Goal: Task Accomplishment & Management: Complete application form

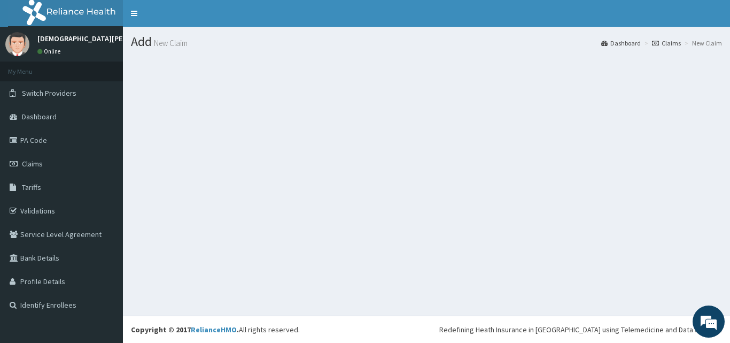
click at [451, 268] on div "Add New Claim Dashboard Claims New Claim" at bounding box center [426, 171] width 607 height 289
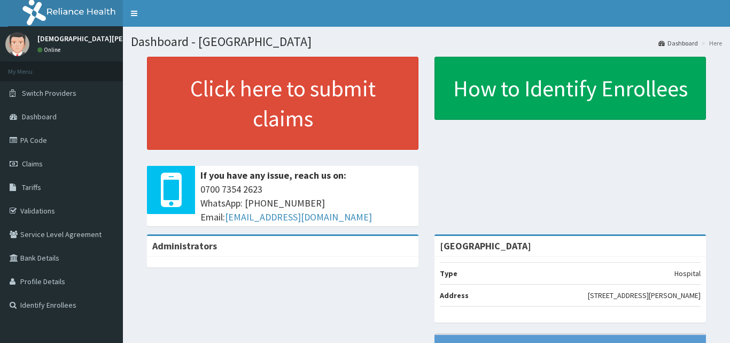
click at [47, 165] on link "Claims" at bounding box center [61, 164] width 123 height 24
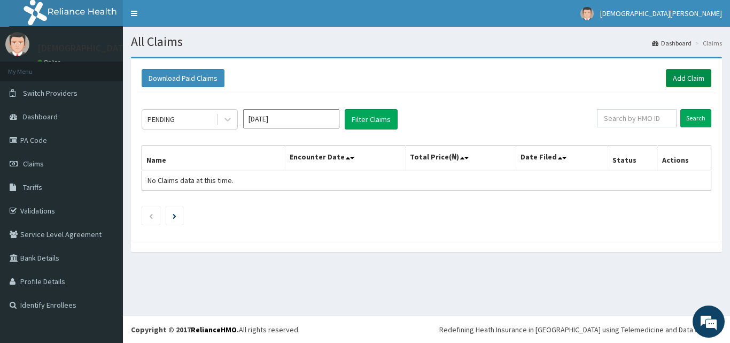
click at [677, 81] on link "Add Claim" at bounding box center [688, 78] width 45 height 18
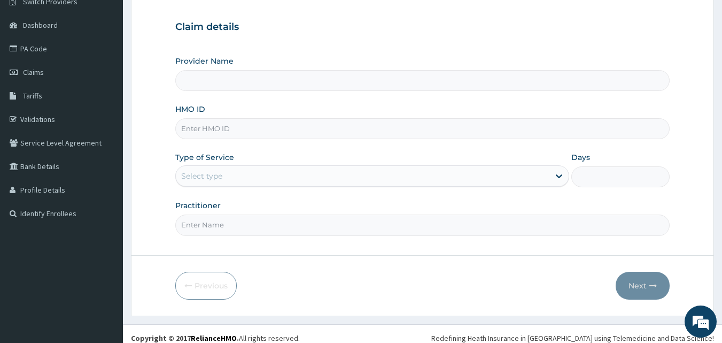
scroll to position [100, 0]
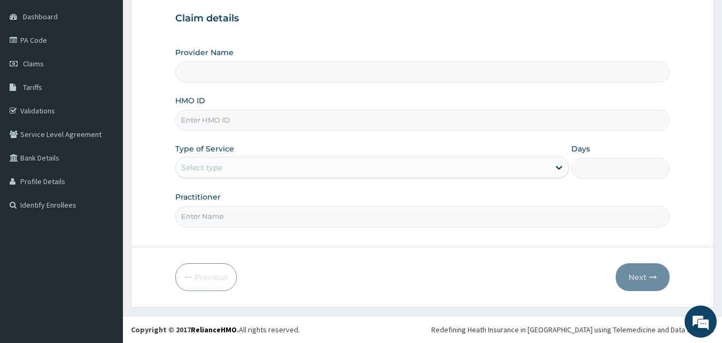
type input "Dolu Hospital"
click at [256, 124] on input "HMO ID" at bounding box center [422, 120] width 495 height 21
type input "IDA/10007/B"
click at [248, 172] on div "Select type" at bounding box center [363, 167] width 374 height 17
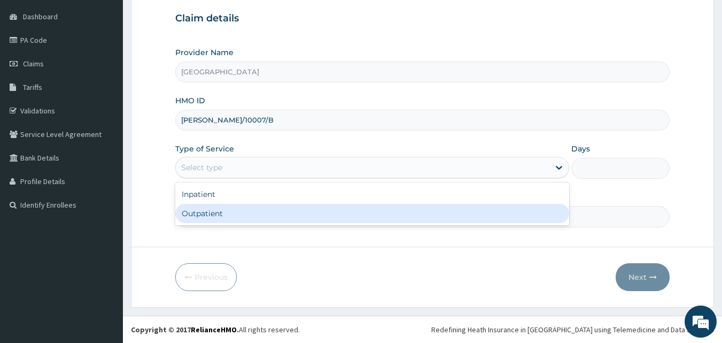
click at [247, 207] on div "Outpatient" at bounding box center [372, 213] width 394 height 19
type input "1"
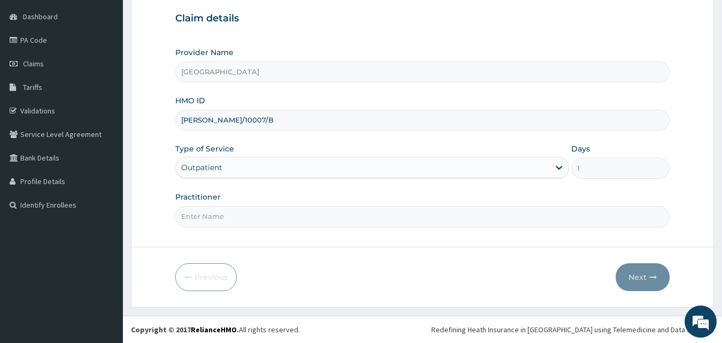
click at [230, 217] on input "Practitioner" at bounding box center [422, 216] width 495 height 21
type input "[PERSON_NAME] [PERSON_NAME]"
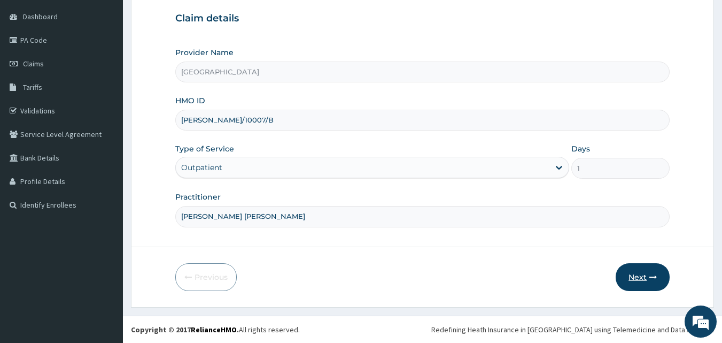
click at [643, 276] on button "Next" at bounding box center [643, 277] width 54 height 28
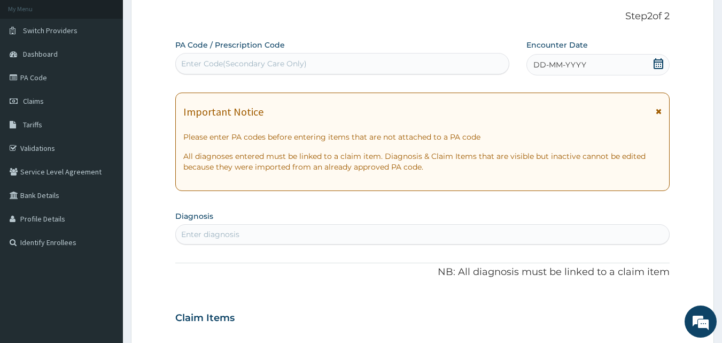
scroll to position [59, 0]
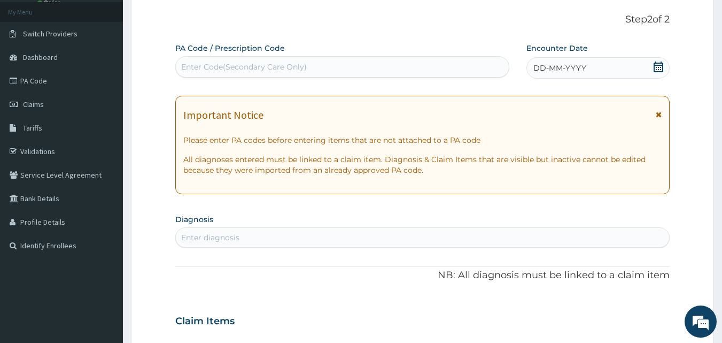
click at [253, 65] on div "Enter Code(Secondary Care Only)" at bounding box center [244, 66] width 126 height 11
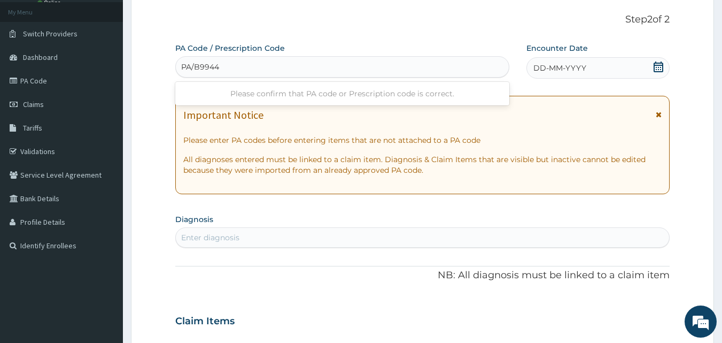
type input "PA/B99442"
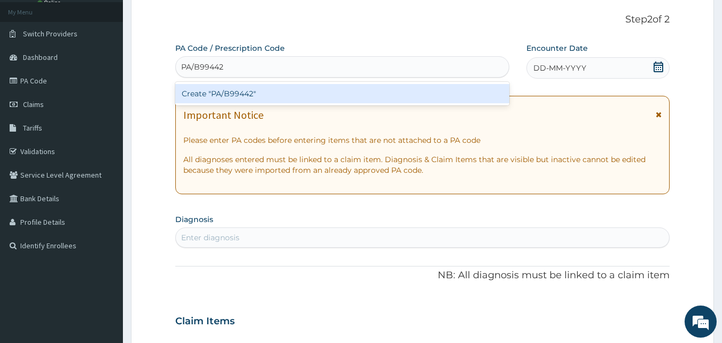
click at [254, 92] on div "Create "PA/B99442"" at bounding box center [342, 93] width 335 height 19
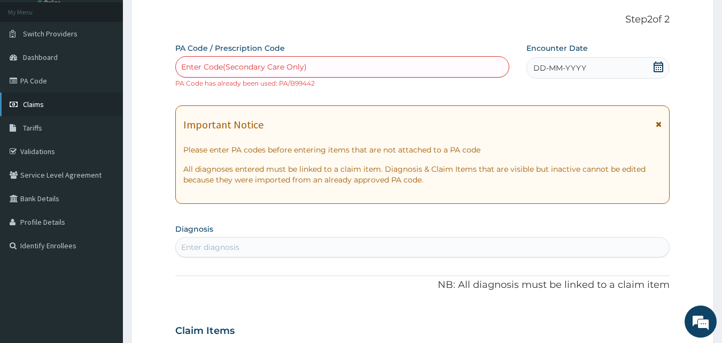
click at [34, 109] on link "Claims" at bounding box center [61, 104] width 123 height 24
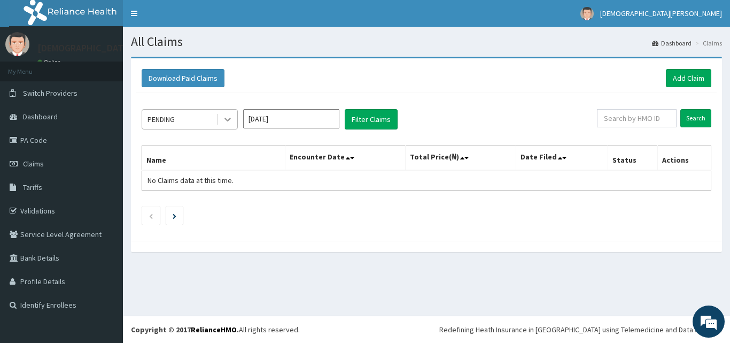
click at [225, 117] on icon at bounding box center [227, 119] width 11 height 11
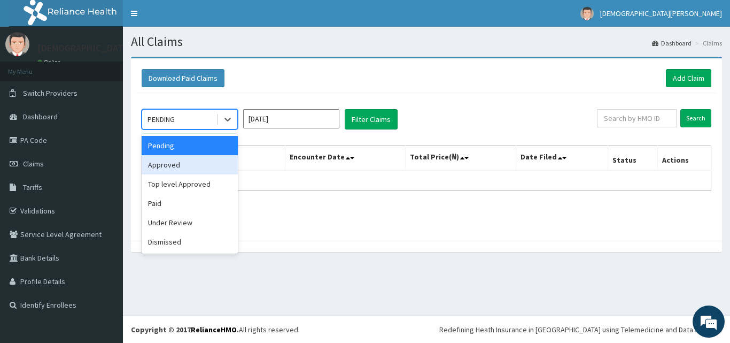
click at [201, 163] on div "Approved" at bounding box center [190, 164] width 96 height 19
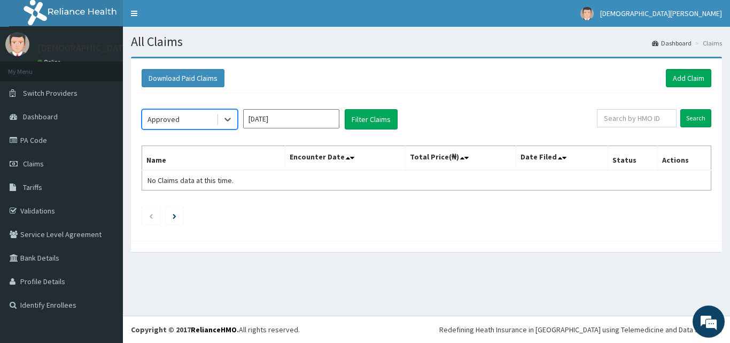
click at [312, 123] on input "Sep 2025" at bounding box center [291, 118] width 96 height 19
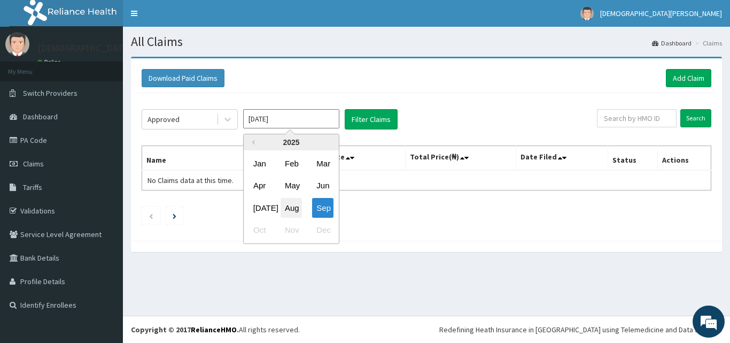
click at [289, 208] on div "Aug" at bounding box center [291, 208] width 21 height 20
type input "[DATE]"
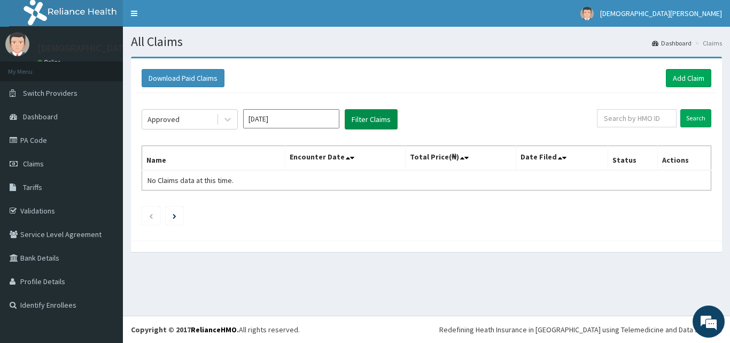
click at [357, 125] on button "Filter Claims" at bounding box center [371, 119] width 53 height 20
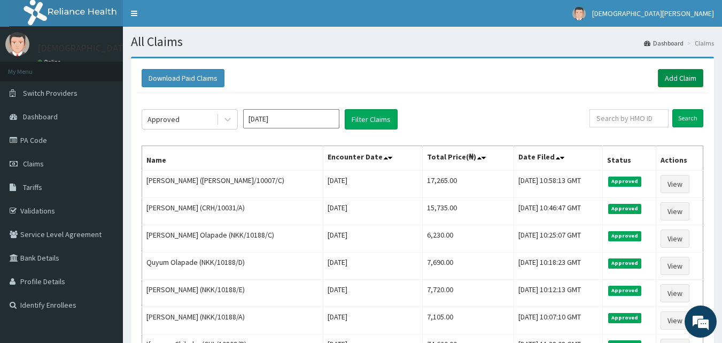
click at [678, 78] on link "Add Claim" at bounding box center [680, 78] width 45 height 18
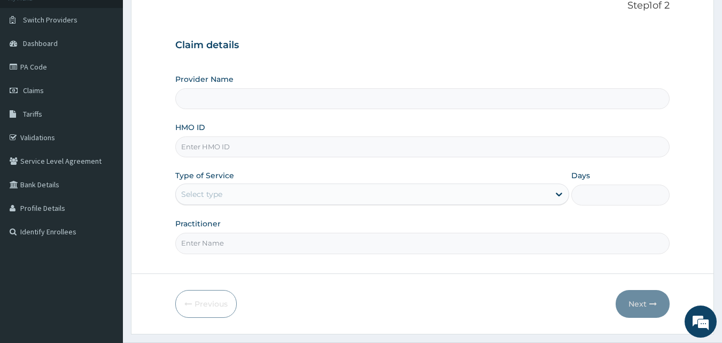
scroll to position [92, 0]
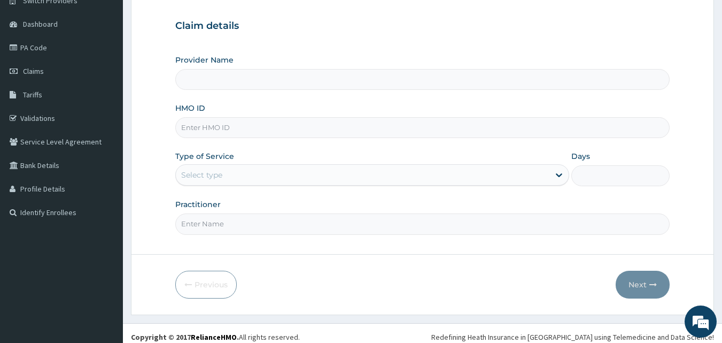
type input "[GEOGRAPHIC_DATA]"
click at [239, 129] on input "HMO ID" at bounding box center [422, 127] width 495 height 21
type input "[PERSON_NAME]/10007/B"
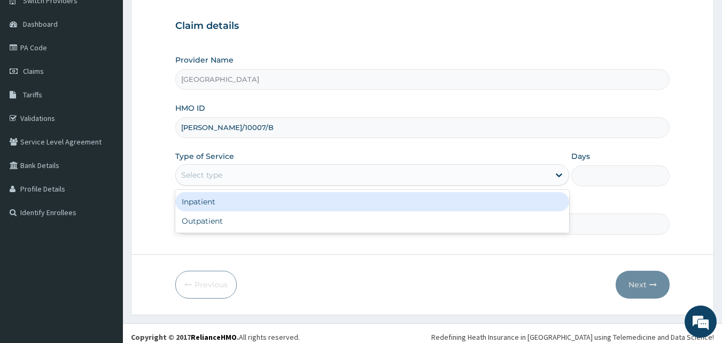
click at [234, 174] on div "Select type" at bounding box center [363, 174] width 374 height 17
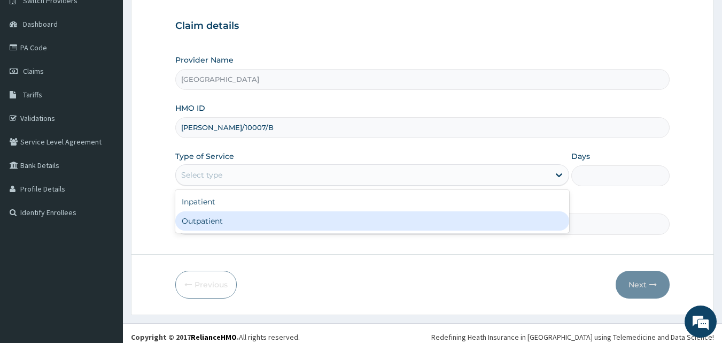
click at [228, 219] on div "Outpatient" at bounding box center [372, 220] width 394 height 19
type input "1"
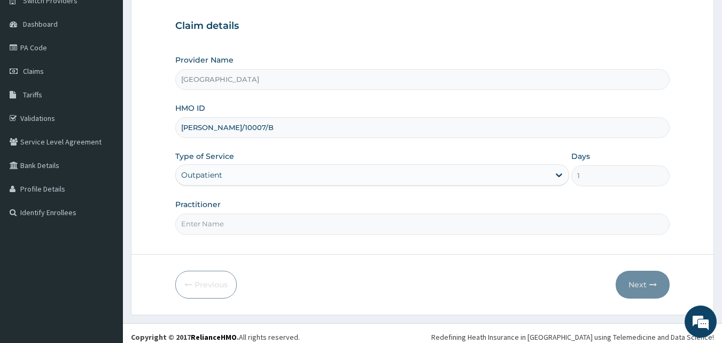
scroll to position [100, 0]
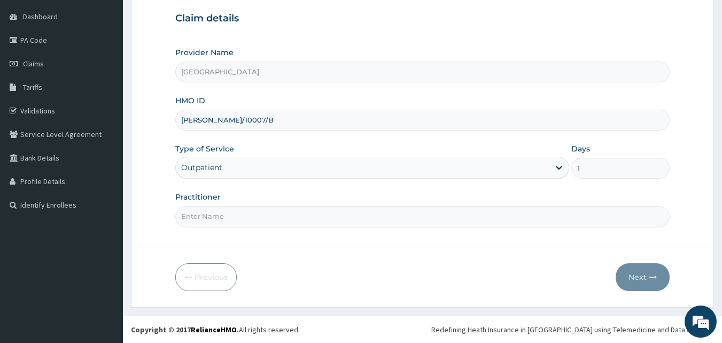
click at [271, 216] on input "Practitioner" at bounding box center [422, 216] width 495 height 21
type input "[PERSON_NAME] [PERSON_NAME]"
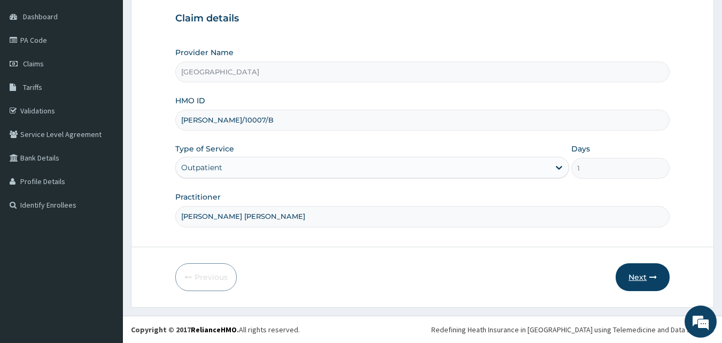
click at [645, 279] on button "Next" at bounding box center [643, 277] width 54 height 28
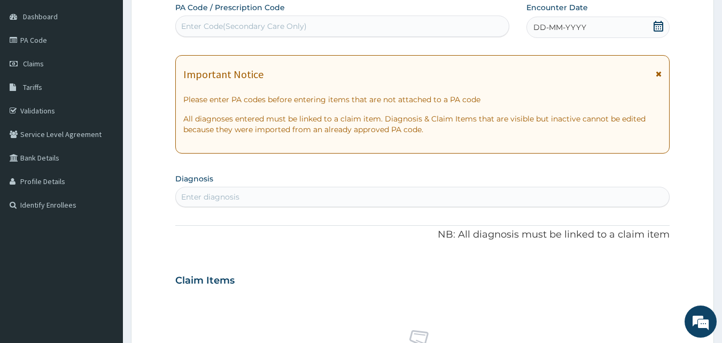
click at [314, 26] on div "Enter Code(Secondary Care Only)" at bounding box center [342, 26] width 333 height 17
type input "PA/B99442"
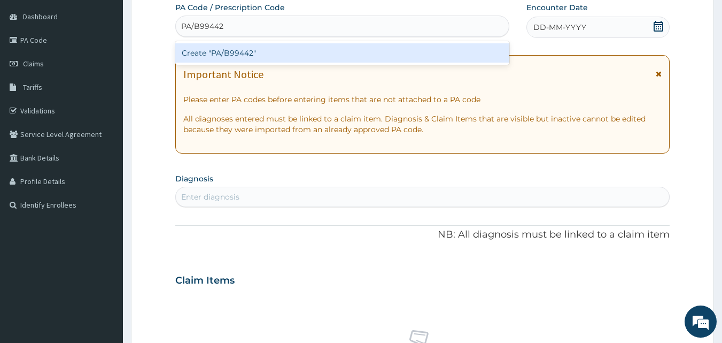
click at [316, 52] on div "Create "PA/B99442"" at bounding box center [342, 52] width 335 height 19
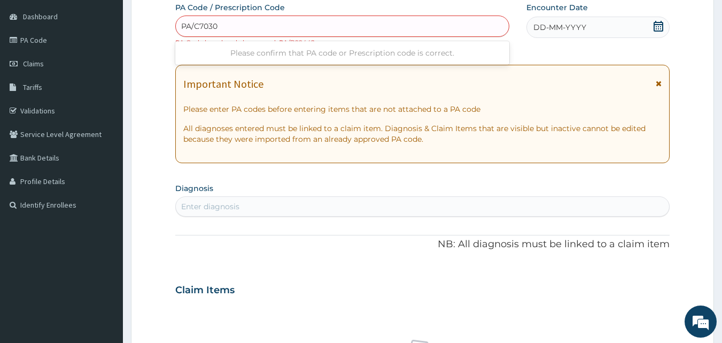
type input "PA/C70305"
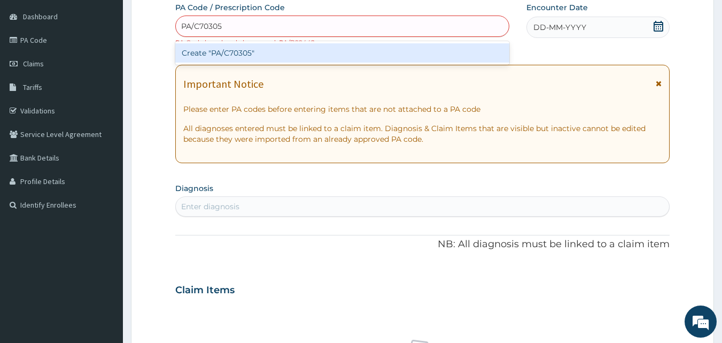
click at [262, 57] on div "Create "PA/C70305"" at bounding box center [342, 52] width 335 height 19
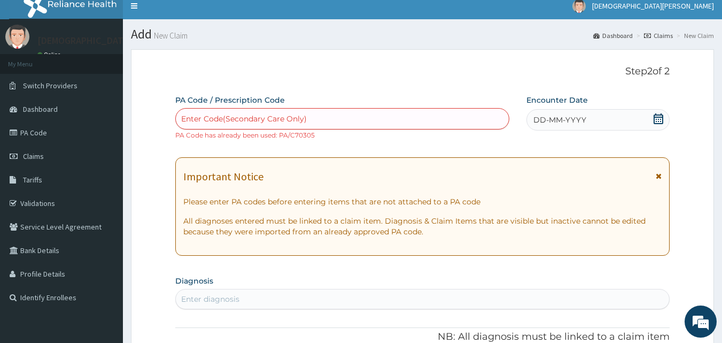
scroll to position [0, 0]
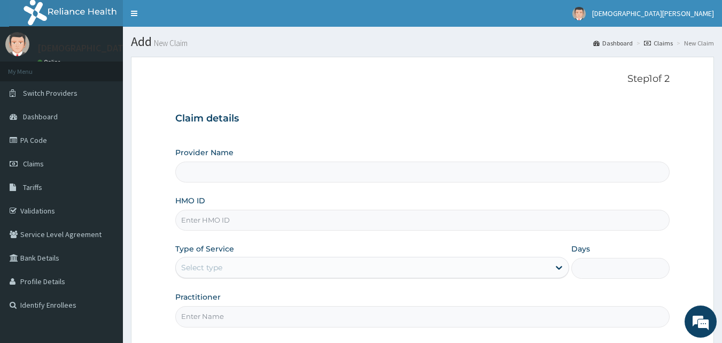
type input "[GEOGRAPHIC_DATA]"
click at [228, 216] on input "HMO ID" at bounding box center [422, 219] width 495 height 21
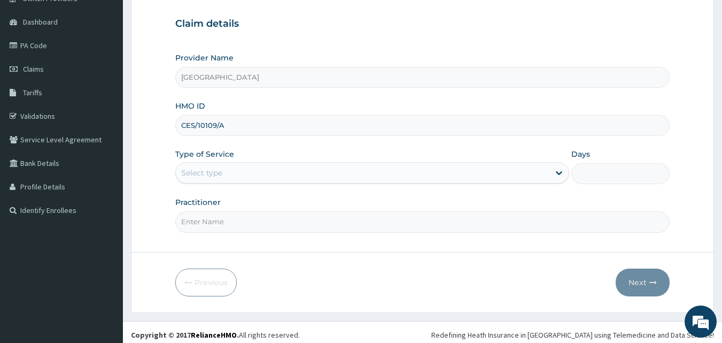
scroll to position [100, 0]
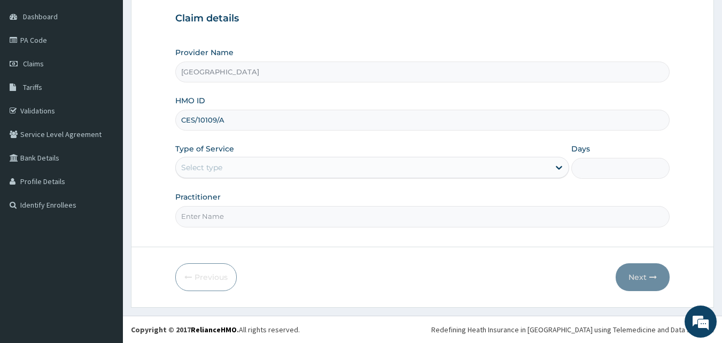
type input "CES/10109/A"
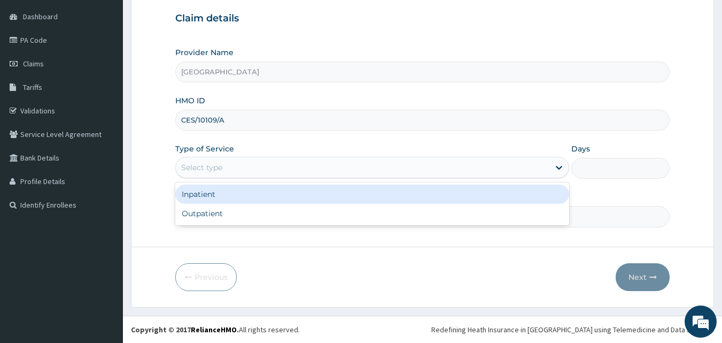
click at [212, 168] on div "Select type" at bounding box center [201, 167] width 41 height 11
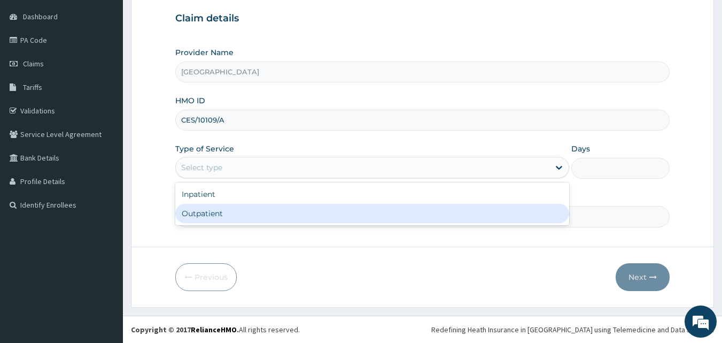
click at [216, 214] on div "Outpatient" at bounding box center [372, 213] width 394 height 19
type input "1"
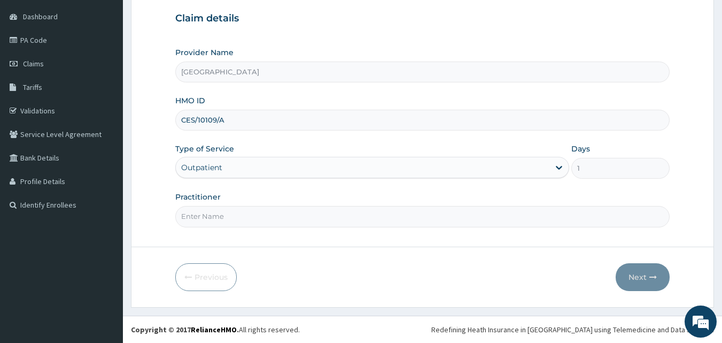
click at [211, 214] on input "Practitioner" at bounding box center [422, 216] width 495 height 21
type input "DR SAMPSON EZE"
click at [643, 278] on button "Next" at bounding box center [643, 277] width 54 height 28
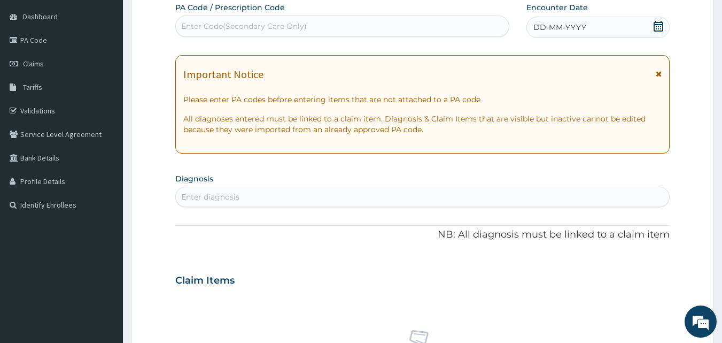
click at [548, 27] on span "DD-MM-YYYY" at bounding box center [559, 27] width 53 height 11
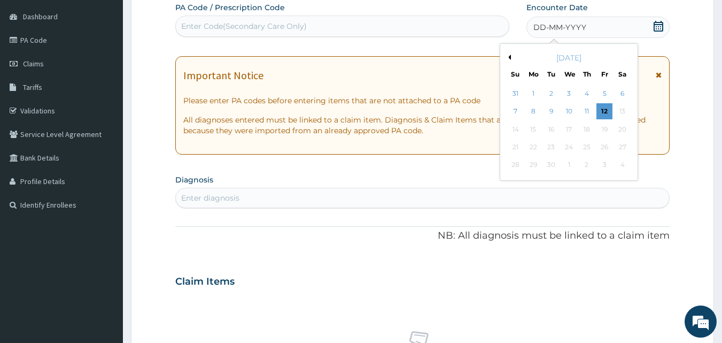
click at [509, 59] on button "Previous Month" at bounding box center [508, 57] width 5 height 5
click at [516, 145] on div "17" at bounding box center [516, 147] width 16 height 16
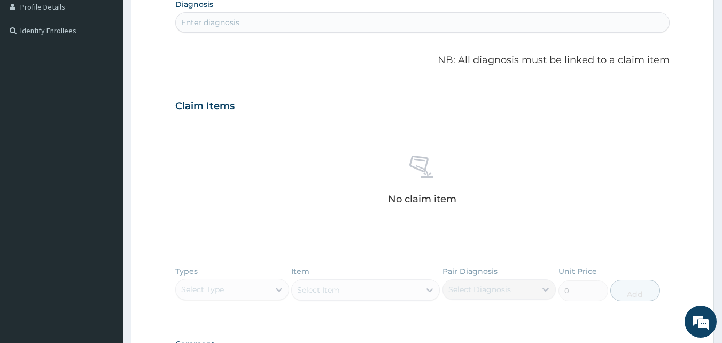
scroll to position [262, 0]
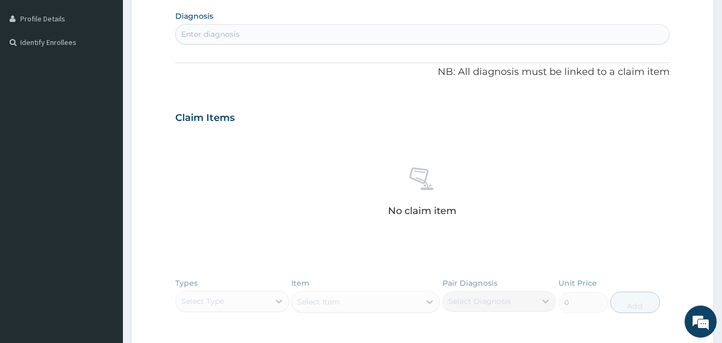
click at [255, 36] on div "Enter diagnosis" at bounding box center [423, 34] width 494 height 17
type input "OTIT"
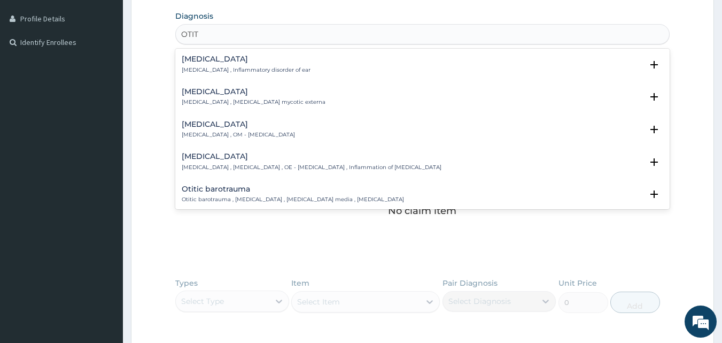
click at [223, 138] on p "Otitis media , OM - Otitis media" at bounding box center [238, 134] width 113 height 7
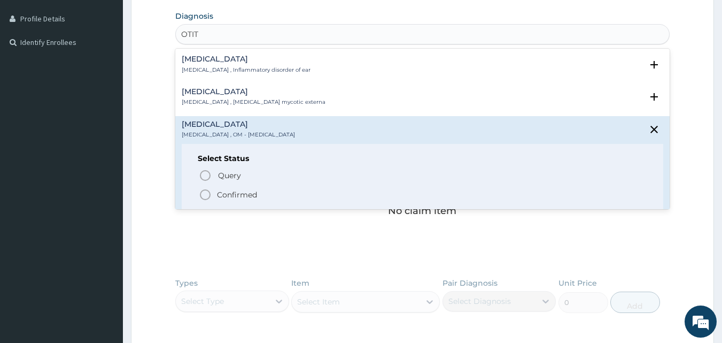
click at [204, 197] on icon "status option filled" at bounding box center [205, 194] width 13 height 13
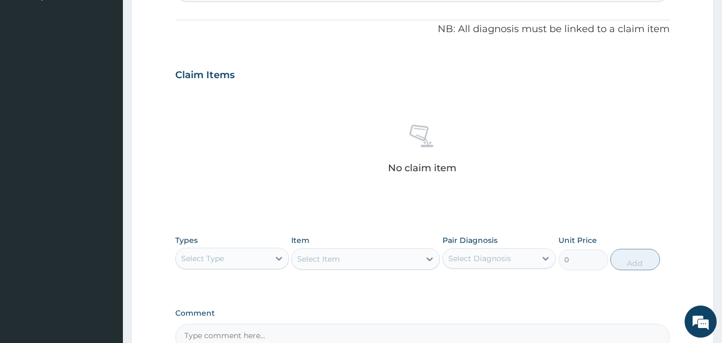
scroll to position [428, 0]
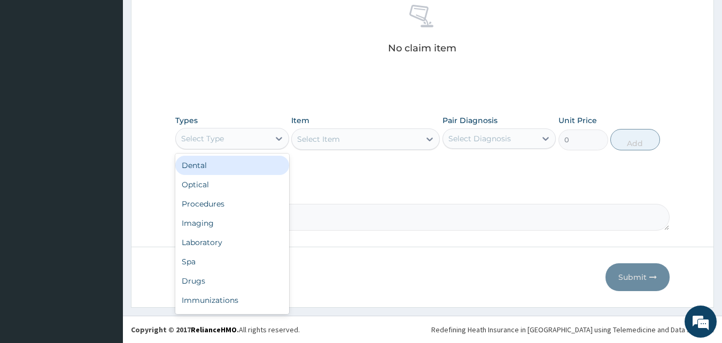
click at [246, 143] on div "Select Type" at bounding box center [223, 138] width 94 height 17
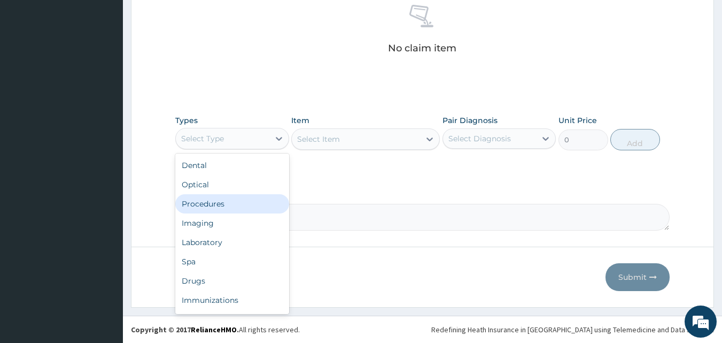
click at [241, 207] on div "Procedures" at bounding box center [232, 203] width 114 height 19
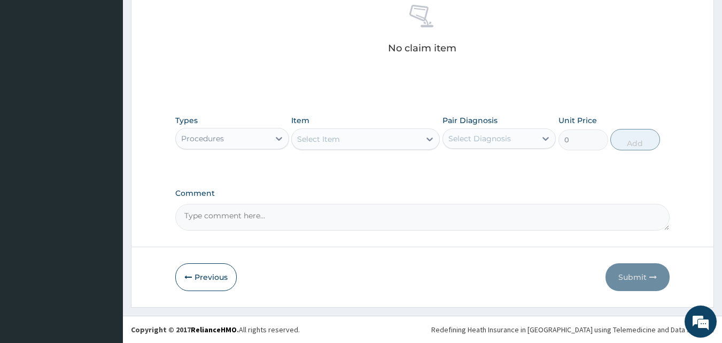
click at [357, 143] on div "Select Item" at bounding box center [356, 138] width 128 height 17
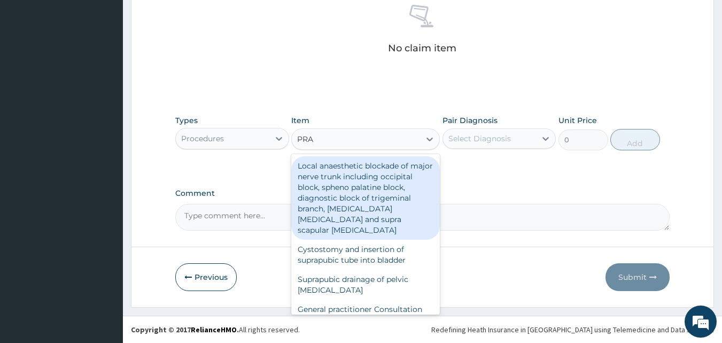
type input "PRAC"
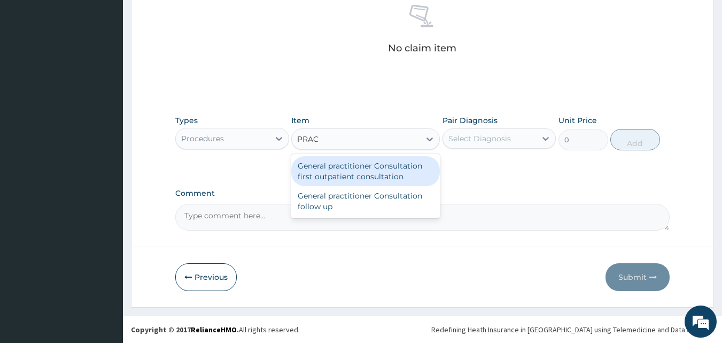
click at [362, 173] on div "General practitioner Consultation first outpatient consultation" at bounding box center [365, 171] width 149 height 30
type input "3000"
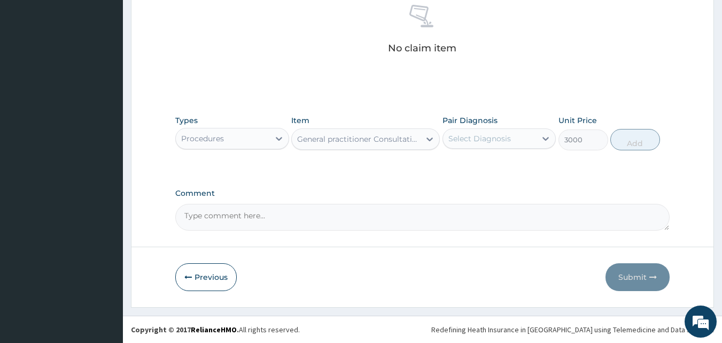
click at [462, 146] on div "Select Diagnosis" at bounding box center [490, 138] width 94 height 17
click at [467, 170] on div "Otitis media" at bounding box center [500, 166] width 114 height 22
checkbox input "true"
click at [630, 138] on button "Add" at bounding box center [635, 139] width 50 height 21
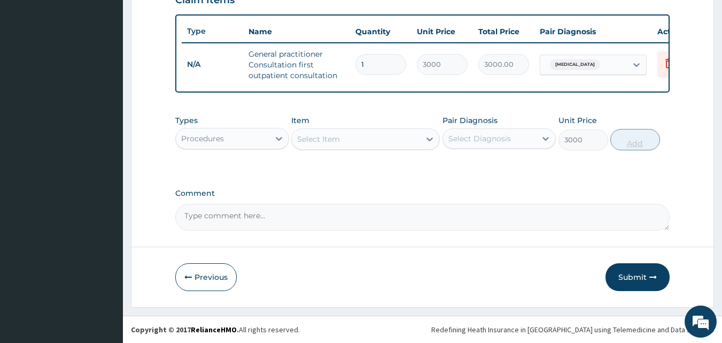
type input "0"
click at [207, 139] on div "Procedures" at bounding box center [202, 138] width 43 height 11
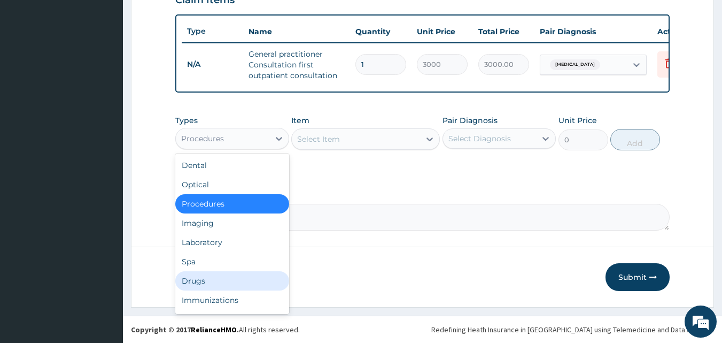
click at [213, 275] on div "Drugs" at bounding box center [232, 280] width 114 height 19
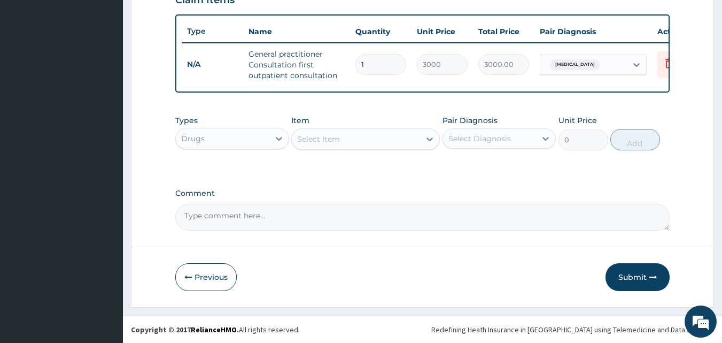
click at [363, 143] on div "Select Item" at bounding box center [356, 138] width 128 height 17
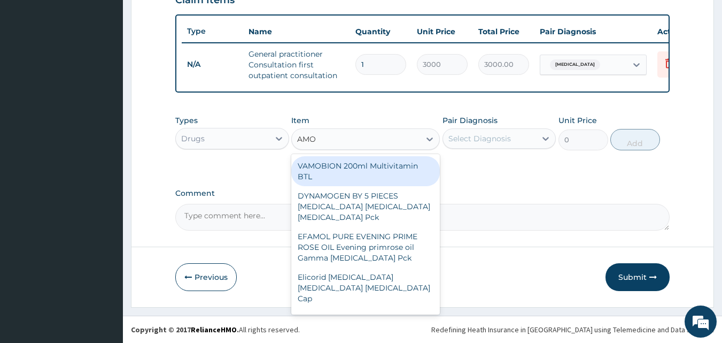
type input "AMOX"
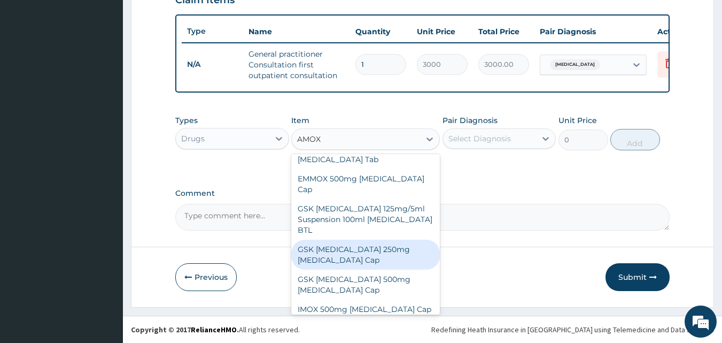
scroll to position [231, 0]
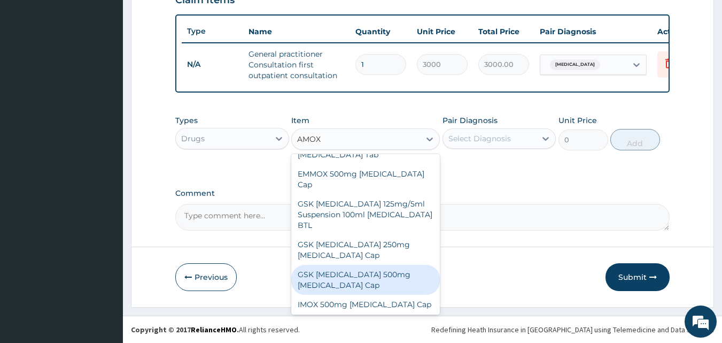
click at [373, 265] on div "GSK AMOXIL 500mg Amoxicillin Cap" at bounding box center [365, 280] width 149 height 30
type input "180"
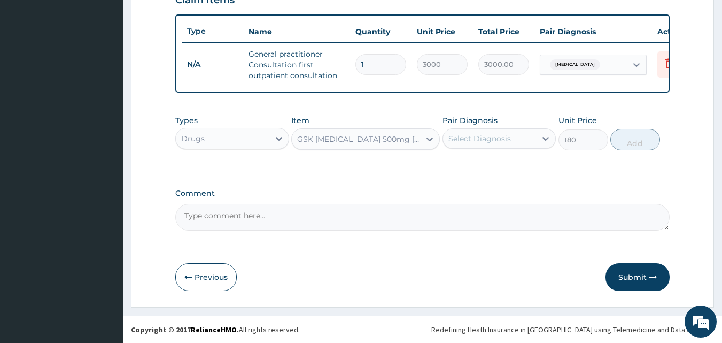
click at [469, 144] on div "Select Diagnosis" at bounding box center [490, 138] width 94 height 17
click at [472, 166] on label "Otitis media" at bounding box center [493, 164] width 66 height 11
checkbox input "true"
click at [625, 139] on button "Add" at bounding box center [635, 139] width 50 height 21
type input "0"
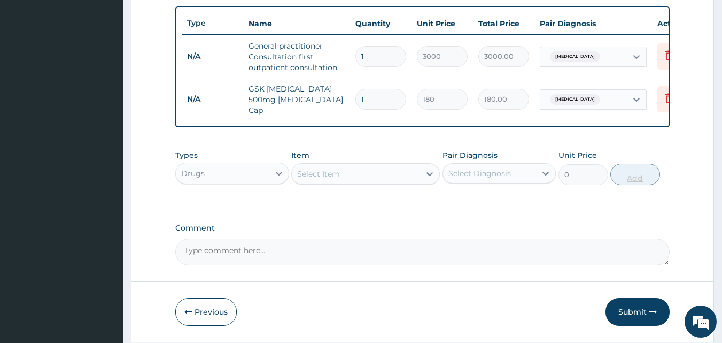
type input "15"
type input "2700.00"
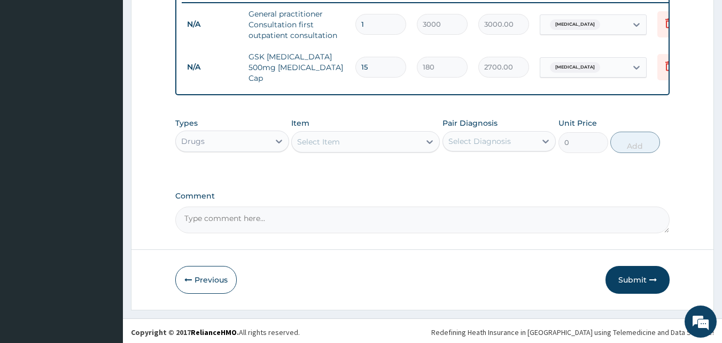
scroll to position [428, 0]
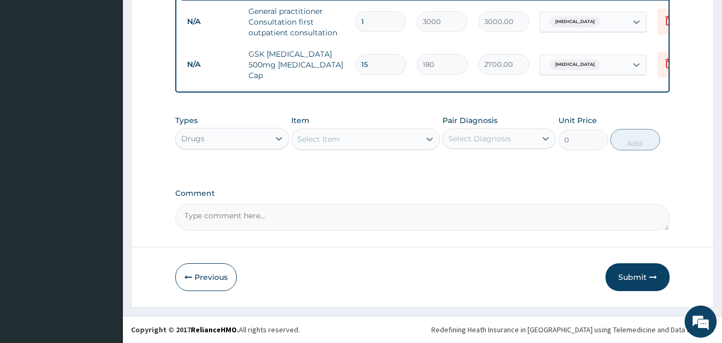
type input "15"
click at [365, 140] on div "Select Item" at bounding box center [356, 138] width 128 height 17
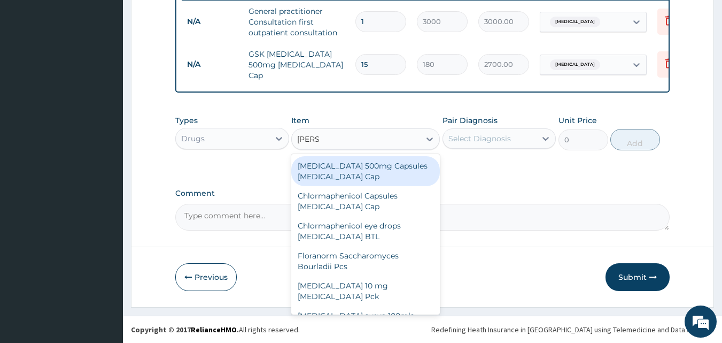
type input "LORAT"
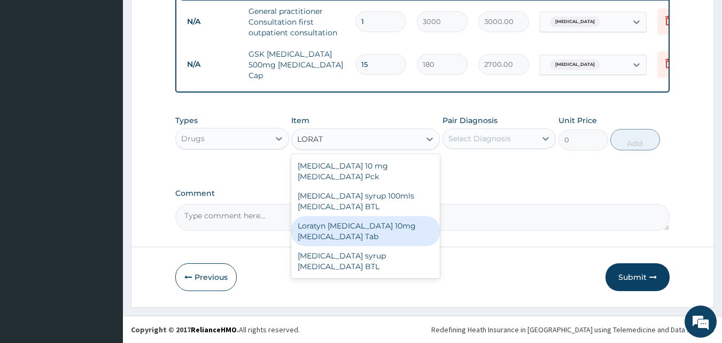
click at [368, 226] on div "Loratyn [MEDICAL_DATA] 10mg [MEDICAL_DATA] Tab" at bounding box center [365, 231] width 149 height 30
type input "45"
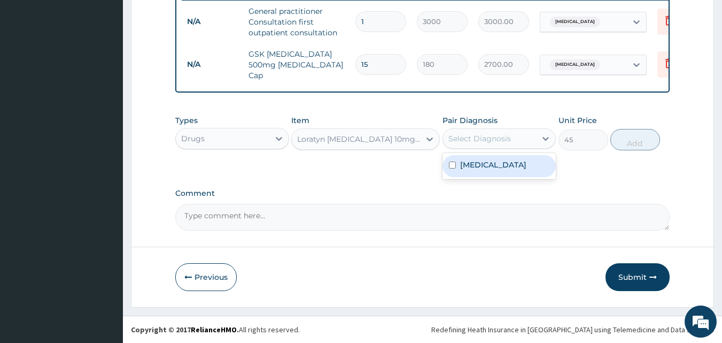
click at [479, 144] on div "Select Diagnosis" at bounding box center [490, 138] width 94 height 17
click at [481, 165] on label "Otitis media" at bounding box center [493, 164] width 66 height 11
checkbox input "true"
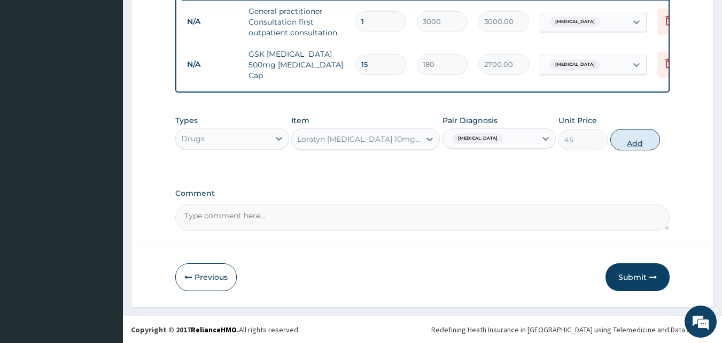
click at [631, 142] on button "Add" at bounding box center [635, 139] width 50 height 21
type input "0"
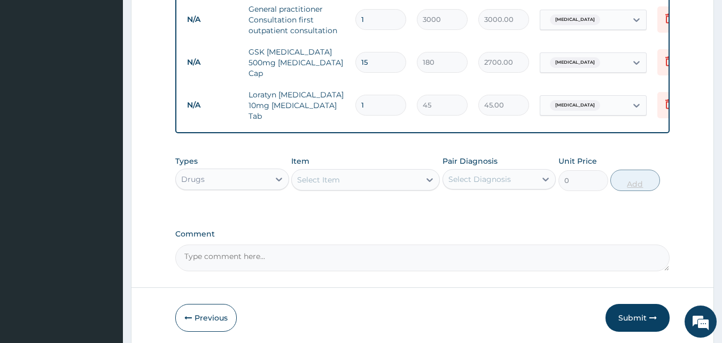
type input "0.00"
type input "7"
type input "315.00"
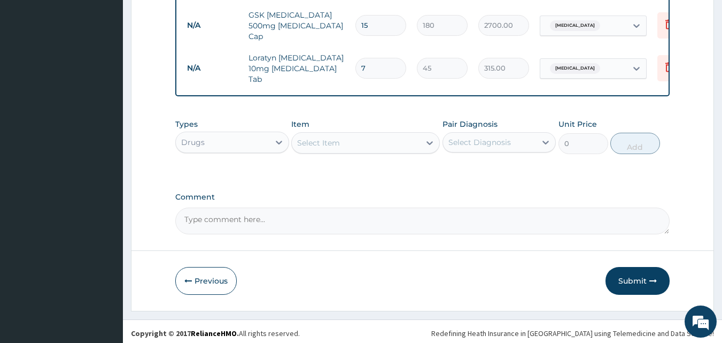
type input "7"
click at [339, 142] on div "Select Item" at bounding box center [318, 142] width 43 height 11
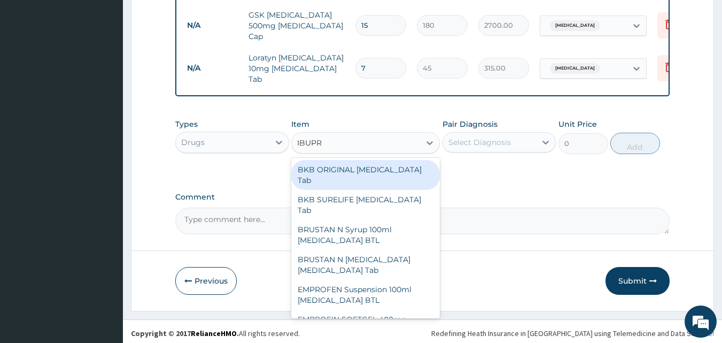
type input "IBUPRO"
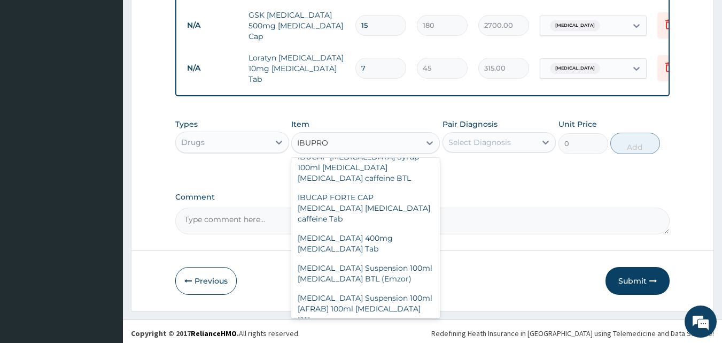
scroll to position [311, 0]
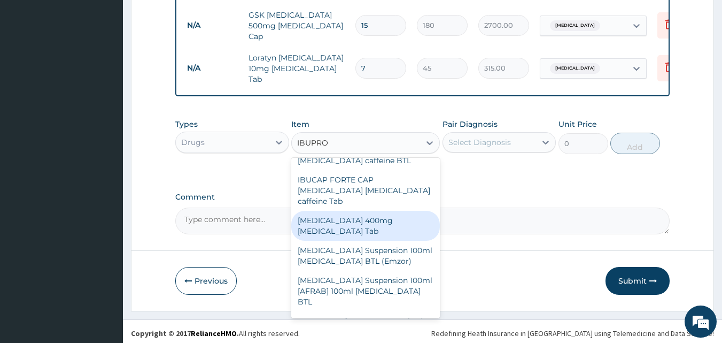
click at [369, 211] on div "IBUPROFEN 400mg Ibuprofen Tab" at bounding box center [365, 226] width 149 height 30
type input "55"
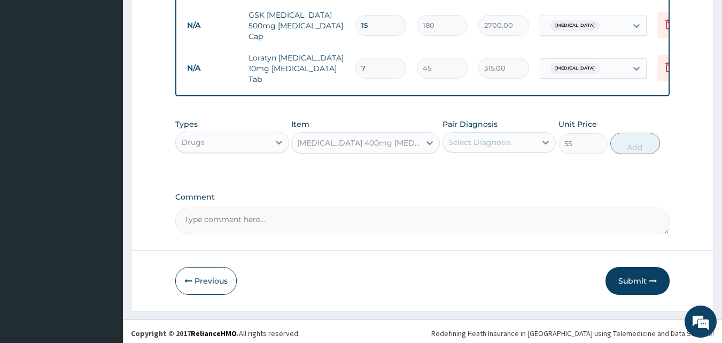
click at [470, 137] on div "Select Diagnosis" at bounding box center [479, 142] width 63 height 11
click at [474, 166] on label "Otitis media" at bounding box center [493, 168] width 66 height 11
checkbox input "true"
click at [618, 146] on button "Add" at bounding box center [635, 143] width 50 height 21
type input "0"
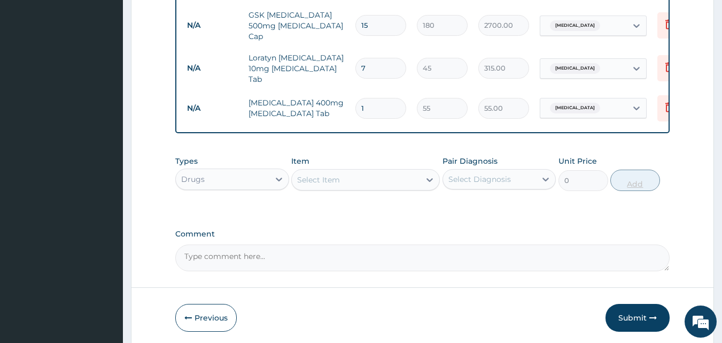
type input "15"
type input "825.00"
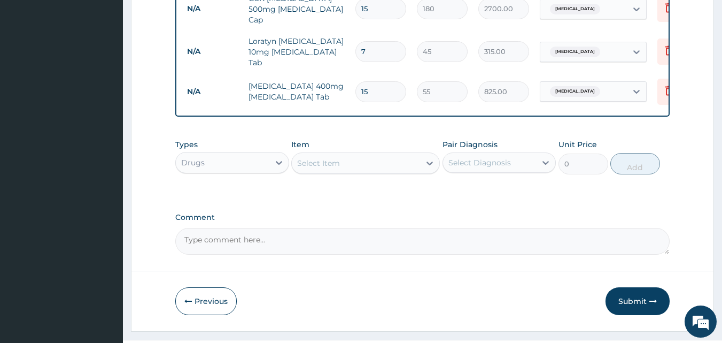
scroll to position [502, 0]
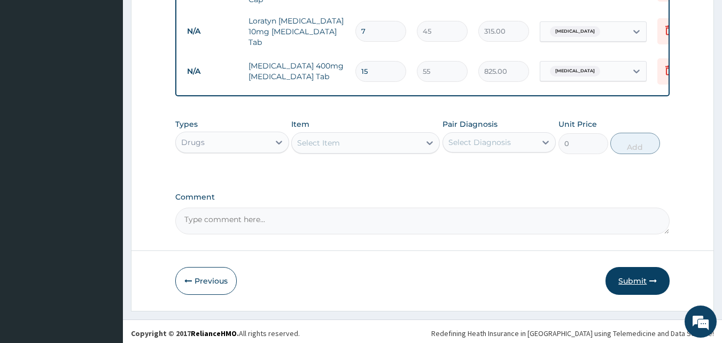
type input "15"
click at [630, 273] on button "Submit" at bounding box center [638, 281] width 64 height 28
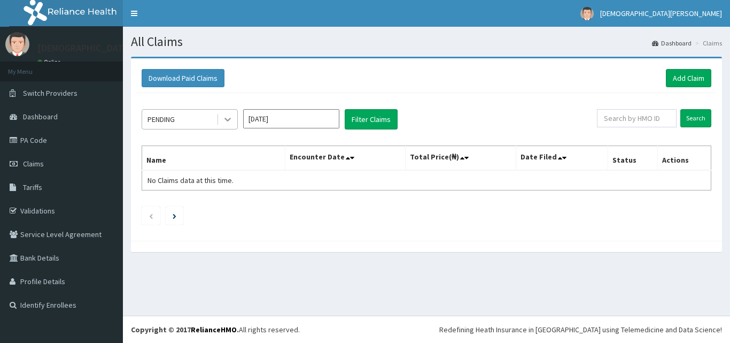
click at [226, 122] on icon at bounding box center [227, 119] width 11 height 11
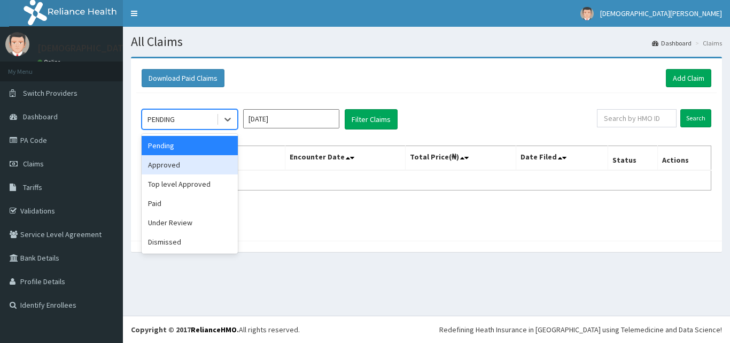
click at [200, 165] on div "Approved" at bounding box center [190, 164] width 96 height 19
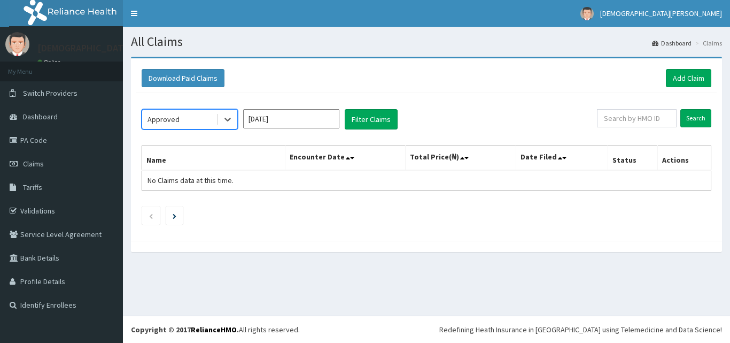
click at [294, 118] on input "Sep 2025" at bounding box center [291, 118] width 96 height 19
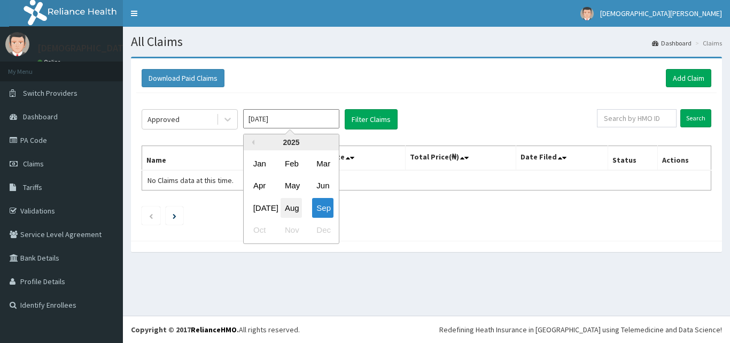
click at [292, 214] on div "Aug" at bounding box center [291, 208] width 21 height 20
type input "Aug 2025"
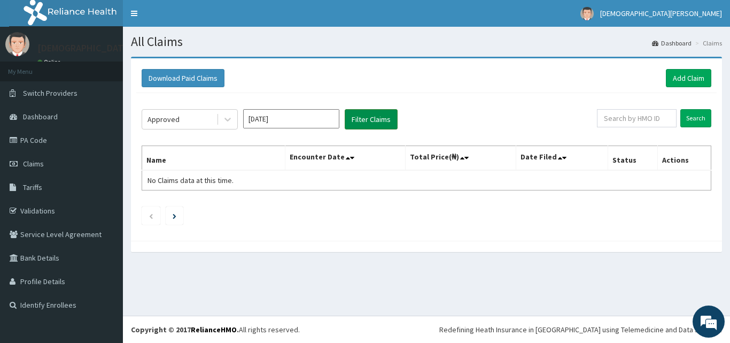
click at [378, 120] on button "Filter Claims" at bounding box center [371, 119] width 53 height 20
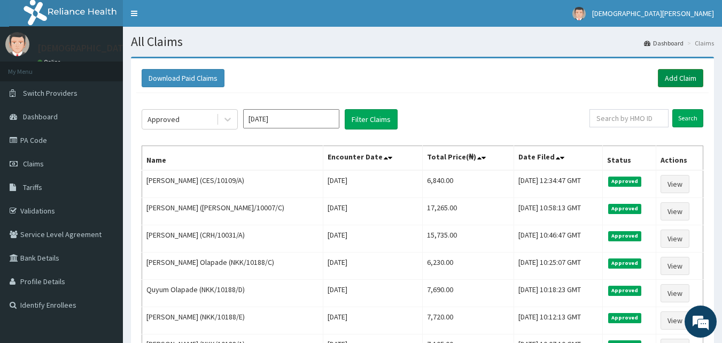
click at [665, 76] on link "Add Claim" at bounding box center [680, 78] width 45 height 18
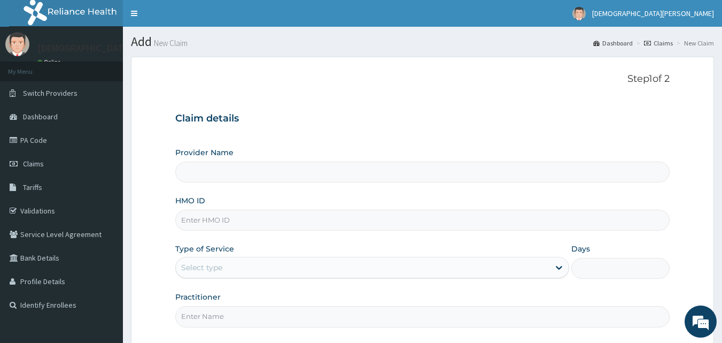
type input "[GEOGRAPHIC_DATA]"
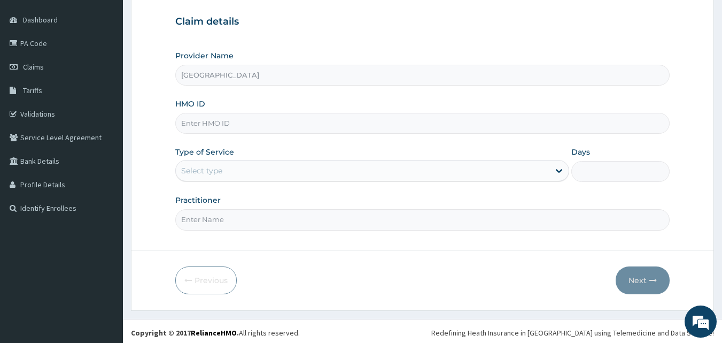
scroll to position [100, 0]
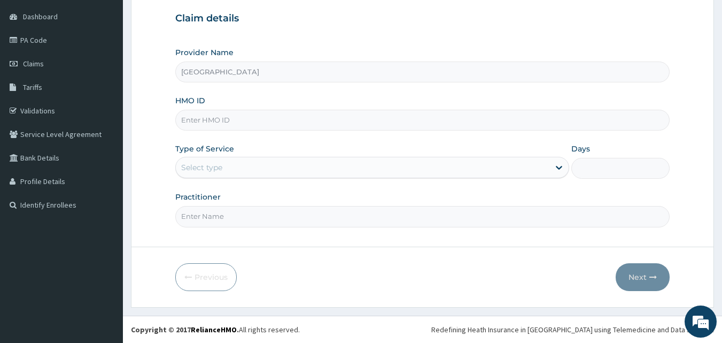
click at [263, 119] on input "HMO ID" at bounding box center [422, 120] width 495 height 21
type input "CCD/10020/D"
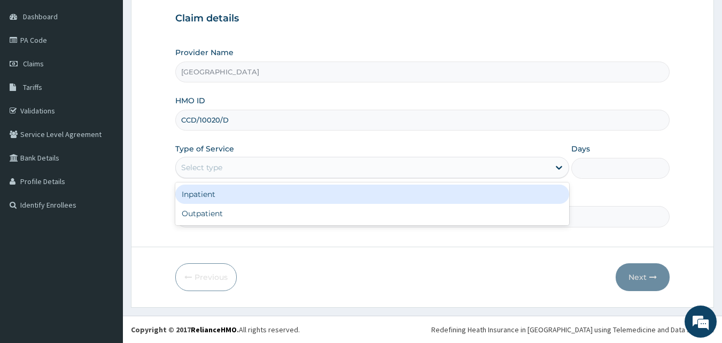
click at [250, 168] on div "Select type" at bounding box center [363, 167] width 374 height 17
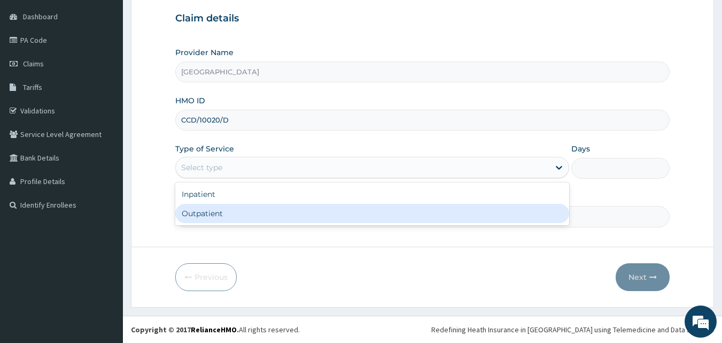
click at [247, 209] on div "Outpatient" at bounding box center [372, 213] width 394 height 19
type input "1"
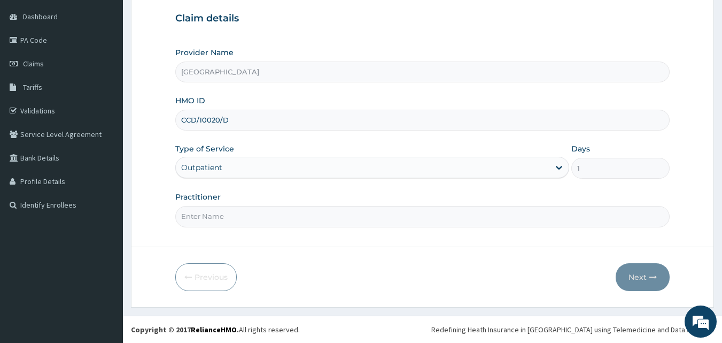
click at [253, 217] on input "Practitioner" at bounding box center [422, 216] width 495 height 21
type input "[PERSON_NAME] [PERSON_NAME]"
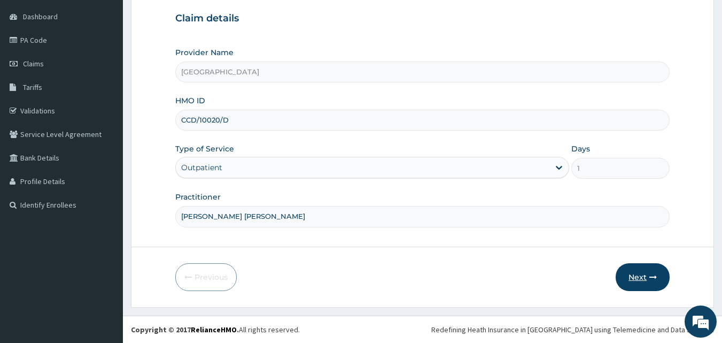
click at [645, 279] on button "Next" at bounding box center [643, 277] width 54 height 28
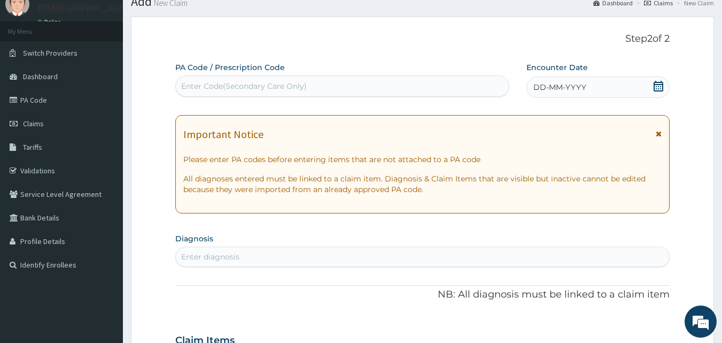
scroll to position [38, 0]
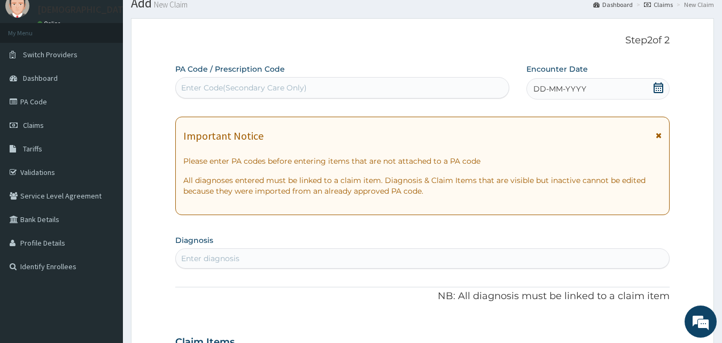
click at [211, 88] on div "Enter Code(Secondary Care Only)" at bounding box center [244, 87] width 126 height 11
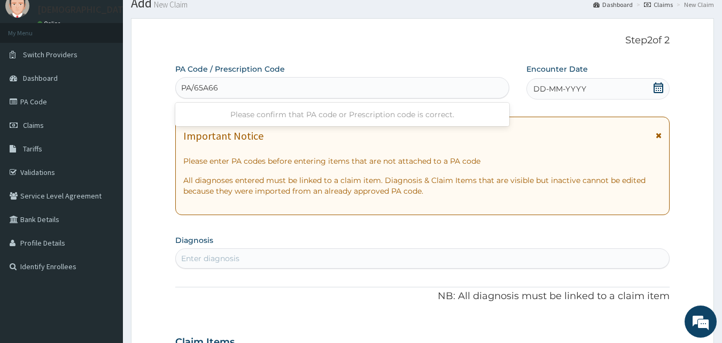
type input "PA/65A66D"
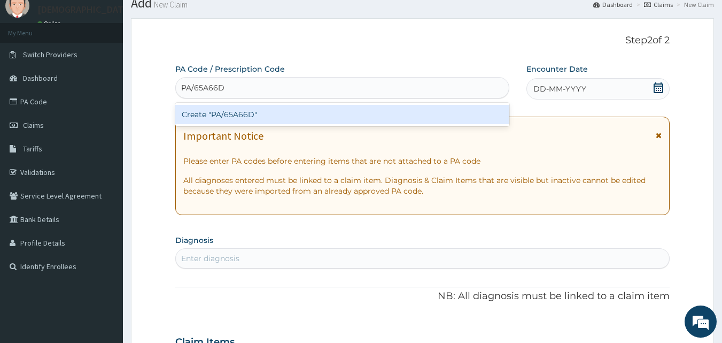
click at [238, 115] on div "Create "PA/65A66D"" at bounding box center [342, 114] width 335 height 19
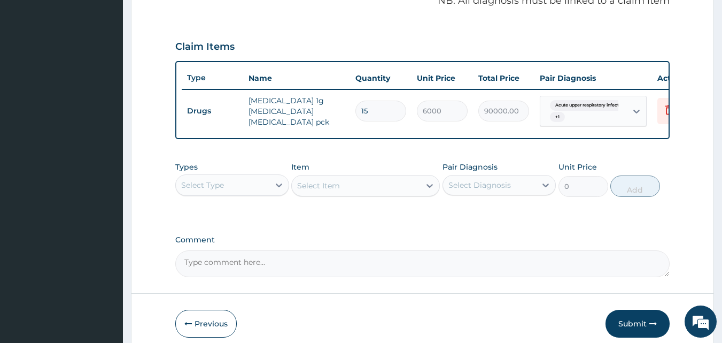
scroll to position [278, 0]
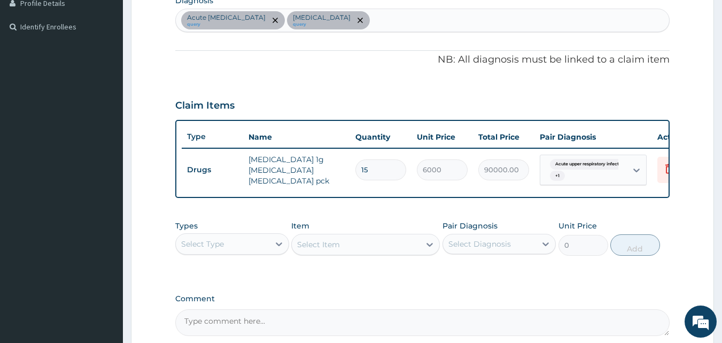
click at [393, 22] on div "Acute [MEDICAL_DATA] query [MEDICAL_DATA] query" at bounding box center [423, 20] width 494 height 22
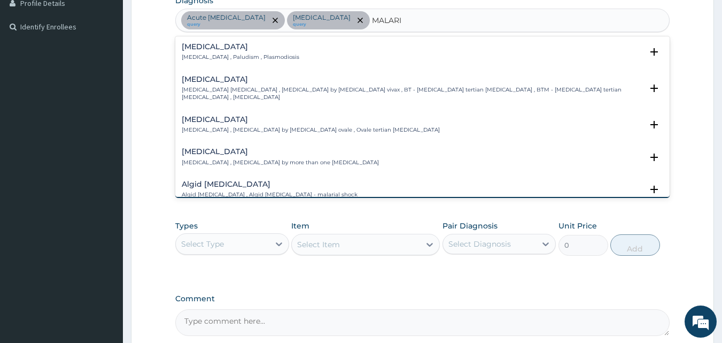
type input "[MEDICAL_DATA]"
click at [218, 149] on div "[MEDICAL_DATA] [MEDICAL_DATA] , [MEDICAL_DATA] by more than one [MEDICAL_DATA]" at bounding box center [280, 157] width 197 height 19
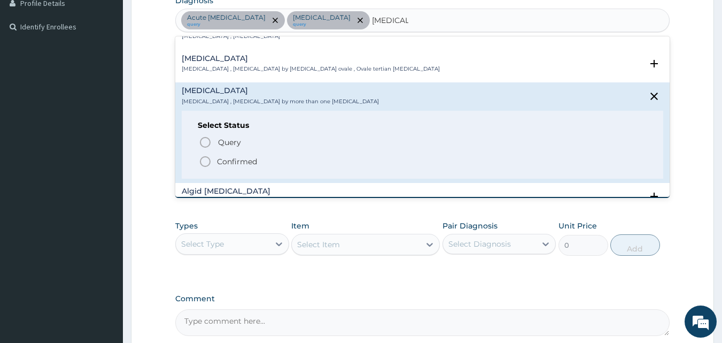
scroll to position [74, 0]
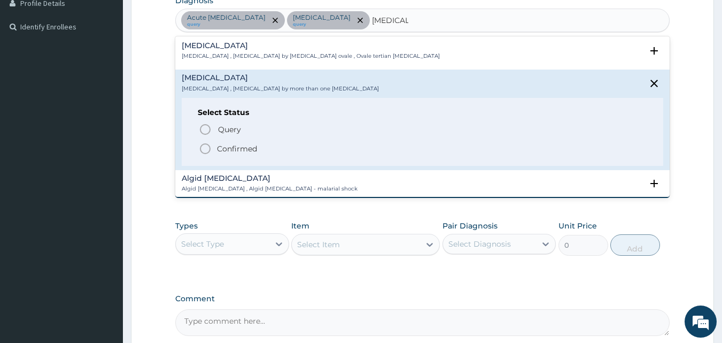
click at [205, 143] on icon "status option filled" at bounding box center [205, 148] width 13 height 13
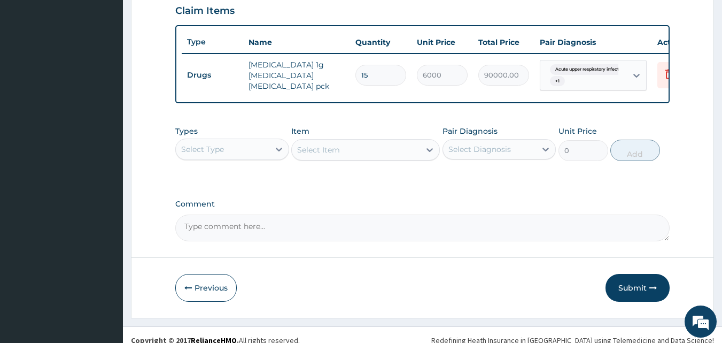
scroll to position [390, 0]
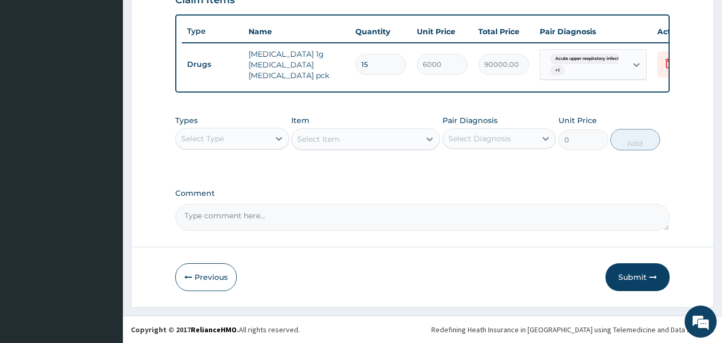
click at [262, 144] on div "Select Type" at bounding box center [223, 138] width 94 height 17
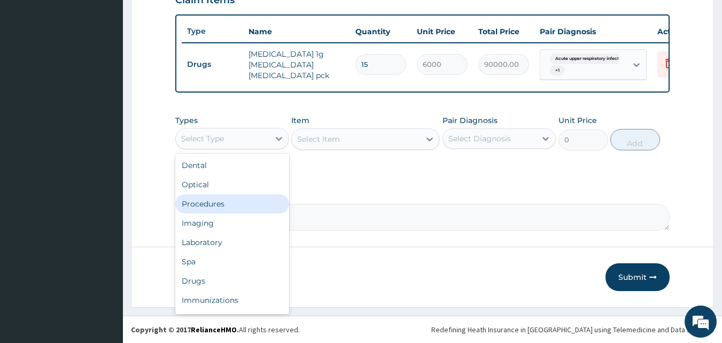
click at [253, 206] on div "Procedures" at bounding box center [232, 203] width 114 height 19
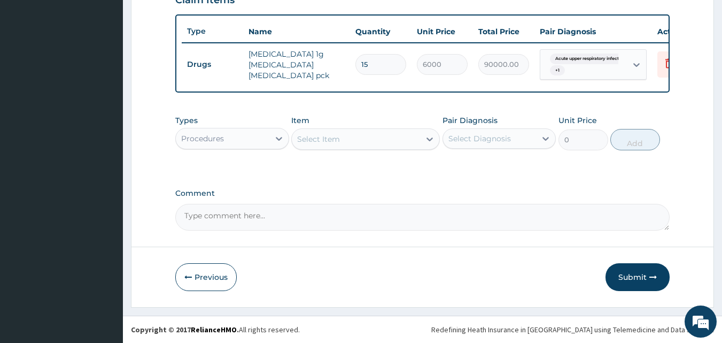
click at [344, 144] on div "Select Item" at bounding box center [356, 138] width 128 height 17
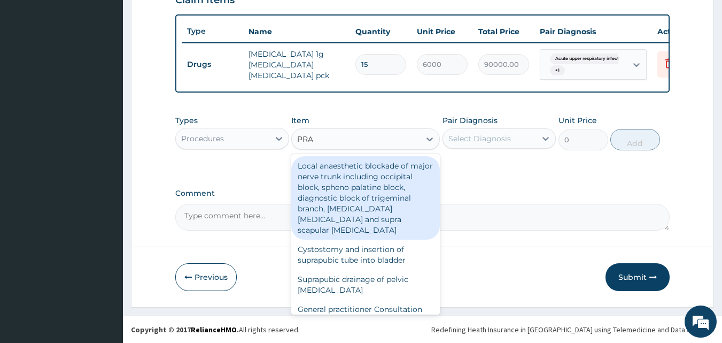
type input "PRAC"
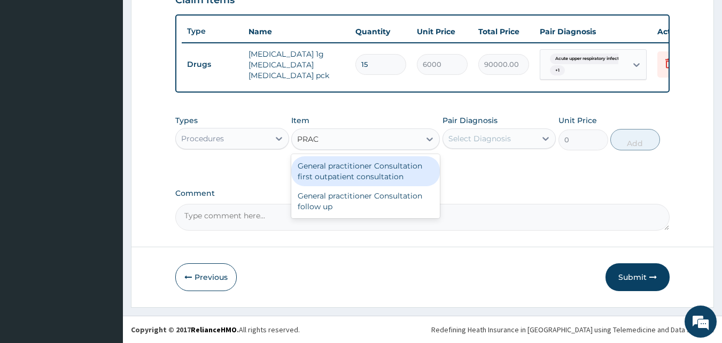
click at [346, 172] on div "General practitioner Consultation first outpatient consultation" at bounding box center [365, 171] width 149 height 30
type input "3000"
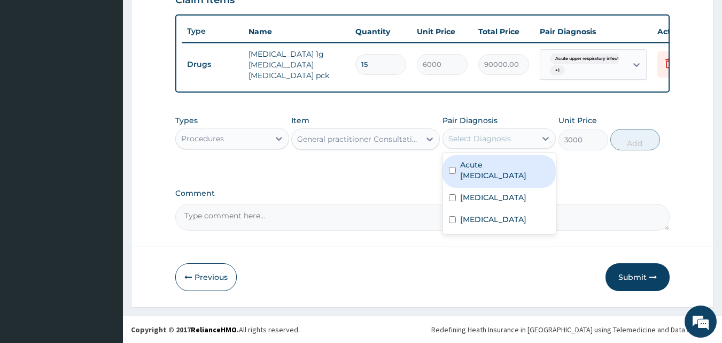
click at [463, 146] on div "Select Diagnosis" at bounding box center [490, 138] width 94 height 17
click at [468, 167] on label "Acute [MEDICAL_DATA]" at bounding box center [505, 169] width 90 height 21
checkbox input "true"
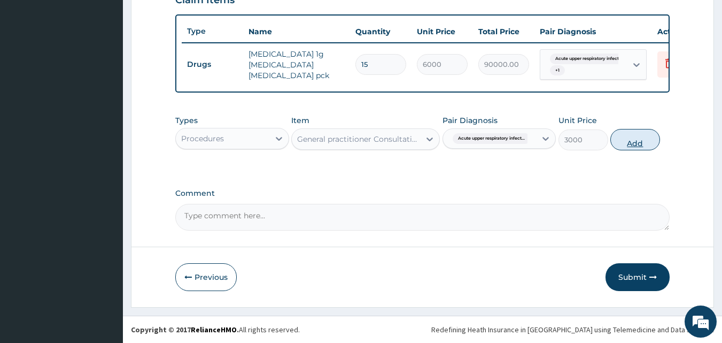
click at [628, 135] on button "Add" at bounding box center [635, 139] width 50 height 21
type input "0"
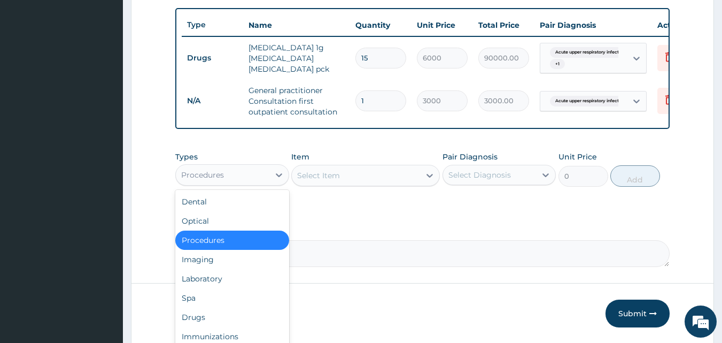
click at [252, 173] on div "Procedures" at bounding box center [223, 174] width 94 height 17
click at [230, 278] on div "Laboratory" at bounding box center [232, 278] width 114 height 19
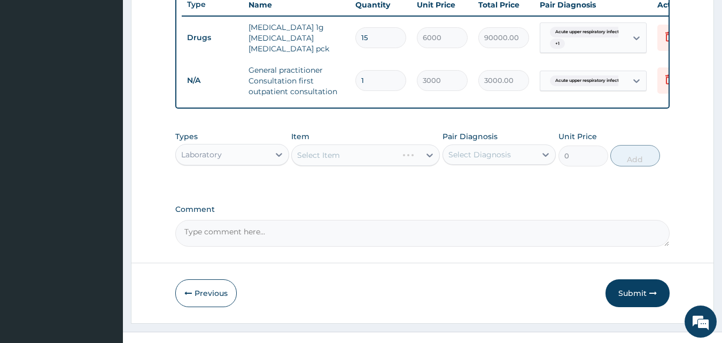
scroll to position [432, 0]
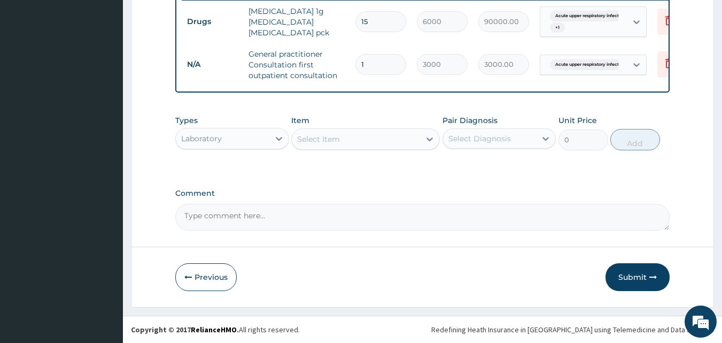
click at [346, 141] on div "Select Item" at bounding box center [356, 138] width 128 height 17
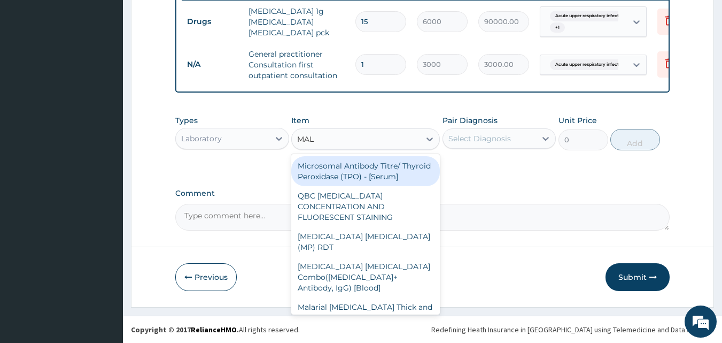
type input "MALA"
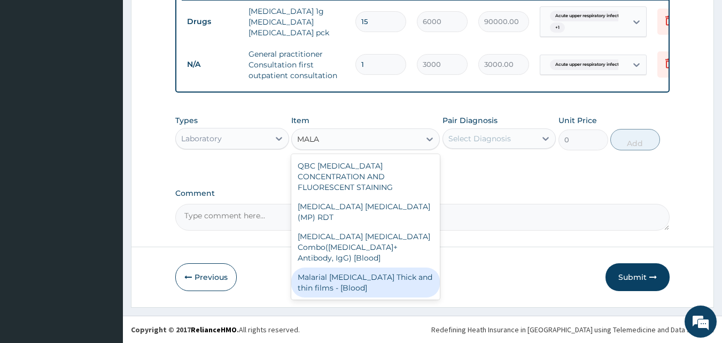
click at [346, 267] on div "Malarial [MEDICAL_DATA] Thick and thin films - [Blood]" at bounding box center [365, 282] width 149 height 30
type input "1500"
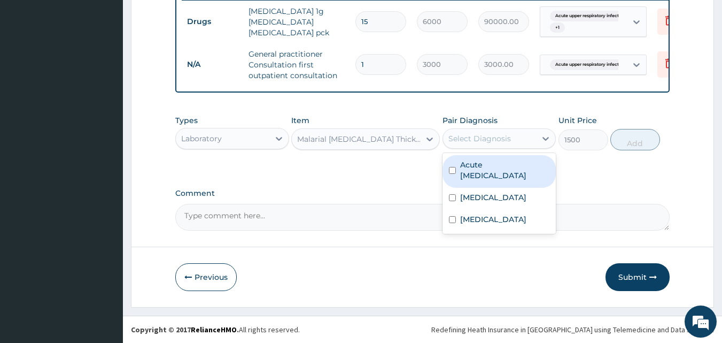
click at [483, 141] on div "Select Diagnosis" at bounding box center [479, 138] width 63 height 11
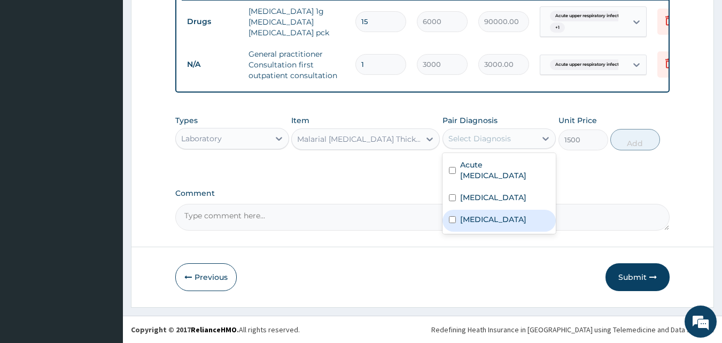
click at [488, 222] on label "[MEDICAL_DATA]" at bounding box center [493, 219] width 66 height 11
checkbox input "true"
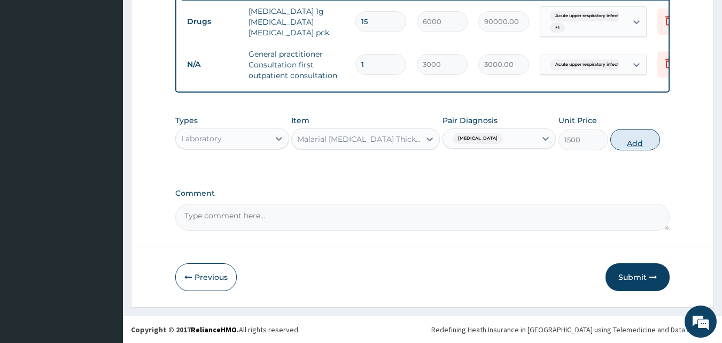
click at [639, 135] on button "Add" at bounding box center [635, 139] width 50 height 21
type input "0"
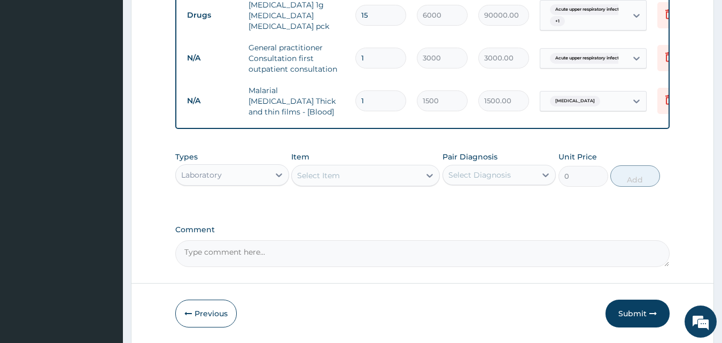
click at [368, 178] on div "Select Item" at bounding box center [356, 175] width 128 height 17
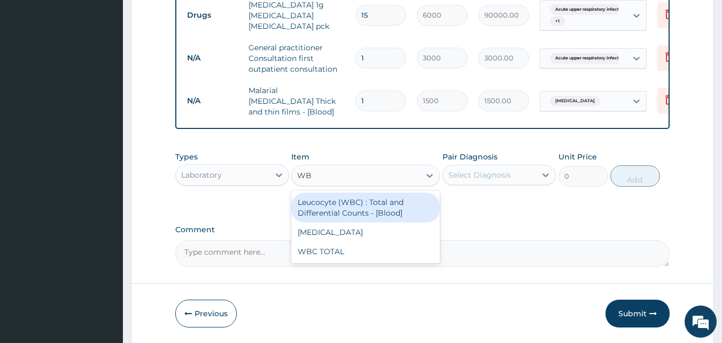
type input "WBC"
click at [368, 211] on div "Leucocyte (WBC) : Total and Differential Counts - [Blood]" at bounding box center [365, 207] width 149 height 30
type input "2000"
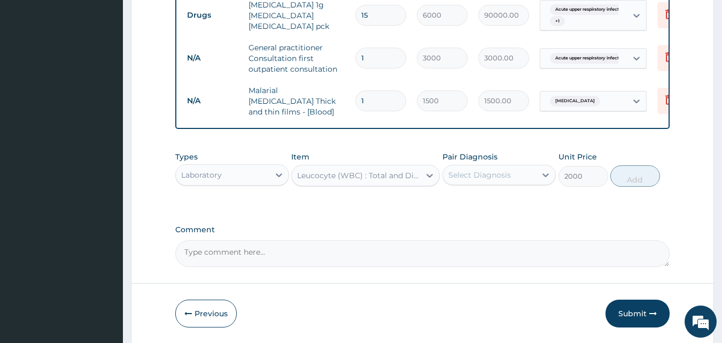
click at [475, 182] on div "Select Diagnosis" at bounding box center [490, 174] width 94 height 17
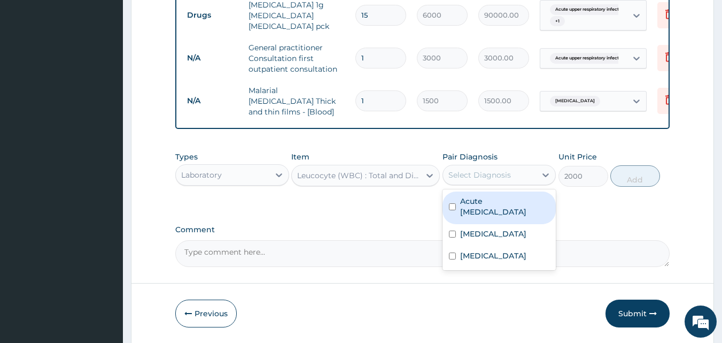
click at [483, 211] on label "Acute [MEDICAL_DATA]" at bounding box center [505, 206] width 90 height 21
checkbox input "true"
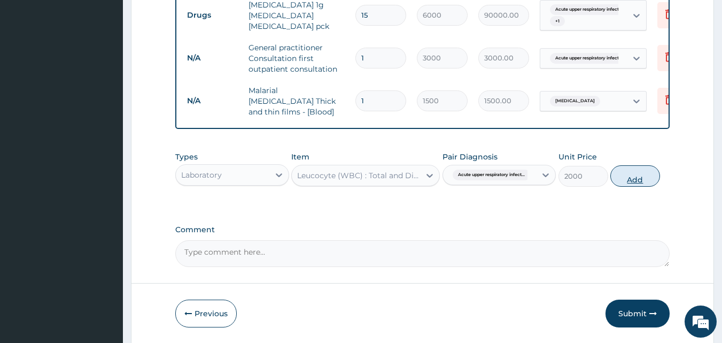
click at [621, 180] on button "Add" at bounding box center [635, 175] width 50 height 21
type input "0"
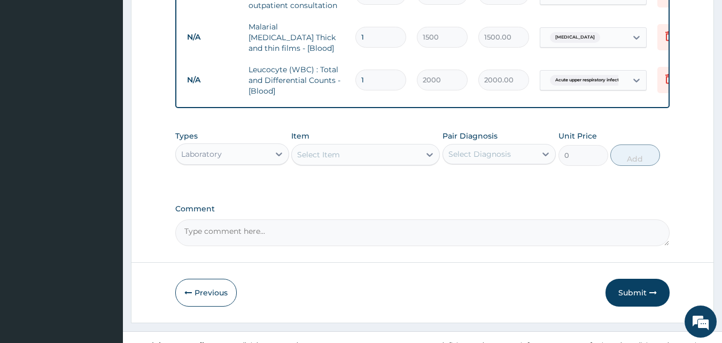
scroll to position [512, 0]
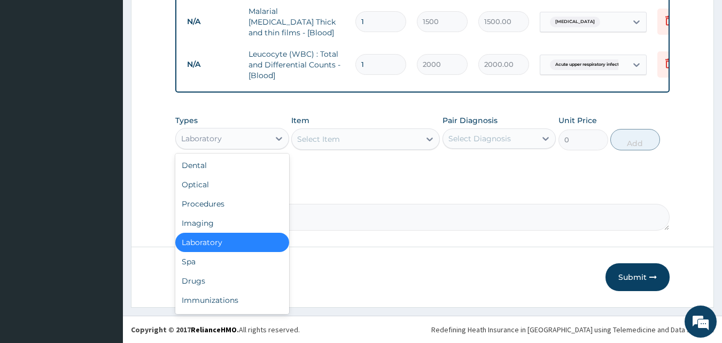
click at [224, 144] on div "Laboratory" at bounding box center [223, 138] width 94 height 17
click at [211, 282] on div "Drugs" at bounding box center [232, 280] width 114 height 19
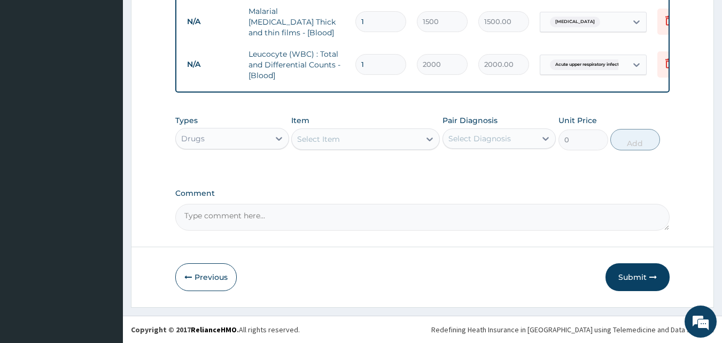
click at [328, 141] on div "Select Item" at bounding box center [318, 139] width 43 height 11
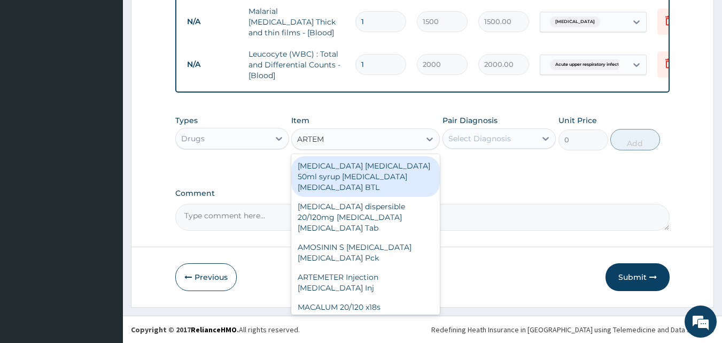
drag, startPoint x: 320, startPoint y: 266, endPoint x: 486, endPoint y: 137, distance: 209.9
click at [486, 137] on div "Types Drugs Item option Leucocyte (WBC) : Total and Differential Counts - [Bloo…" at bounding box center [422, 133] width 495 height 46
type input "ARTEM"
click at [486, 137] on div "Select Diagnosis" at bounding box center [479, 138] width 63 height 11
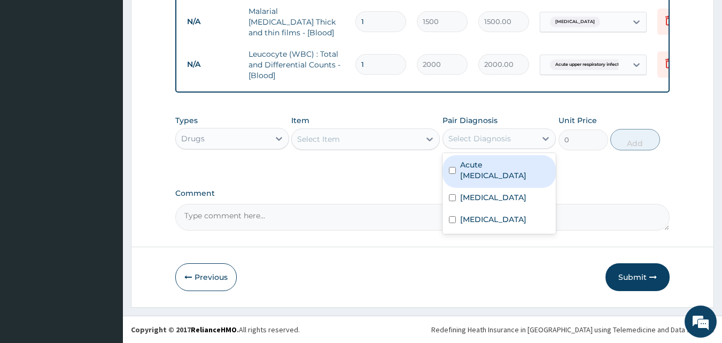
click at [404, 137] on div "Select Item" at bounding box center [356, 138] width 128 height 17
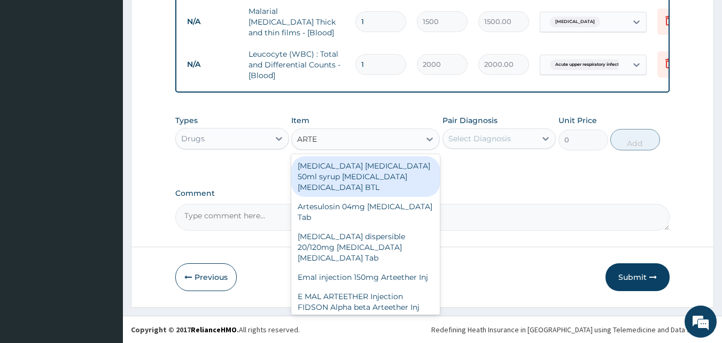
type input "ARTEM"
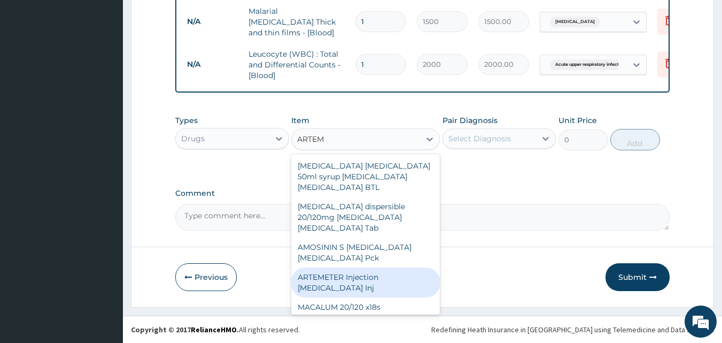
click at [362, 272] on div "ARTEMETER Injection Artemether Inj" at bounding box center [365, 282] width 149 height 30
type input "300"
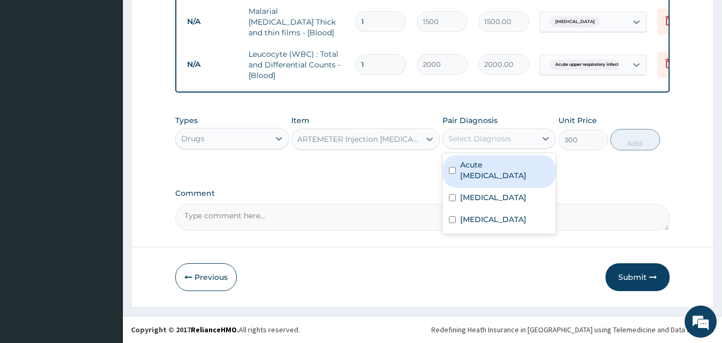
click at [487, 141] on div "Select Diagnosis" at bounding box center [479, 138] width 63 height 11
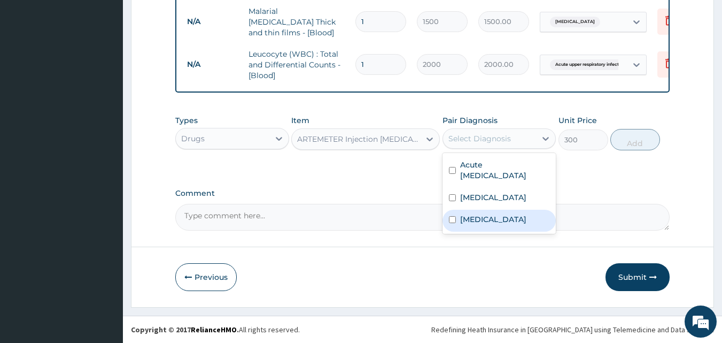
click at [479, 215] on label "Mixed malaria" at bounding box center [493, 219] width 66 height 11
checkbox input "true"
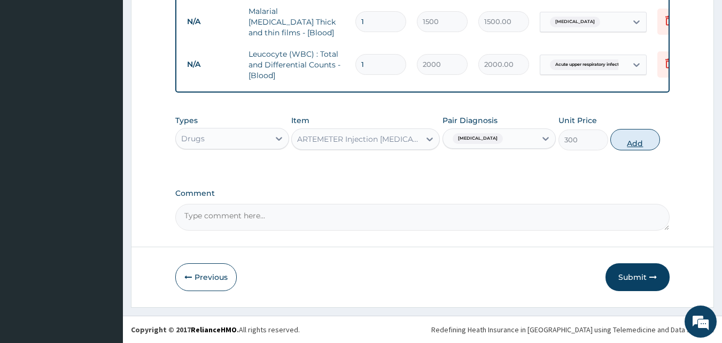
click at [630, 141] on button "Add" at bounding box center [635, 139] width 50 height 21
type input "0"
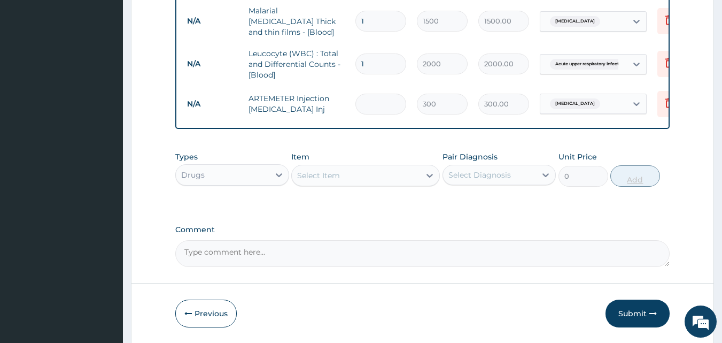
type input "0.00"
type input "4"
type input "1200.00"
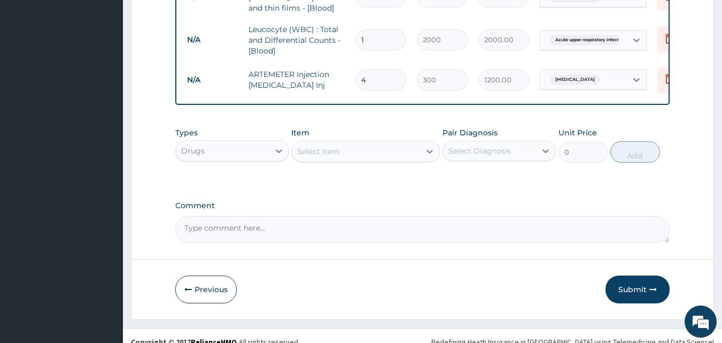
scroll to position [549, 0]
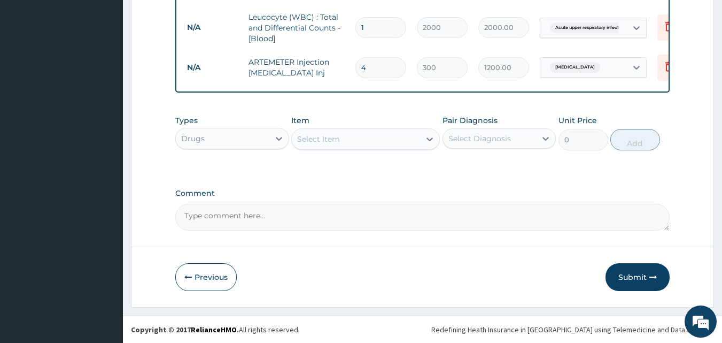
type input "4"
click at [414, 138] on div "Select Item" at bounding box center [356, 138] width 128 height 17
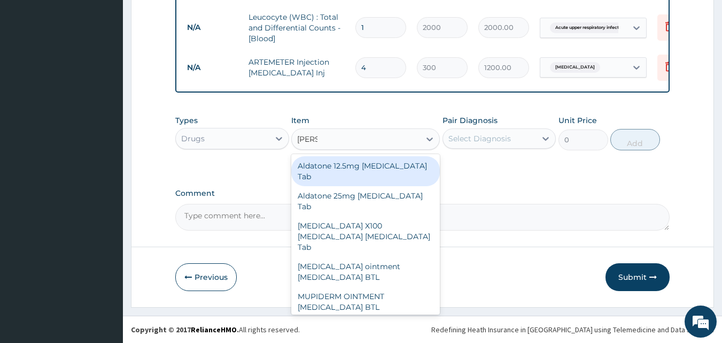
type input "PIROX"
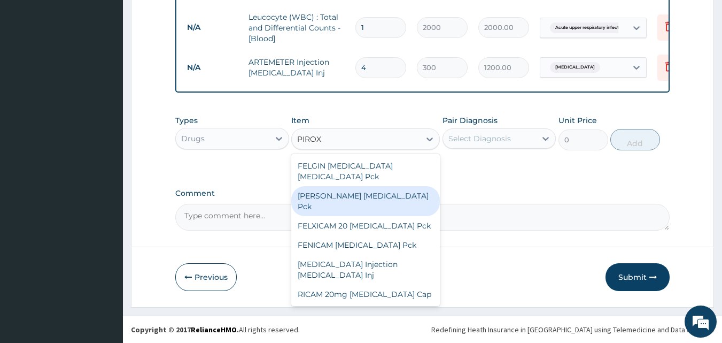
click at [367, 190] on div "[PERSON_NAME] [MEDICAL_DATA] Pck" at bounding box center [365, 201] width 149 height 30
type input "950"
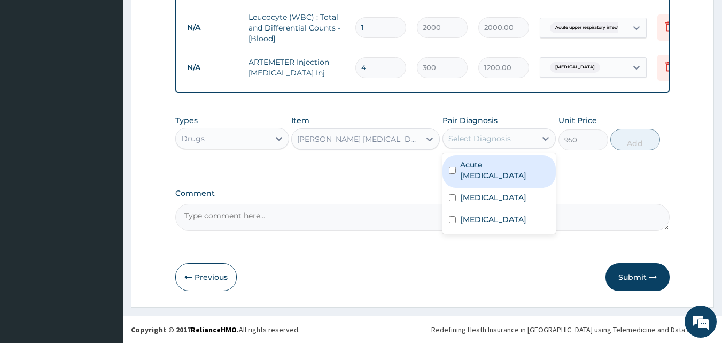
click at [486, 141] on div "Select Diagnosis" at bounding box center [479, 138] width 63 height 11
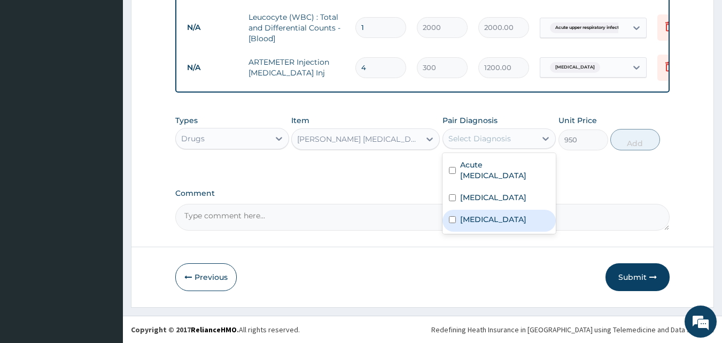
click at [495, 222] on label "Mixed malaria" at bounding box center [493, 219] width 66 height 11
checkbox input "true"
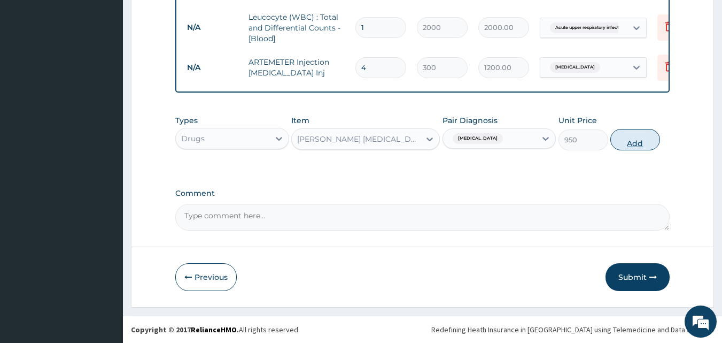
click at [630, 142] on button "Add" at bounding box center [635, 139] width 50 height 21
type input "0"
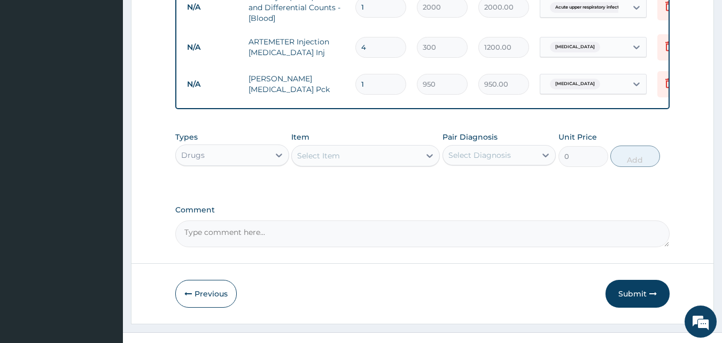
scroll to position [586, 0]
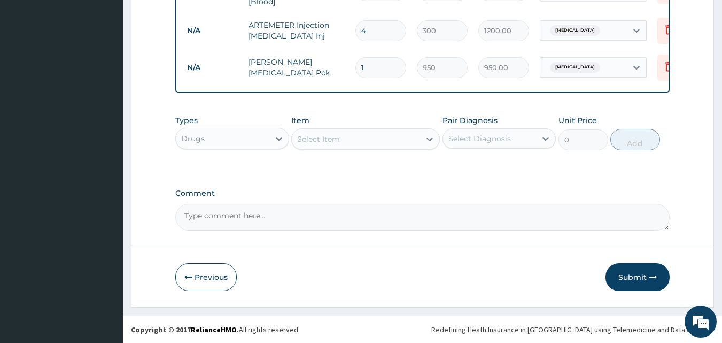
click at [332, 144] on div "Select Item" at bounding box center [318, 139] width 43 height 11
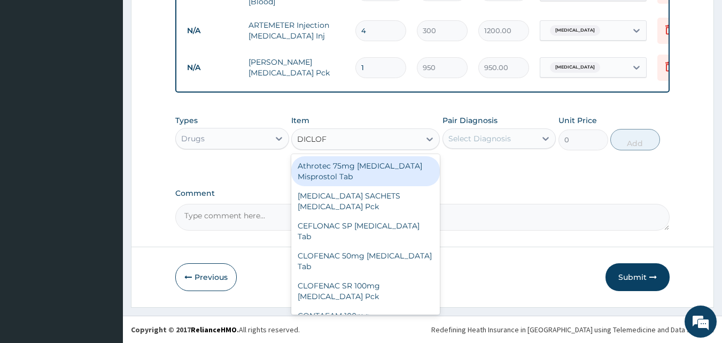
type input "DICLOFE"
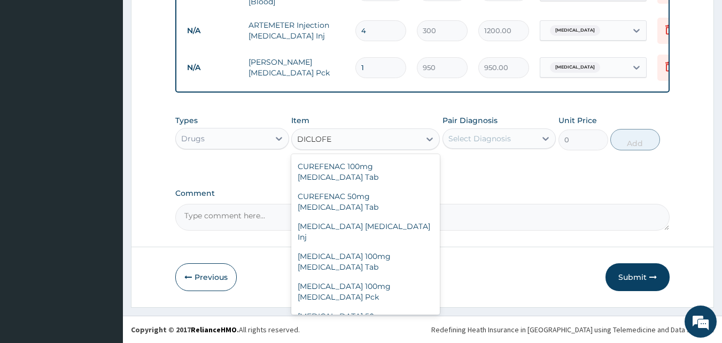
scroll to position [195, 0]
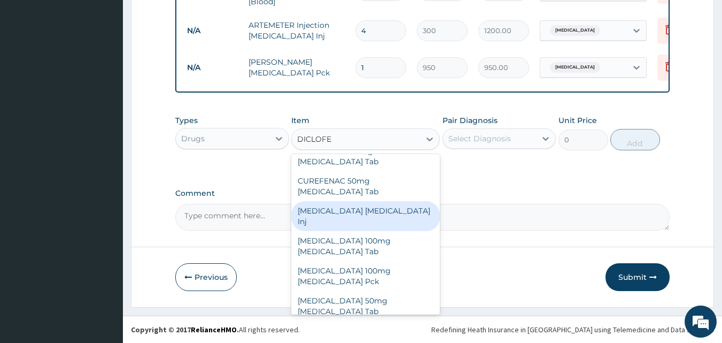
click at [379, 201] on div "[MEDICAL_DATA] [MEDICAL_DATA] Inj" at bounding box center [365, 216] width 149 height 30
type input "240"
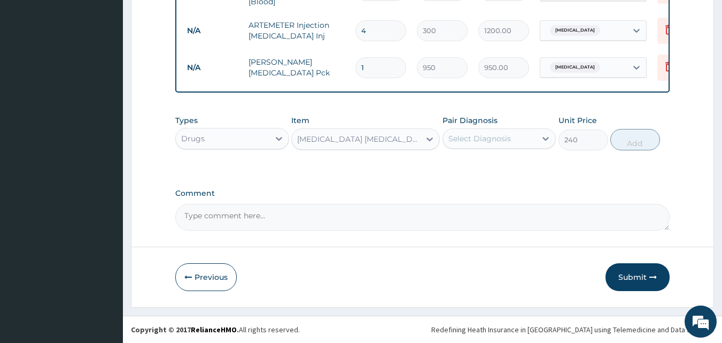
click at [484, 139] on div "Select Diagnosis" at bounding box center [479, 138] width 63 height 11
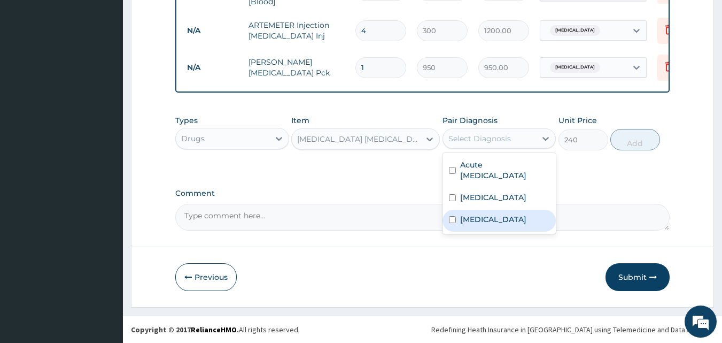
click at [489, 210] on div "Mixed malaria" at bounding box center [500, 220] width 114 height 22
checkbox input "true"
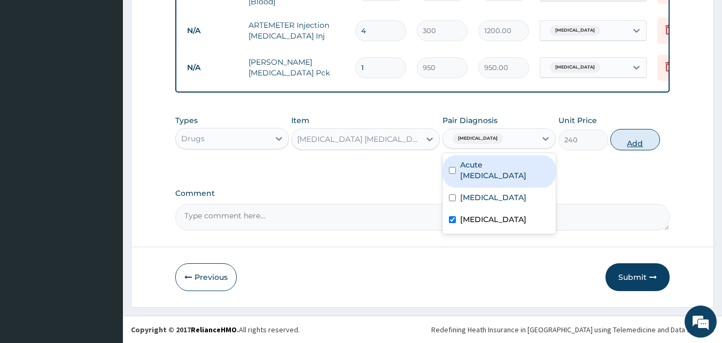
click at [632, 143] on button "Add" at bounding box center [635, 139] width 50 height 21
type input "0"
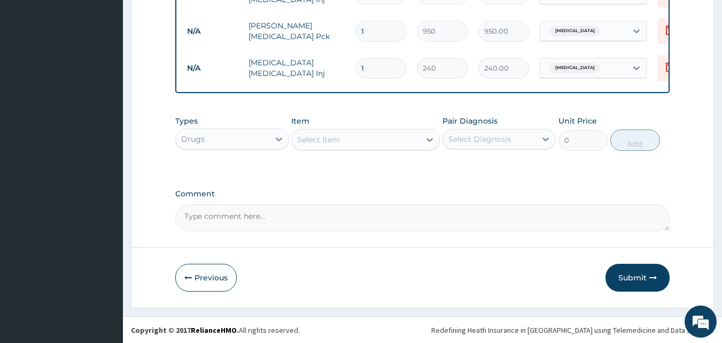
scroll to position [623, 0]
click at [363, 138] on div "Select Item" at bounding box center [356, 138] width 128 height 17
click at [355, 141] on div "Select Item" at bounding box center [356, 138] width 128 height 17
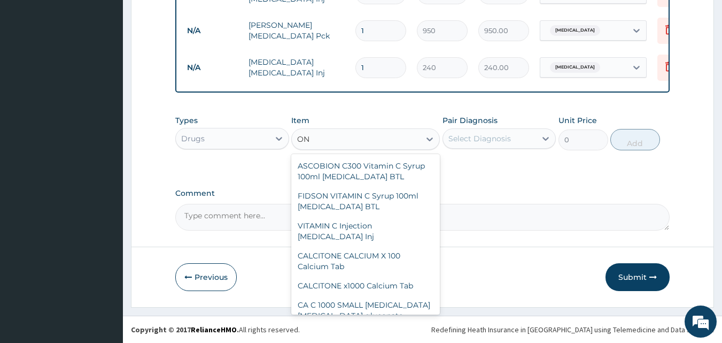
type input "O"
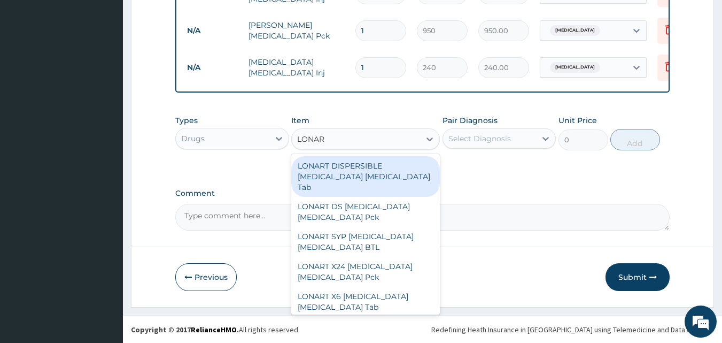
type input "LONART"
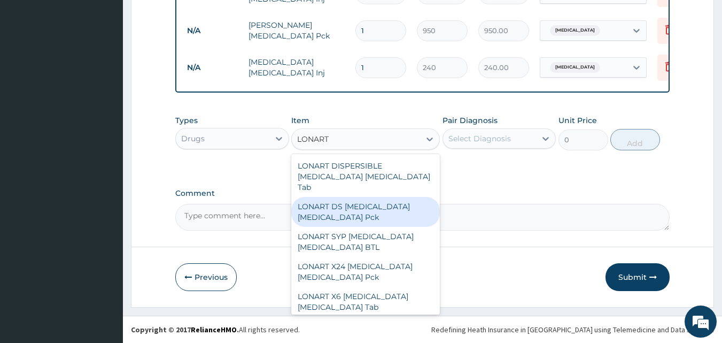
click at [353, 204] on div "LONART DS [MEDICAL_DATA] [MEDICAL_DATA] Pck" at bounding box center [365, 212] width 149 height 30
type input "1550"
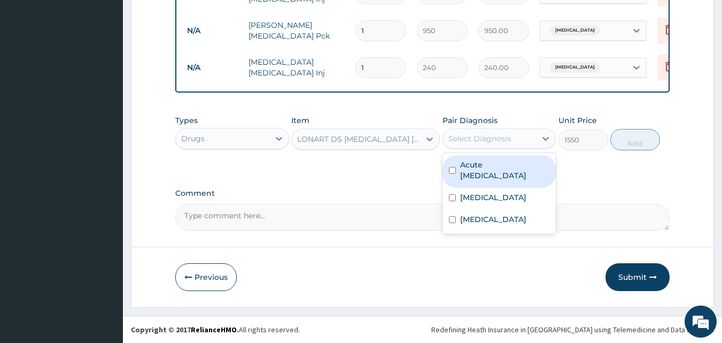
click at [463, 141] on div "Select Diagnosis" at bounding box center [479, 138] width 63 height 11
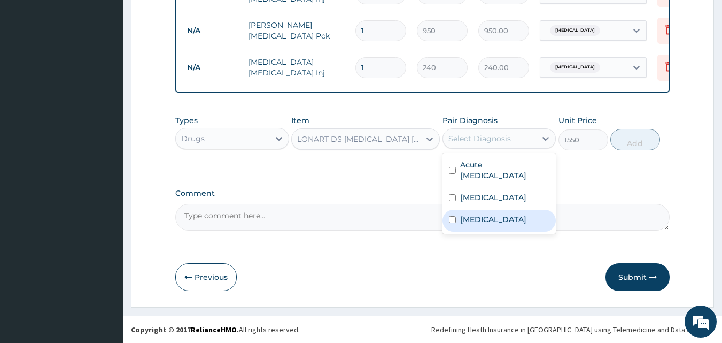
click at [465, 221] on label "Mixed malaria" at bounding box center [493, 219] width 66 height 11
checkbox input "true"
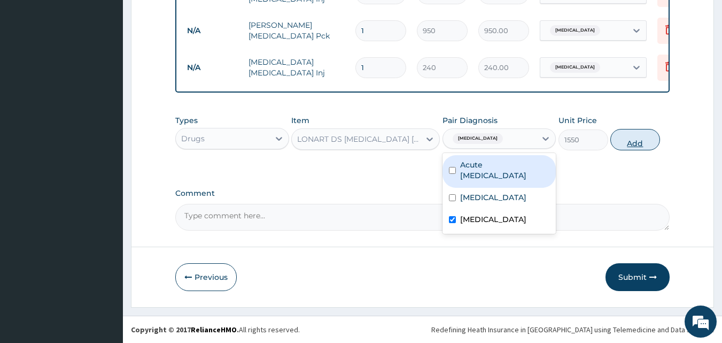
click at [634, 145] on button "Add" at bounding box center [635, 139] width 50 height 21
type input "0"
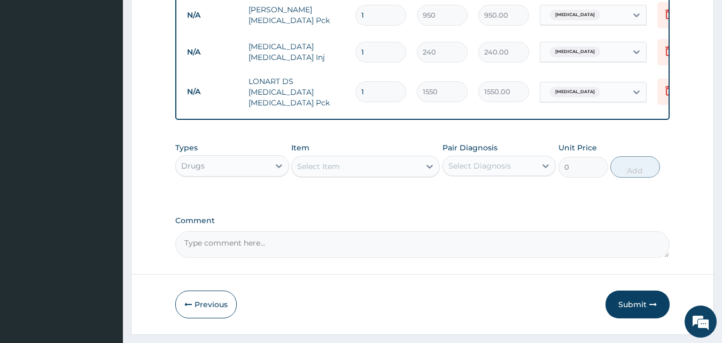
scroll to position [659, 0]
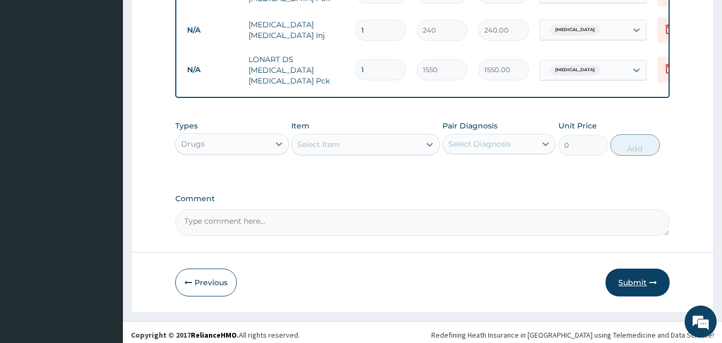
click at [632, 271] on button "Submit" at bounding box center [638, 282] width 64 height 28
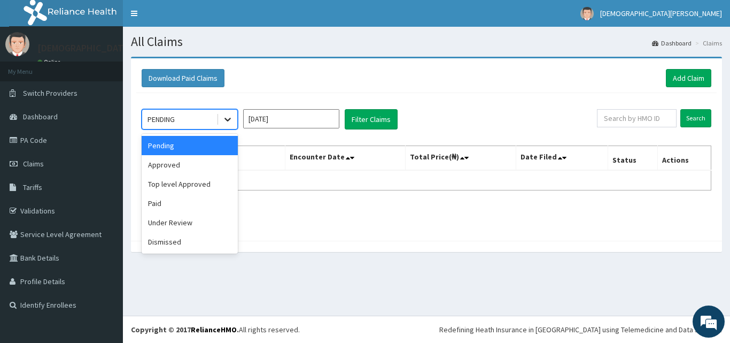
click at [229, 125] on div at bounding box center [227, 119] width 19 height 19
click at [216, 169] on div "Approved" at bounding box center [190, 164] width 96 height 19
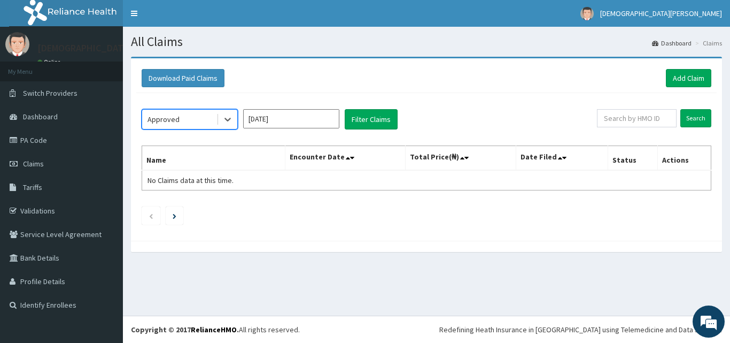
click at [302, 113] on input "[DATE]" at bounding box center [291, 118] width 96 height 19
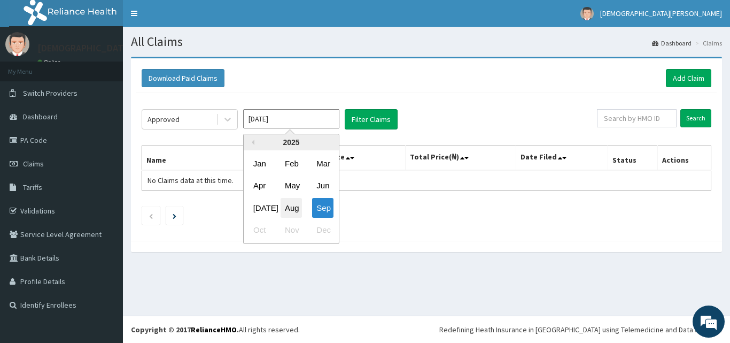
click at [289, 204] on div "Aug" at bounding box center [291, 208] width 21 height 20
type input "[DATE]"
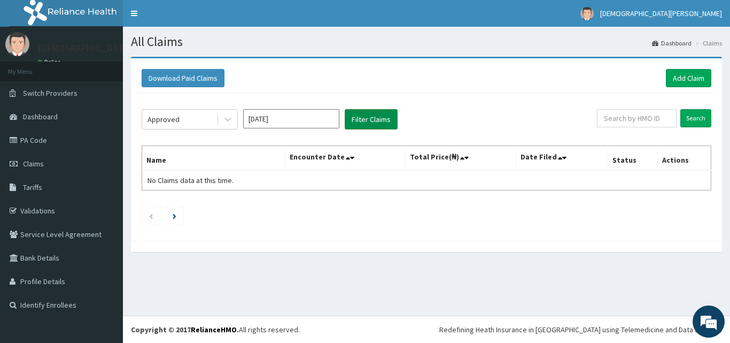
click at [367, 121] on button "Filter Claims" at bounding box center [371, 119] width 53 height 20
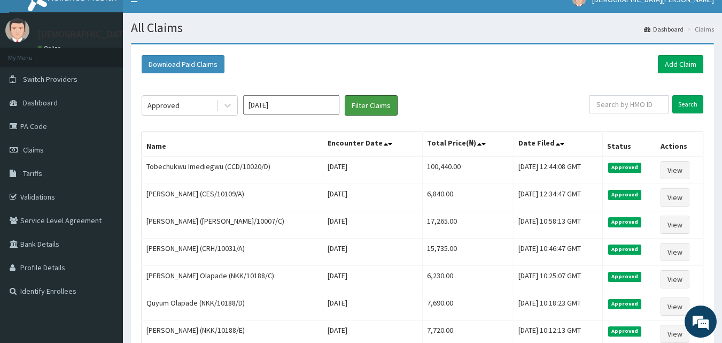
scroll to position [17, 0]
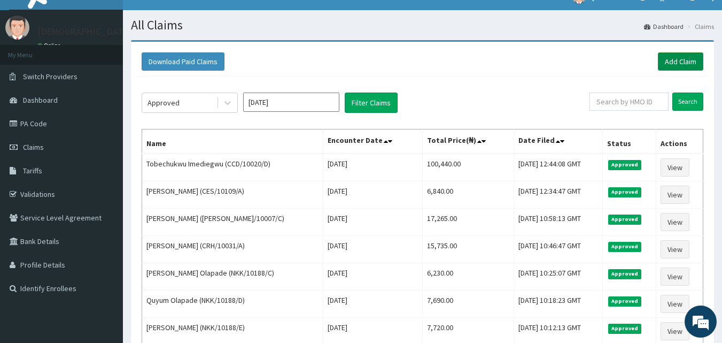
click at [676, 58] on link "Add Claim" at bounding box center [680, 61] width 45 height 18
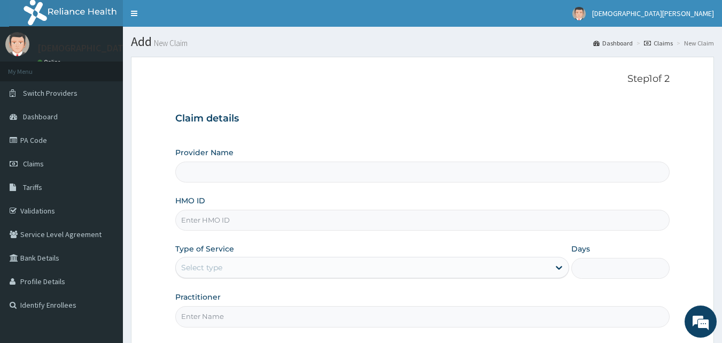
type input "[GEOGRAPHIC_DATA]"
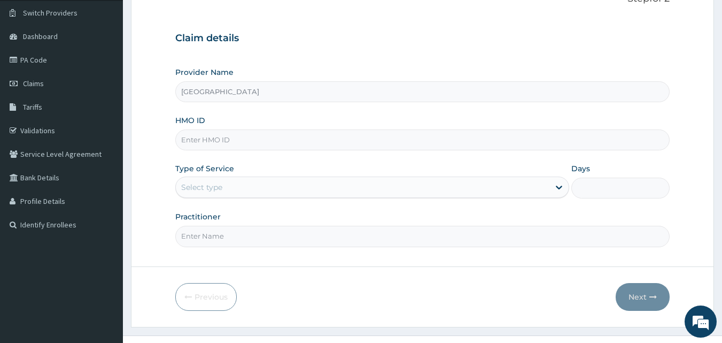
scroll to position [100, 0]
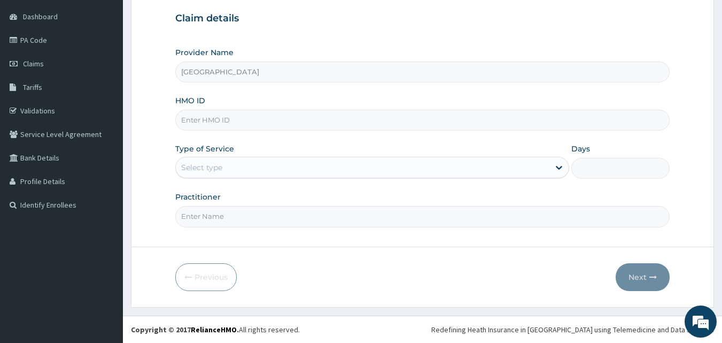
click at [262, 117] on input "HMO ID" at bounding box center [422, 120] width 495 height 21
type input "NKK/10188/A"
click at [280, 166] on div "Select type" at bounding box center [363, 167] width 374 height 17
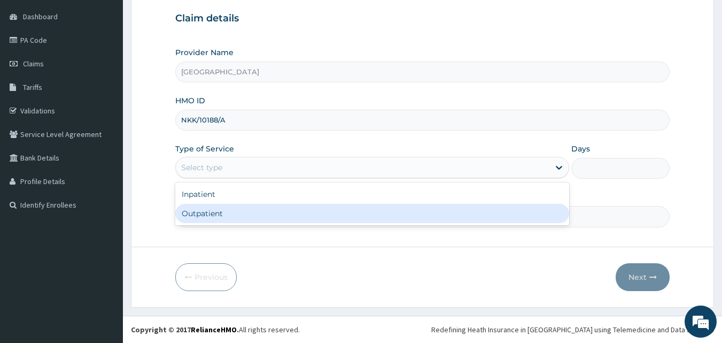
click at [261, 219] on div "Outpatient" at bounding box center [372, 213] width 394 height 19
type input "1"
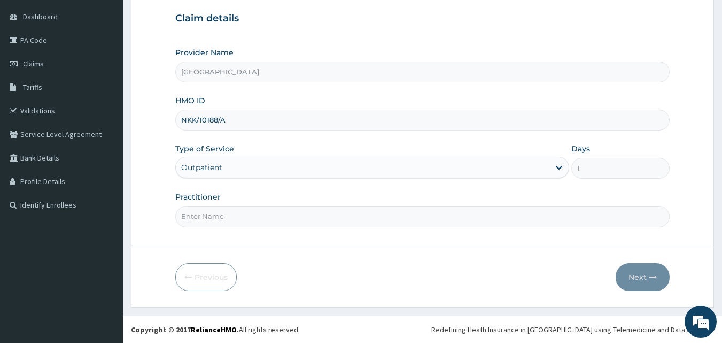
click at [247, 218] on input "Practitioner" at bounding box center [422, 216] width 495 height 21
type input "[PERSON_NAME] [PERSON_NAME]"
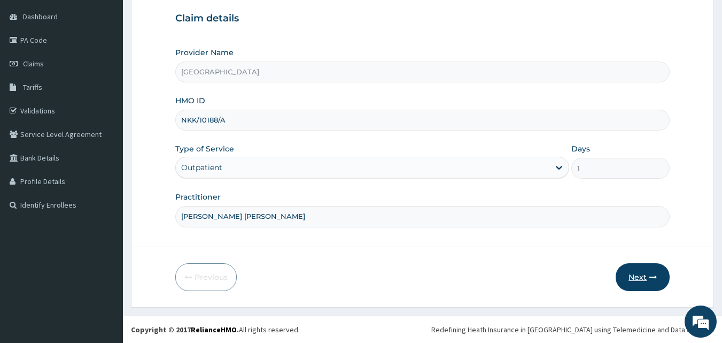
click at [641, 285] on button "Next" at bounding box center [643, 277] width 54 height 28
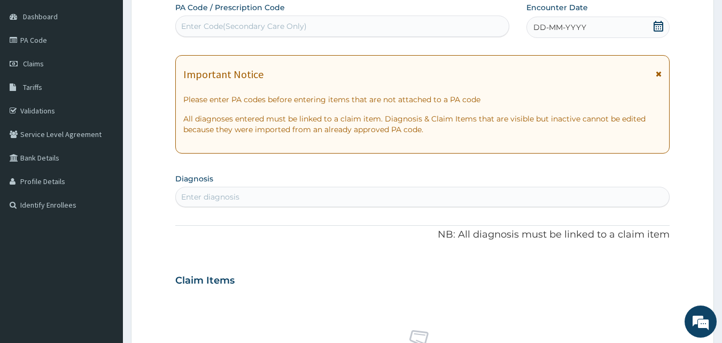
click at [560, 25] on span "DD-MM-YYYY" at bounding box center [559, 27] width 53 height 11
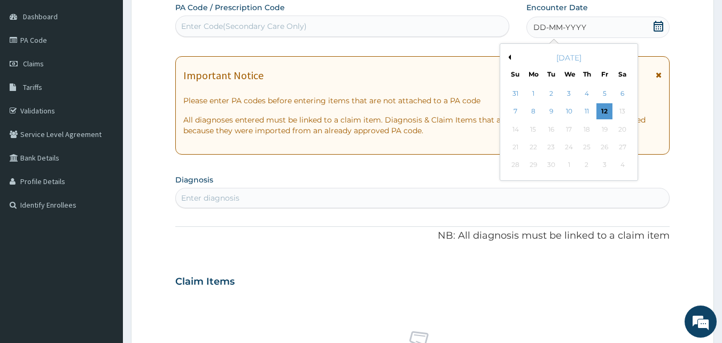
click at [508, 57] on button "Previous Month" at bounding box center [508, 57] width 5 height 5
click at [550, 146] on div "19" at bounding box center [552, 147] width 16 height 16
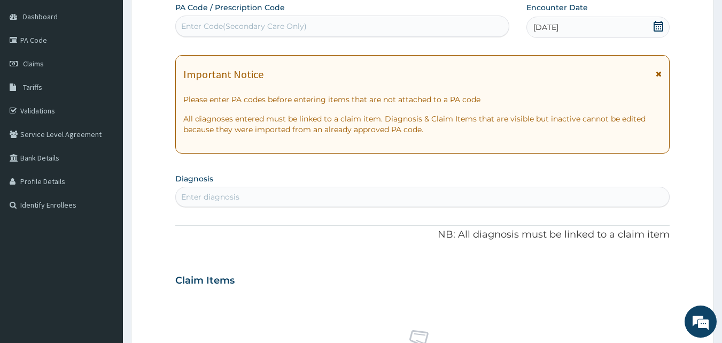
scroll to position [137, 0]
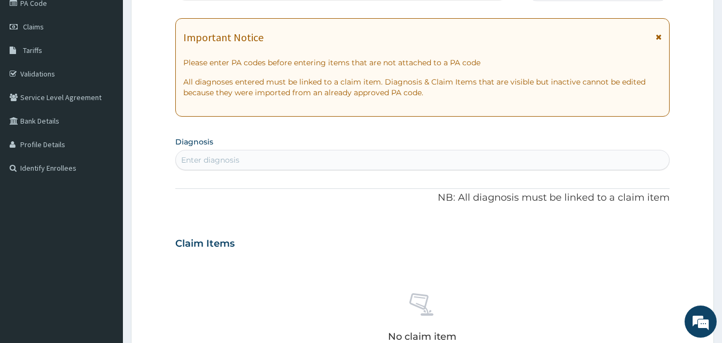
click at [245, 164] on div "Enter diagnosis" at bounding box center [423, 159] width 494 height 17
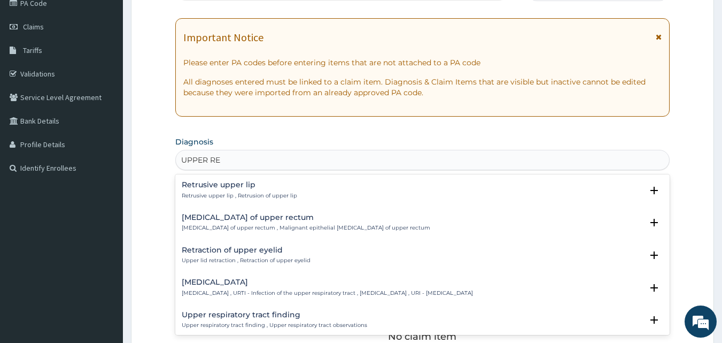
type input "UPPER RES"
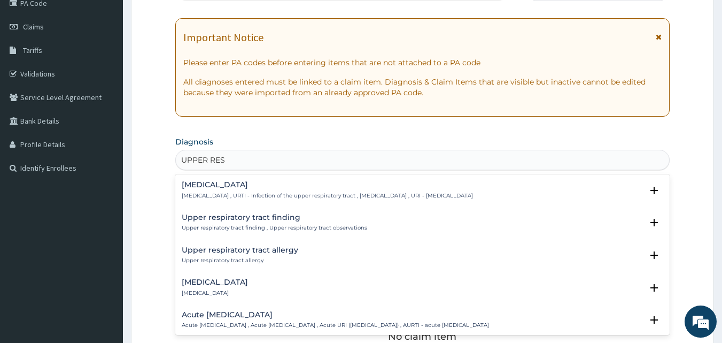
click at [242, 313] on h4 "Acute [MEDICAL_DATA]" at bounding box center [335, 315] width 307 height 8
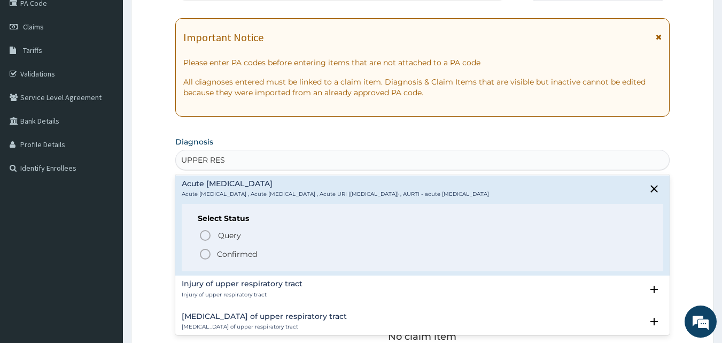
scroll to position [159, 0]
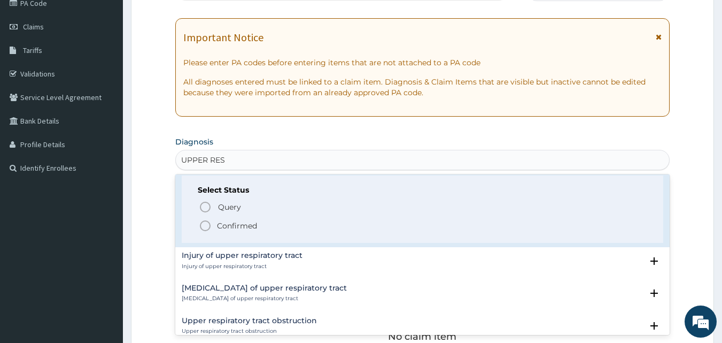
click at [205, 226] on icon "status option filled" at bounding box center [205, 225] width 13 height 13
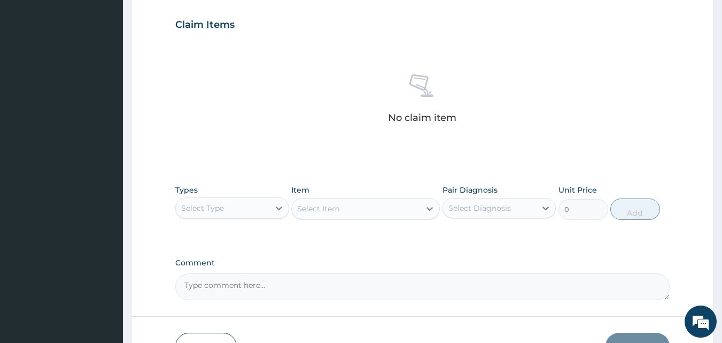
scroll to position [371, 0]
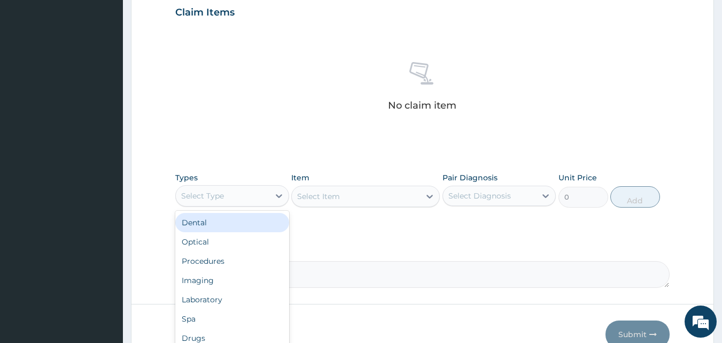
click at [244, 198] on div "Select Type" at bounding box center [223, 195] width 94 height 17
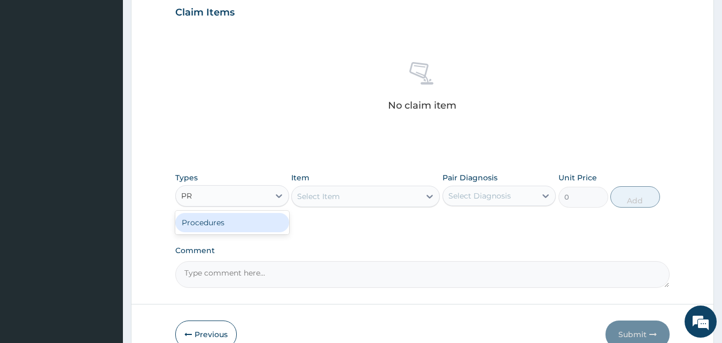
type input "PR"
click at [314, 201] on div "Select Item" at bounding box center [365, 195] width 149 height 21
click at [222, 186] on div "Select Type" at bounding box center [232, 195] width 114 height 21
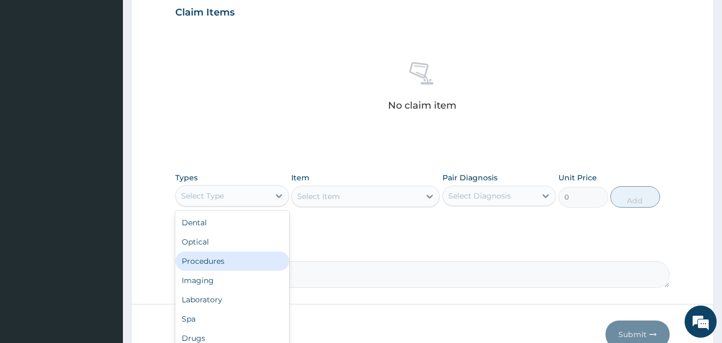
click at [218, 263] on div "Procedures" at bounding box center [232, 260] width 114 height 19
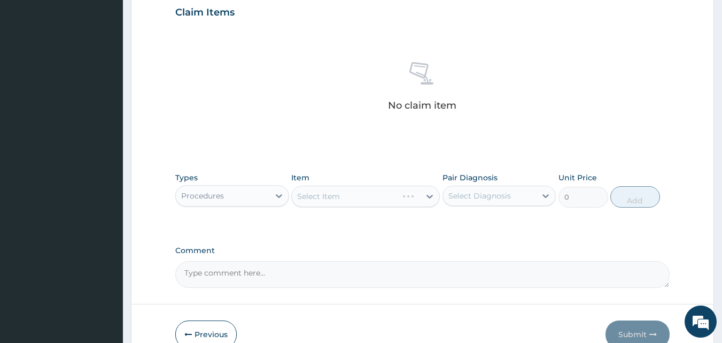
click at [369, 201] on div "Select Item" at bounding box center [365, 195] width 149 height 21
click at [371, 200] on div "Select Item" at bounding box center [356, 196] width 128 height 17
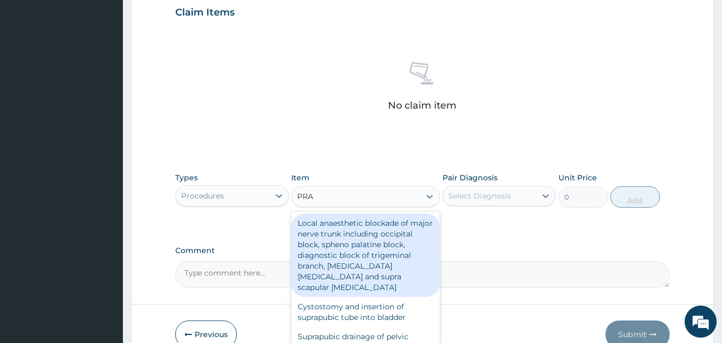
type input "PRAC"
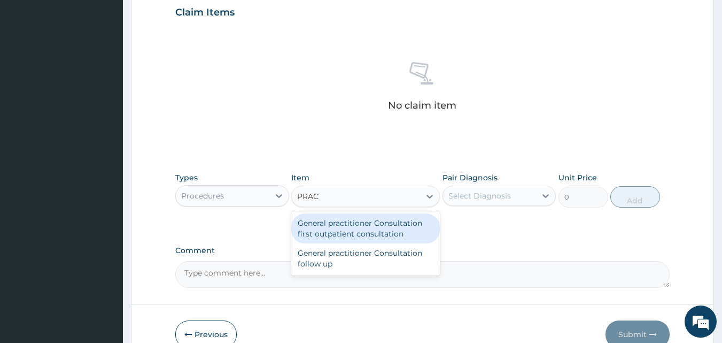
click at [372, 228] on div "General practitioner Consultation first outpatient consultation" at bounding box center [365, 228] width 149 height 30
type input "3000"
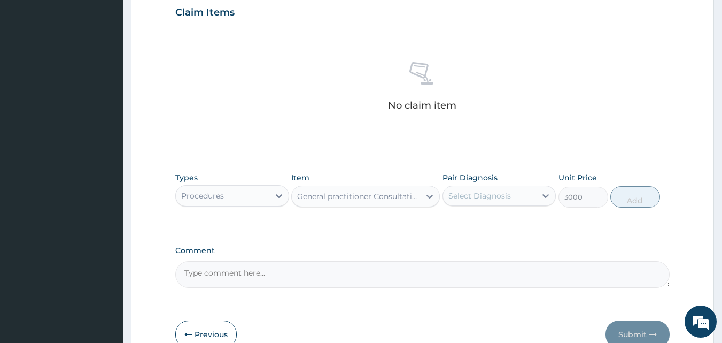
click at [462, 200] on div "Select Diagnosis" at bounding box center [479, 195] width 63 height 11
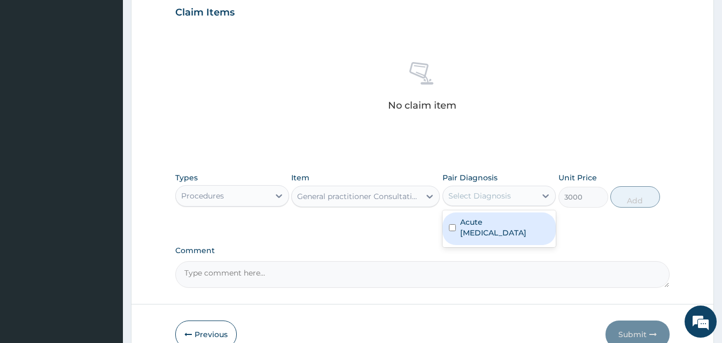
click at [481, 223] on label "Acute [MEDICAL_DATA]" at bounding box center [505, 226] width 90 height 21
checkbox input "true"
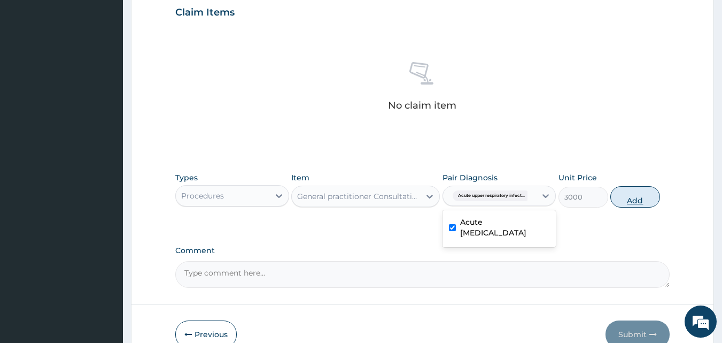
click at [631, 200] on button "Add" at bounding box center [635, 196] width 50 height 21
type input "0"
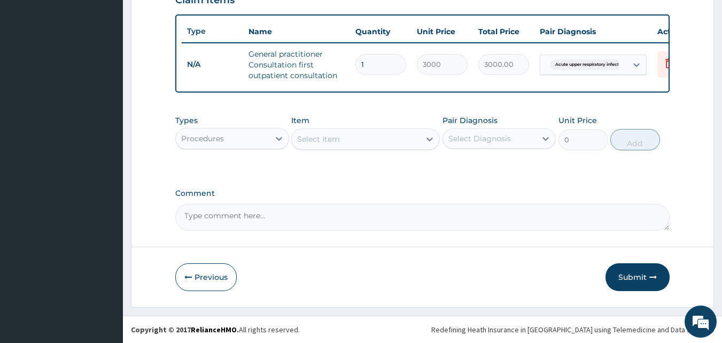
scroll to position [391, 0]
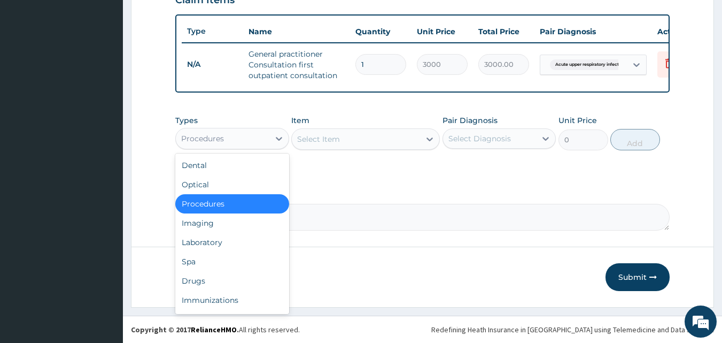
click at [237, 138] on div "Procedures" at bounding box center [223, 138] width 94 height 17
click at [234, 274] on div "Drugs" at bounding box center [232, 280] width 114 height 19
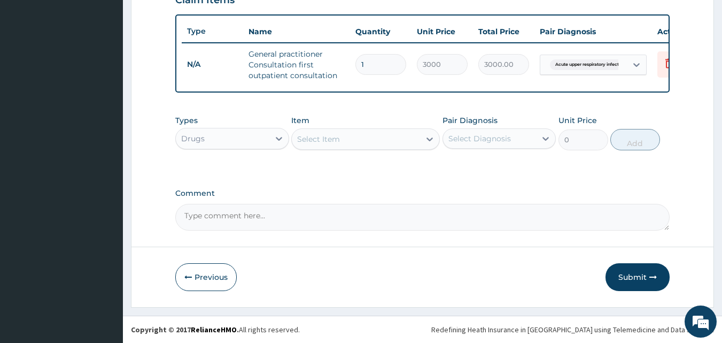
click at [357, 142] on div "Select Item" at bounding box center [356, 138] width 128 height 17
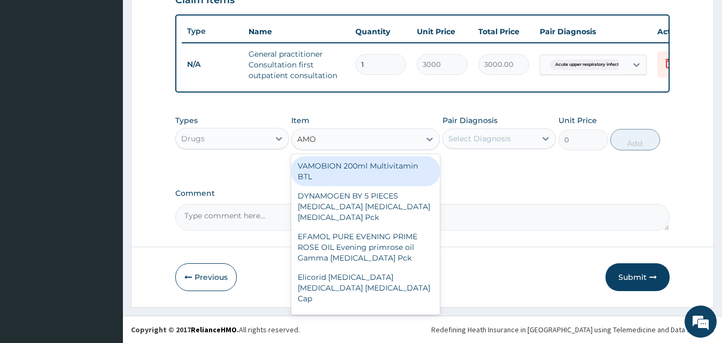
type input "AMOX"
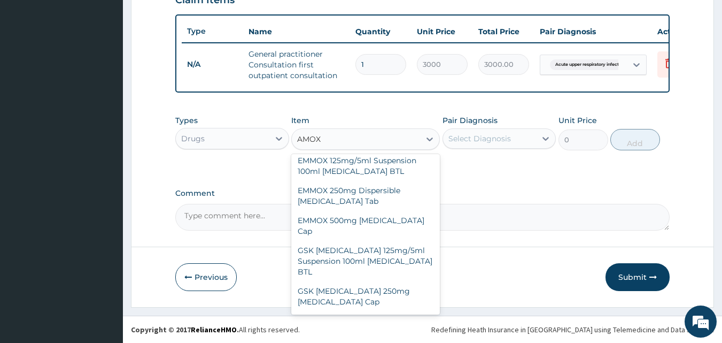
scroll to position [185, 0]
click at [377, 311] on div "GSK [MEDICAL_DATA] 500mg [MEDICAL_DATA] Cap" at bounding box center [365, 326] width 149 height 30
type input "180"
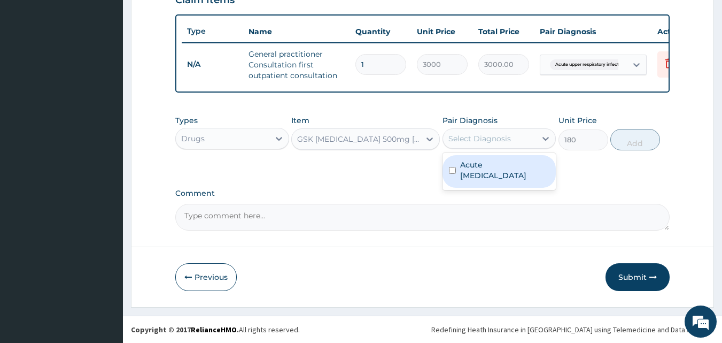
click at [477, 143] on div "Select Diagnosis" at bounding box center [479, 138] width 63 height 11
click at [485, 173] on label "Acute [MEDICAL_DATA]" at bounding box center [505, 169] width 90 height 21
checkbox input "true"
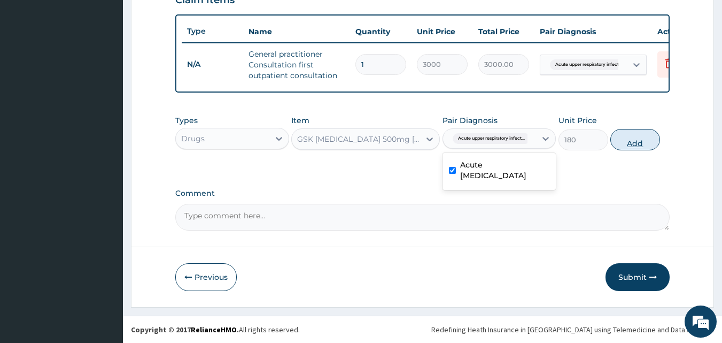
click at [635, 141] on button "Add" at bounding box center [635, 139] width 50 height 21
type input "0"
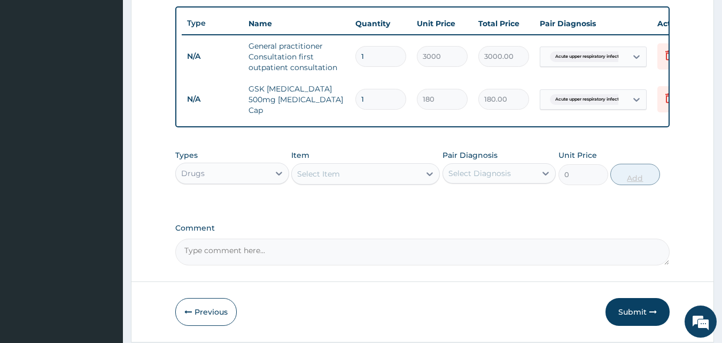
type input "15"
type input "2700.00"
type input "15"
click at [330, 179] on div "Select Item" at bounding box center [318, 173] width 43 height 11
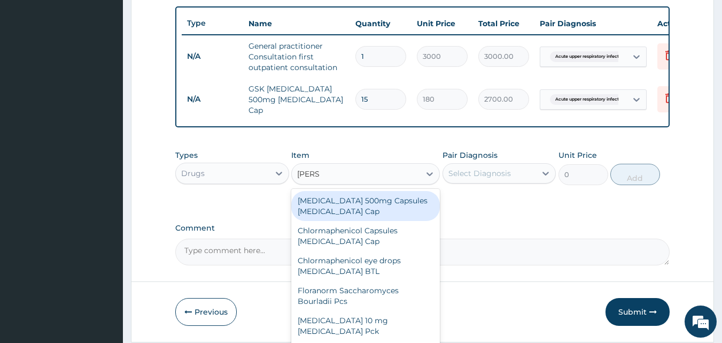
type input "LORAT"
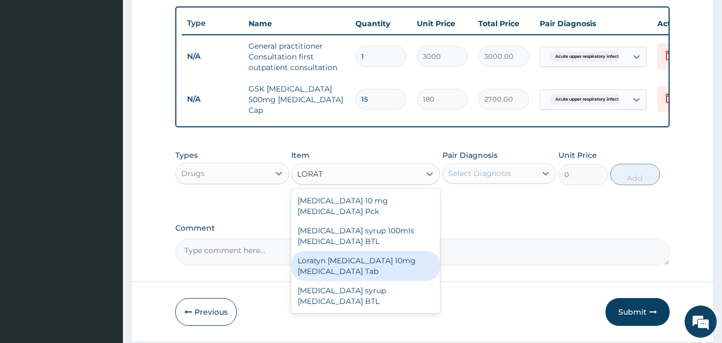
click at [339, 251] on div "Loratyn [MEDICAL_DATA] 10mg [MEDICAL_DATA] Tab" at bounding box center [365, 266] width 149 height 30
type input "45"
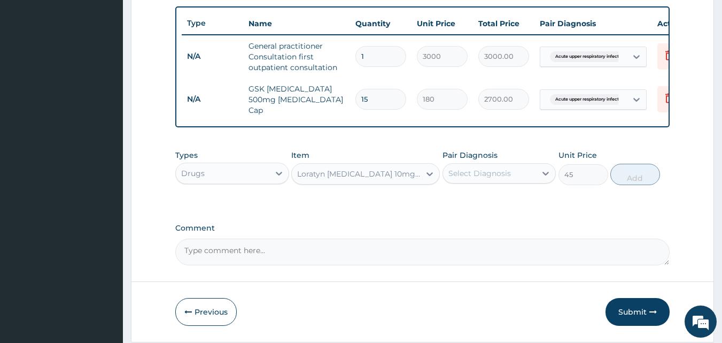
click at [461, 182] on div "Select Diagnosis" at bounding box center [490, 173] width 94 height 17
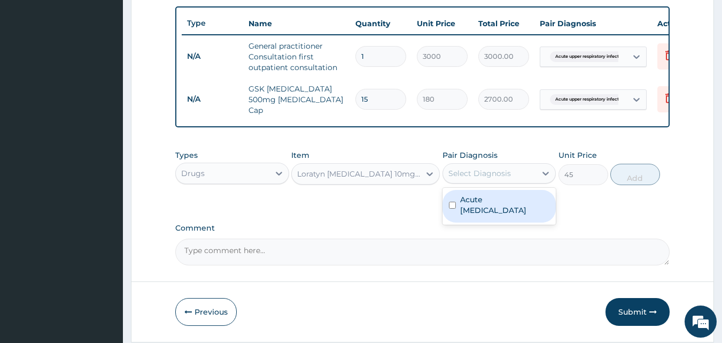
click at [470, 204] on label "Acute [MEDICAL_DATA]" at bounding box center [505, 204] width 90 height 21
checkbox input "true"
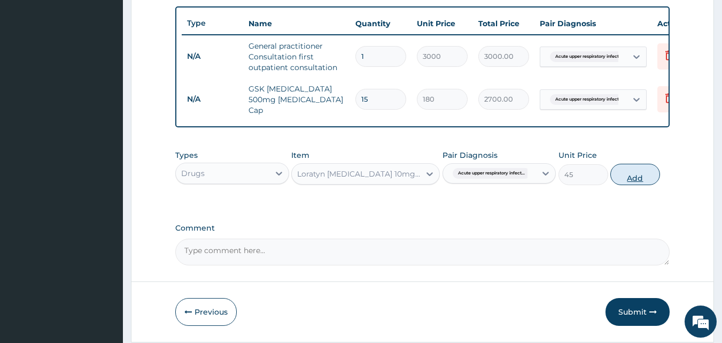
click at [632, 174] on button "Add" at bounding box center [635, 174] width 50 height 21
type input "0"
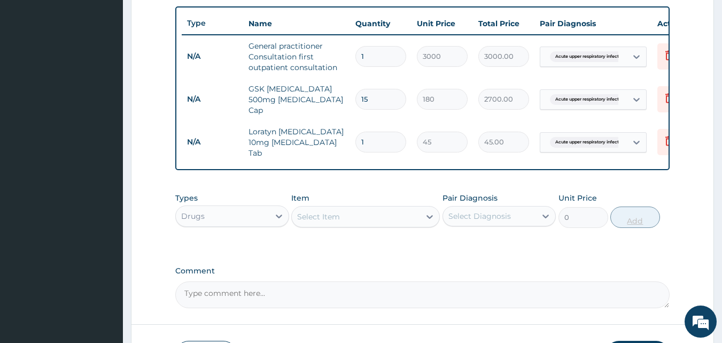
type input "0.00"
type input "7"
type input "315.00"
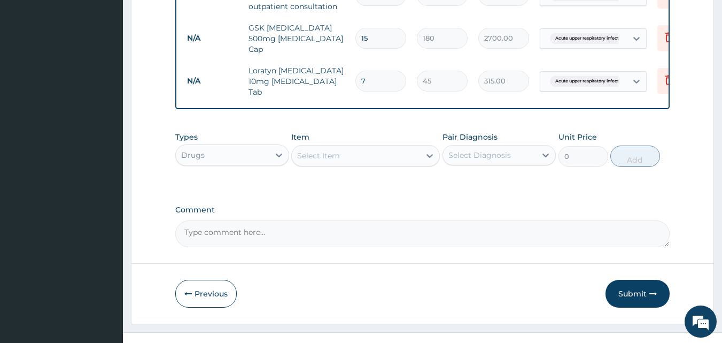
scroll to position [454, 0]
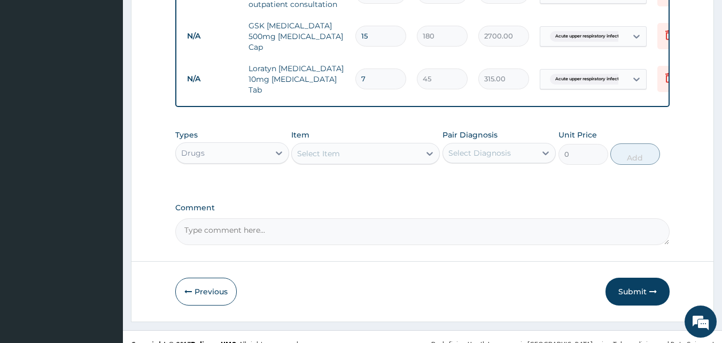
type input "7"
click at [349, 152] on div "Select Item" at bounding box center [356, 153] width 128 height 17
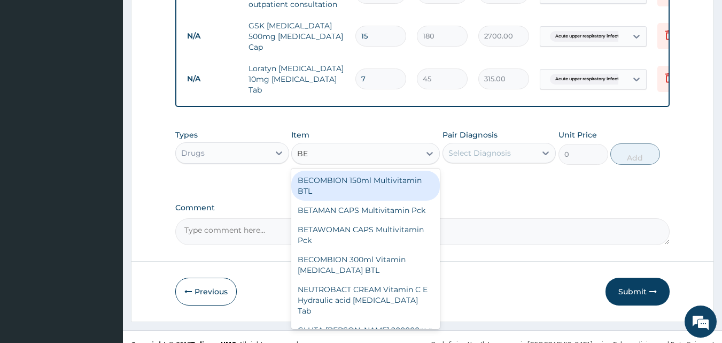
type input "BEN"
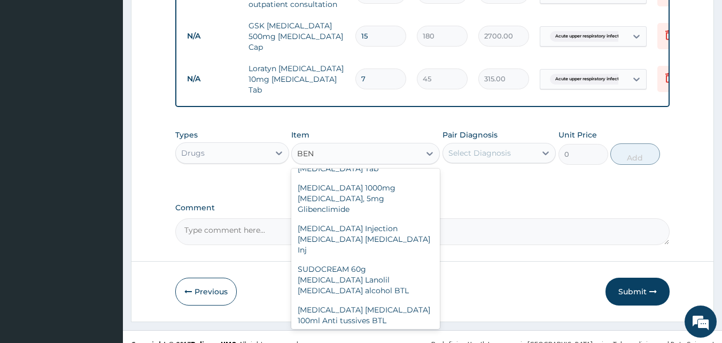
scroll to position [565, 0]
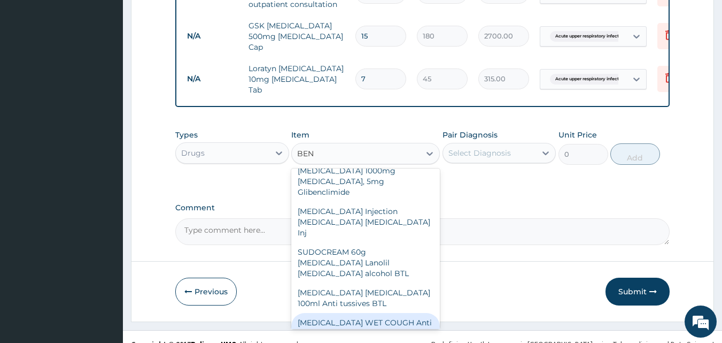
click at [353, 313] on div "BENYLIN WET COUGH Anti tussives BTL" at bounding box center [365, 328] width 149 height 30
type input "1000"
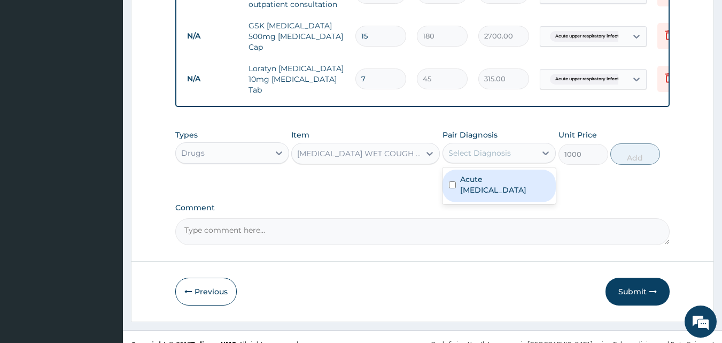
click at [479, 152] on div "Select Diagnosis" at bounding box center [479, 153] width 63 height 11
click at [484, 184] on label "Acute upper respiratory infection" at bounding box center [505, 184] width 90 height 21
checkbox input "true"
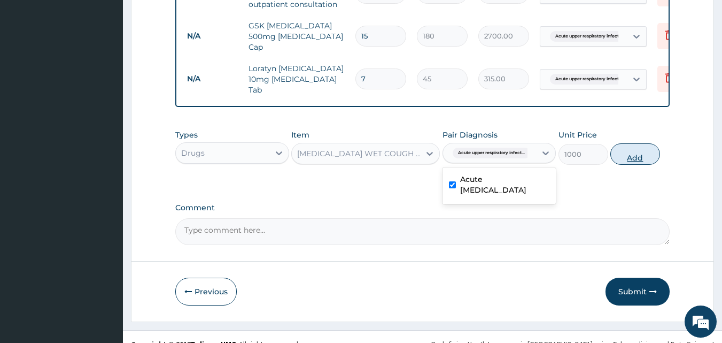
click at [640, 143] on button "Add" at bounding box center [635, 153] width 50 height 21
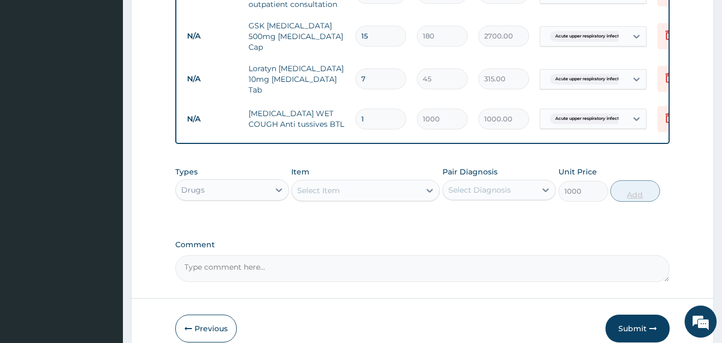
type input "0"
click at [312, 185] on div "Select Item" at bounding box center [318, 190] width 43 height 11
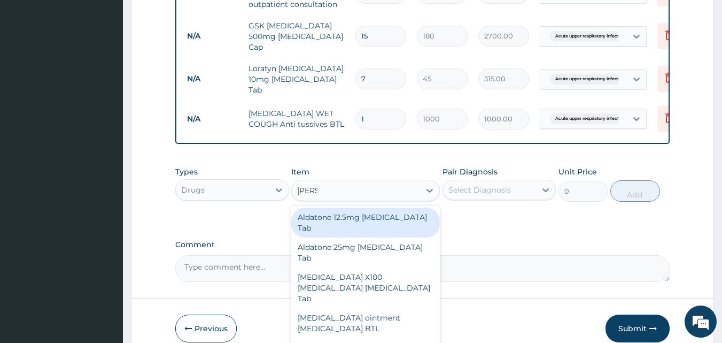
type input "PIROX"
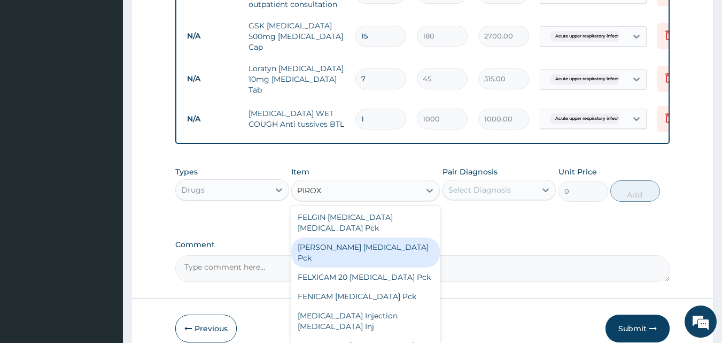
click at [346, 237] on div "FELVIN Piroxicam Pck" at bounding box center [365, 252] width 149 height 30
type input "950"
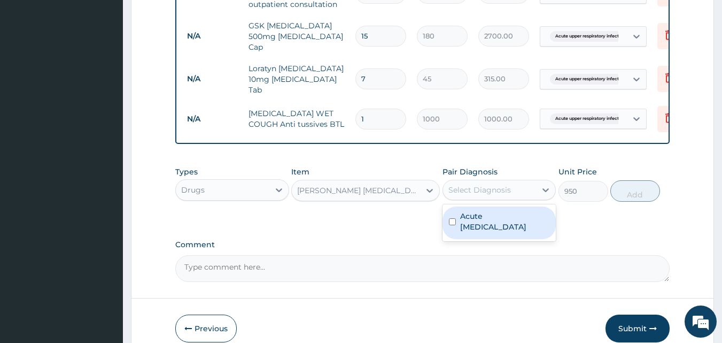
click at [480, 185] on div "Select Diagnosis" at bounding box center [479, 189] width 63 height 11
click at [485, 212] on label "Acute upper respiratory infection" at bounding box center [505, 221] width 90 height 21
checkbox input "true"
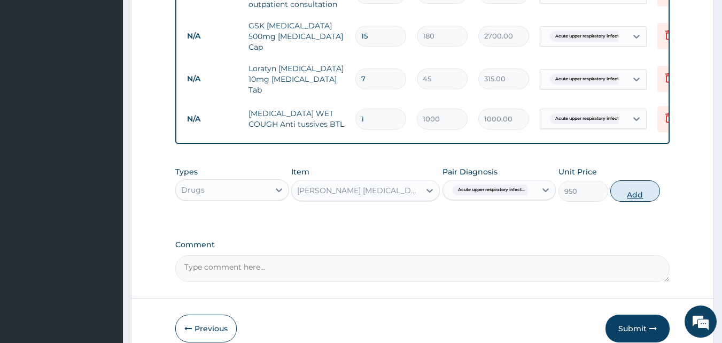
click at [621, 185] on button "Add" at bounding box center [635, 190] width 50 height 21
type input "0"
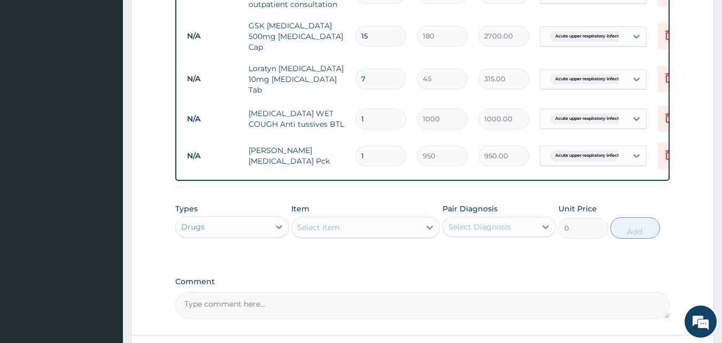
click at [391, 221] on div "Select Item" at bounding box center [356, 227] width 128 height 17
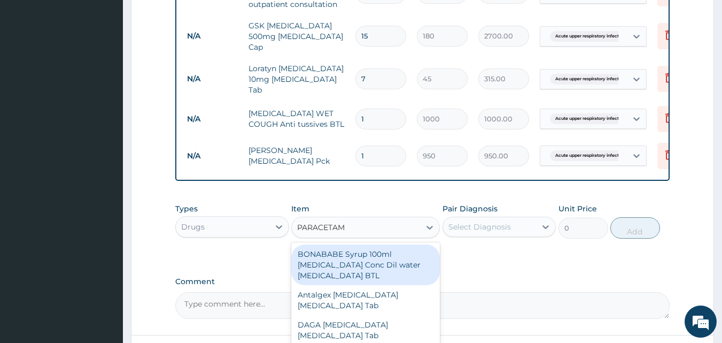
type input "PARACETAMO"
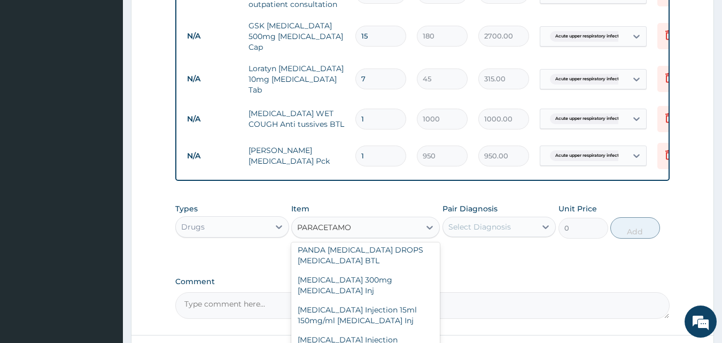
scroll to position [345, 0]
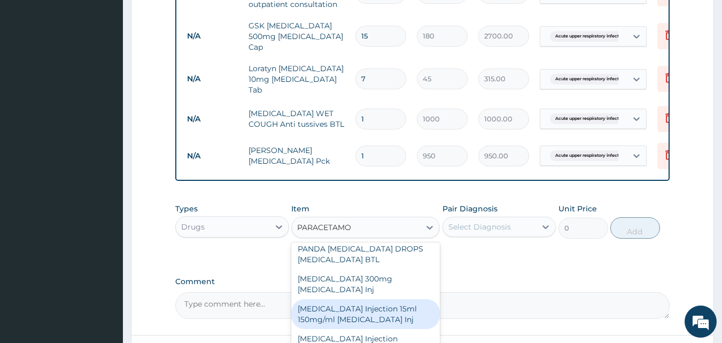
click at [355, 307] on div "PARACETAMOL Injection 15ml 150mg/ml Acetaminophen Inj" at bounding box center [365, 314] width 149 height 30
type input "500"
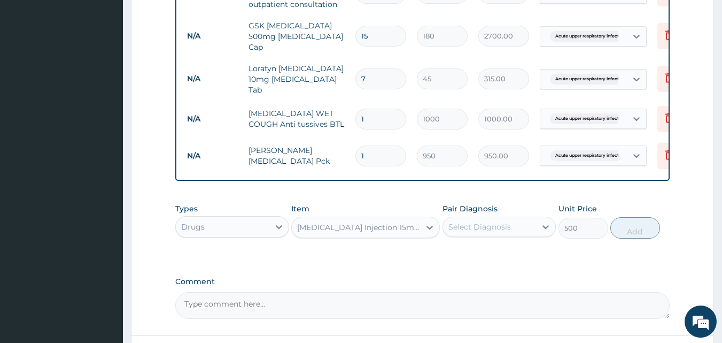
click at [498, 225] on div "Select Diagnosis" at bounding box center [479, 226] width 63 height 11
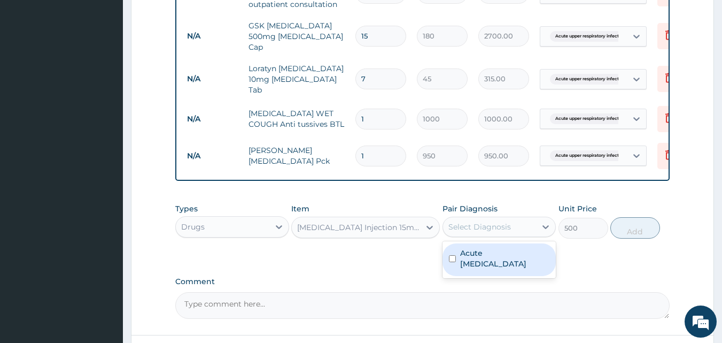
click at [499, 259] on label "Acute upper respiratory infection" at bounding box center [505, 257] width 90 height 21
checkbox input "true"
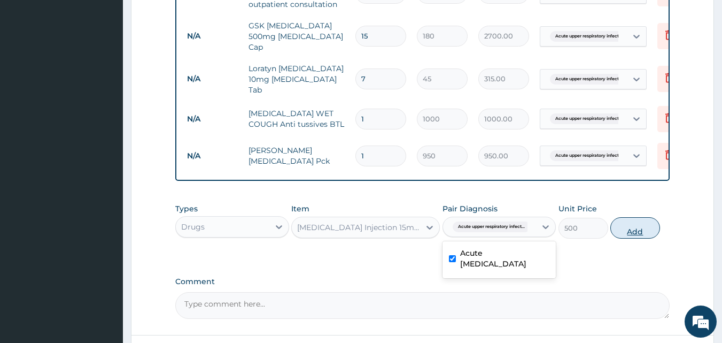
click at [627, 228] on button "Add" at bounding box center [635, 227] width 50 height 21
type input "0"
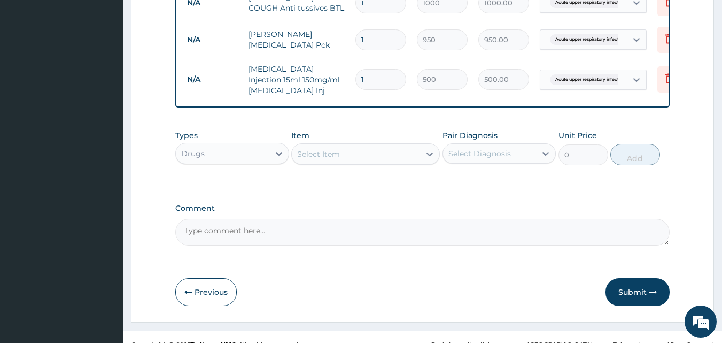
scroll to position [581, 0]
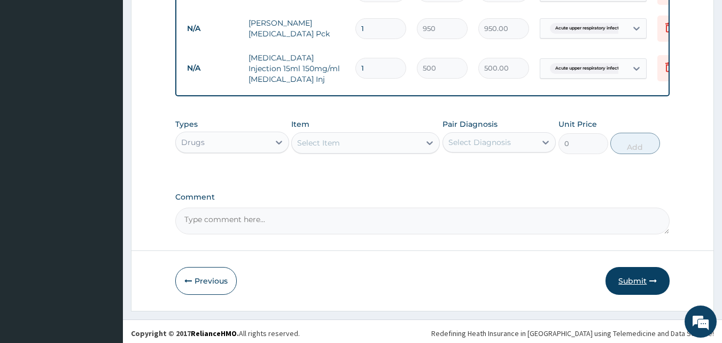
click at [647, 282] on button "Submit" at bounding box center [638, 281] width 64 height 28
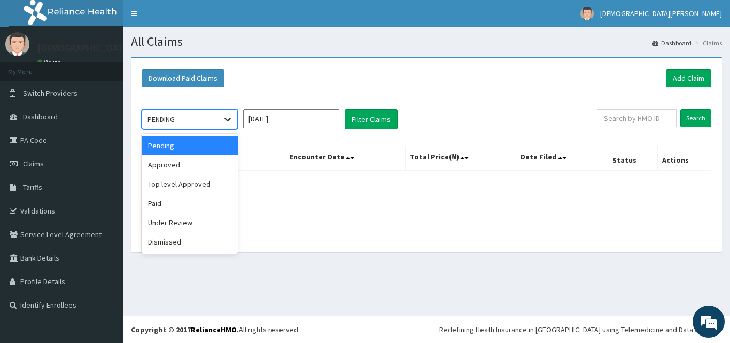
click at [229, 123] on icon at bounding box center [227, 119] width 11 height 11
click at [205, 167] on div "Approved" at bounding box center [190, 164] width 96 height 19
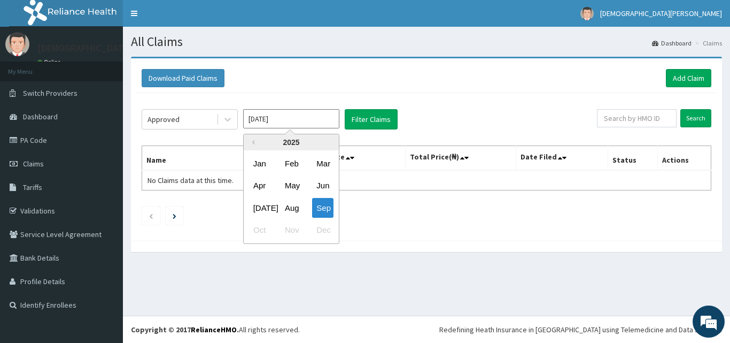
click at [281, 122] on input "[DATE]" at bounding box center [291, 118] width 96 height 19
click at [289, 213] on div "Aug" at bounding box center [291, 208] width 21 height 20
type input "[DATE]"
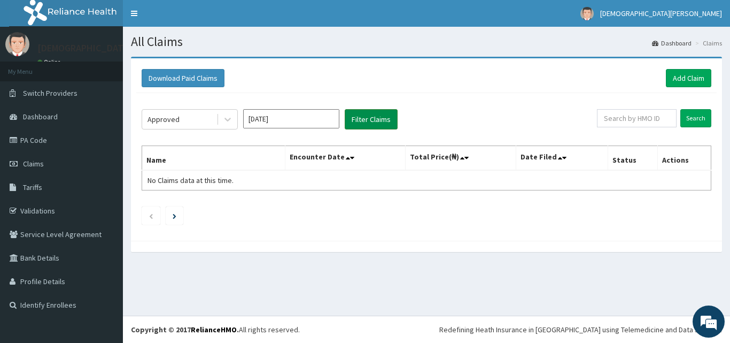
click at [361, 118] on button "Filter Claims" at bounding box center [371, 119] width 53 height 20
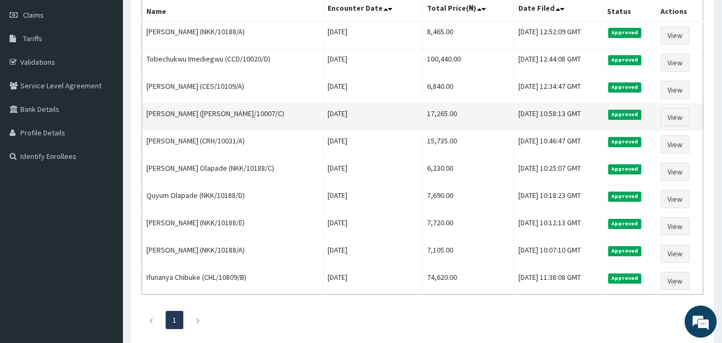
scroll to position [164, 0]
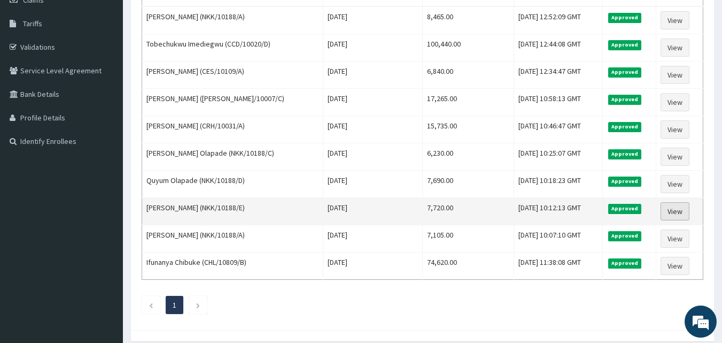
click at [680, 210] on link "View" at bounding box center [675, 211] width 29 height 18
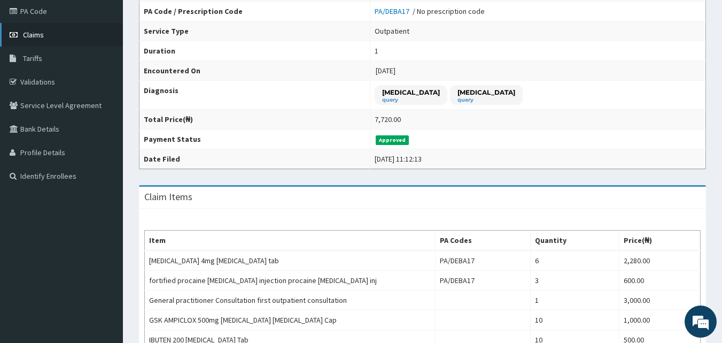
click at [70, 41] on link "Claims" at bounding box center [61, 35] width 123 height 24
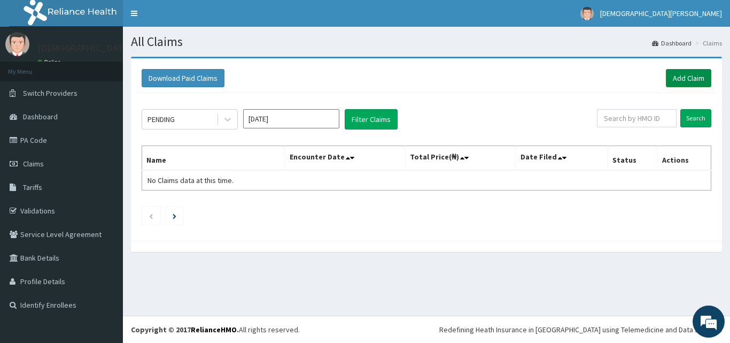
click at [688, 80] on link "Add Claim" at bounding box center [688, 78] width 45 height 18
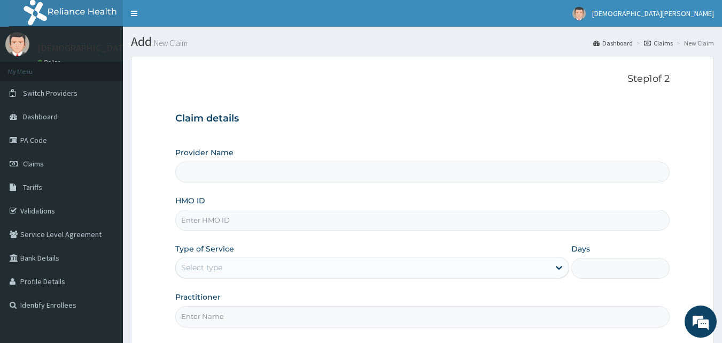
type input "[GEOGRAPHIC_DATA]"
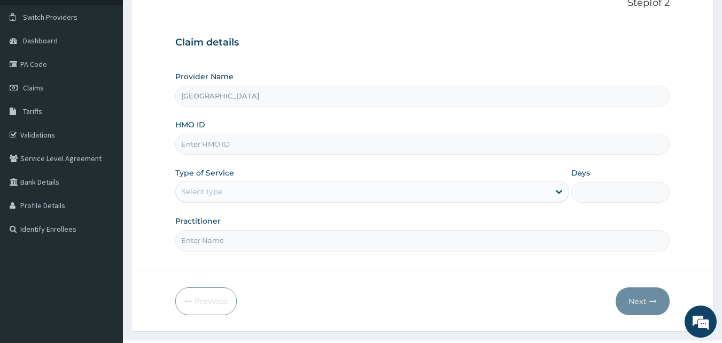
scroll to position [100, 0]
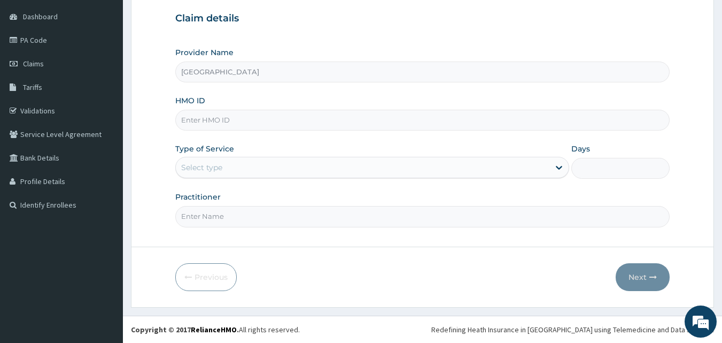
click at [229, 117] on input "HMO ID" at bounding box center [422, 120] width 495 height 21
type input "NKK/10188/E"
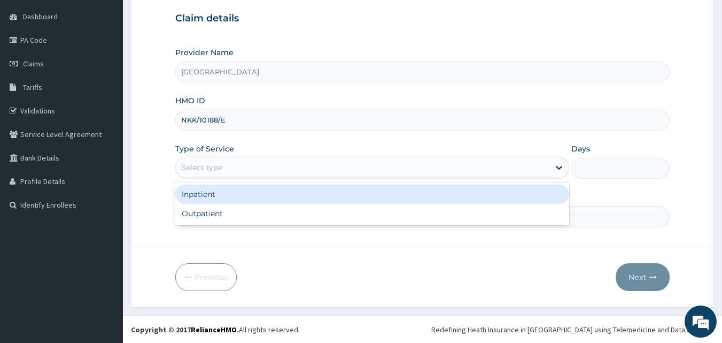
click at [251, 173] on div "Select type" at bounding box center [363, 167] width 374 height 17
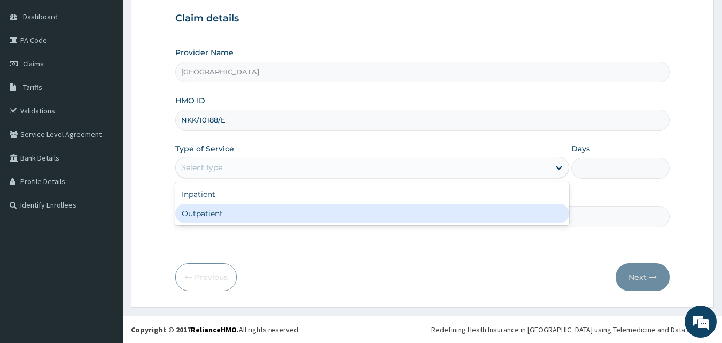
click at [260, 212] on div "Outpatient" at bounding box center [372, 213] width 394 height 19
type input "1"
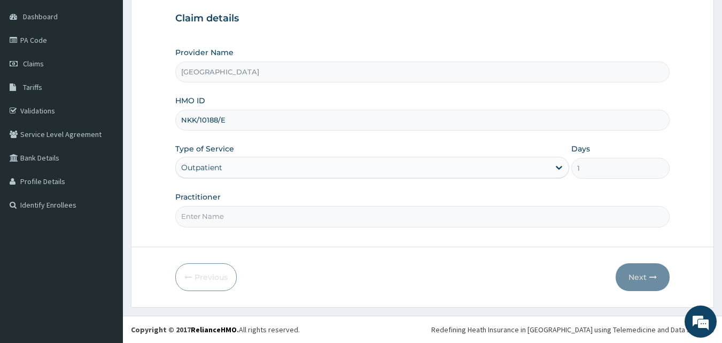
click at [314, 215] on input "Practitioner" at bounding box center [422, 216] width 495 height 21
type input "[PERSON_NAME] EZE"
click at [647, 280] on button "Next" at bounding box center [643, 277] width 54 height 28
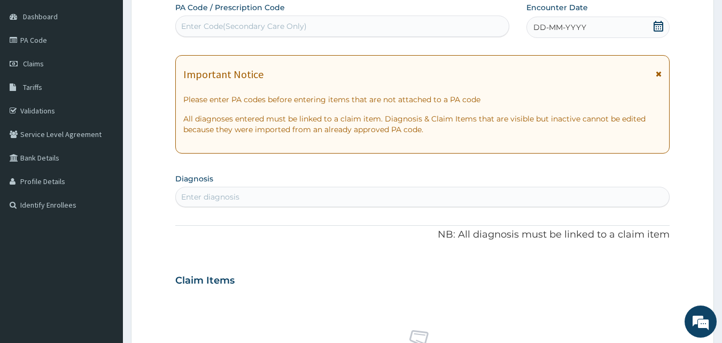
click at [560, 29] on span "DD-MM-YYYY" at bounding box center [559, 27] width 53 height 11
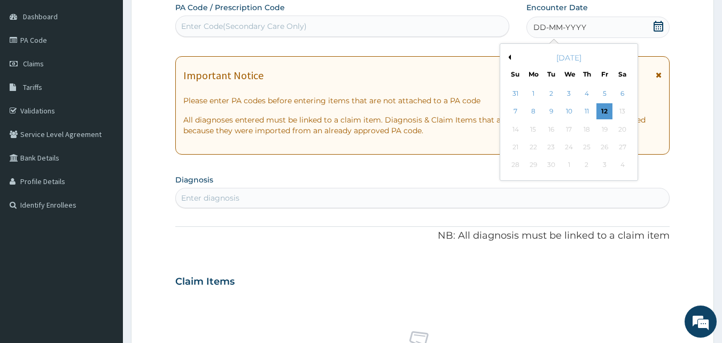
click at [507, 58] on button "Previous Month" at bounding box center [508, 57] width 5 height 5
click at [553, 150] on div "19" at bounding box center [552, 147] width 16 height 16
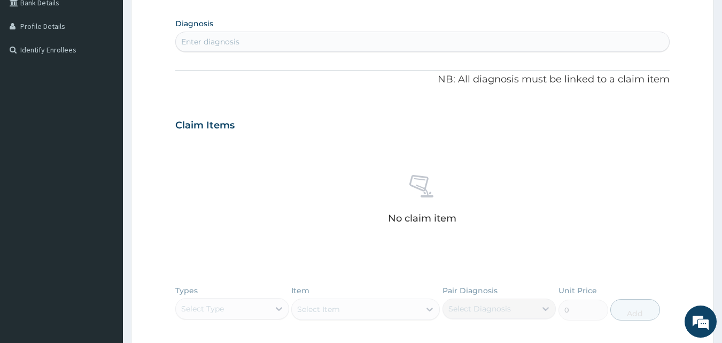
scroll to position [265, 0]
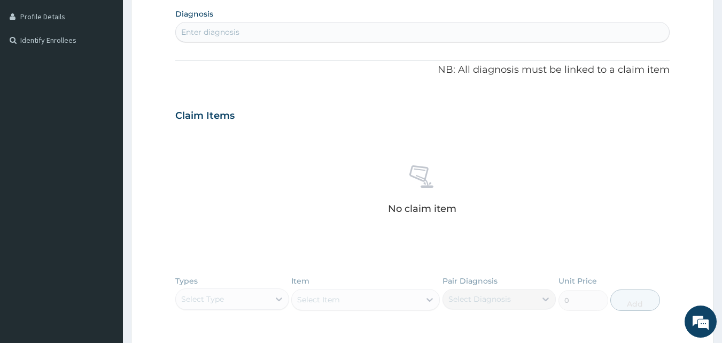
click at [267, 37] on div "Enter diagnosis" at bounding box center [423, 32] width 494 height 17
type input "MALA"
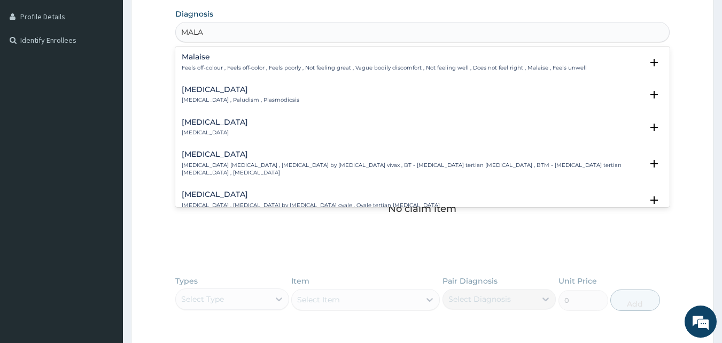
click at [216, 97] on p "[MEDICAL_DATA] , Paludism , Plasmodiosis" at bounding box center [241, 99] width 118 height 7
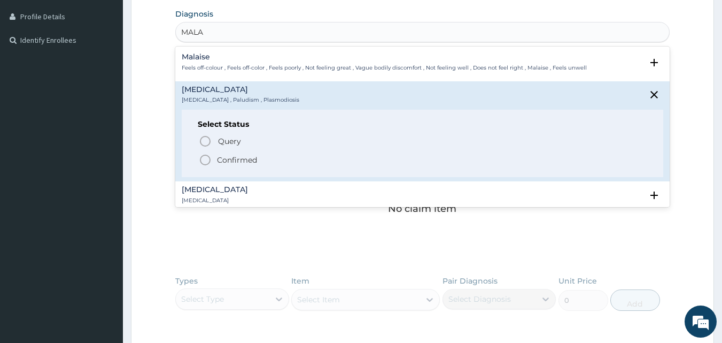
click at [202, 160] on icon "status option filled" at bounding box center [205, 159] width 13 height 13
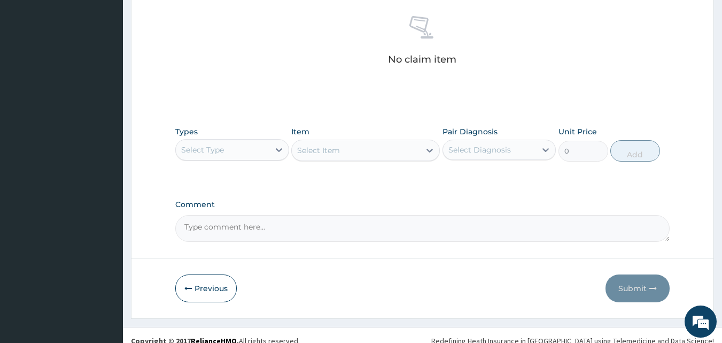
scroll to position [428, 0]
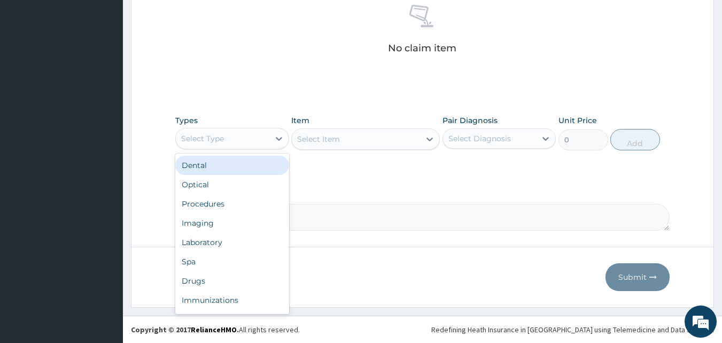
click at [259, 136] on div "Select Type" at bounding box center [223, 138] width 94 height 17
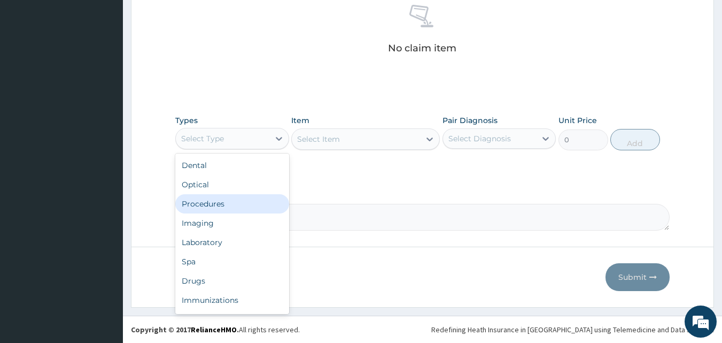
click at [240, 203] on div "Procedures" at bounding box center [232, 203] width 114 height 19
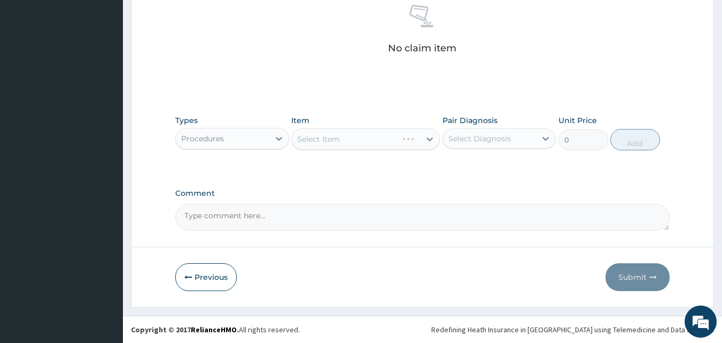
click at [347, 143] on div "Select Item" at bounding box center [365, 138] width 149 height 21
click at [347, 143] on div "Select Item" at bounding box center [356, 138] width 128 height 17
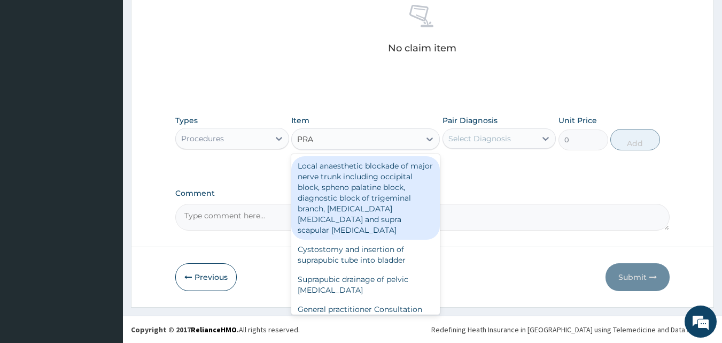
type input "PRAC"
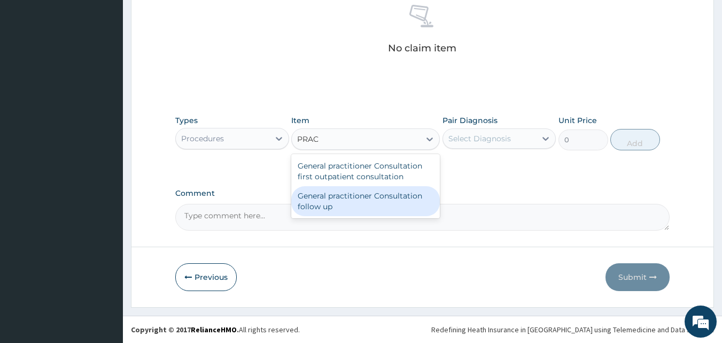
click at [361, 200] on div "General practitioner Consultation follow up" at bounding box center [365, 201] width 149 height 30
type input "2500"
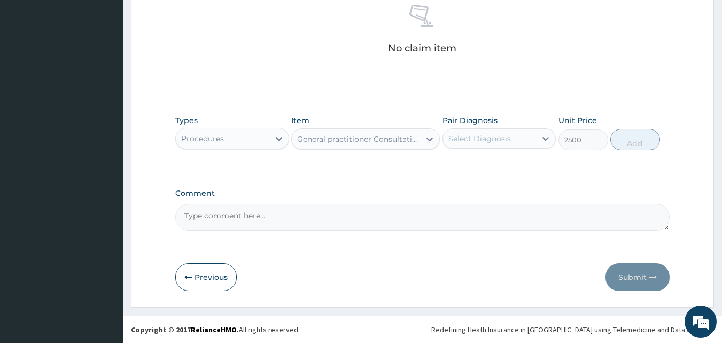
click at [455, 144] on div "Select Diagnosis" at bounding box center [490, 138] width 94 height 17
click at [475, 168] on label "[MEDICAL_DATA]" at bounding box center [493, 164] width 66 height 11
checkbox input "true"
click at [639, 142] on button "Add" at bounding box center [635, 139] width 50 height 21
type input "0"
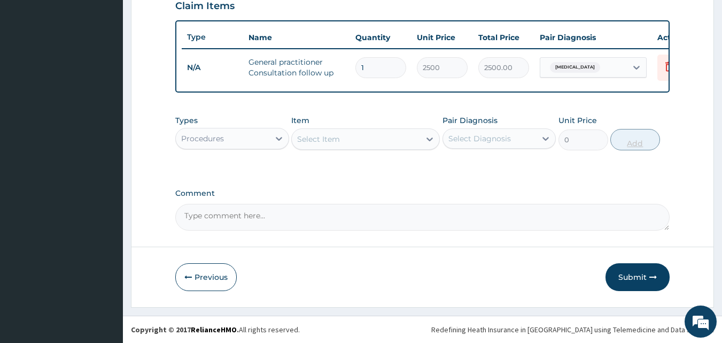
scroll to position [385, 0]
click at [260, 135] on div "Procedures" at bounding box center [223, 138] width 94 height 17
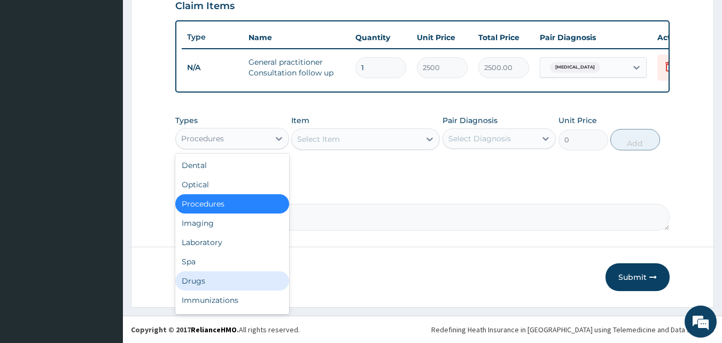
click at [221, 283] on div "Drugs" at bounding box center [232, 280] width 114 height 19
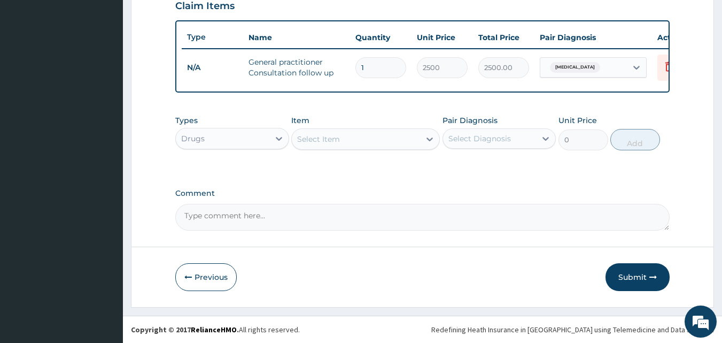
click at [356, 142] on div "Select Item" at bounding box center [356, 138] width 128 height 17
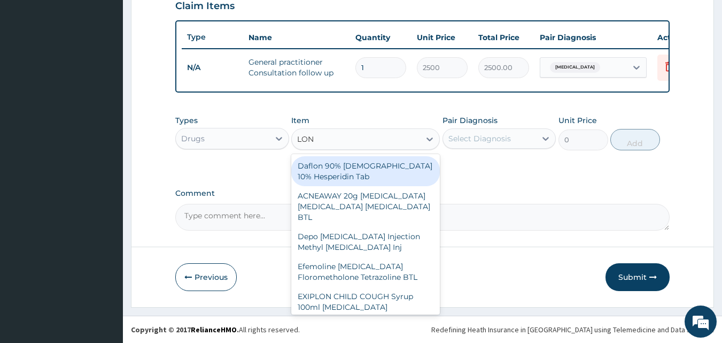
type input "[PERSON_NAME]"
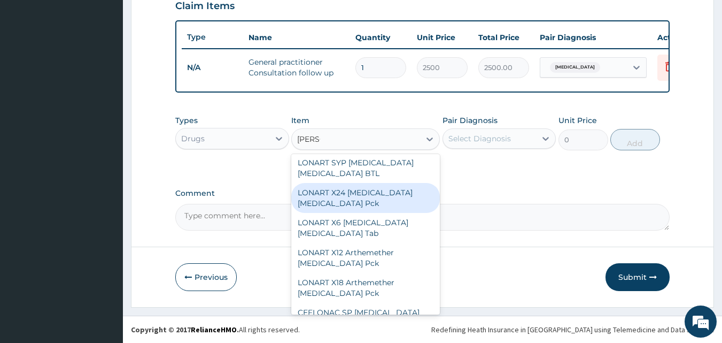
scroll to position [75, 0]
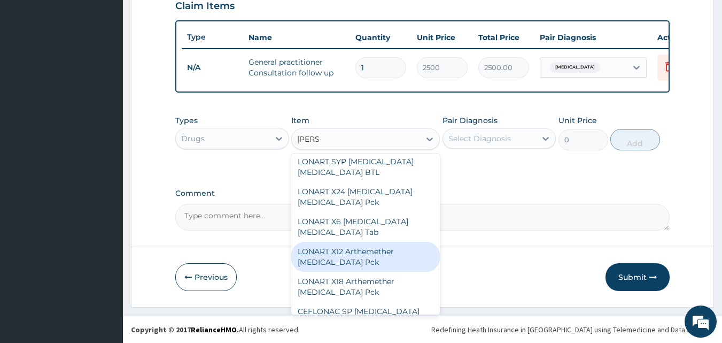
click at [363, 249] on div "LONART X12 Arthemether [MEDICAL_DATA] Pck" at bounding box center [365, 257] width 149 height 30
type input "480"
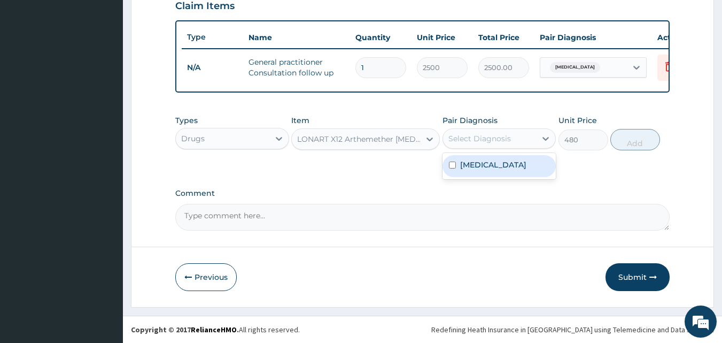
click at [469, 136] on div "Select Diagnosis" at bounding box center [479, 138] width 63 height 11
click at [471, 165] on label "[MEDICAL_DATA]" at bounding box center [493, 164] width 66 height 11
checkbox input "true"
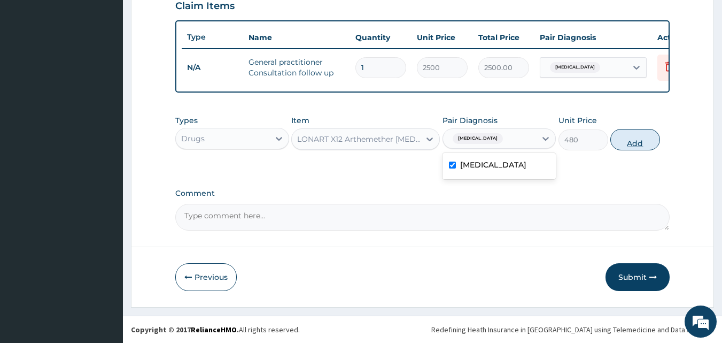
click at [646, 135] on button "Add" at bounding box center [635, 139] width 50 height 21
type input "0"
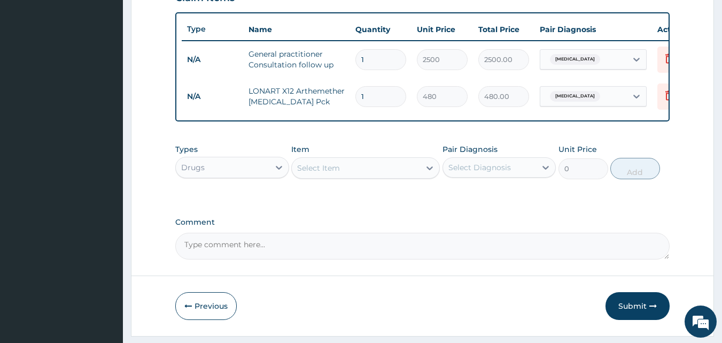
click at [358, 176] on div "Select Item" at bounding box center [356, 167] width 128 height 17
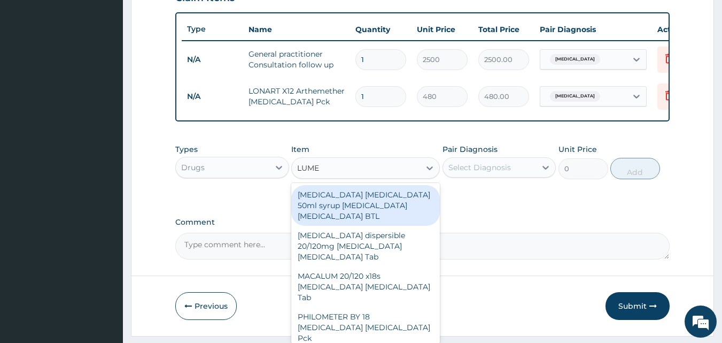
type input "LUMEF"
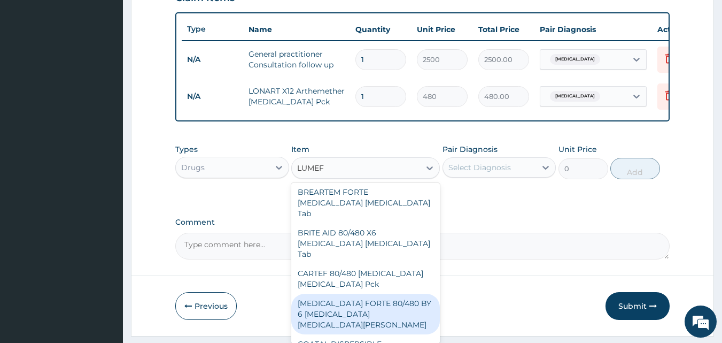
scroll to position [742, 0]
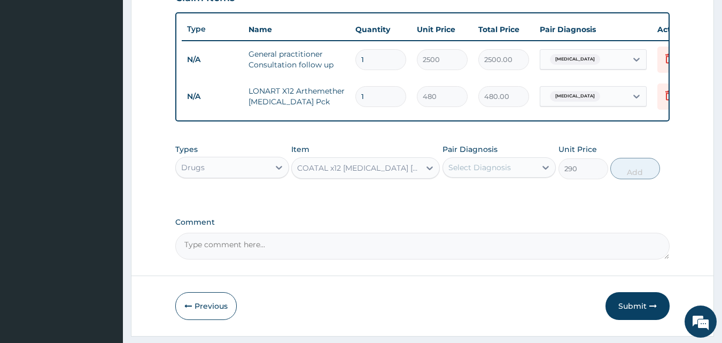
click at [366, 173] on div "COATAL x12 [MEDICAL_DATA] [MEDICAL_DATA] Tab" at bounding box center [359, 167] width 124 height 11
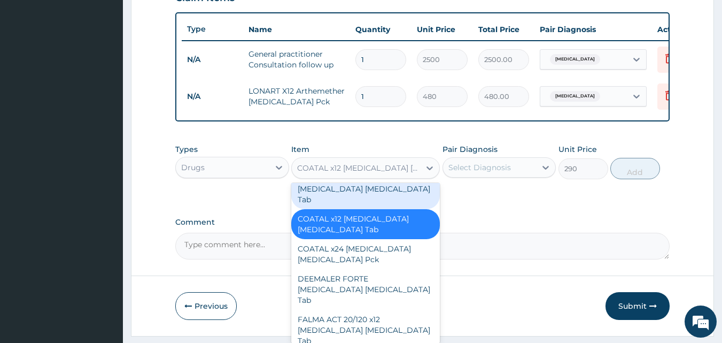
scroll to position [21782, 0]
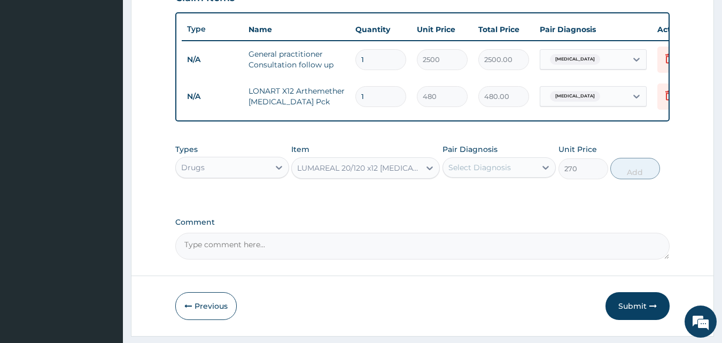
click at [411, 173] on div "LUMAREAL 20/120 x12 [MEDICAL_DATA] [MEDICAL_DATA] Tab" at bounding box center [359, 167] width 124 height 11
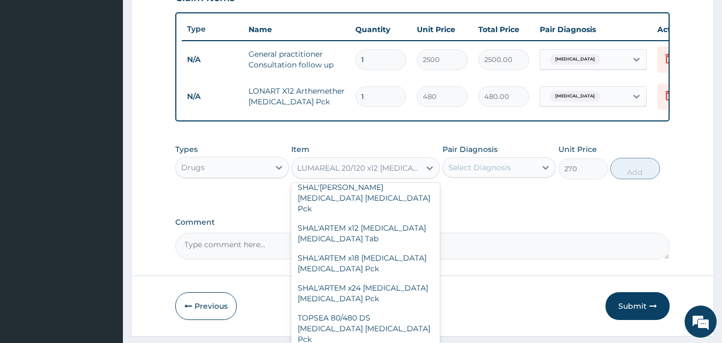
scroll to position [23197, 0]
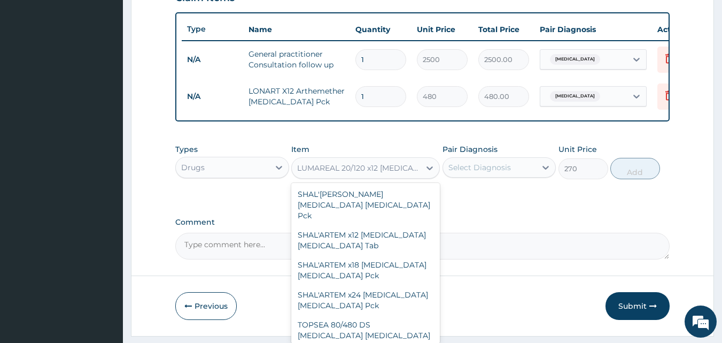
type input "0"
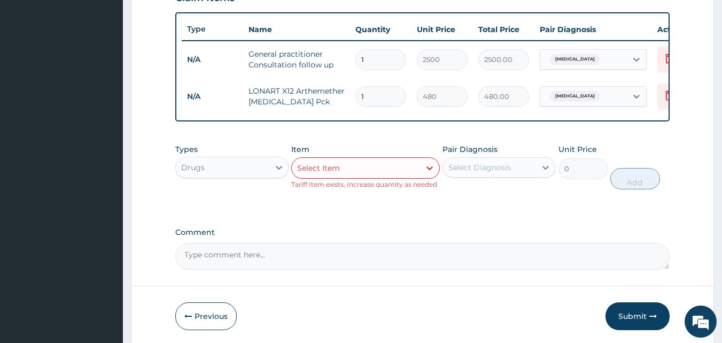
click at [337, 173] on div "Select Item" at bounding box center [318, 167] width 43 height 11
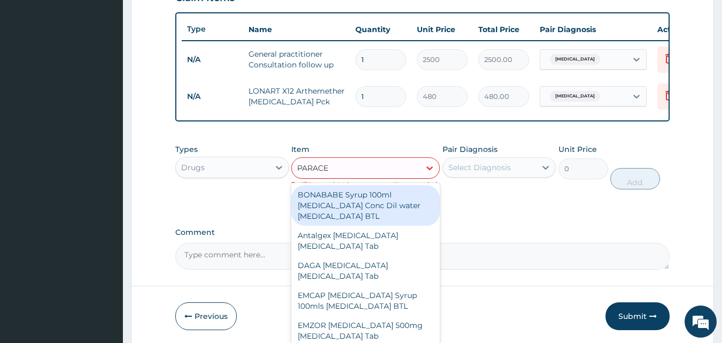
type input "PARACET"
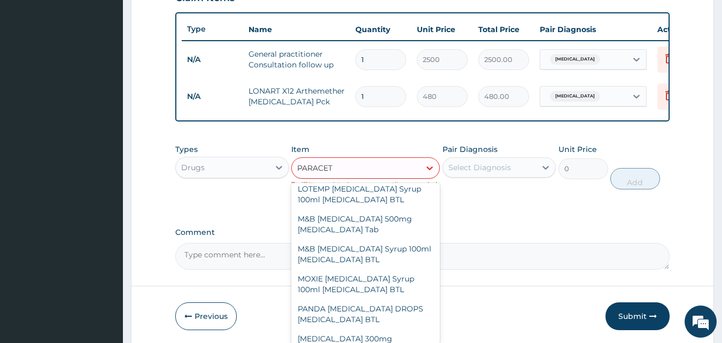
scroll to position [228, 0]
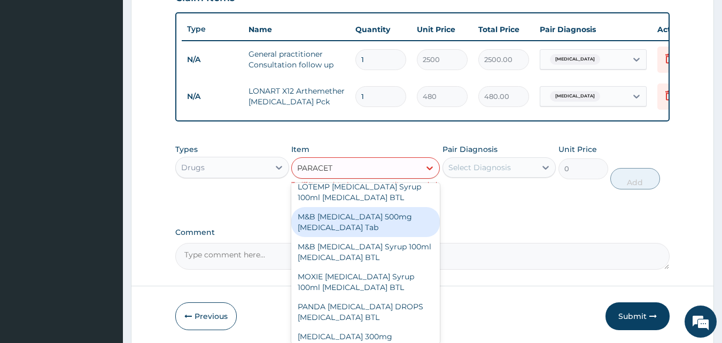
click at [348, 232] on div "M&B [MEDICAL_DATA] 500mg [MEDICAL_DATA] Tab" at bounding box center [365, 222] width 149 height 30
type input "10"
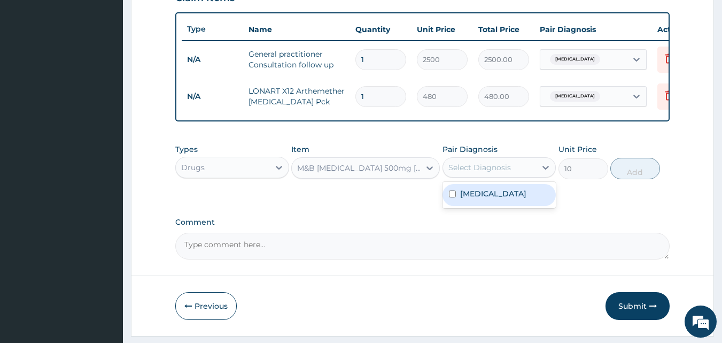
click at [503, 177] on div "Select Diagnosis" at bounding box center [500, 167] width 114 height 20
click at [496, 206] on div "[MEDICAL_DATA]" at bounding box center [500, 195] width 114 height 22
checkbox input "true"
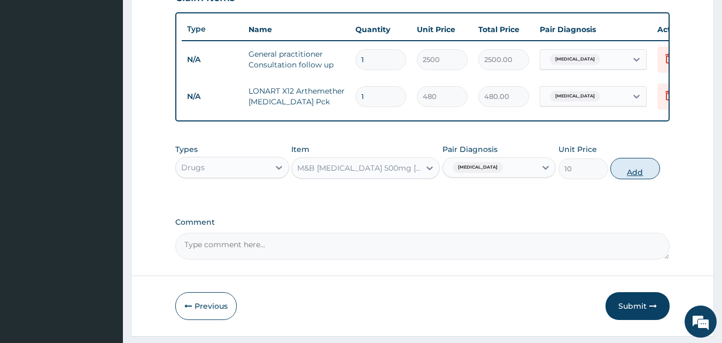
click at [640, 179] on button "Add" at bounding box center [635, 168] width 50 height 21
type input "0"
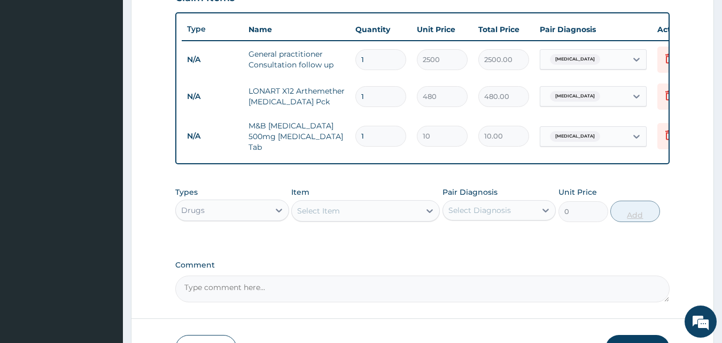
type input "12"
type input "120.00"
type input "12"
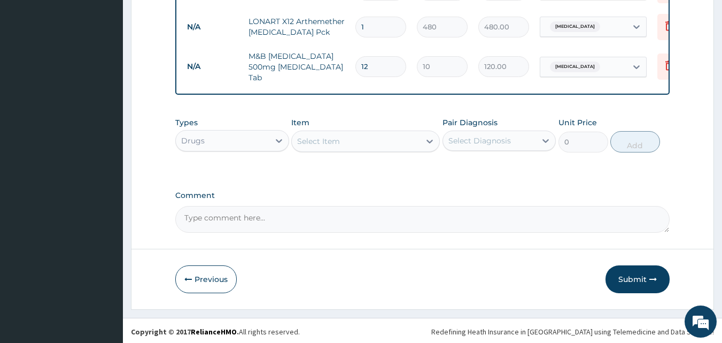
scroll to position [471, 0]
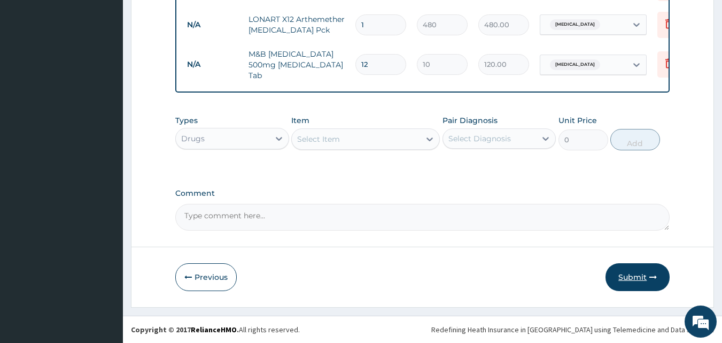
click at [634, 278] on button "Submit" at bounding box center [638, 277] width 64 height 28
click at [216, 276] on button "Previous" at bounding box center [205, 277] width 61 height 28
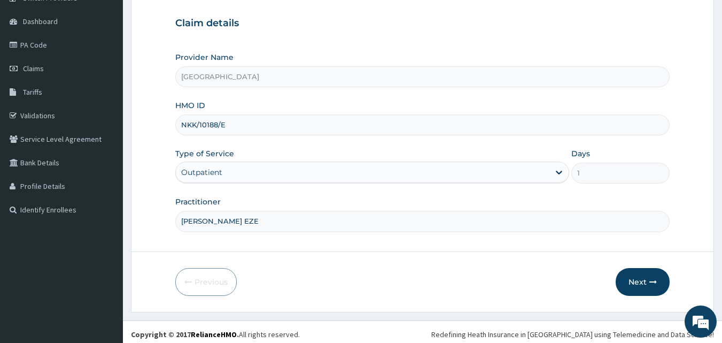
scroll to position [95, 0]
click at [231, 125] on input "NKK/10188/E" at bounding box center [422, 125] width 495 height 21
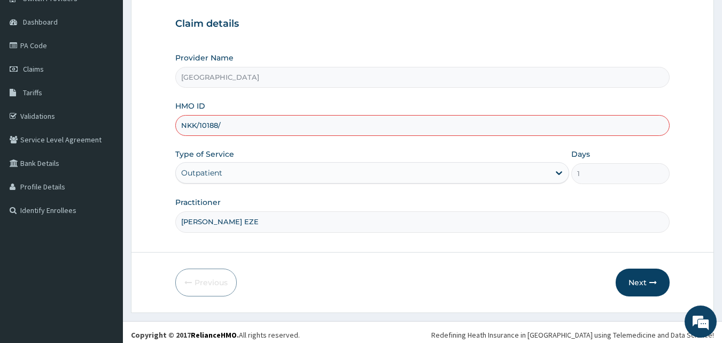
type input "NKK/10188/E"
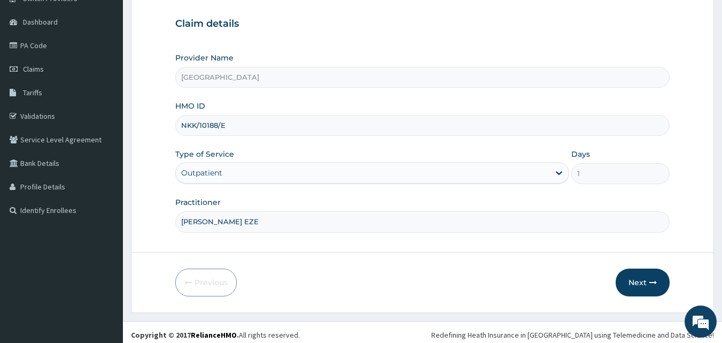
scroll to position [100, 0]
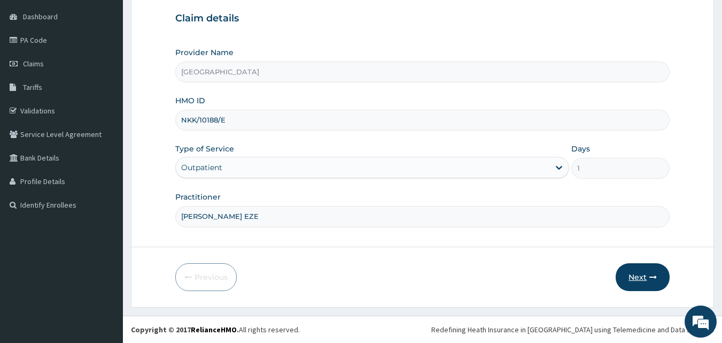
click at [633, 276] on button "Next" at bounding box center [643, 277] width 54 height 28
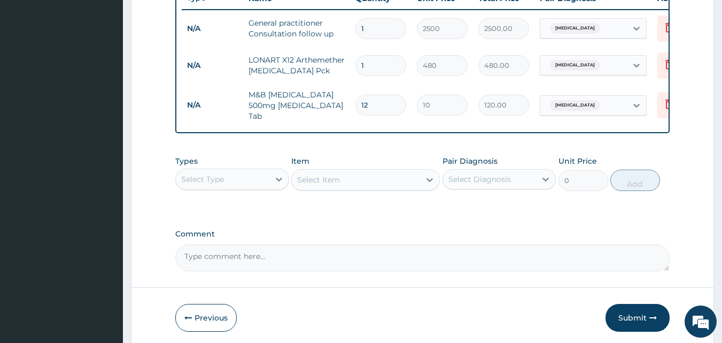
scroll to position [471, 0]
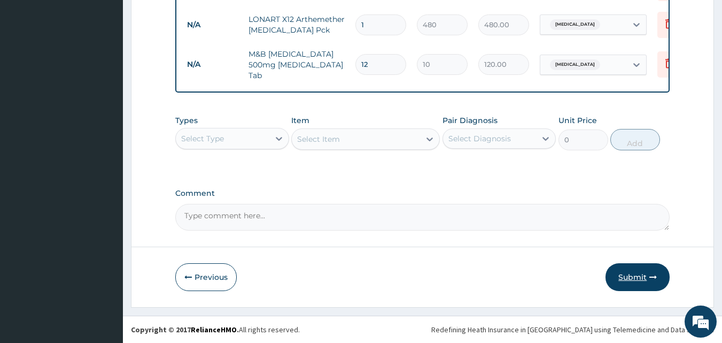
click at [641, 273] on button "Submit" at bounding box center [638, 277] width 64 height 28
click at [629, 281] on button "Submit" at bounding box center [638, 277] width 64 height 28
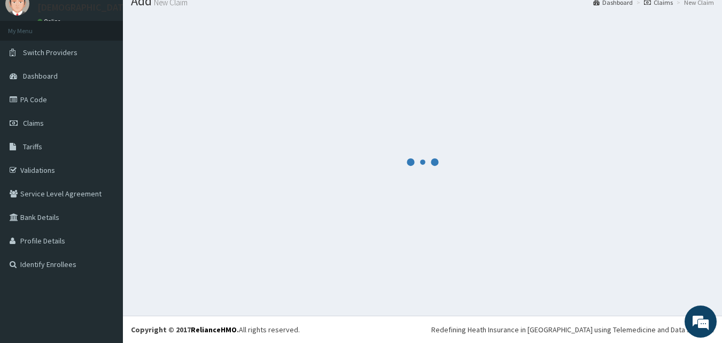
scroll to position [41, 0]
click at [630, 281] on div at bounding box center [422, 161] width 583 height 291
click at [37, 120] on span "Claims" at bounding box center [33, 123] width 21 height 10
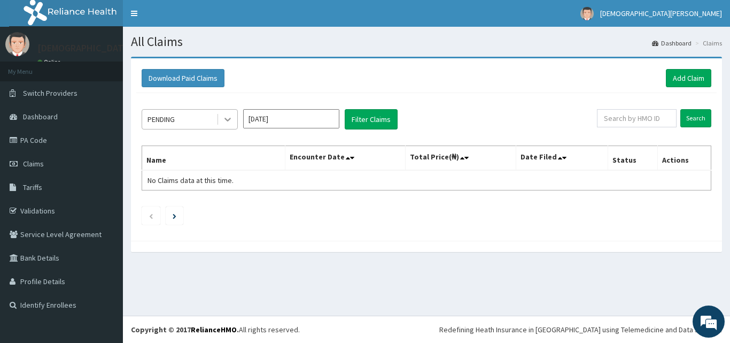
click at [226, 122] on icon at bounding box center [227, 119] width 11 height 11
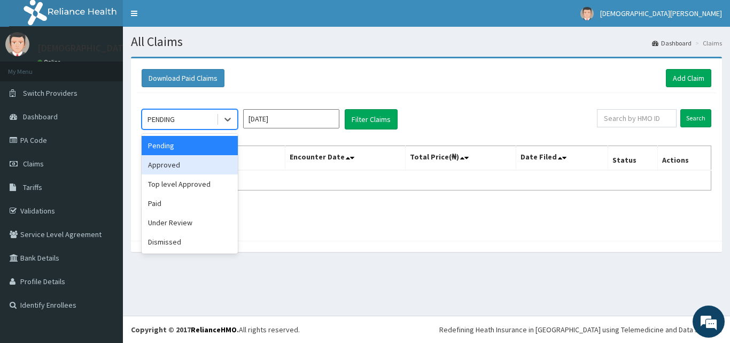
click at [213, 158] on div "Approved" at bounding box center [190, 164] width 96 height 19
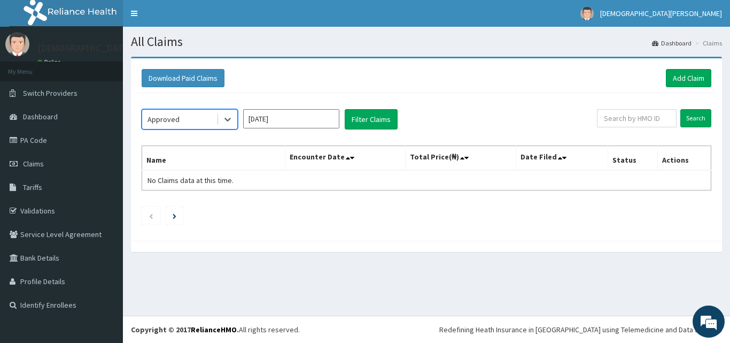
click at [285, 123] on input "[DATE]" at bounding box center [291, 118] width 96 height 19
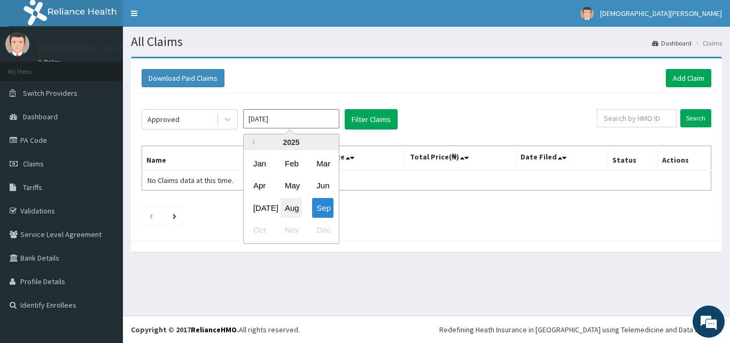
click at [288, 205] on div "Aug" at bounding box center [291, 208] width 21 height 20
type input "[DATE]"
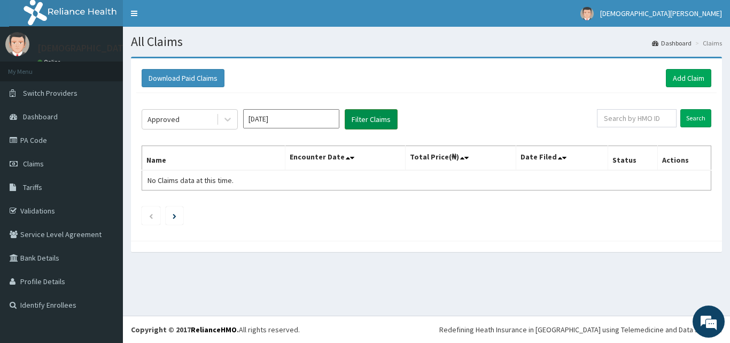
click at [358, 126] on button "Filter Claims" at bounding box center [371, 119] width 53 height 20
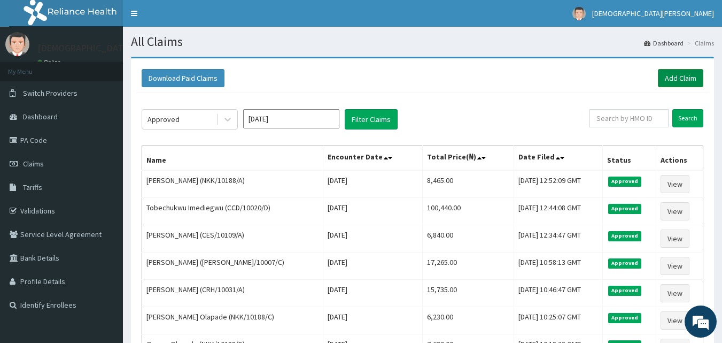
click at [680, 81] on link "Add Claim" at bounding box center [680, 78] width 45 height 18
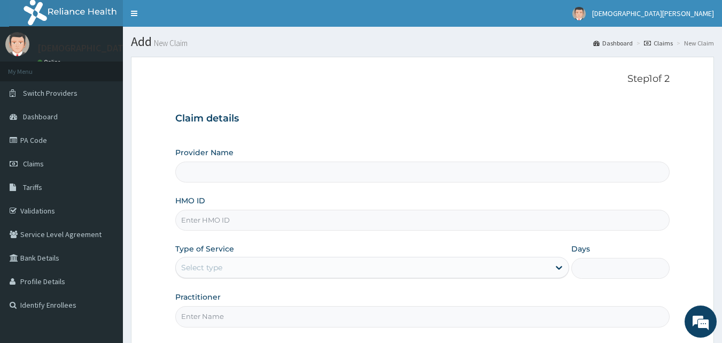
type input "[GEOGRAPHIC_DATA]"
click at [258, 219] on input "HMO ID" at bounding box center [422, 219] width 495 height 21
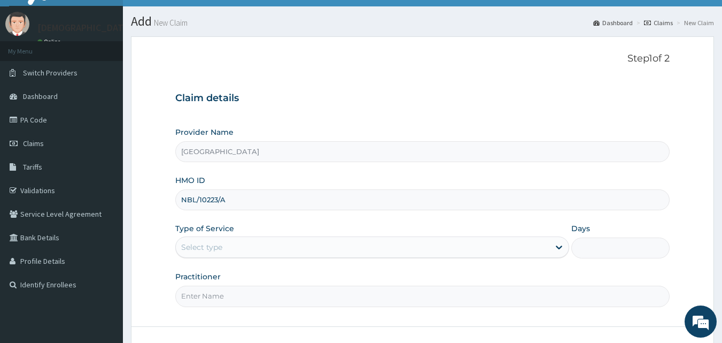
scroll to position [23, 0]
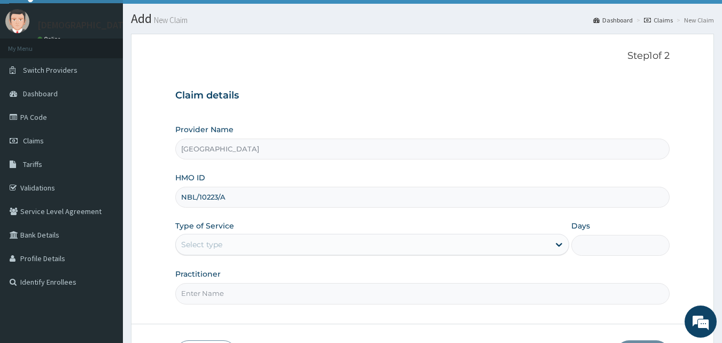
type input "NBL/10223/A"
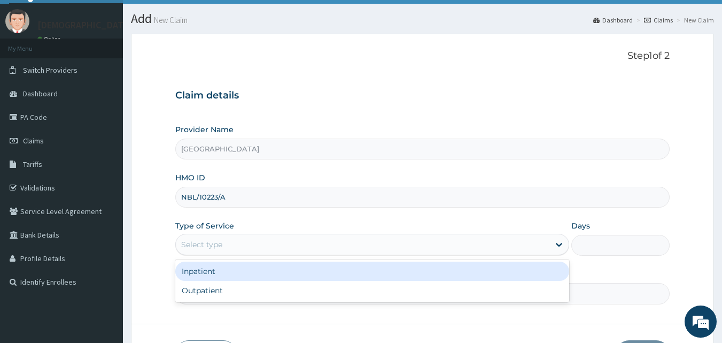
click at [248, 244] on div "Select type" at bounding box center [363, 244] width 374 height 17
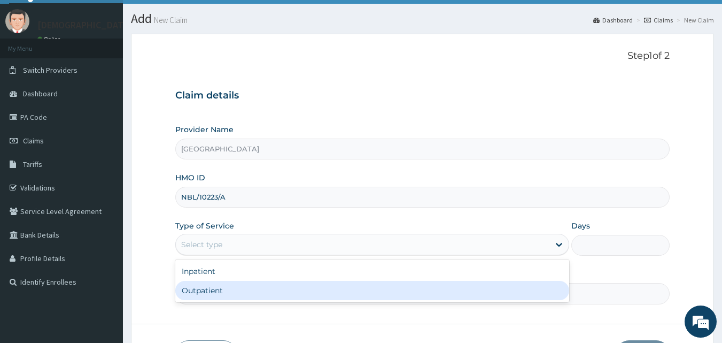
click at [248, 293] on div "Outpatient" at bounding box center [372, 290] width 394 height 19
type input "1"
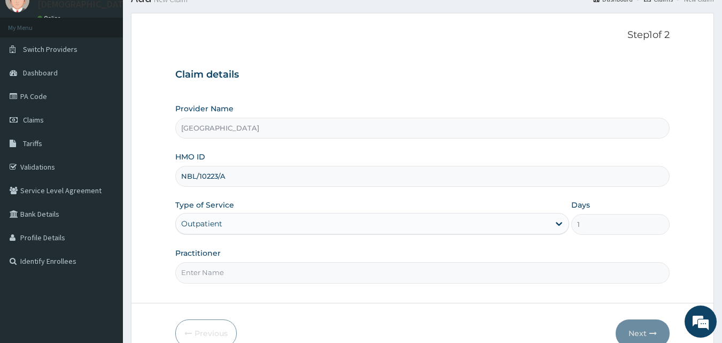
scroll to position [50, 0]
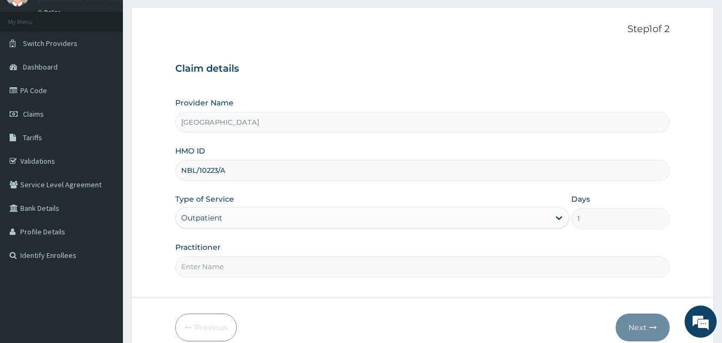
click at [243, 267] on input "Practitioner" at bounding box center [422, 266] width 495 height 21
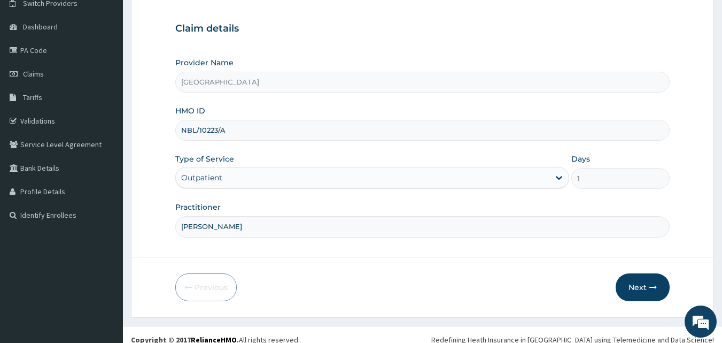
scroll to position [95, 0]
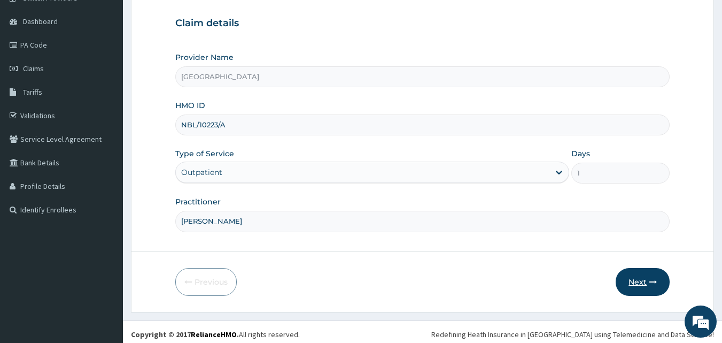
type input "DR MICHEAL JENEWARI"
click at [633, 288] on button "Next" at bounding box center [643, 282] width 54 height 28
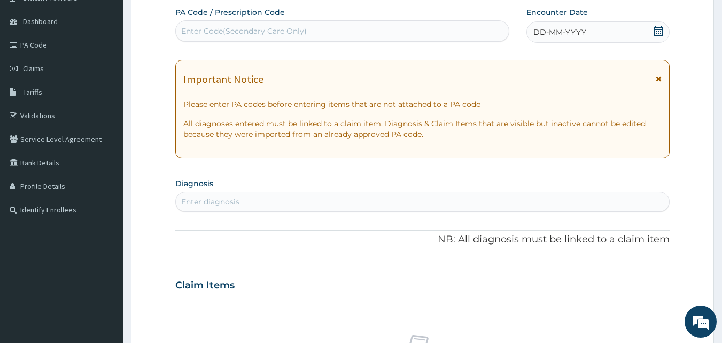
click at [359, 28] on div "Enter Code(Secondary Care Only)" at bounding box center [342, 30] width 333 height 17
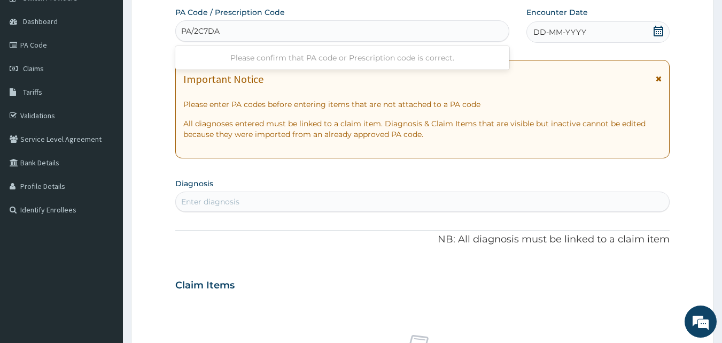
type input "PA/2C7DAE"
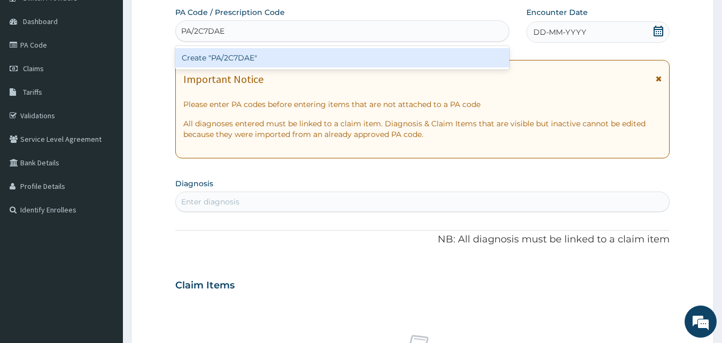
click at [397, 52] on div "Create "PA/2C7DAE"" at bounding box center [342, 57] width 335 height 19
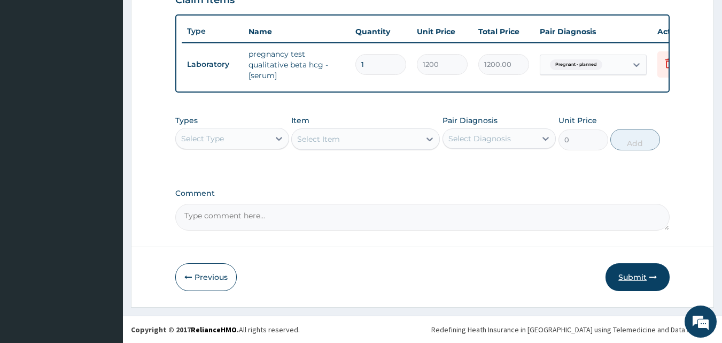
scroll to position [391, 0]
click at [264, 138] on div "Select Type" at bounding box center [223, 138] width 94 height 17
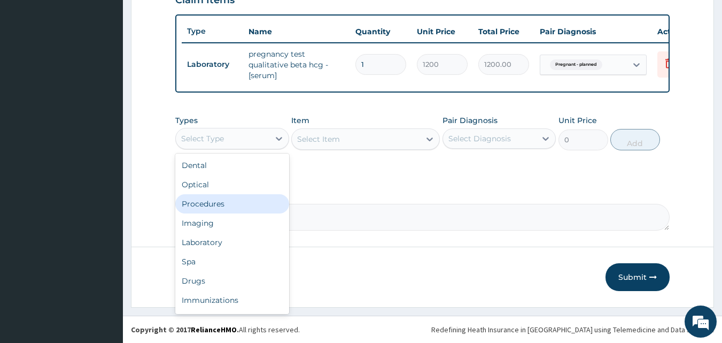
click at [248, 201] on div "Procedures" at bounding box center [232, 203] width 114 height 19
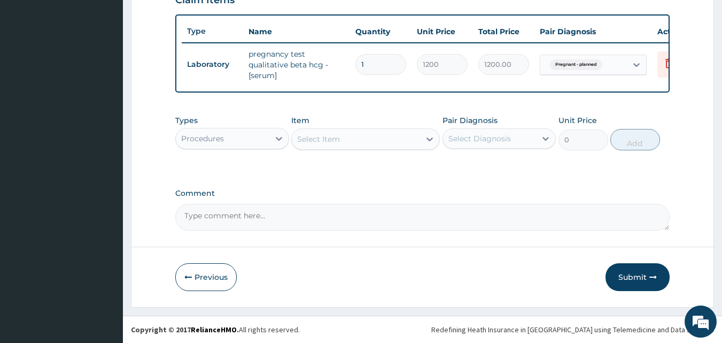
click at [359, 145] on div "Select Item" at bounding box center [356, 138] width 128 height 17
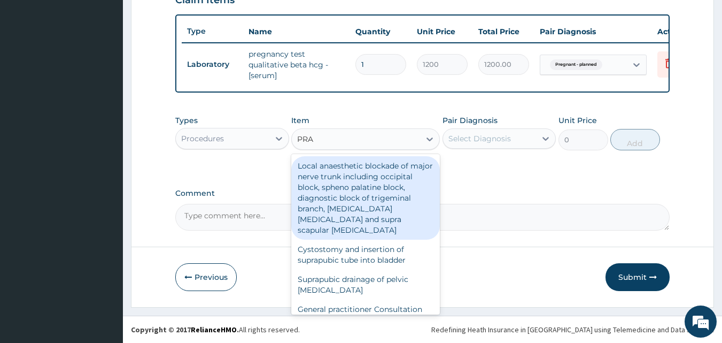
type input "PRAC"
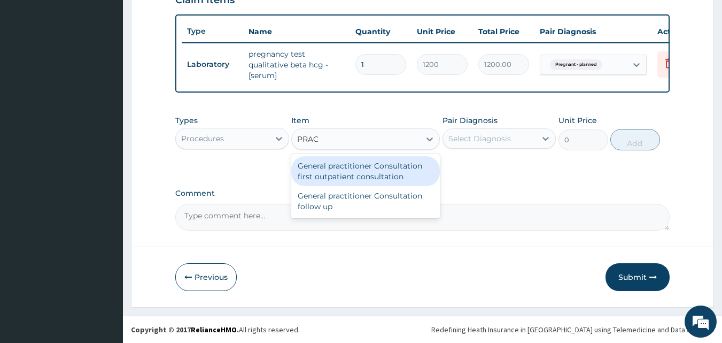
click at [362, 169] on div "General practitioner Consultation first outpatient consultation" at bounding box center [365, 171] width 149 height 30
type input "3000"
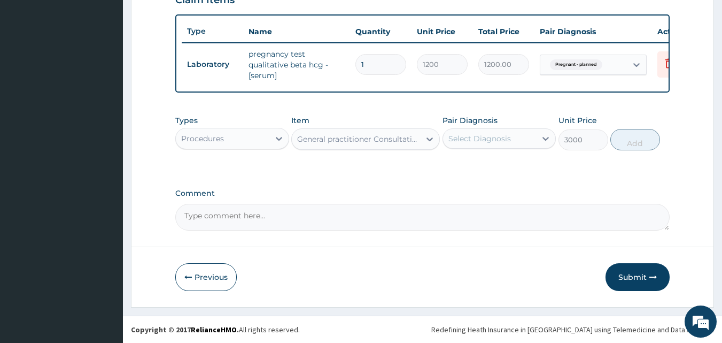
click at [462, 138] on div "Select Diagnosis" at bounding box center [479, 138] width 63 height 11
click at [467, 173] on div "Pregnant - planned" at bounding box center [500, 166] width 114 height 22
checkbox input "true"
click at [622, 145] on button "Add" at bounding box center [635, 139] width 50 height 21
type input "0"
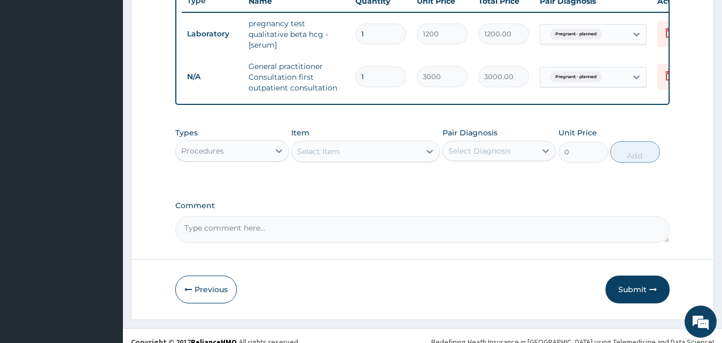
scroll to position [434, 0]
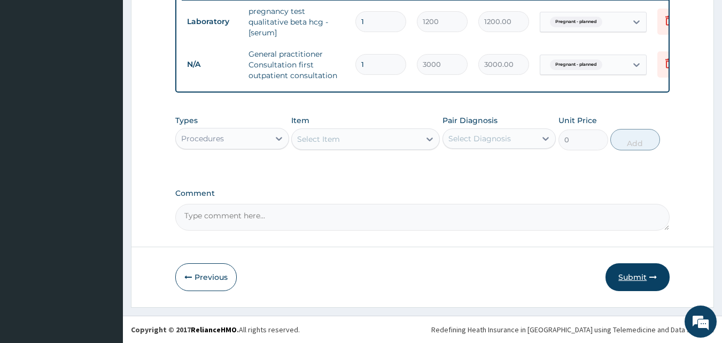
click at [634, 281] on button "Submit" at bounding box center [638, 277] width 64 height 28
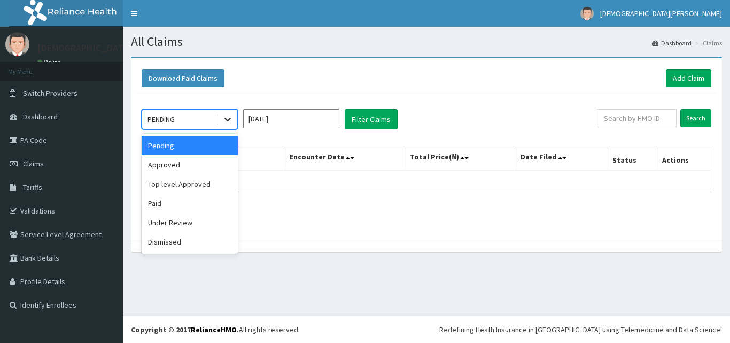
click at [226, 126] on div at bounding box center [227, 119] width 19 height 19
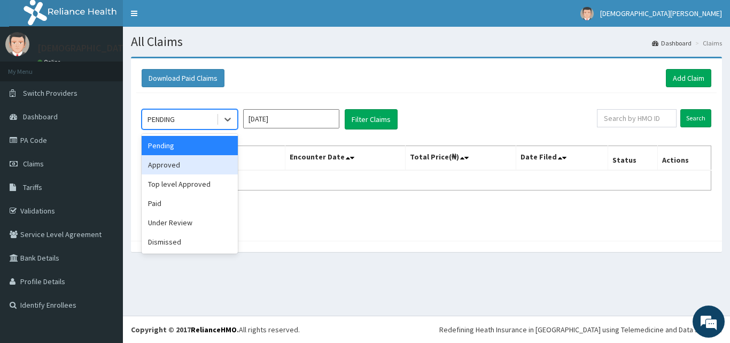
click at [212, 172] on div "Approved" at bounding box center [190, 164] width 96 height 19
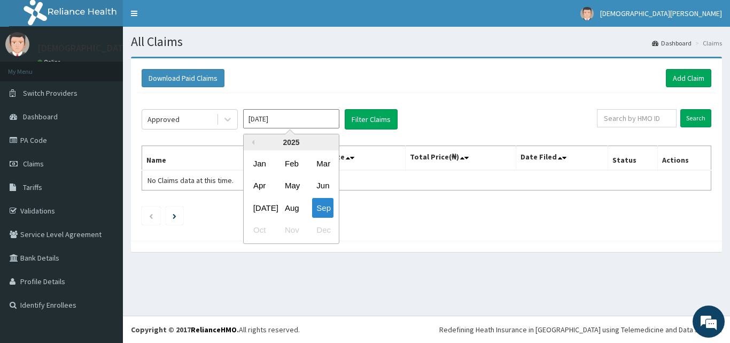
click at [307, 123] on input "[DATE]" at bounding box center [291, 118] width 96 height 19
click at [291, 208] on div "Aug" at bounding box center [291, 208] width 21 height 20
type input "[DATE]"
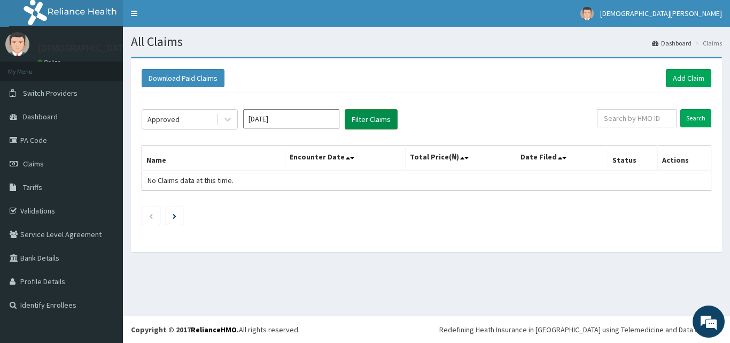
click at [359, 121] on button "Filter Claims" at bounding box center [371, 119] width 53 height 20
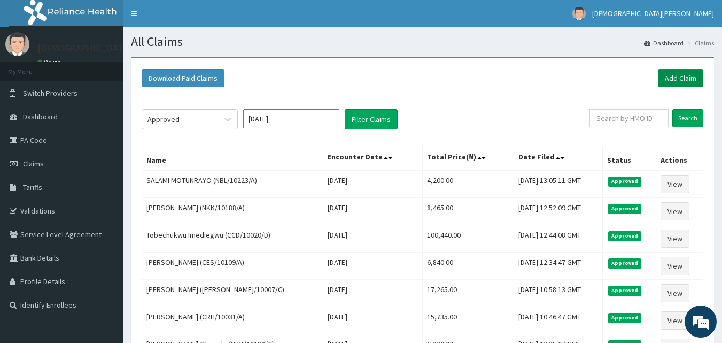
click at [680, 79] on link "Add Claim" at bounding box center [680, 78] width 45 height 18
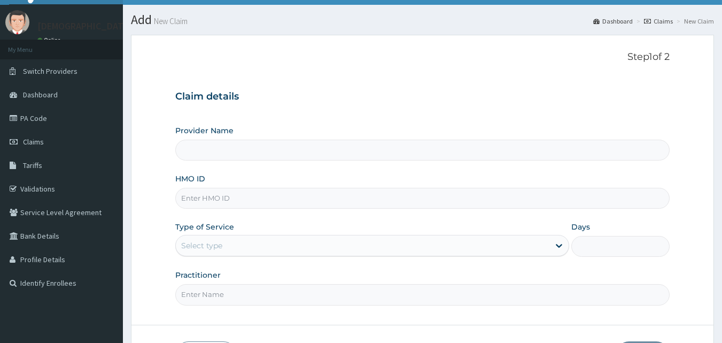
scroll to position [23, 0]
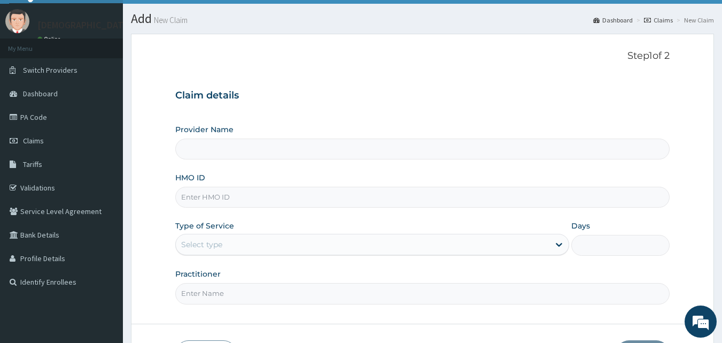
type input "[GEOGRAPHIC_DATA]"
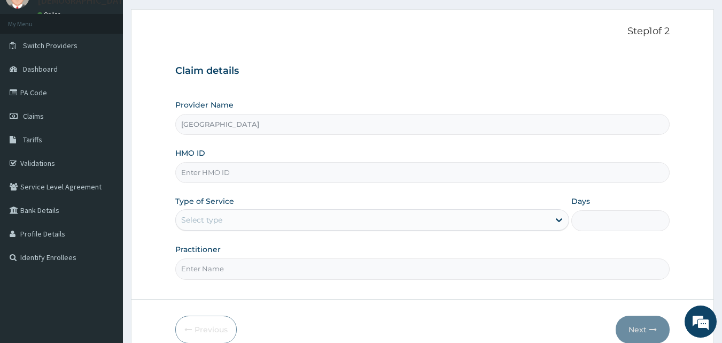
scroll to position [50, 0]
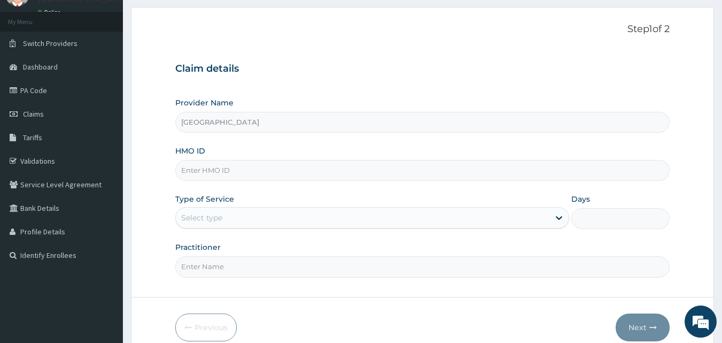
click at [221, 173] on input "HMO ID" at bounding box center [422, 170] width 495 height 21
type input "NBL/10223/A"
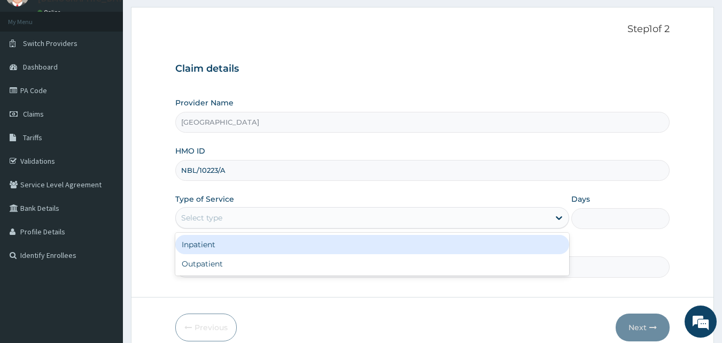
click at [226, 215] on div "Select type" at bounding box center [363, 217] width 374 height 17
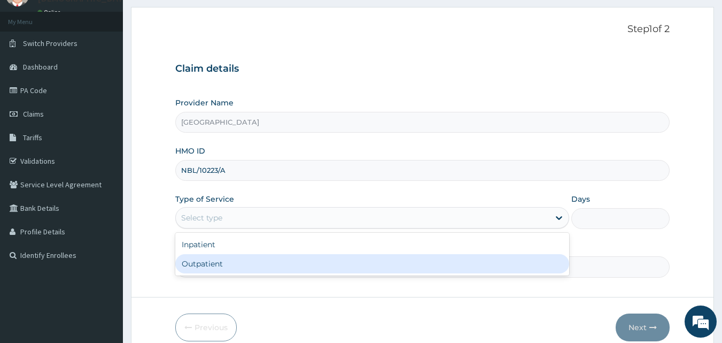
click at [231, 261] on div "Outpatient" at bounding box center [372, 263] width 394 height 19
type input "1"
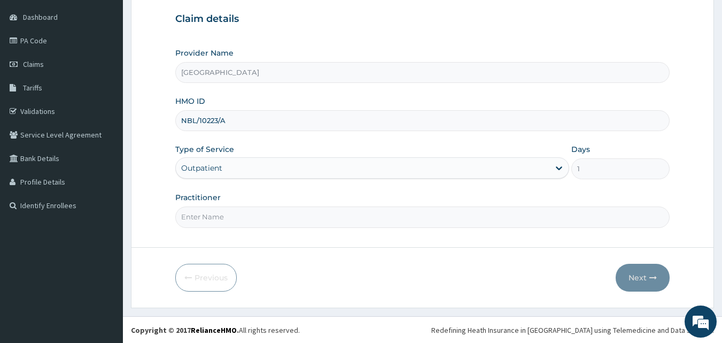
scroll to position [100, 0]
click at [228, 218] on input "Practitioner" at bounding box center [422, 216] width 495 height 21
type input "DR GBADE ADEIFE"
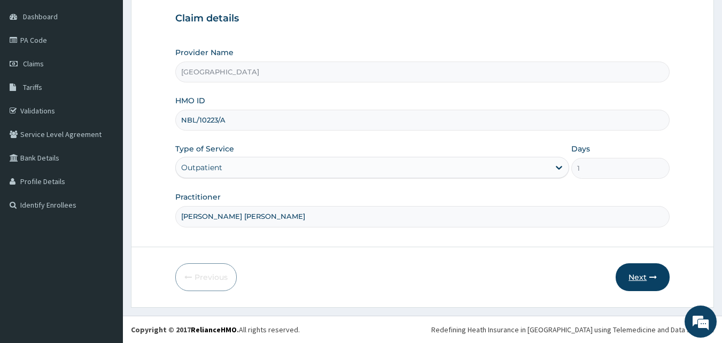
click at [633, 280] on button "Next" at bounding box center [643, 277] width 54 height 28
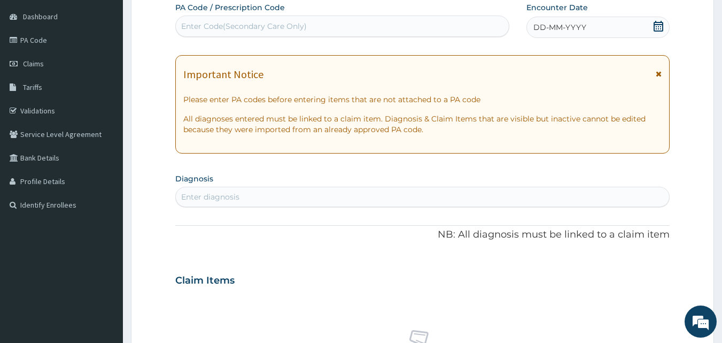
click at [281, 27] on div "Enter Code(Secondary Care Only)" at bounding box center [244, 26] width 126 height 11
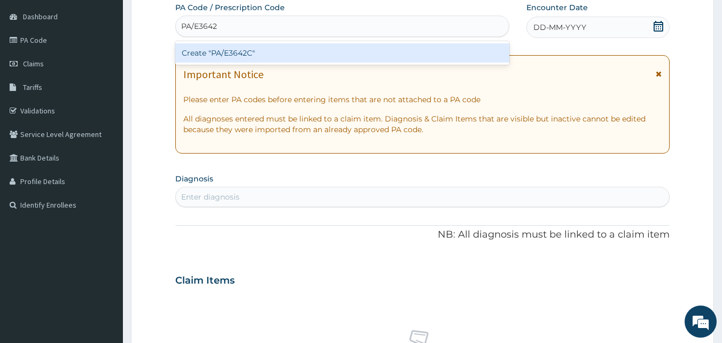
type input "PA/E3642C"
click at [284, 57] on div "Create "PA/E3642C"" at bounding box center [342, 52] width 335 height 19
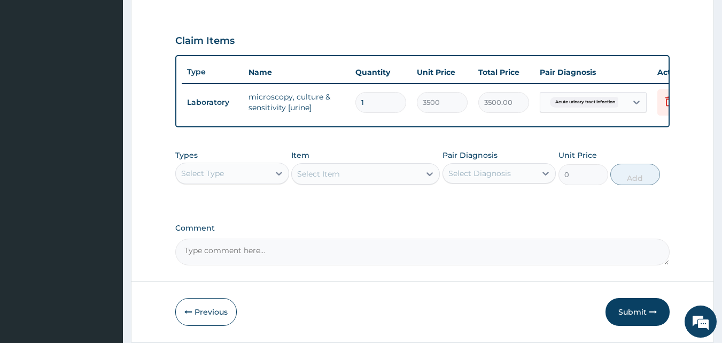
scroll to position [345, 0]
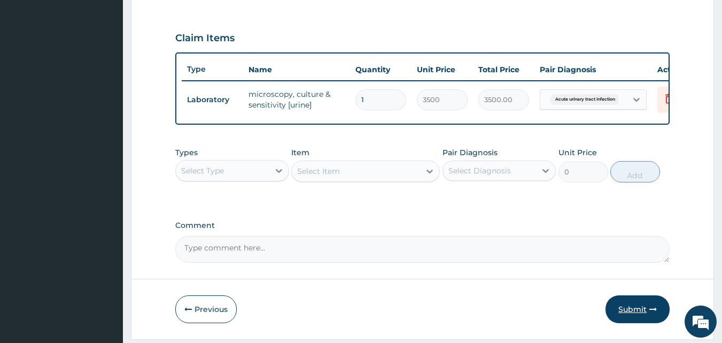
click at [646, 314] on button "Submit" at bounding box center [638, 309] width 64 height 28
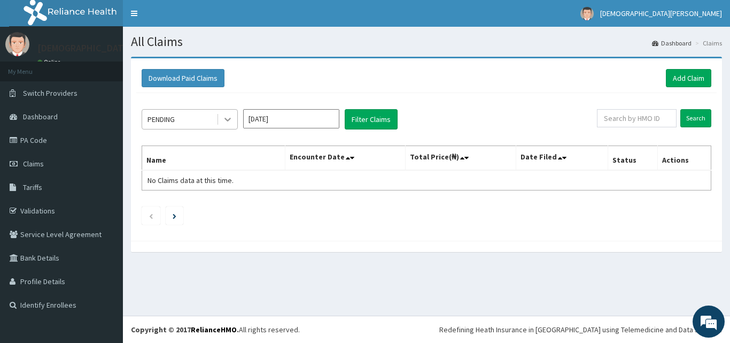
click at [231, 120] on icon at bounding box center [227, 119] width 11 height 11
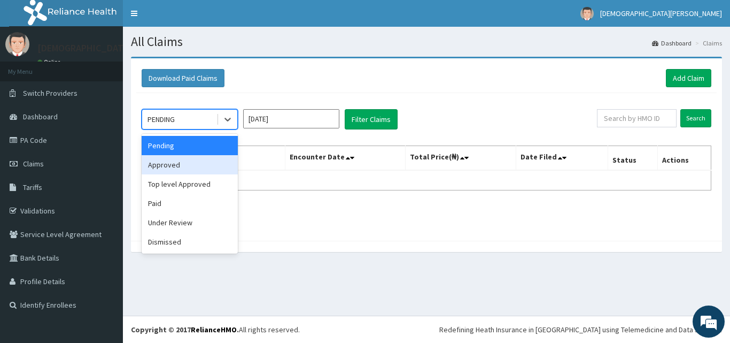
click at [230, 158] on div "Approved" at bounding box center [190, 164] width 96 height 19
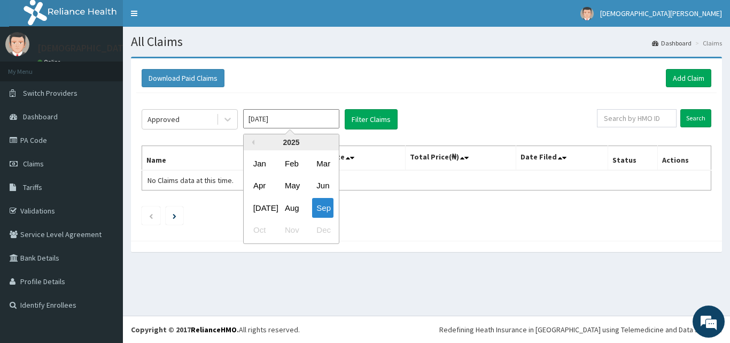
click at [300, 117] on input "[DATE]" at bounding box center [291, 118] width 96 height 19
click at [284, 206] on div "Aug" at bounding box center [291, 208] width 21 height 20
type input "[DATE]"
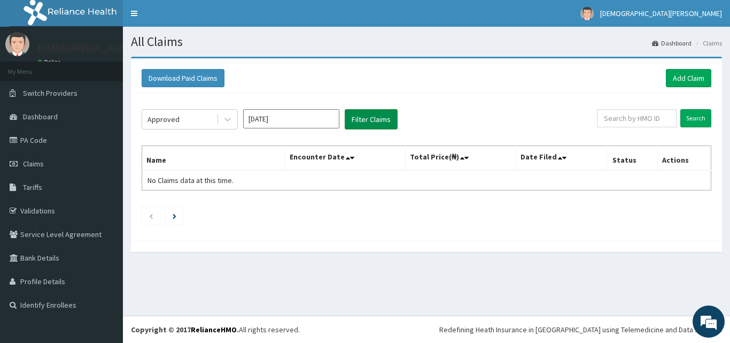
click at [373, 115] on button "Filter Claims" at bounding box center [371, 119] width 53 height 20
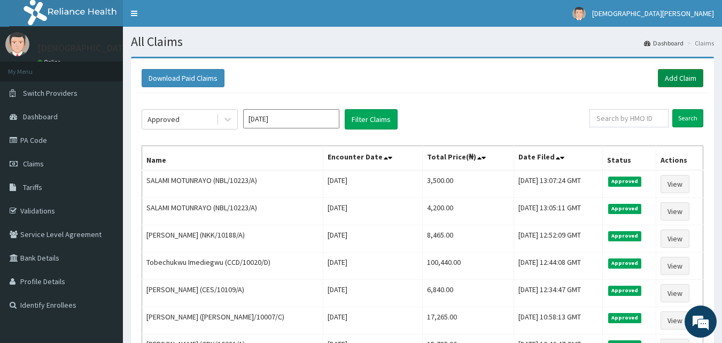
click at [697, 77] on link "Add Claim" at bounding box center [680, 78] width 45 height 18
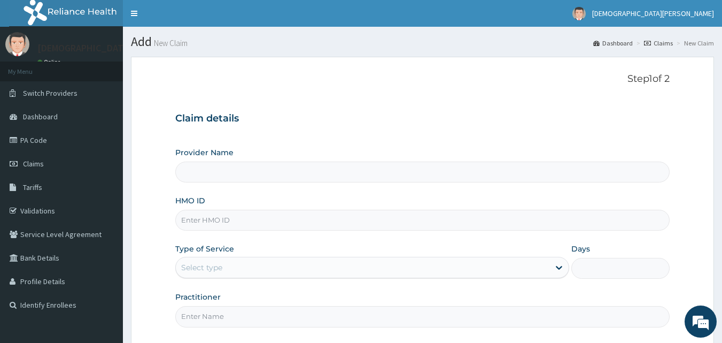
type input "[GEOGRAPHIC_DATA]"
click at [219, 220] on input "HMO ID" at bounding box center [422, 219] width 495 height 21
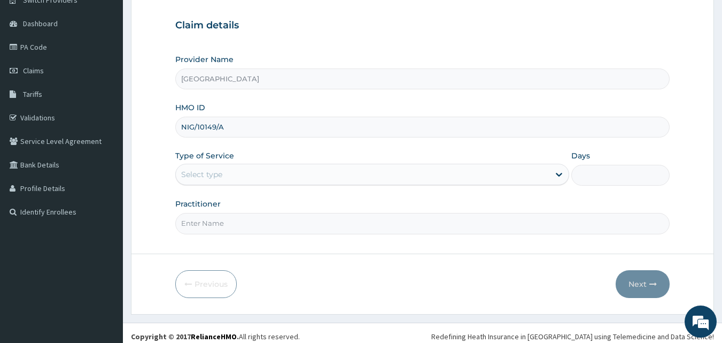
scroll to position [96, 0]
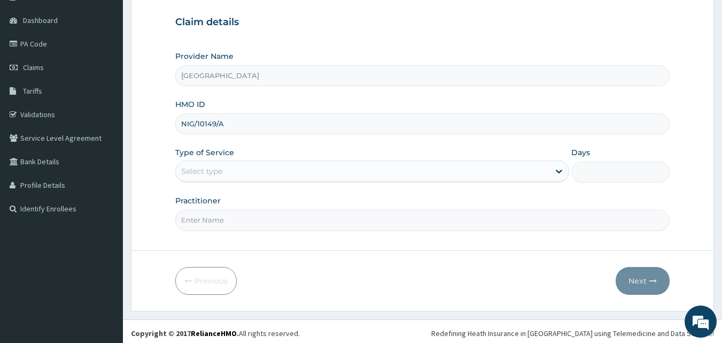
type input "NIG/10149/A"
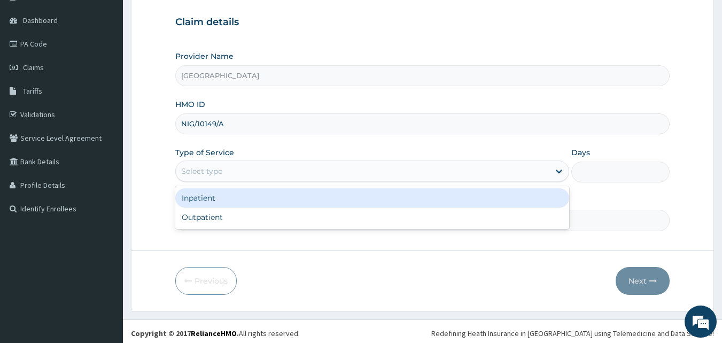
click at [237, 173] on div "Select type" at bounding box center [363, 170] width 374 height 17
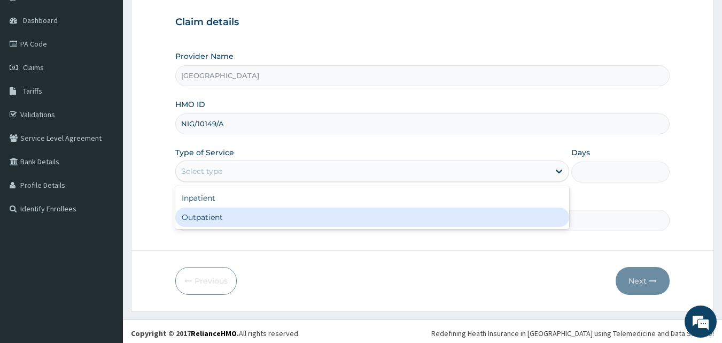
click at [234, 219] on div "Outpatient" at bounding box center [372, 216] width 394 height 19
type input "1"
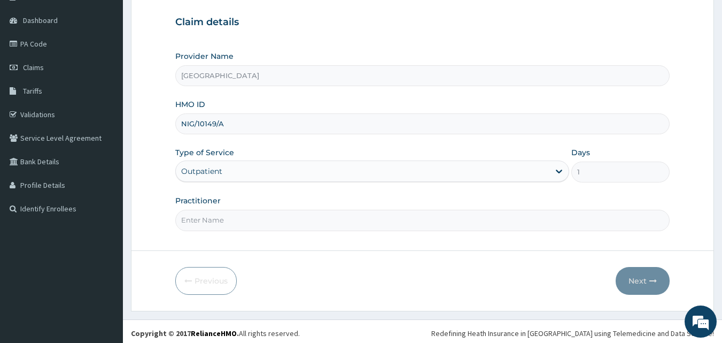
click at [238, 223] on input "Practitioner" at bounding box center [422, 219] width 495 height 21
type input "[PERSON_NAME] [PERSON_NAME]"
click at [649, 281] on button "Next" at bounding box center [643, 281] width 54 height 28
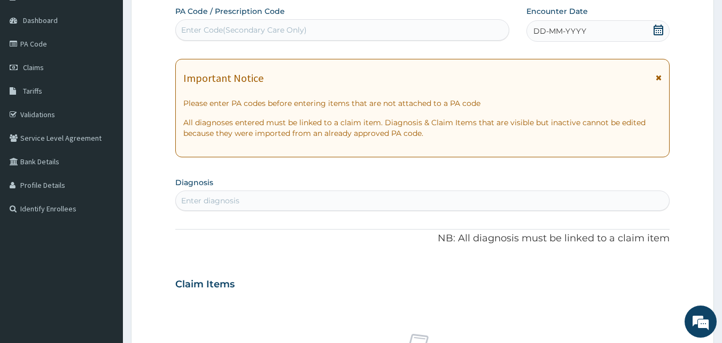
click at [565, 32] on span "DD-MM-YYYY" at bounding box center [559, 31] width 53 height 11
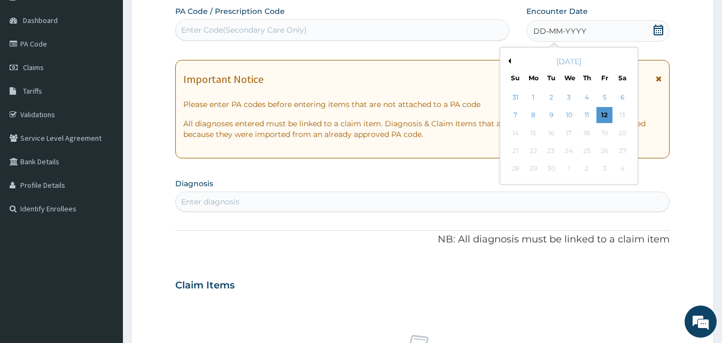
click at [510, 60] on button "Previous Month" at bounding box center [508, 60] width 5 height 5
click at [570, 151] on div "20" at bounding box center [569, 151] width 16 height 16
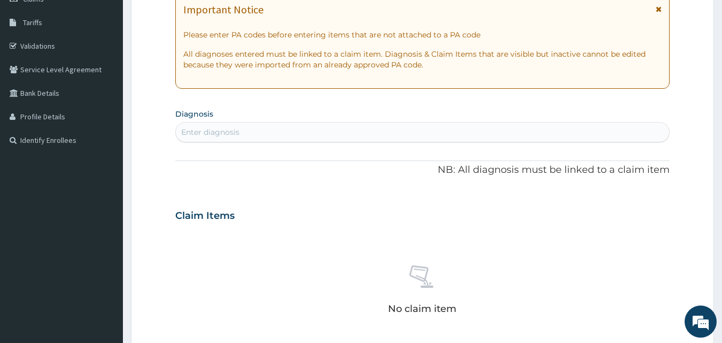
scroll to position [169, 0]
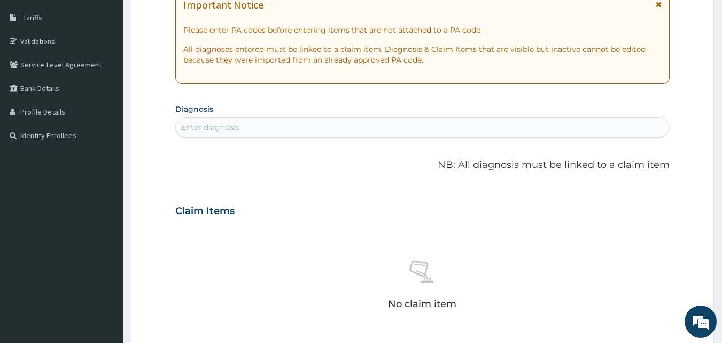
click at [276, 132] on div "Enter diagnosis" at bounding box center [423, 127] width 494 height 17
type input "MALAR"
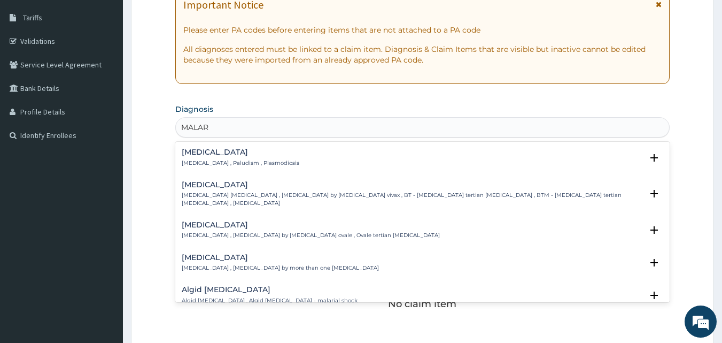
click at [208, 155] on h4 "[MEDICAL_DATA]" at bounding box center [241, 152] width 118 height 8
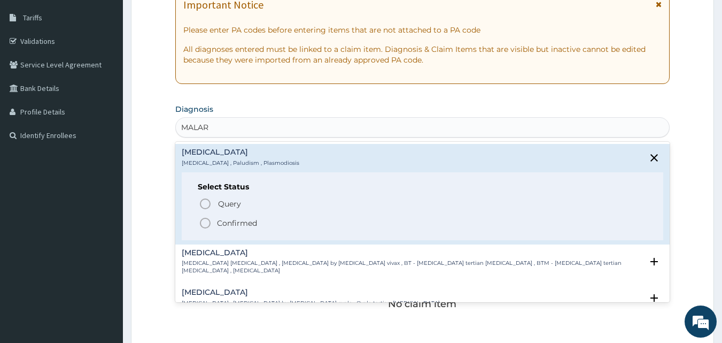
click at [204, 220] on icon "status option filled" at bounding box center [205, 222] width 13 height 13
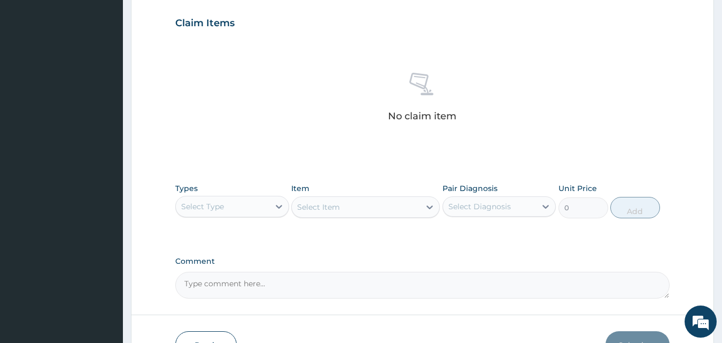
scroll to position [428, 0]
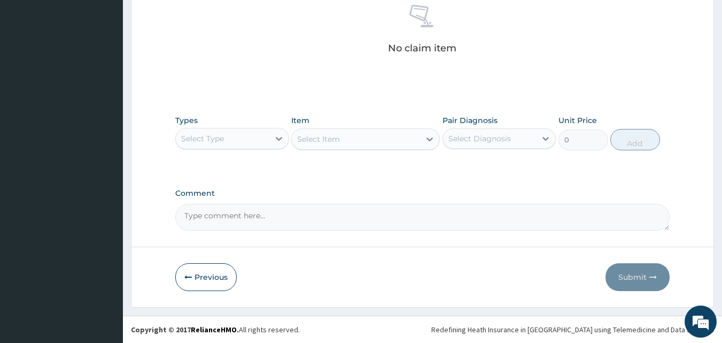
click at [262, 142] on div "Select Type" at bounding box center [223, 138] width 94 height 17
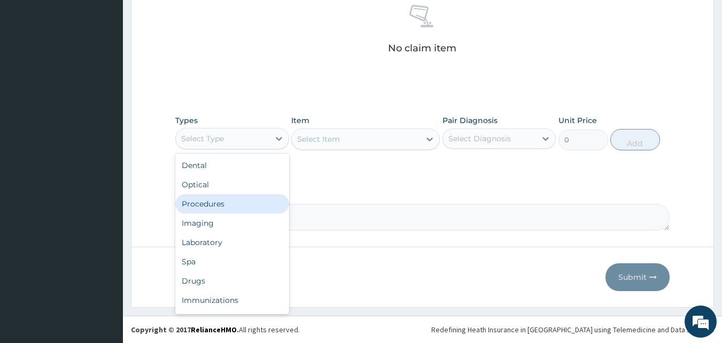
click at [246, 203] on div "Procedures" at bounding box center [232, 203] width 114 height 19
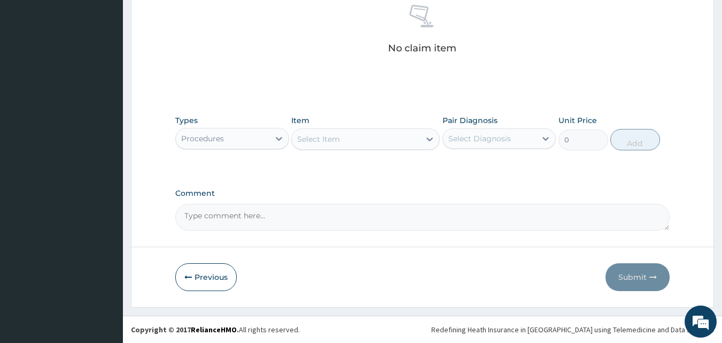
click at [351, 142] on div "Select Item" at bounding box center [356, 138] width 128 height 17
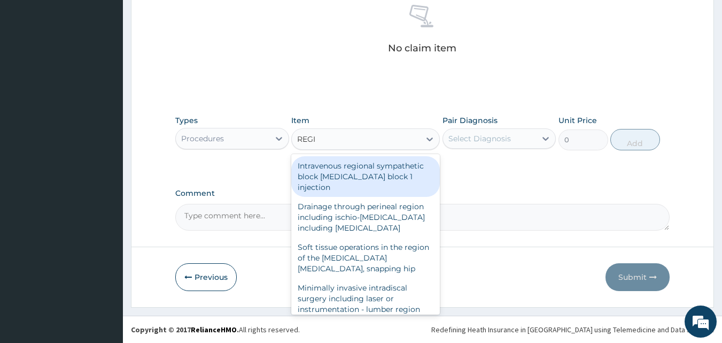
type input "REGIS"
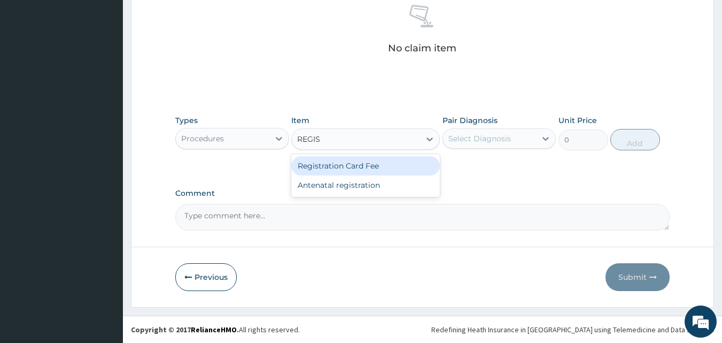
click at [353, 169] on div "Registration Card Fee" at bounding box center [365, 165] width 149 height 19
type input "2000"
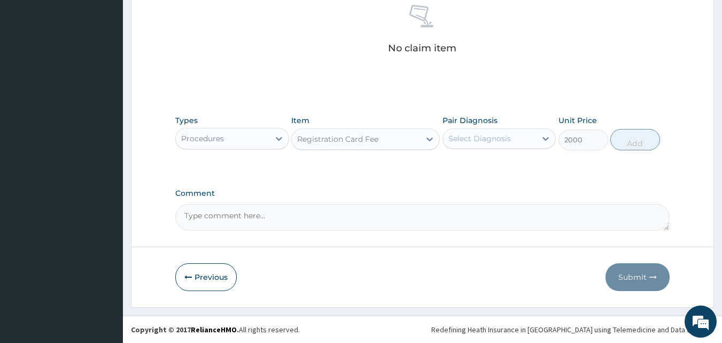
click at [463, 141] on div "Select Diagnosis" at bounding box center [479, 138] width 63 height 11
click at [469, 161] on label "Malaria" at bounding box center [493, 164] width 66 height 11
checkbox input "true"
click at [620, 142] on button "Add" at bounding box center [635, 139] width 50 height 21
type input "0"
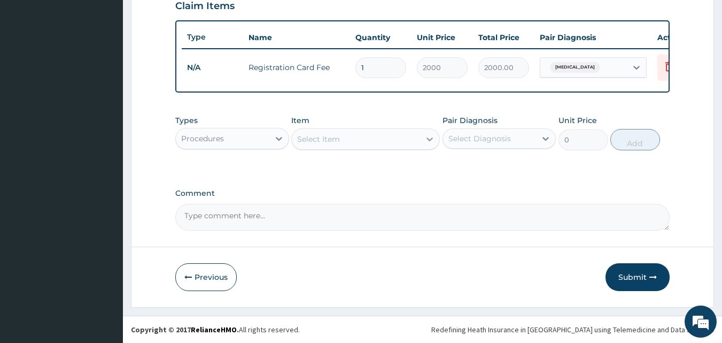
scroll to position [385, 0]
click at [387, 135] on div "Select Item" at bounding box center [356, 138] width 128 height 17
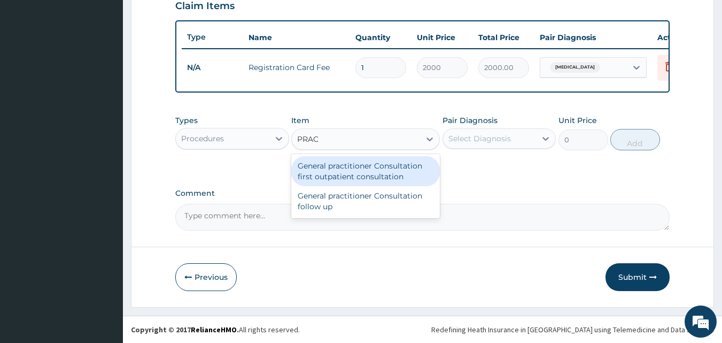
type input "PRACT"
click at [387, 168] on div "General practitioner Consultation first outpatient consultation" at bounding box center [365, 171] width 149 height 30
type input "3000"
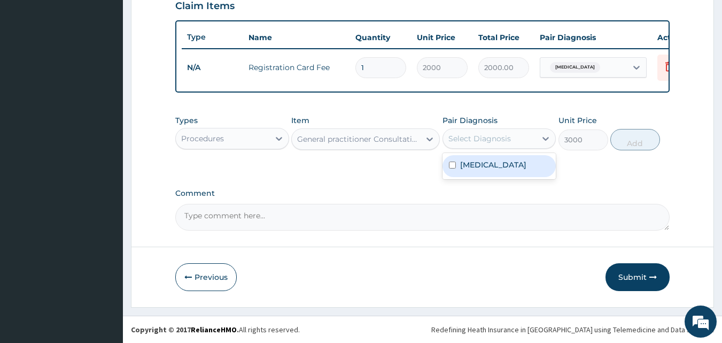
click at [452, 144] on div "Select Diagnosis" at bounding box center [490, 138] width 94 height 17
click at [475, 164] on label "[MEDICAL_DATA]" at bounding box center [493, 164] width 66 height 11
checkbox input "true"
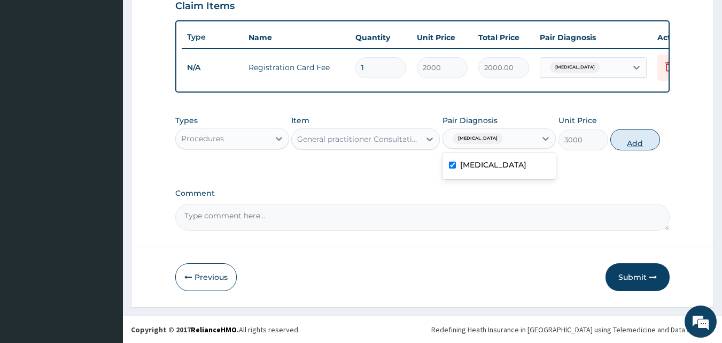
click at [647, 137] on button "Add" at bounding box center [635, 139] width 50 height 21
type input "0"
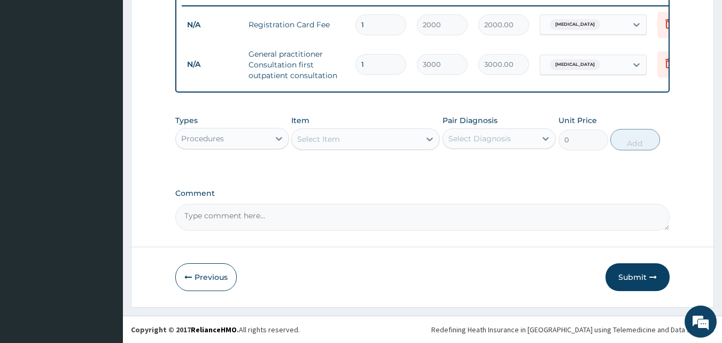
scroll to position [428, 0]
click at [214, 139] on div "Procedures" at bounding box center [202, 138] width 43 height 11
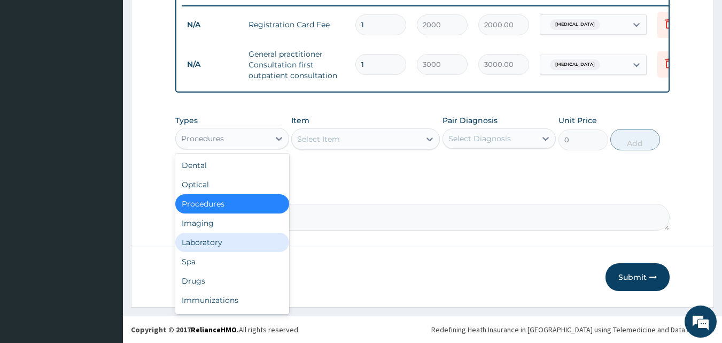
click at [217, 238] on div "Laboratory" at bounding box center [232, 241] width 114 height 19
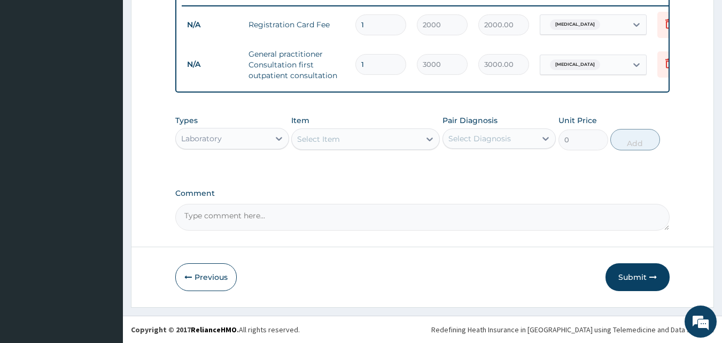
click at [380, 143] on div "Select Item" at bounding box center [356, 138] width 128 height 17
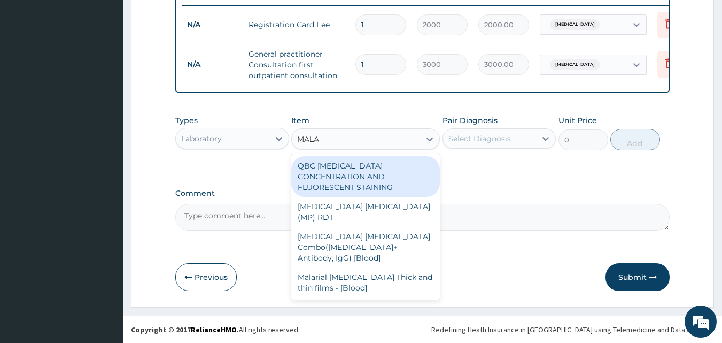
type input "MALAR"
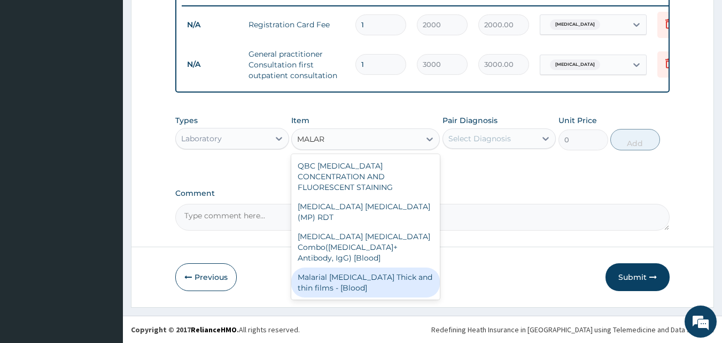
click at [375, 267] on div "Malarial Parasite Thick and thin films - [Blood]" at bounding box center [365, 282] width 149 height 30
type input "1500"
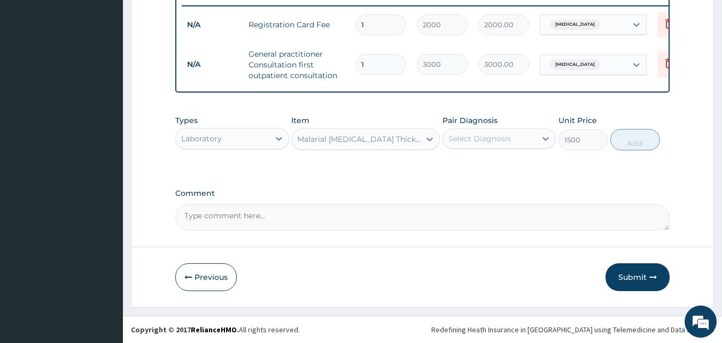
click at [507, 137] on div "Select Diagnosis" at bounding box center [479, 138] width 63 height 11
click at [511, 160] on div "Malaria" at bounding box center [500, 166] width 114 height 22
checkbox input "true"
click at [636, 136] on button "Add" at bounding box center [635, 139] width 50 height 21
type input "0"
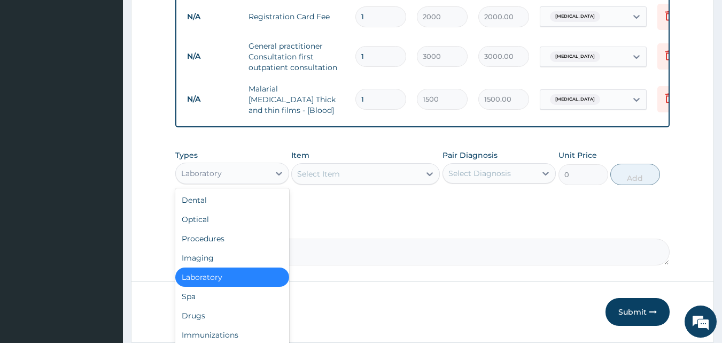
click at [230, 182] on div "Laboratory" at bounding box center [223, 173] width 94 height 17
click at [230, 318] on div "Drugs" at bounding box center [232, 315] width 114 height 19
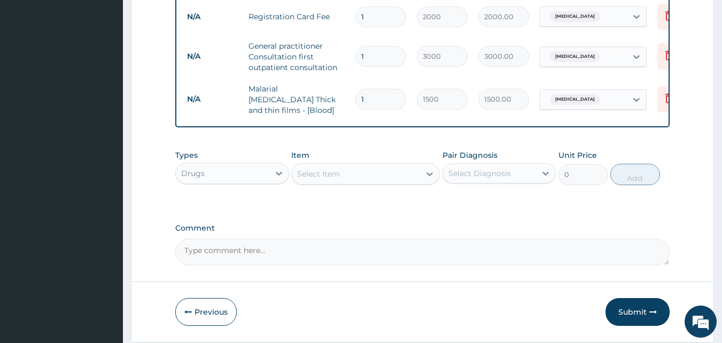
click at [339, 179] on div "Select Item" at bounding box center [318, 173] width 43 height 11
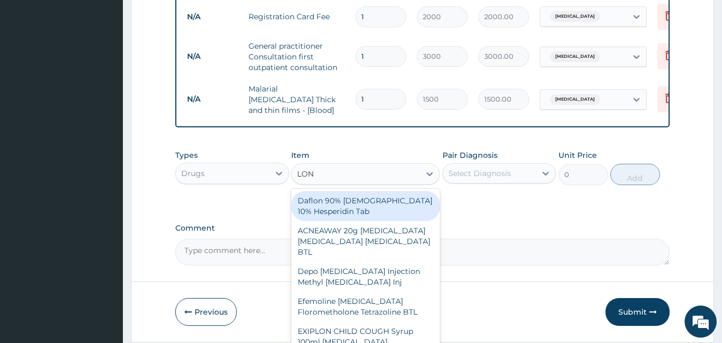
type input "[PERSON_NAME]"
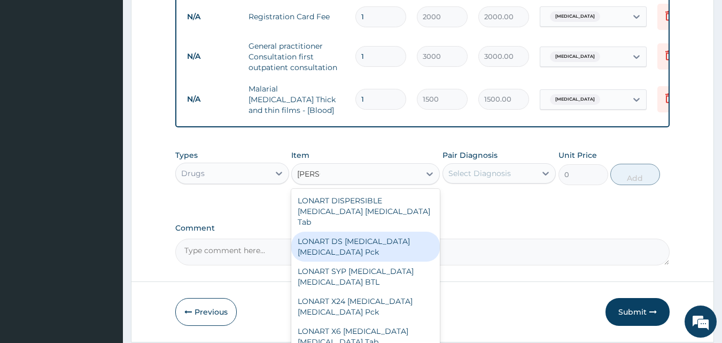
click at [347, 243] on div "LONART DS [MEDICAL_DATA] [MEDICAL_DATA] Pck" at bounding box center [365, 246] width 149 height 30
type input "1550"
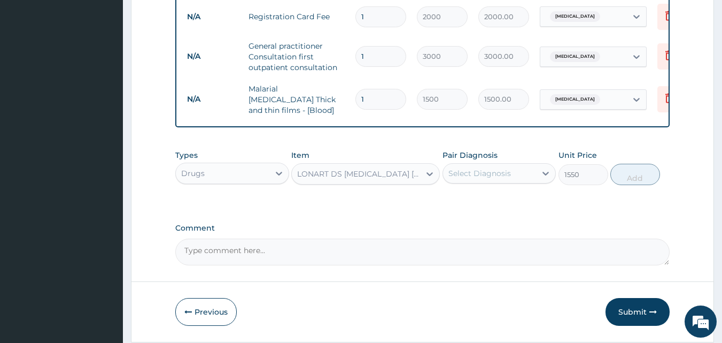
click at [485, 174] on div "Select Diagnosis" at bounding box center [479, 173] width 63 height 11
click at [487, 200] on label "[MEDICAL_DATA]" at bounding box center [493, 199] width 66 height 11
checkbox input "true"
click at [636, 171] on button "Add" at bounding box center [635, 174] width 50 height 21
type input "0"
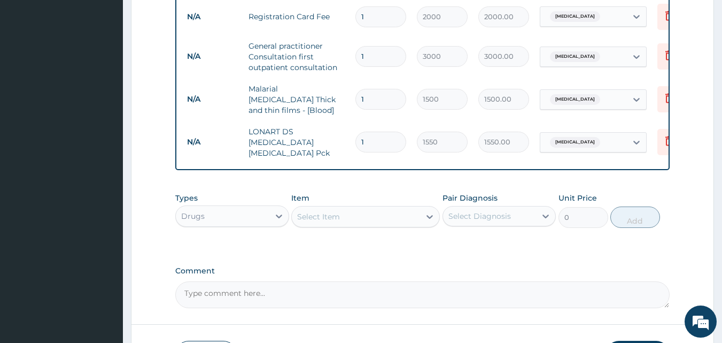
click at [390, 210] on div "Select Item" at bounding box center [356, 216] width 128 height 17
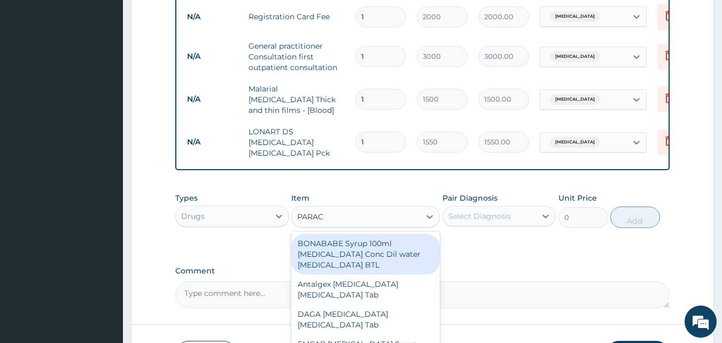
type input "PARACE"
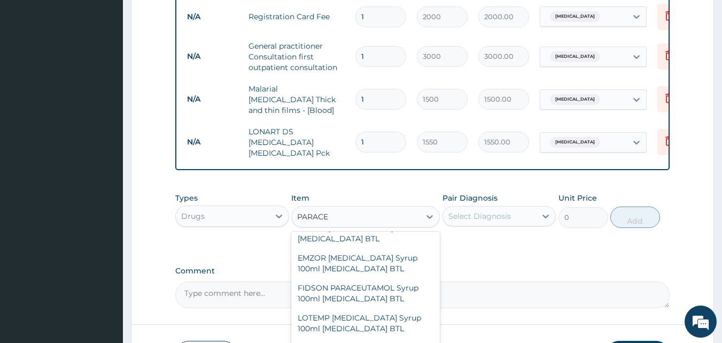
scroll to position [190, 0]
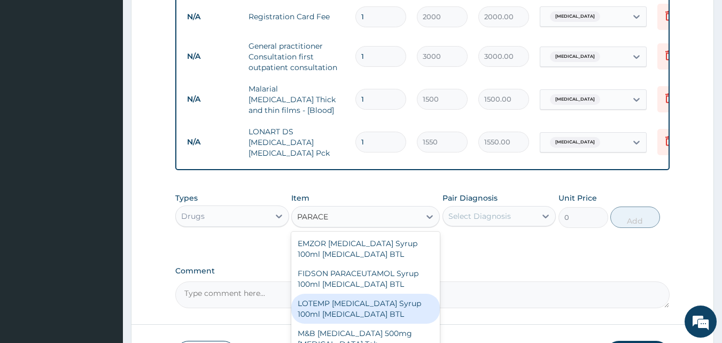
click at [383, 301] on div "LOTEMP [MEDICAL_DATA] Syrup 100ml [MEDICAL_DATA] BTL" at bounding box center [365, 308] width 149 height 30
click at [383, 301] on textarea "Comment" at bounding box center [422, 294] width 495 height 27
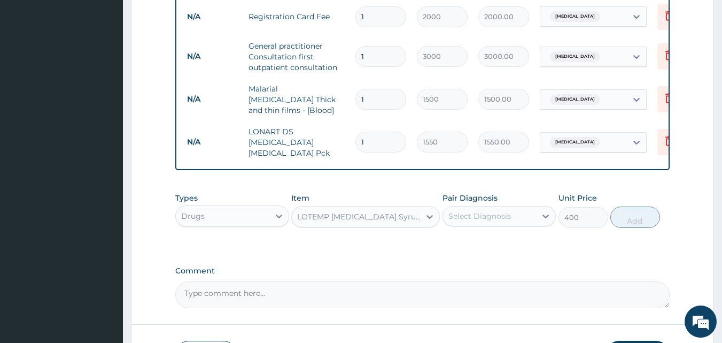
click at [376, 222] on div "LOTEMP [MEDICAL_DATA] Syrup 100ml [MEDICAL_DATA] BTL" at bounding box center [365, 216] width 149 height 21
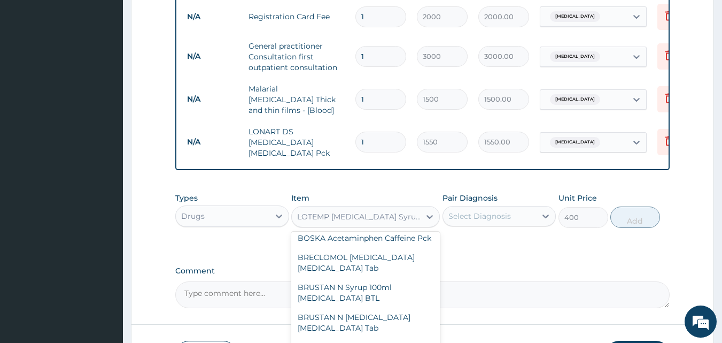
scroll to position [45155, 0]
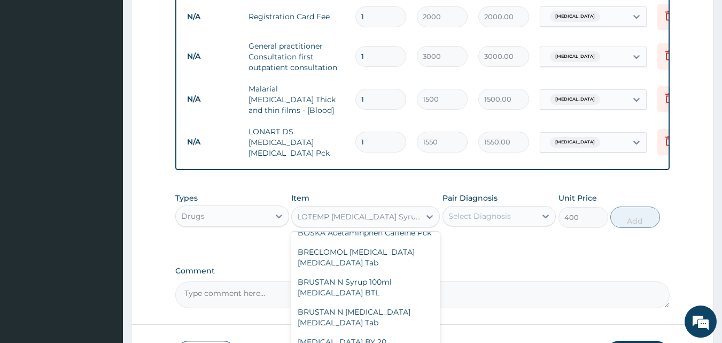
type input "10"
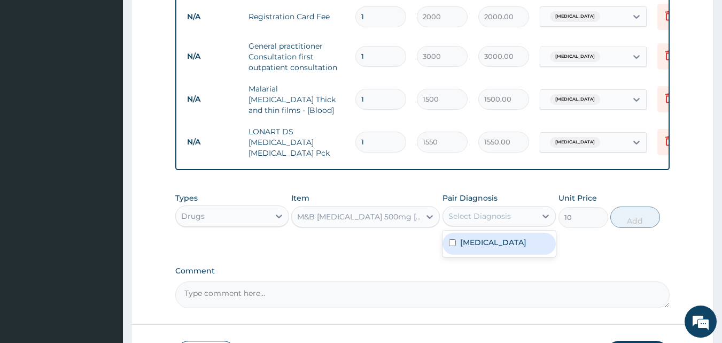
click at [472, 218] on div "Select Diagnosis" at bounding box center [490, 215] width 94 height 17
click at [474, 250] on div "Malaria" at bounding box center [500, 243] width 114 height 22
checkbox input "true"
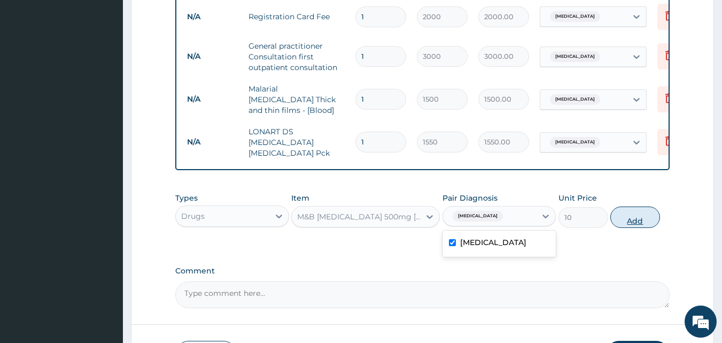
click at [636, 215] on button "Add" at bounding box center [635, 216] width 50 height 21
type input "0"
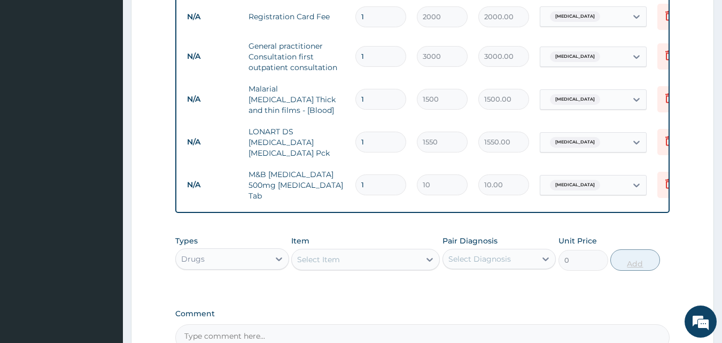
type input "18"
type input "180.00"
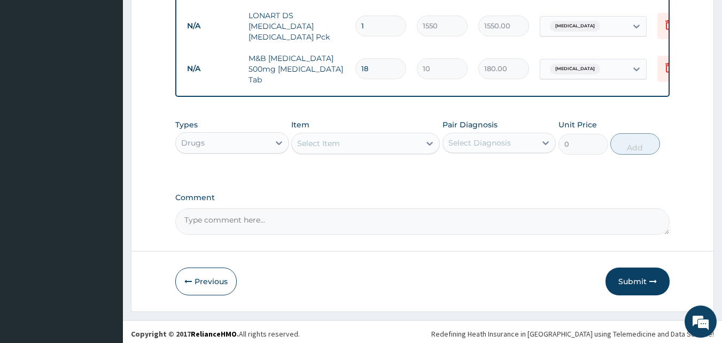
scroll to position [545, 0]
type input "18"
click at [640, 277] on button "Submit" at bounding box center [638, 281] width 64 height 28
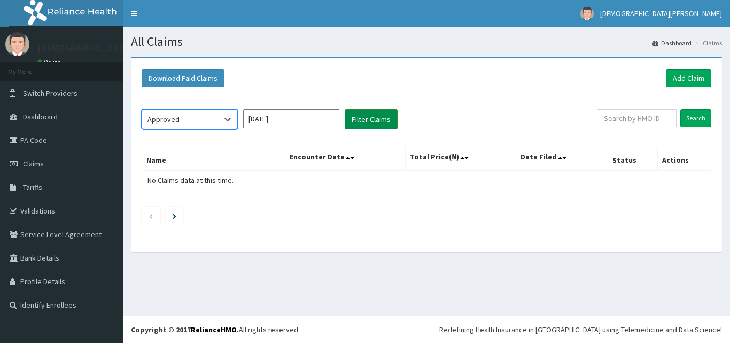
click at [370, 110] on button "Filter Claims" at bounding box center [371, 119] width 53 height 20
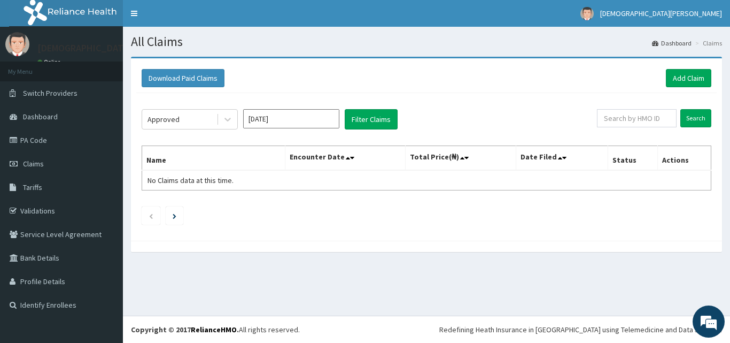
click at [277, 118] on input "[DATE]" at bounding box center [291, 118] width 96 height 19
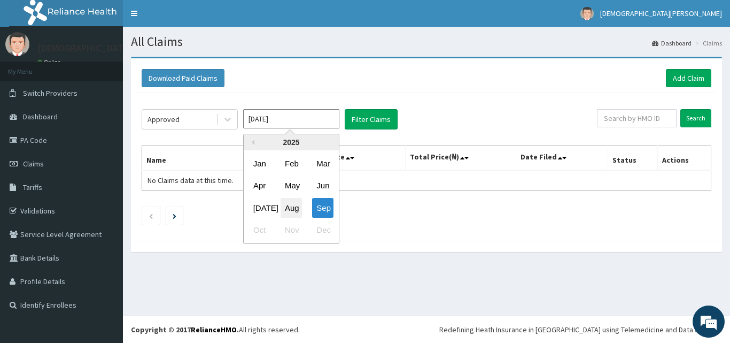
click at [283, 209] on div "Aug" at bounding box center [291, 208] width 21 height 20
type input "[DATE]"
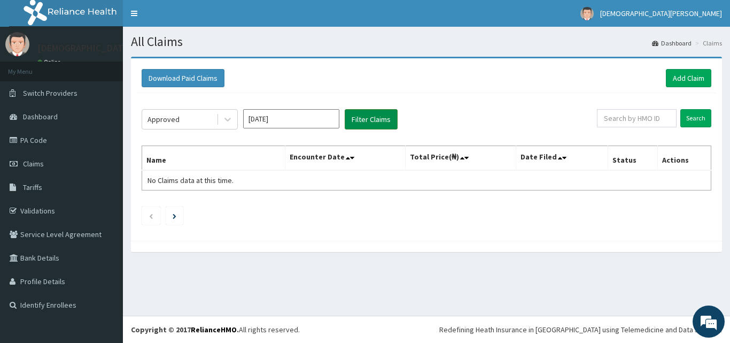
click at [374, 115] on button "Filter Claims" at bounding box center [371, 119] width 53 height 20
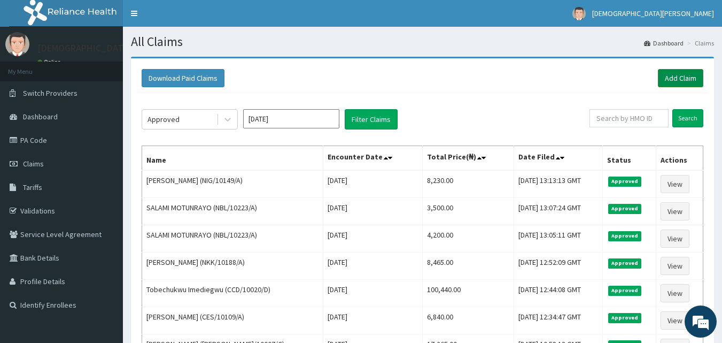
click at [692, 75] on link "Add Claim" at bounding box center [680, 78] width 45 height 18
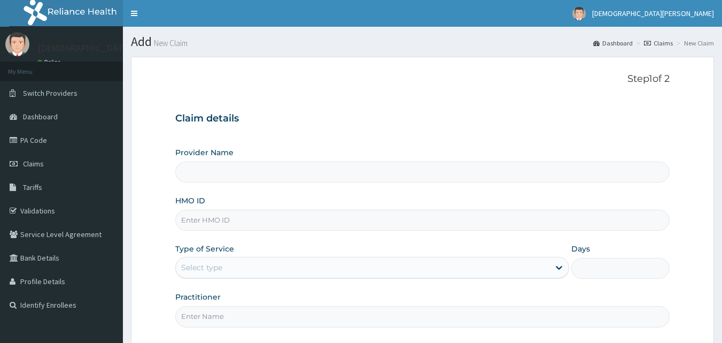
type input "[GEOGRAPHIC_DATA]"
click at [249, 224] on input "HMO ID" at bounding box center [422, 219] width 495 height 21
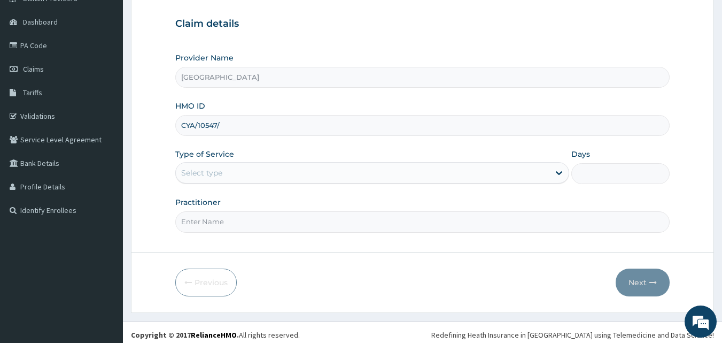
scroll to position [100, 0]
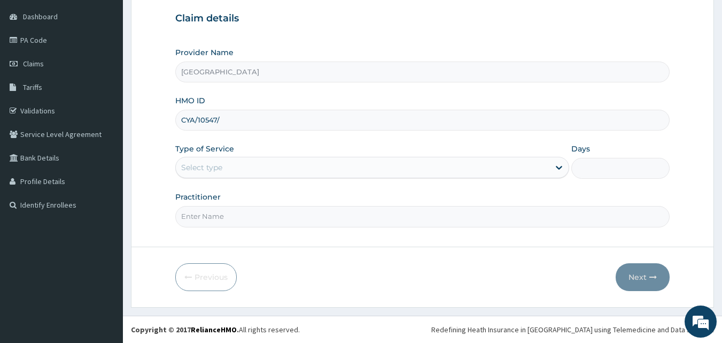
type input "CYA/10547/"
click at [217, 172] on div "Select type" at bounding box center [201, 167] width 41 height 11
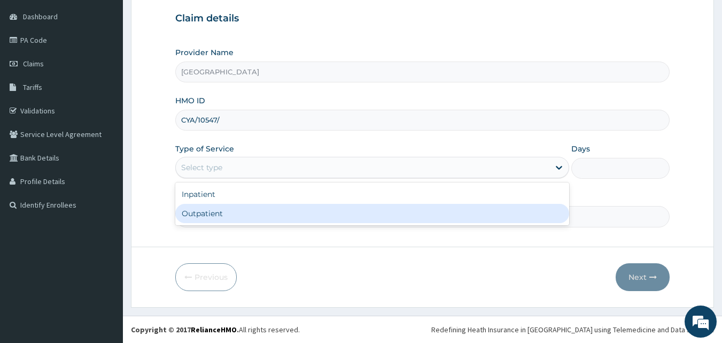
click at [211, 221] on div "Outpatient" at bounding box center [372, 213] width 394 height 19
type input "1"
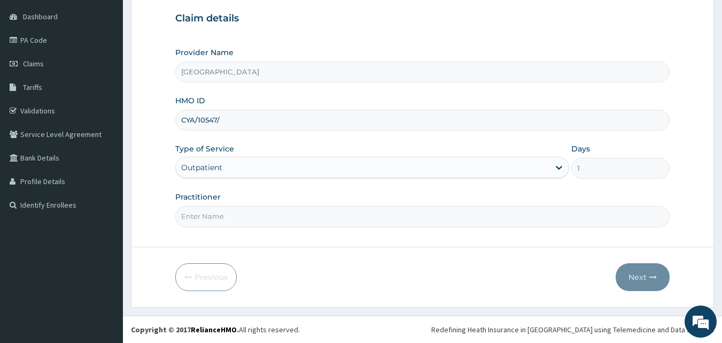
type input "A"
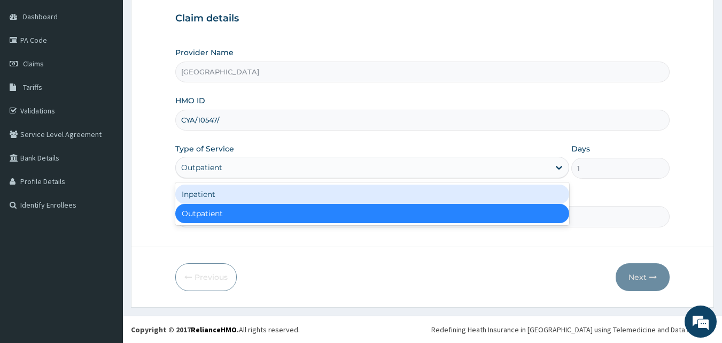
click at [246, 123] on input "CYA/10547/" at bounding box center [422, 120] width 495 height 21
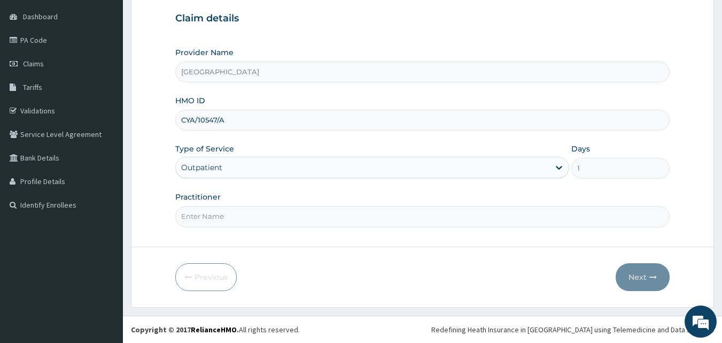
type input "CYA/10547/A"
click at [277, 213] on input "Practitioner" at bounding box center [422, 216] width 495 height 21
click at [235, 216] on input "Practitioner" at bounding box center [422, 216] width 495 height 21
type input "[PERSON_NAME] [PERSON_NAME]"
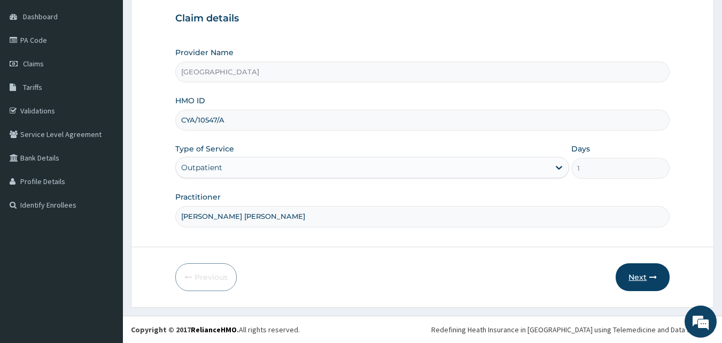
click at [647, 276] on button "Next" at bounding box center [643, 277] width 54 height 28
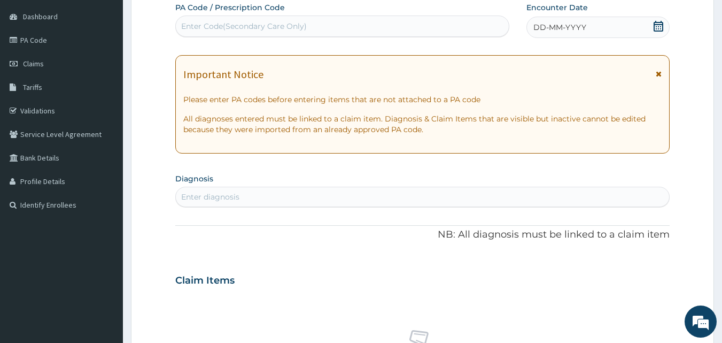
click at [308, 30] on div "Enter Code(Secondary Care Only)" at bounding box center [342, 26] width 333 height 17
type input "PA/604494"
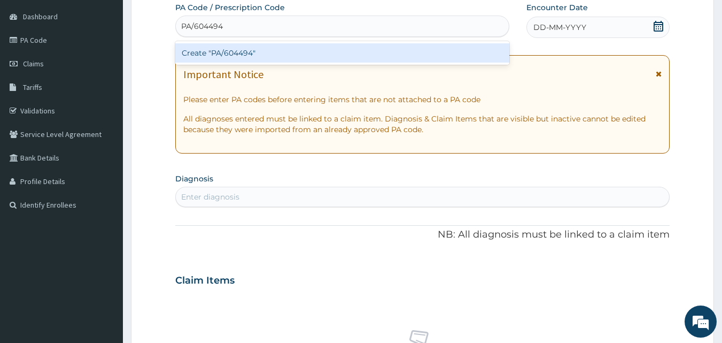
click at [313, 56] on div "Create "PA/604494"" at bounding box center [342, 52] width 335 height 19
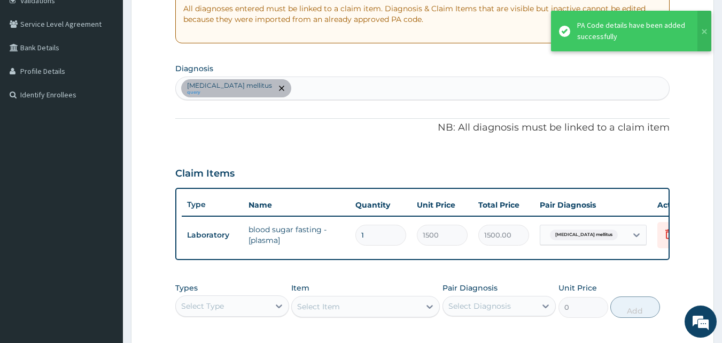
scroll to position [211, 0]
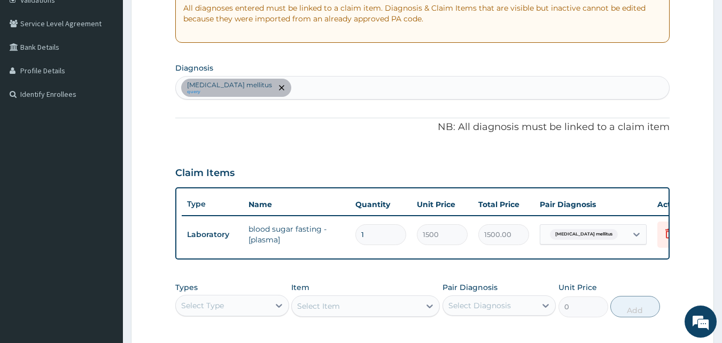
click at [280, 90] on div "[MEDICAL_DATA] mellitus query" at bounding box center [423, 87] width 494 height 22
type input "[MEDICAL_DATA]"
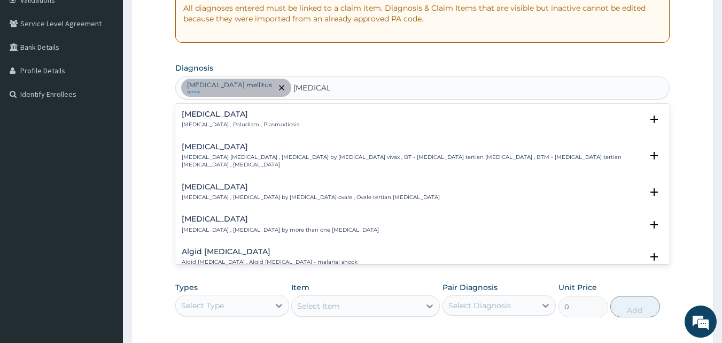
click at [197, 120] on div "[MEDICAL_DATA] [MEDICAL_DATA] , Paludism , Plasmodiosis" at bounding box center [241, 119] width 118 height 19
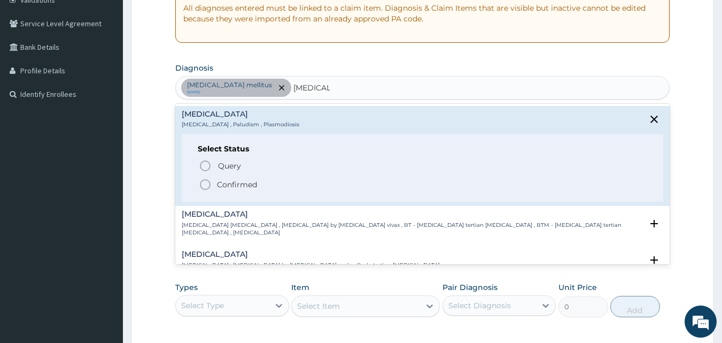
click at [204, 186] on icon "status option filled" at bounding box center [205, 184] width 13 height 13
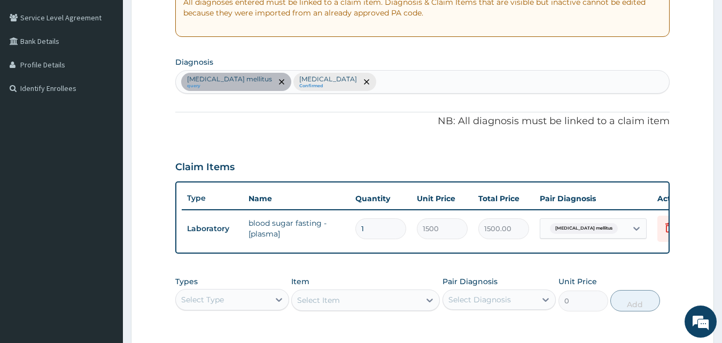
scroll to position [217, 0]
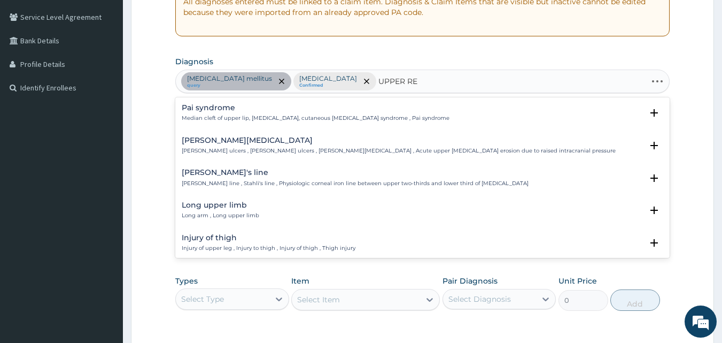
type input "UPPER RES"
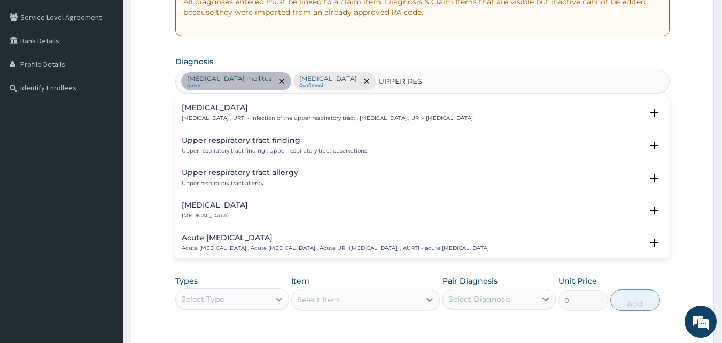
click at [267, 244] on div "Acute [MEDICAL_DATA] Acute [MEDICAL_DATA] , Acute [MEDICAL_DATA] , Acute URI ([…" at bounding box center [335, 243] width 307 height 19
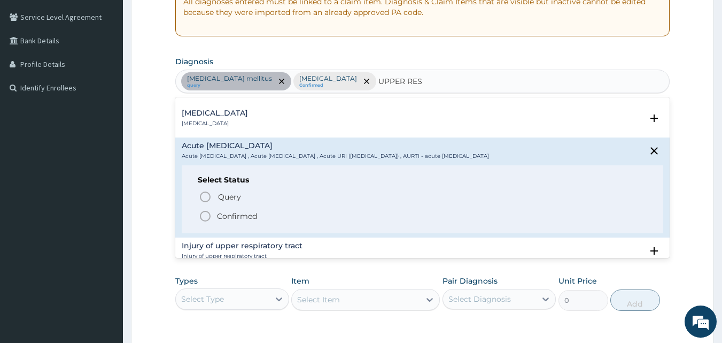
scroll to position [92, 0]
click at [205, 213] on icon "status option filled" at bounding box center [205, 215] width 13 height 13
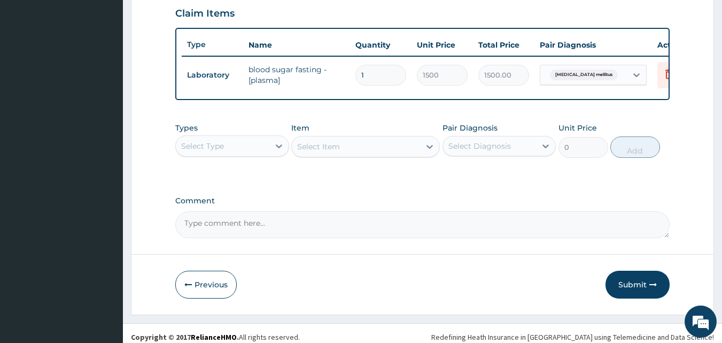
scroll to position [370, 0]
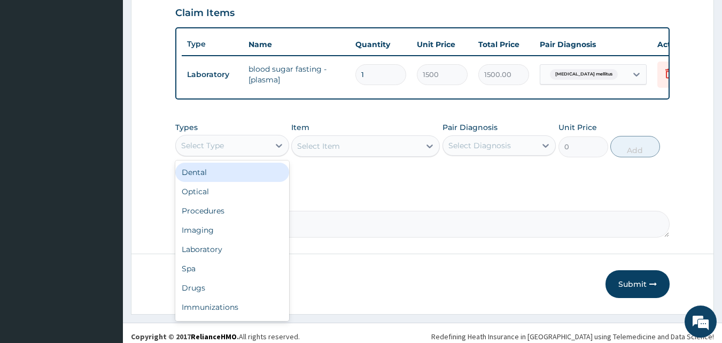
click at [243, 150] on div "Select Type" at bounding box center [223, 145] width 94 height 17
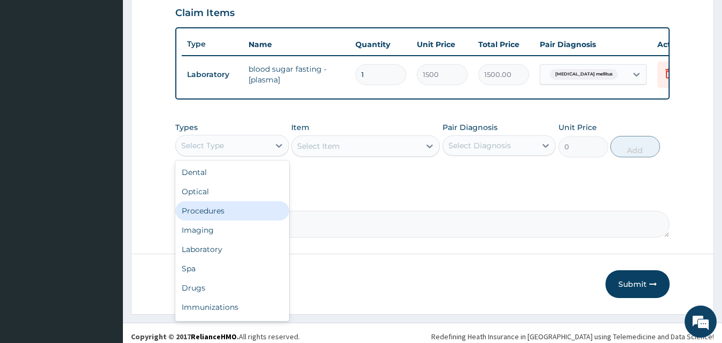
click at [225, 220] on div "Procedures" at bounding box center [232, 210] width 114 height 19
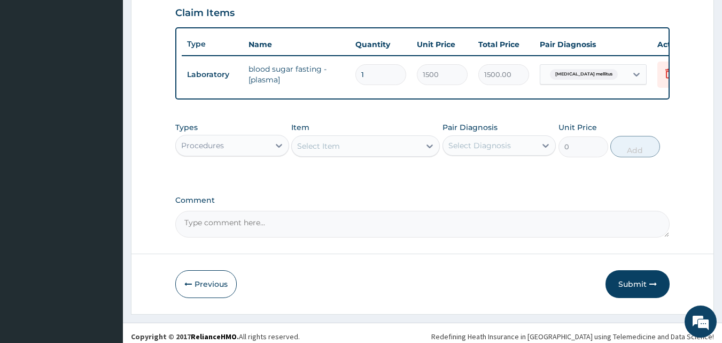
click at [351, 154] on div "Select Item" at bounding box center [356, 145] width 128 height 17
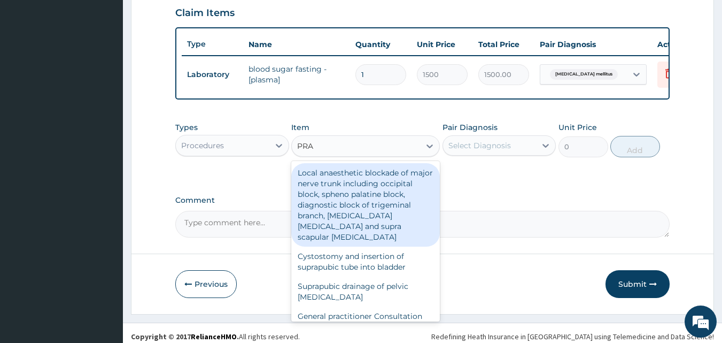
type input "PRAC"
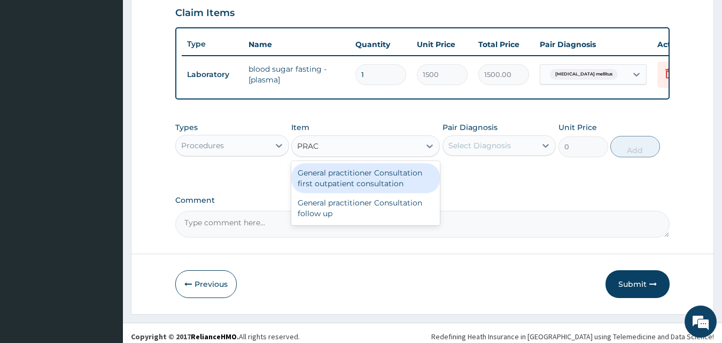
click at [356, 192] on div "General practitioner Consultation first outpatient consultation" at bounding box center [365, 178] width 149 height 30
type input "3000"
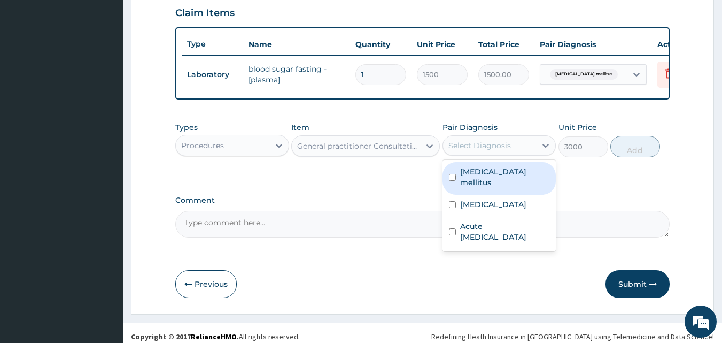
click at [462, 151] on div "Select Diagnosis" at bounding box center [479, 145] width 63 height 11
click at [470, 181] on label "[MEDICAL_DATA] mellitus" at bounding box center [505, 176] width 90 height 21
checkbox input "true"
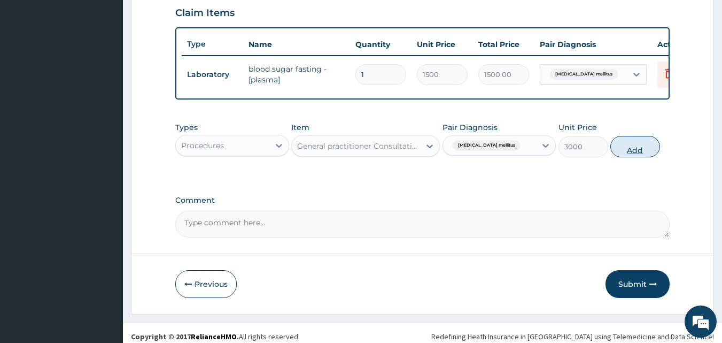
click at [628, 157] on button "Add" at bounding box center [635, 146] width 50 height 21
type input "0"
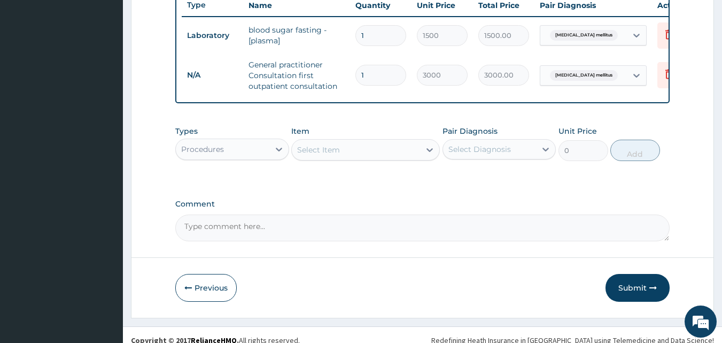
scroll to position [420, 0]
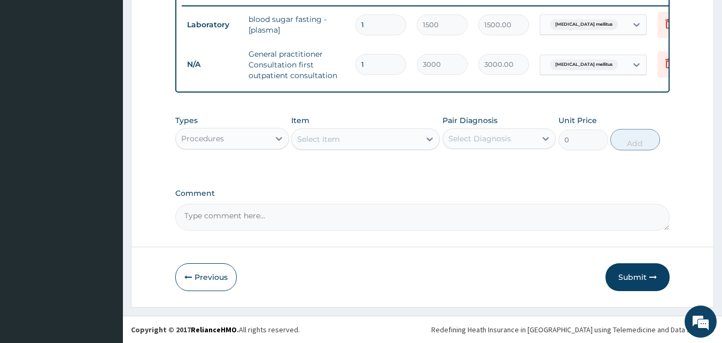
click at [256, 143] on div "Procedures" at bounding box center [223, 138] width 94 height 17
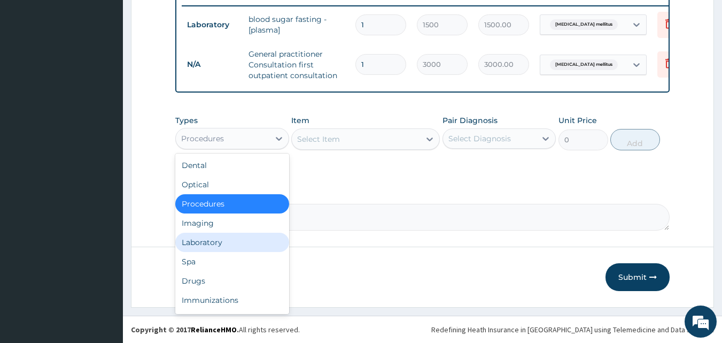
click at [239, 247] on div "Laboratory" at bounding box center [232, 241] width 114 height 19
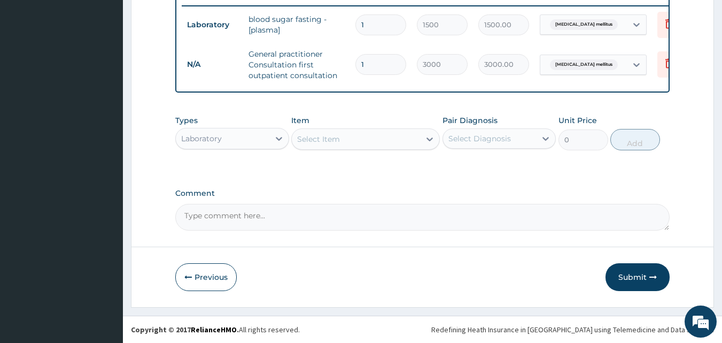
click at [331, 144] on div "Select Item" at bounding box center [318, 139] width 43 height 11
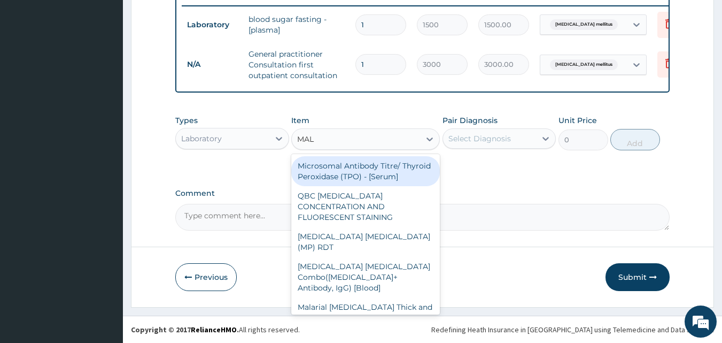
type input "MALA"
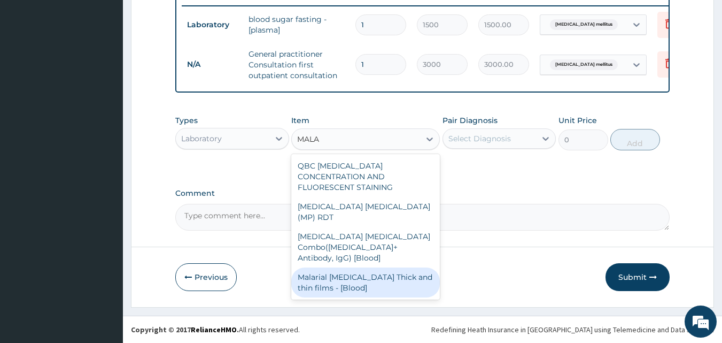
click at [346, 267] on div "Malarial [MEDICAL_DATA] Thick and thin films - [Blood]" at bounding box center [365, 282] width 149 height 30
type input "1500"
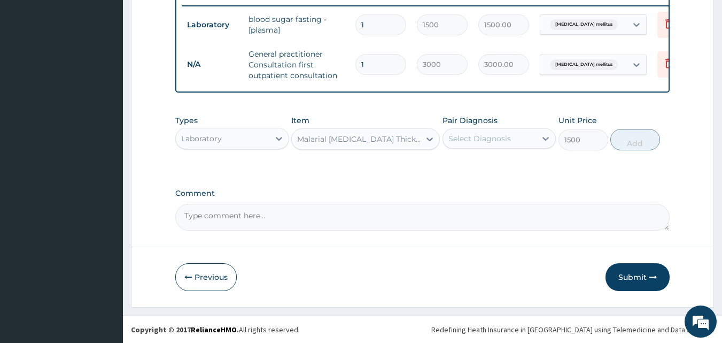
click at [476, 144] on div "Select Diagnosis" at bounding box center [479, 138] width 63 height 11
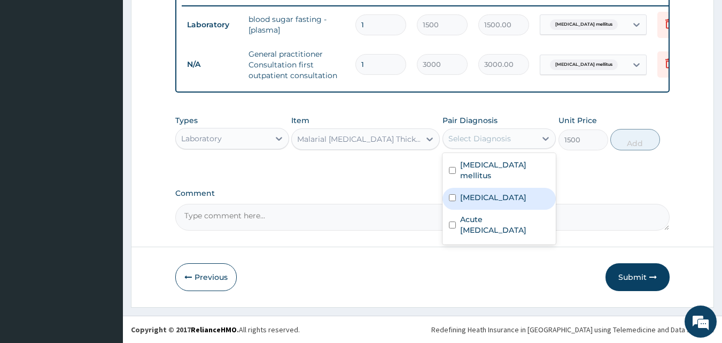
click at [486, 198] on label "[MEDICAL_DATA]" at bounding box center [493, 197] width 66 height 11
checkbox input "true"
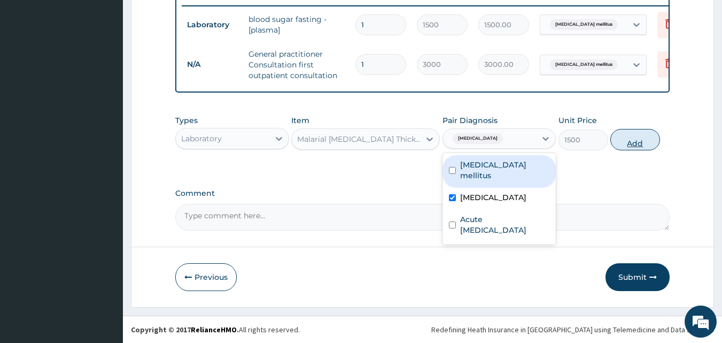
click at [628, 150] on button "Add" at bounding box center [635, 139] width 50 height 21
type input "0"
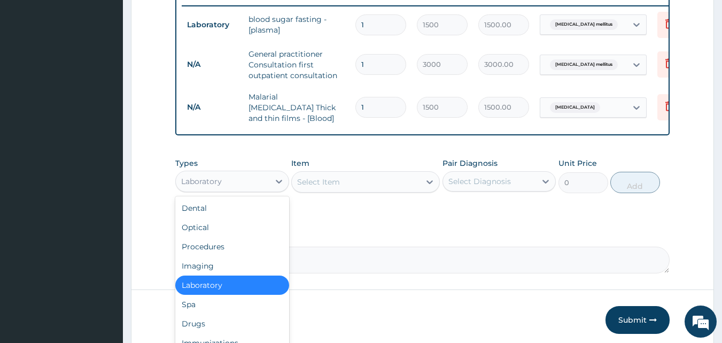
click at [220, 184] on div "Laboratory" at bounding box center [201, 181] width 41 height 11
click at [215, 324] on div "Drugs" at bounding box center [232, 323] width 114 height 19
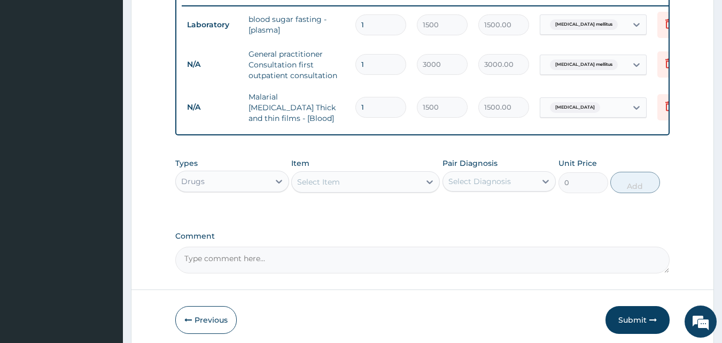
click at [358, 182] on div "Select Item" at bounding box center [356, 181] width 128 height 17
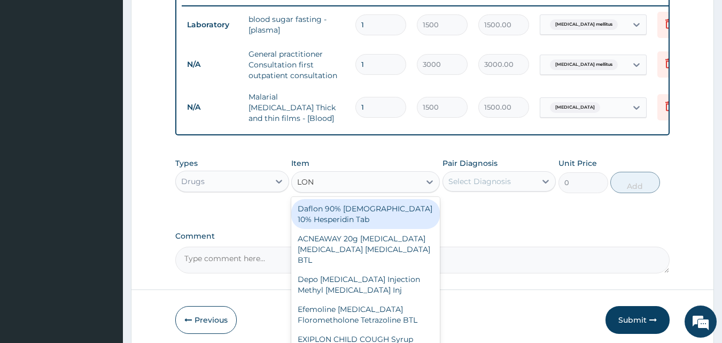
type input "[PERSON_NAME]"
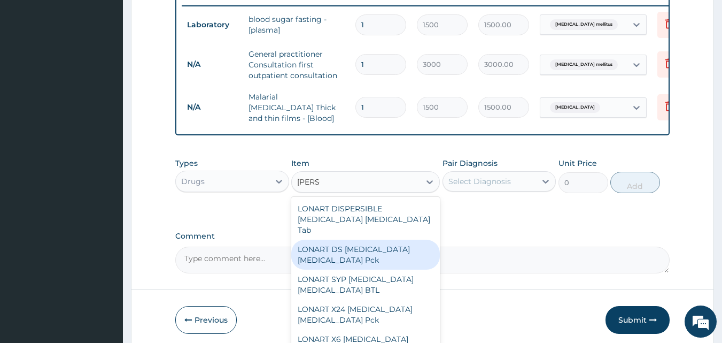
click at [355, 252] on div "LONART DS [MEDICAL_DATA] [MEDICAL_DATA] Pck" at bounding box center [365, 254] width 149 height 30
type input "1550"
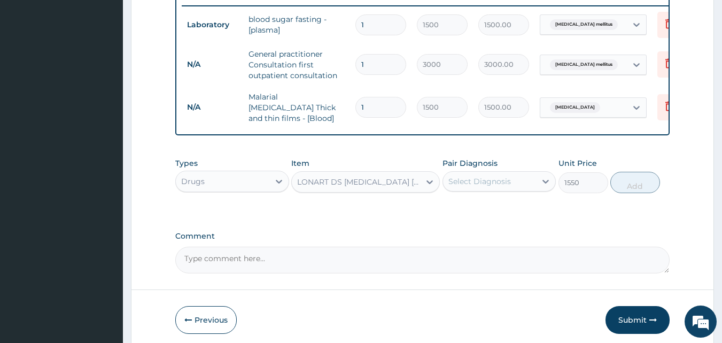
click at [498, 183] on div "Select Diagnosis" at bounding box center [479, 181] width 63 height 11
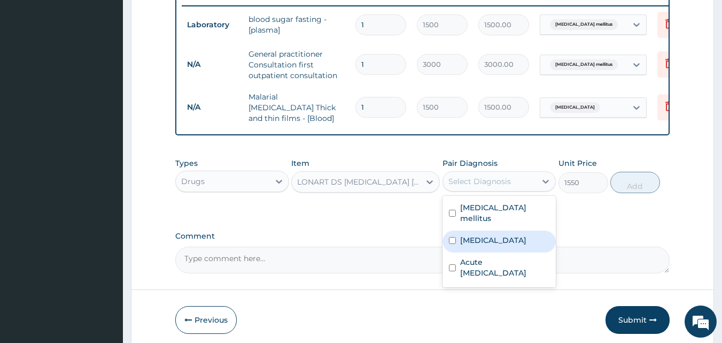
click at [491, 235] on div "[MEDICAL_DATA]" at bounding box center [500, 241] width 114 height 22
checkbox input "true"
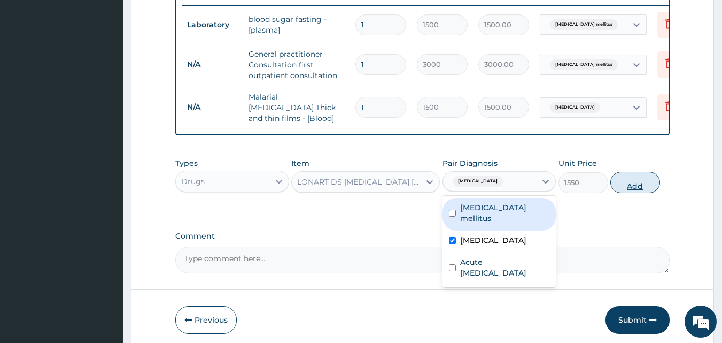
click at [641, 183] on button "Add" at bounding box center [635, 182] width 50 height 21
type input "0"
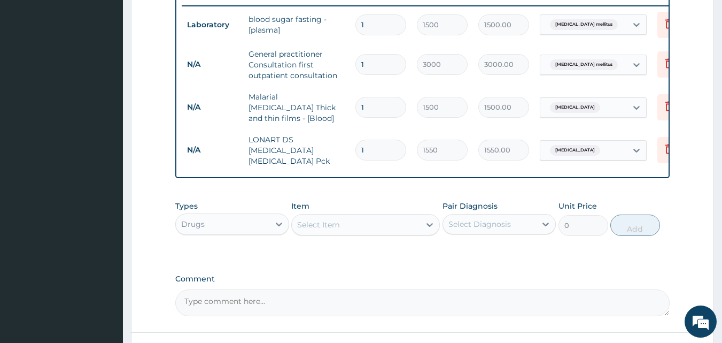
click at [336, 221] on div "Select Item" at bounding box center [318, 224] width 43 height 11
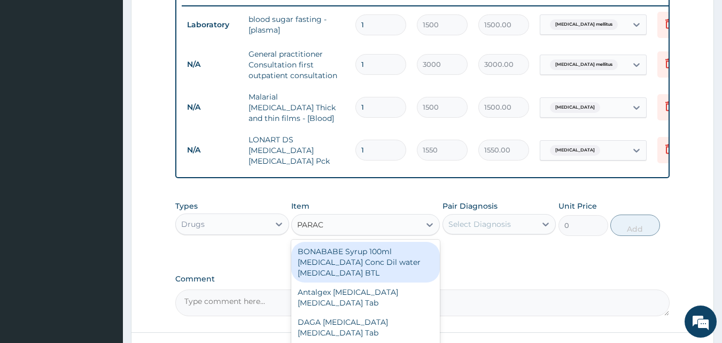
type input "PARACE"
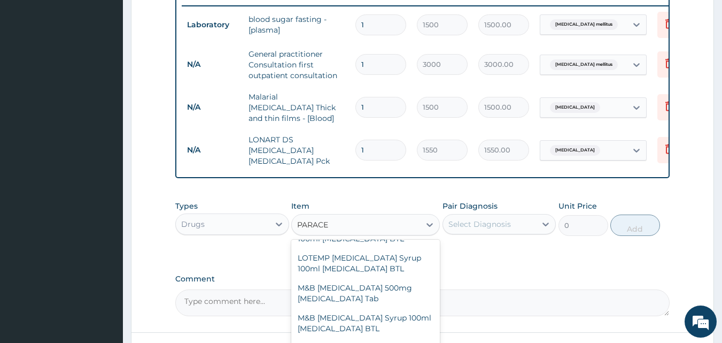
scroll to position [255, 0]
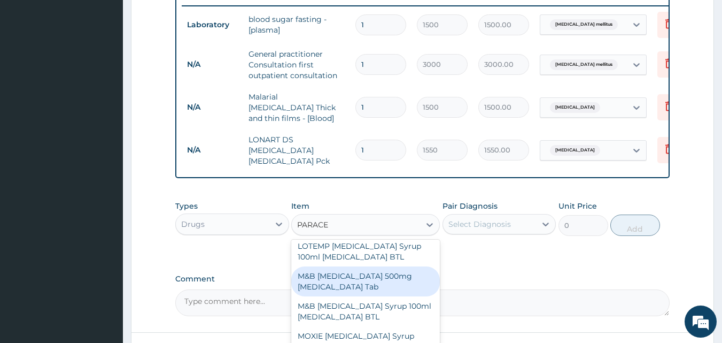
click at [362, 285] on div "M&B [MEDICAL_DATA] 500mg [MEDICAL_DATA] Tab" at bounding box center [365, 281] width 149 height 30
type input "10"
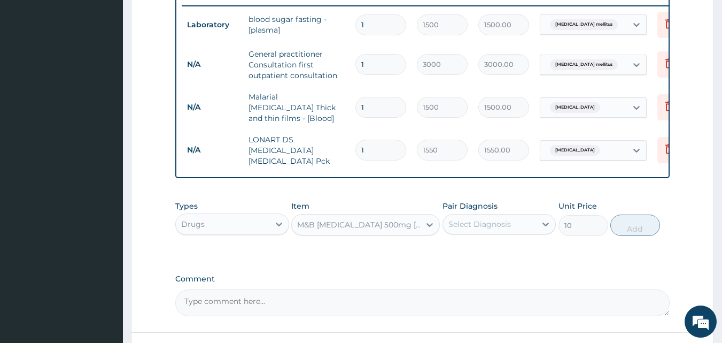
click at [479, 219] on div "Select Diagnosis" at bounding box center [479, 224] width 63 height 11
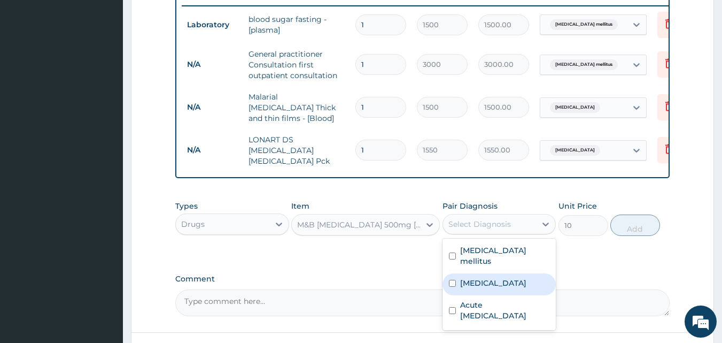
click at [480, 277] on label "[MEDICAL_DATA]" at bounding box center [493, 282] width 66 height 11
checkbox input "true"
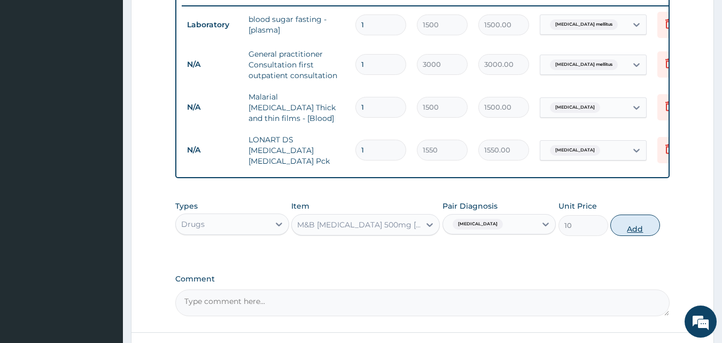
click at [641, 224] on button "Add" at bounding box center [635, 224] width 50 height 21
type input "0"
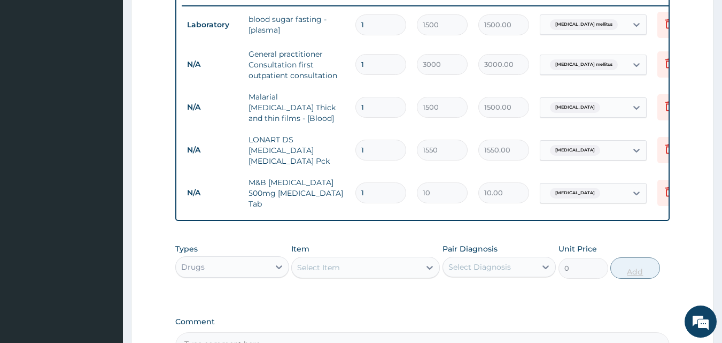
type input "18"
type input "180.00"
type input "18"
click at [319, 268] on div "Select Item" at bounding box center [318, 267] width 43 height 11
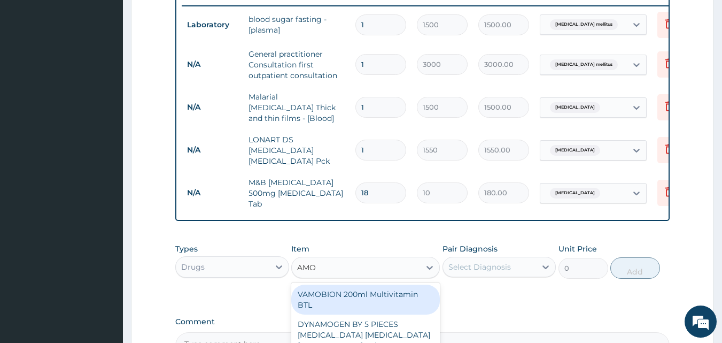
type input "AMOX"
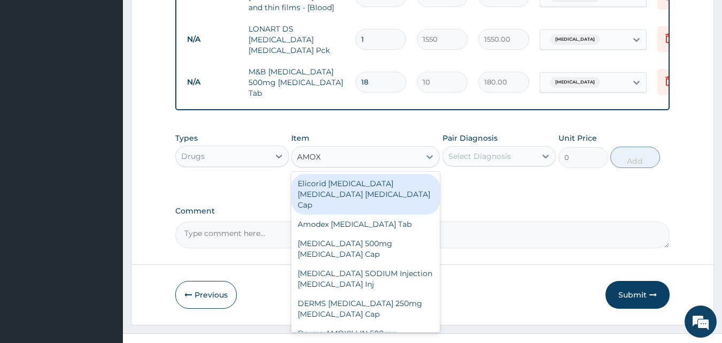
scroll to position [545, 0]
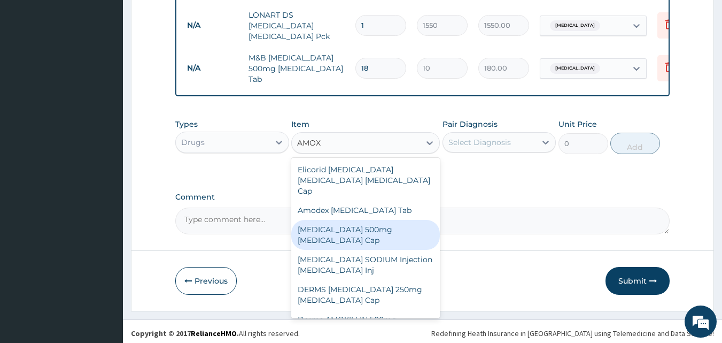
click at [377, 229] on div "[MEDICAL_DATA] 500mg [MEDICAL_DATA] Cap" at bounding box center [365, 235] width 149 height 30
type input "70"
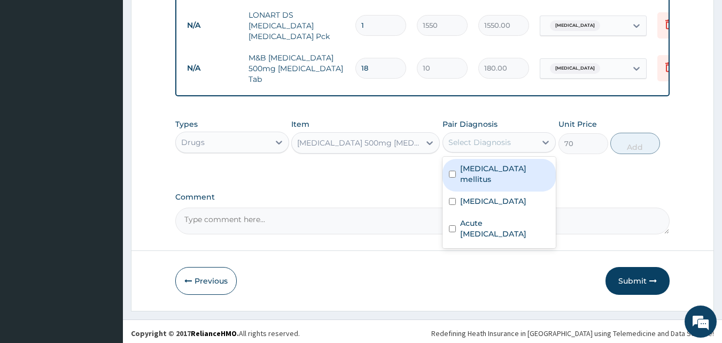
click at [469, 139] on div "Select Diagnosis" at bounding box center [479, 142] width 63 height 11
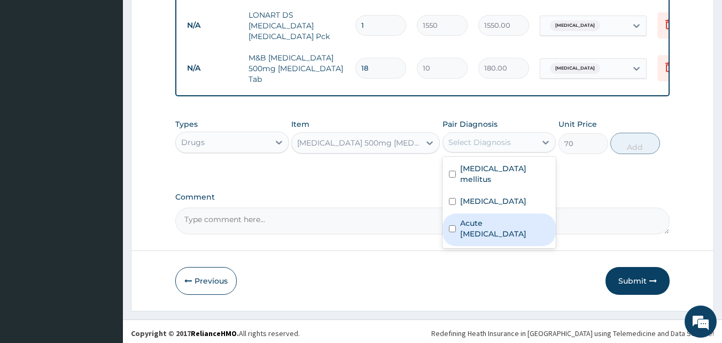
click at [476, 218] on label "Acute [MEDICAL_DATA]" at bounding box center [505, 228] width 90 height 21
checkbox input "true"
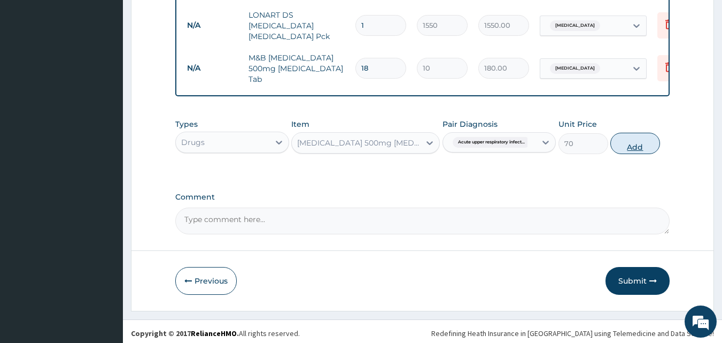
click at [636, 133] on button "Add" at bounding box center [635, 143] width 50 height 21
type input "0"
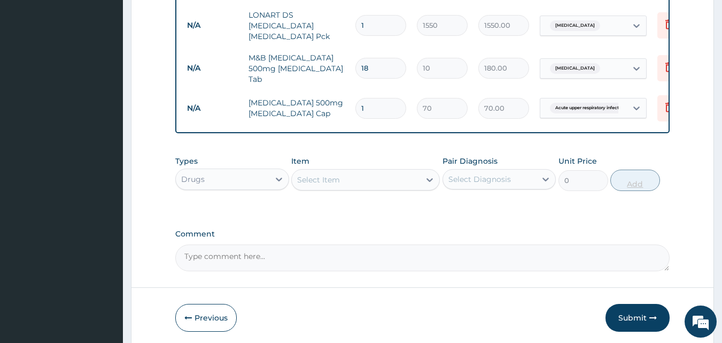
type input "15"
type input "1050.00"
type input "15"
click at [660, 99] on icon at bounding box center [669, 108] width 24 height 26
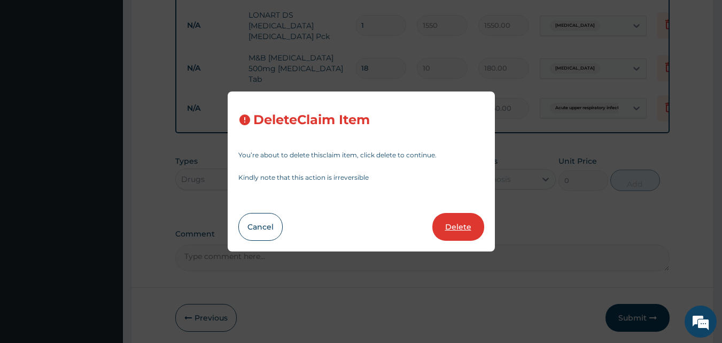
click at [459, 222] on button "Delete" at bounding box center [458, 227] width 52 height 28
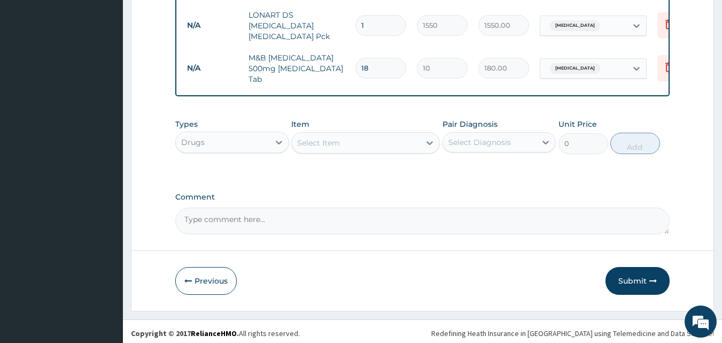
click at [371, 138] on div "Select Item" at bounding box center [356, 142] width 128 height 17
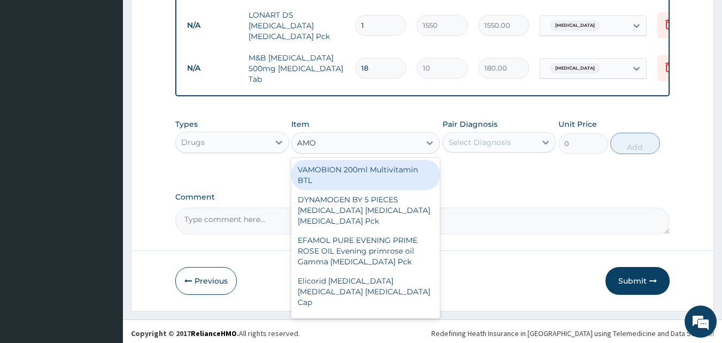
type input "AMOX"
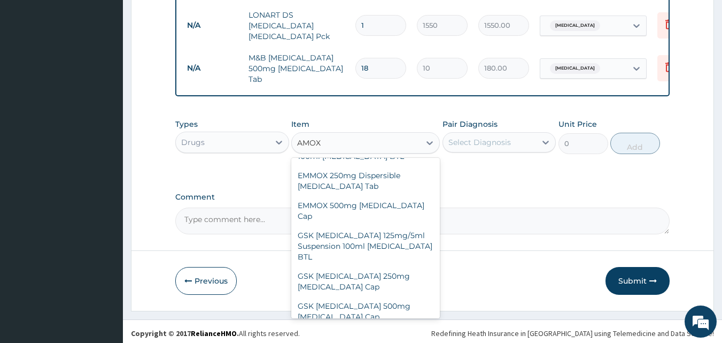
scroll to position [212, 0]
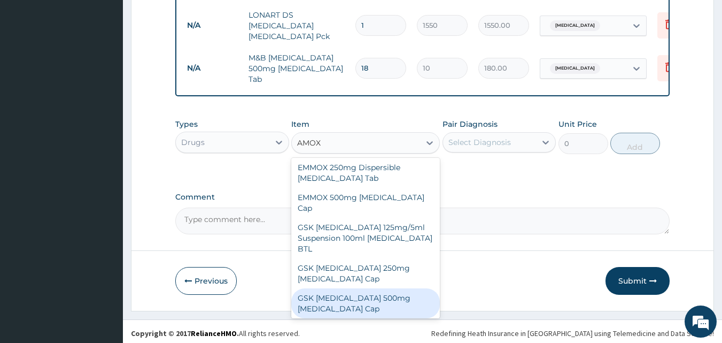
click at [378, 288] on div "GSK [MEDICAL_DATA] 500mg [MEDICAL_DATA] Cap" at bounding box center [365, 303] width 149 height 30
type input "180"
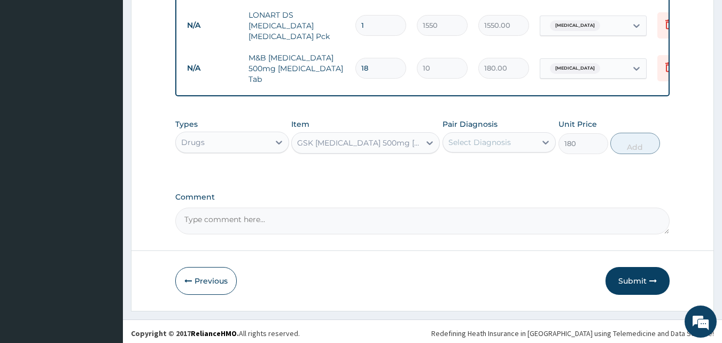
click at [476, 142] on div "Select Diagnosis" at bounding box center [479, 142] width 63 height 11
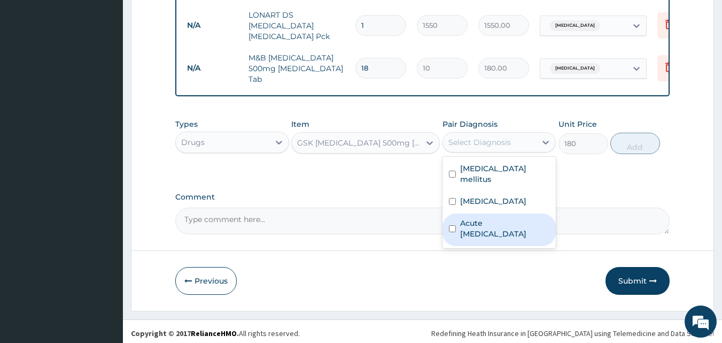
click at [488, 218] on label "Acute [MEDICAL_DATA]" at bounding box center [505, 228] width 90 height 21
checkbox input "true"
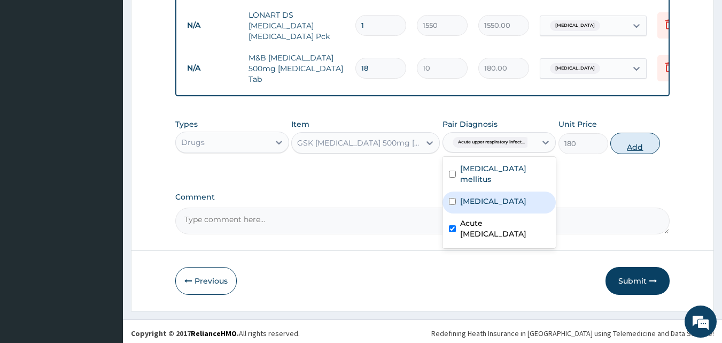
click at [626, 140] on button "Add" at bounding box center [635, 143] width 50 height 21
type input "0"
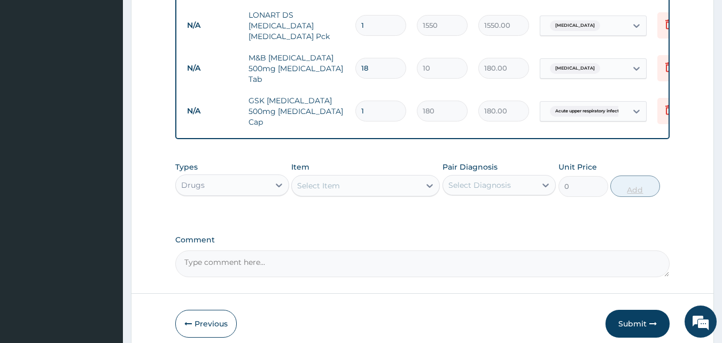
type input "15"
type input "2700.00"
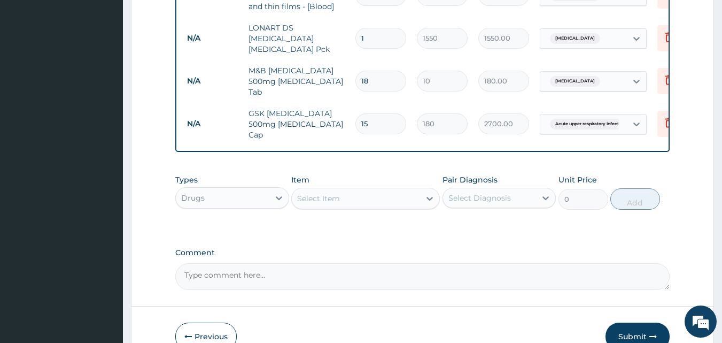
scroll to position [581, 0]
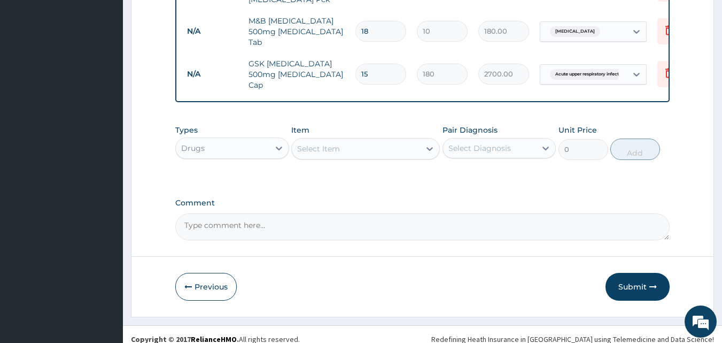
type input "15"
click at [386, 140] on div "Select Item" at bounding box center [356, 148] width 128 height 17
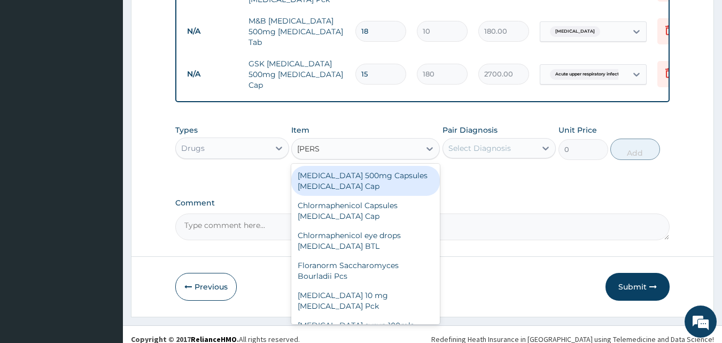
type input "LORAT"
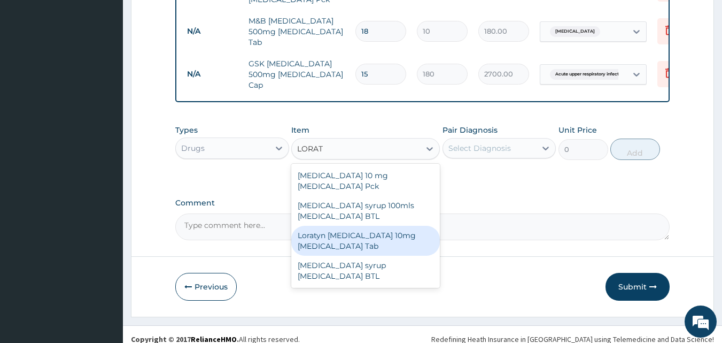
click at [385, 226] on div "Loratyn [MEDICAL_DATA] 10mg [MEDICAL_DATA] Tab" at bounding box center [365, 241] width 149 height 30
type input "45"
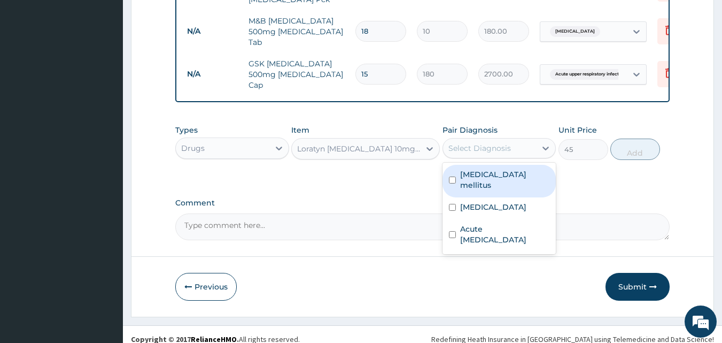
click at [483, 145] on div "Select Diagnosis" at bounding box center [490, 147] width 94 height 17
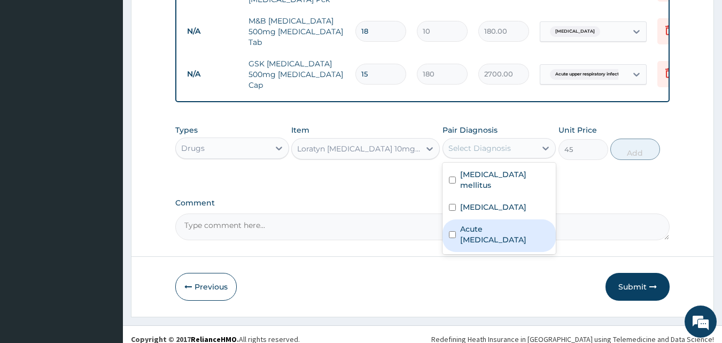
click at [484, 228] on div "Acute [MEDICAL_DATA]" at bounding box center [500, 235] width 114 height 33
checkbox input "true"
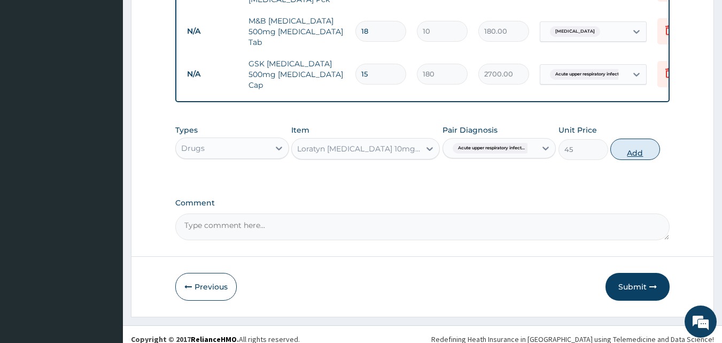
click at [630, 141] on button "Add" at bounding box center [635, 148] width 50 height 21
type input "0"
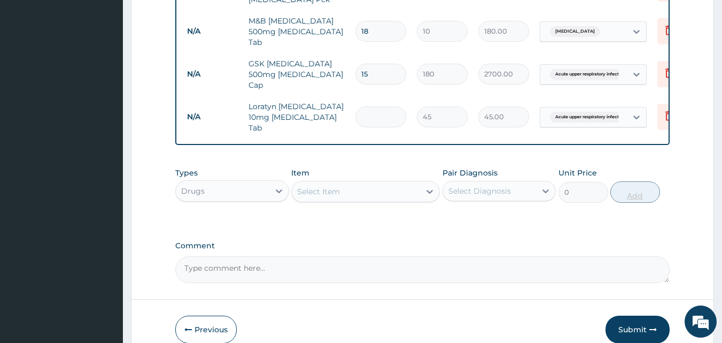
type input "0.00"
type input "7"
type input "315.00"
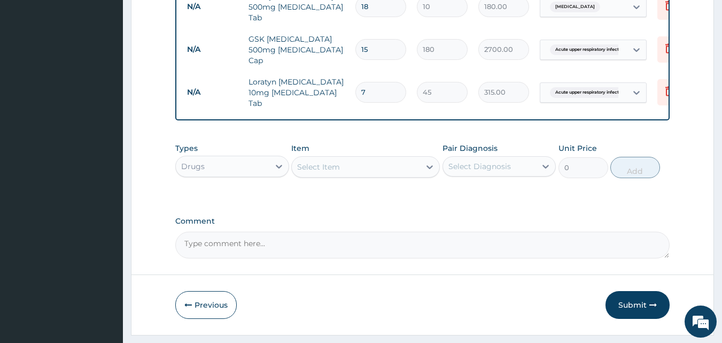
scroll to position [618, 0]
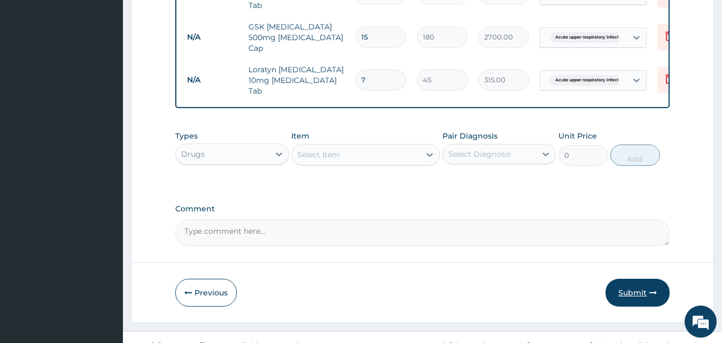
type input "7"
click at [625, 278] on button "Submit" at bounding box center [638, 292] width 64 height 28
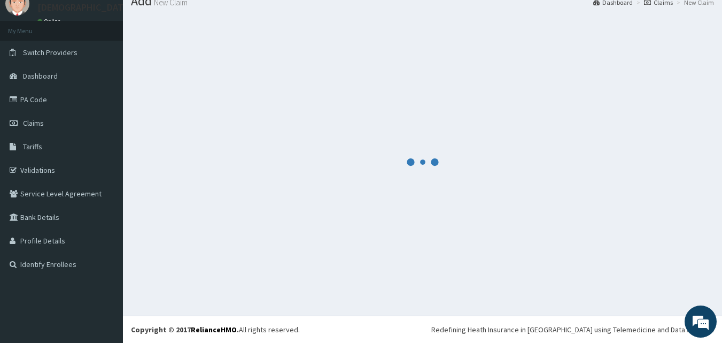
scroll to position [41, 0]
click at [55, 129] on link "Claims" at bounding box center [61, 123] width 123 height 24
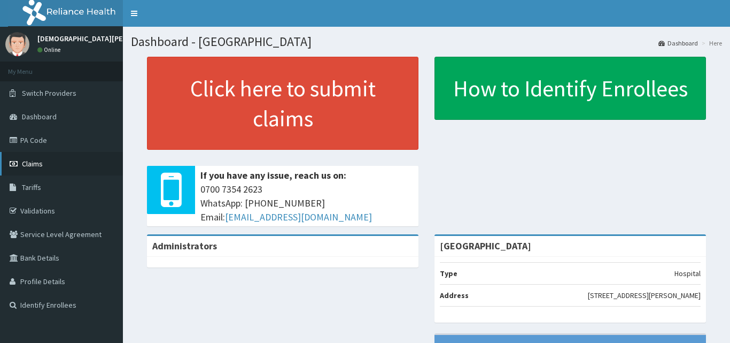
click at [40, 165] on span "Claims" at bounding box center [32, 164] width 21 height 10
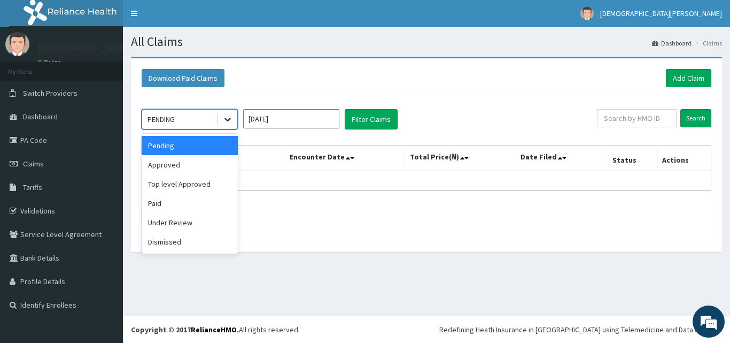
click at [231, 121] on icon at bounding box center [227, 119] width 11 height 11
click at [206, 165] on div "Approved" at bounding box center [190, 164] width 96 height 19
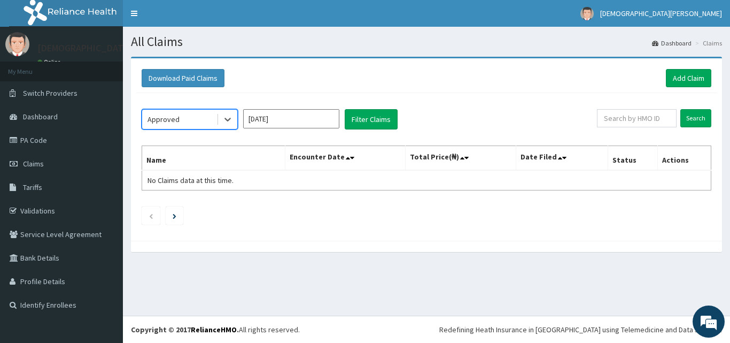
click at [294, 122] on input "[DATE]" at bounding box center [291, 118] width 96 height 19
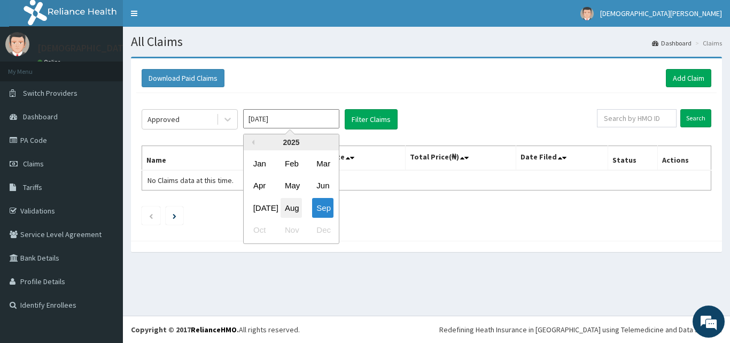
click at [289, 210] on div "Aug" at bounding box center [291, 208] width 21 height 20
type input "[DATE]"
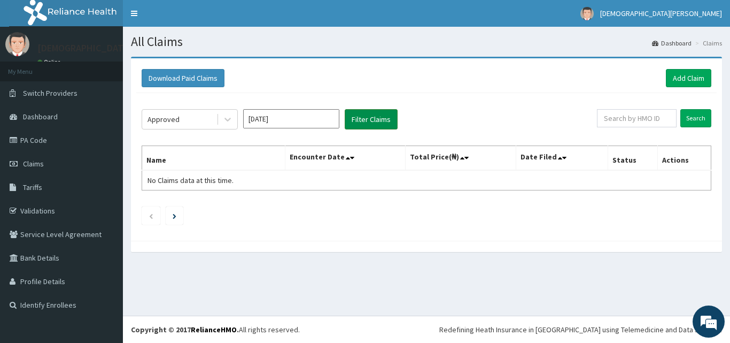
click at [364, 123] on button "Filter Claims" at bounding box center [371, 119] width 53 height 20
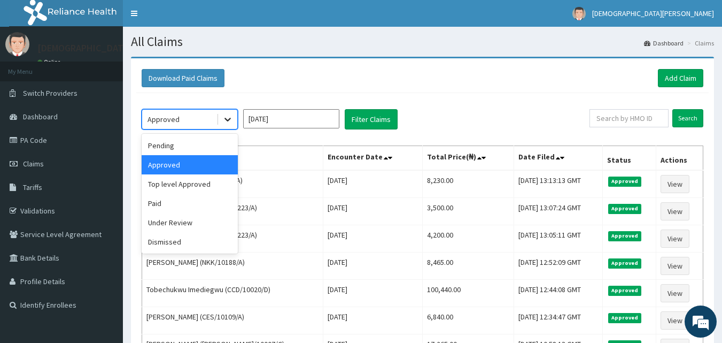
click at [226, 121] on icon at bounding box center [227, 119] width 11 height 11
click at [205, 148] on div "Pending" at bounding box center [190, 145] width 96 height 19
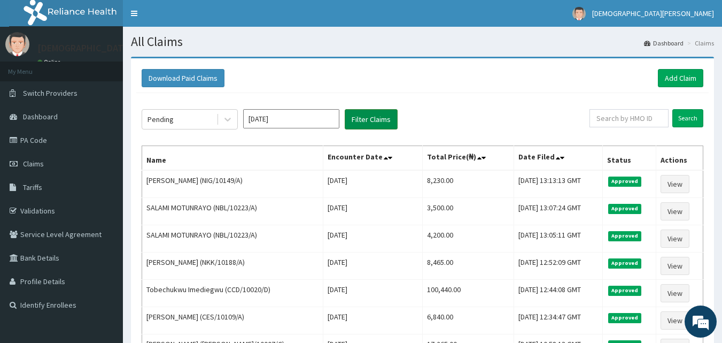
click at [362, 122] on button "Filter Claims" at bounding box center [371, 119] width 53 height 20
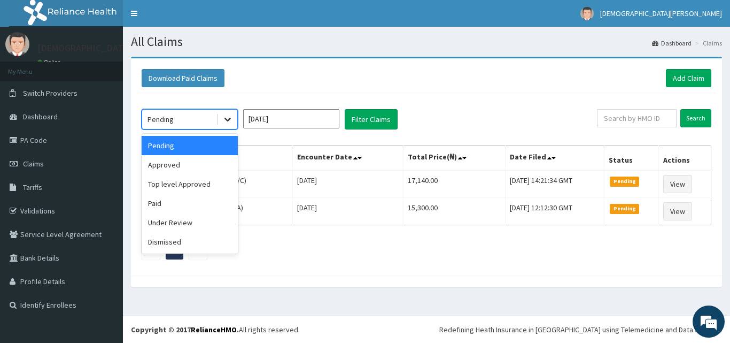
click at [227, 121] on icon at bounding box center [227, 119] width 11 height 11
click at [200, 220] on div "Under Review" at bounding box center [190, 222] width 96 height 19
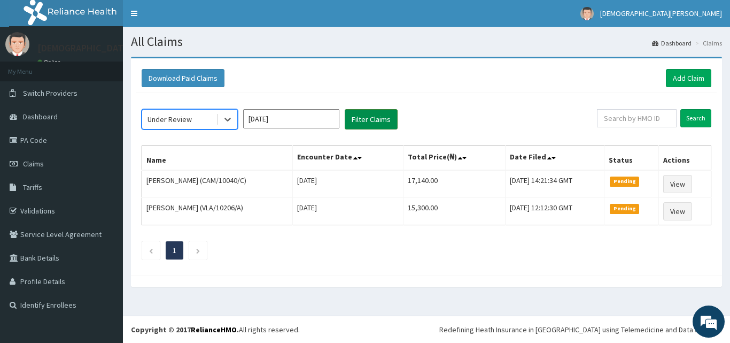
click at [361, 119] on button "Filter Claims" at bounding box center [371, 119] width 53 height 20
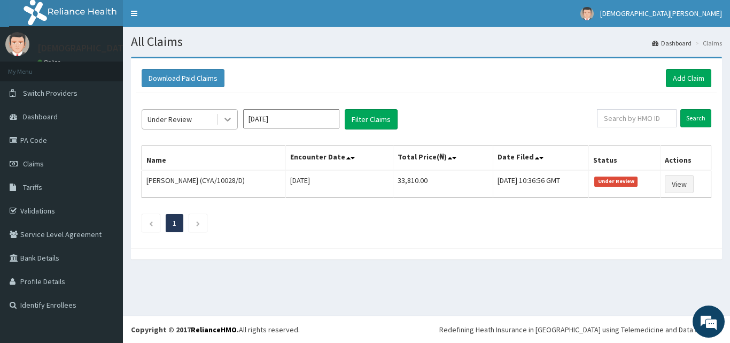
click at [231, 121] on icon at bounding box center [227, 119] width 11 height 11
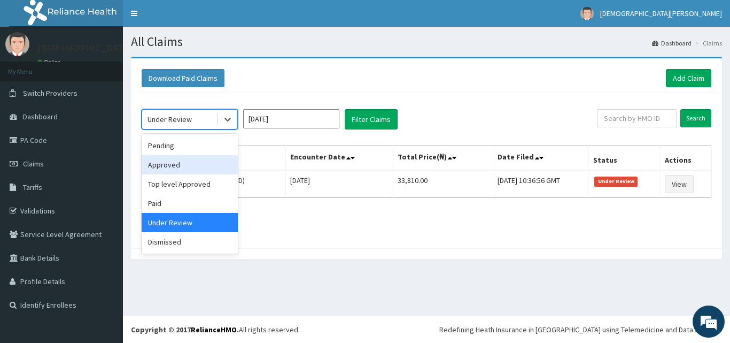
click at [200, 162] on div "Approved" at bounding box center [190, 164] width 96 height 19
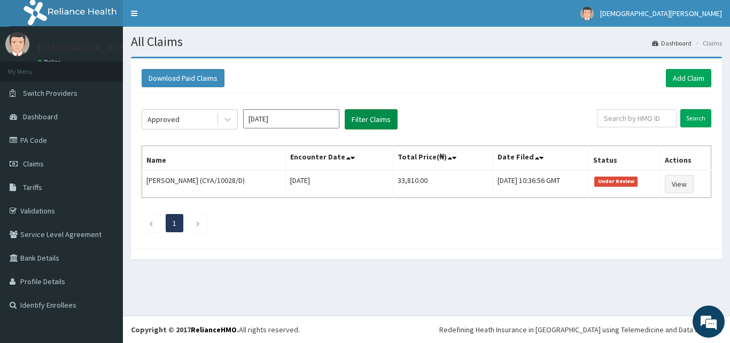
click at [369, 113] on button "Filter Claims" at bounding box center [371, 119] width 53 height 20
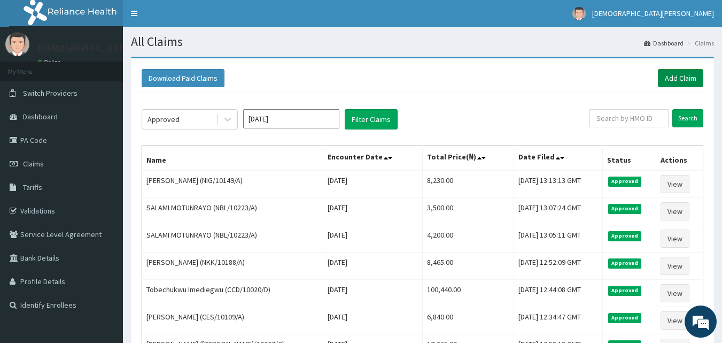
click at [673, 79] on link "Add Claim" at bounding box center [680, 78] width 45 height 18
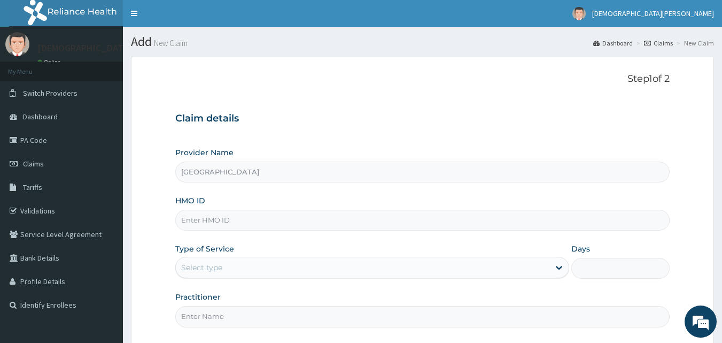
type input "[GEOGRAPHIC_DATA]"
click at [270, 220] on input "HMO ID" at bounding box center [422, 219] width 495 height 21
type input "CYA/10547/A"
click at [263, 263] on div "Select type" at bounding box center [363, 267] width 374 height 17
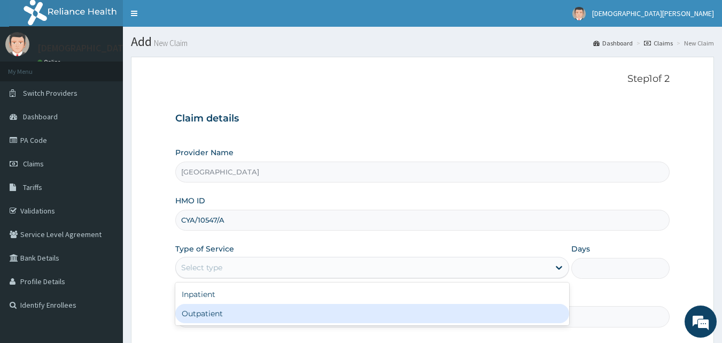
click at [257, 312] on div "Outpatient" at bounding box center [372, 313] width 394 height 19
type input "1"
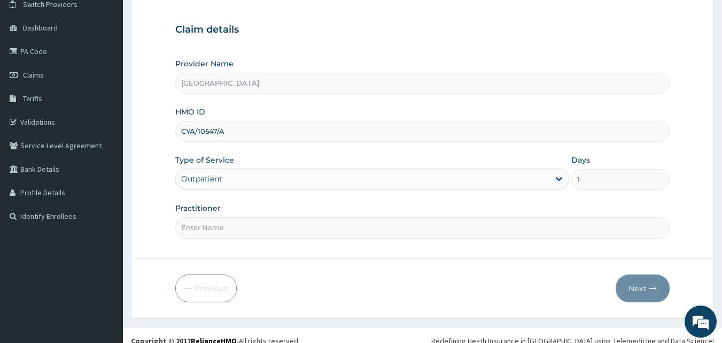
scroll to position [100, 0]
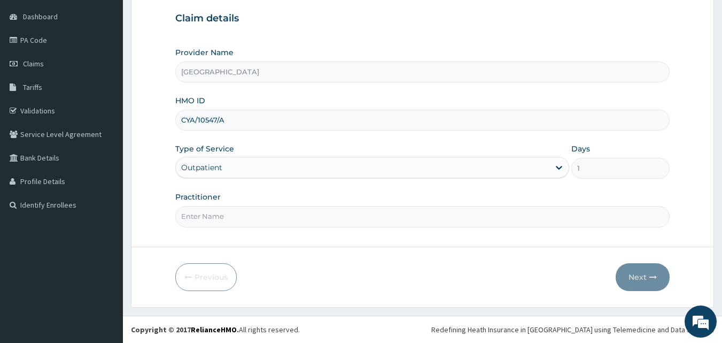
click at [226, 213] on input "Practitioner" at bounding box center [422, 216] width 495 height 21
type input "[PERSON_NAME] EZE"
click at [640, 283] on button "Next" at bounding box center [643, 277] width 54 height 28
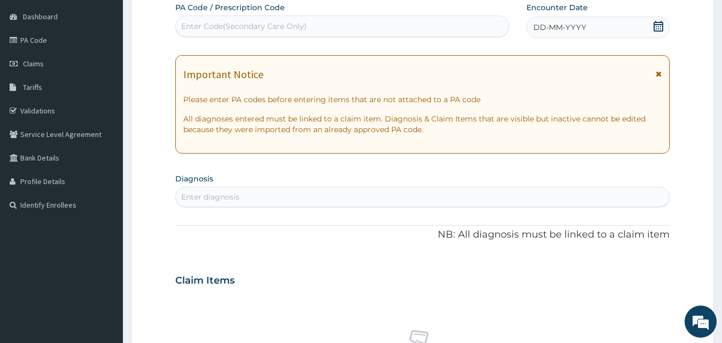
click at [349, 25] on div "Enter Code(Secondary Care Only)" at bounding box center [342, 26] width 333 height 17
type input "PA/604494"
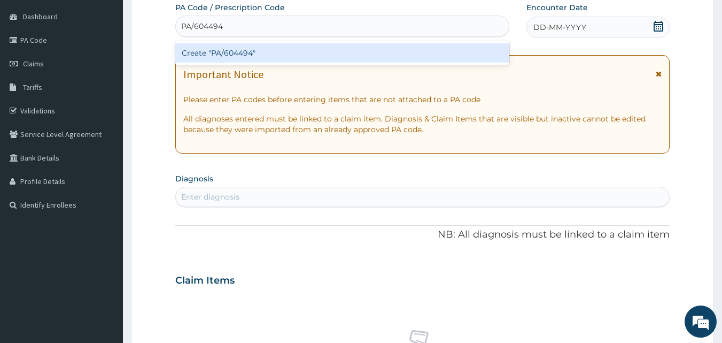
click at [408, 52] on div "Create "PA/604494"" at bounding box center [342, 52] width 335 height 19
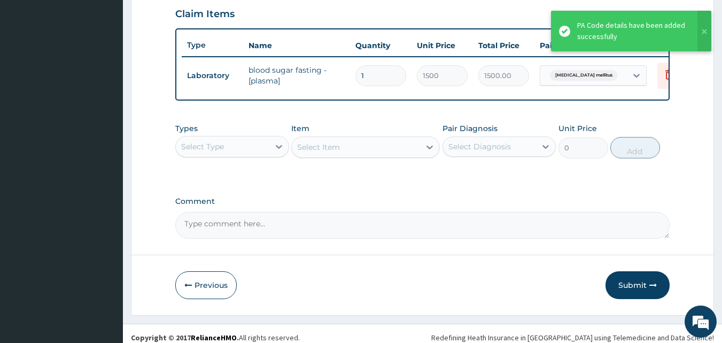
scroll to position [385, 0]
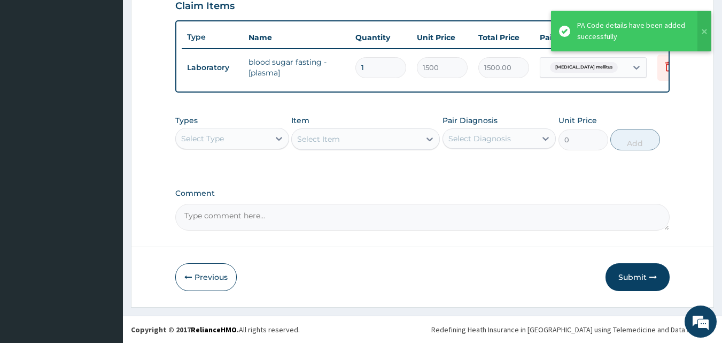
click at [265, 144] on div "Select Type" at bounding box center [223, 138] width 94 height 17
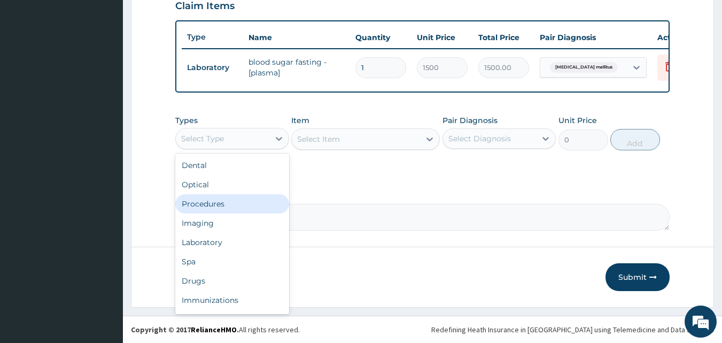
click at [253, 209] on div "Procedures" at bounding box center [232, 203] width 114 height 19
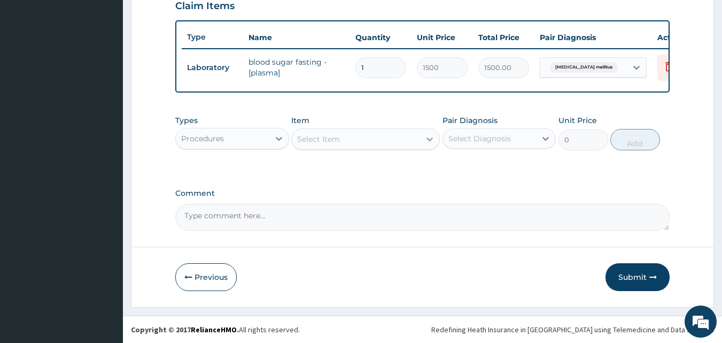
click at [420, 141] on div at bounding box center [429, 138] width 19 height 19
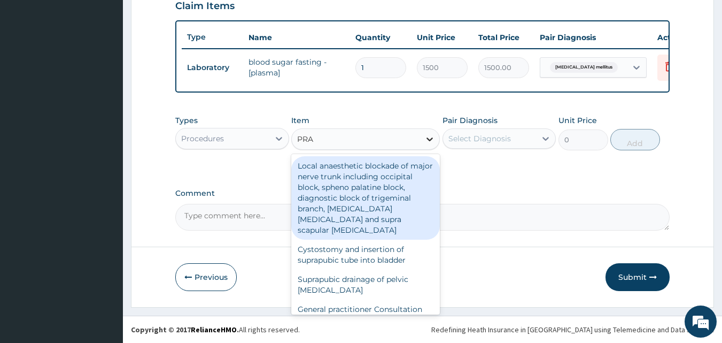
type input "PRAC"
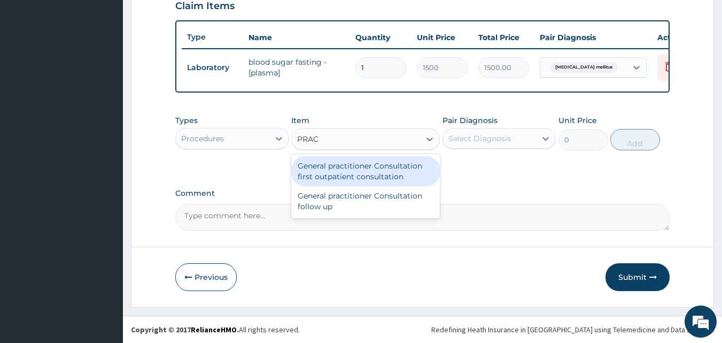
drag, startPoint x: 391, startPoint y: 186, endPoint x: 389, endPoint y: 173, distance: 13.5
click at [389, 173] on div "General practitioner Consultation first outpatient consultation General practit…" at bounding box center [365, 186] width 149 height 64
click at [389, 173] on div "General practitioner Consultation first outpatient consultation" at bounding box center [365, 171] width 149 height 30
type input "3000"
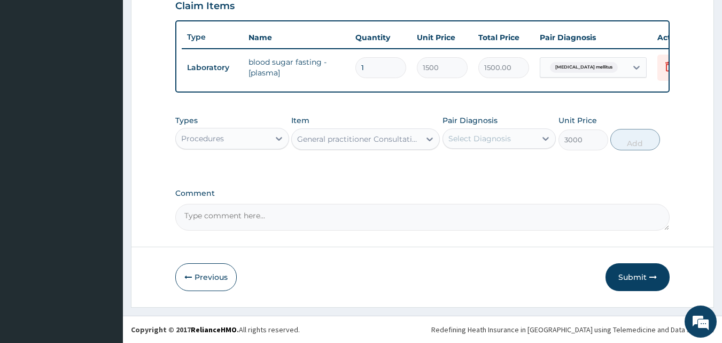
click at [496, 141] on div "Select Diagnosis" at bounding box center [479, 138] width 63 height 11
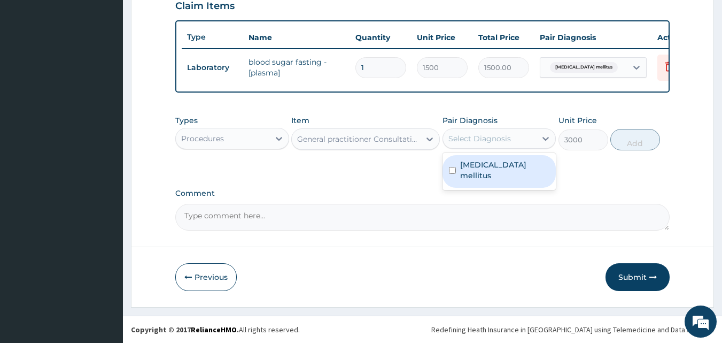
click at [496, 166] on label "[MEDICAL_DATA] mellitus" at bounding box center [505, 169] width 90 height 21
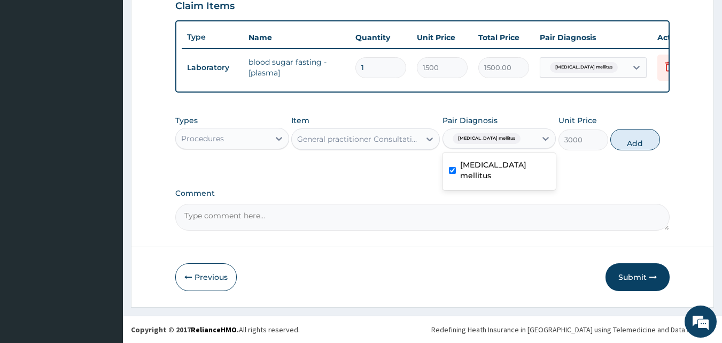
click at [506, 169] on label "[MEDICAL_DATA] mellitus" at bounding box center [505, 169] width 90 height 21
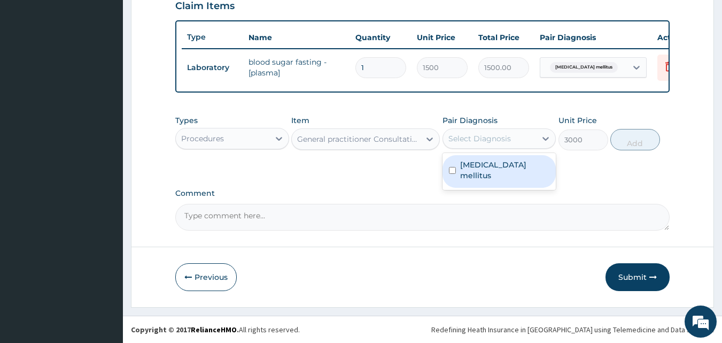
click at [534, 166] on div "[MEDICAL_DATA] mellitus" at bounding box center [500, 171] width 114 height 33
checkbox input "true"
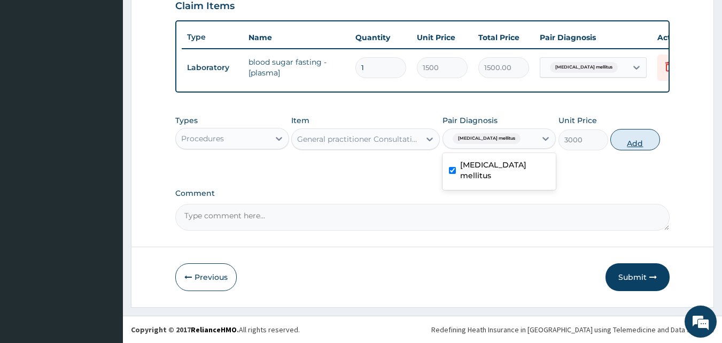
click at [638, 137] on button "Add" at bounding box center [635, 139] width 50 height 21
type input "0"
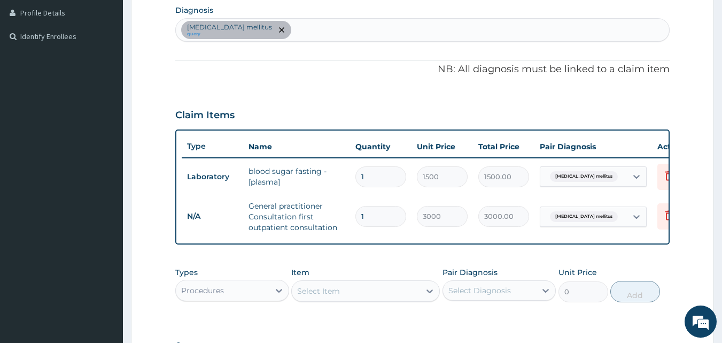
scroll to position [256, 0]
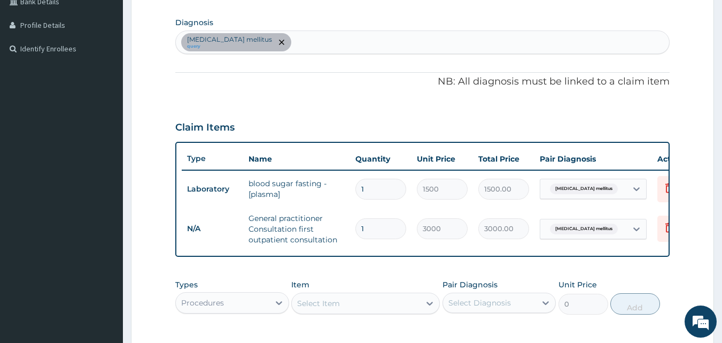
click at [309, 45] on div "[MEDICAL_DATA] mellitus query" at bounding box center [423, 42] width 494 height 22
type input "MALA"
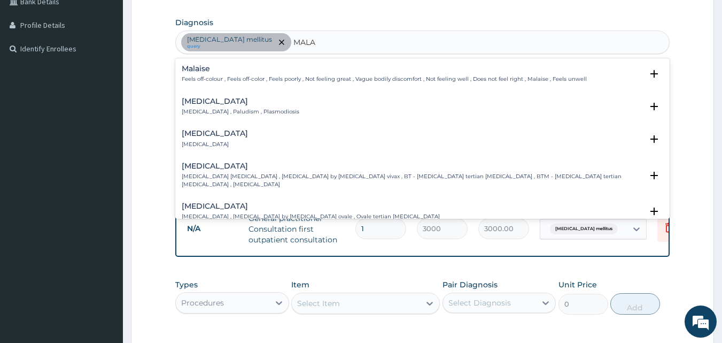
click at [192, 103] on h4 "[MEDICAL_DATA]" at bounding box center [241, 101] width 118 height 8
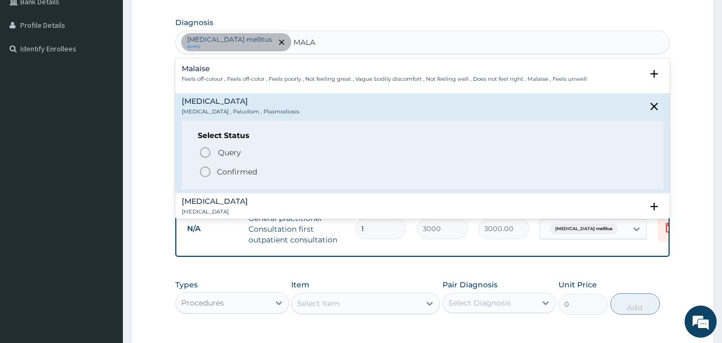
click at [206, 170] on icon "status option filled" at bounding box center [205, 171] width 13 height 13
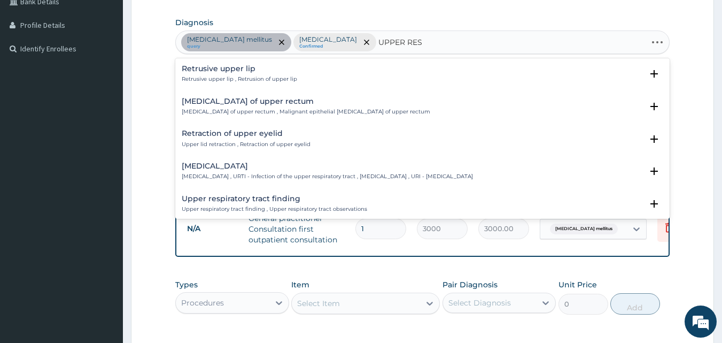
type input "UPPER RESP"
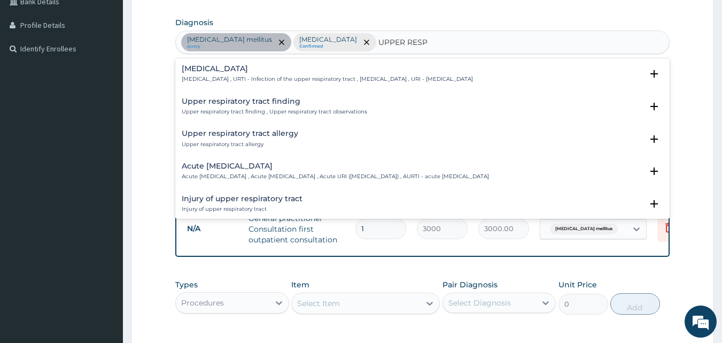
click at [246, 170] on h4 "Acute [MEDICAL_DATA]" at bounding box center [335, 166] width 307 height 8
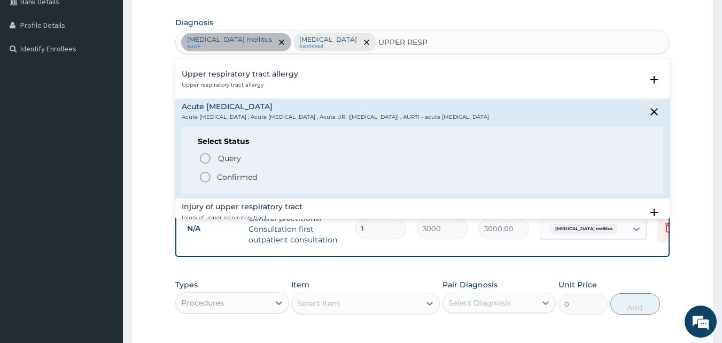
scroll to position [64, 0]
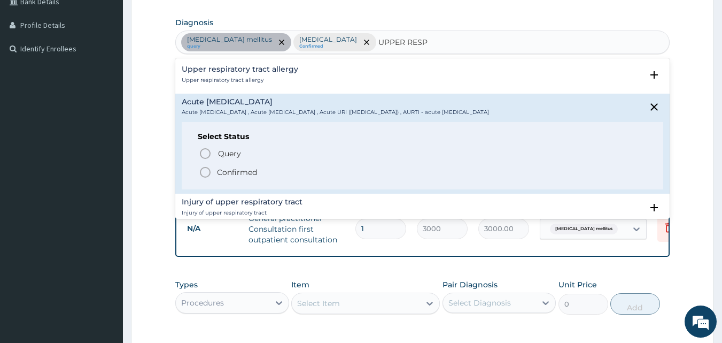
click at [205, 172] on icon "status option filled" at bounding box center [205, 172] width 13 height 13
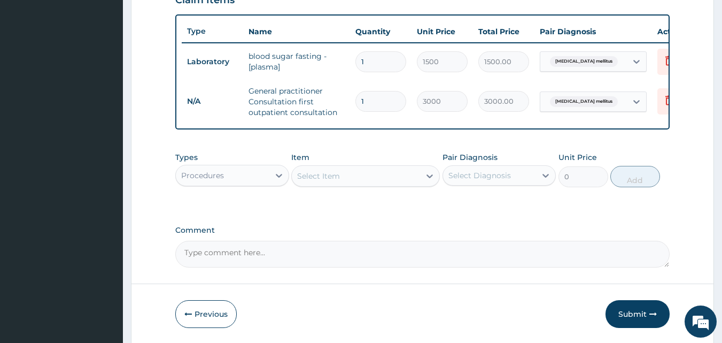
scroll to position [385, 0]
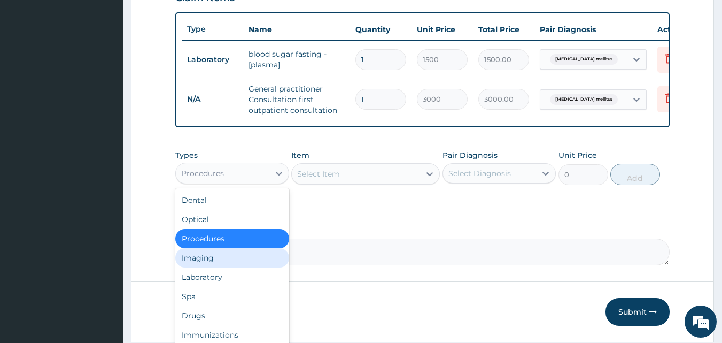
drag, startPoint x: 218, startPoint y: 183, endPoint x: 213, endPoint y: 259, distance: 76.5
click at [213, 184] on div "option Procedures, selected. option Imaging focused, 4 of 10. 10 results availa…" at bounding box center [232, 172] width 114 height 21
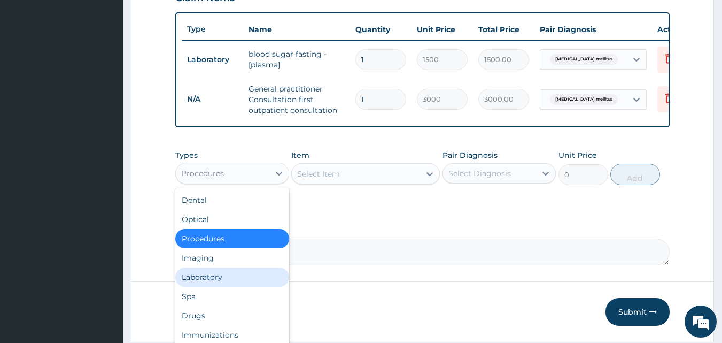
click at [215, 280] on div "Laboratory" at bounding box center [232, 276] width 114 height 19
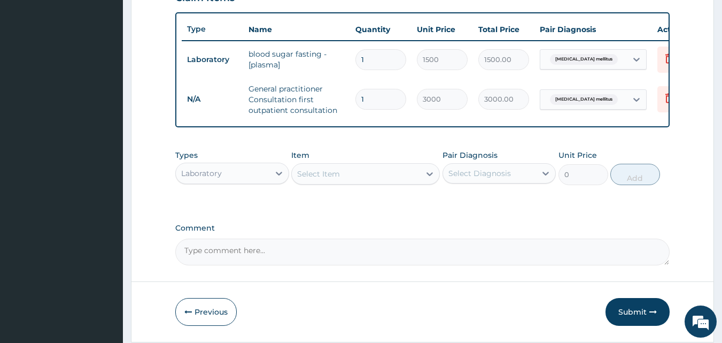
click at [365, 182] on div "Select Item" at bounding box center [356, 173] width 128 height 17
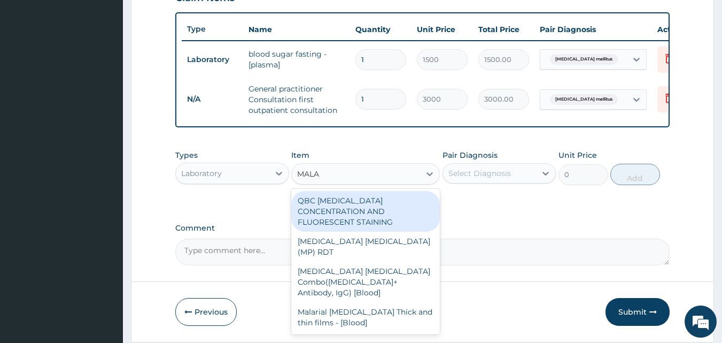
drag, startPoint x: 360, startPoint y: 286, endPoint x: 482, endPoint y: 179, distance: 162.4
click at [482, 179] on div "Types Laboratory Item option General practitioner Consultation first outpatient…" at bounding box center [422, 167] width 495 height 46
type input "MALA"
click at [482, 178] on div "Select Diagnosis" at bounding box center [479, 173] width 63 height 11
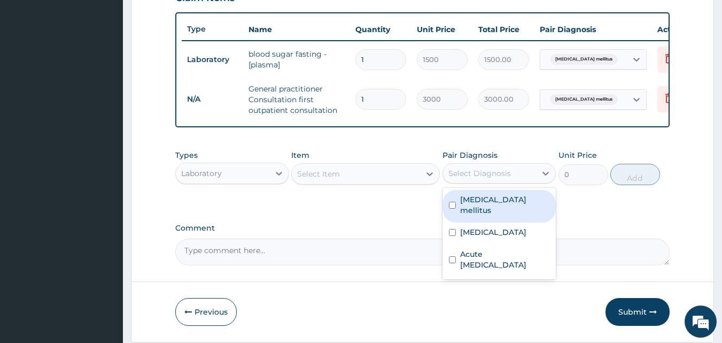
click at [389, 182] on div "Select Item" at bounding box center [356, 173] width 128 height 17
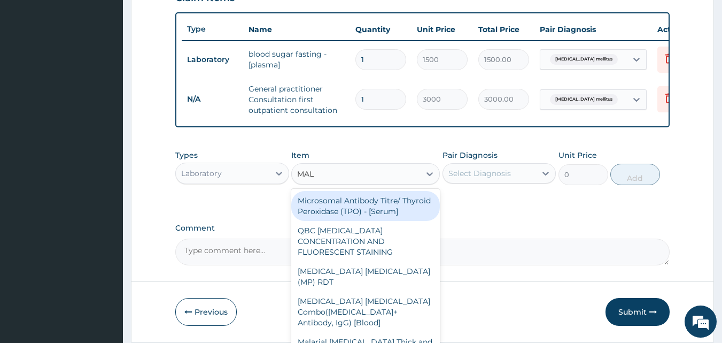
scroll to position [1, 0]
type input "MALA"
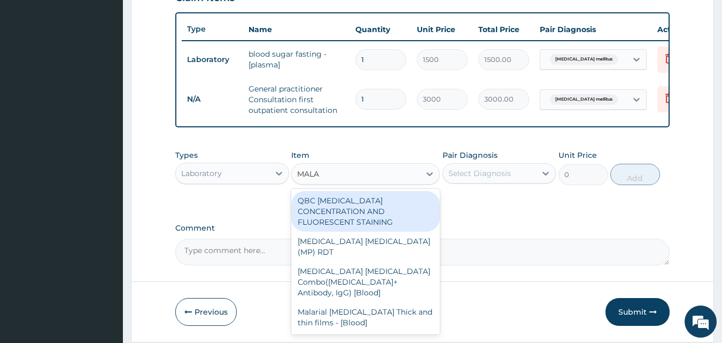
scroll to position [0, 0]
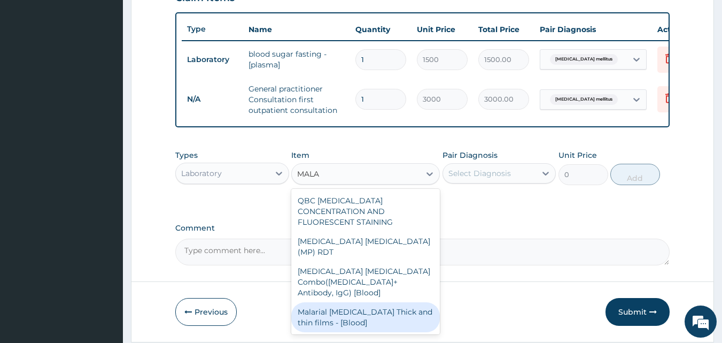
click at [362, 302] on div "Malarial [MEDICAL_DATA] Thick and thin films - [Blood]" at bounding box center [365, 317] width 149 height 30
type input "1500"
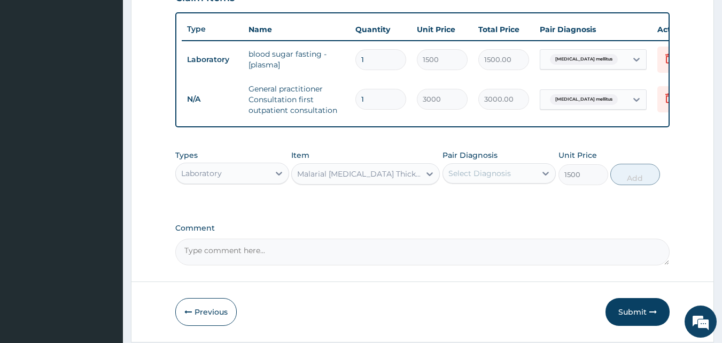
click at [479, 175] on div "Select Diagnosis" at bounding box center [479, 173] width 63 height 11
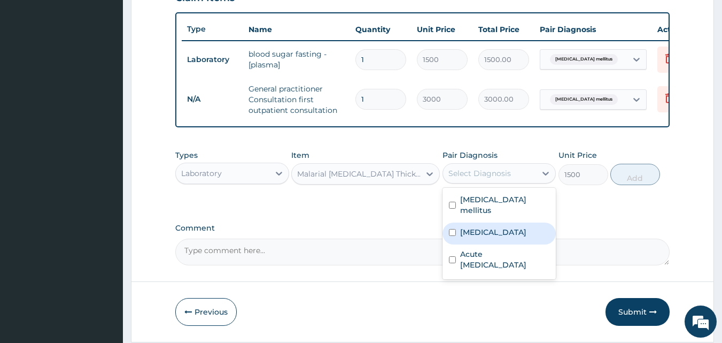
click at [481, 228] on label "[MEDICAL_DATA]" at bounding box center [493, 232] width 66 height 11
checkbox input "true"
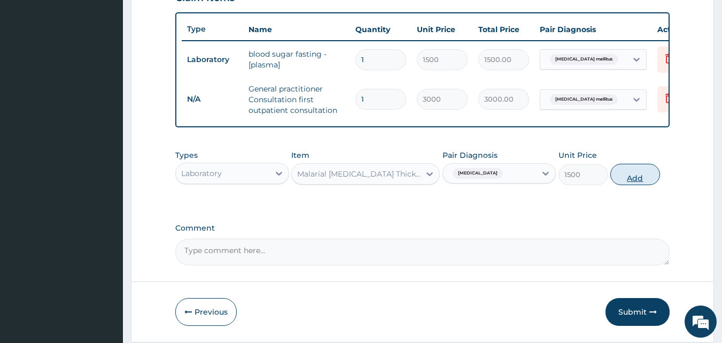
click at [640, 185] on button "Add" at bounding box center [635, 174] width 50 height 21
type input "0"
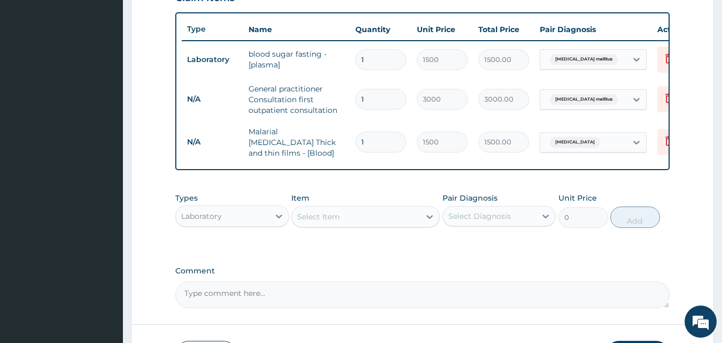
click at [255, 219] on div "Laboratory" at bounding box center [223, 215] width 94 height 17
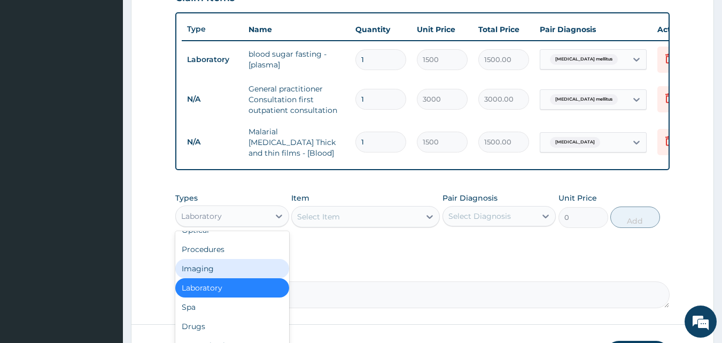
scroll to position [36, 0]
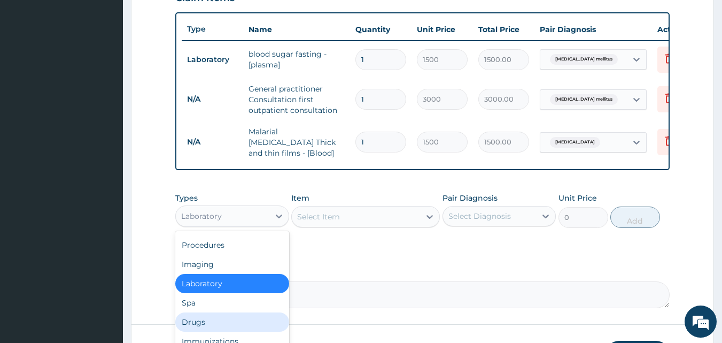
click at [238, 321] on div "Drugs" at bounding box center [232, 321] width 114 height 19
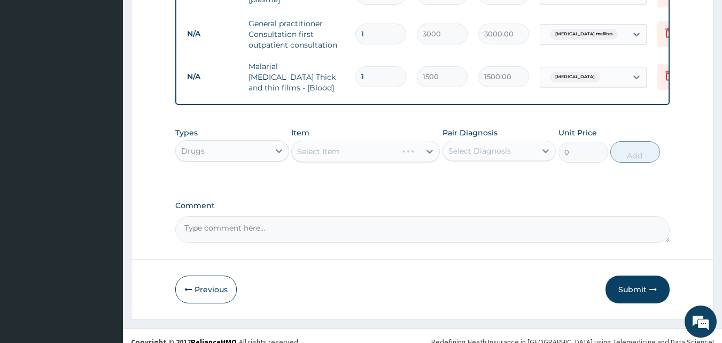
scroll to position [451, 0]
click at [366, 154] on div "Select Item" at bounding box center [356, 150] width 128 height 17
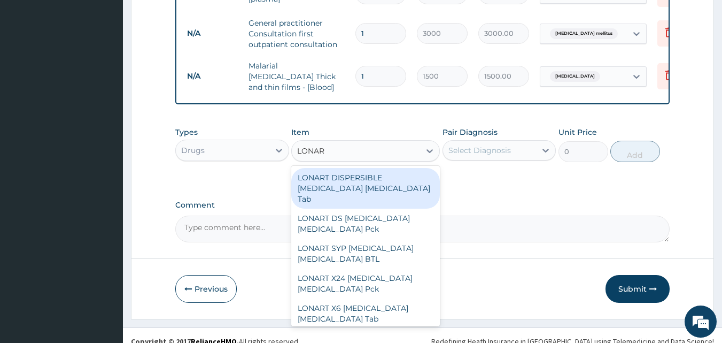
type input "LONART"
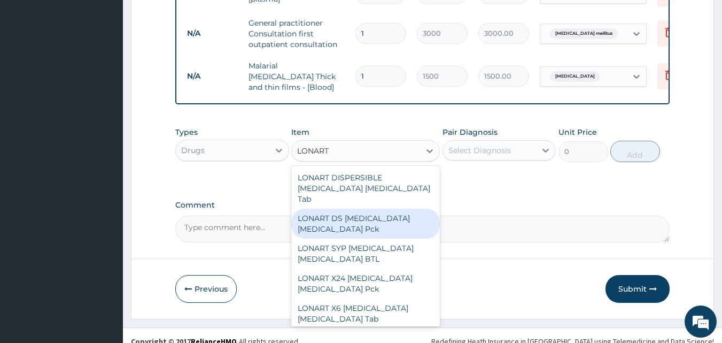
click at [350, 223] on div "LONART DS [MEDICAL_DATA] [MEDICAL_DATA] Pck" at bounding box center [365, 223] width 149 height 30
type input "1550"
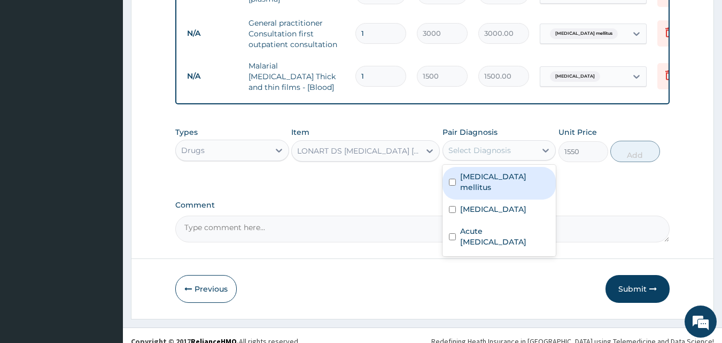
click at [478, 158] on div "Select Diagnosis" at bounding box center [490, 150] width 94 height 17
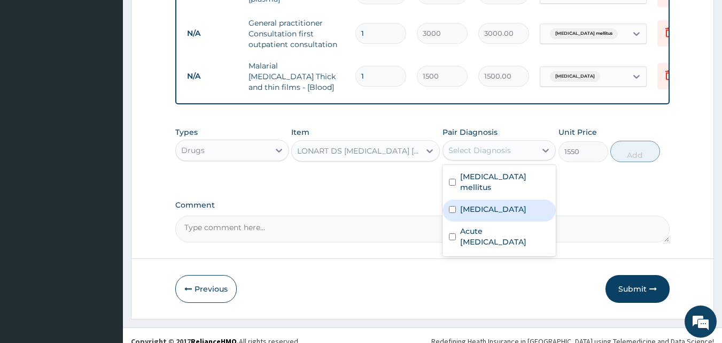
click at [483, 204] on label "[MEDICAL_DATA]" at bounding box center [493, 209] width 66 height 11
checkbox input "true"
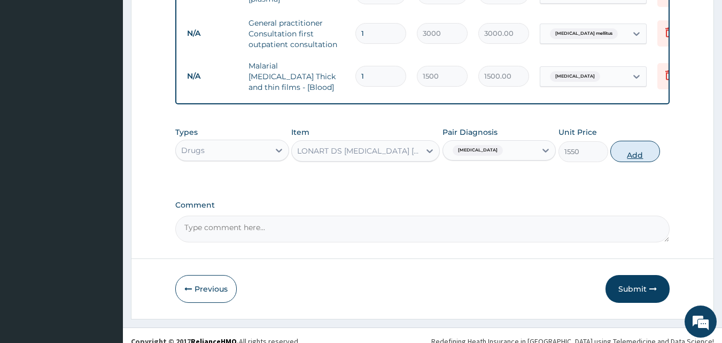
click at [639, 154] on button "Add" at bounding box center [635, 151] width 50 height 21
type input "0"
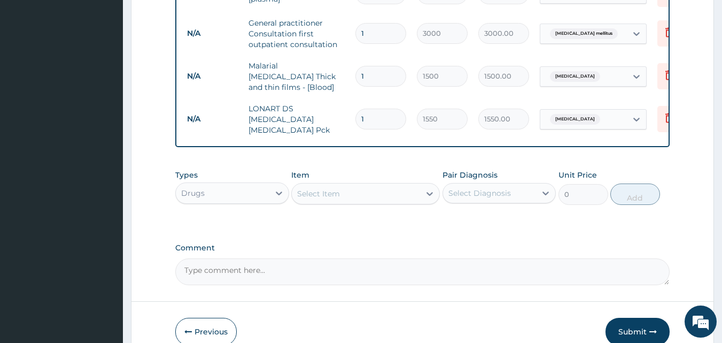
click at [345, 190] on div "Select Item" at bounding box center [356, 193] width 128 height 17
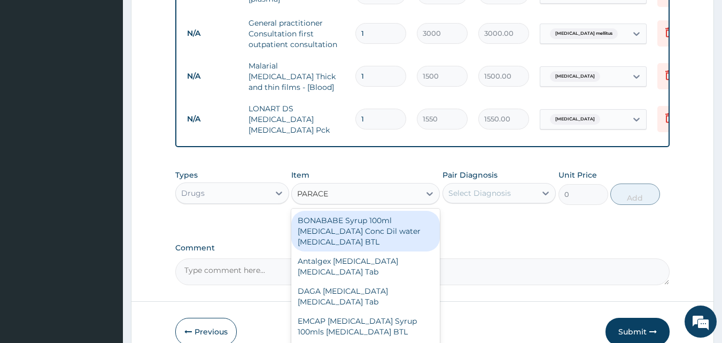
type input "PARACET"
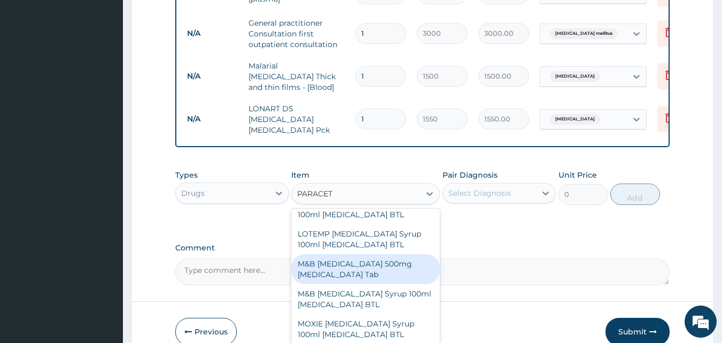
scroll to position [214, 0]
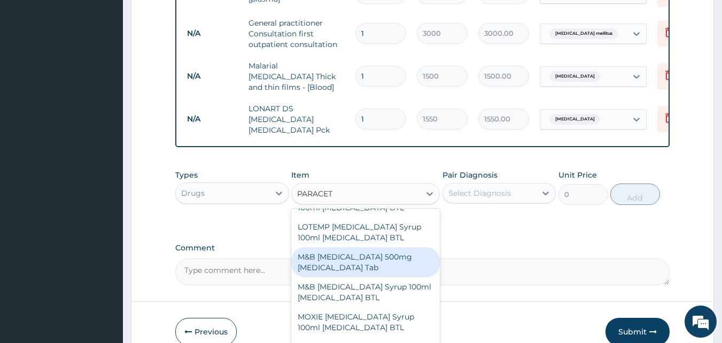
click at [361, 265] on div "M&B [MEDICAL_DATA] 500mg [MEDICAL_DATA] Tab" at bounding box center [365, 262] width 149 height 30
type input "10"
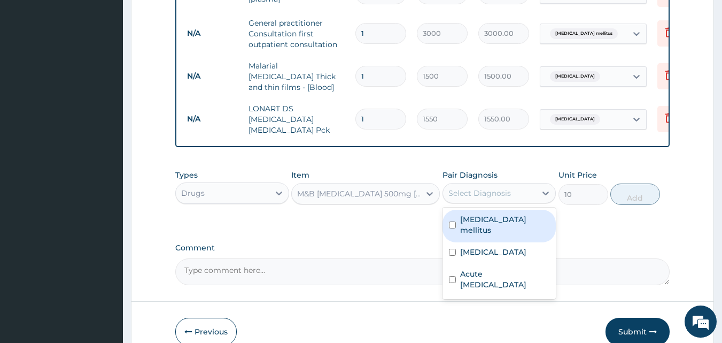
click at [475, 194] on div "Select Diagnosis" at bounding box center [479, 193] width 63 height 11
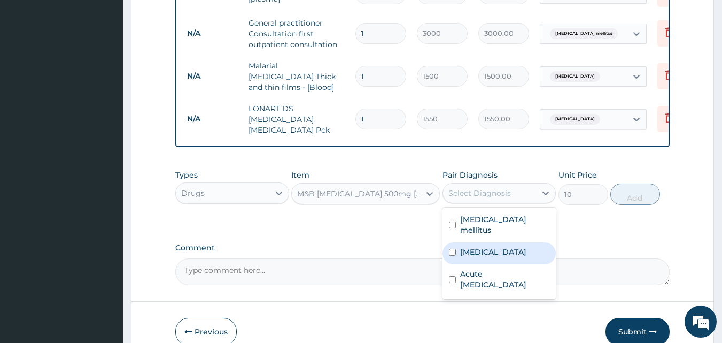
click at [482, 246] on label "[MEDICAL_DATA]" at bounding box center [493, 251] width 66 height 11
checkbox input "true"
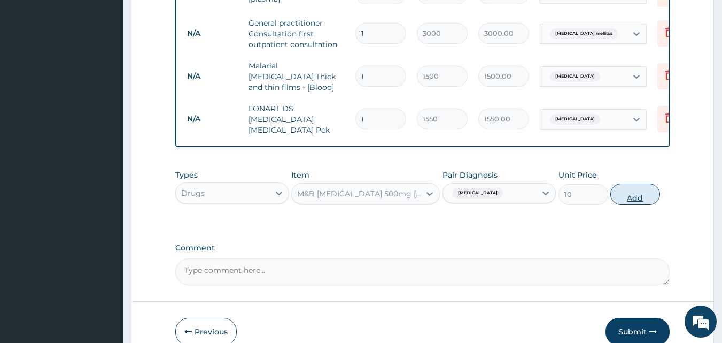
click at [625, 195] on button "Add" at bounding box center [635, 193] width 50 height 21
type input "0"
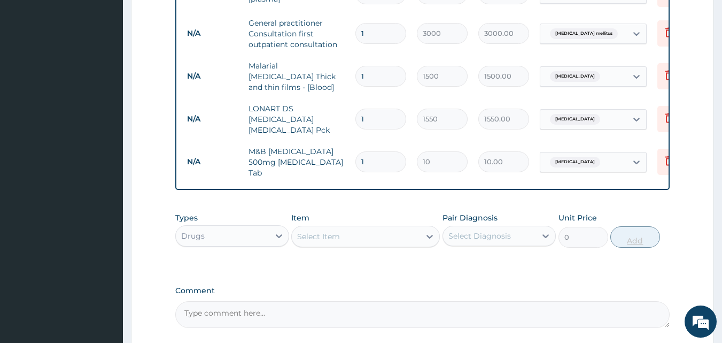
type input "18"
type input "180.00"
type input "18"
click at [344, 230] on div "Select Item" at bounding box center [356, 236] width 128 height 17
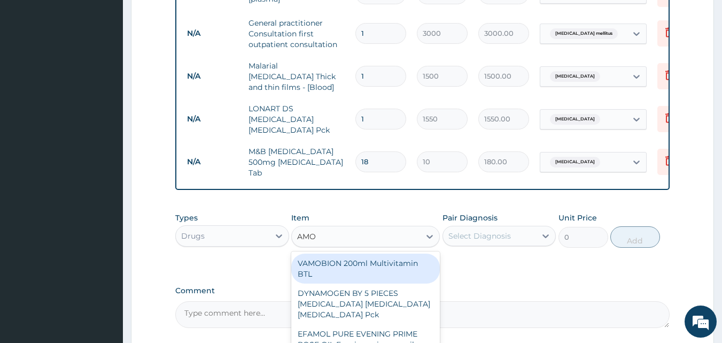
type input "AMOX"
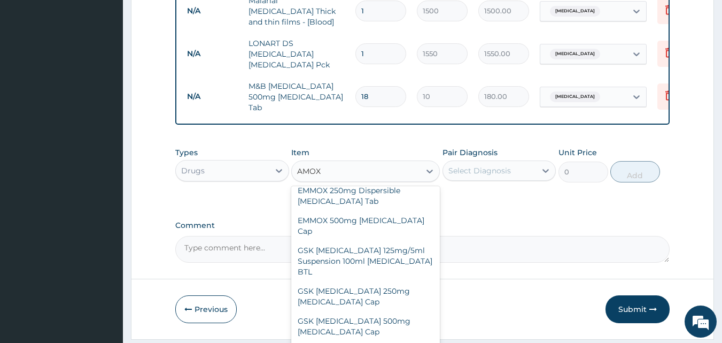
scroll to position [223, 0]
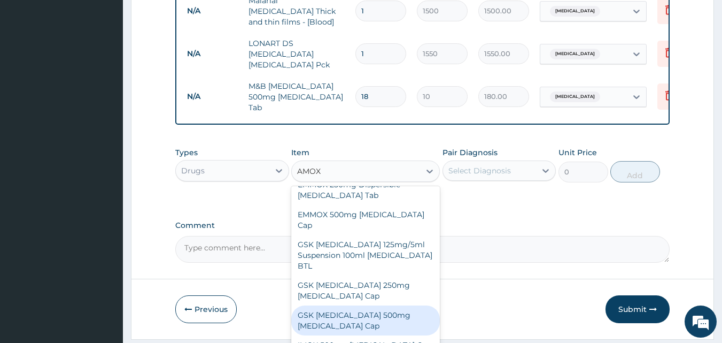
click at [372, 305] on div "GSK [MEDICAL_DATA] 500mg [MEDICAL_DATA] Cap" at bounding box center [365, 320] width 149 height 30
type input "180"
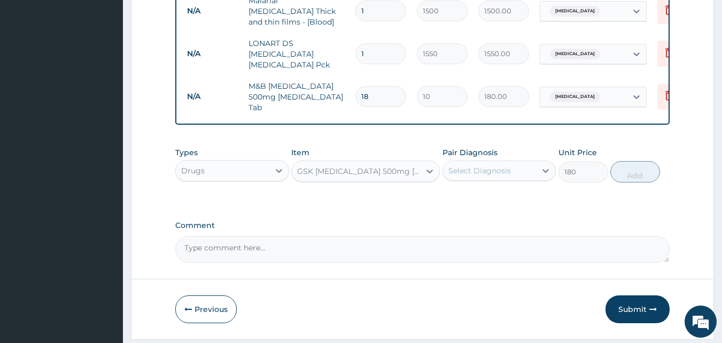
click at [474, 169] on div "Select Diagnosis" at bounding box center [479, 170] width 63 height 11
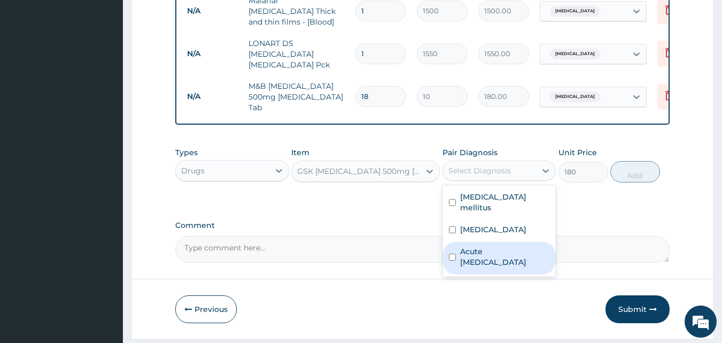
click at [485, 251] on label "Acute [MEDICAL_DATA]" at bounding box center [505, 256] width 90 height 21
checkbox input "true"
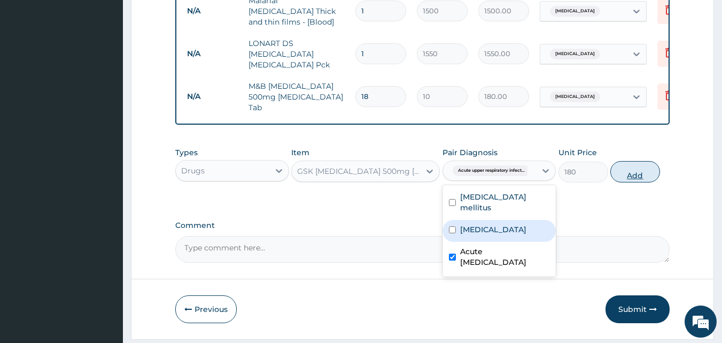
click at [640, 166] on button "Add" at bounding box center [635, 171] width 50 height 21
type input "0"
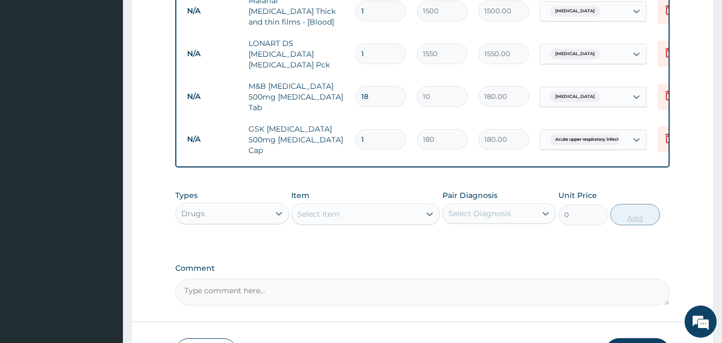
type input "15"
type input "2700.00"
type input "15"
click at [382, 208] on div "Select Item" at bounding box center [356, 213] width 128 height 17
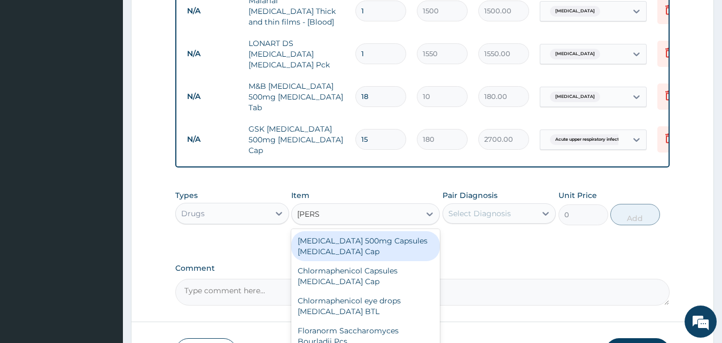
type input "LORAT"
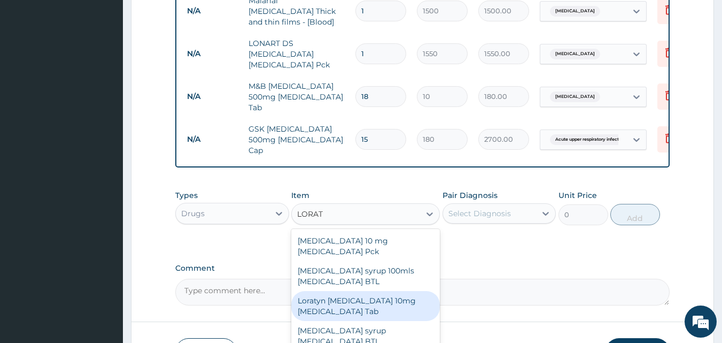
click at [369, 291] on div "Loratyn [MEDICAL_DATA] 10mg [MEDICAL_DATA] Tab" at bounding box center [365, 306] width 149 height 30
type input "45"
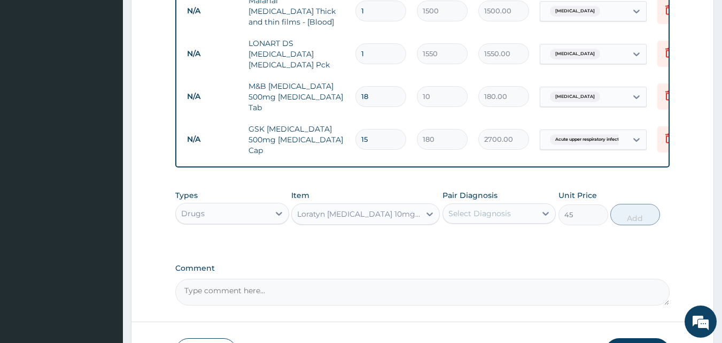
click at [496, 210] on div "Select Diagnosis" at bounding box center [490, 213] width 94 height 17
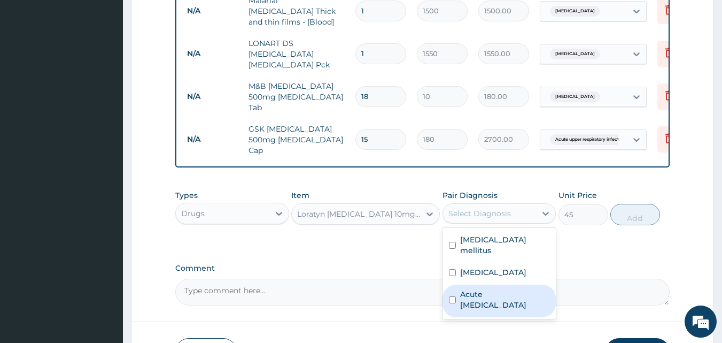
click at [493, 289] on label "Acute [MEDICAL_DATA]" at bounding box center [505, 299] width 90 height 21
checkbox input "true"
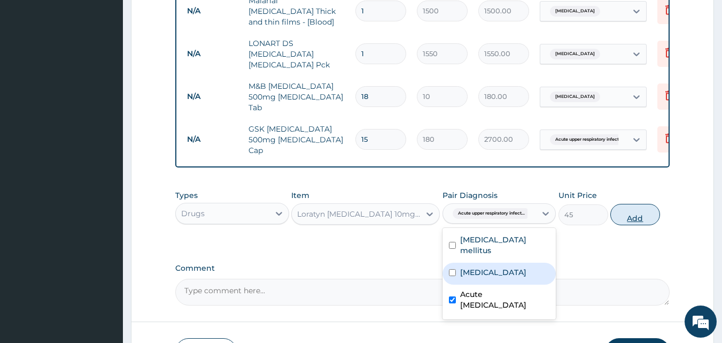
click at [632, 204] on button "Add" at bounding box center [635, 214] width 50 height 21
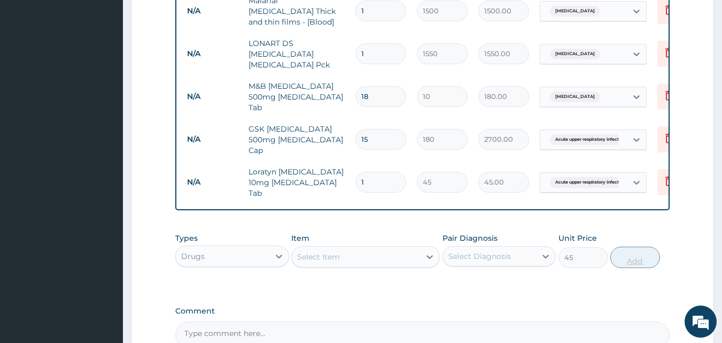
type input "0"
type input "0.00"
type input "7"
type input "315.00"
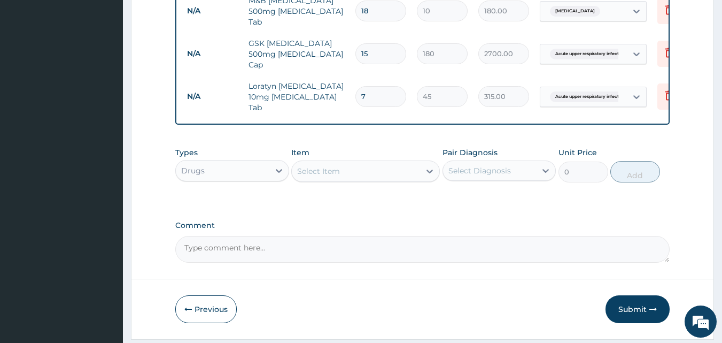
scroll to position [618, 0]
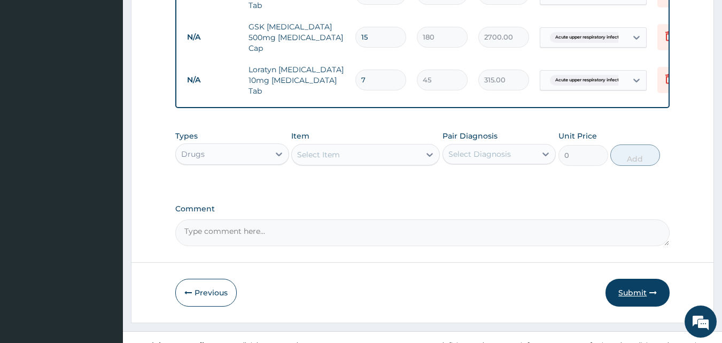
type input "7"
click at [627, 278] on button "Submit" at bounding box center [638, 292] width 64 height 28
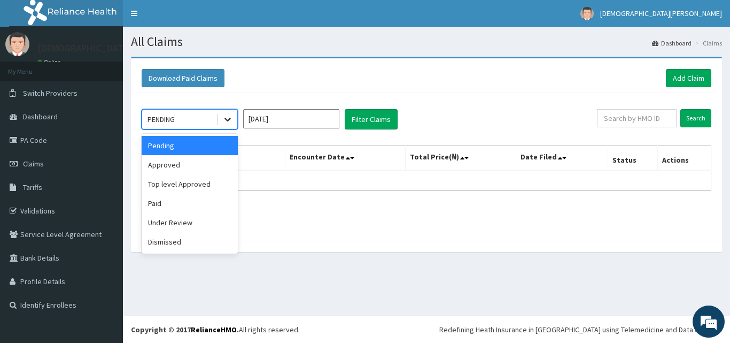
click at [224, 112] on div at bounding box center [227, 119] width 19 height 19
click at [216, 162] on div "Approved" at bounding box center [190, 164] width 96 height 19
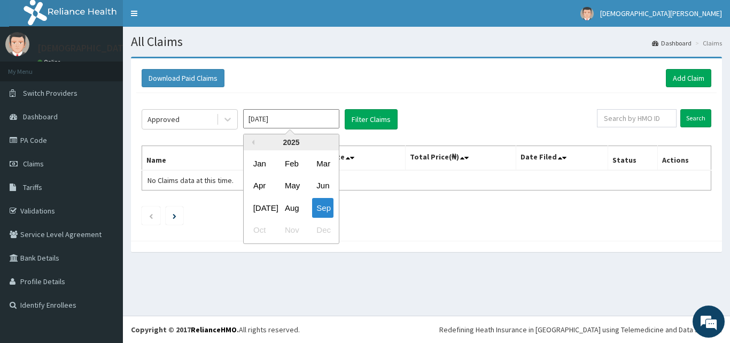
click at [291, 126] on input "[DATE]" at bounding box center [291, 118] width 96 height 19
click at [287, 214] on div "Aug" at bounding box center [291, 208] width 21 height 20
type input "[DATE]"
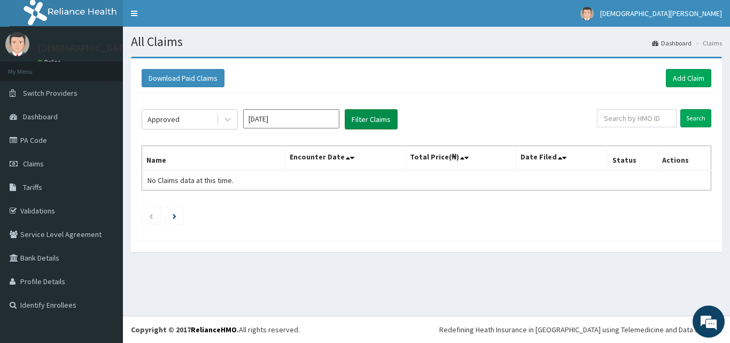
click at [357, 121] on button "Filter Claims" at bounding box center [371, 119] width 53 height 20
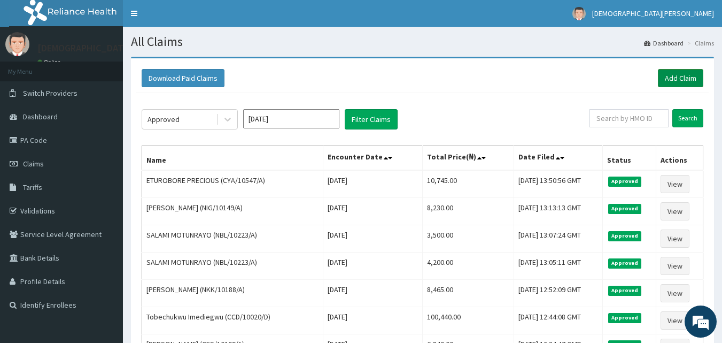
click at [685, 72] on link "Add Claim" at bounding box center [680, 78] width 45 height 18
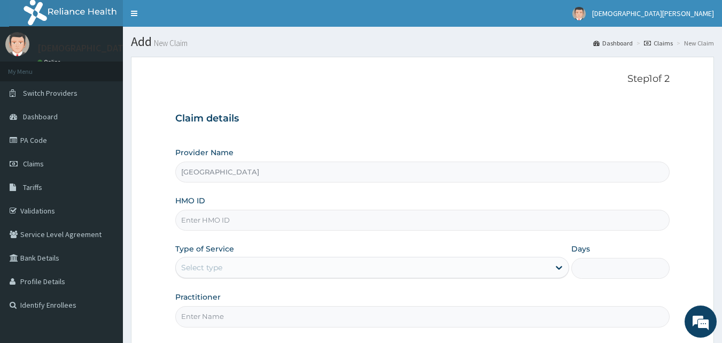
click at [208, 221] on input "HMO ID" at bounding box center [422, 219] width 495 height 21
type input "B"
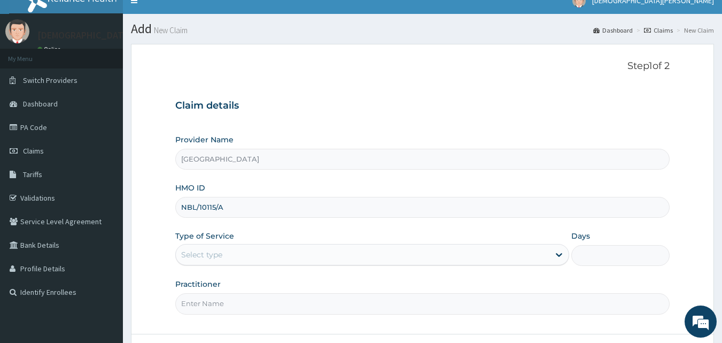
scroll to position [13, 0]
type input "NBL/10115/A"
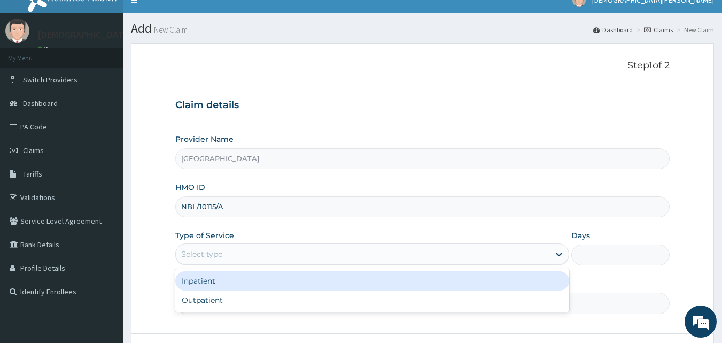
click at [231, 255] on div "Select type" at bounding box center [363, 253] width 374 height 17
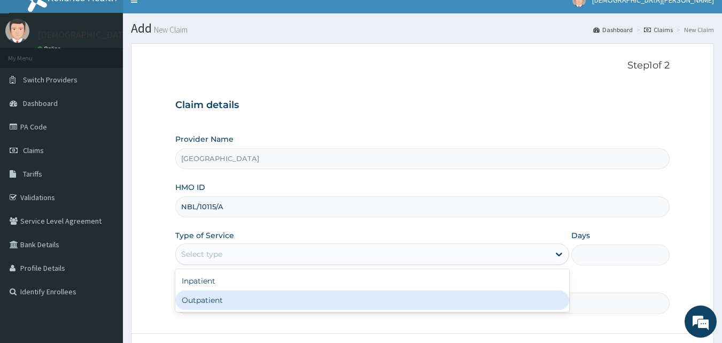
click at [233, 304] on div "Outpatient" at bounding box center [372, 299] width 394 height 19
type input "1"
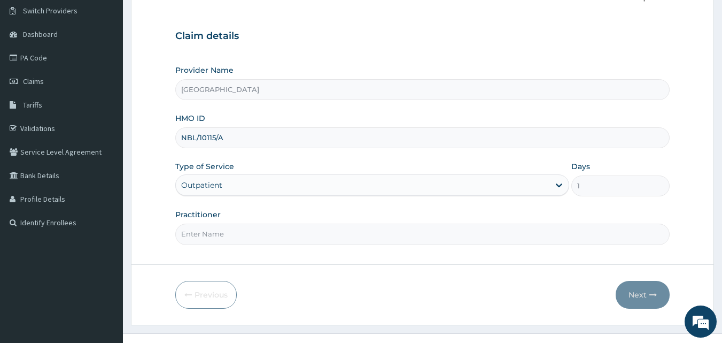
scroll to position [100, 0]
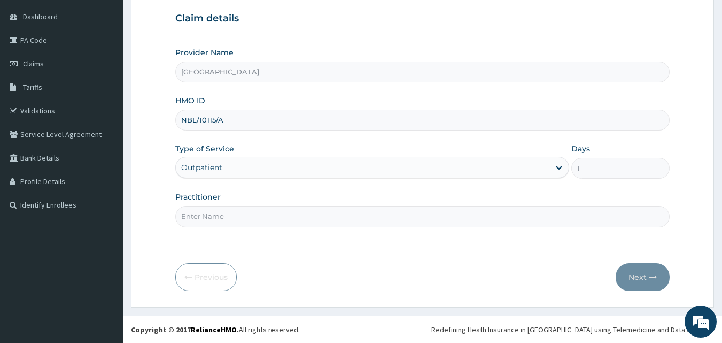
click at [241, 213] on input "Practitioner" at bounding box center [422, 216] width 495 height 21
type input "[PERSON_NAME]"
click at [642, 285] on button "Next" at bounding box center [643, 277] width 54 height 28
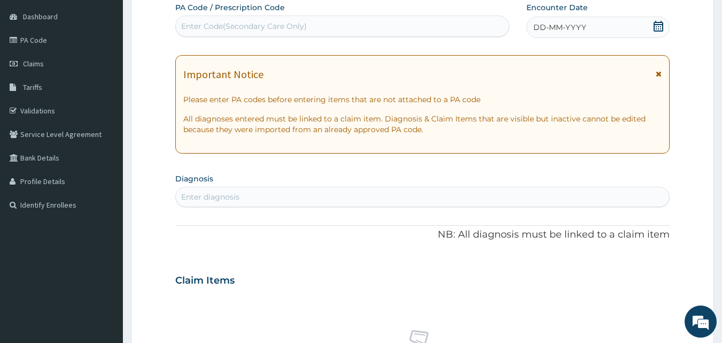
click at [327, 30] on div "Enter Code(Secondary Care Only)" at bounding box center [342, 26] width 333 height 17
type input "PA/858F1F"
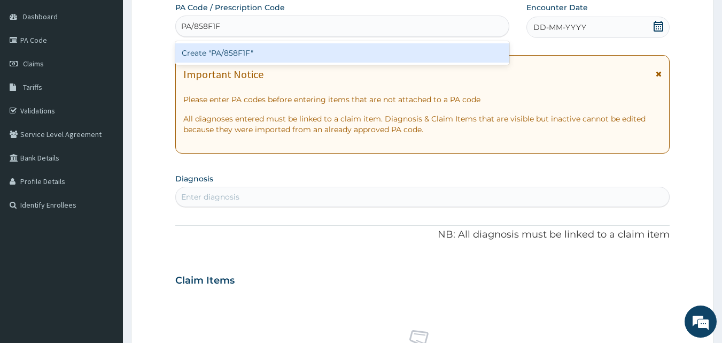
click at [298, 55] on div "Create "PA/858F1F"" at bounding box center [342, 52] width 335 height 19
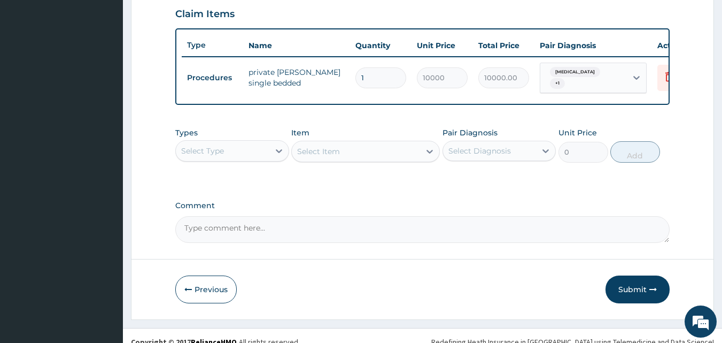
scroll to position [371, 0]
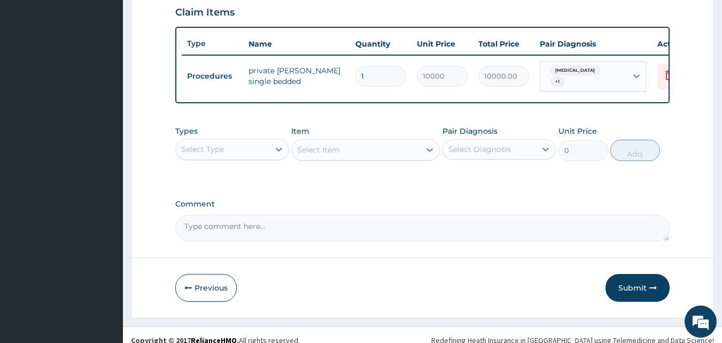
click at [263, 157] on div "Select Type" at bounding box center [223, 149] width 94 height 17
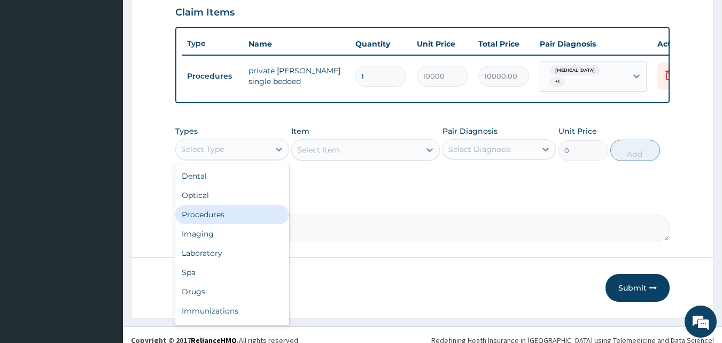
click at [249, 213] on div "Procedures" at bounding box center [232, 214] width 114 height 19
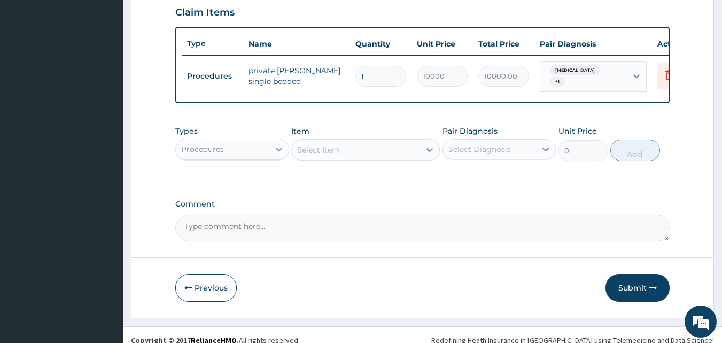
click at [361, 155] on div "Select Item" at bounding box center [356, 149] width 128 height 17
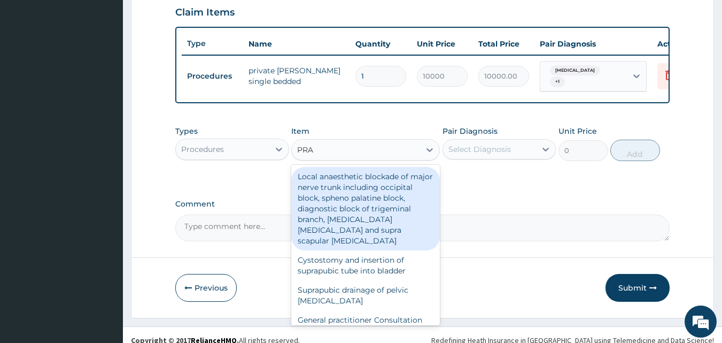
type input "PRAC"
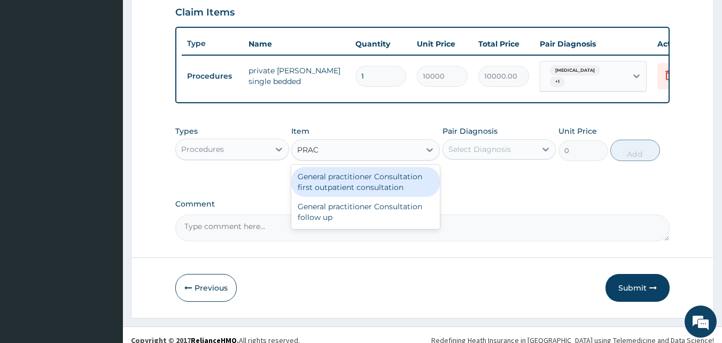
click at [363, 190] on div "General practitioner Consultation first outpatient consultation" at bounding box center [365, 182] width 149 height 30
type input "3000"
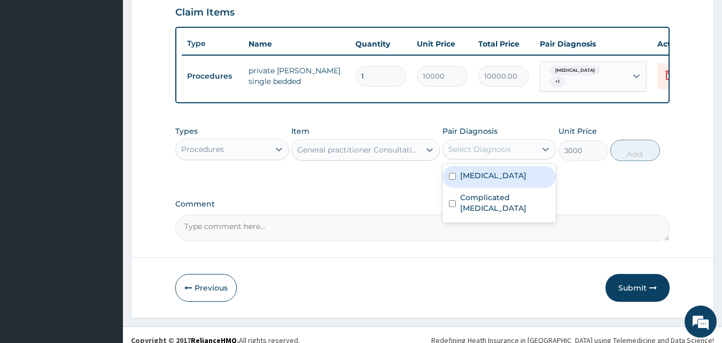
click at [501, 149] on div "Select Diagnosis" at bounding box center [479, 149] width 63 height 11
click at [501, 180] on div "[MEDICAL_DATA]" at bounding box center [500, 177] width 114 height 22
checkbox input "true"
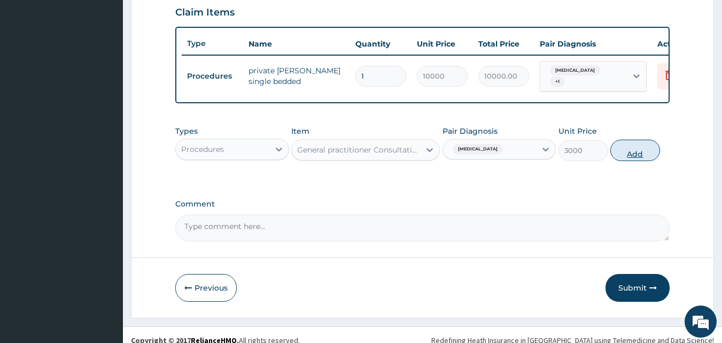
click at [629, 152] on button "Add" at bounding box center [635, 149] width 50 height 21
type input "0"
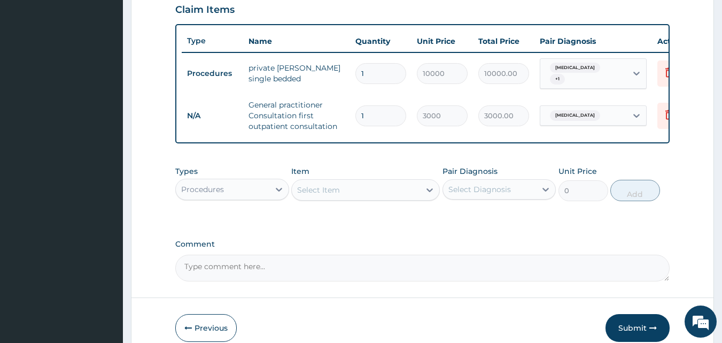
scroll to position [376, 0]
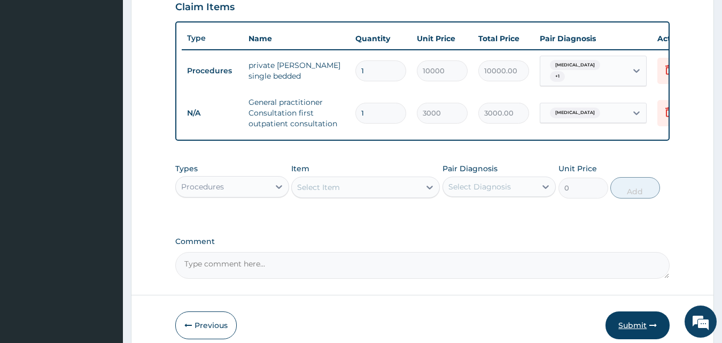
click at [633, 333] on button "Submit" at bounding box center [638, 325] width 64 height 28
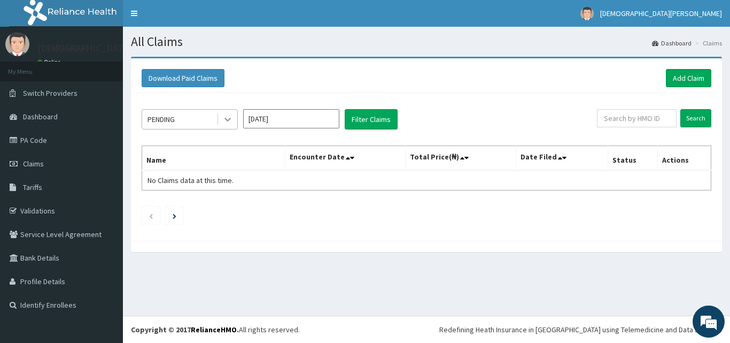
click at [231, 119] on icon at bounding box center [227, 119] width 11 height 11
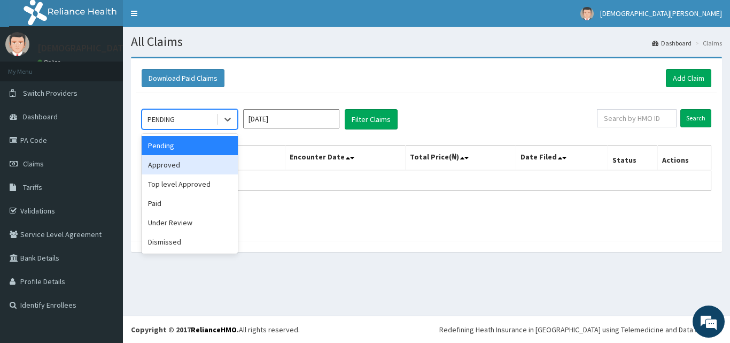
click at [174, 167] on div "Approved" at bounding box center [190, 164] width 96 height 19
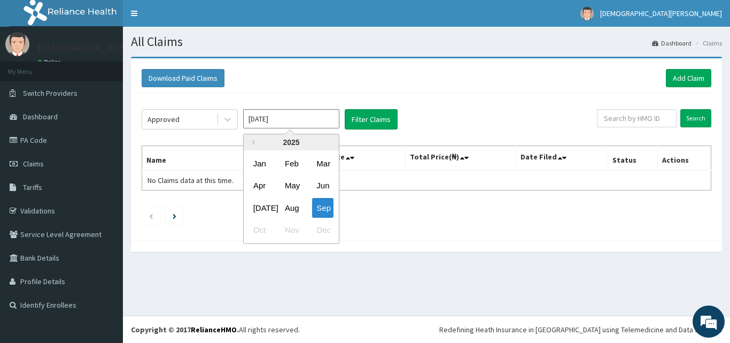
click at [311, 122] on input "Sep 2025" at bounding box center [291, 118] width 96 height 19
click at [290, 206] on div "Aug" at bounding box center [291, 208] width 21 height 20
type input "[DATE]"
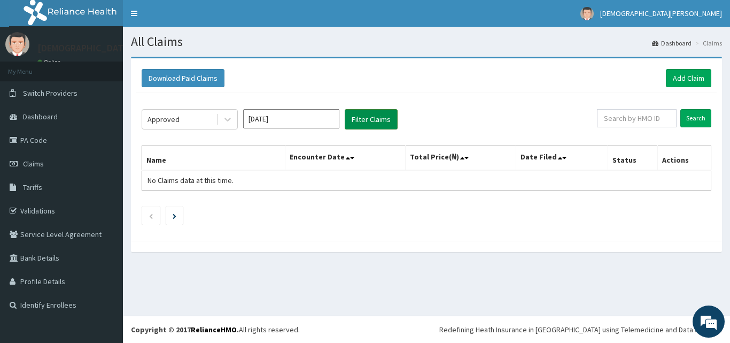
click at [354, 124] on button "Filter Claims" at bounding box center [371, 119] width 53 height 20
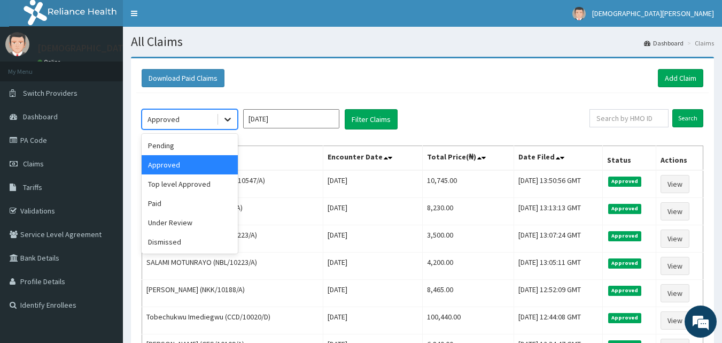
click at [226, 121] on icon at bounding box center [227, 119] width 11 height 11
click at [185, 138] on div "Pending" at bounding box center [190, 145] width 96 height 19
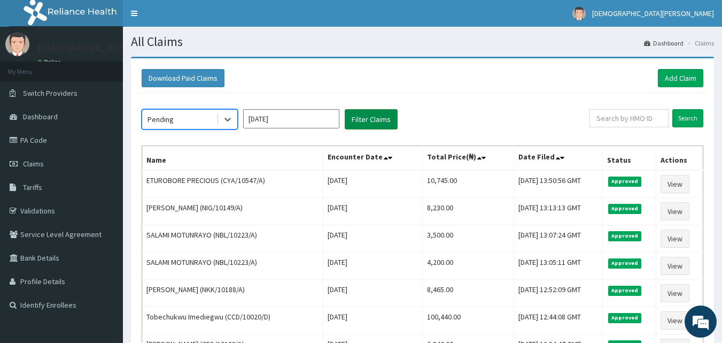
click at [360, 114] on button "Filter Claims" at bounding box center [371, 119] width 53 height 20
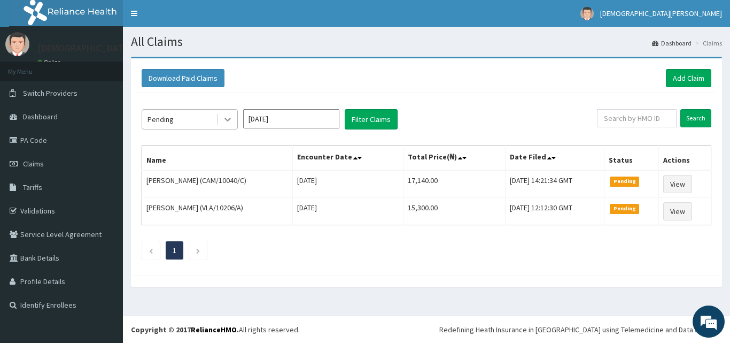
click at [230, 119] on icon at bounding box center [227, 120] width 6 height 4
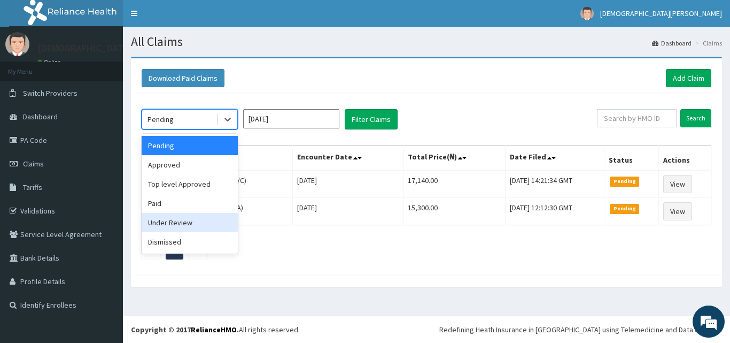
click at [191, 219] on div "Under Review" at bounding box center [190, 222] width 96 height 19
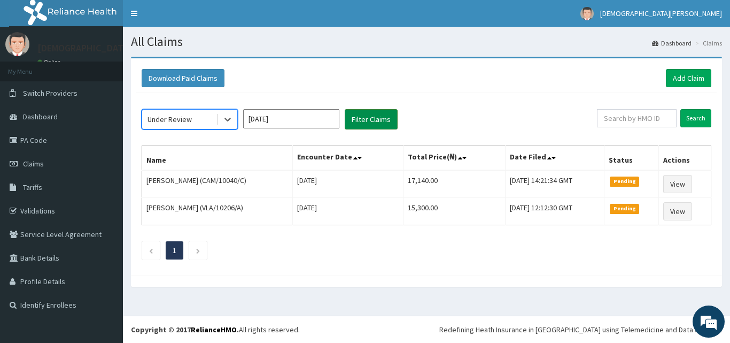
click at [389, 114] on button "Filter Claims" at bounding box center [371, 119] width 53 height 20
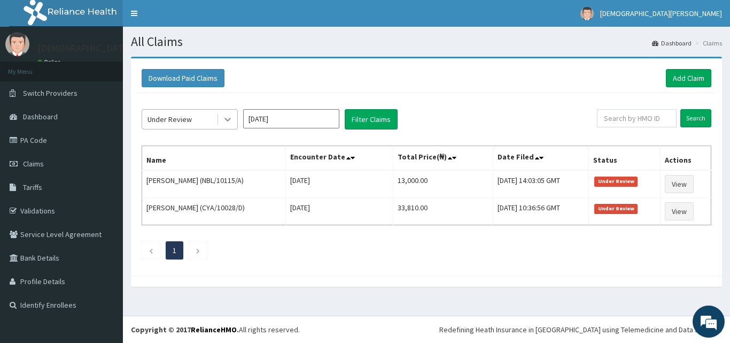
click at [228, 127] on div at bounding box center [227, 119] width 19 height 19
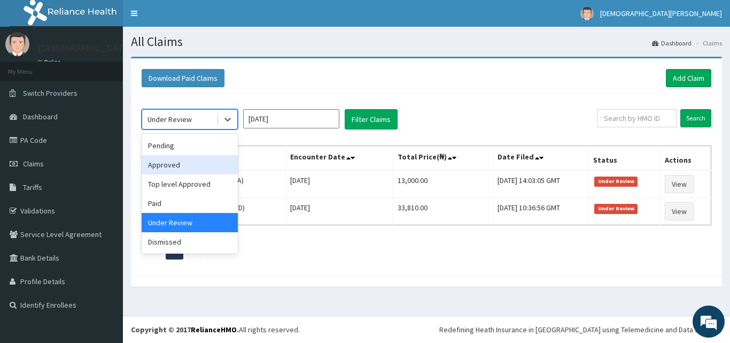
click at [217, 163] on div "Approved" at bounding box center [190, 164] width 96 height 19
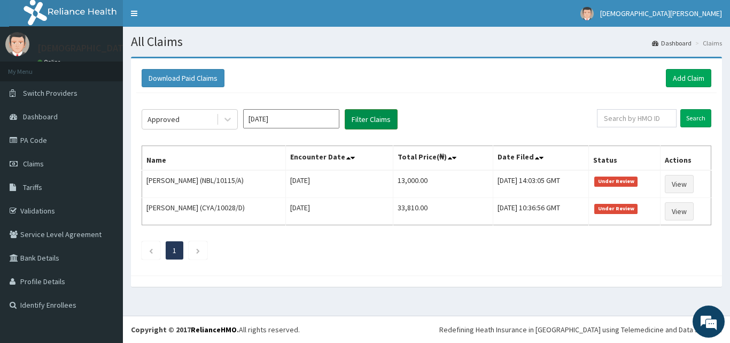
click at [369, 123] on button "Filter Claims" at bounding box center [371, 119] width 53 height 20
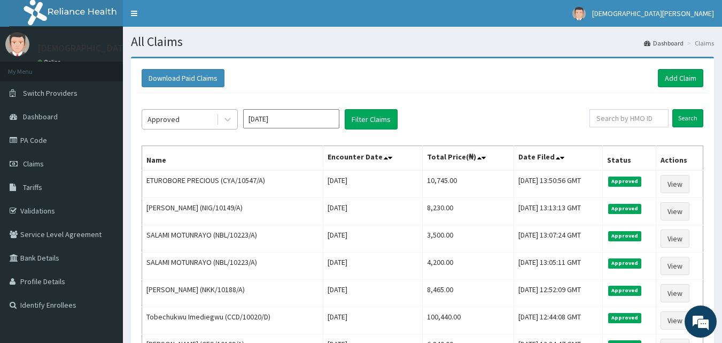
click at [203, 125] on div "Approved" at bounding box center [179, 119] width 74 height 17
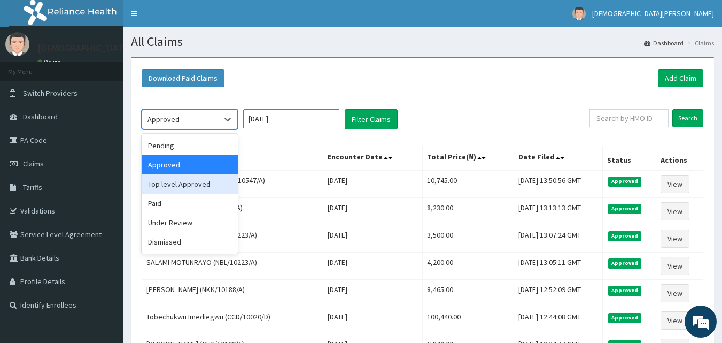
click at [194, 178] on div "Top level Approved" at bounding box center [190, 183] width 96 height 19
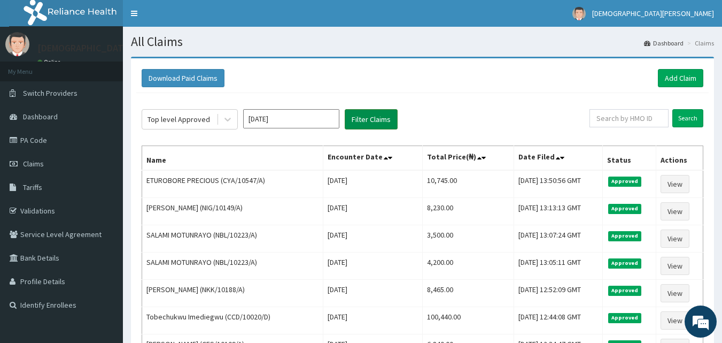
click at [372, 112] on button "Filter Claims" at bounding box center [371, 119] width 53 height 20
click at [369, 118] on button "Filter Claims" at bounding box center [371, 119] width 53 height 20
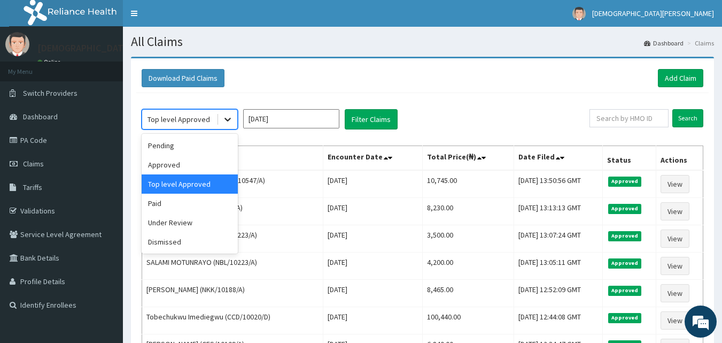
click at [231, 121] on icon at bounding box center [227, 119] width 11 height 11
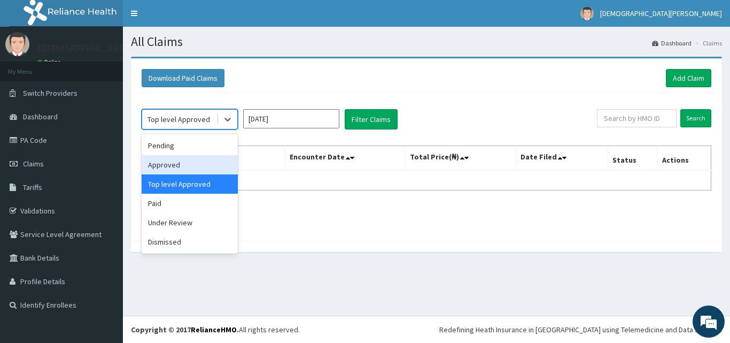
click at [199, 163] on div "Approved" at bounding box center [190, 164] width 96 height 19
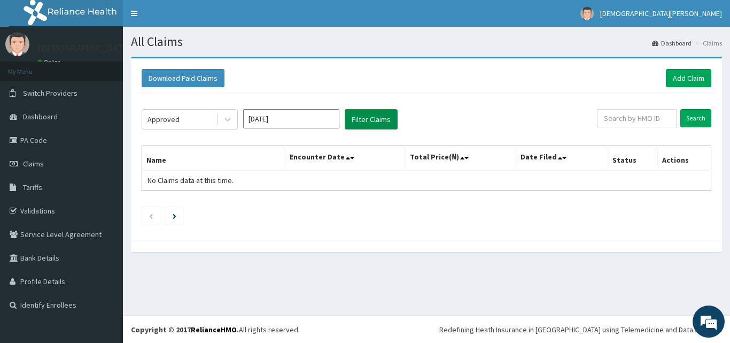
click at [383, 116] on button "Filter Claims" at bounding box center [371, 119] width 53 height 20
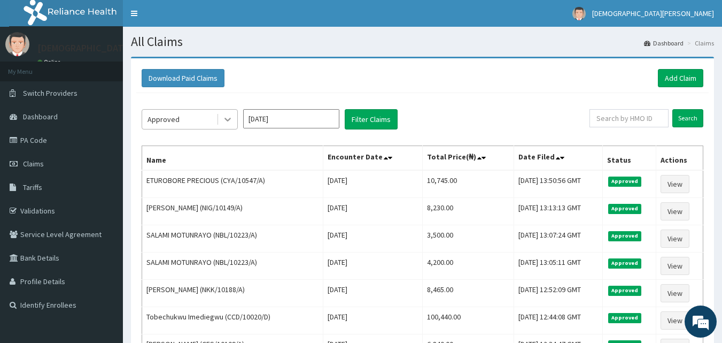
click at [229, 121] on icon at bounding box center [227, 119] width 11 height 11
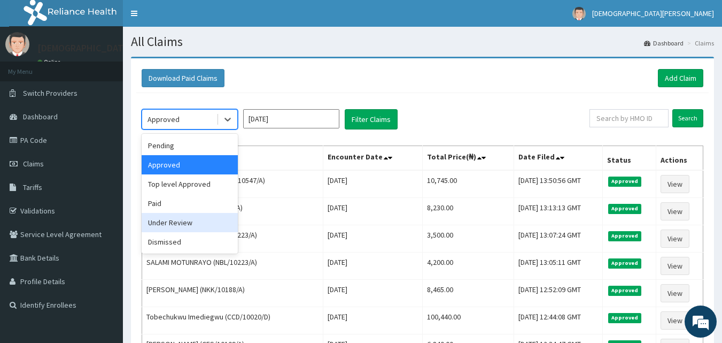
click at [177, 223] on div "Under Review" at bounding box center [190, 222] width 96 height 19
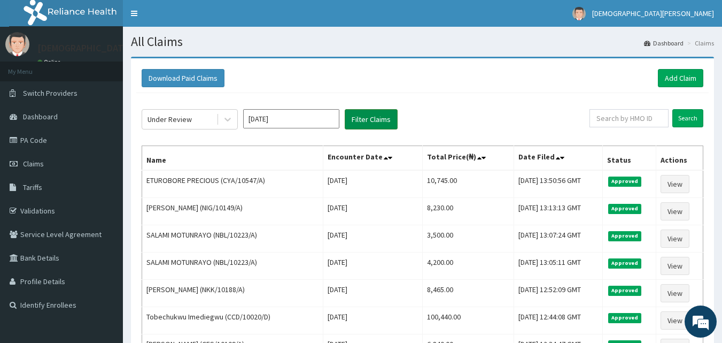
click at [363, 114] on button "Filter Claims" at bounding box center [371, 119] width 53 height 20
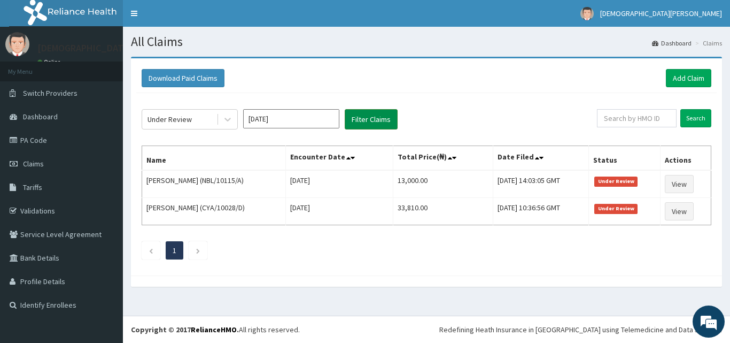
click at [369, 118] on button "Filter Claims" at bounding box center [371, 119] width 53 height 20
click at [689, 77] on link "Add Claim" at bounding box center [688, 78] width 45 height 18
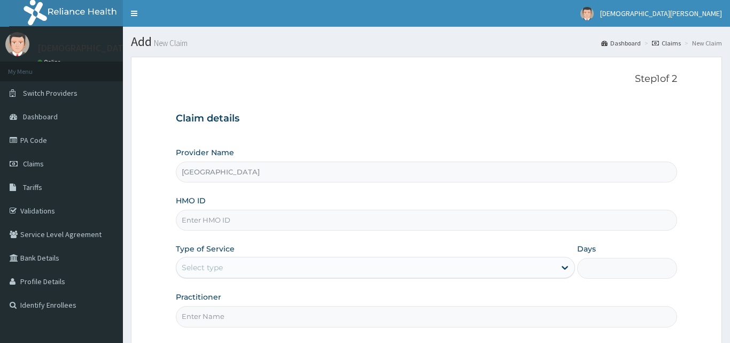
type input "[GEOGRAPHIC_DATA]"
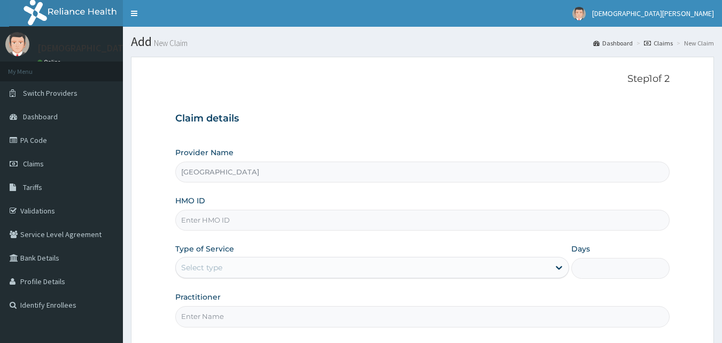
click at [215, 220] on input "HMO ID" at bounding box center [422, 219] width 495 height 21
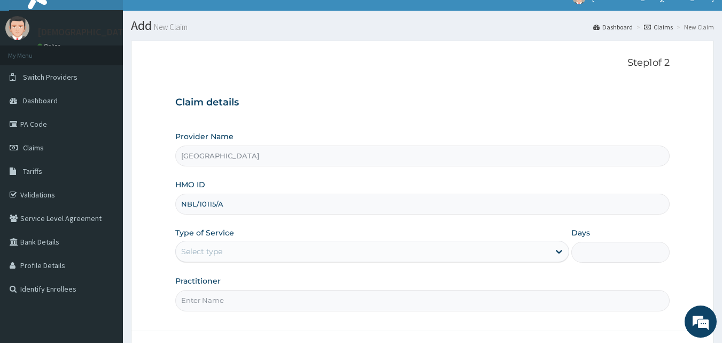
scroll to position [72, 0]
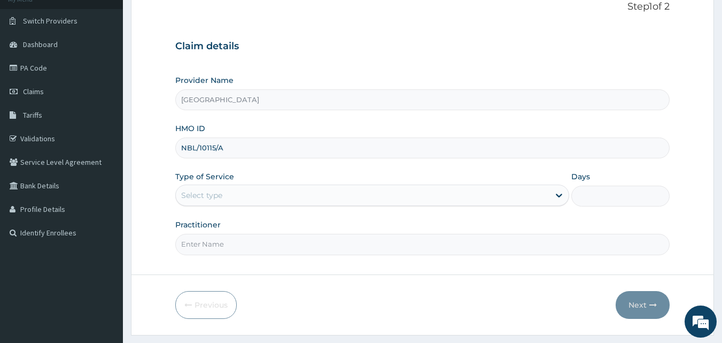
type input "NBL/10115/A"
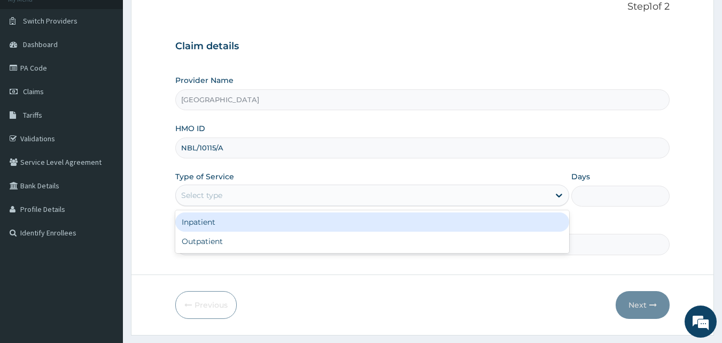
click at [226, 193] on div "Select type" at bounding box center [363, 195] width 374 height 17
click at [229, 226] on div "Inpatient" at bounding box center [372, 221] width 394 height 19
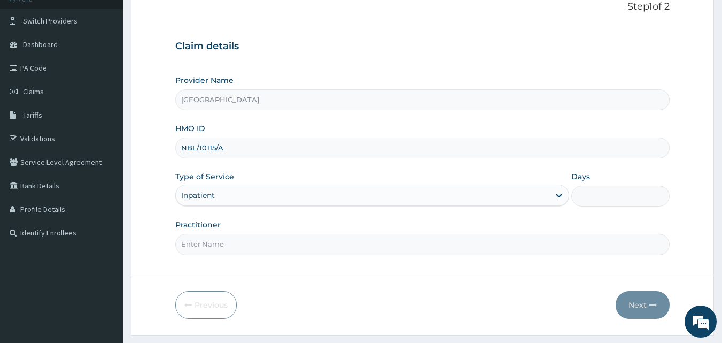
scroll to position [0, 0]
click at [232, 245] on input "Practitioner" at bounding box center [422, 244] width 495 height 21
type input "DR MICHEAL JENEWARI"
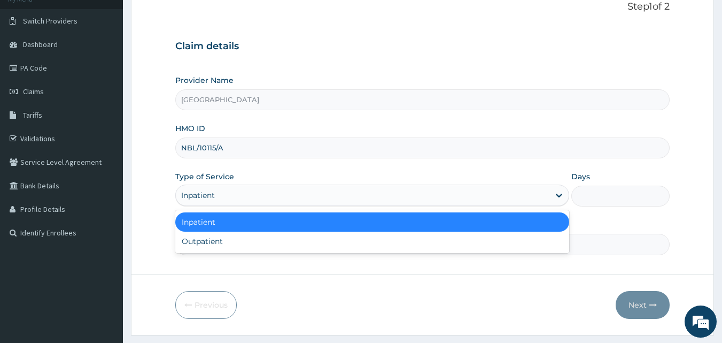
click at [234, 199] on div "Inpatient" at bounding box center [363, 195] width 374 height 17
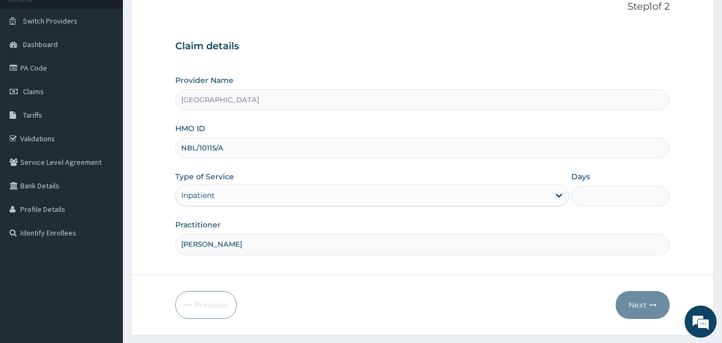
click at [283, 169] on div "Provider Name Dolu Hospital HMO ID NBL/10115/A Type of Service Inpatient Days P…" at bounding box center [422, 165] width 495 height 180
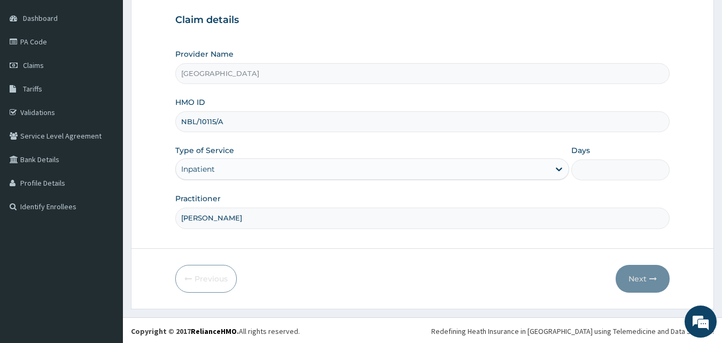
scroll to position [100, 0]
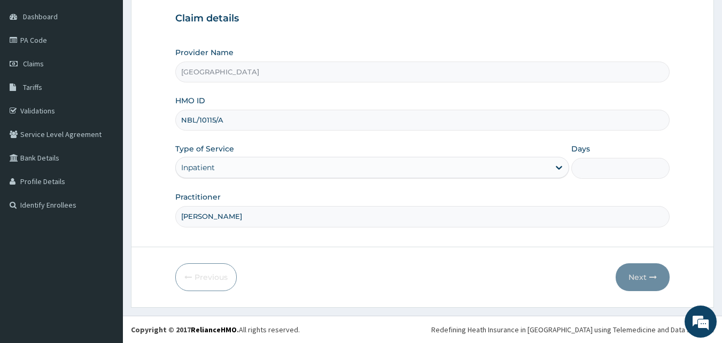
click at [244, 171] on div "Inpatient" at bounding box center [363, 167] width 374 height 17
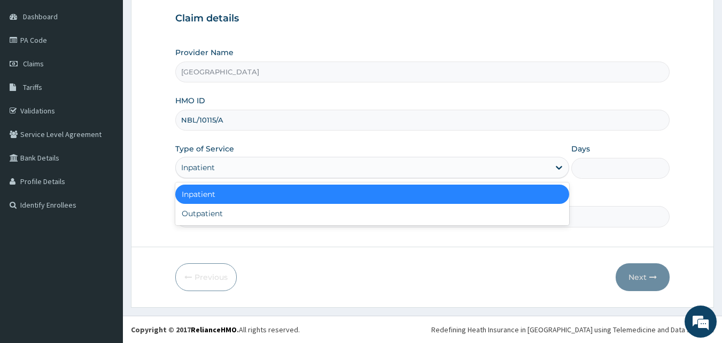
click at [239, 196] on div "Inpatient" at bounding box center [372, 193] width 394 height 19
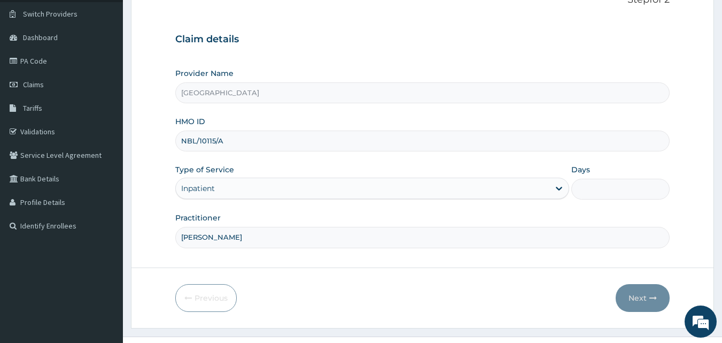
scroll to position [77, 0]
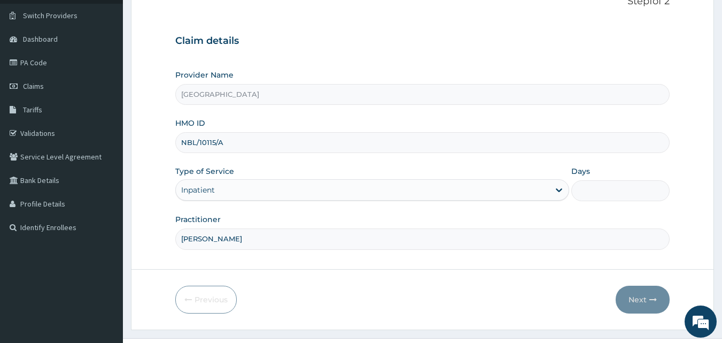
click at [598, 185] on input "Days" at bounding box center [620, 190] width 98 height 21
type input "2"
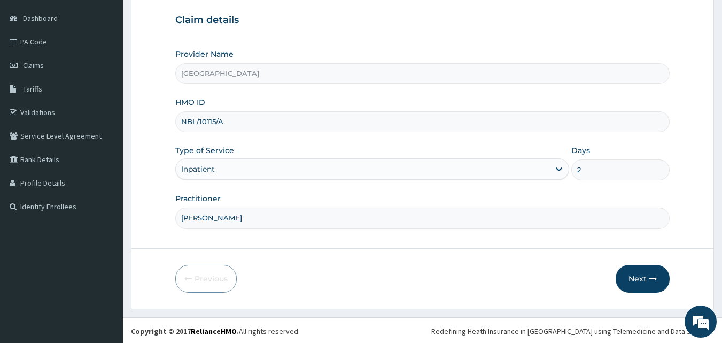
scroll to position [100, 0]
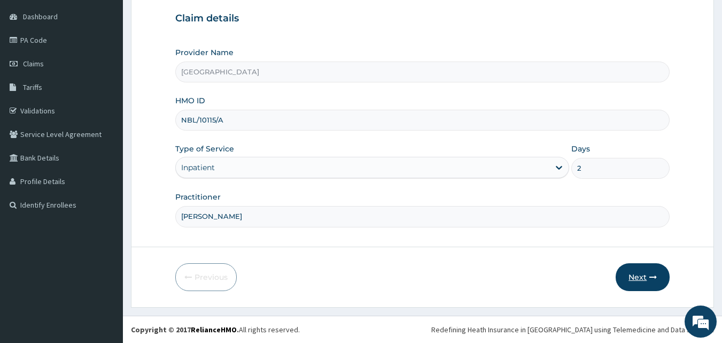
click at [638, 281] on button "Next" at bounding box center [643, 277] width 54 height 28
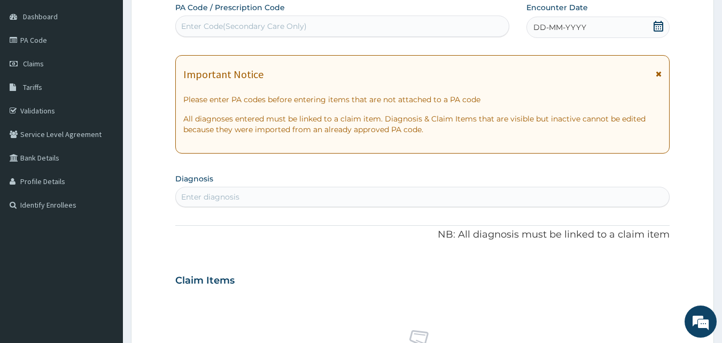
click at [267, 27] on div "Enter Code(Secondary Care Only)" at bounding box center [244, 26] width 126 height 11
click at [287, 25] on div "Enter Code(Secondary Care Only)" at bounding box center [244, 26] width 126 height 11
type input "PA/D65606"
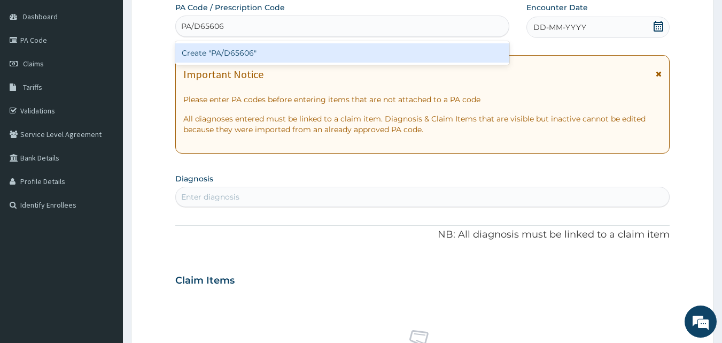
click at [418, 47] on div "Create "PA/D65606"" at bounding box center [342, 52] width 335 height 19
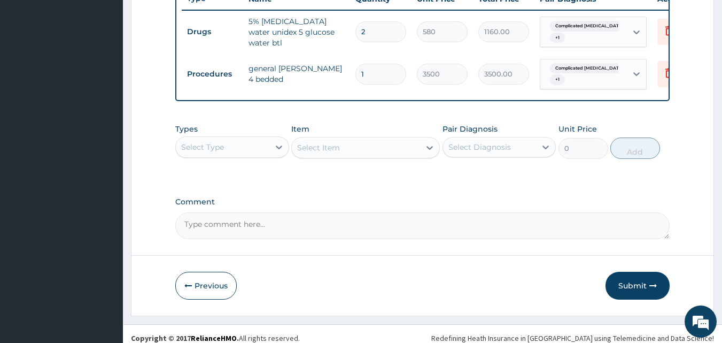
scroll to position [417, 0]
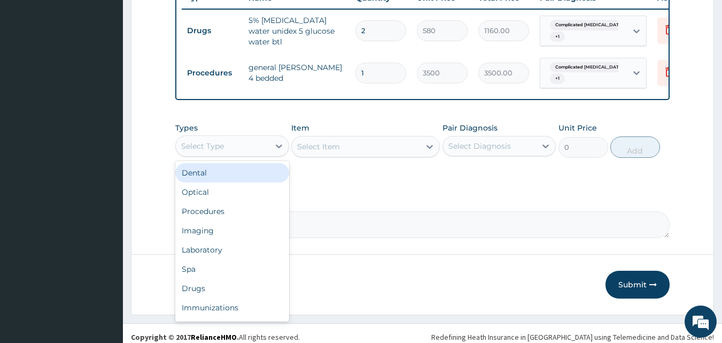
click at [245, 154] on div "Select Type" at bounding box center [223, 145] width 94 height 17
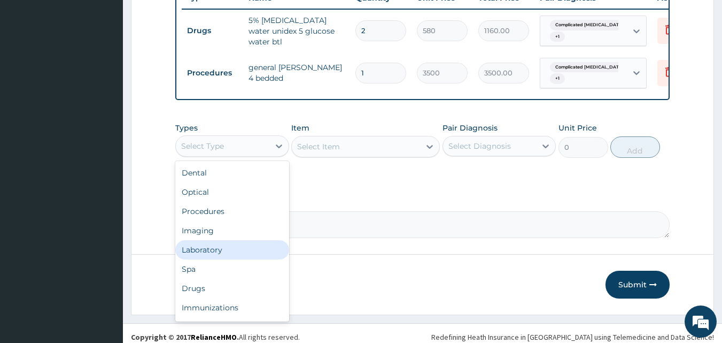
click at [239, 259] on div "Laboratory" at bounding box center [232, 249] width 114 height 19
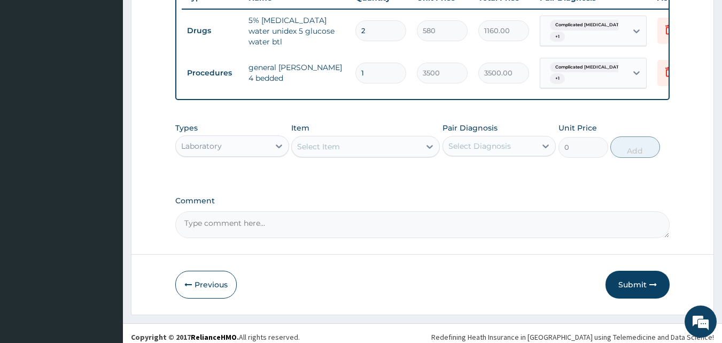
click at [362, 155] on div "Select Item" at bounding box center [356, 146] width 128 height 17
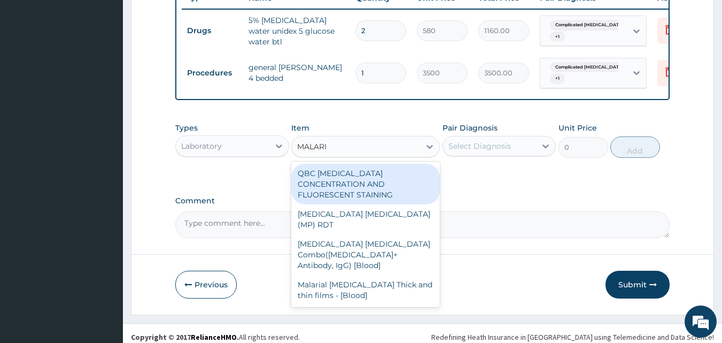
type input "MALARIA"
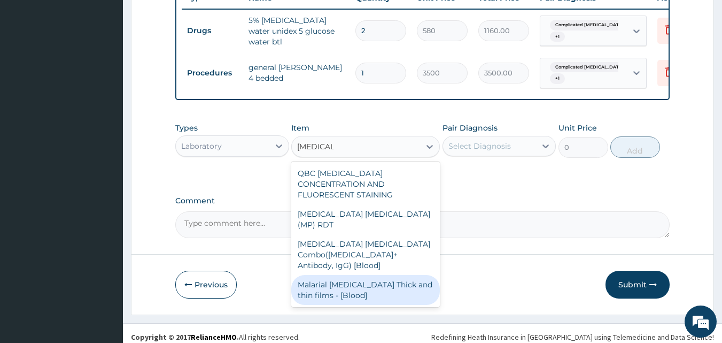
click at [373, 275] on div "Malarial [MEDICAL_DATA] Thick and thin films - [Blood]" at bounding box center [365, 290] width 149 height 30
type input "1500"
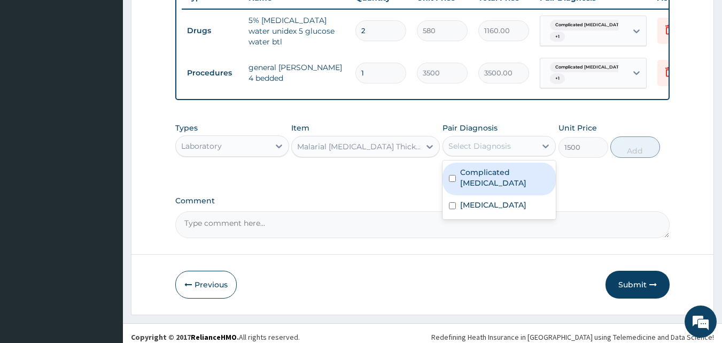
click at [472, 151] on div "Select Diagnosis" at bounding box center [479, 146] width 63 height 11
click at [482, 182] on label "Complicated [MEDICAL_DATA]" at bounding box center [505, 177] width 90 height 21
checkbox input "true"
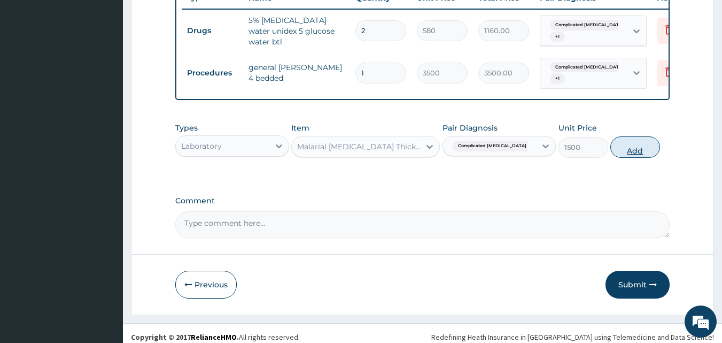
click at [620, 158] on button "Add" at bounding box center [635, 146] width 50 height 21
type input "0"
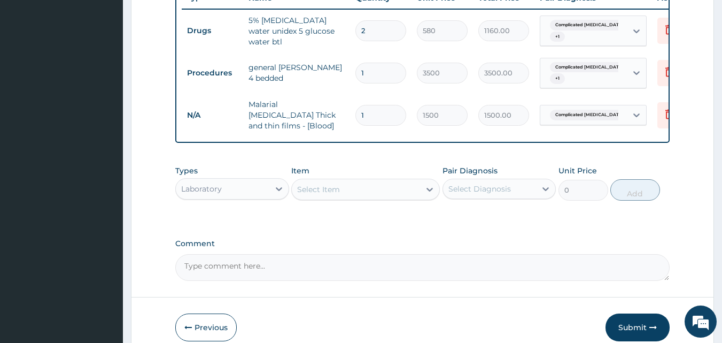
click at [376, 195] on div "Select Item" at bounding box center [356, 189] width 128 height 17
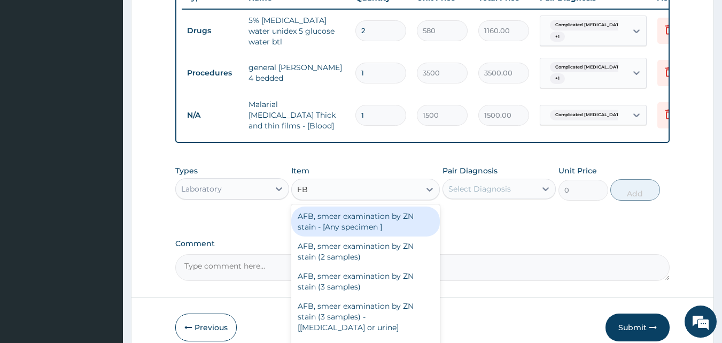
type input "FBC"
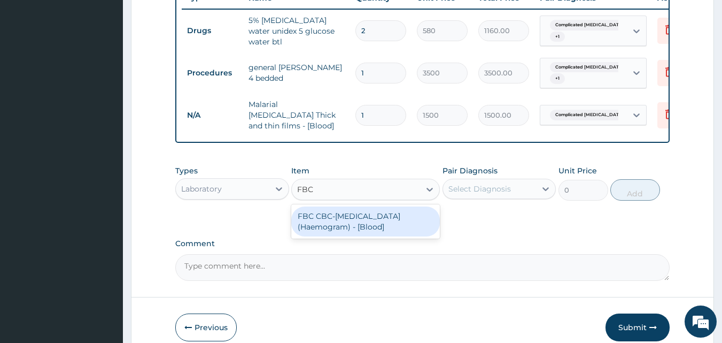
click at [381, 227] on div "FBC CBC-Complete Blood Count (Haemogram) - [Blood]" at bounding box center [365, 221] width 149 height 30
type input "3000"
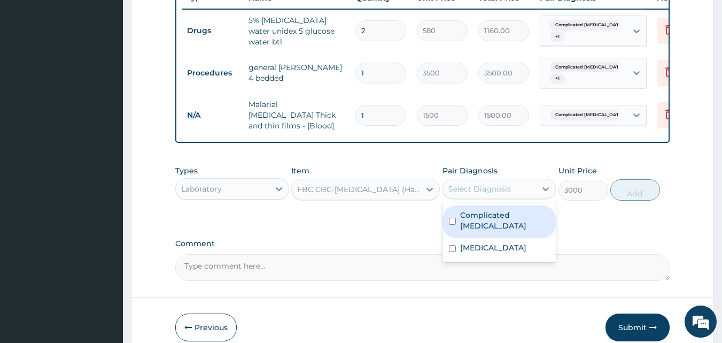
click at [470, 191] on div "Select Diagnosis" at bounding box center [479, 188] width 63 height 11
click at [631, 191] on div "Types Laboratory Item FBC CBC-Complete Blood Count (Haemogram) - [Blood] Pair D…" at bounding box center [422, 183] width 495 height 46
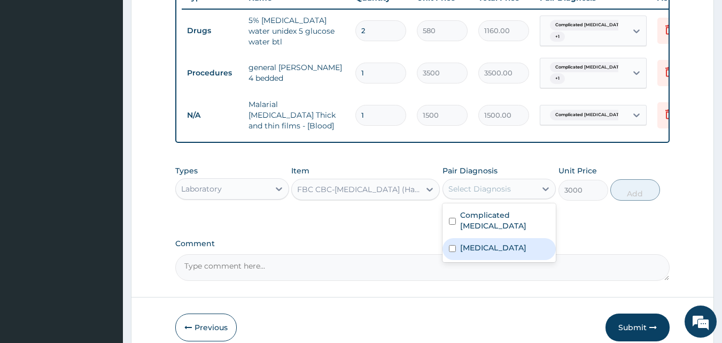
click at [499, 243] on div "Anemia" at bounding box center [500, 249] width 114 height 22
checkbox input "true"
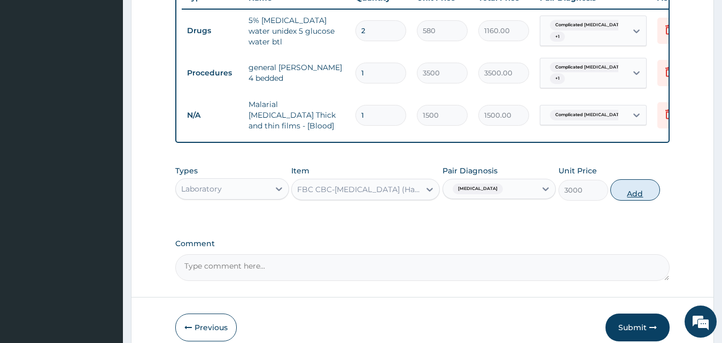
click at [630, 196] on button "Add" at bounding box center [635, 189] width 50 height 21
type input "0"
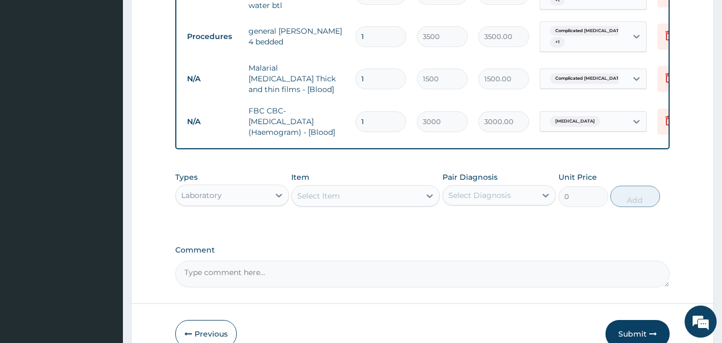
scroll to position [454, 0]
click at [366, 189] on div "Select Item" at bounding box center [356, 194] width 128 height 17
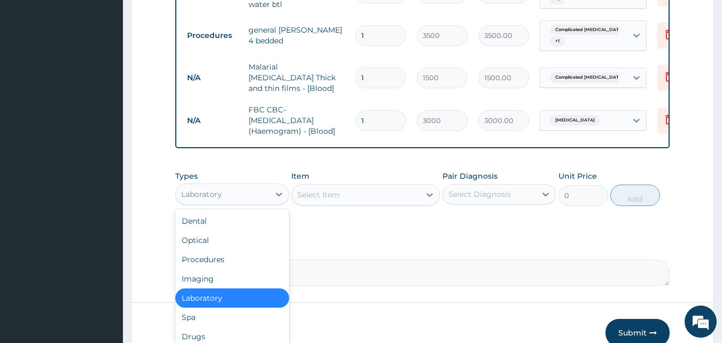
click at [228, 192] on div "Laboratory" at bounding box center [223, 193] width 94 height 17
click at [219, 333] on div "Drugs" at bounding box center [232, 336] width 114 height 19
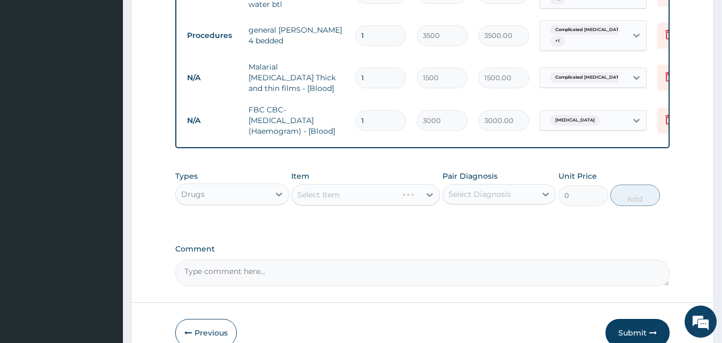
click at [327, 199] on div "Select Item" at bounding box center [365, 194] width 149 height 21
click at [331, 199] on div "Select Item" at bounding box center [365, 194] width 149 height 21
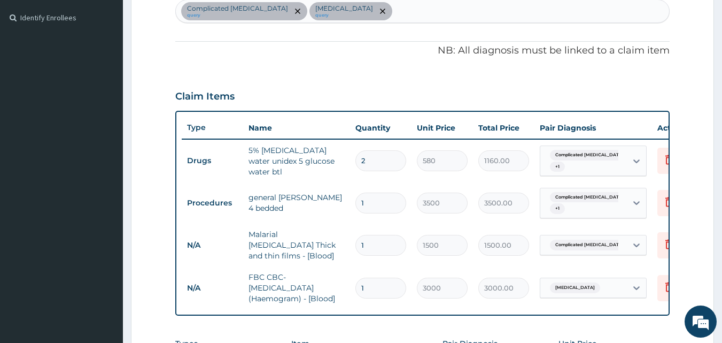
scroll to position [267, 0]
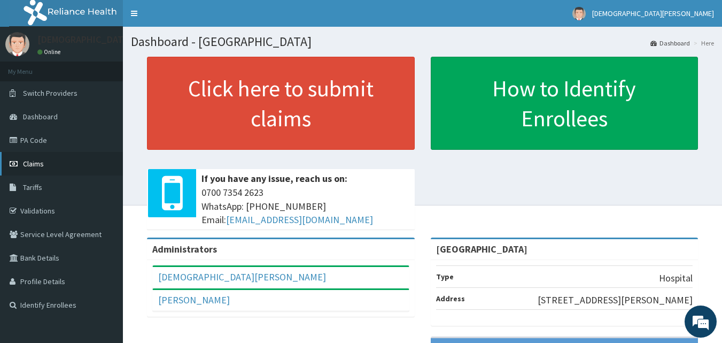
click at [40, 158] on link "Claims" at bounding box center [61, 164] width 123 height 24
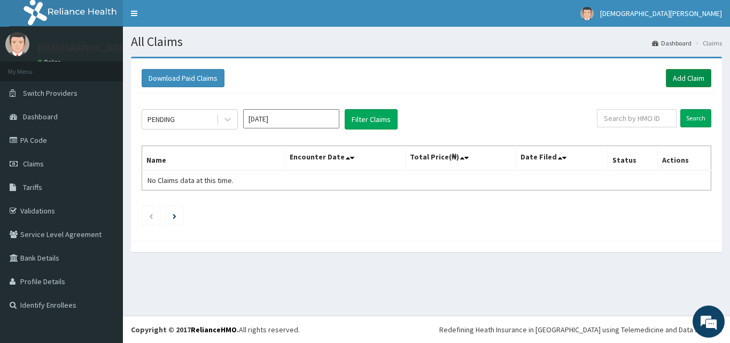
click at [699, 84] on link "Add Claim" at bounding box center [688, 78] width 45 height 18
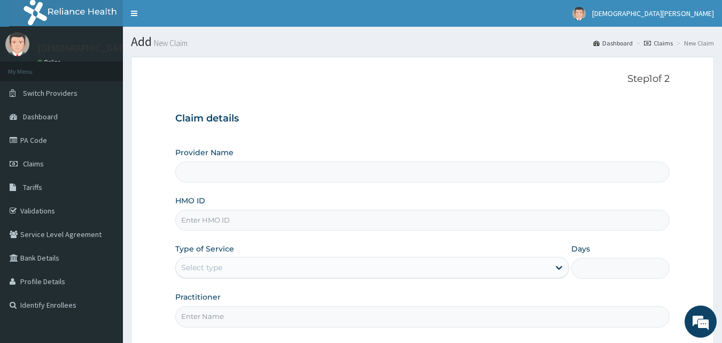
type input "[GEOGRAPHIC_DATA]"
click at [286, 223] on input "HMO ID" at bounding box center [422, 219] width 495 height 21
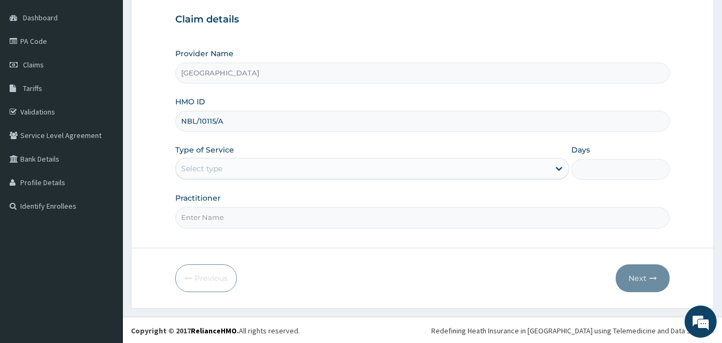
scroll to position [100, 0]
type input "NBL/10115/A"
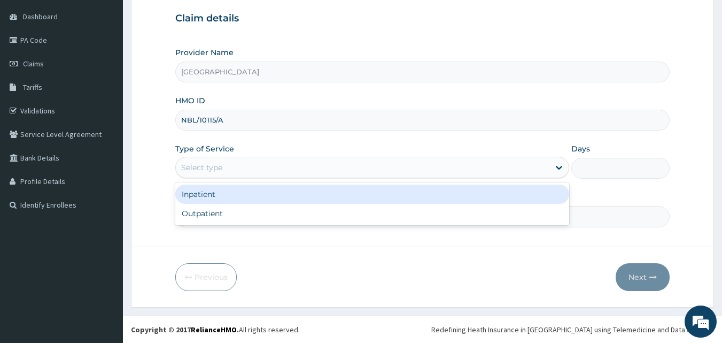
click at [239, 174] on div "Select type" at bounding box center [363, 167] width 374 height 17
click at [239, 199] on div "Inpatient" at bounding box center [372, 193] width 394 height 19
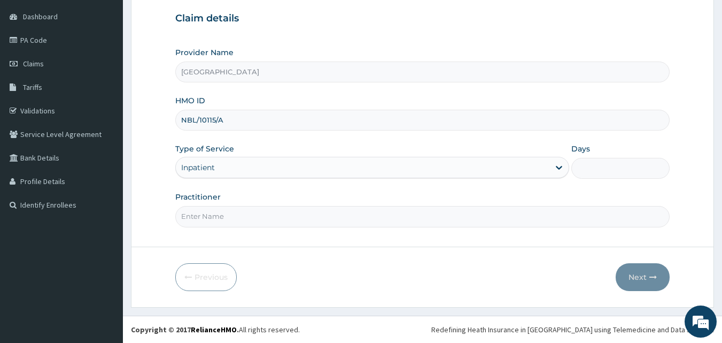
click at [236, 217] on input "Practitioner" at bounding box center [422, 216] width 495 height 21
type input "[PERSON_NAME]"
drag, startPoint x: 612, startPoint y: 166, endPoint x: 623, endPoint y: 198, distance: 34.0
click at [623, 198] on div "Provider Name [GEOGRAPHIC_DATA] HMO ID NBL/10115/A Type of Service Inpatient Da…" at bounding box center [422, 137] width 495 height 180
type input "2"
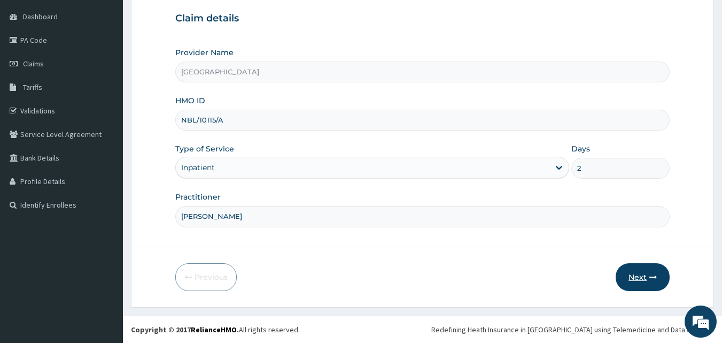
click at [647, 275] on button "Next" at bounding box center [643, 277] width 54 height 28
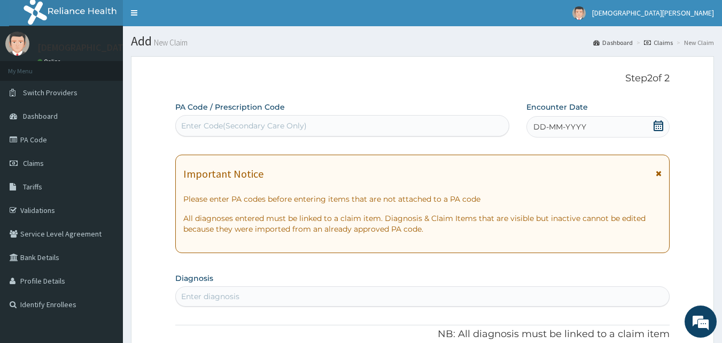
scroll to position [0, 0]
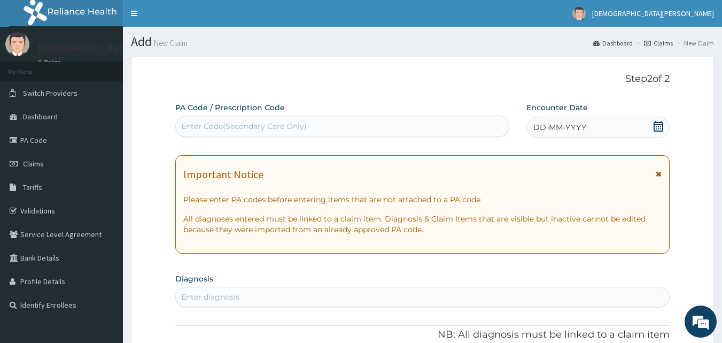
click at [343, 133] on div "Enter Code(Secondary Care Only)" at bounding box center [342, 126] width 333 height 17
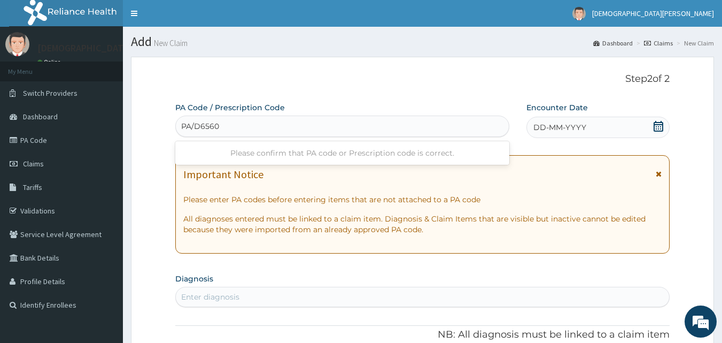
type input "PA/D65606"
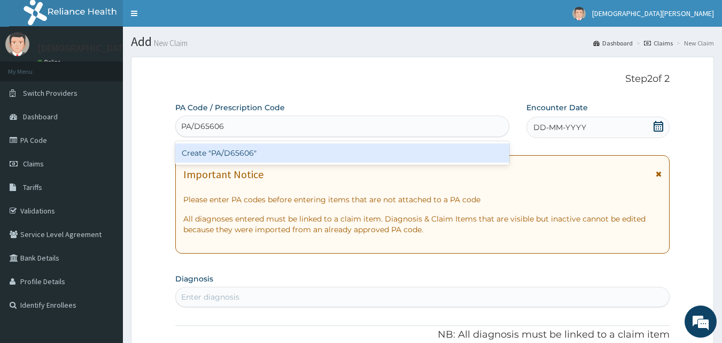
click at [307, 156] on div "Create "PA/D65606"" at bounding box center [342, 152] width 335 height 19
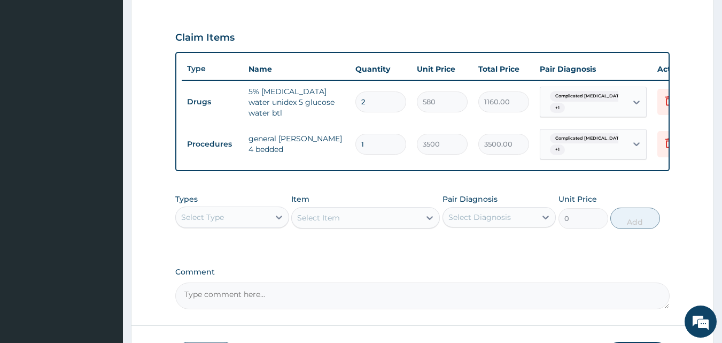
scroll to position [353, 0]
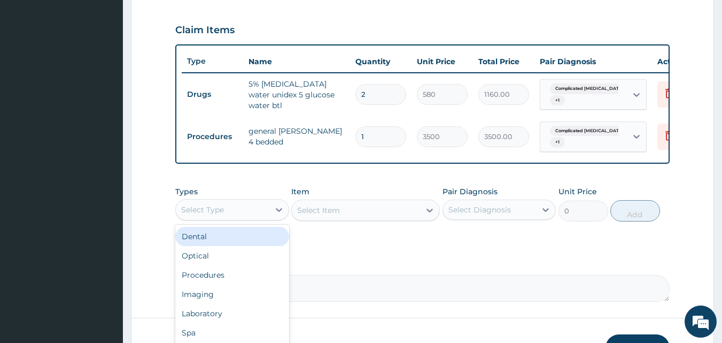
click at [260, 214] on div "Select Type" at bounding box center [223, 209] width 94 height 17
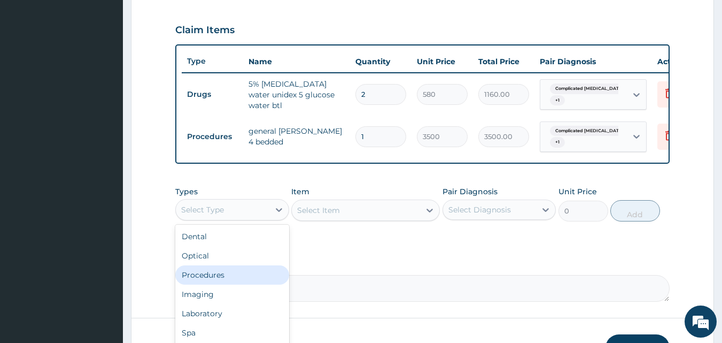
click at [250, 279] on div "Procedures" at bounding box center [232, 274] width 114 height 19
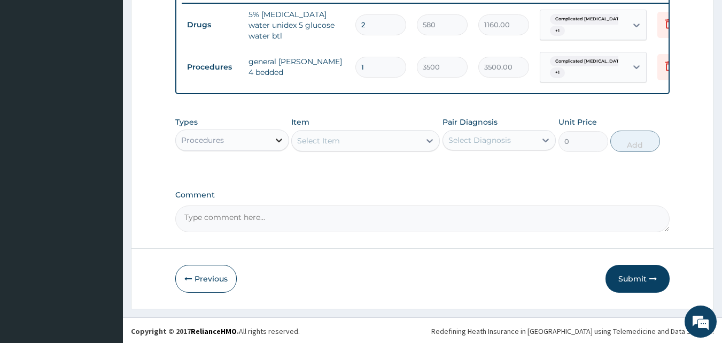
scroll to position [424, 0]
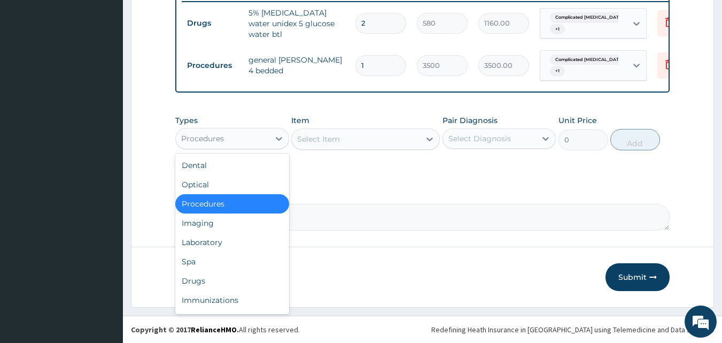
click at [224, 147] on div "Procedures" at bounding box center [223, 138] width 94 height 17
click at [221, 250] on div "Laboratory" at bounding box center [232, 241] width 114 height 19
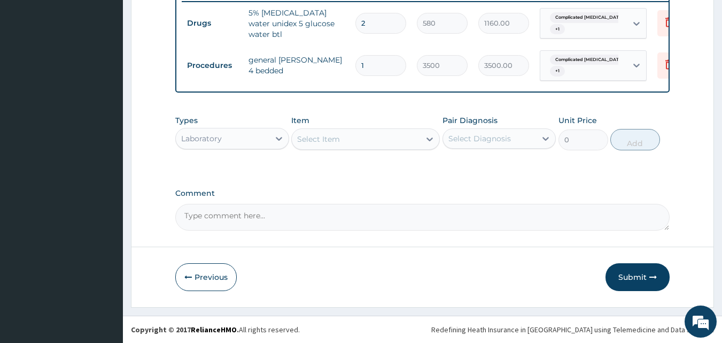
scroll to position [431, 0]
click at [386, 142] on div "Select Item" at bounding box center [356, 138] width 128 height 17
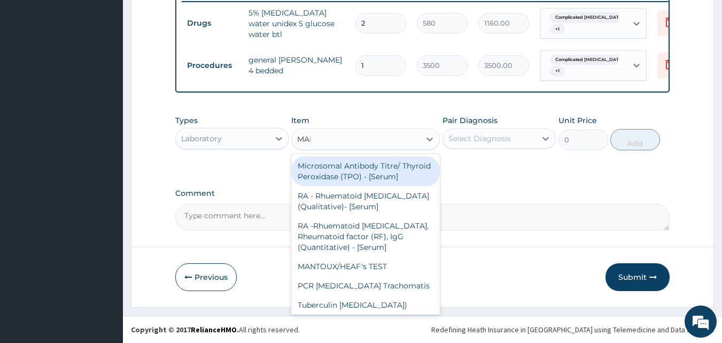
type input "MALA"
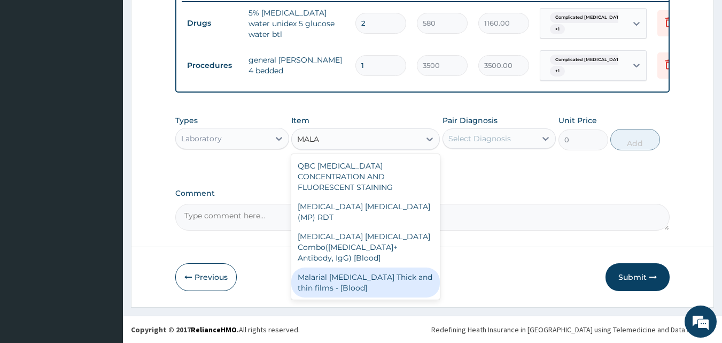
click at [377, 267] on div "Malarial [MEDICAL_DATA] Thick and thin films - [Blood]" at bounding box center [365, 282] width 149 height 30
type input "1500"
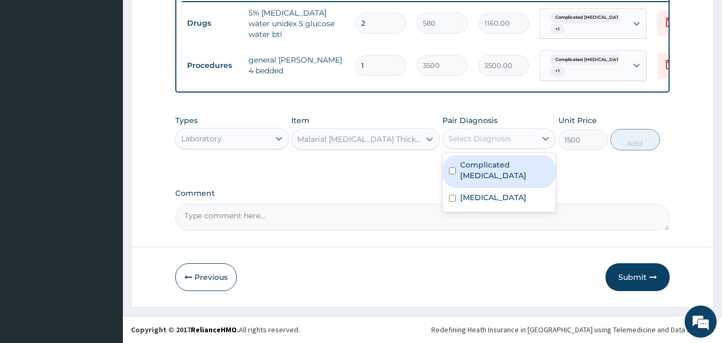
click at [475, 134] on div "Select Diagnosis" at bounding box center [479, 138] width 63 height 11
click at [476, 174] on div "Complicated [MEDICAL_DATA]" at bounding box center [500, 171] width 114 height 33
checkbox input "true"
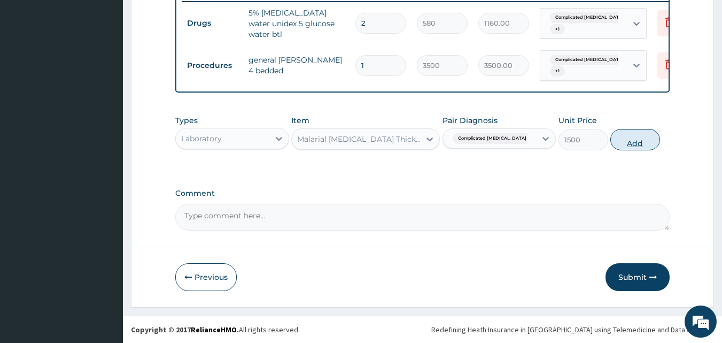
click at [620, 148] on button "Add" at bounding box center [635, 139] width 50 height 21
type input "0"
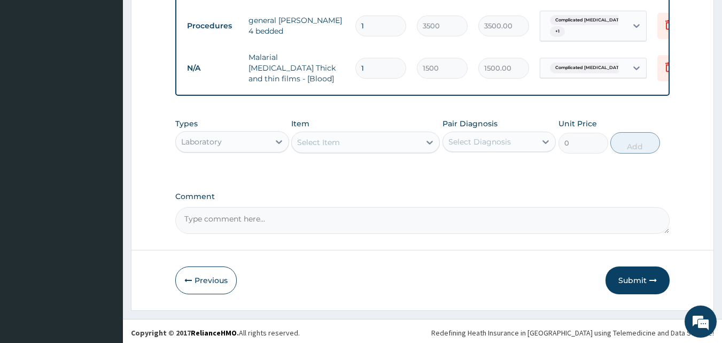
scroll to position [468, 0]
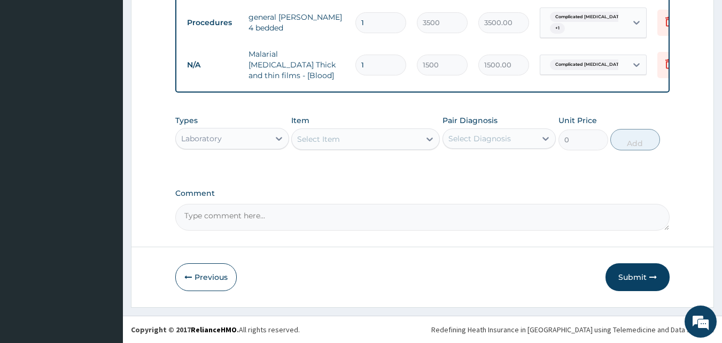
click at [334, 143] on div "Select Item" at bounding box center [318, 139] width 43 height 11
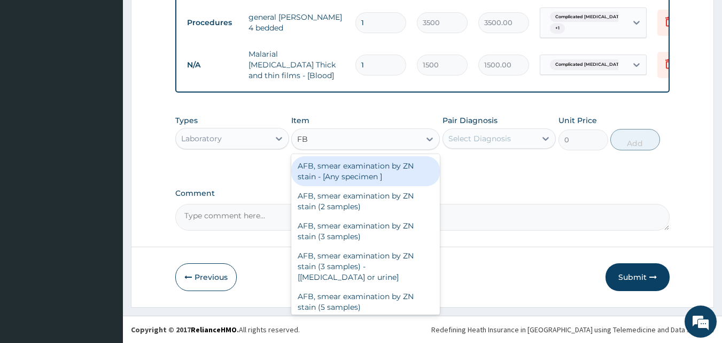
type input "FBC"
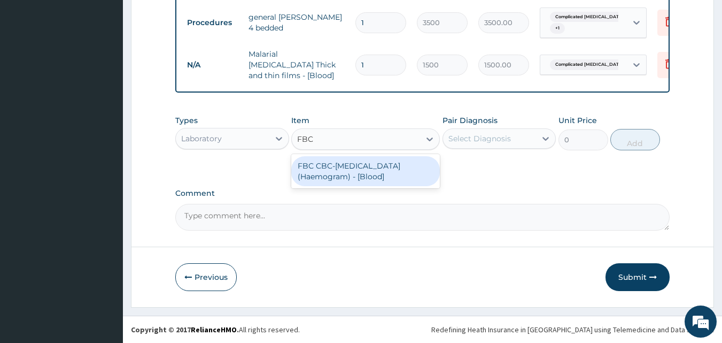
click at [340, 174] on div "FBC CBC-[MEDICAL_DATA] (Haemogram) - [Blood]" at bounding box center [365, 171] width 149 height 30
type input "3000"
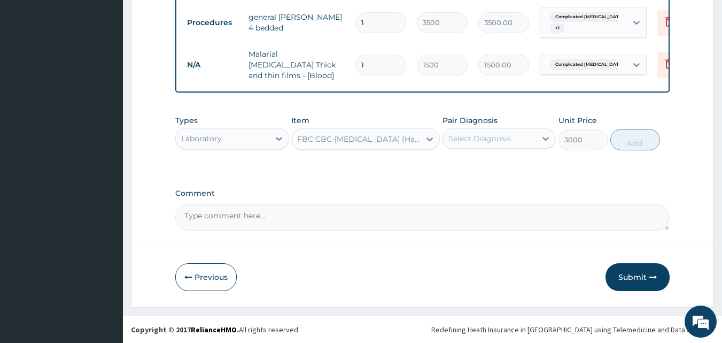
click at [470, 150] on div "Types Laboratory Item FBC CBC-Complete Blood Count (Haemogram) - [Blood] Pair D…" at bounding box center [422, 133] width 495 height 46
click at [468, 143] on div "Select Diagnosis" at bounding box center [479, 138] width 63 height 11
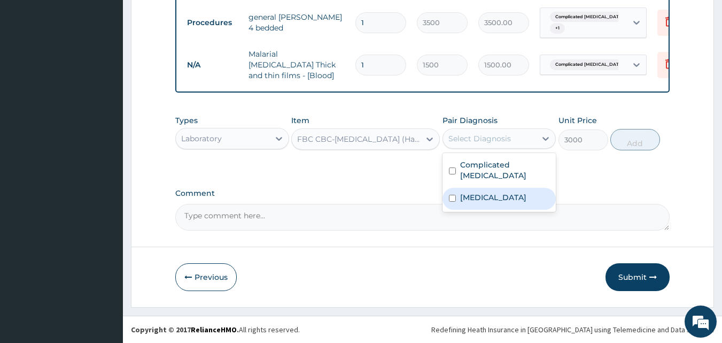
click at [480, 197] on div "Anemia" at bounding box center [500, 199] width 114 height 22
checkbox input "true"
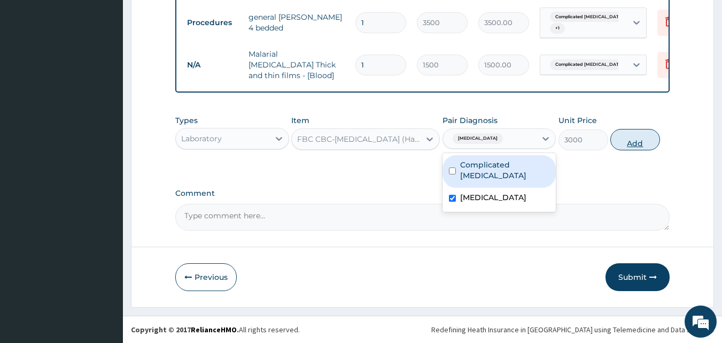
click at [630, 144] on button "Add" at bounding box center [635, 139] width 50 height 21
type input "0"
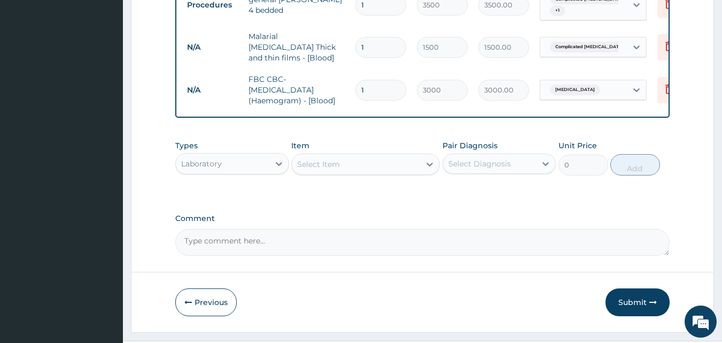
scroll to position [495, 0]
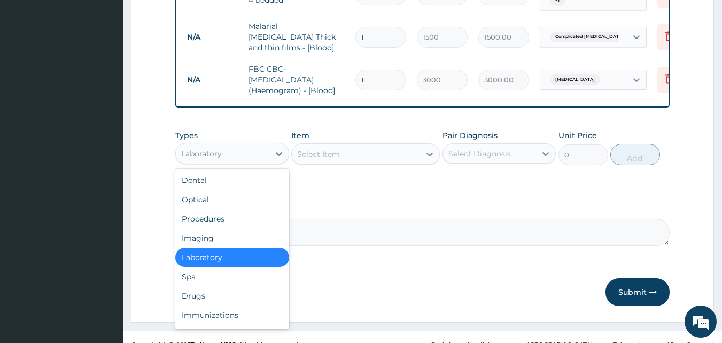
click at [261, 153] on div "Laboratory" at bounding box center [223, 153] width 94 height 17
click at [233, 293] on div "Drugs" at bounding box center [232, 295] width 114 height 19
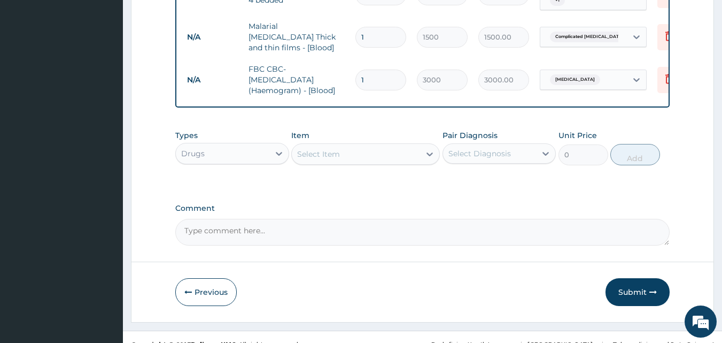
click at [362, 164] on div "Select Item" at bounding box center [365, 153] width 149 height 21
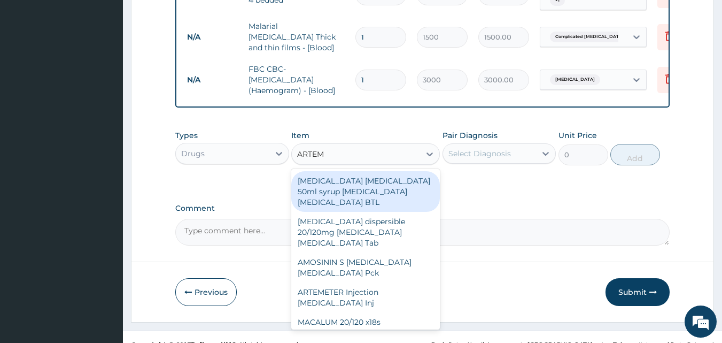
type input "ARTEME"
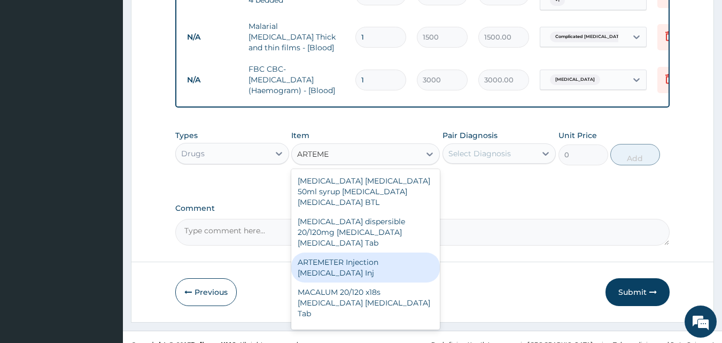
click at [361, 259] on div "ARTEMETER Injection Artemether Inj" at bounding box center [365, 267] width 149 height 30
type input "300"
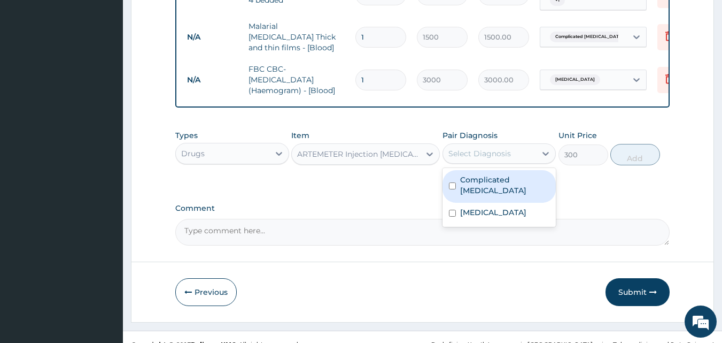
click at [503, 153] on div "Select Diagnosis" at bounding box center [479, 153] width 63 height 11
click at [500, 181] on label "Complicated malaria" at bounding box center [505, 184] width 90 height 21
checkbox input "true"
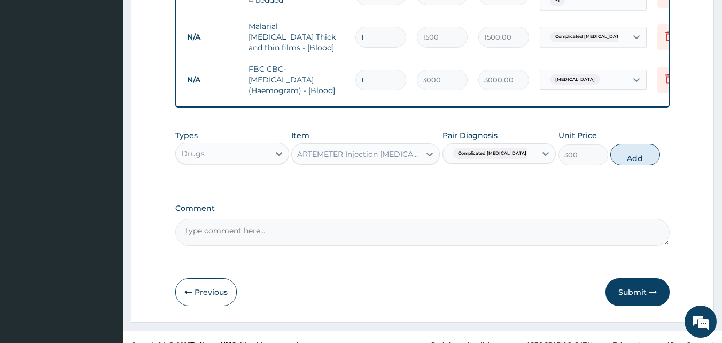
click at [617, 160] on button "Add" at bounding box center [635, 154] width 50 height 21
type input "0"
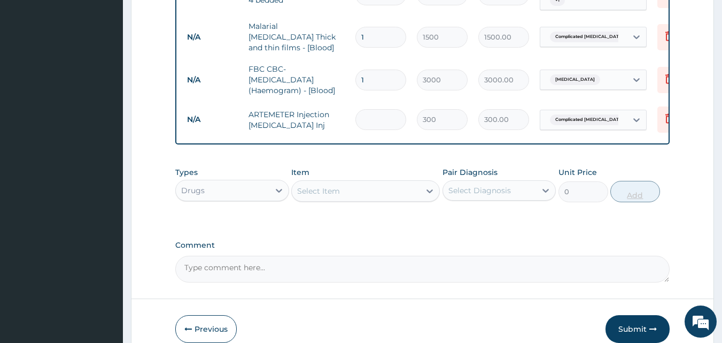
type input "0.00"
type input "4"
type input "1200.00"
type input "4"
click at [316, 193] on div "Select Item" at bounding box center [318, 190] width 43 height 11
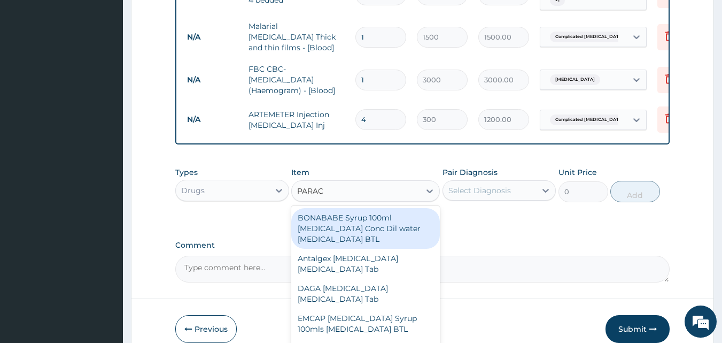
type input "PARACE"
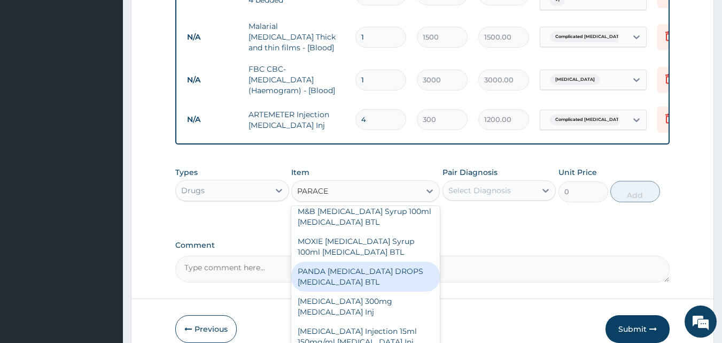
scroll to position [317, 0]
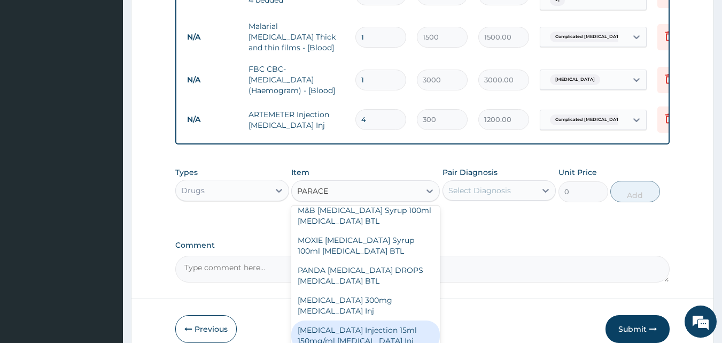
click at [366, 332] on div "PARACETAMOL Injection 15ml 150mg/ml Acetaminophen Inj" at bounding box center [365, 335] width 149 height 30
type input "500"
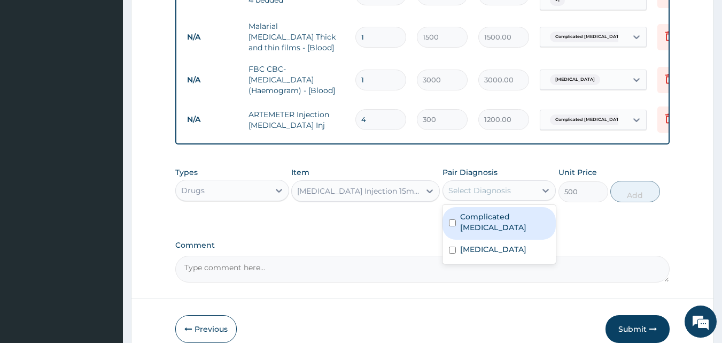
click at [478, 197] on div "Select Diagnosis" at bounding box center [490, 190] width 94 height 17
click at [479, 221] on label "Complicated malaria" at bounding box center [505, 221] width 90 height 21
checkbox input "true"
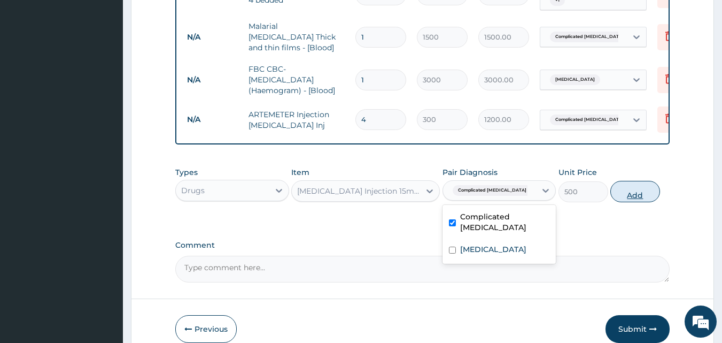
click at [621, 196] on button "Add" at bounding box center [635, 191] width 50 height 21
type input "0"
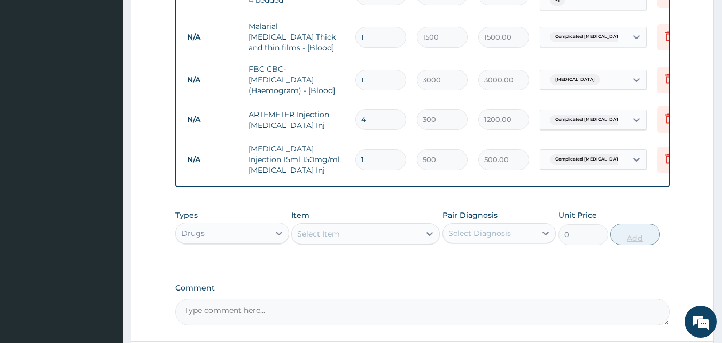
type input "0.00"
type input "2"
type input "1000.00"
type input "2"
click at [329, 238] on div "Select Item" at bounding box center [318, 233] width 43 height 11
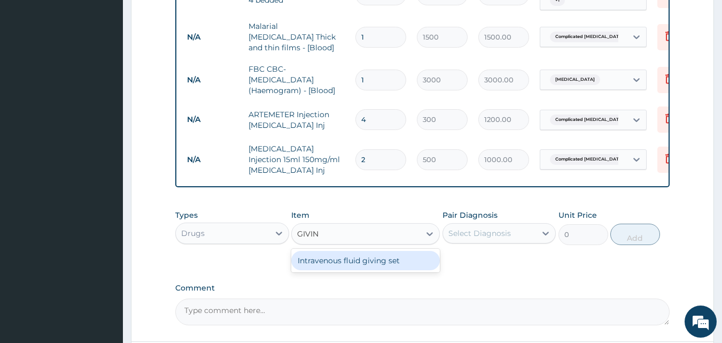
type input "GIVING"
click at [336, 263] on div "Intravenous fluid giving set" at bounding box center [365, 260] width 149 height 19
type input "200"
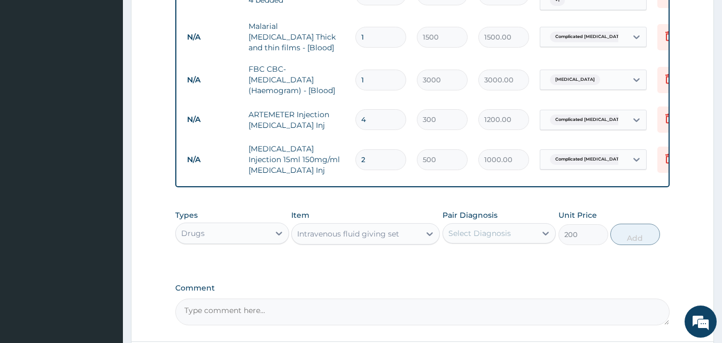
click at [460, 236] on div "Select Diagnosis" at bounding box center [479, 233] width 63 height 11
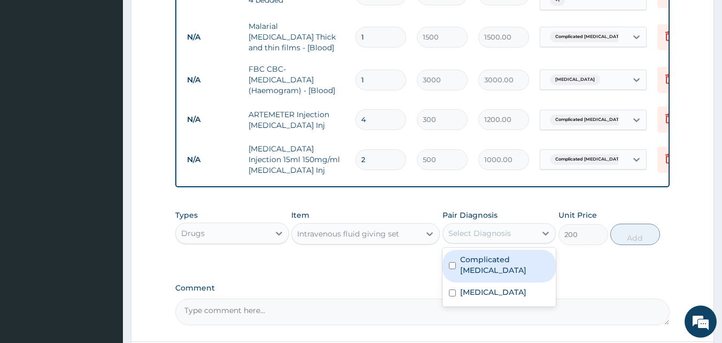
click at [469, 260] on label "Complicated malaria" at bounding box center [505, 264] width 90 height 21
checkbox input "true"
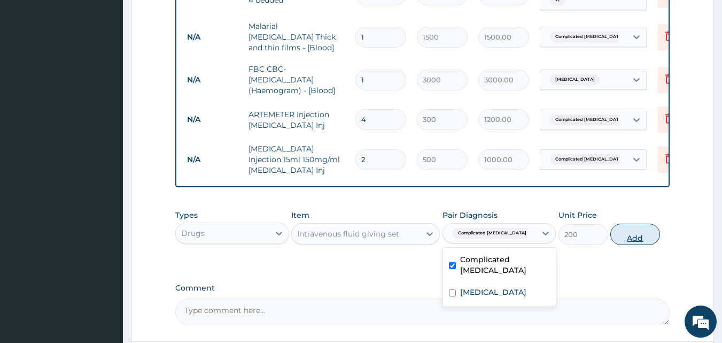
click at [628, 236] on button "Add" at bounding box center [635, 233] width 50 height 21
type input "0"
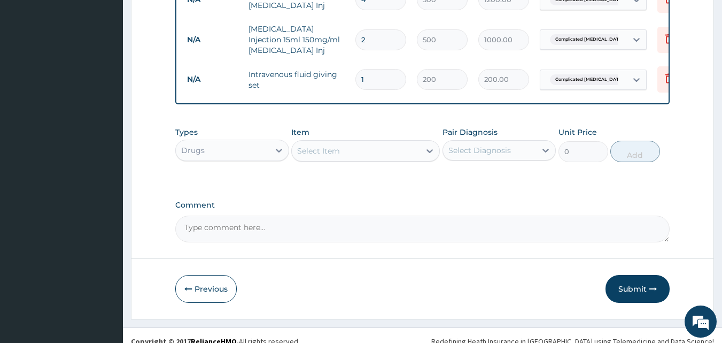
scroll to position [623, 0]
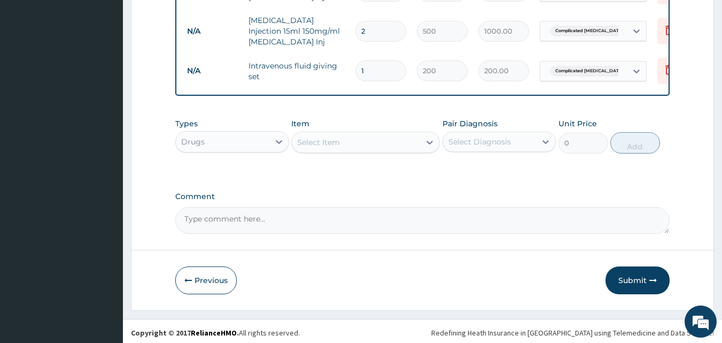
click at [376, 149] on div "Select Item" at bounding box center [356, 142] width 128 height 17
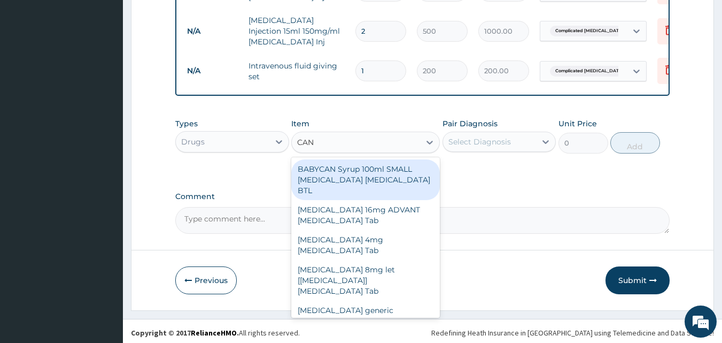
type input "CANN"
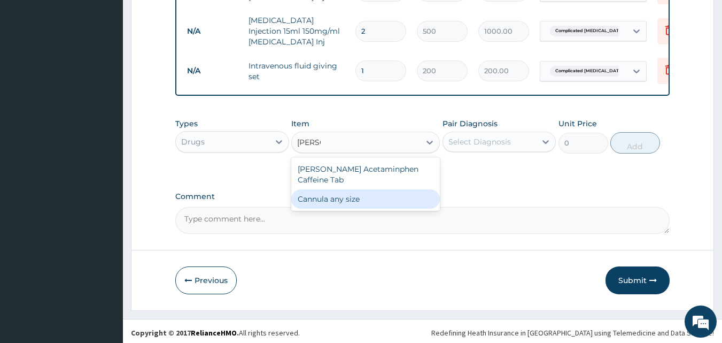
click at [379, 205] on div "Cannula any size" at bounding box center [365, 198] width 149 height 19
type input "100"
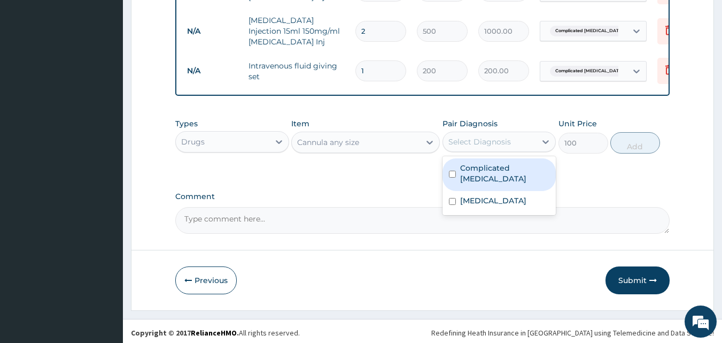
click at [491, 143] on div "Select Diagnosis" at bounding box center [479, 141] width 63 height 11
click at [491, 169] on label "Complicated malaria" at bounding box center [505, 172] width 90 height 21
checkbox input "true"
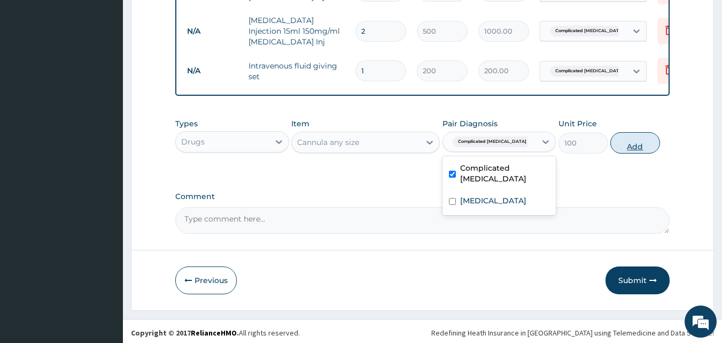
click at [624, 148] on button "Add" at bounding box center [635, 142] width 50 height 21
type input "0"
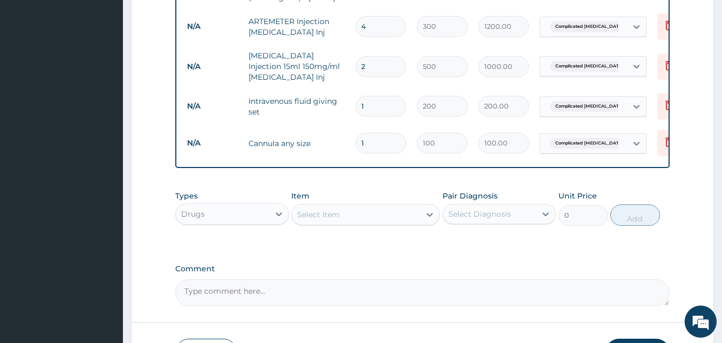
scroll to position [589, 0]
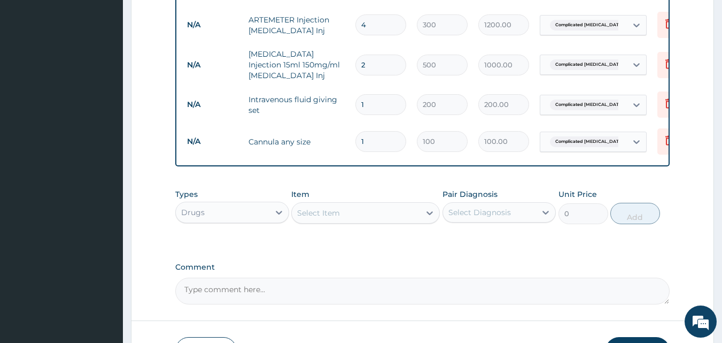
click at [319, 216] on div "Select Item" at bounding box center [318, 212] width 43 height 11
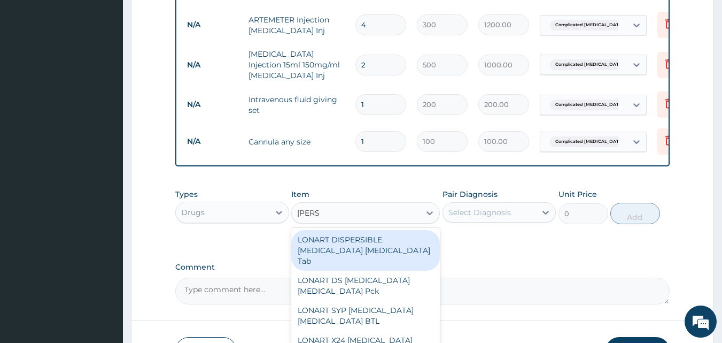
type input "LONAR"
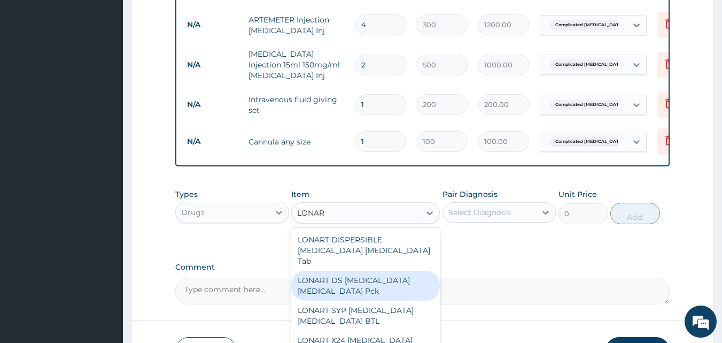
click at [350, 278] on div "LONART DS [MEDICAL_DATA] [MEDICAL_DATA] Pck" at bounding box center [365, 285] width 149 height 30
type input "1550"
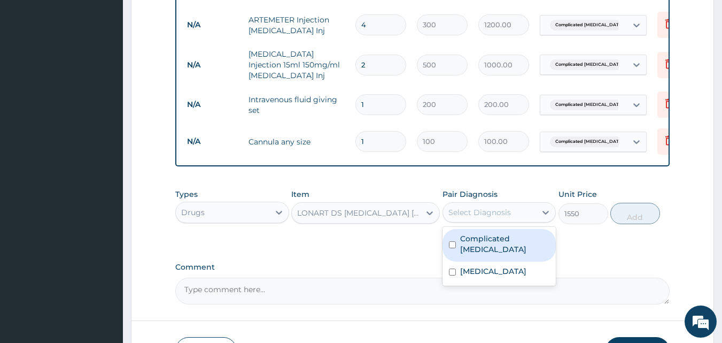
click at [501, 211] on div "Select Diagnosis" at bounding box center [479, 212] width 63 height 11
click at [502, 240] on label "Complicated malaria" at bounding box center [505, 243] width 90 height 21
checkbox input "true"
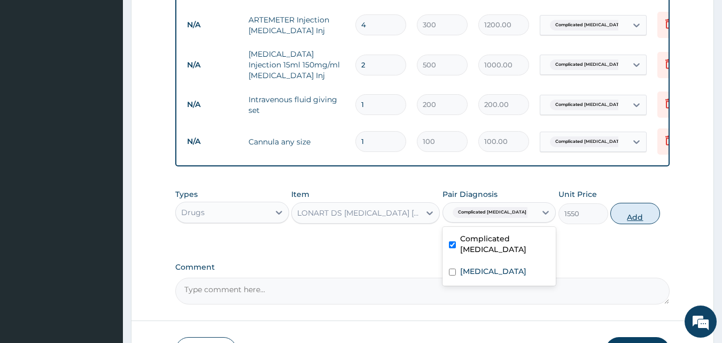
click at [622, 220] on button "Add" at bounding box center [635, 213] width 50 height 21
type input "0"
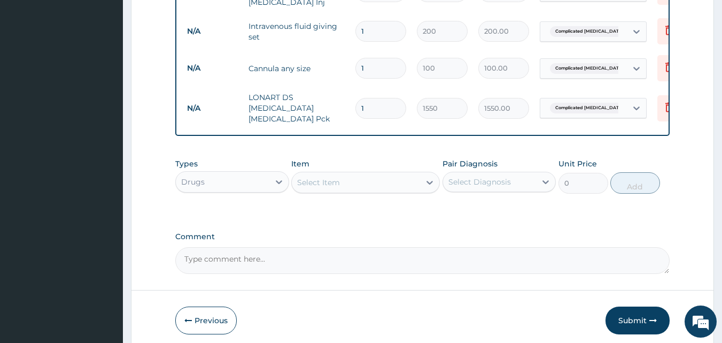
scroll to position [663, 0]
click at [347, 181] on div "Select Item" at bounding box center [356, 181] width 128 height 17
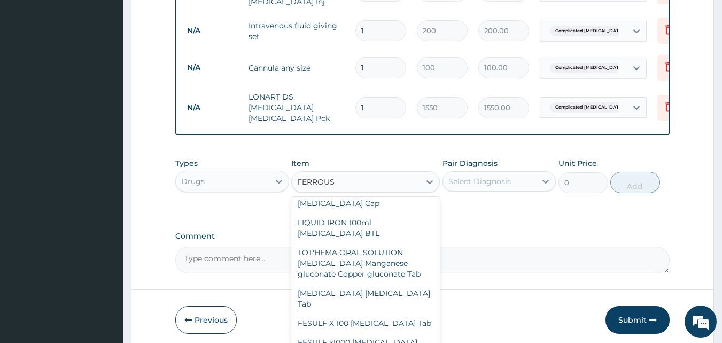
scroll to position [316, 0]
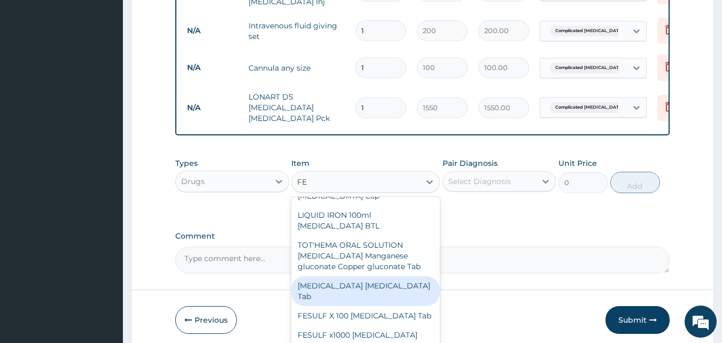
type input "F"
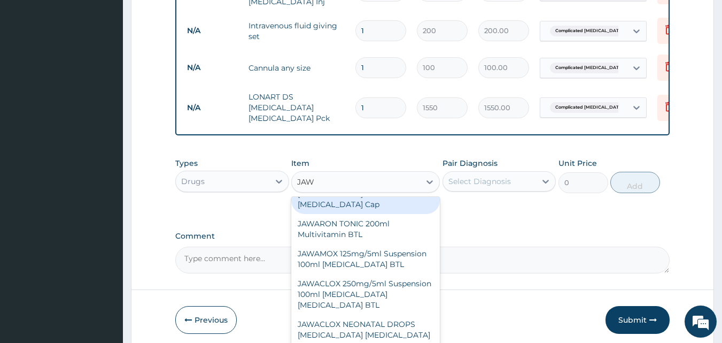
scroll to position [15, 0]
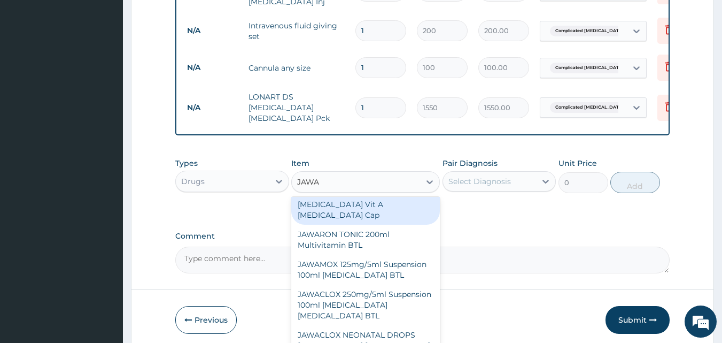
type input "JAWAR"
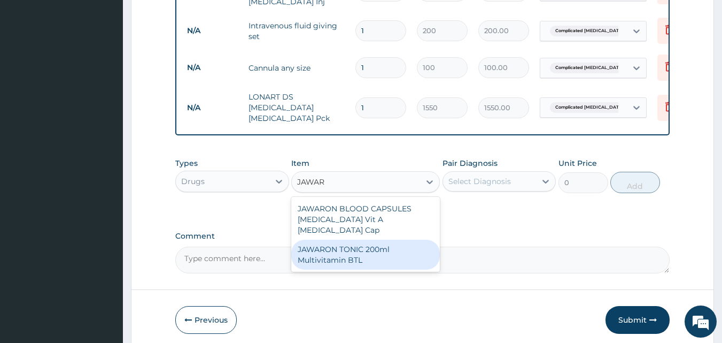
click at [366, 245] on div "JAWARON TONIC 200ml Multivitamin BTL" at bounding box center [365, 254] width 149 height 30
type input "550"
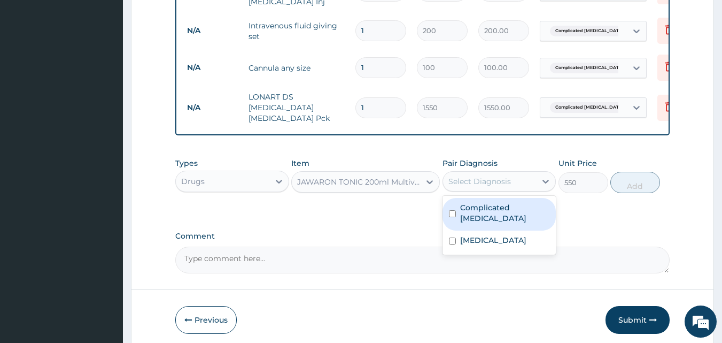
click at [468, 176] on div "Select Diagnosis" at bounding box center [479, 181] width 63 height 11
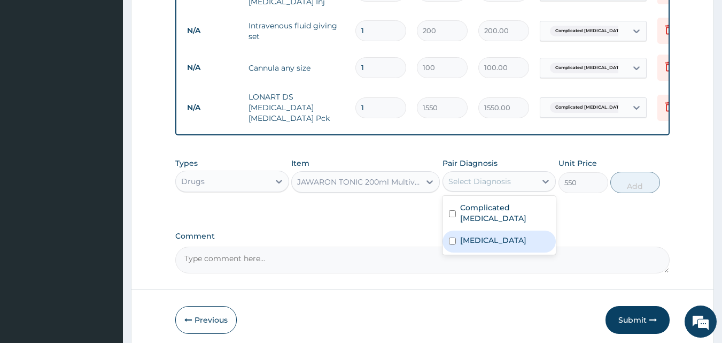
click at [479, 235] on label "Anemia" at bounding box center [493, 240] width 66 height 11
checkbox input "true"
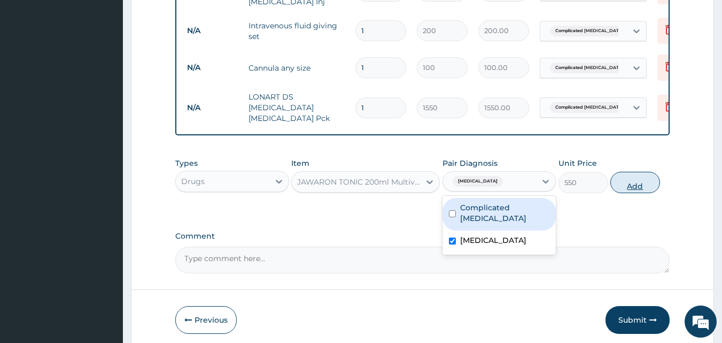
click at [617, 180] on button "Add" at bounding box center [635, 182] width 50 height 21
type input "0"
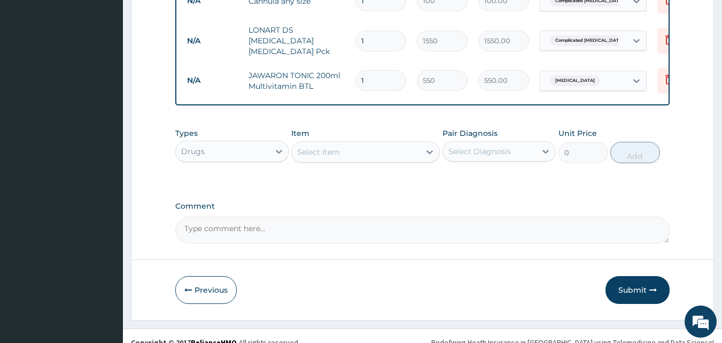
scroll to position [738, 0]
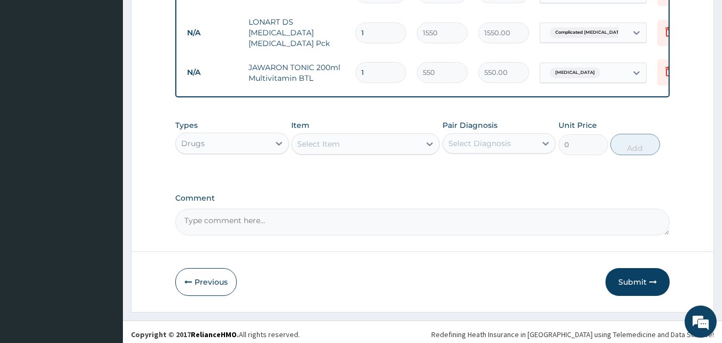
click at [358, 146] on div "Select Item" at bounding box center [356, 143] width 128 height 17
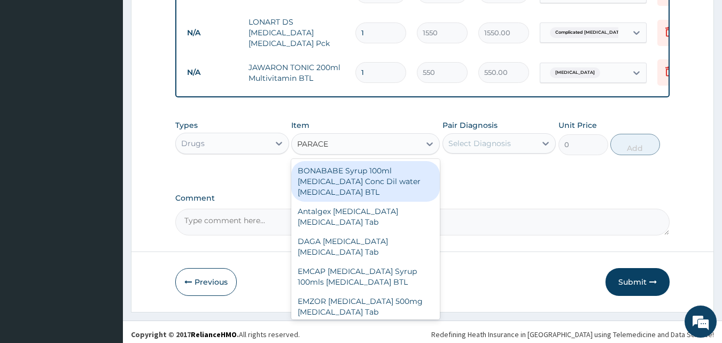
type input "PARACET"
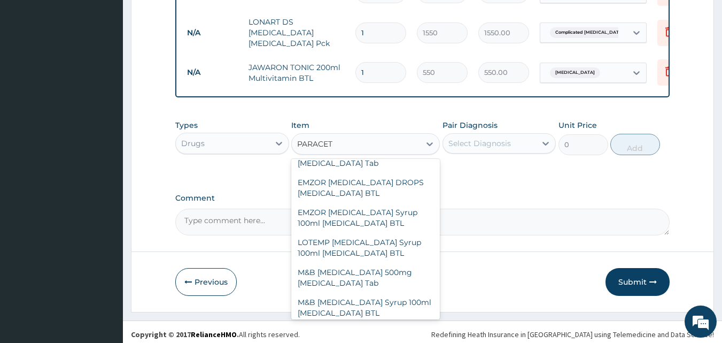
scroll to position [160, 0]
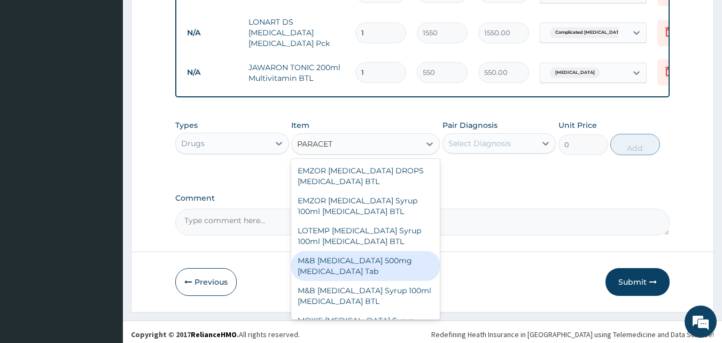
click at [361, 262] on div "M&B [MEDICAL_DATA] 500mg [MEDICAL_DATA] Tab" at bounding box center [365, 266] width 149 height 30
type input "10"
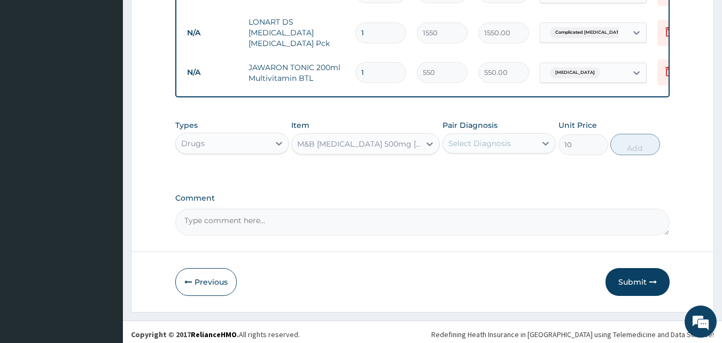
click at [479, 138] on div "Select Diagnosis" at bounding box center [479, 143] width 63 height 11
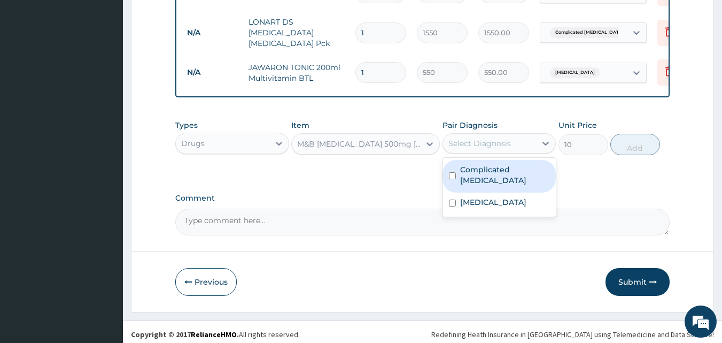
click at [481, 164] on label "Complicated malaria" at bounding box center [505, 174] width 90 height 21
checkbox input "true"
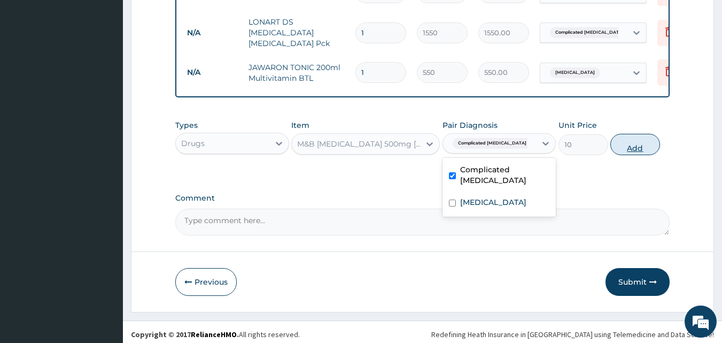
click at [624, 149] on button "Add" at bounding box center [635, 144] width 50 height 21
type input "0"
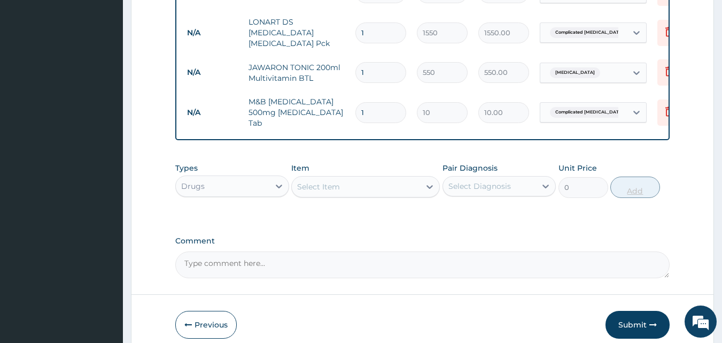
type input "18"
type input "180.00"
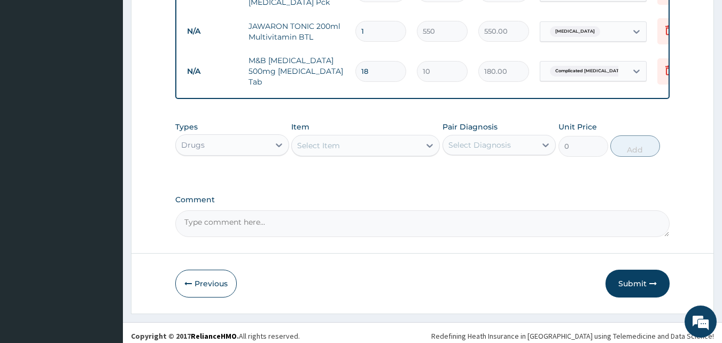
scroll to position [781, 0]
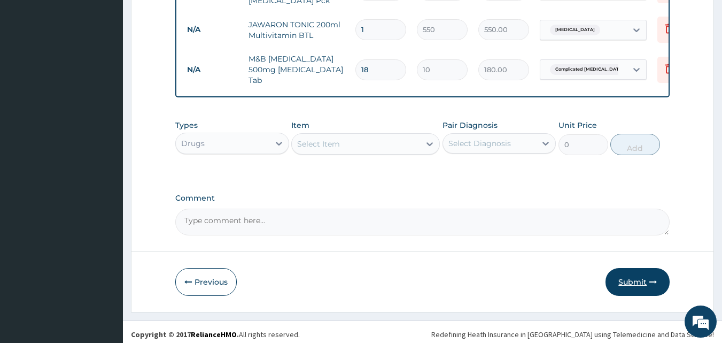
type input "18"
click at [630, 273] on button "Submit" at bounding box center [638, 282] width 64 height 28
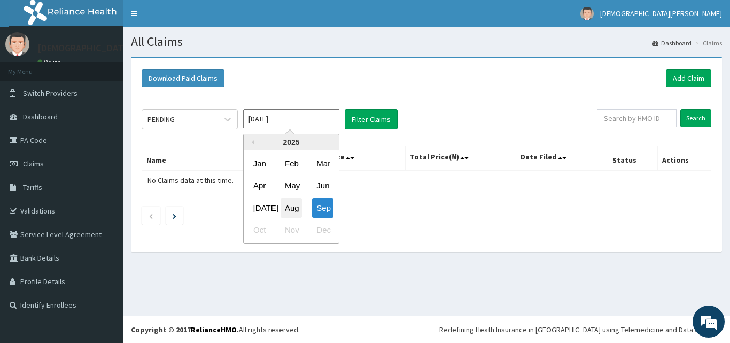
drag, startPoint x: 286, startPoint y: 125, endPoint x: 294, endPoint y: 209, distance: 84.3
click at [294, 129] on div "[DATE] Previous Year [DATE] Feb Mar Apr May Jun [DATE] Aug Sep Oct Nov Dec" at bounding box center [291, 119] width 96 height 20
click at [294, 209] on div "Aug" at bounding box center [291, 208] width 21 height 20
type input "[DATE]"
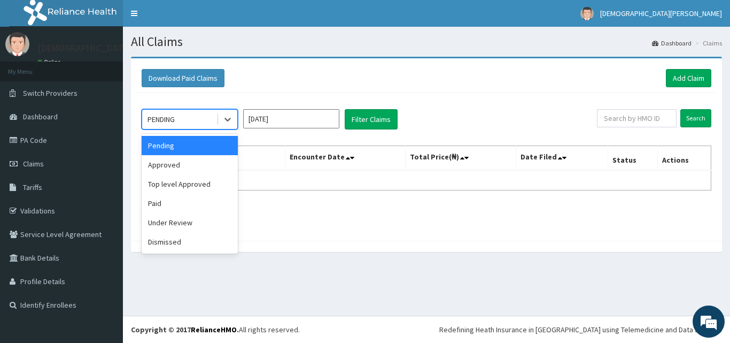
click at [195, 125] on div "PENDING" at bounding box center [179, 119] width 74 height 17
click at [192, 163] on div "Approved" at bounding box center [190, 164] width 96 height 19
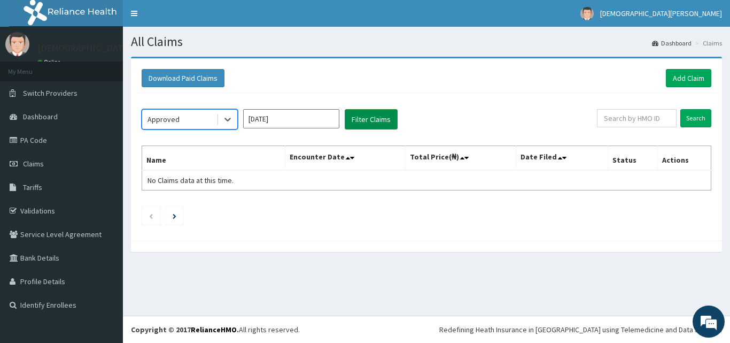
click at [367, 127] on button "Filter Claims" at bounding box center [371, 119] width 53 height 20
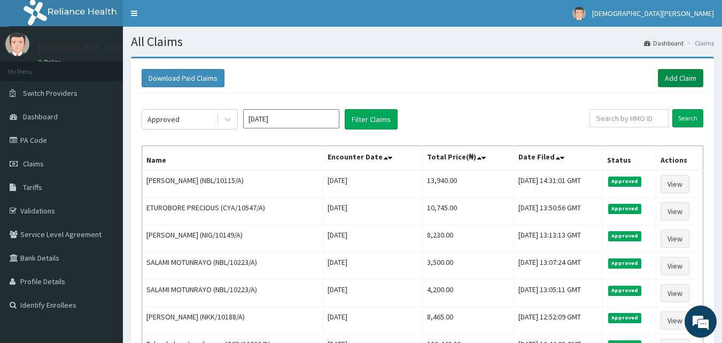
click at [695, 79] on link "Add Claim" at bounding box center [680, 78] width 45 height 18
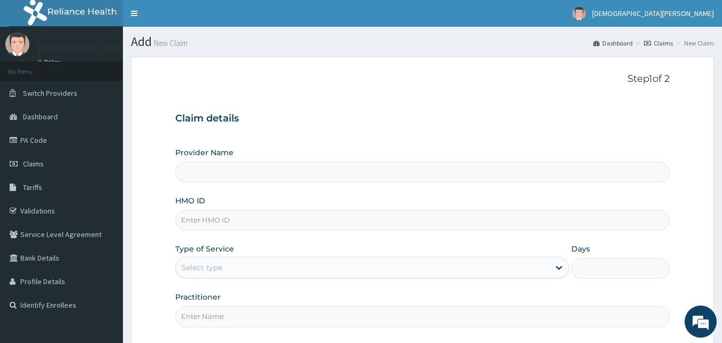
type input "[GEOGRAPHIC_DATA]"
click at [254, 227] on input "HMO ID" at bounding box center [422, 219] width 495 height 21
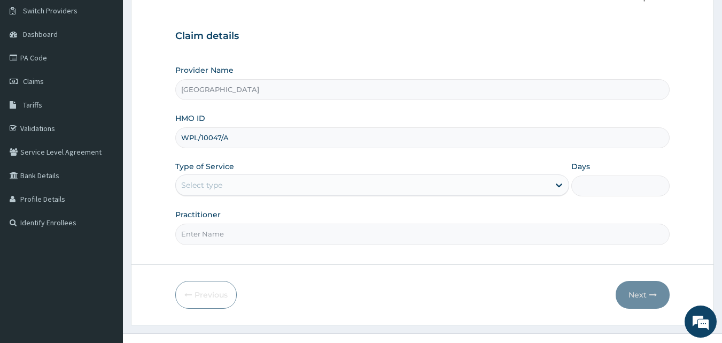
scroll to position [86, 0]
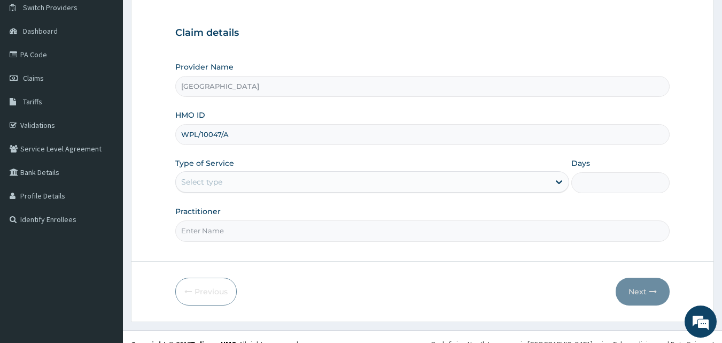
type input "WPL/10047/A"
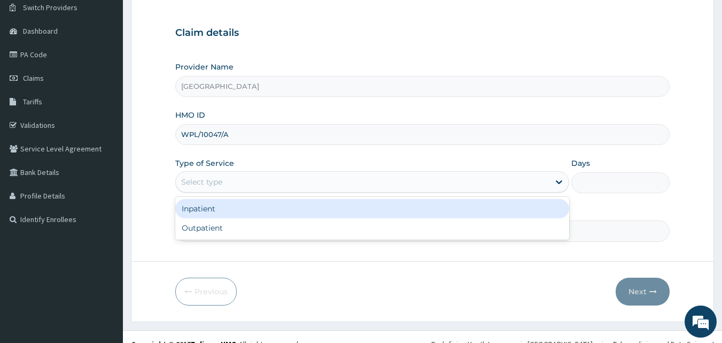
click at [218, 183] on div "Select type" at bounding box center [201, 181] width 41 height 11
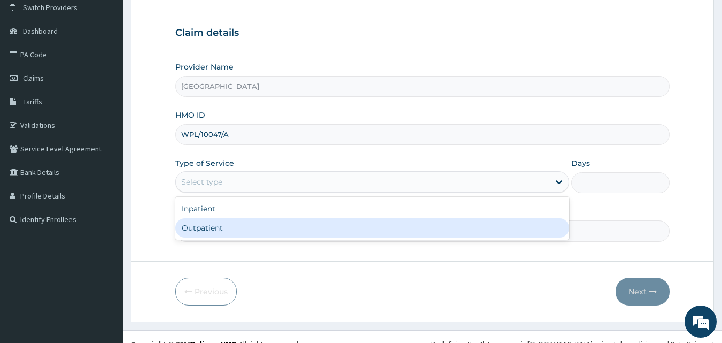
click at [221, 224] on div "Outpatient" at bounding box center [372, 227] width 394 height 19
type input "1"
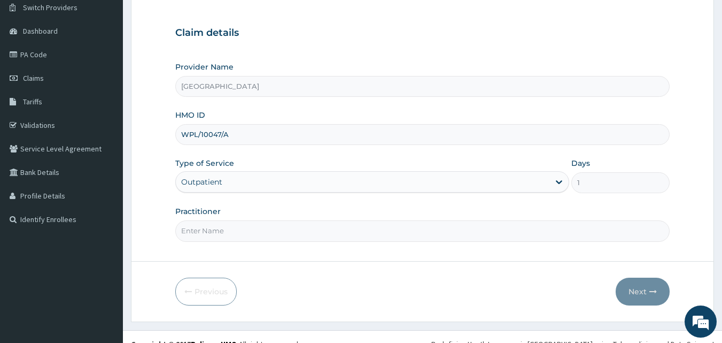
click at [259, 227] on input "Practitioner" at bounding box center [422, 230] width 495 height 21
type input "DR SAMPSON EZE"
click at [640, 288] on button "Next" at bounding box center [643, 291] width 54 height 28
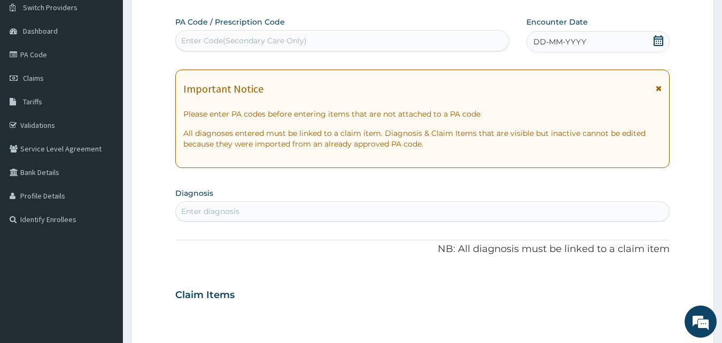
click at [564, 35] on div "DD-MM-YYYY" at bounding box center [597, 41] width 143 height 21
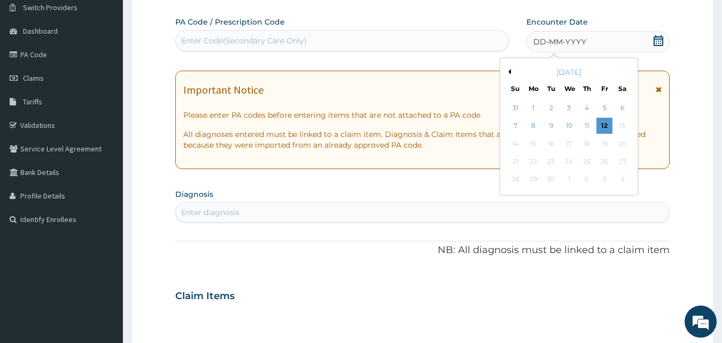
click at [510, 71] on button "Previous Month" at bounding box center [508, 71] width 5 height 5
click at [569, 165] on div "20" at bounding box center [569, 161] width 16 height 16
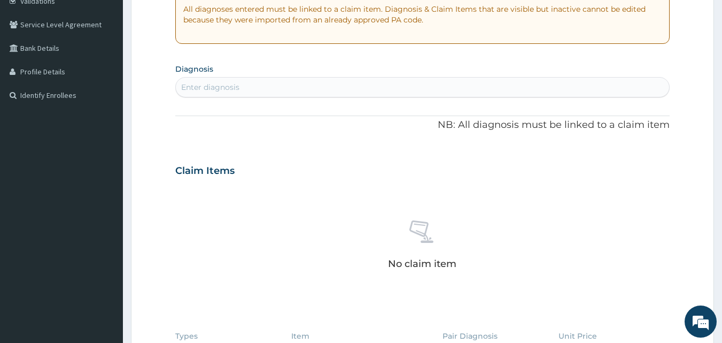
scroll to position [219, 0]
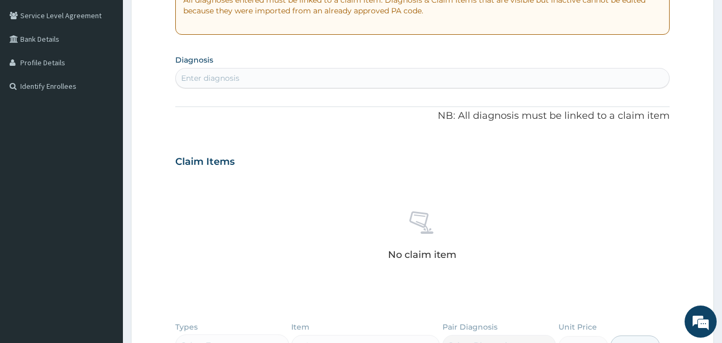
click at [260, 79] on div "Enter diagnosis" at bounding box center [423, 77] width 494 height 17
type input "FURUNC"
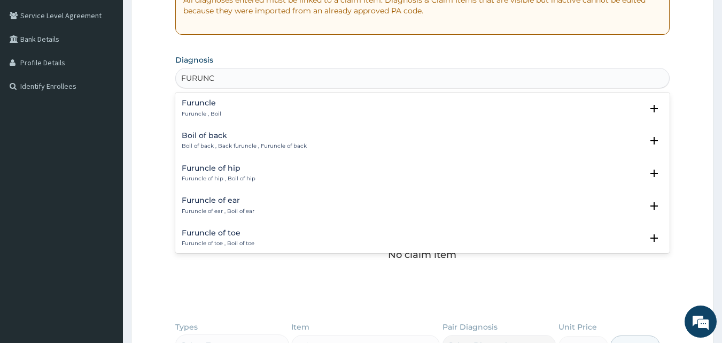
click at [213, 104] on h4 "Furuncle" at bounding box center [202, 103] width 40 height 8
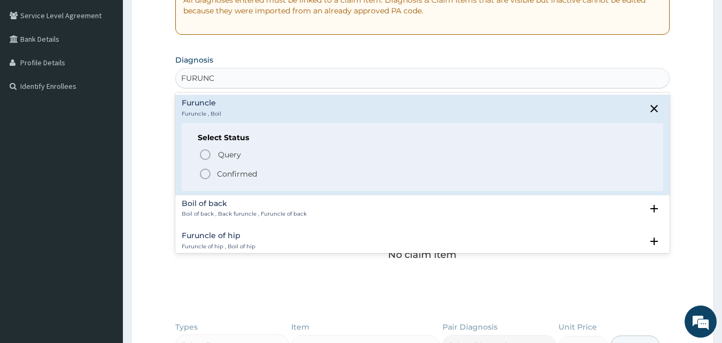
click at [204, 176] on icon "status option filled" at bounding box center [205, 173] width 13 height 13
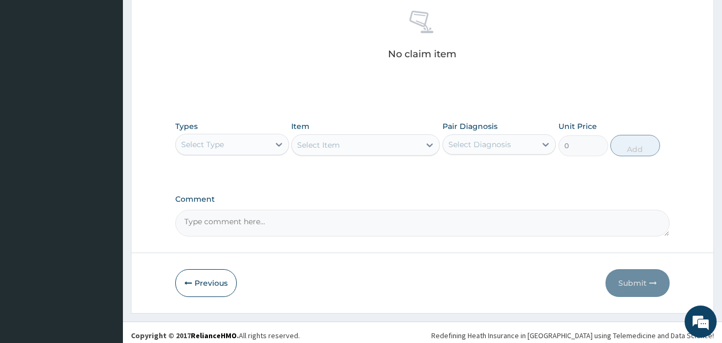
scroll to position [428, 0]
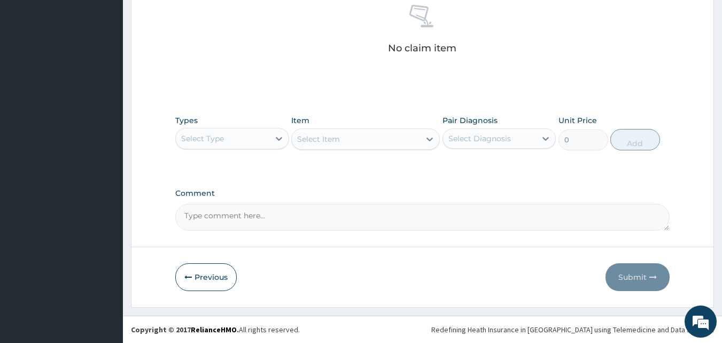
click at [253, 133] on div "Select Type" at bounding box center [223, 138] width 94 height 17
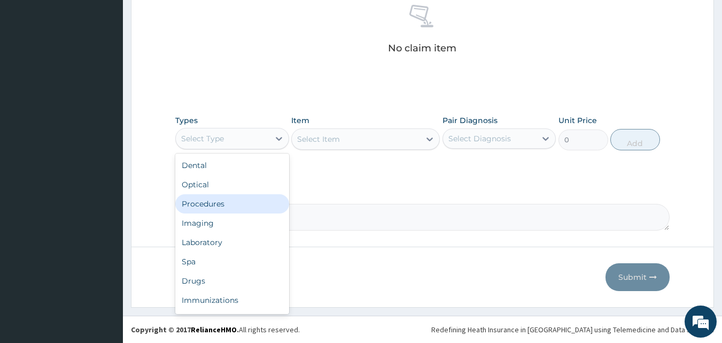
click at [235, 204] on div "Procedures" at bounding box center [232, 203] width 114 height 19
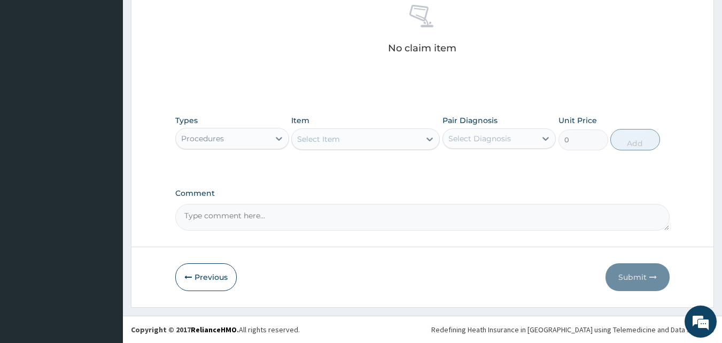
click at [322, 143] on div "Select Item" at bounding box center [318, 139] width 43 height 11
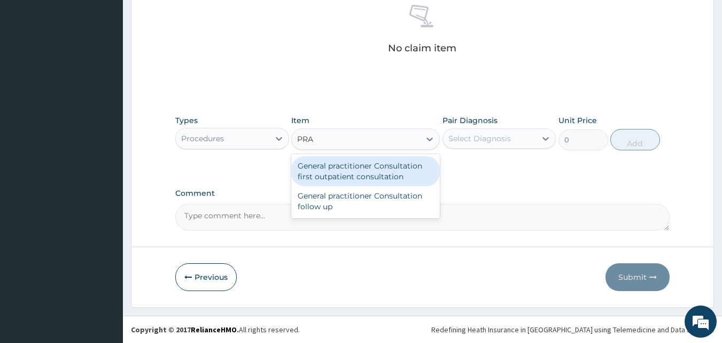
type input "PRAC"
click at [333, 173] on div "General practitioner Consultation first outpatient consultation" at bounding box center [365, 171] width 149 height 30
type input "3000"
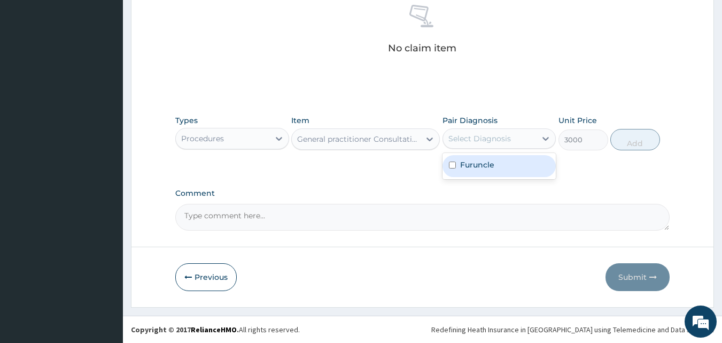
click at [469, 142] on div "Select Diagnosis" at bounding box center [479, 138] width 63 height 11
click at [474, 161] on label "Furuncle" at bounding box center [477, 164] width 34 height 11
checkbox input "true"
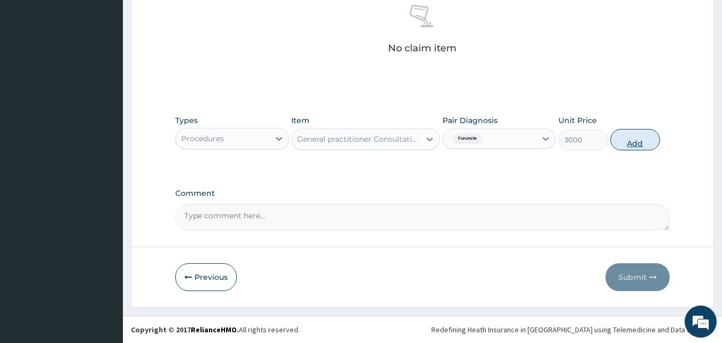
click at [627, 143] on button "Add" at bounding box center [635, 139] width 50 height 21
type input "0"
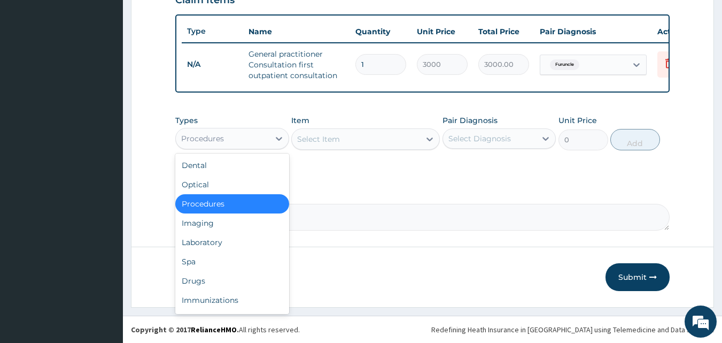
click at [238, 141] on div "Procedures" at bounding box center [223, 138] width 94 height 17
click at [216, 243] on div "Laboratory" at bounding box center [232, 241] width 114 height 19
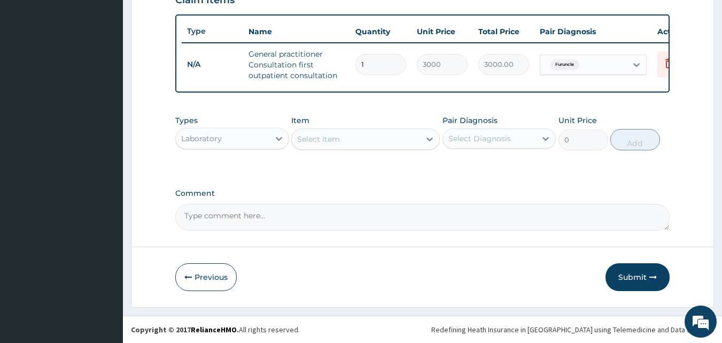
click at [344, 142] on div "Select Item" at bounding box center [356, 138] width 128 height 17
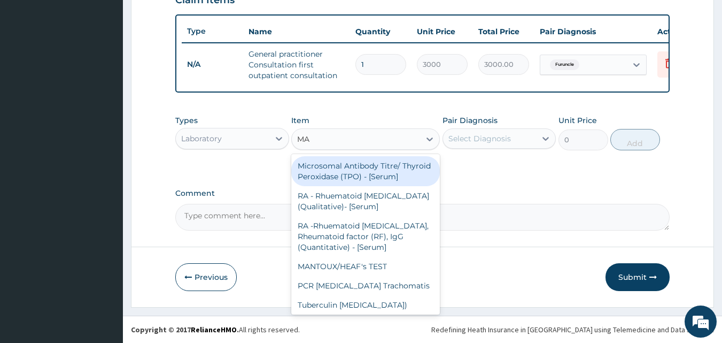
type input "M"
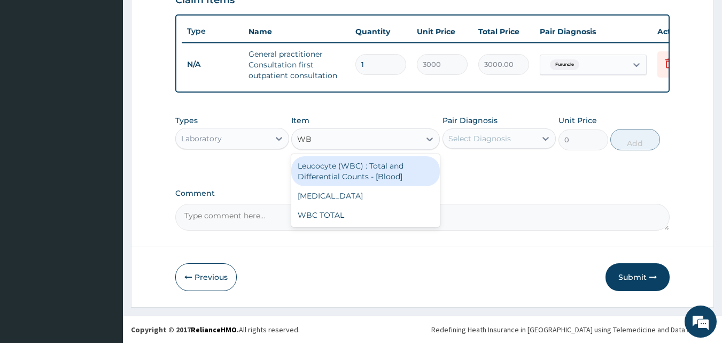
type input "WBC"
click at [349, 164] on div "Leucocyte (WBC) : Total and Differential Counts - [Blood]" at bounding box center [365, 171] width 149 height 30
type input "2000"
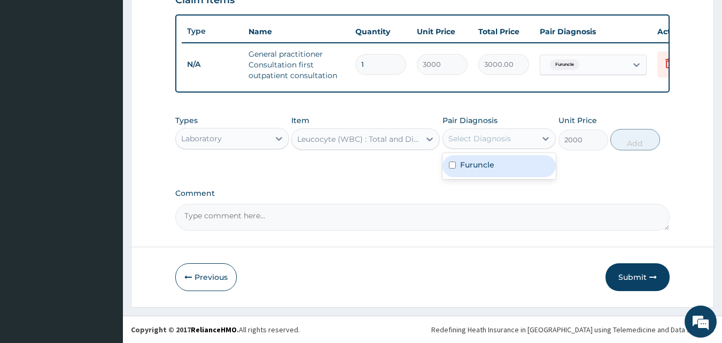
click at [484, 135] on div "Select Diagnosis" at bounding box center [479, 138] width 63 height 11
click at [491, 173] on div "Furuncle" at bounding box center [500, 166] width 114 height 22
checkbox input "true"
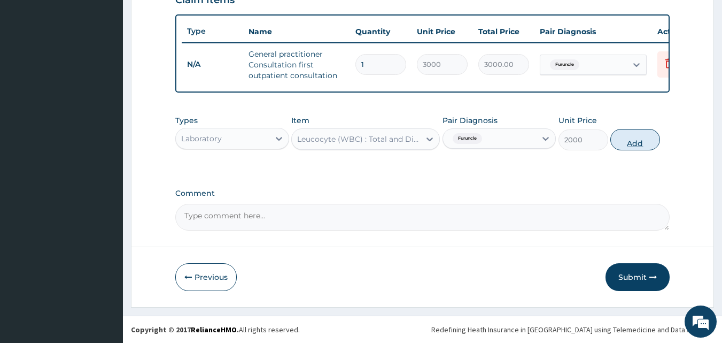
click at [626, 141] on button "Add" at bounding box center [635, 139] width 50 height 21
type input "0"
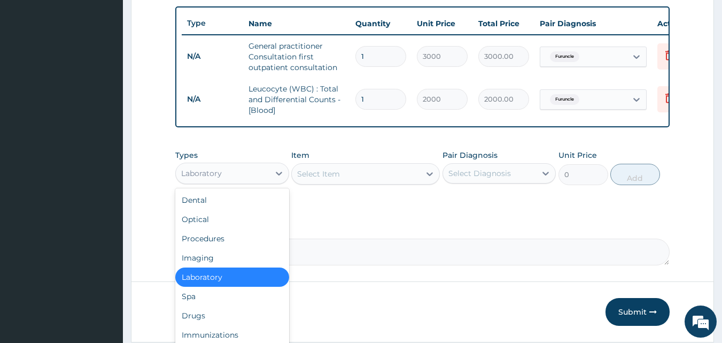
click at [259, 182] on div "Laboratory" at bounding box center [223, 173] width 94 height 17
click at [234, 322] on div "Drugs" at bounding box center [232, 315] width 114 height 19
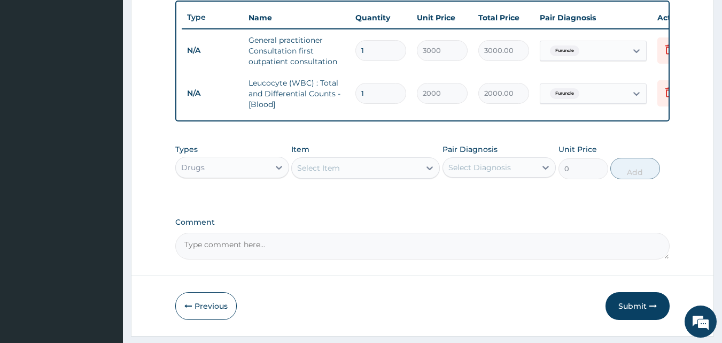
scroll to position [398, 0]
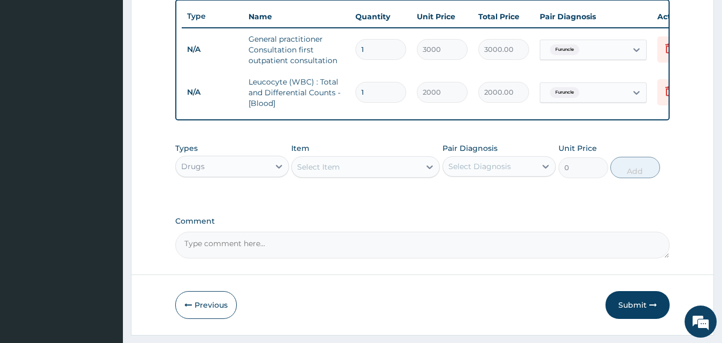
click at [391, 175] on div "Select Item" at bounding box center [356, 166] width 128 height 17
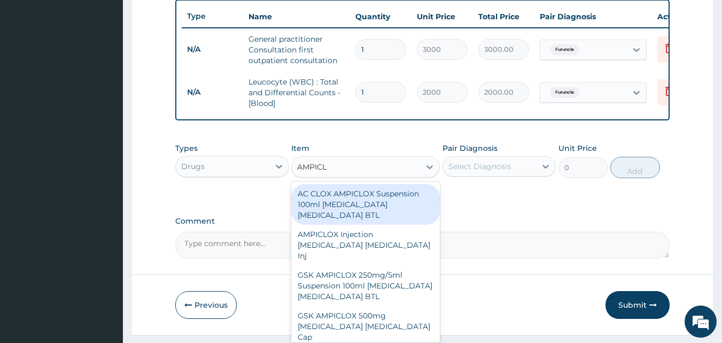
type input "AMPICLO"
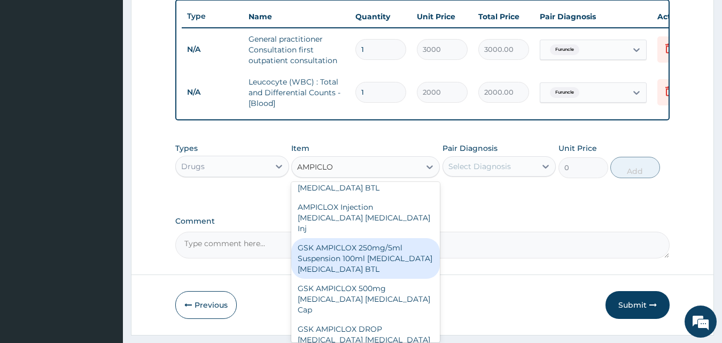
scroll to position [39, 0]
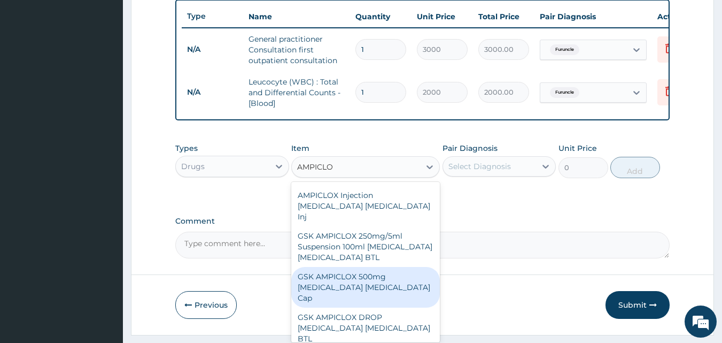
click at [377, 276] on div "GSK AMPICLOX 500mg Ampicillin Cloxacillin Cap" at bounding box center [365, 287] width 149 height 41
type input "100"
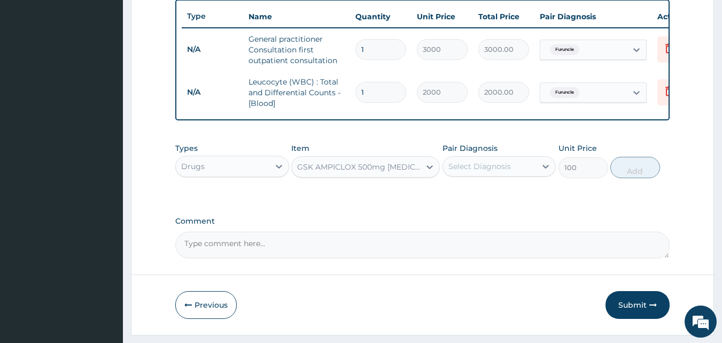
click at [488, 172] on div "Select Diagnosis" at bounding box center [479, 166] width 63 height 11
click at [488, 198] on label "Furuncle" at bounding box center [477, 192] width 34 height 11
checkbox input "true"
click at [628, 167] on button "Add" at bounding box center [635, 167] width 50 height 21
type input "0"
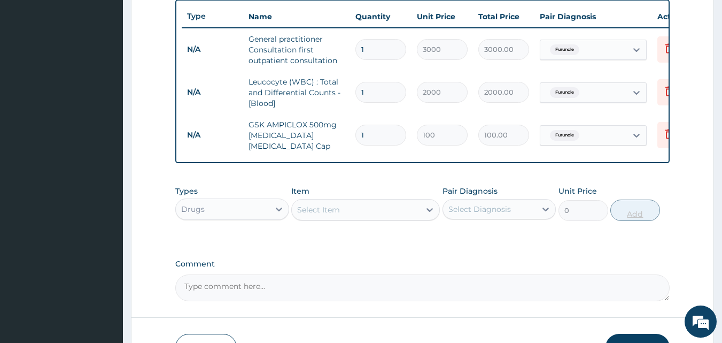
type input "0.00"
type input "2"
type input "200.00"
type input "20"
type input "2000.00"
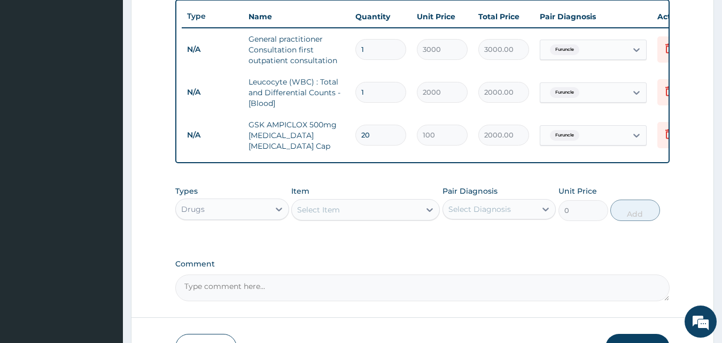
type input "20"
click at [358, 217] on div "Select Item" at bounding box center [356, 209] width 128 height 17
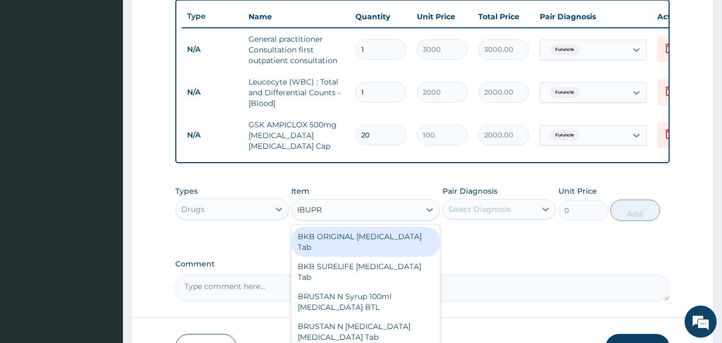
type input "IBUPRO"
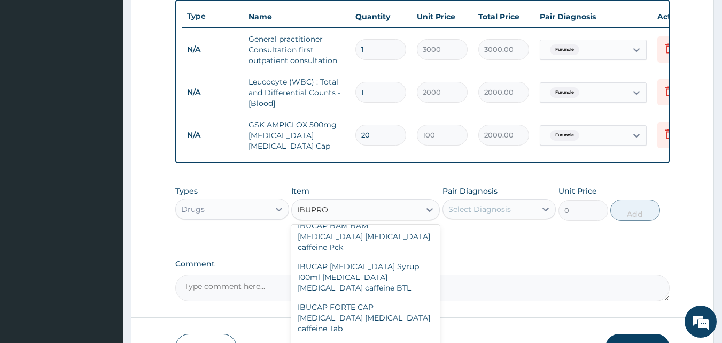
scroll to position [263, 0]
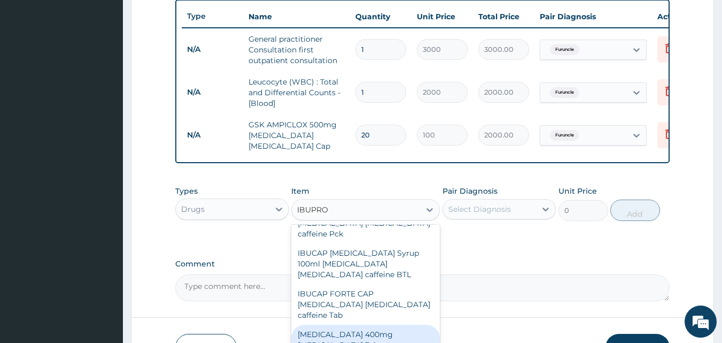
drag, startPoint x: 360, startPoint y: 305, endPoint x: 363, endPoint y: 299, distance: 7.2
click at [363, 324] on div "IBUPROFEN 400mg Ibuprofen Tab" at bounding box center [365, 339] width 149 height 30
type input "55"
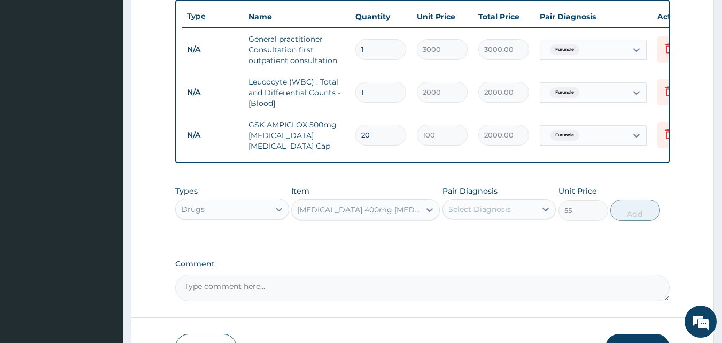
click at [363, 299] on textarea "Comment" at bounding box center [422, 287] width 495 height 27
click at [482, 206] on div "Select Diagnosis" at bounding box center [479, 209] width 63 height 11
click at [485, 240] on label "Furuncle" at bounding box center [477, 235] width 34 height 11
checkbox input "true"
click at [637, 210] on button "Add" at bounding box center [635, 209] width 50 height 21
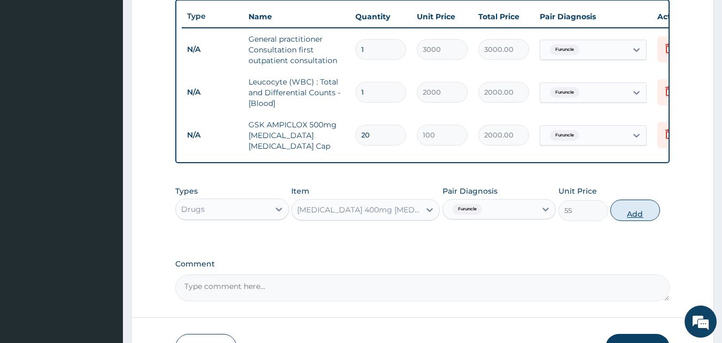
type input "0"
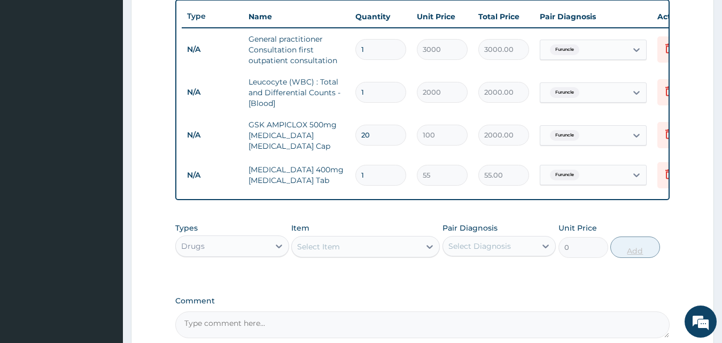
type input "10"
type input "550.00"
type input "10"
click at [347, 244] on div "Select Item" at bounding box center [356, 246] width 128 height 17
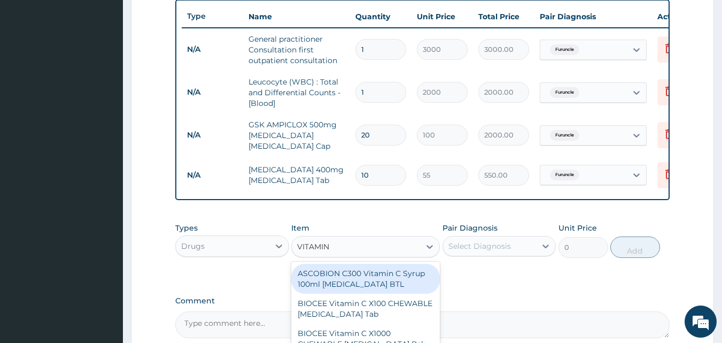
type input "VITAMIN C"
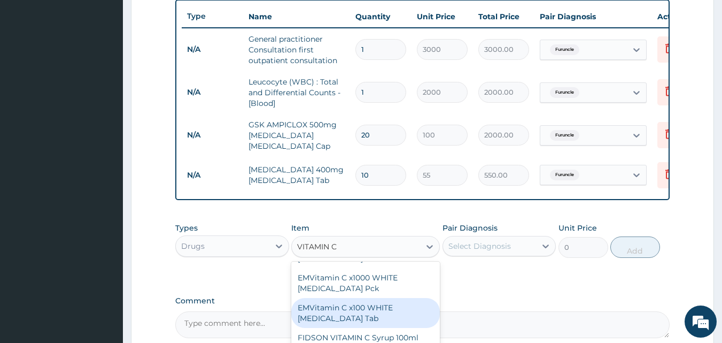
scroll to position [325, 0]
click at [370, 308] on div "EMVitamin C x100 WHITE Ascorbic Acid Tab" at bounding box center [365, 312] width 149 height 30
type input "340"
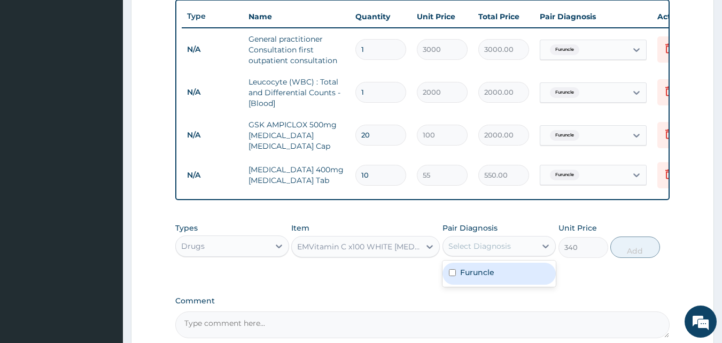
drag, startPoint x: 465, startPoint y: 254, endPoint x: 475, endPoint y: 274, distance: 22.0
click at [475, 256] on div "option Furuncle, selected. option Furuncle focused, 1 of 1. 1 result available.…" at bounding box center [500, 246] width 114 height 20
click at [475, 274] on label "Furuncle" at bounding box center [477, 272] width 34 height 11
checkbox input "true"
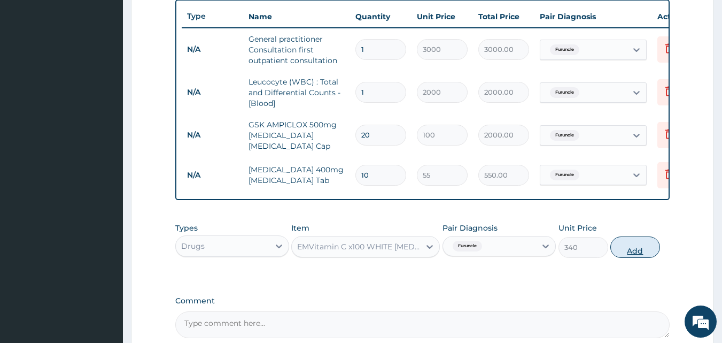
click at [630, 257] on button "Add" at bounding box center [635, 246] width 50 height 21
type input "0"
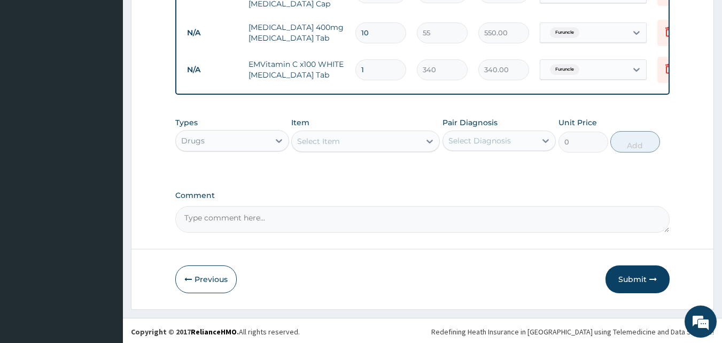
scroll to position [545, 0]
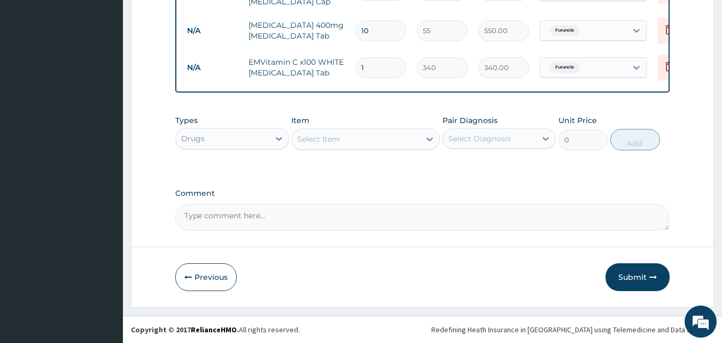
click at [405, 144] on div "Select Item" at bounding box center [356, 138] width 128 height 17
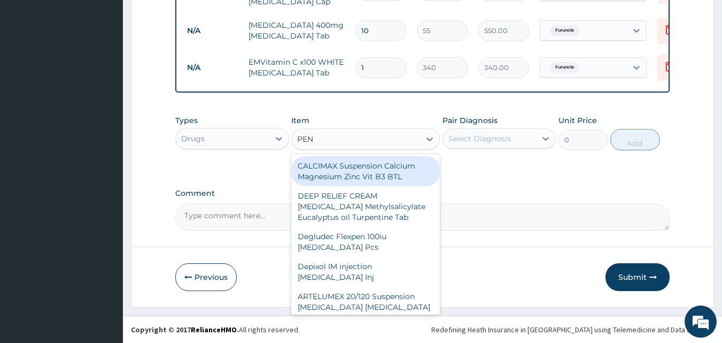
type input "PENI"
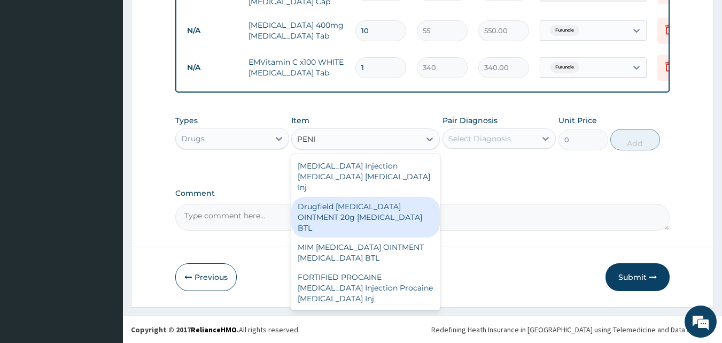
click at [391, 197] on div "Drugfield PENICILLIN OINTMENT 20g Penicillin BTL" at bounding box center [365, 217] width 149 height 41
type input "500"
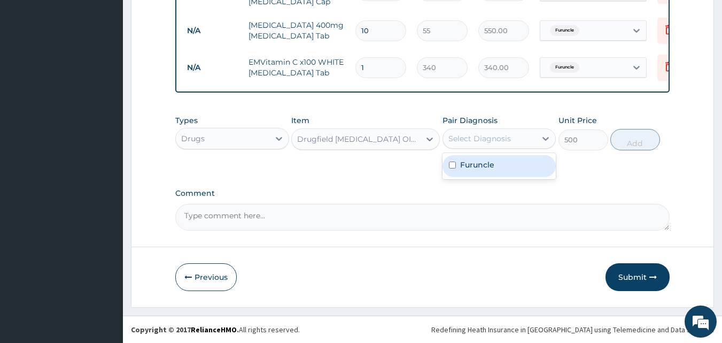
click at [471, 137] on div "Select Diagnosis" at bounding box center [479, 138] width 63 height 11
click at [476, 161] on label "Furuncle" at bounding box center [477, 164] width 34 height 11
checkbox input "true"
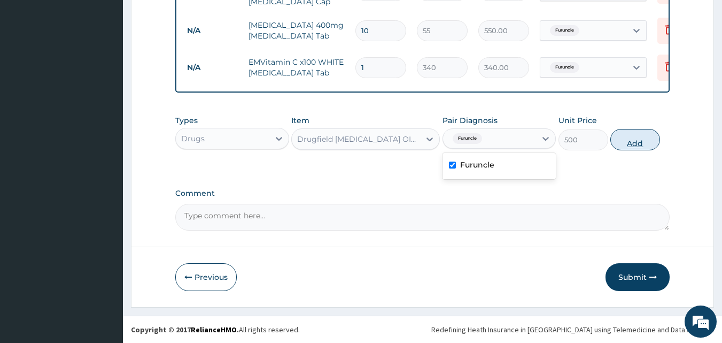
click at [622, 141] on button "Add" at bounding box center [635, 139] width 50 height 21
type input "0"
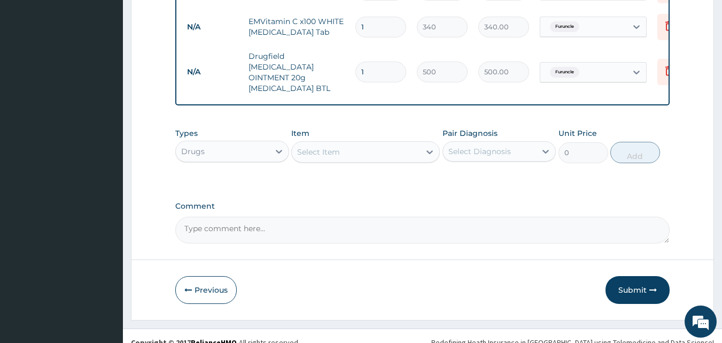
scroll to position [587, 0]
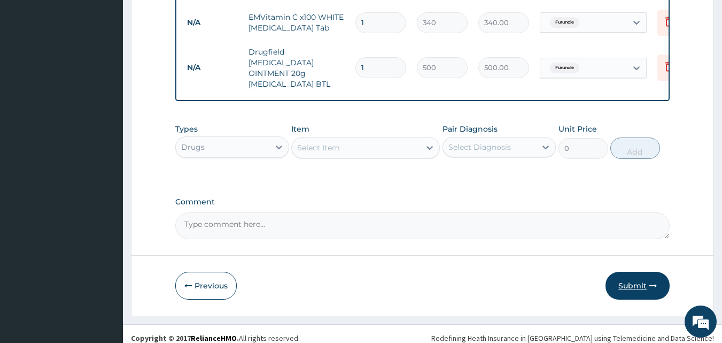
click at [642, 278] on button "Submit" at bounding box center [638, 285] width 64 height 28
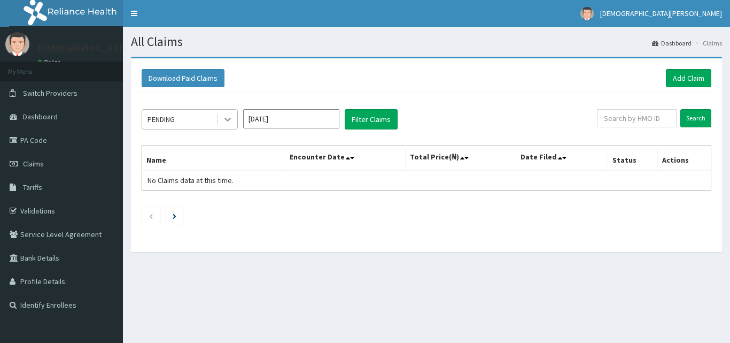
click at [230, 117] on icon at bounding box center [227, 119] width 11 height 11
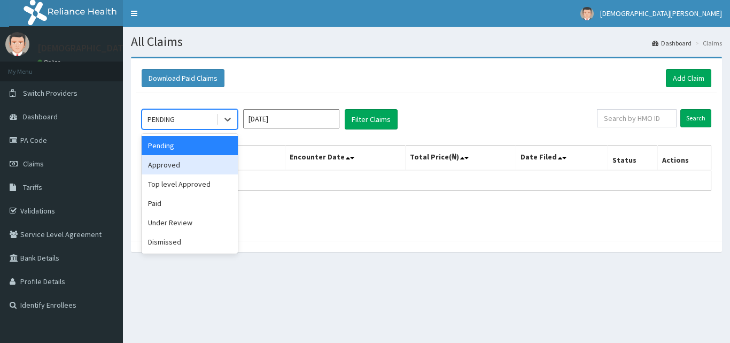
click at [206, 169] on div "Approved" at bounding box center [190, 164] width 96 height 19
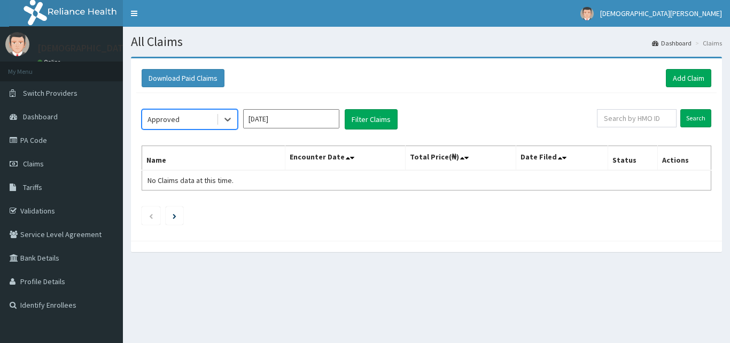
click at [328, 117] on input "[DATE]" at bounding box center [291, 118] width 96 height 19
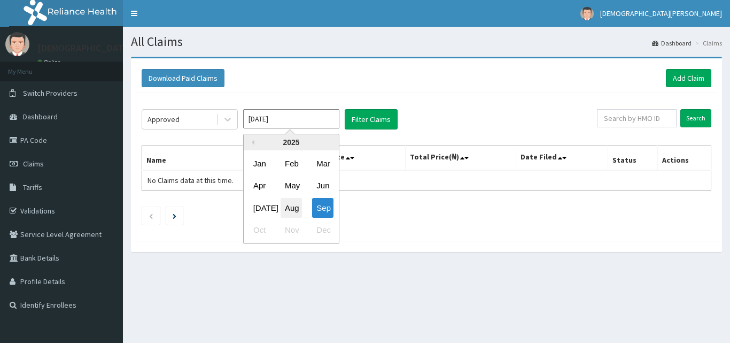
click at [287, 209] on div "Aug" at bounding box center [291, 208] width 21 height 20
type input "[DATE]"
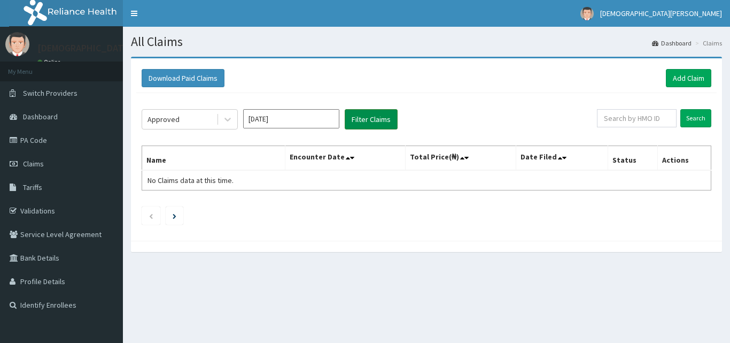
click at [363, 122] on button "Filter Claims" at bounding box center [371, 119] width 53 height 20
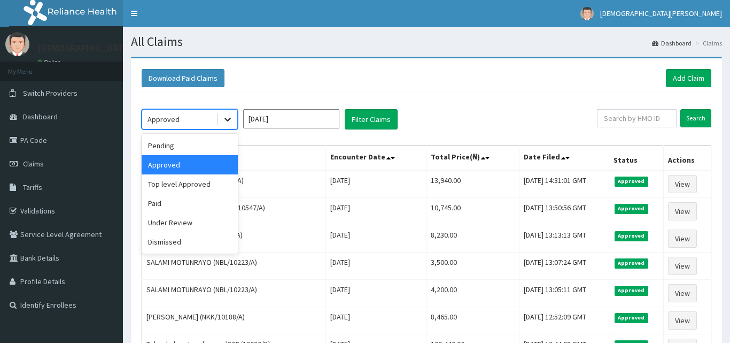
click at [228, 121] on icon at bounding box center [227, 119] width 11 height 11
click at [180, 146] on div "Pending" at bounding box center [190, 145] width 96 height 19
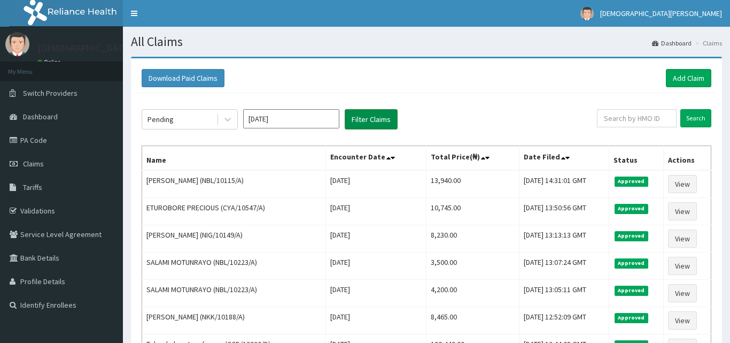
click at [363, 118] on button "Filter Claims" at bounding box center [371, 119] width 53 height 20
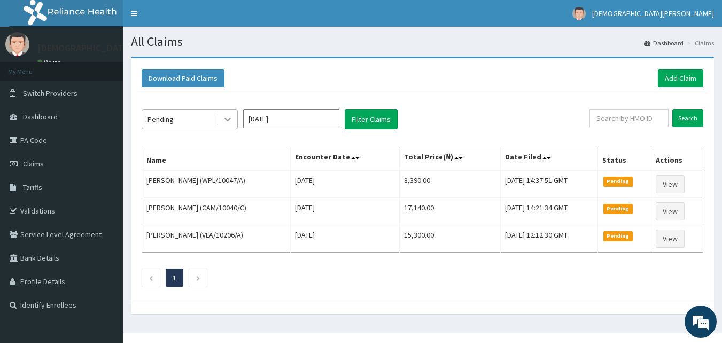
click at [230, 121] on icon at bounding box center [227, 119] width 11 height 11
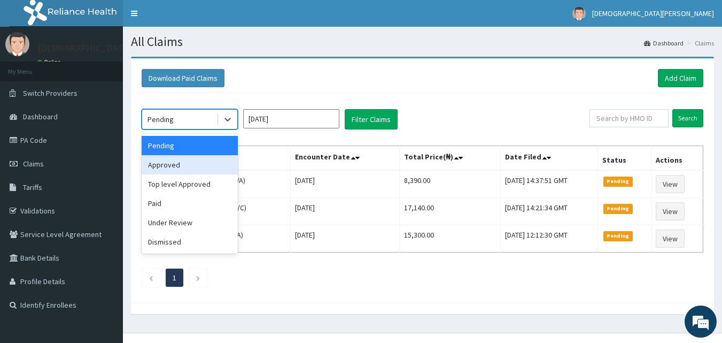
click at [206, 165] on div "Approved" at bounding box center [190, 164] width 96 height 19
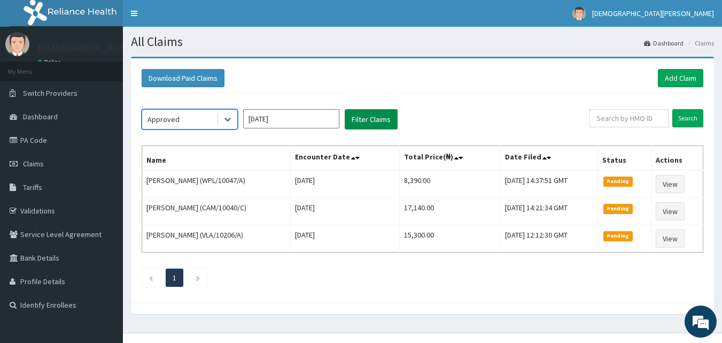
click at [367, 121] on button "Filter Claims" at bounding box center [371, 119] width 53 height 20
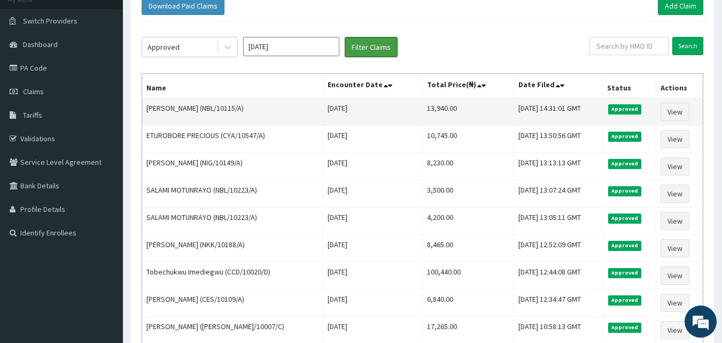
scroll to position [73, 0]
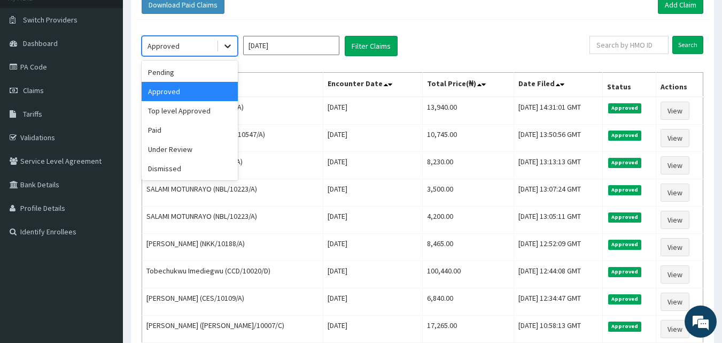
click at [228, 42] on icon at bounding box center [227, 46] width 11 height 11
click at [177, 73] on div "Pending" at bounding box center [190, 72] width 96 height 19
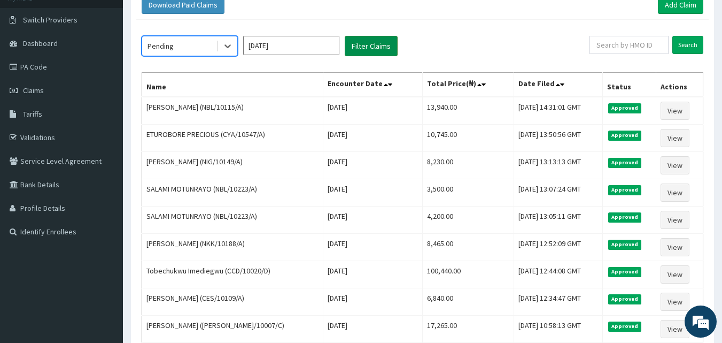
click at [373, 40] on button "Filter Claims" at bounding box center [371, 46] width 53 height 20
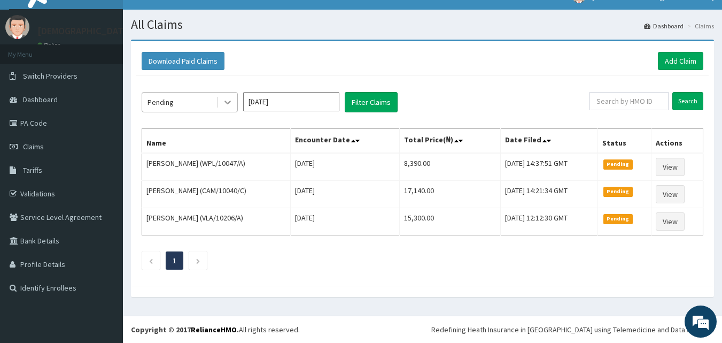
click at [229, 103] on icon at bounding box center [227, 102] width 11 height 11
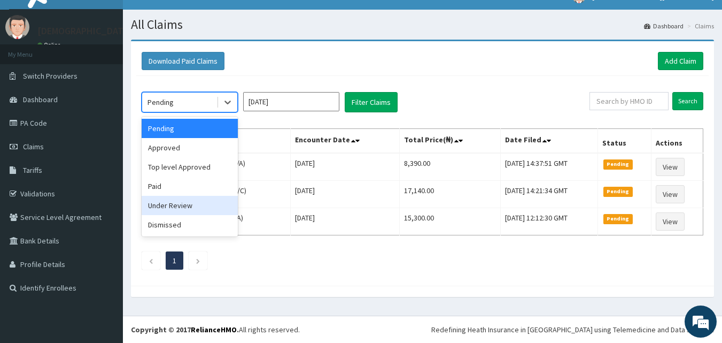
click at [190, 205] on div "Under Review" at bounding box center [190, 205] width 96 height 19
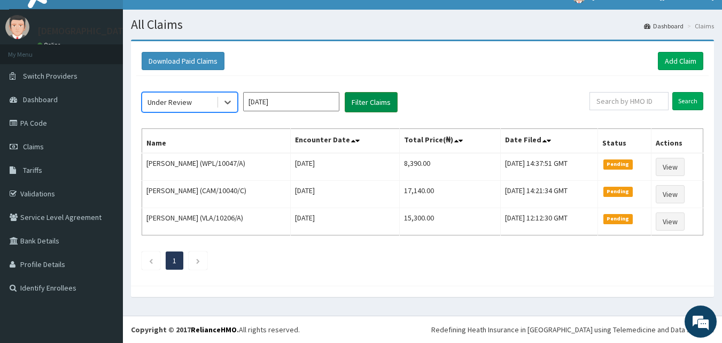
click at [369, 102] on button "Filter Claims" at bounding box center [371, 102] width 53 height 20
click at [367, 104] on div "Under Review [DATE] Filter Claims Search Name Encounter Date Total Price(₦) Dat…" at bounding box center [422, 178] width 572 height 204
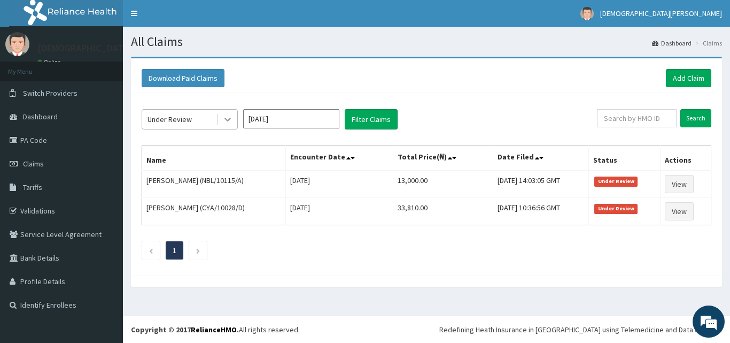
click at [222, 118] on icon at bounding box center [227, 119] width 11 height 11
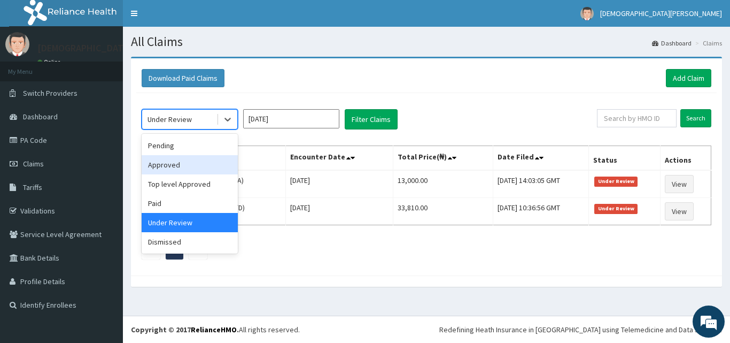
click at [199, 171] on div "Approved" at bounding box center [190, 164] width 96 height 19
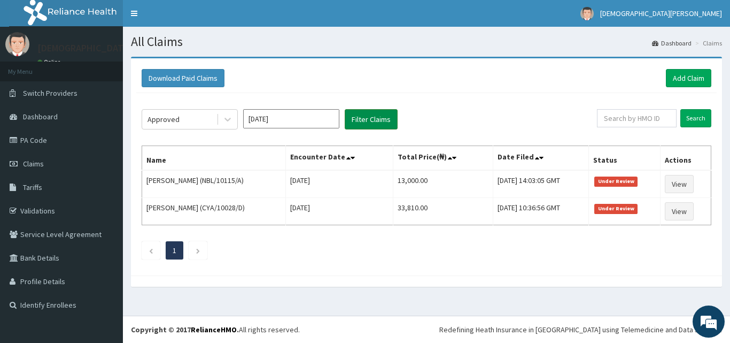
click at [376, 112] on button "Filter Claims" at bounding box center [371, 119] width 53 height 20
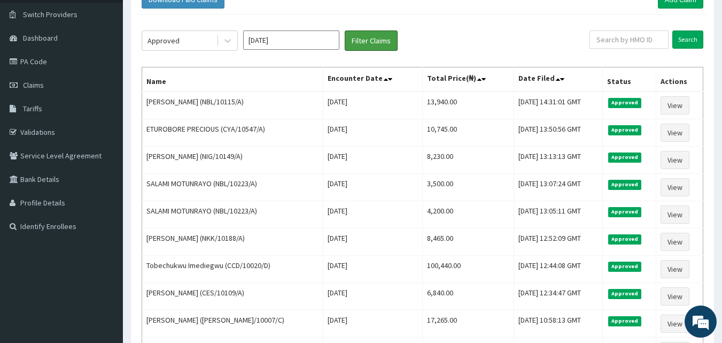
scroll to position [66, 0]
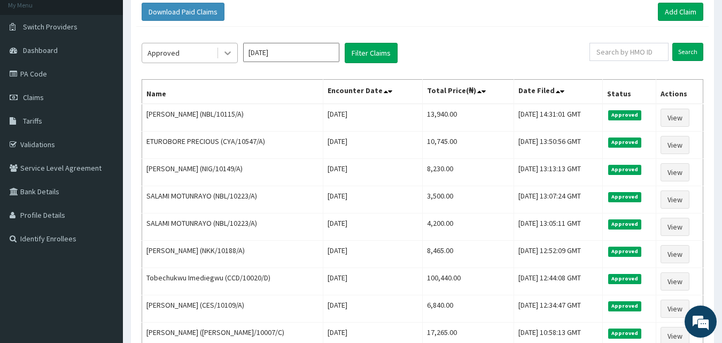
click at [230, 54] on icon at bounding box center [227, 53] width 11 height 11
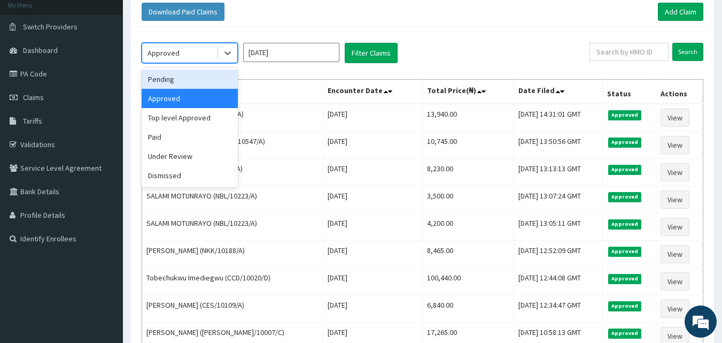
click at [192, 75] on div "Pending" at bounding box center [190, 78] width 96 height 19
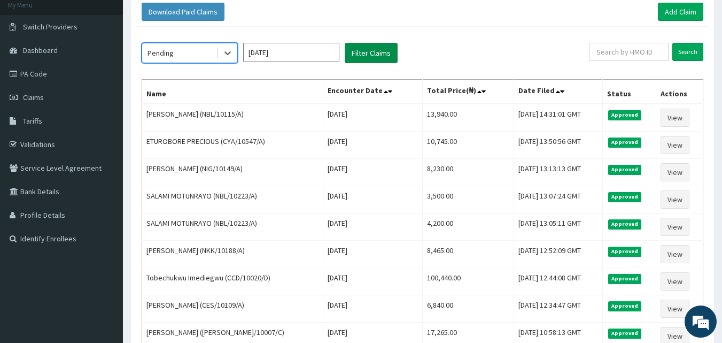
click at [357, 59] on button "Filter Claims" at bounding box center [371, 53] width 53 height 20
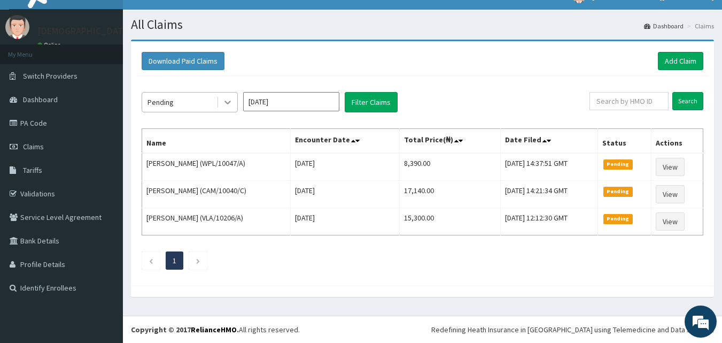
click at [228, 102] on icon at bounding box center [227, 102] width 11 height 11
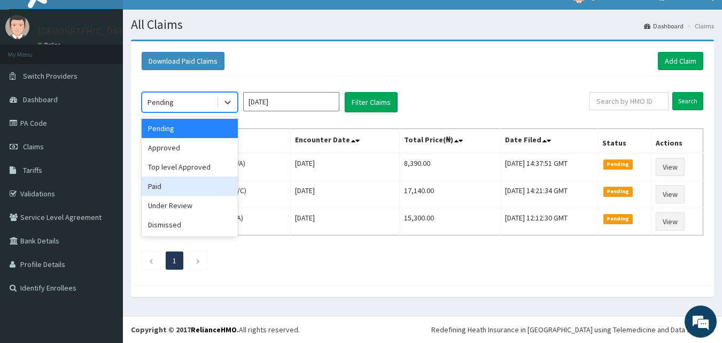
click at [196, 181] on div "Paid" at bounding box center [190, 185] width 96 height 19
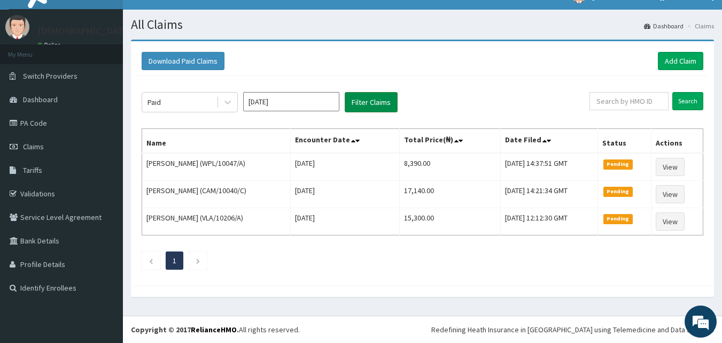
click at [350, 103] on button "Filter Claims" at bounding box center [371, 102] width 53 height 20
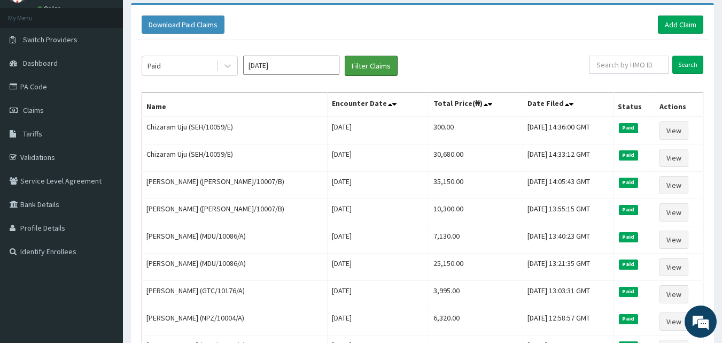
scroll to position [32, 0]
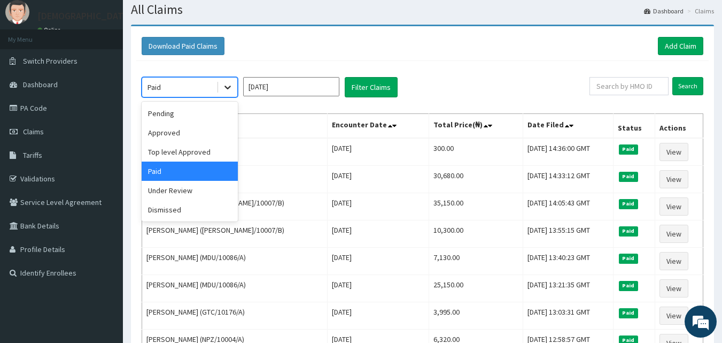
click at [227, 89] on icon at bounding box center [227, 88] width 6 height 4
click at [200, 134] on div "Approved" at bounding box center [190, 132] width 96 height 19
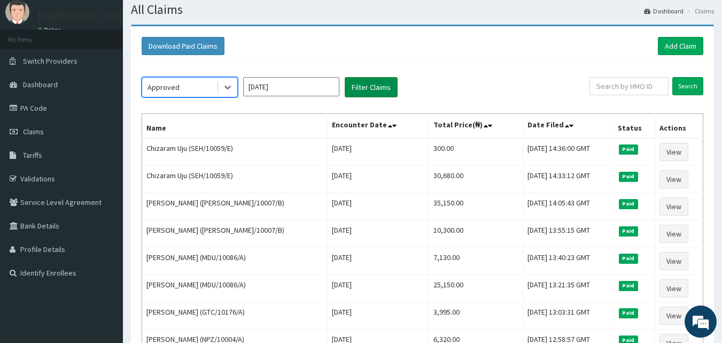
click at [361, 84] on button "Filter Claims" at bounding box center [371, 87] width 53 height 20
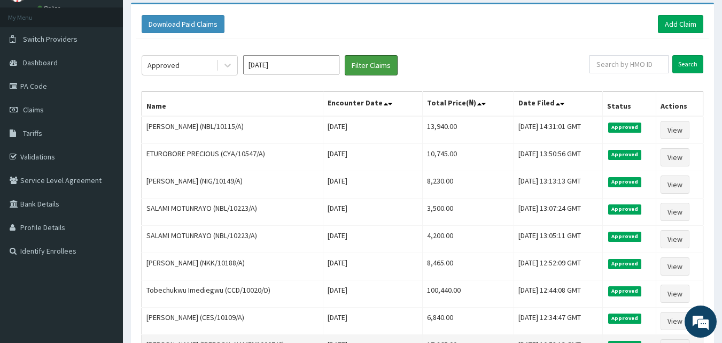
scroll to position [52, 0]
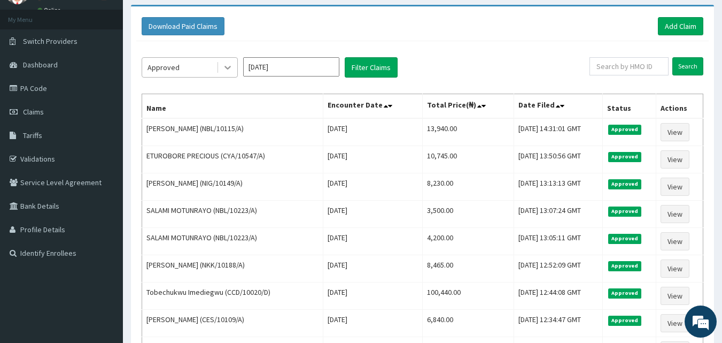
click at [231, 68] on icon at bounding box center [227, 67] width 11 height 11
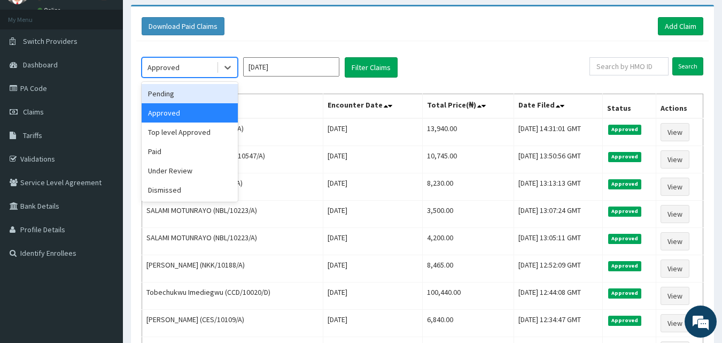
click at [201, 99] on div "Pending" at bounding box center [190, 93] width 96 height 19
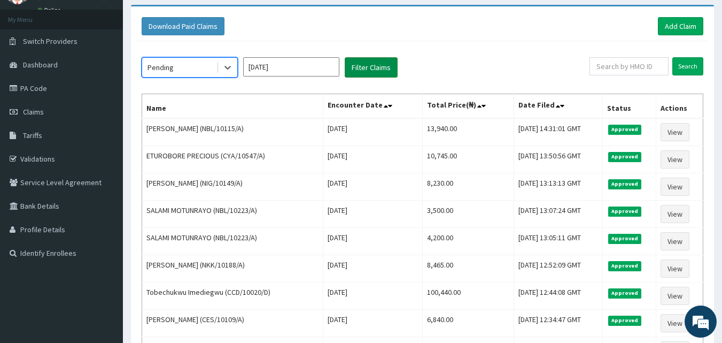
click at [356, 73] on button "Filter Claims" at bounding box center [371, 67] width 53 height 20
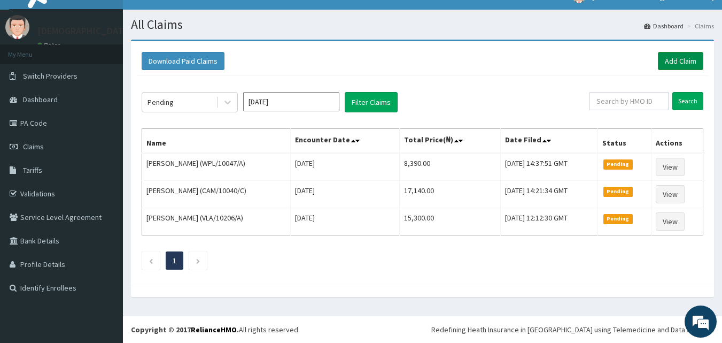
click at [693, 57] on link "Add Claim" at bounding box center [680, 61] width 45 height 18
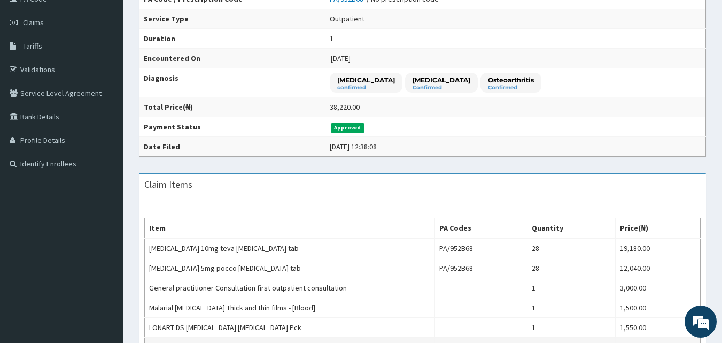
scroll to position [141, 0]
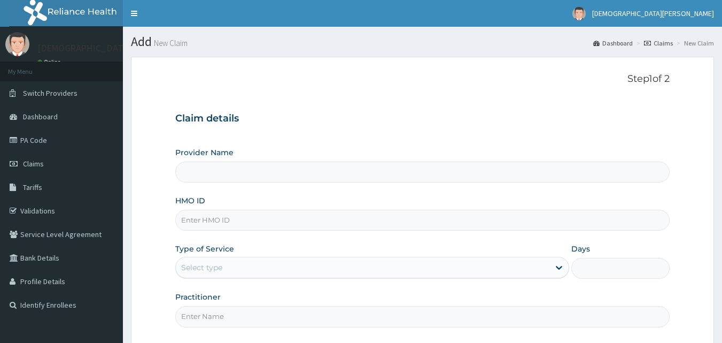
type input "[GEOGRAPHIC_DATA]"
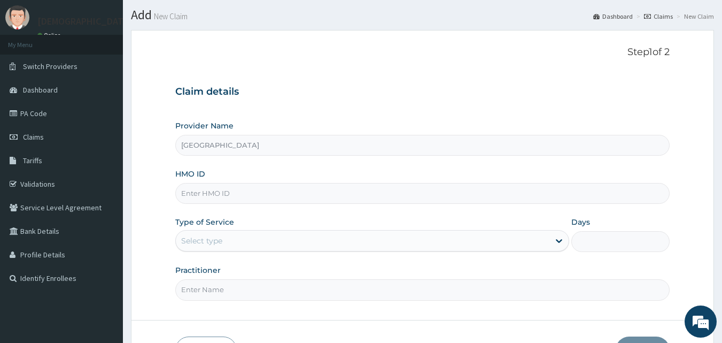
scroll to position [29, 0]
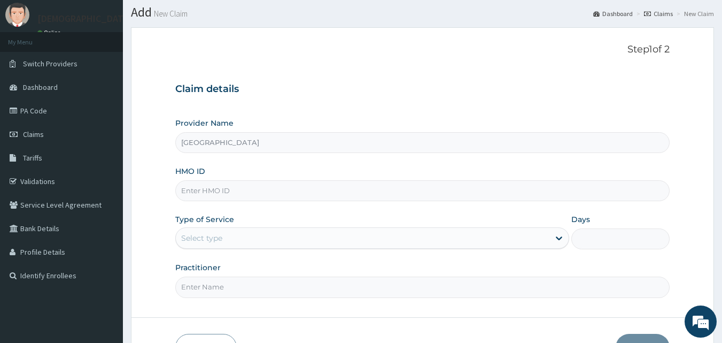
click at [196, 195] on input "HMO ID" at bounding box center [422, 190] width 495 height 21
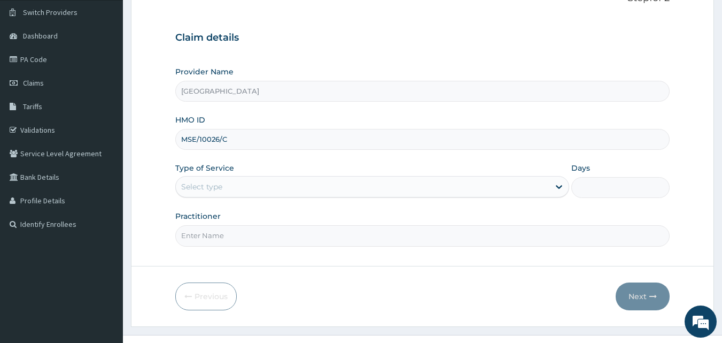
scroll to position [82, 0]
type input "MSE/10026/C"
click at [229, 188] on div "Select type" at bounding box center [363, 185] width 374 height 17
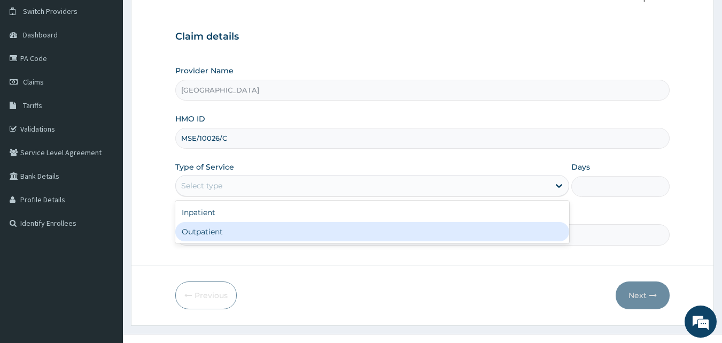
click at [237, 229] on div "Outpatient" at bounding box center [372, 231] width 394 height 19
type input "1"
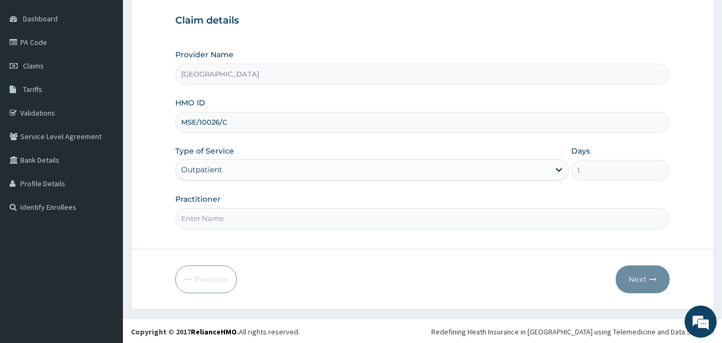
scroll to position [100, 0]
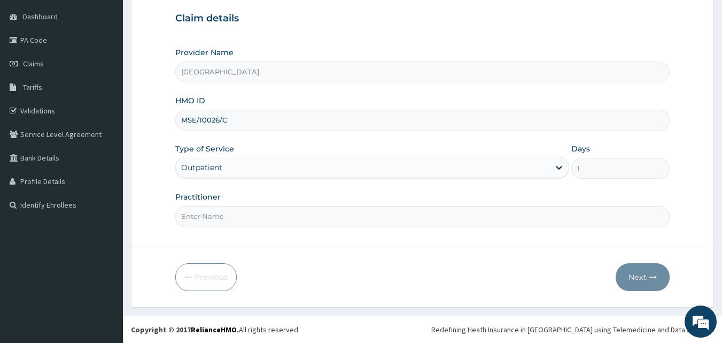
click at [223, 218] on input "Practitioner" at bounding box center [422, 216] width 495 height 21
type input "[PERSON_NAME] EZE"
click at [641, 282] on button "Next" at bounding box center [643, 277] width 54 height 28
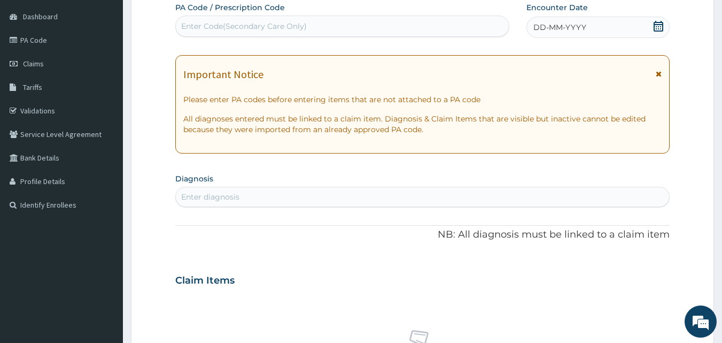
click at [313, 26] on div "Enter Code(Secondary Care Only)" at bounding box center [342, 26] width 333 height 17
type input "PA/2D8B63"
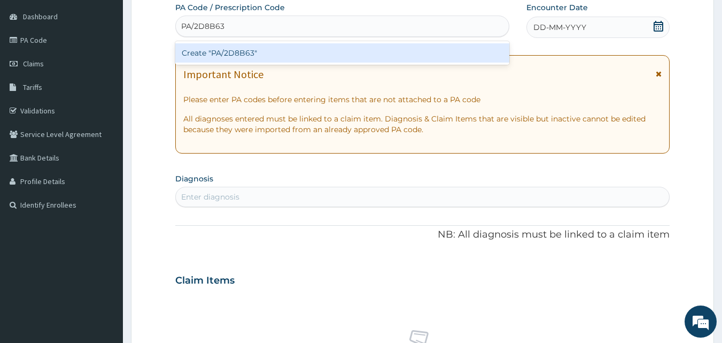
click at [314, 49] on div "Create "PA/2D8B63"" at bounding box center [342, 52] width 335 height 19
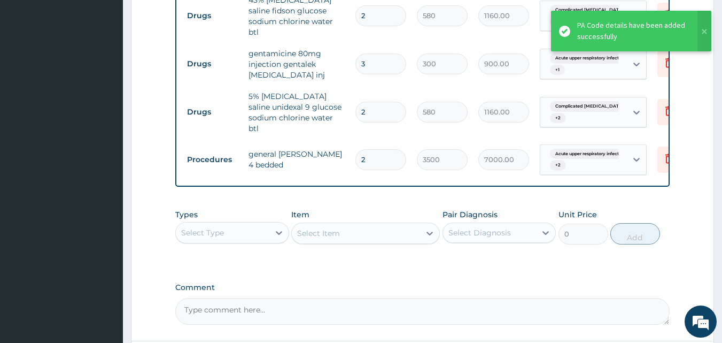
scroll to position [441, 0]
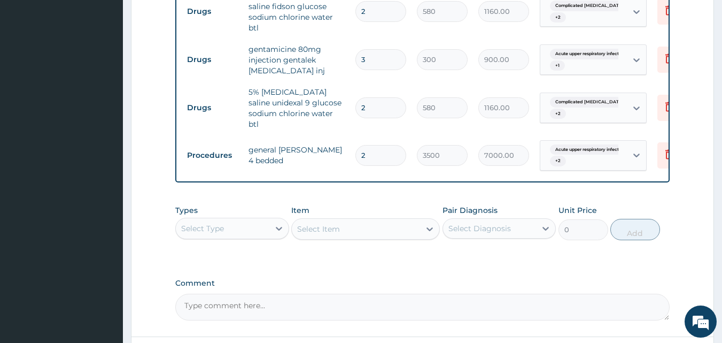
click at [385, 220] on div "Select Item" at bounding box center [365, 228] width 149 height 21
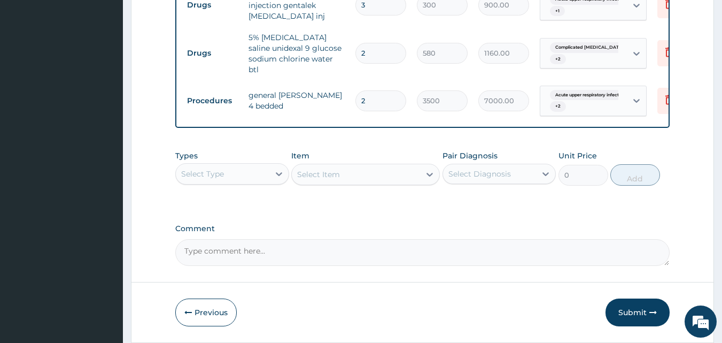
scroll to position [518, 0]
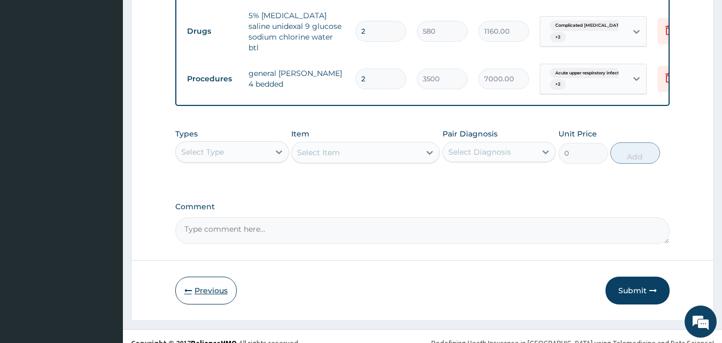
click at [225, 283] on button "Previous" at bounding box center [205, 290] width 61 height 28
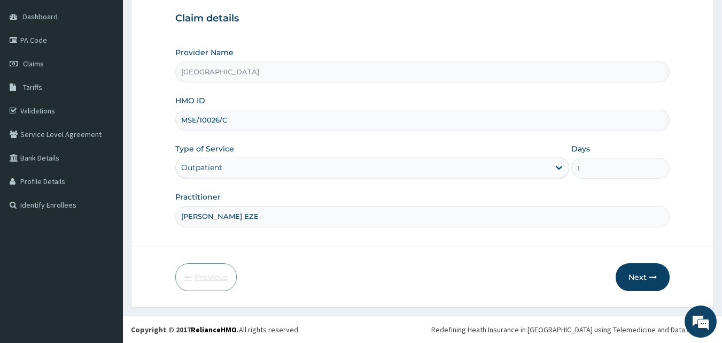
scroll to position [100, 0]
click at [231, 169] on div "Outpatient" at bounding box center [363, 167] width 374 height 17
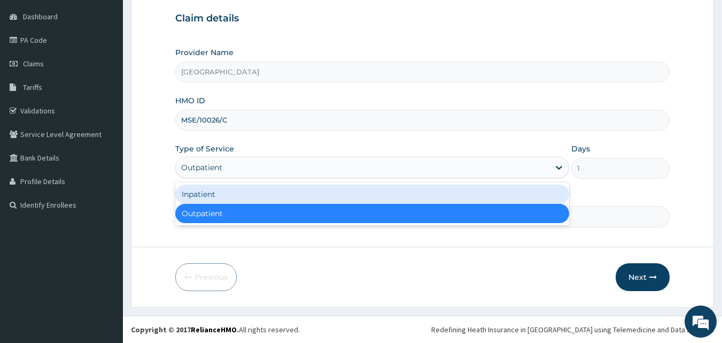
click at [230, 200] on div "Inpatient" at bounding box center [372, 193] width 394 height 19
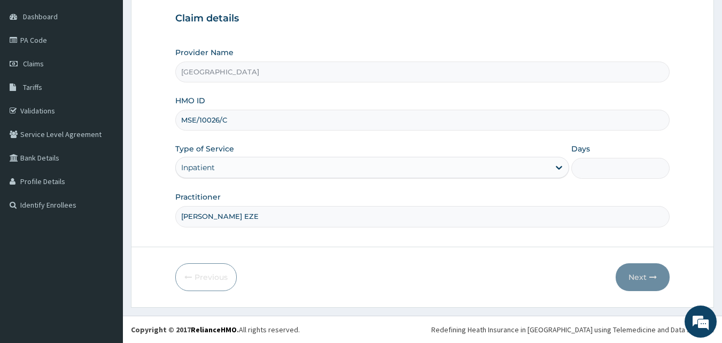
click at [593, 164] on input "Days" at bounding box center [620, 168] width 98 height 21
type input "2"
click at [646, 278] on button "Next" at bounding box center [643, 277] width 54 height 28
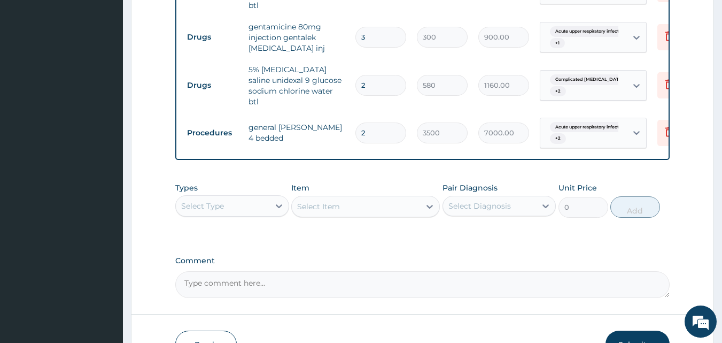
scroll to position [474, 0]
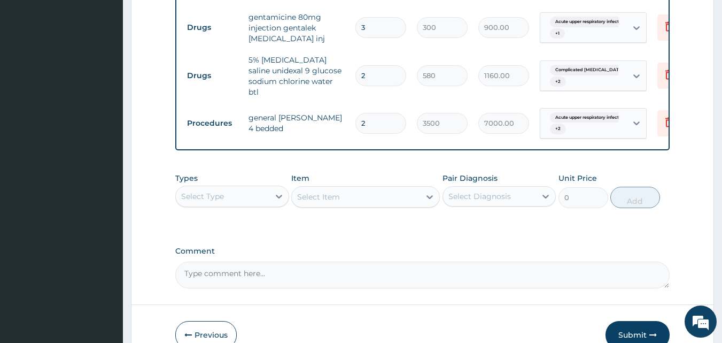
click at [245, 188] on div "Select Type" at bounding box center [223, 196] width 94 height 17
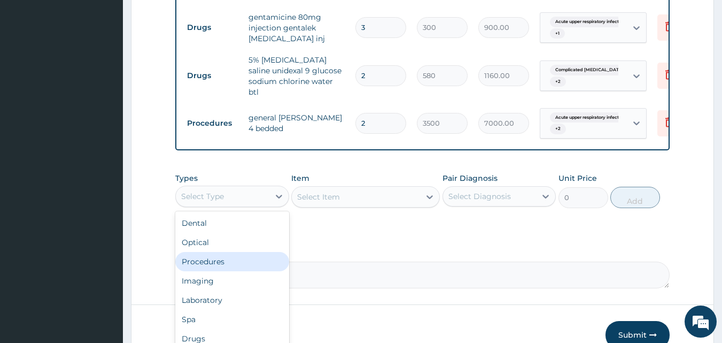
click at [241, 252] on div "Procedures" at bounding box center [232, 261] width 114 height 19
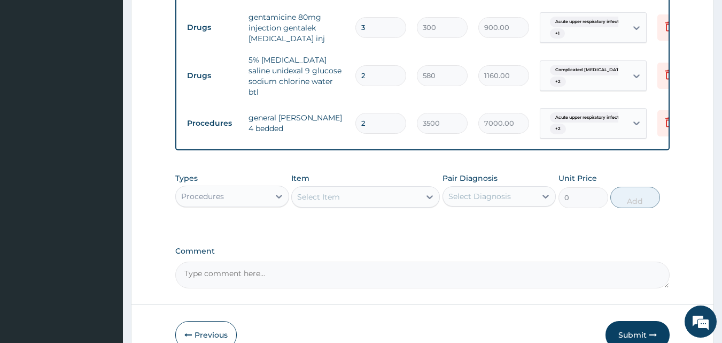
click at [340, 189] on div "Select Item" at bounding box center [356, 196] width 128 height 17
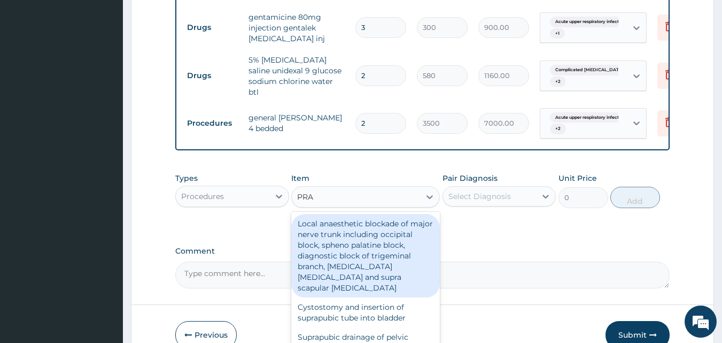
type input "PRAC"
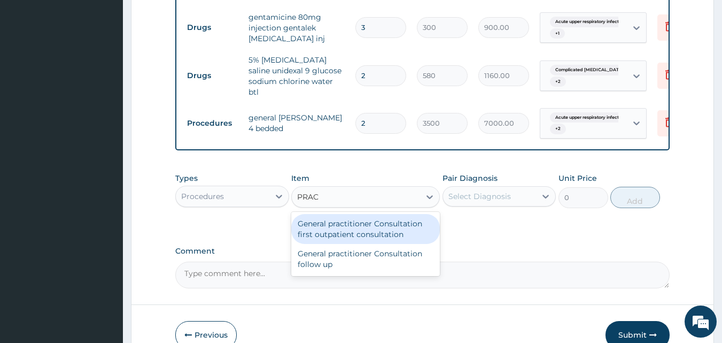
click at [341, 217] on div "General practitioner Consultation first outpatient consultation" at bounding box center [365, 229] width 149 height 30
type input "3000"
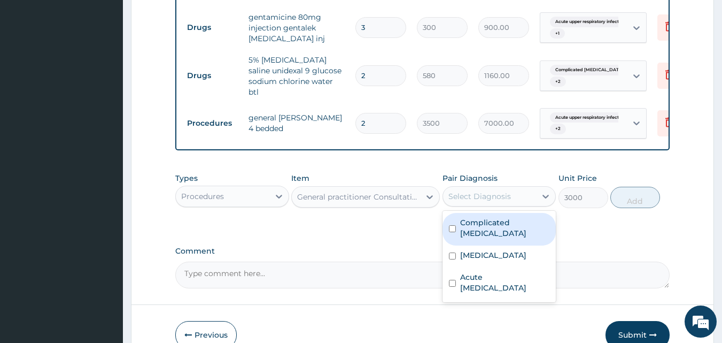
click at [461, 192] on div "Select Diagnosis" at bounding box center [500, 196] width 114 height 20
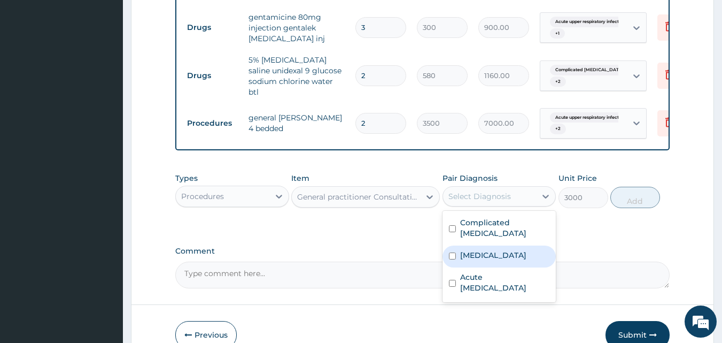
click at [469, 245] on div "[MEDICAL_DATA]" at bounding box center [500, 256] width 114 height 22
checkbox input "true"
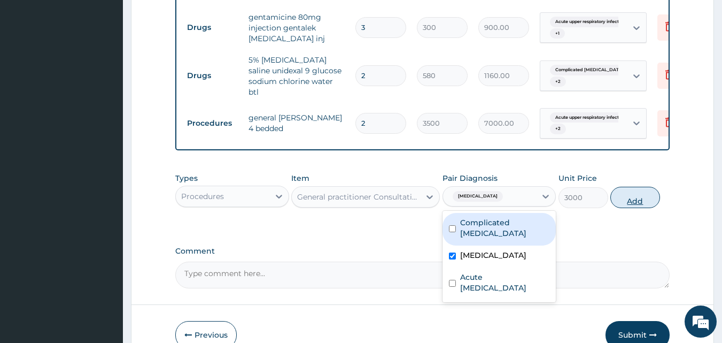
click at [626, 187] on button "Add" at bounding box center [635, 197] width 50 height 21
type input "0"
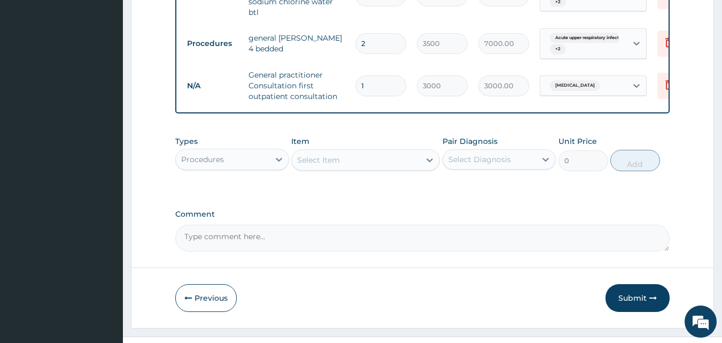
scroll to position [561, 0]
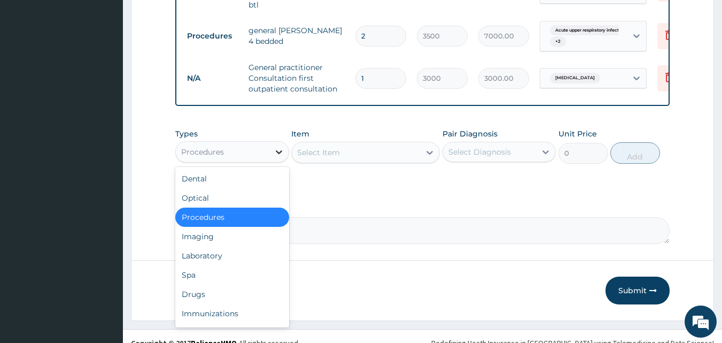
click at [277, 146] on icon at bounding box center [279, 151] width 11 height 11
click at [235, 246] on div "Laboratory" at bounding box center [232, 255] width 114 height 19
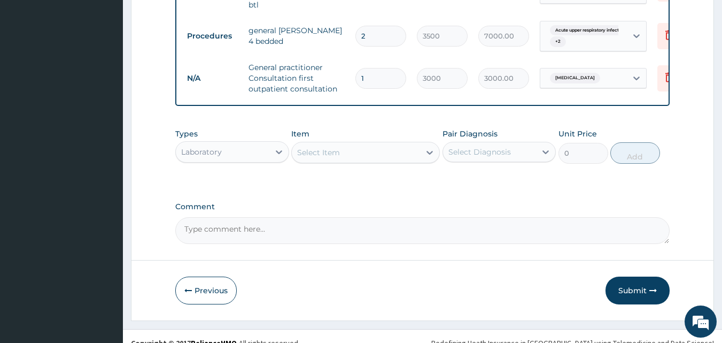
click at [364, 144] on div "Select Item" at bounding box center [356, 152] width 128 height 17
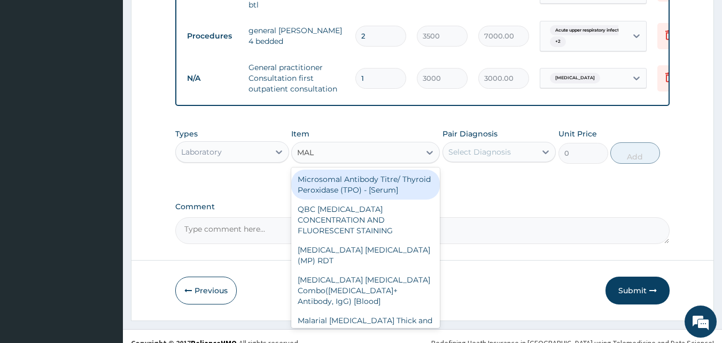
type input "MALA"
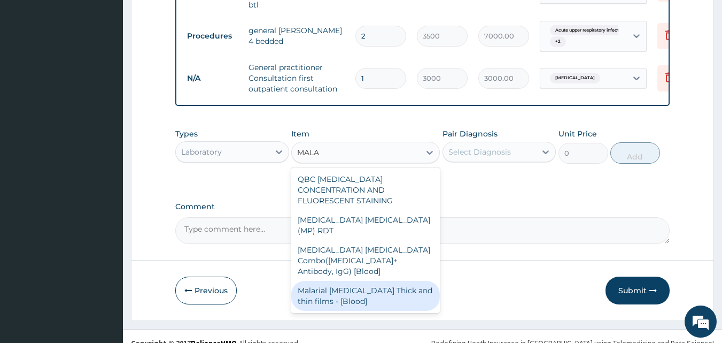
click at [363, 281] on div "Malarial [MEDICAL_DATA] Thick and thin films - [Blood]" at bounding box center [365, 296] width 149 height 30
type input "1500"
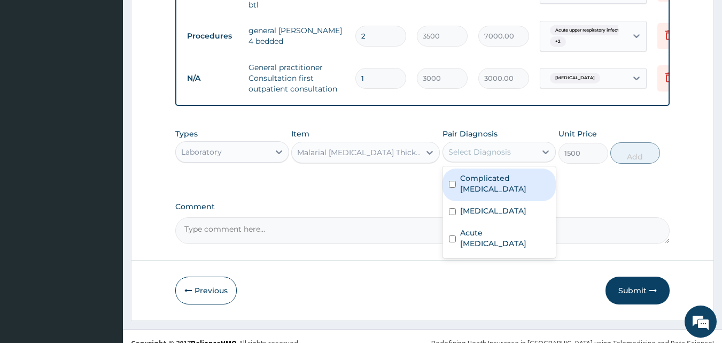
click at [475, 147] on div "Select Diagnosis" at bounding box center [490, 151] width 94 height 17
click at [480, 173] on label "Complicated [MEDICAL_DATA]" at bounding box center [505, 183] width 90 height 21
checkbox input "true"
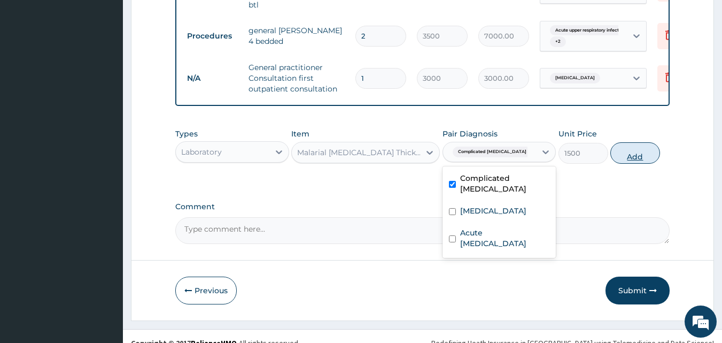
click at [623, 142] on button "Add" at bounding box center [635, 152] width 50 height 21
type input "0"
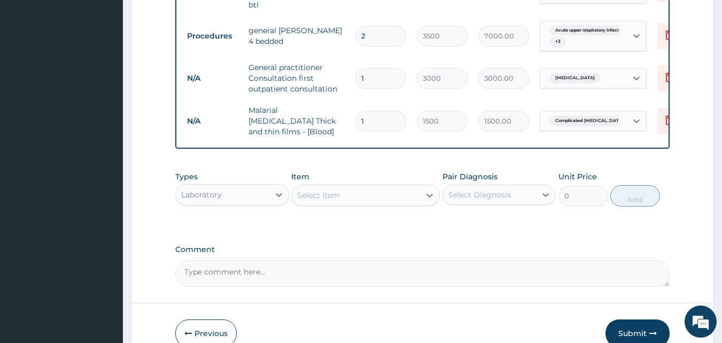
click at [363, 187] on div "Select Item" at bounding box center [356, 195] width 128 height 17
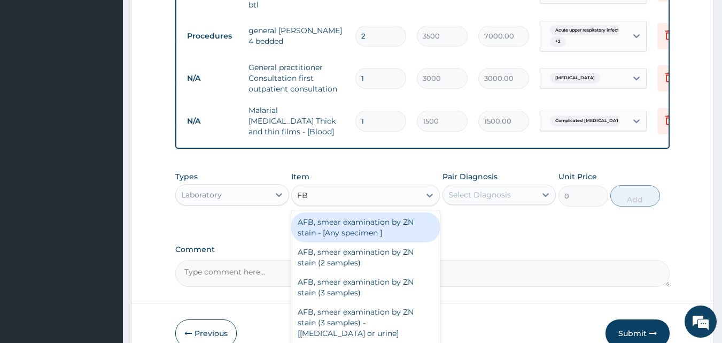
type input "FBC"
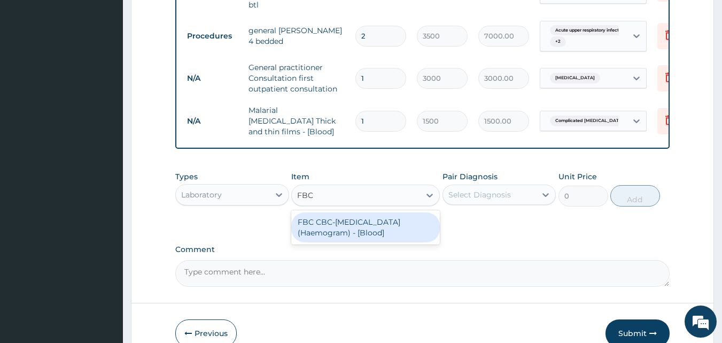
click at [366, 212] on div "FBC CBC-[MEDICAL_DATA] (Haemogram) - [Blood]" at bounding box center [365, 227] width 149 height 30
type input "3000"
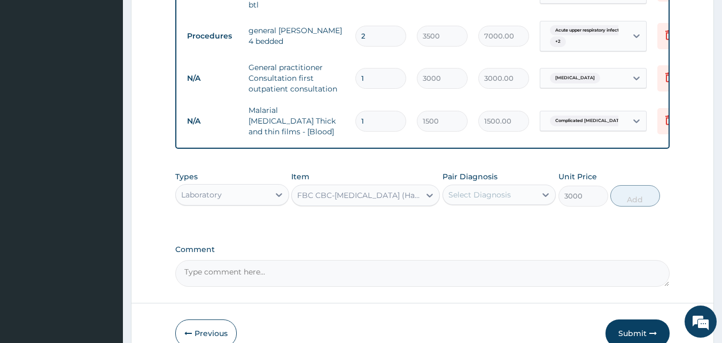
click at [482, 189] on div "Select Diagnosis" at bounding box center [479, 194] width 63 height 11
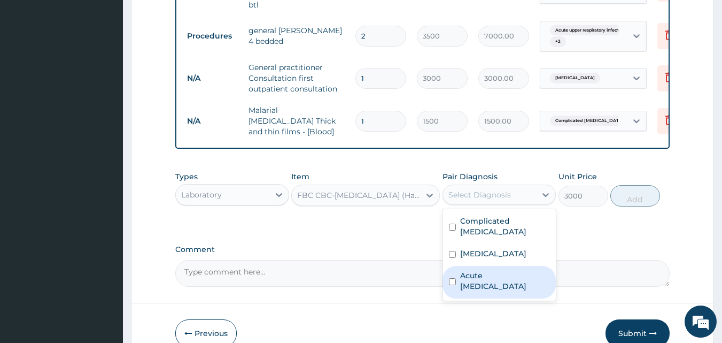
click at [499, 270] on label "Acute [MEDICAL_DATA]" at bounding box center [505, 280] width 90 height 21
checkbox input "true"
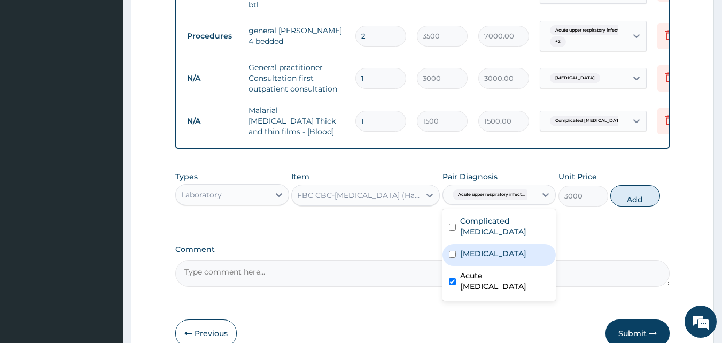
click at [630, 185] on button "Add" at bounding box center [635, 195] width 50 height 21
type input "0"
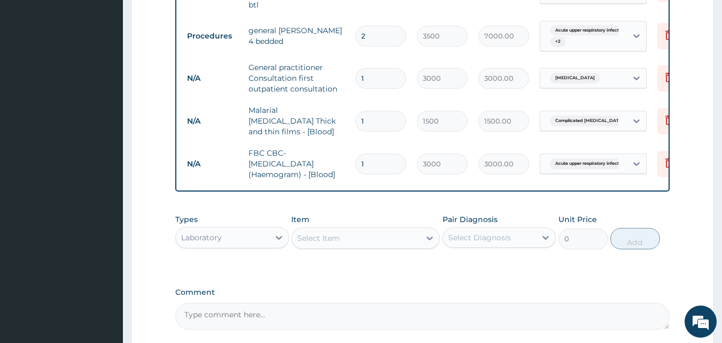
type input "2"
type input "6000.00"
type input "3"
type input "9000.00"
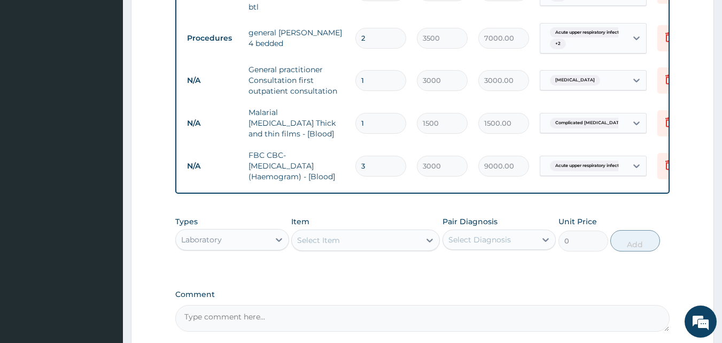
type input "4"
type input "12000.00"
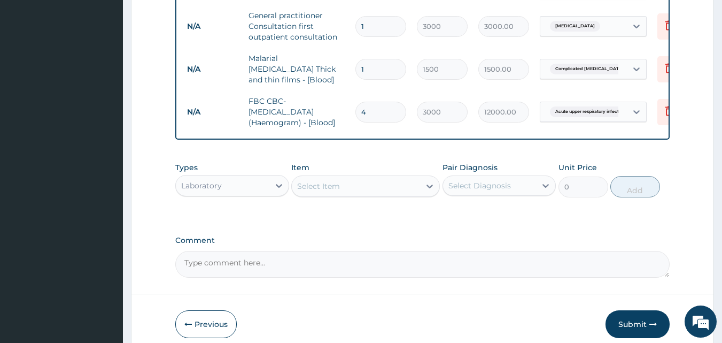
scroll to position [640, 0]
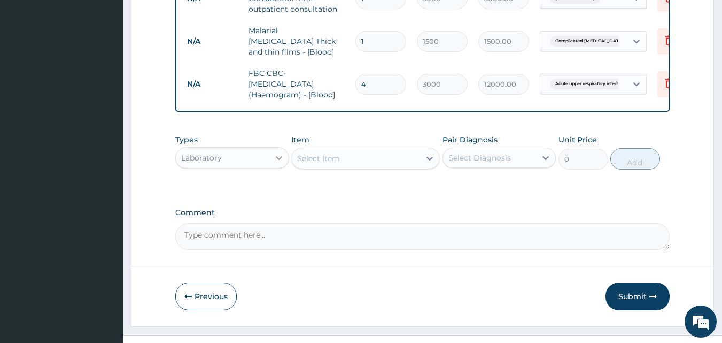
type input "4"
click at [272, 148] on div at bounding box center [278, 157] width 19 height 19
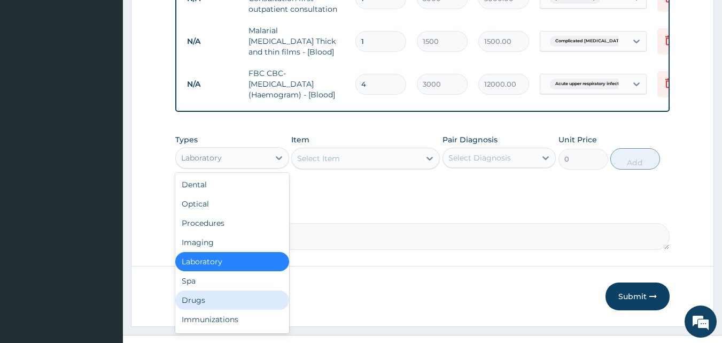
click at [223, 290] on div "Drugs" at bounding box center [232, 299] width 114 height 19
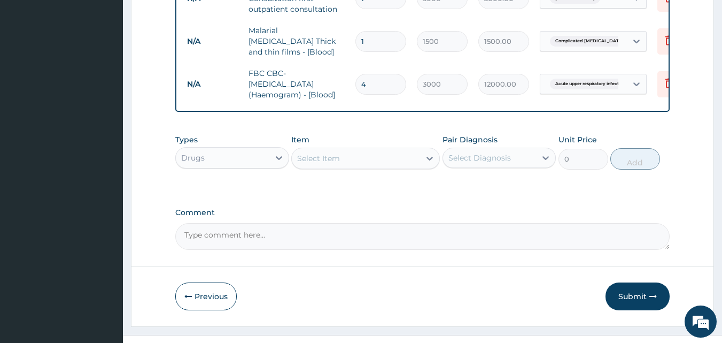
click at [355, 150] on div "Select Item" at bounding box center [356, 158] width 128 height 17
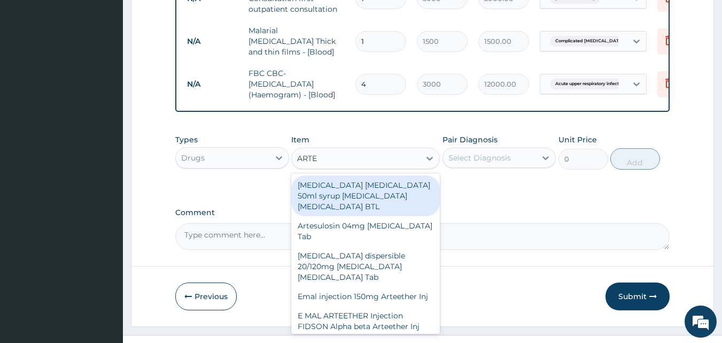
type input "ARTEM"
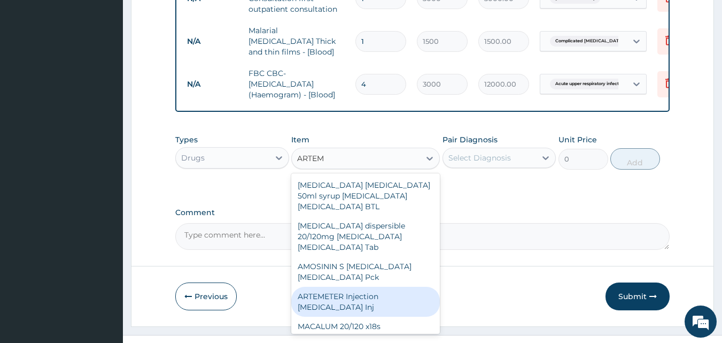
click at [344, 286] on div "ARTEMETER Injection [MEDICAL_DATA] Inj" at bounding box center [365, 301] width 149 height 30
type input "300"
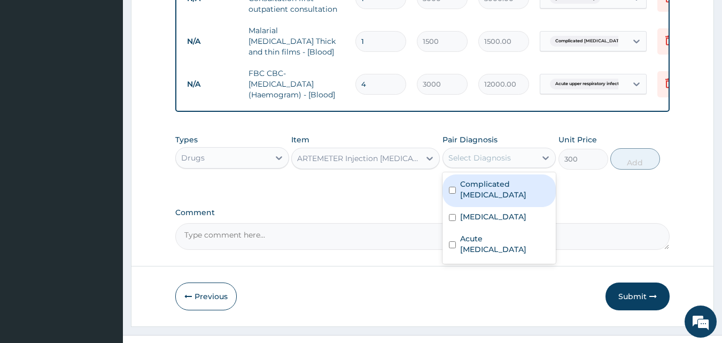
click at [493, 152] on div "Select Diagnosis" at bounding box center [479, 157] width 63 height 11
click at [482, 174] on div "Complicated [MEDICAL_DATA]" at bounding box center [500, 190] width 114 height 33
checkbox input "true"
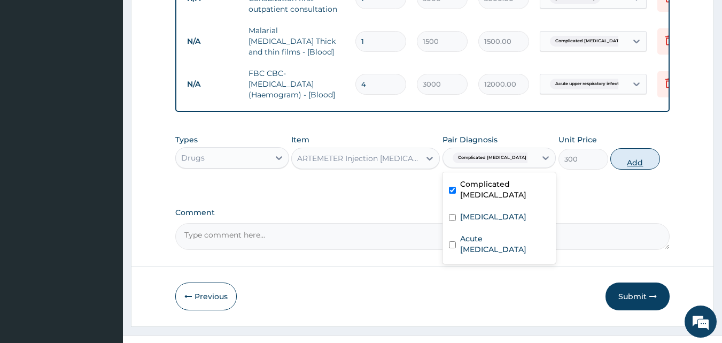
click at [643, 148] on button "Add" at bounding box center [635, 158] width 50 height 21
type input "0"
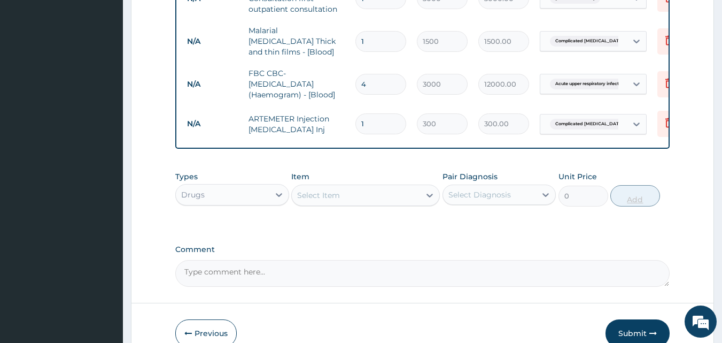
type input "0.00"
type input "6"
type input "1800.00"
type input "6"
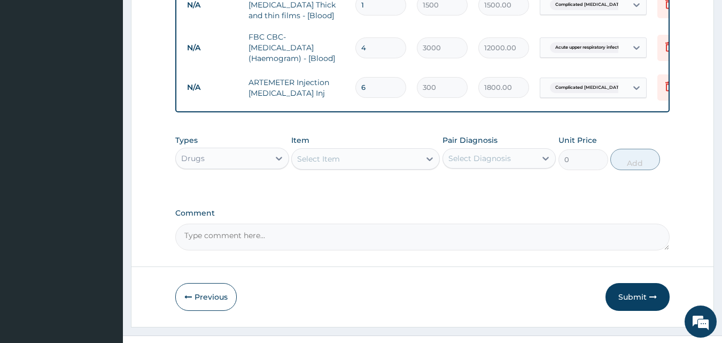
scroll to position [677, 0]
click at [324, 153] on div "Select Item" at bounding box center [318, 158] width 43 height 11
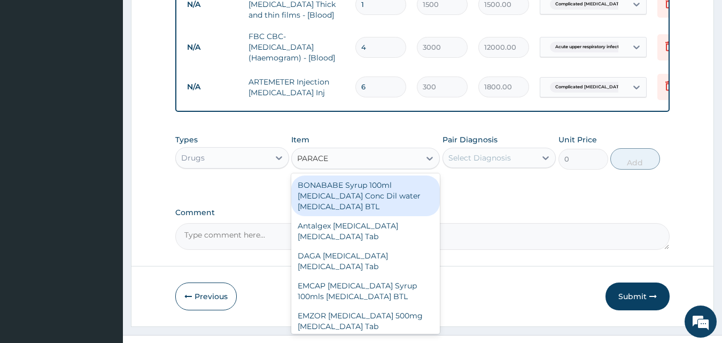
type input "PARACET"
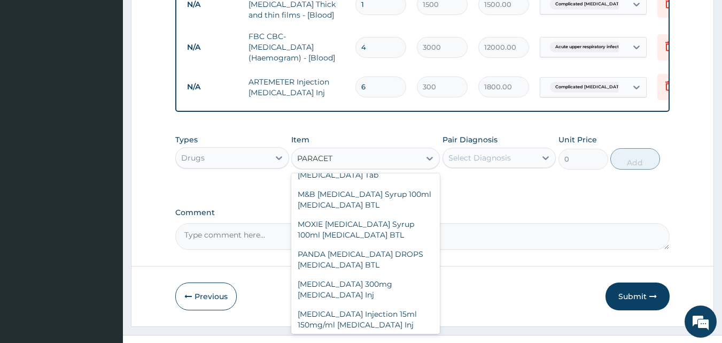
scroll to position [285, 0]
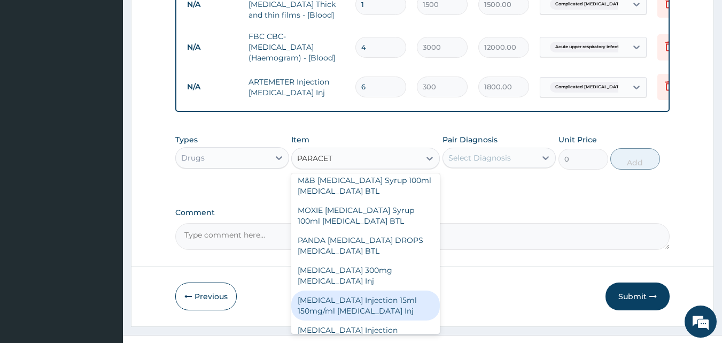
click at [338, 290] on div "[MEDICAL_DATA] Injection 15ml 150mg/ml [MEDICAL_DATA] Inj" at bounding box center [365, 305] width 149 height 30
type input "500"
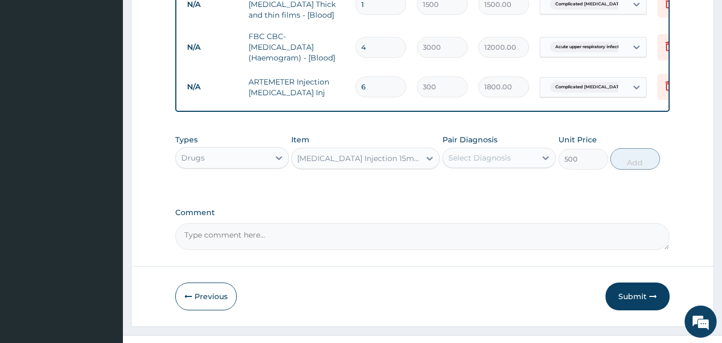
click at [504, 152] on div "Select Diagnosis" at bounding box center [479, 157] width 63 height 11
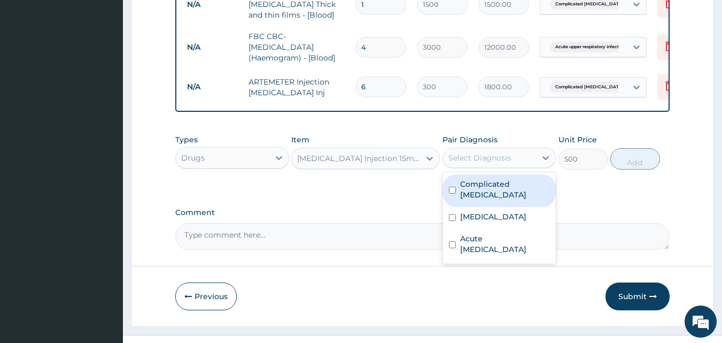
click at [503, 174] on div "Complicated [MEDICAL_DATA]" at bounding box center [500, 190] width 114 height 33
checkbox input "true"
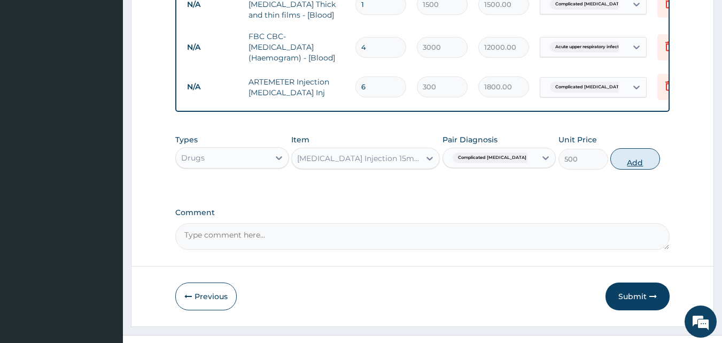
click at [632, 148] on button "Add" at bounding box center [635, 158] width 50 height 21
type input "0"
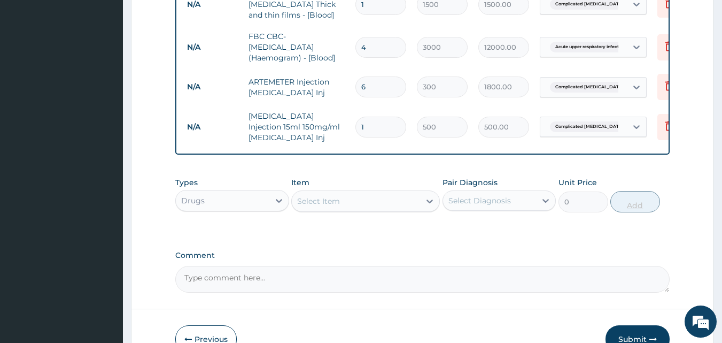
type input "0.00"
type input "2"
type input "1000.00"
type input "2"
click at [354, 192] on div "Select Item" at bounding box center [356, 200] width 128 height 17
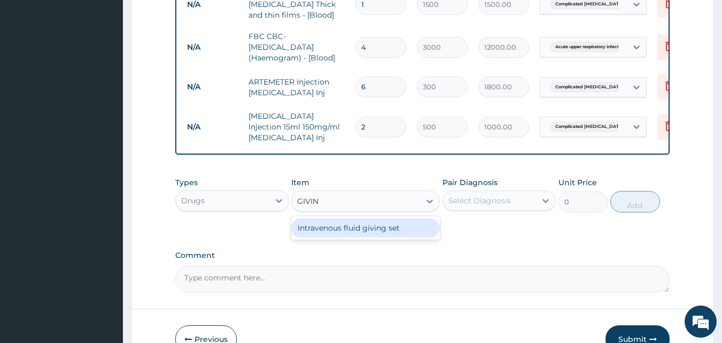
type input "GIVING"
click at [352, 218] on div "Intravenous fluid giving set" at bounding box center [365, 227] width 149 height 19
type input "200"
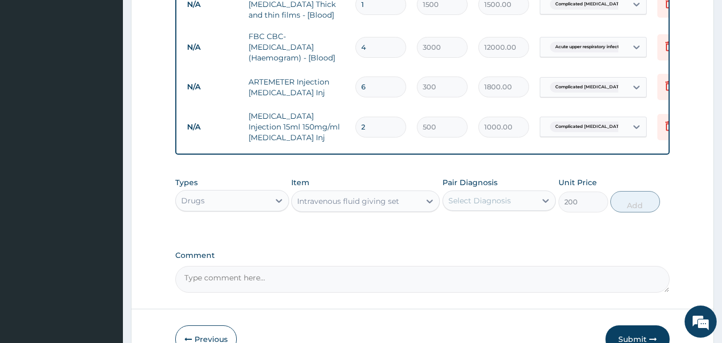
click at [454, 195] on div "Select Diagnosis" at bounding box center [479, 200] width 63 height 11
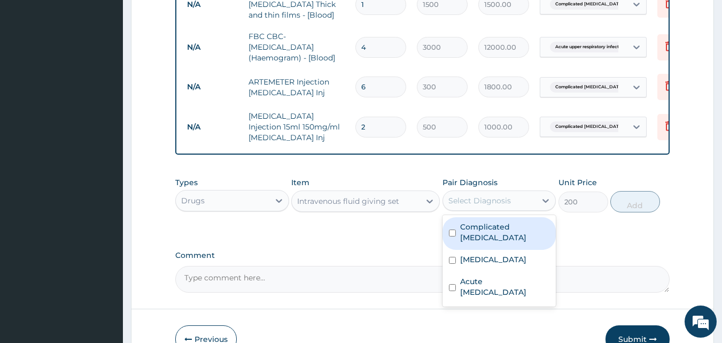
click at [472, 221] on label "Complicated [MEDICAL_DATA]" at bounding box center [505, 231] width 90 height 21
checkbox input "true"
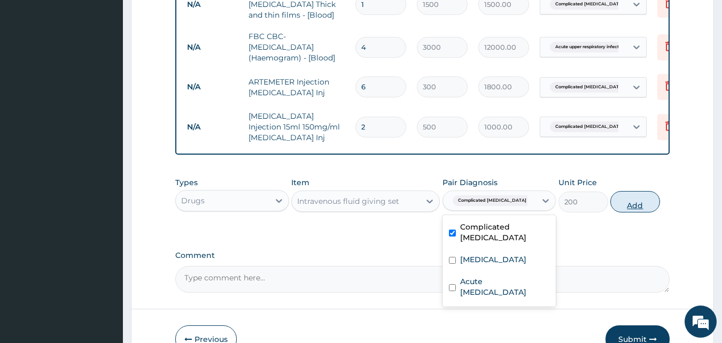
click at [635, 191] on button "Add" at bounding box center [635, 201] width 50 height 21
type input "0"
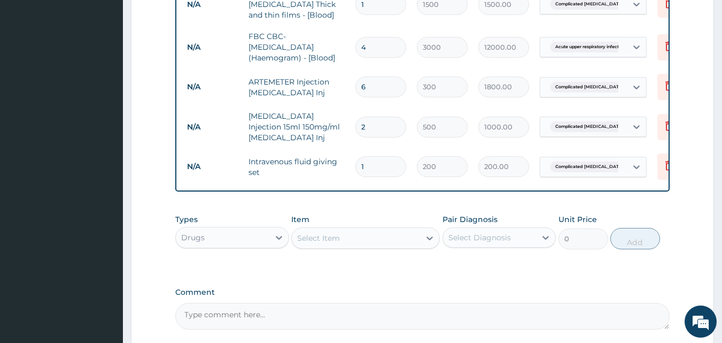
click at [315, 232] on div "Select Item" at bounding box center [318, 237] width 43 height 11
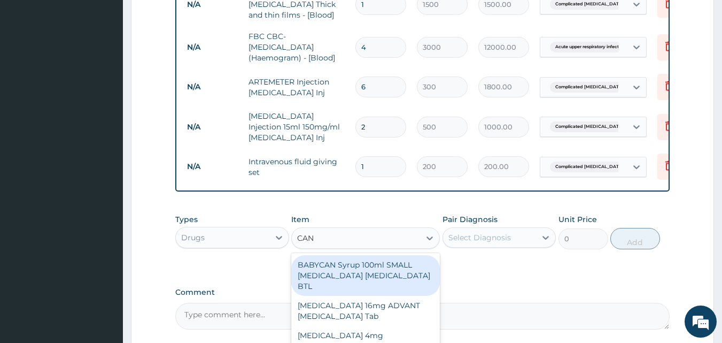
type input "[PERSON_NAME]"
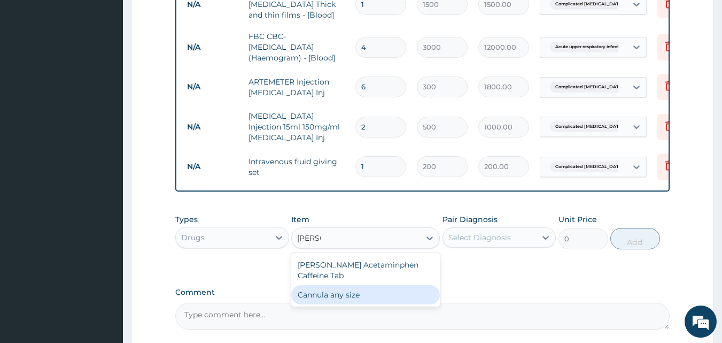
click at [332, 285] on div "Cannula any size" at bounding box center [365, 294] width 149 height 19
type input "100"
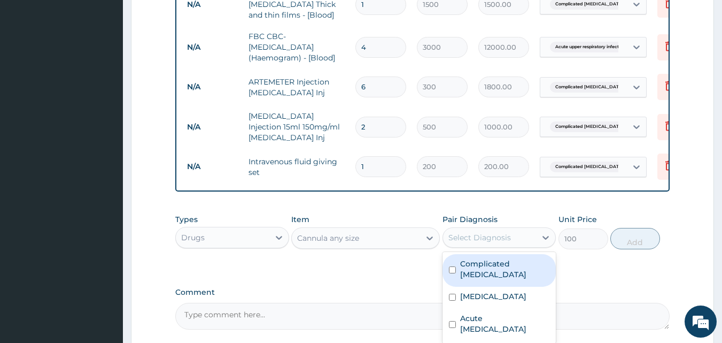
click at [500, 232] on div "Select Diagnosis" at bounding box center [479, 237] width 63 height 11
click at [502, 258] on label "Complicated [MEDICAL_DATA]" at bounding box center [505, 268] width 90 height 21
checkbox input "true"
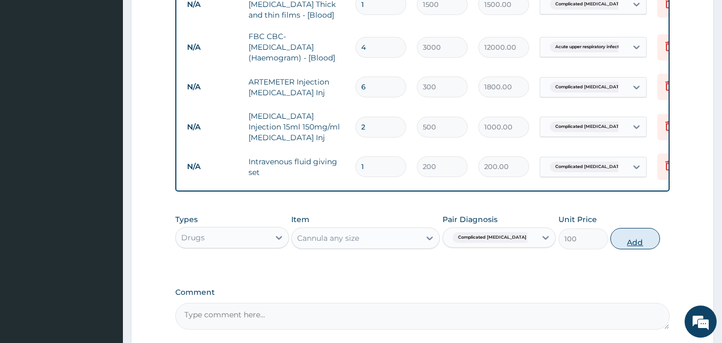
click at [625, 228] on button "Add" at bounding box center [635, 238] width 50 height 21
type input "0"
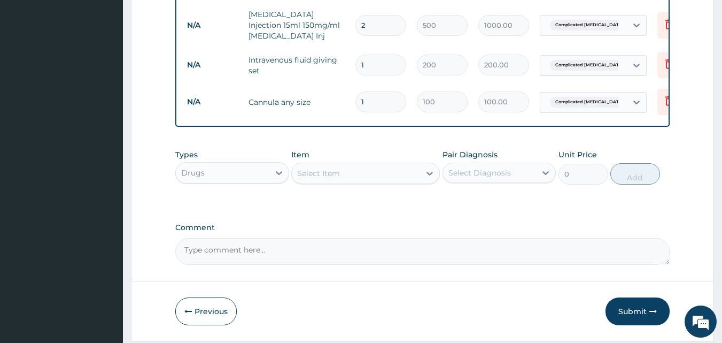
scroll to position [794, 0]
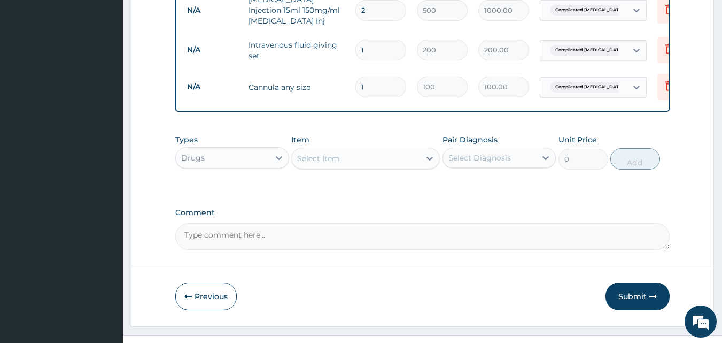
click at [385, 150] on div "Select Item" at bounding box center [356, 158] width 128 height 17
type input "VITAMIN B"
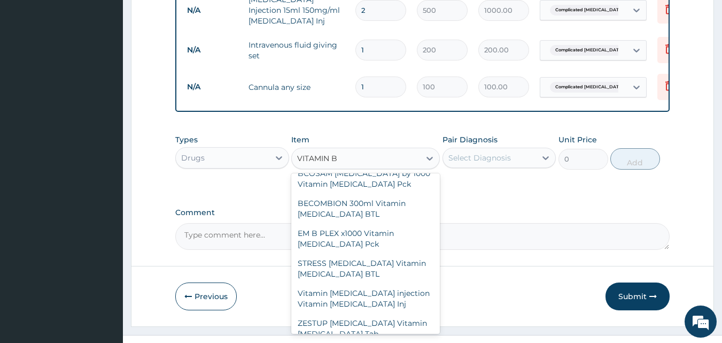
scroll to position [1714, 0]
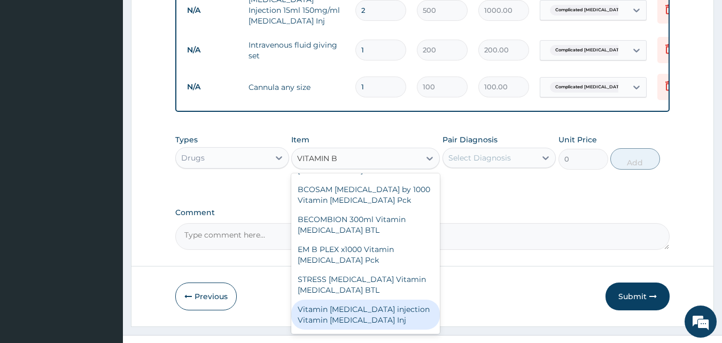
click at [398, 299] on div "Vitamin [MEDICAL_DATA] injection Vitamin [MEDICAL_DATA] Inj" at bounding box center [365, 314] width 149 height 30
type input "200"
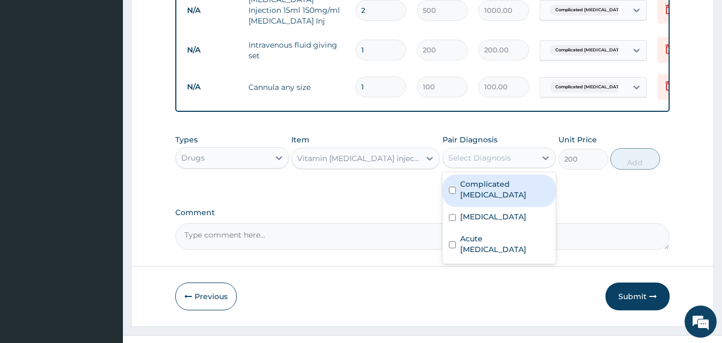
click at [477, 152] on div "Select Diagnosis" at bounding box center [479, 157] width 63 height 11
click at [479, 178] on label "Complicated [MEDICAL_DATA]" at bounding box center [505, 188] width 90 height 21
checkbox input "true"
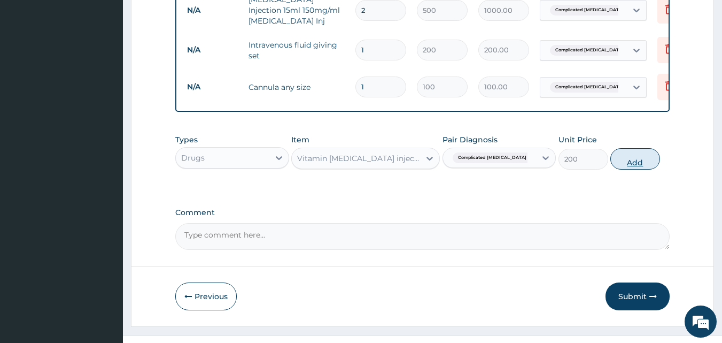
click at [622, 148] on button "Add" at bounding box center [635, 158] width 50 height 21
type input "0"
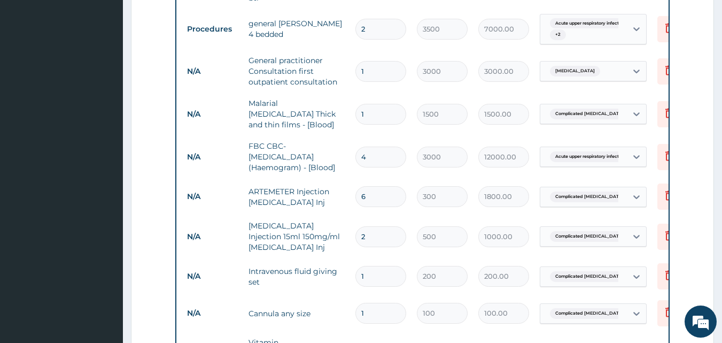
scroll to position [571, 0]
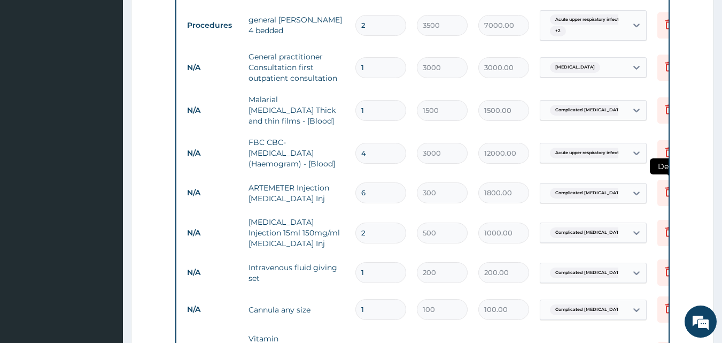
click at [666, 187] on icon at bounding box center [668, 192] width 7 height 10
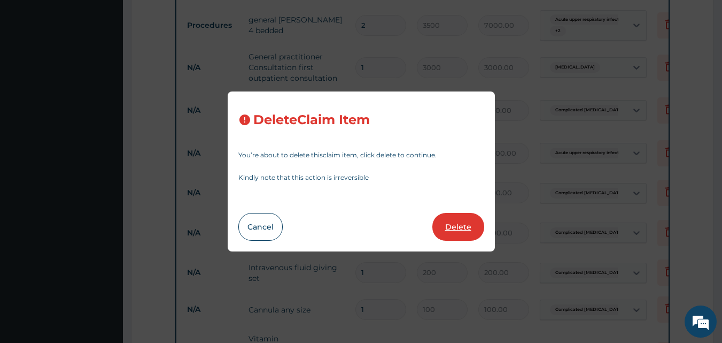
click at [467, 228] on button "Delete" at bounding box center [458, 227] width 52 height 28
type input "2"
type input "500"
type input "1000.00"
type input "1"
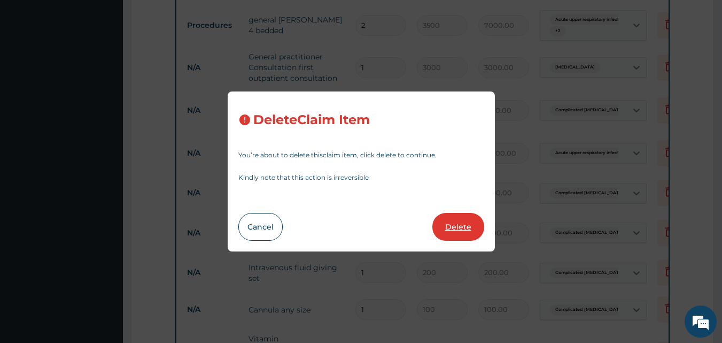
type input "200"
type input "200.00"
type input "100"
type input "100.00"
type input "200"
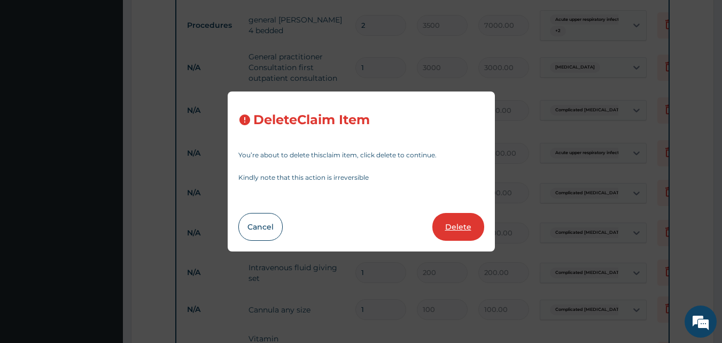
type input "200.00"
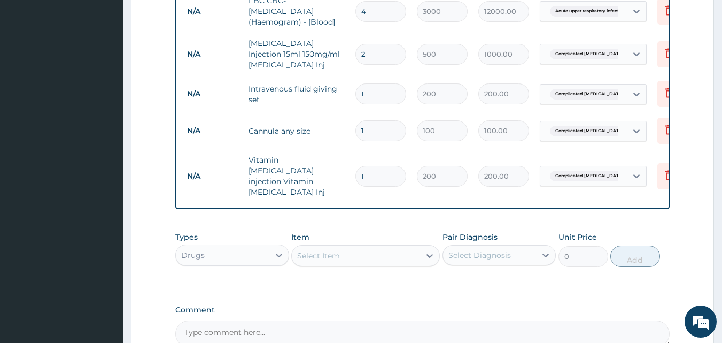
scroll to position [747, 0]
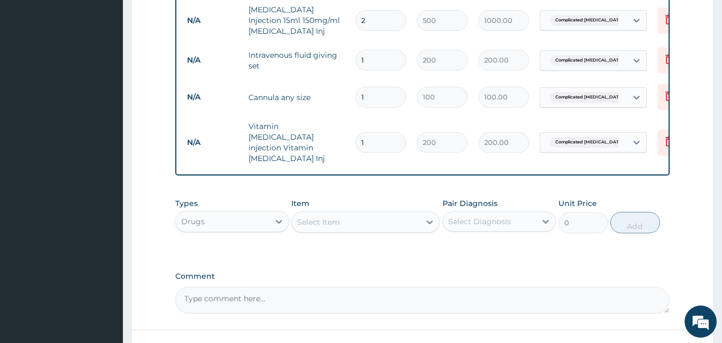
click at [381, 213] on div "Select Item" at bounding box center [356, 221] width 128 height 17
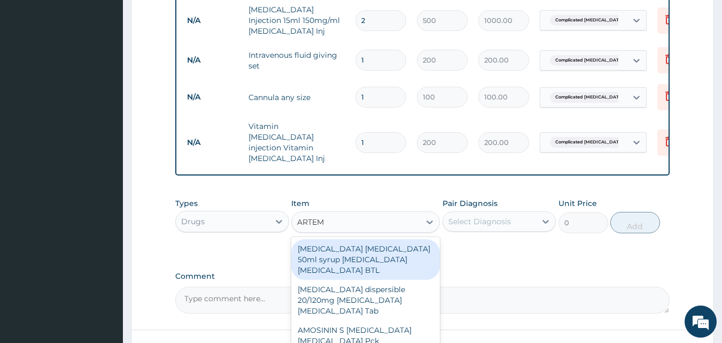
type input "ARTEME"
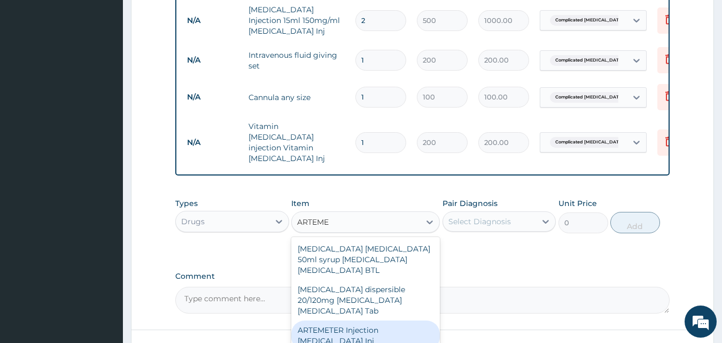
click at [370, 320] on div "ARTEMETER Injection [MEDICAL_DATA] Inj" at bounding box center [365, 335] width 149 height 30
type input "300"
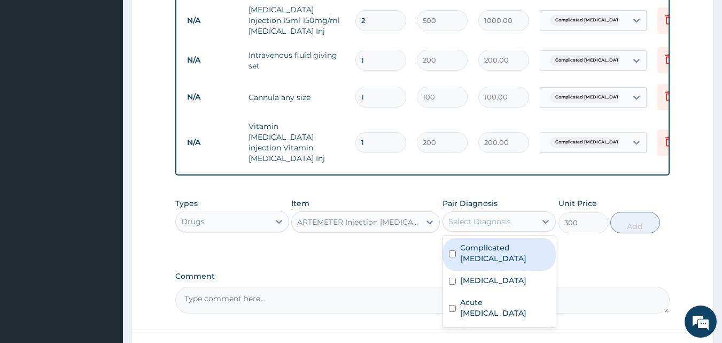
click at [491, 216] on div "Select Diagnosis" at bounding box center [479, 221] width 63 height 11
click at [495, 242] on label "Complicated [MEDICAL_DATA]" at bounding box center [505, 252] width 90 height 21
checkbox input "true"
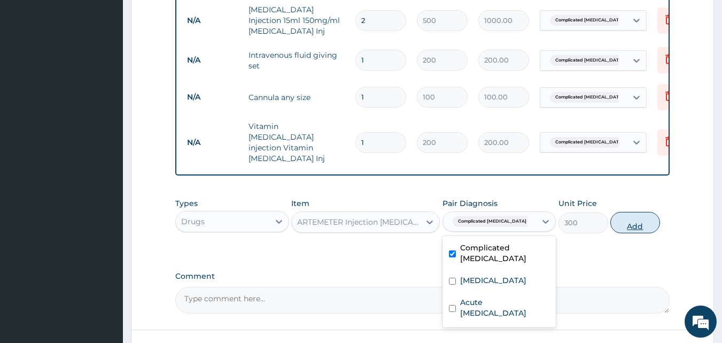
click at [638, 212] on button "Add" at bounding box center [635, 222] width 50 height 21
type input "0"
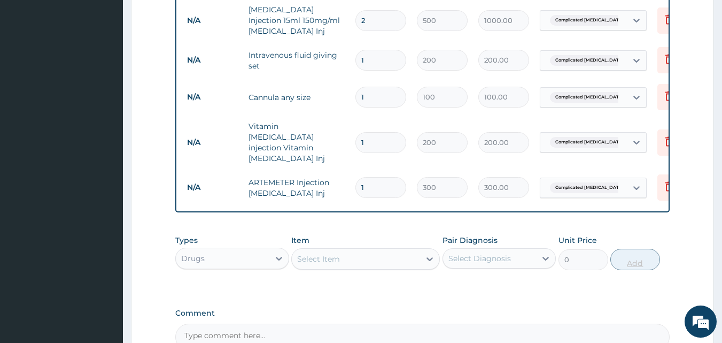
type input "0.00"
type input "2"
type input "600.00"
type input "2"
click at [382, 250] on div "Select Item" at bounding box center [356, 258] width 128 height 17
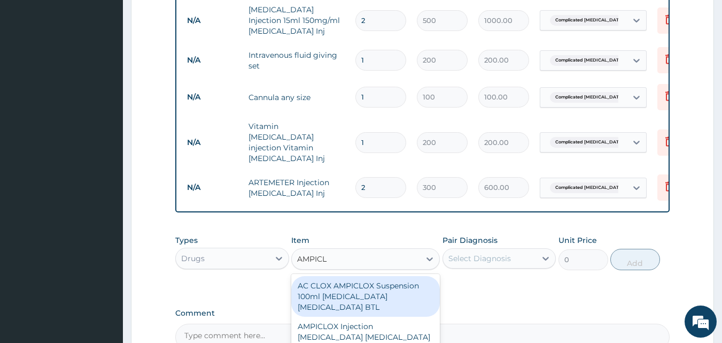
type input "AMPICLO"
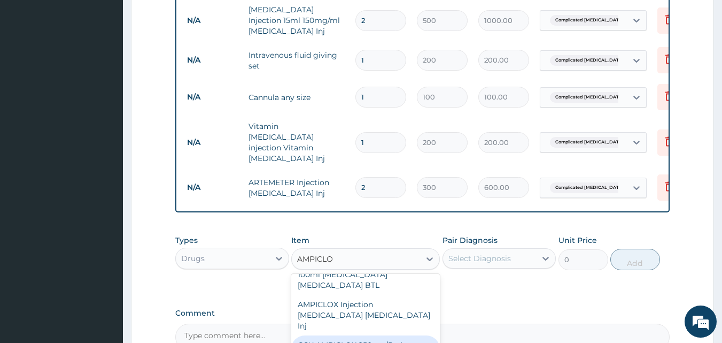
scroll to position [28, 0]
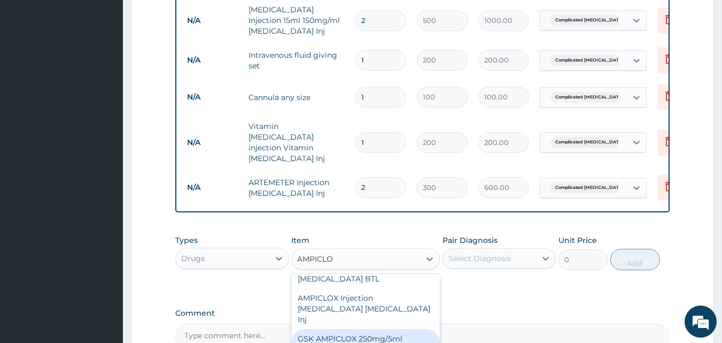
click at [383, 329] on div "GSK AMPICLOX 250mg/5ml Suspension 100ml [MEDICAL_DATA] [MEDICAL_DATA] BTL" at bounding box center [365, 349] width 149 height 41
type input "1500"
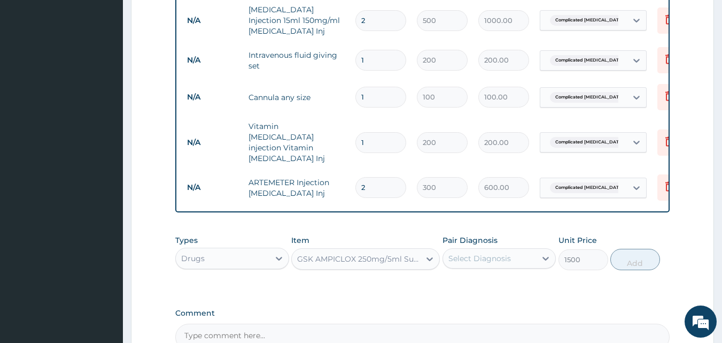
click at [499, 253] on div "Select Diagnosis" at bounding box center [479, 258] width 63 height 11
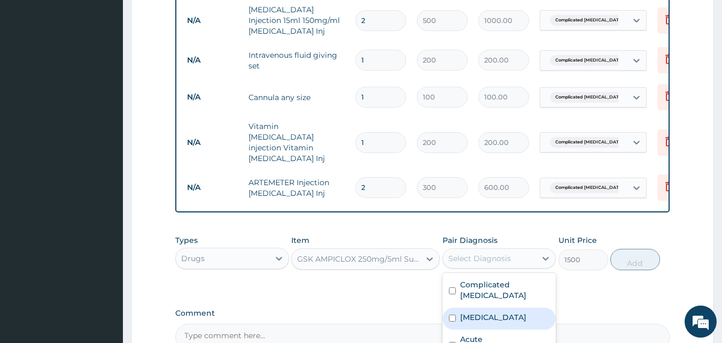
click at [495, 307] on div "[MEDICAL_DATA]" at bounding box center [500, 318] width 114 height 22
checkbox input "true"
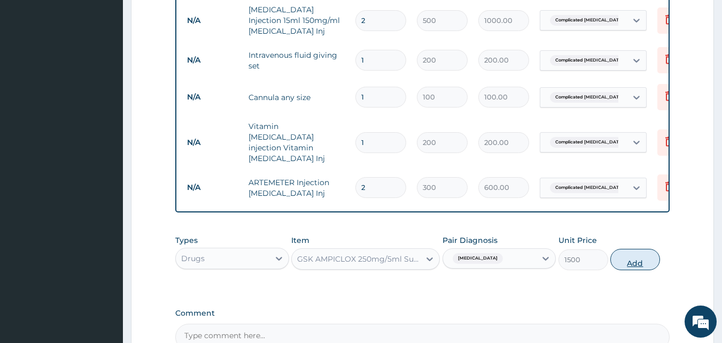
click at [637, 249] on button "Add" at bounding box center [635, 259] width 50 height 21
type input "0"
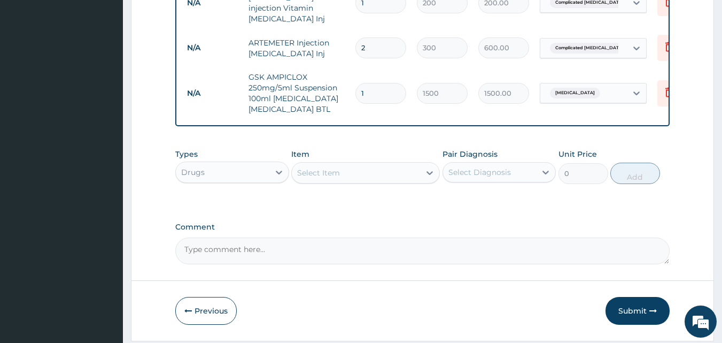
scroll to position [890, 0]
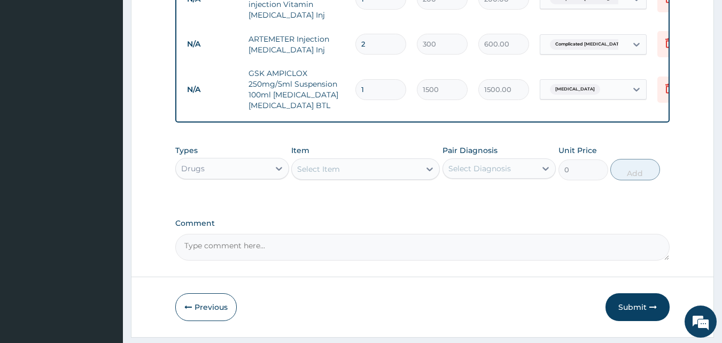
click at [316, 164] on div "Select Item" at bounding box center [318, 169] width 43 height 11
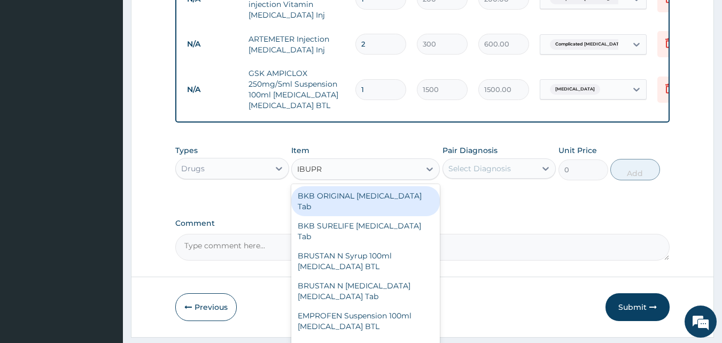
type input "IBUPRO"
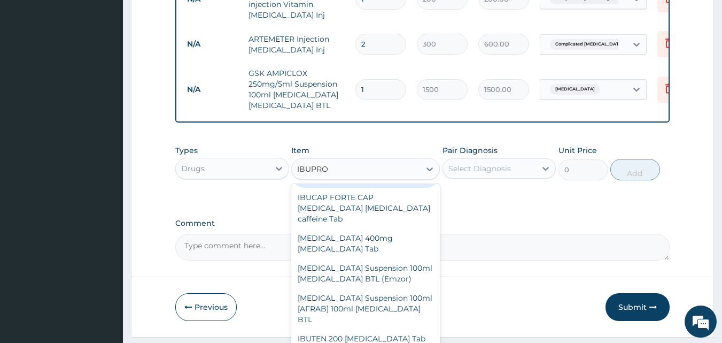
scroll to position [320, 0]
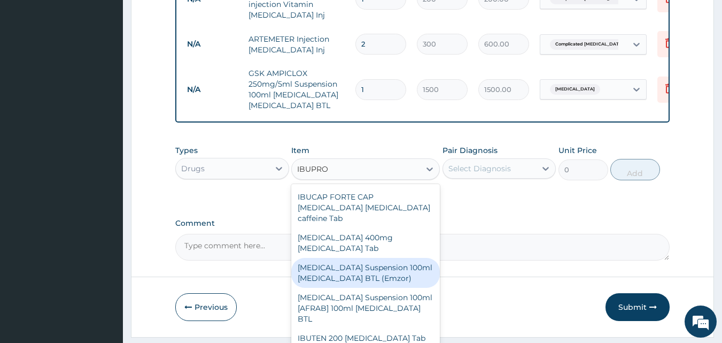
click at [402, 258] on div "[MEDICAL_DATA] Suspension 100ml [MEDICAL_DATA] BTL (Emzor)" at bounding box center [365, 273] width 149 height 30
type input "400"
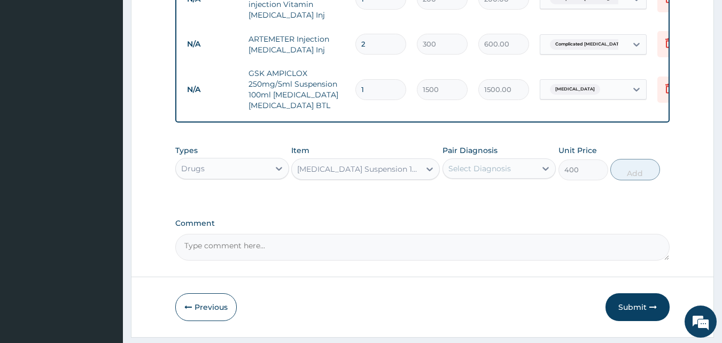
click at [490, 163] on div "Select Diagnosis" at bounding box center [479, 168] width 63 height 11
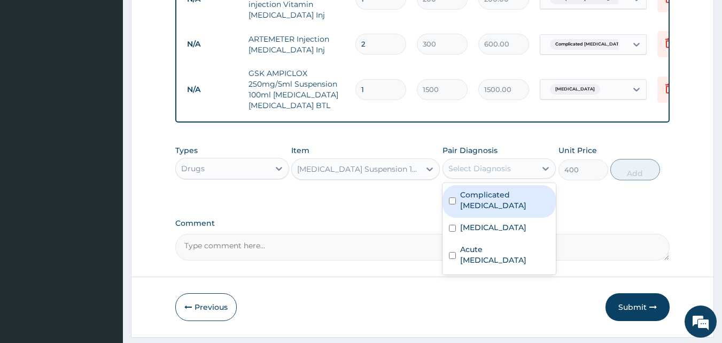
click at [494, 185] on div "Complicated [MEDICAL_DATA]" at bounding box center [500, 201] width 114 height 33
checkbox input "true"
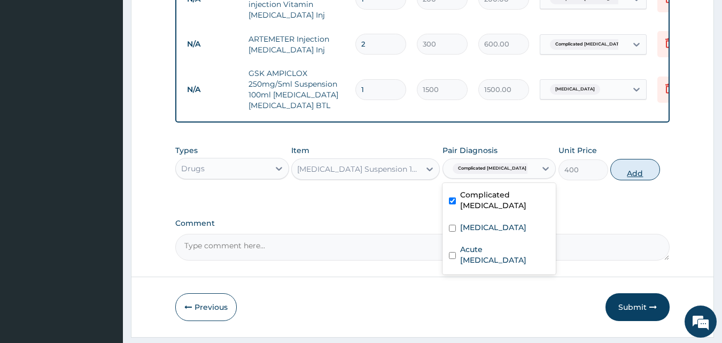
click at [627, 159] on button "Add" at bounding box center [635, 169] width 50 height 21
type input "0"
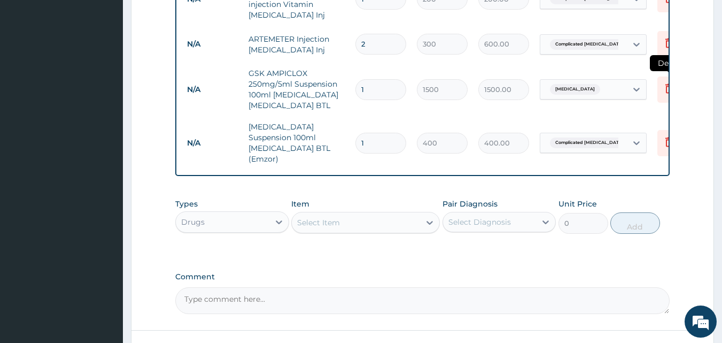
click at [664, 82] on icon at bounding box center [669, 88] width 13 height 13
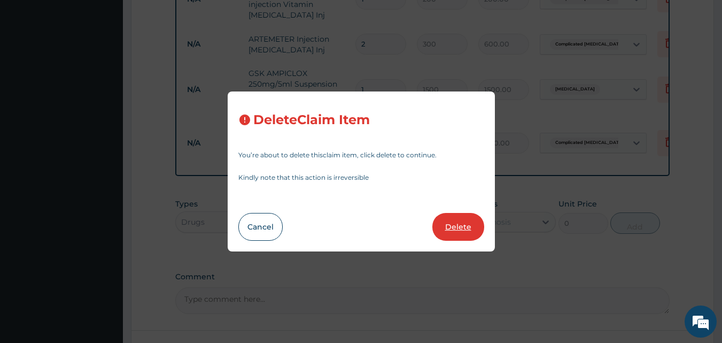
click at [446, 226] on button "Delete" at bounding box center [458, 227] width 52 height 28
type input "400"
type input "400.00"
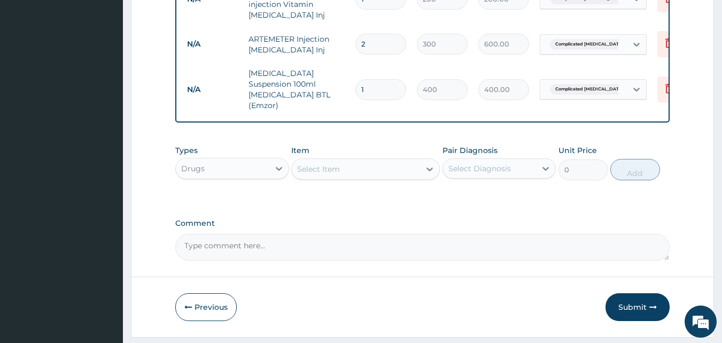
scroll to position [879, 0]
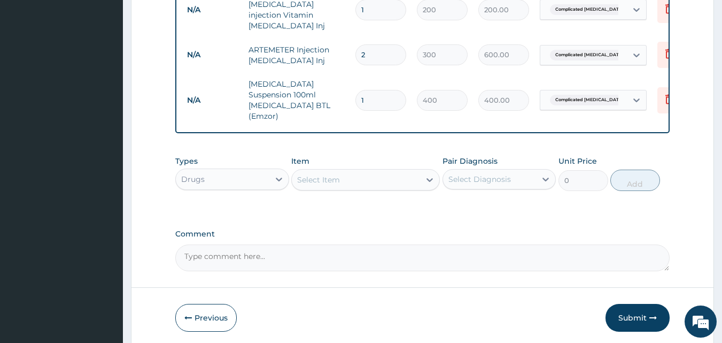
click at [303, 174] on div "Select Item" at bounding box center [318, 179] width 43 height 11
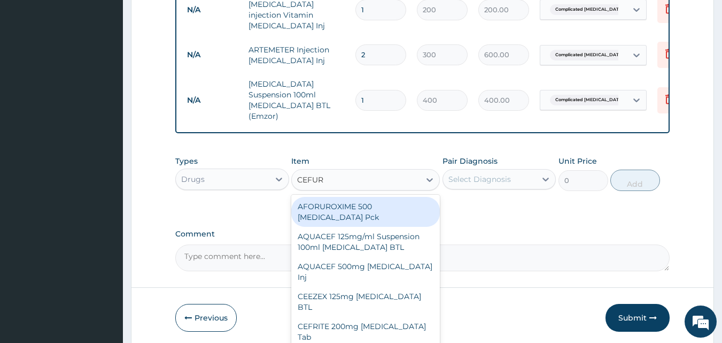
type input "CEFURO"
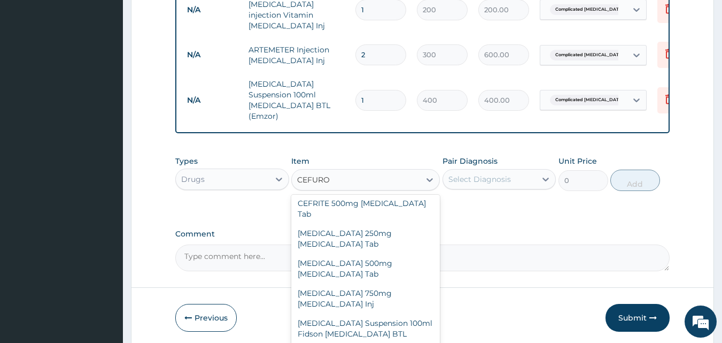
scroll to position [167, 0]
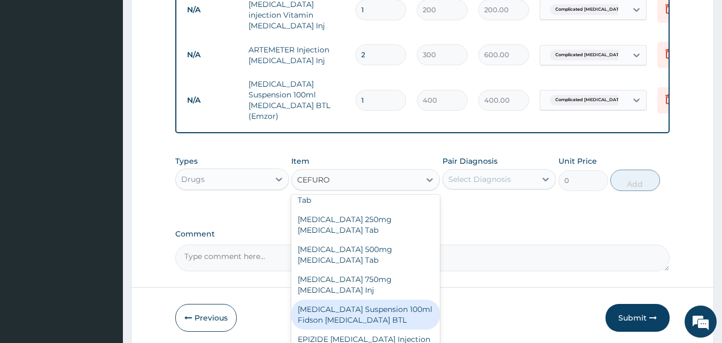
click at [369, 299] on div "[MEDICAL_DATA] Suspension 100ml Fidson [MEDICAL_DATA] BTL" at bounding box center [365, 314] width 149 height 30
type input "300"
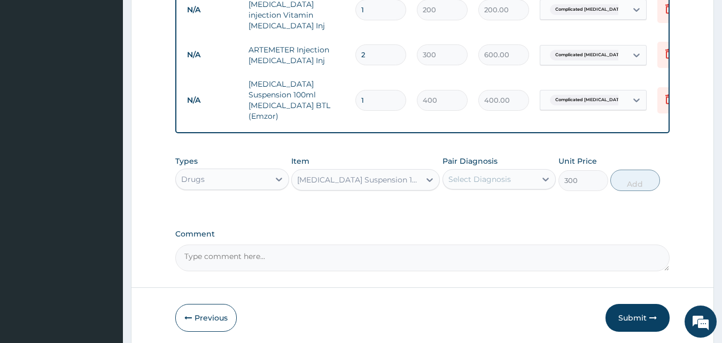
click at [396, 174] on div "[MEDICAL_DATA] Suspension 100ml Fidson [MEDICAL_DATA] BTL" at bounding box center [359, 179] width 124 height 11
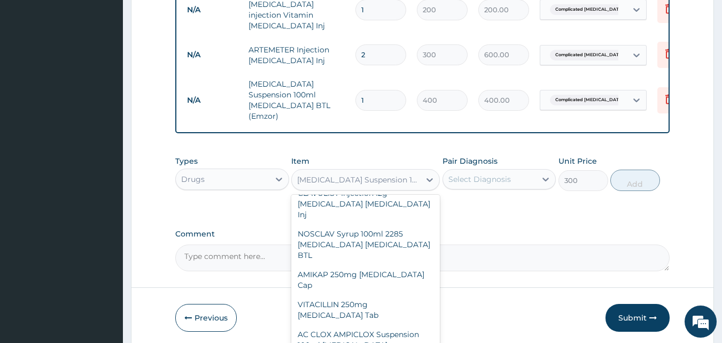
scroll to position [33274, 0]
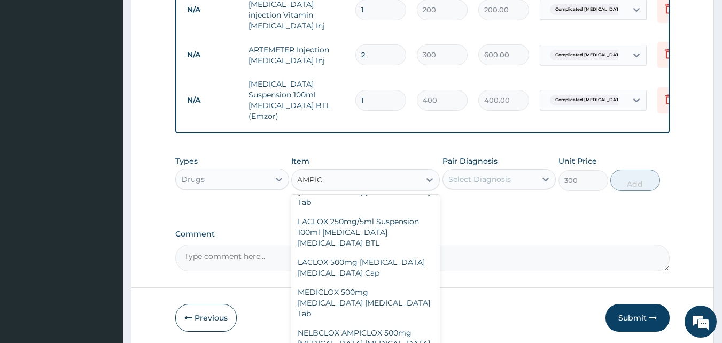
type input "AMPICL"
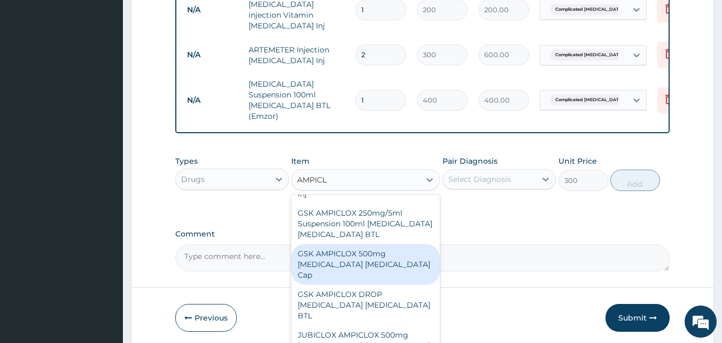
scroll to position [58, 0]
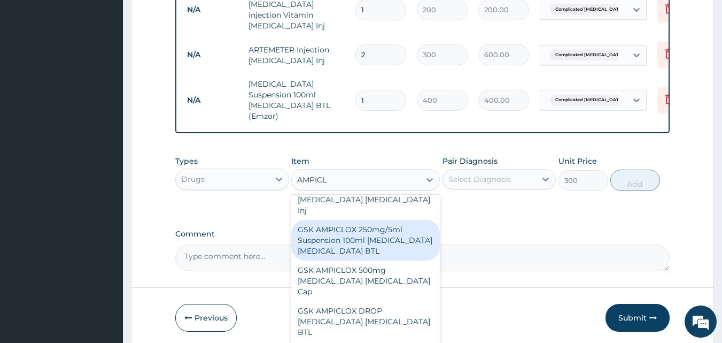
click at [388, 220] on div "GSK AMPICLOX 250mg/5ml Suspension 100ml [MEDICAL_DATA] [MEDICAL_DATA] BTL" at bounding box center [365, 240] width 149 height 41
type input "1500"
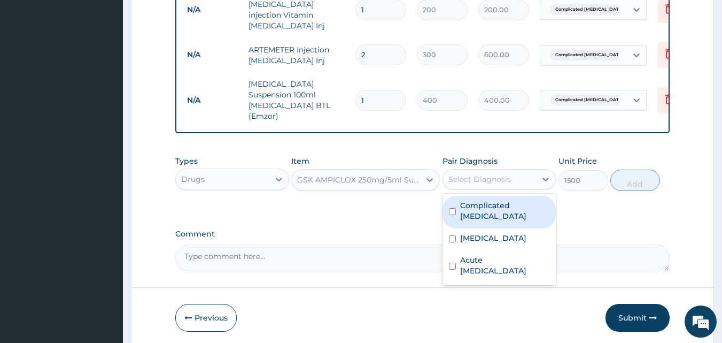
click at [476, 174] on div "Select Diagnosis" at bounding box center [479, 179] width 63 height 11
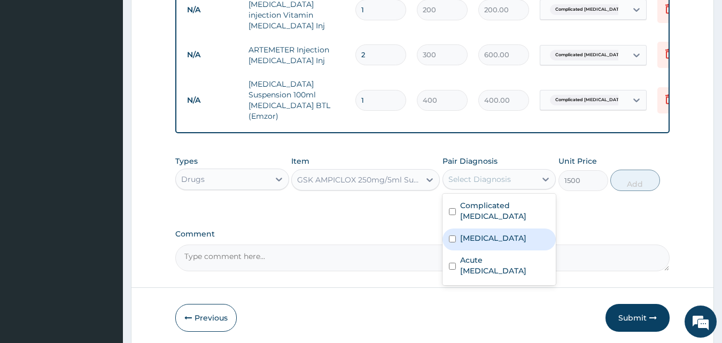
click at [479, 232] on label "[MEDICAL_DATA]" at bounding box center [493, 237] width 66 height 11
checkbox input "true"
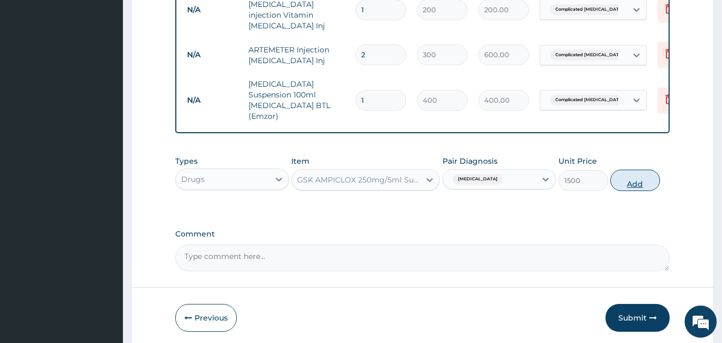
click at [634, 169] on button "Add" at bounding box center [635, 179] width 50 height 21
type input "0"
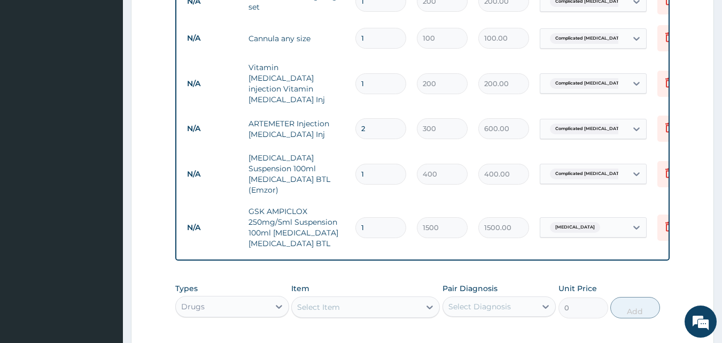
scroll to position [803, 0]
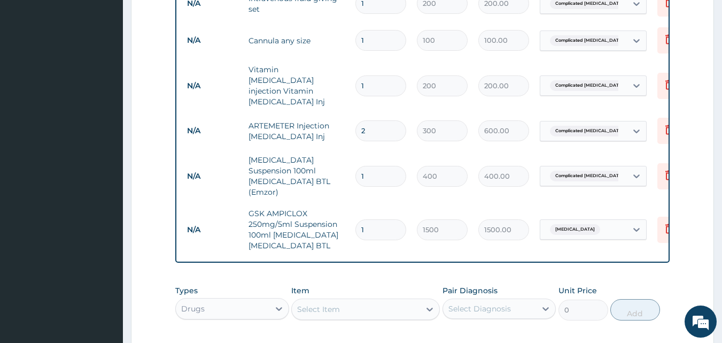
click at [362, 300] on div "Select Item" at bounding box center [356, 308] width 128 height 17
type input "BEN"
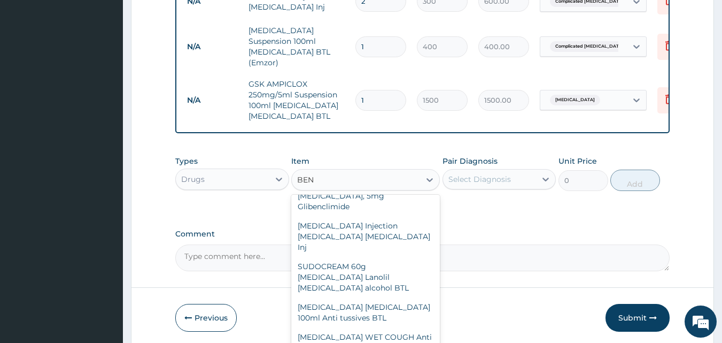
scroll to position [588, 0]
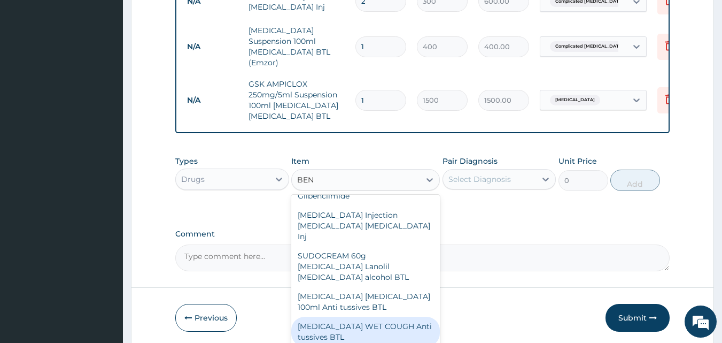
click at [352, 316] on div "[MEDICAL_DATA] WET COUGH Anti tussives BTL" at bounding box center [365, 331] width 149 height 30
type input "1000"
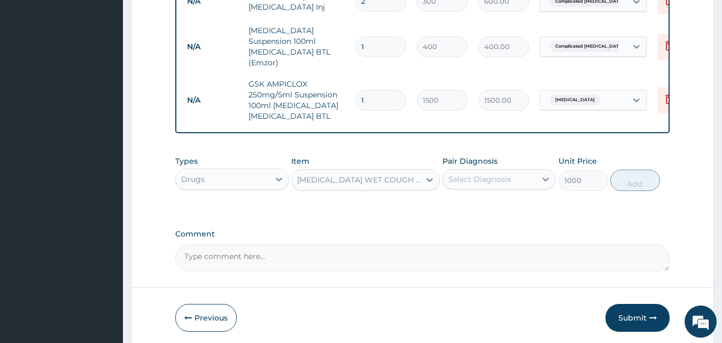
click at [471, 174] on div "Select Diagnosis" at bounding box center [479, 179] width 63 height 11
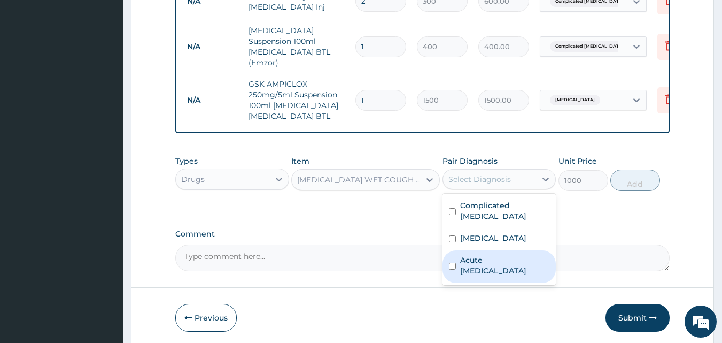
click at [489, 254] on label "Acute [MEDICAL_DATA]" at bounding box center [505, 264] width 90 height 21
checkbox input "true"
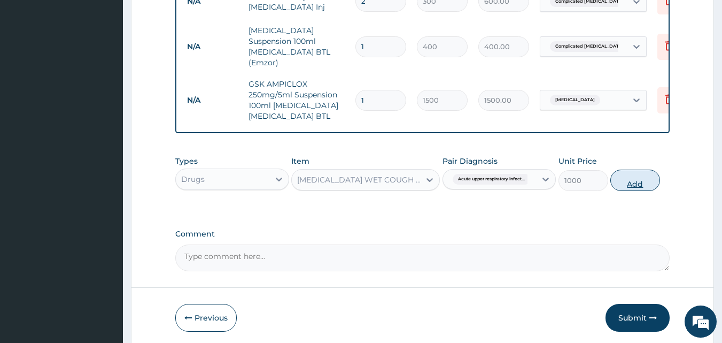
click at [636, 169] on button "Add" at bounding box center [635, 179] width 50 height 21
type input "0"
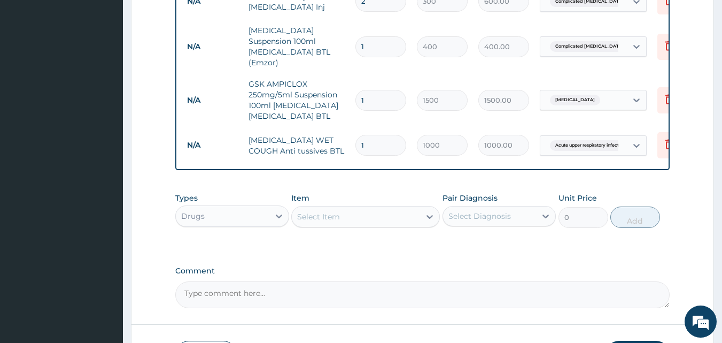
click at [384, 208] on div "Select Item" at bounding box center [356, 216] width 128 height 17
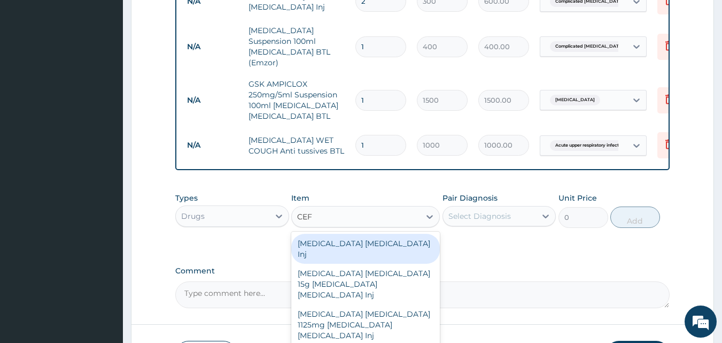
type input "CEFT"
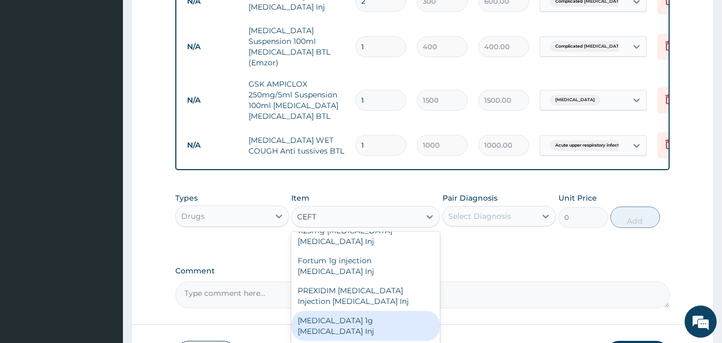
scroll to position [95, 0]
click at [376, 309] on div "[MEDICAL_DATA] 1g [MEDICAL_DATA] Inj" at bounding box center [365, 324] width 149 height 30
type input "500"
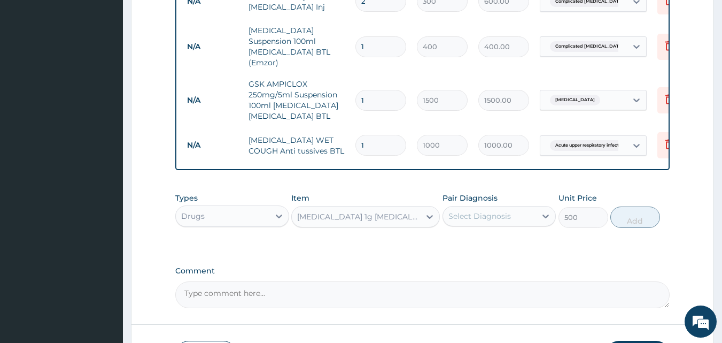
click at [395, 211] on div "[MEDICAL_DATA] 1g [MEDICAL_DATA] Inj" at bounding box center [359, 216] width 124 height 11
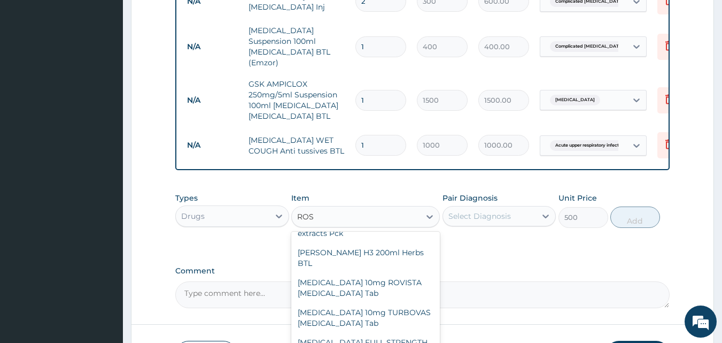
scroll to position [461, 0]
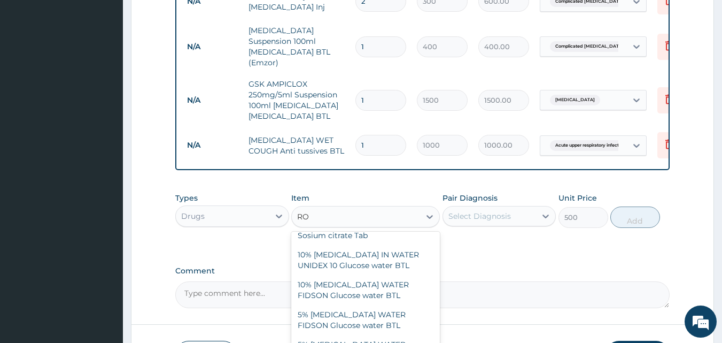
type input "R"
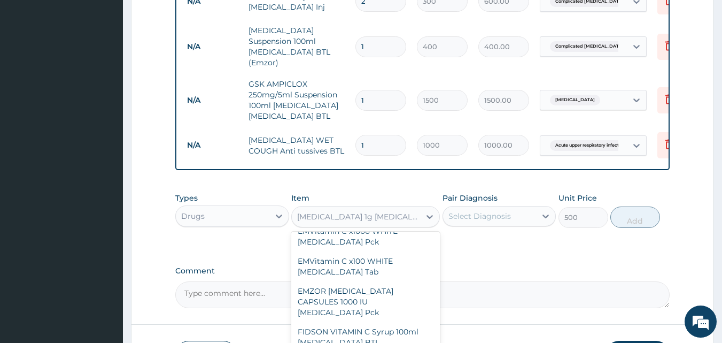
scroll to position [16877, 0]
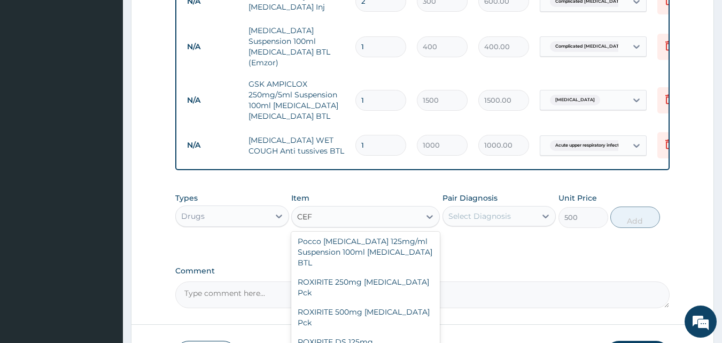
type input "CEFT"
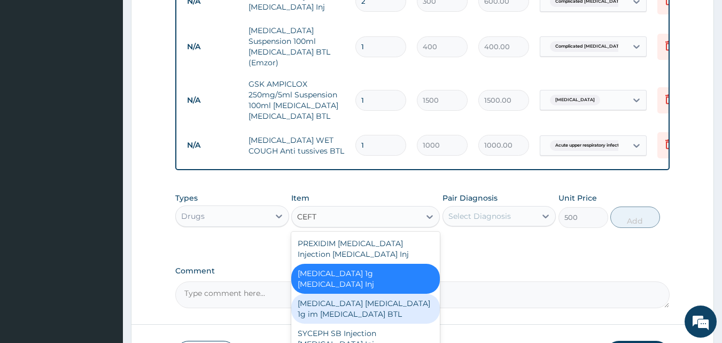
click at [407, 293] on div "[MEDICAL_DATA] [MEDICAL_DATA] 1g im [MEDICAL_DATA] BTL" at bounding box center [365, 308] width 149 height 30
type input "4300"
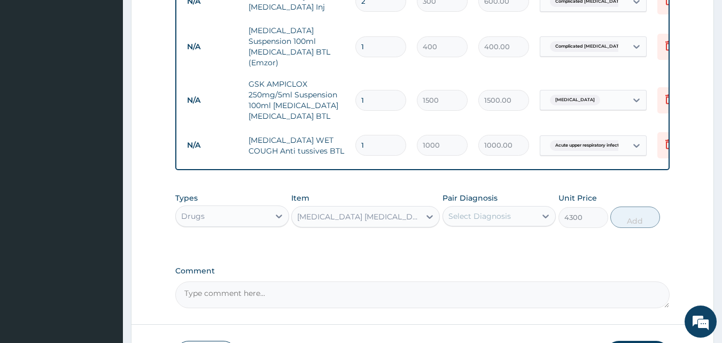
click at [484, 207] on div "Select Diagnosis" at bounding box center [490, 215] width 94 height 17
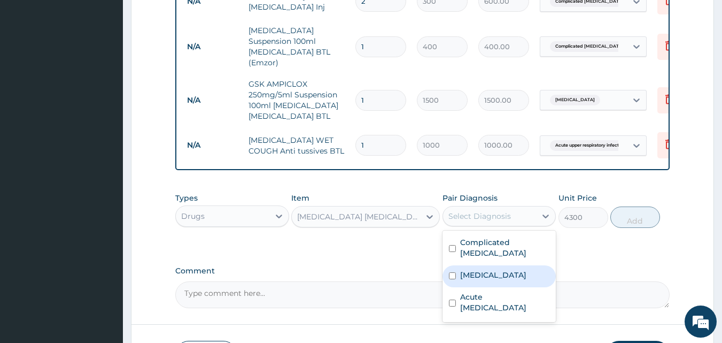
click at [489, 265] on div "[MEDICAL_DATA]" at bounding box center [500, 276] width 114 height 22
checkbox input "true"
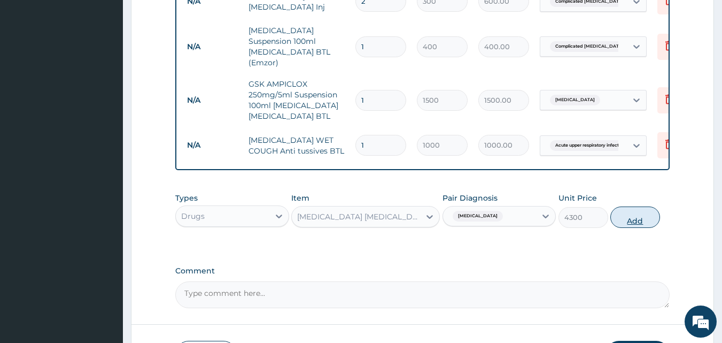
click at [649, 206] on button "Add" at bounding box center [635, 216] width 50 height 21
type input "0"
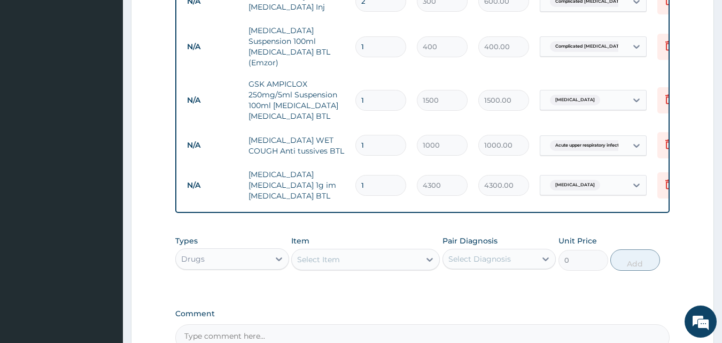
click at [325, 254] on div "Select Item" at bounding box center [318, 259] width 43 height 11
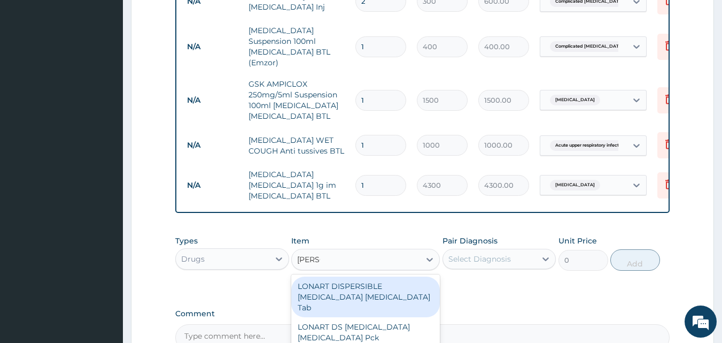
type input "LONAR"
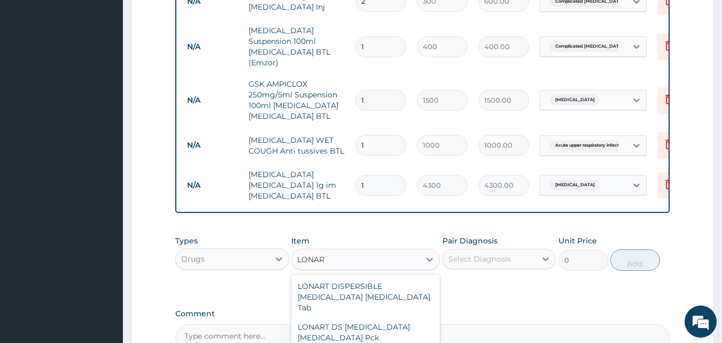
type input "1270"
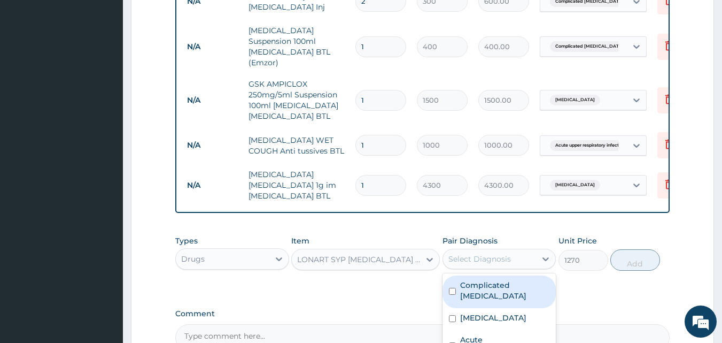
click at [500, 253] on div "Select Diagnosis" at bounding box center [479, 258] width 63 height 11
click at [502, 280] on label "Complicated [MEDICAL_DATA]" at bounding box center [505, 290] width 90 height 21
checkbox input "true"
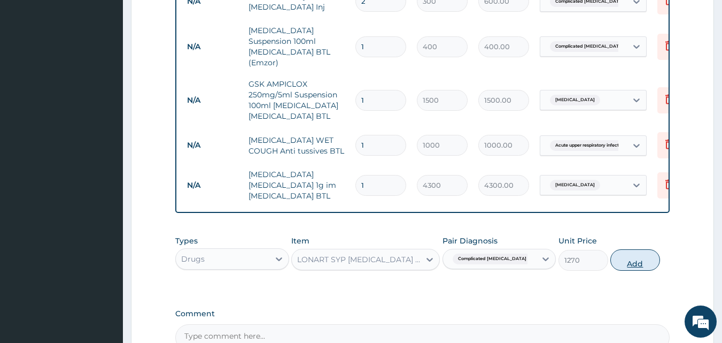
click at [635, 249] on button "Add" at bounding box center [635, 259] width 50 height 21
type input "0"
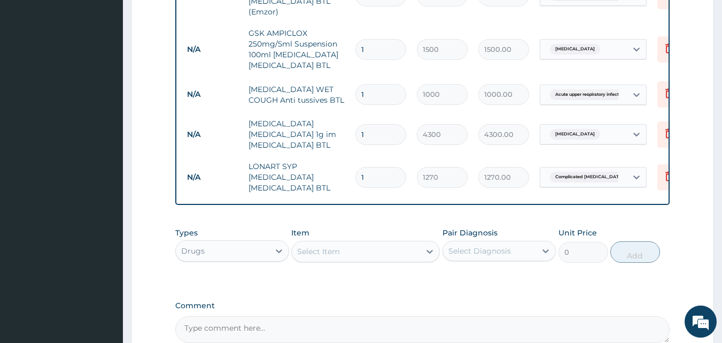
scroll to position [1049, 0]
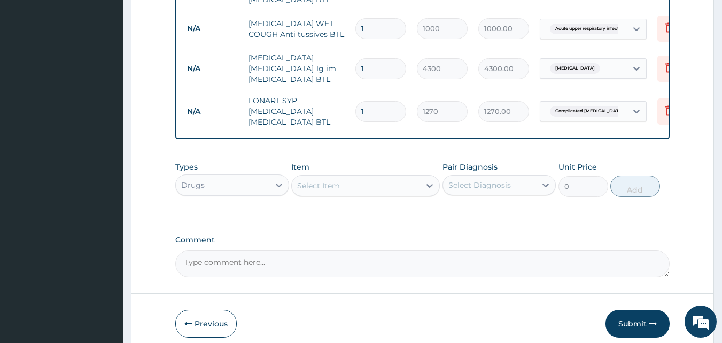
click at [638, 309] on button "Submit" at bounding box center [638, 323] width 64 height 28
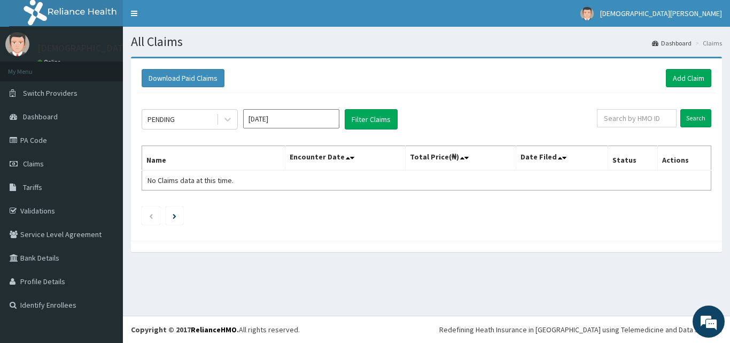
click at [291, 110] on input "[DATE]" at bounding box center [291, 118] width 96 height 19
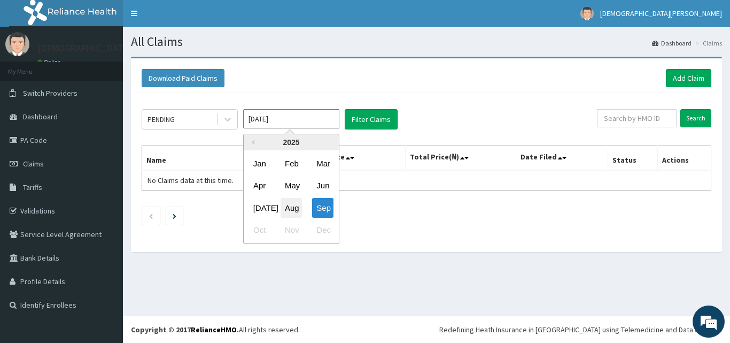
click at [297, 208] on div "Aug" at bounding box center [291, 208] width 21 height 20
type input "[DATE]"
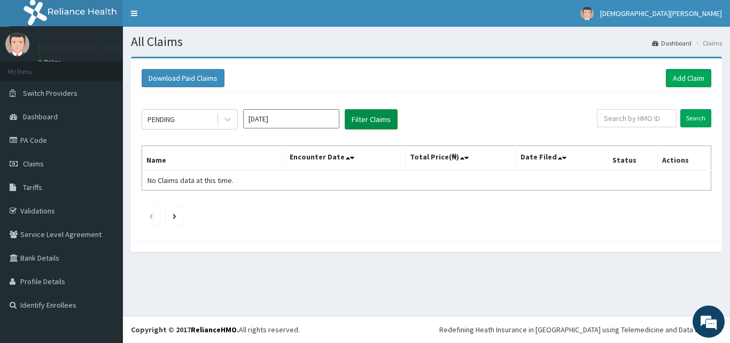
click at [362, 121] on button "Filter Claims" at bounding box center [371, 119] width 53 height 20
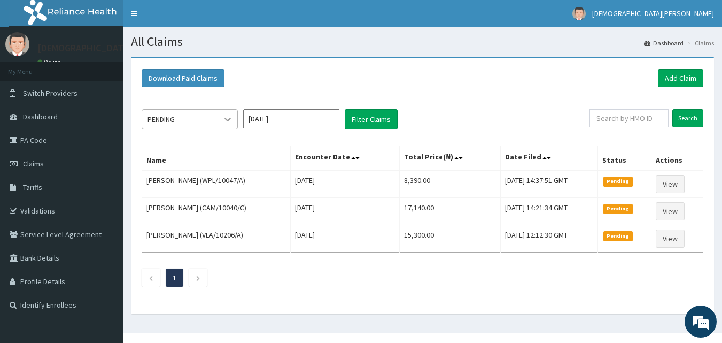
click at [231, 123] on icon at bounding box center [227, 119] width 11 height 11
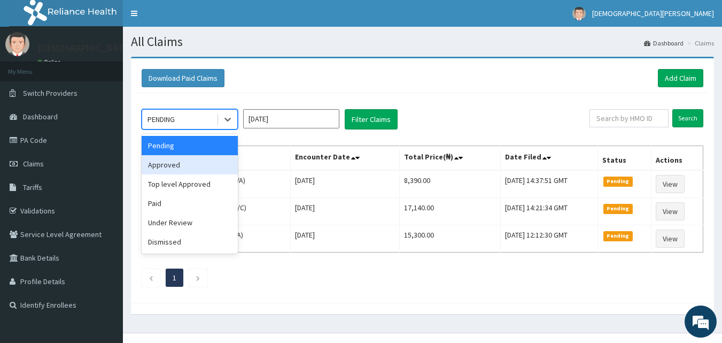
click at [214, 173] on div "Approved" at bounding box center [190, 164] width 96 height 19
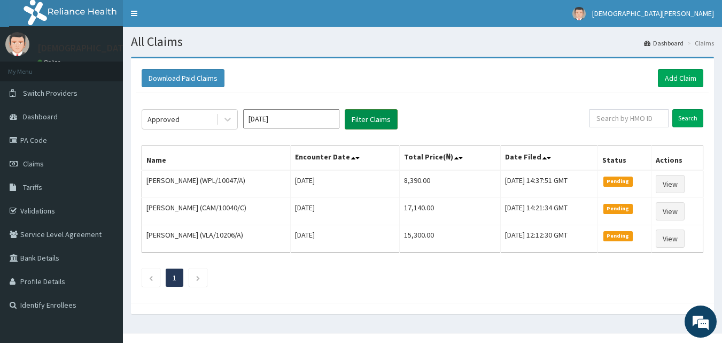
click at [371, 120] on button "Filter Claims" at bounding box center [371, 119] width 53 height 20
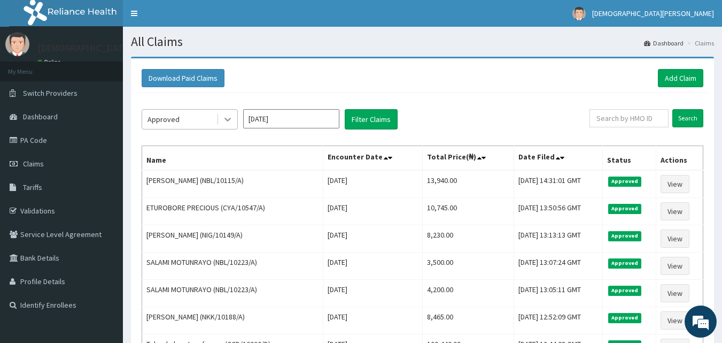
click at [232, 117] on icon at bounding box center [227, 119] width 11 height 11
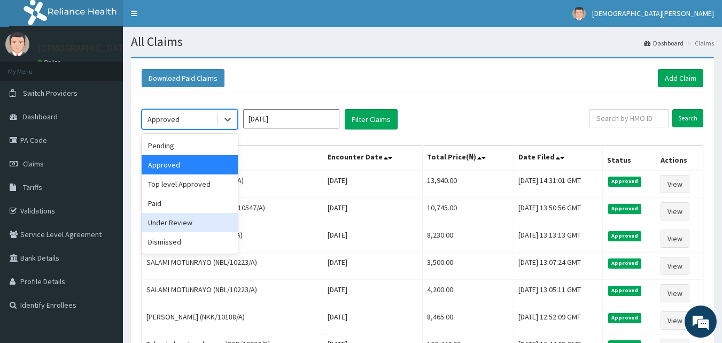
click at [191, 225] on div "Under Review" at bounding box center [190, 222] width 96 height 19
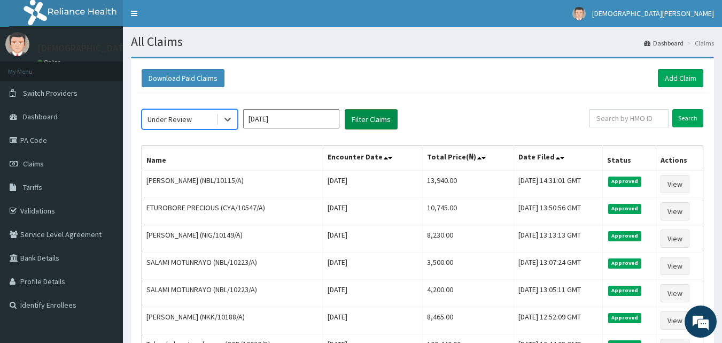
click at [350, 125] on button "Filter Claims" at bounding box center [371, 119] width 53 height 20
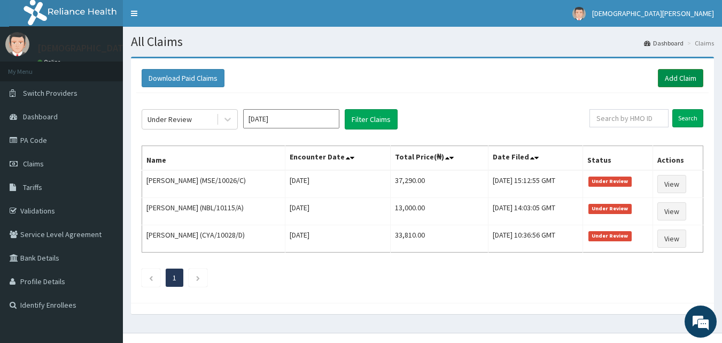
click at [664, 79] on link "Add Claim" at bounding box center [680, 78] width 45 height 18
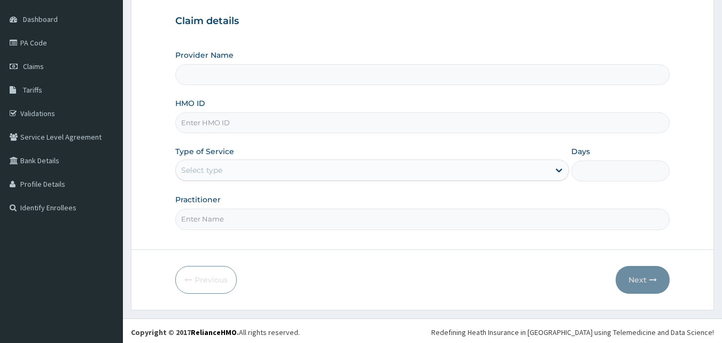
scroll to position [100, 0]
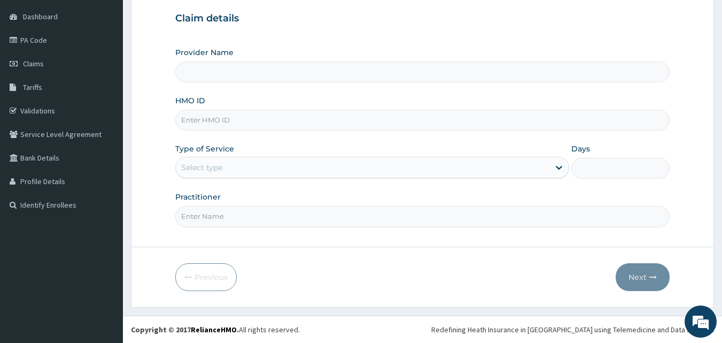
type input "[GEOGRAPHIC_DATA]"
click at [251, 116] on input "HMO ID" at bounding box center [422, 120] width 495 height 21
type input "OHT/11076/A"
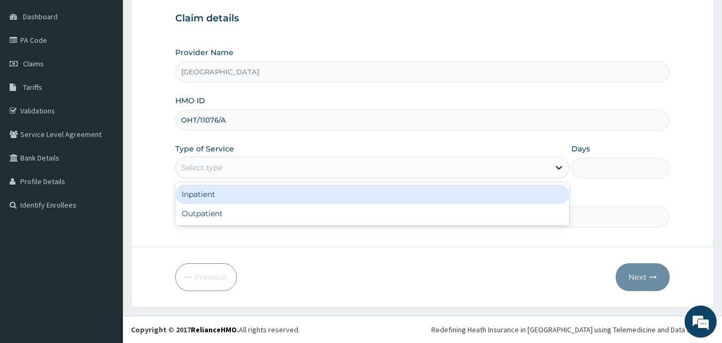
click at [239, 170] on div "Select type" at bounding box center [363, 167] width 374 height 17
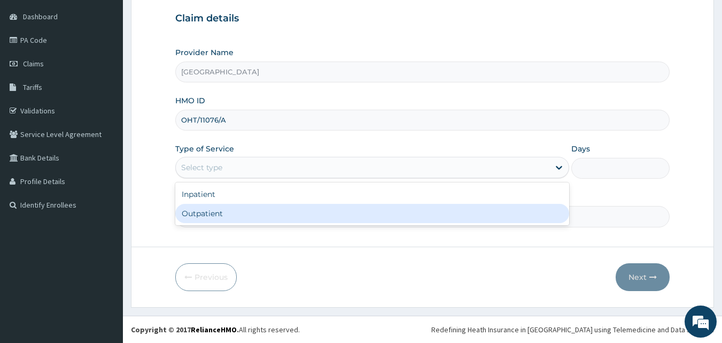
click at [239, 208] on div "Outpatient" at bounding box center [372, 213] width 394 height 19
type input "1"
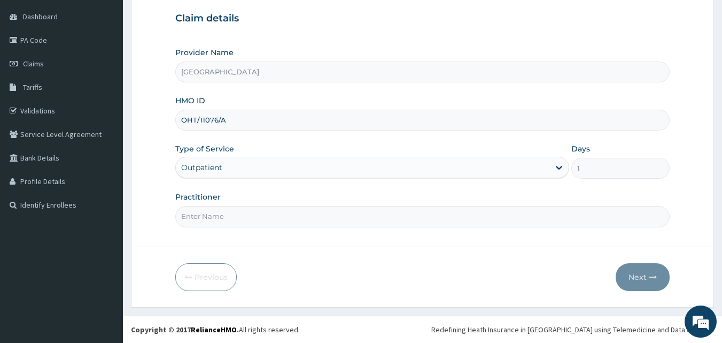
click at [239, 214] on input "Practitioner" at bounding box center [422, 216] width 495 height 21
type input "[PERSON_NAME] [PERSON_NAME]"
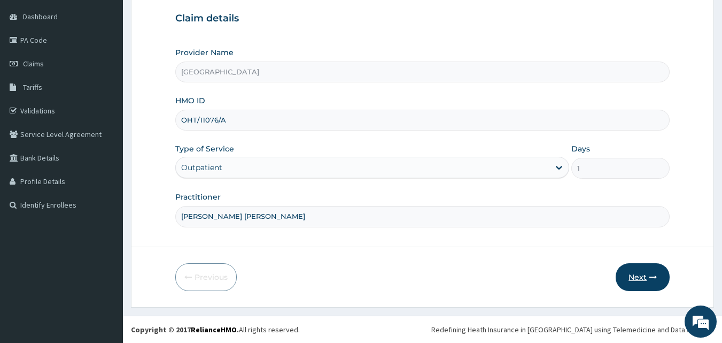
click at [634, 272] on button "Next" at bounding box center [643, 277] width 54 height 28
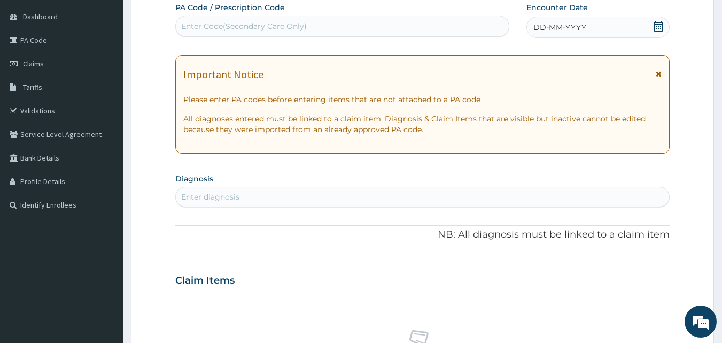
click at [540, 26] on span "DD-MM-YYYY" at bounding box center [559, 27] width 53 height 11
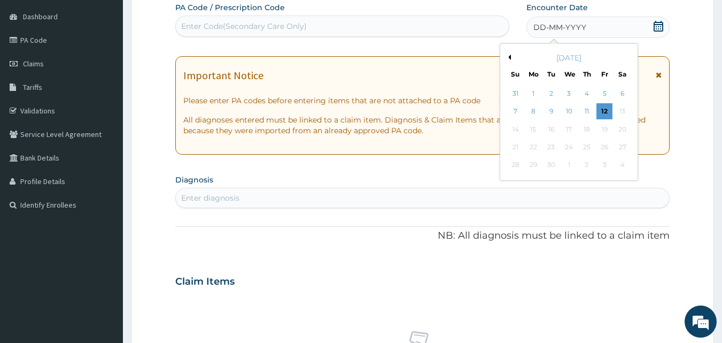
click at [509, 59] on button "Previous Month" at bounding box center [508, 57] width 5 height 5
click at [601, 150] on div "22" at bounding box center [604, 147] width 16 height 16
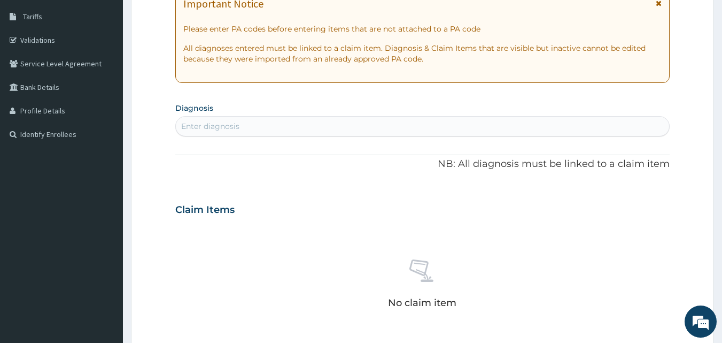
scroll to position [180, 0]
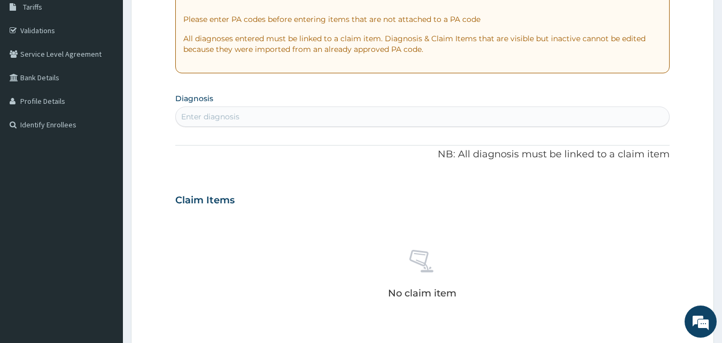
click at [249, 112] on div "Enter diagnosis" at bounding box center [423, 116] width 494 height 17
type input "MALA"
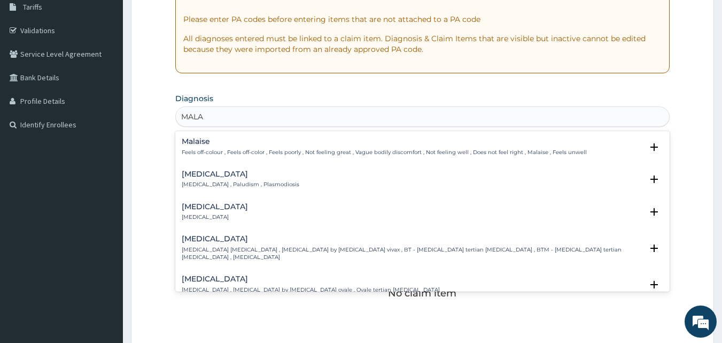
click at [229, 176] on h4 "Malaria" at bounding box center [241, 174] width 118 height 8
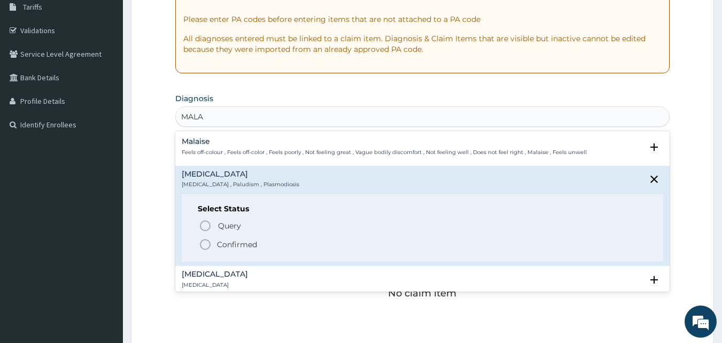
click at [209, 243] on circle "status option filled" at bounding box center [205, 244] width 10 height 10
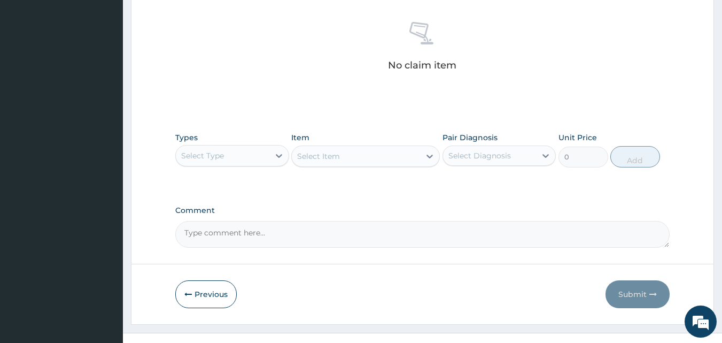
scroll to position [422, 0]
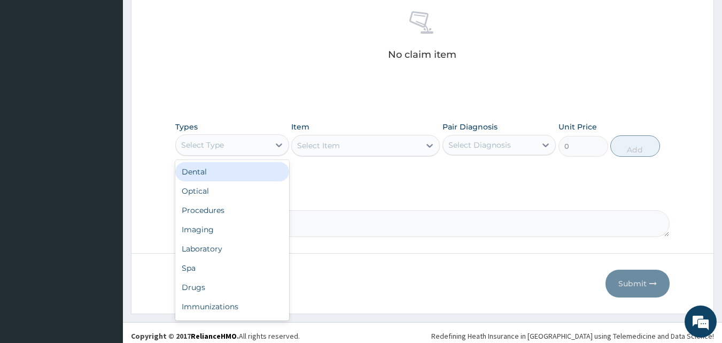
click at [208, 147] on div "Select Type" at bounding box center [202, 144] width 43 height 11
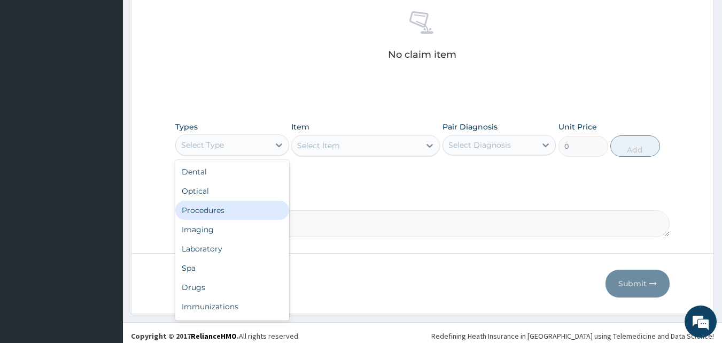
click at [227, 207] on div "Procedures" at bounding box center [232, 209] width 114 height 19
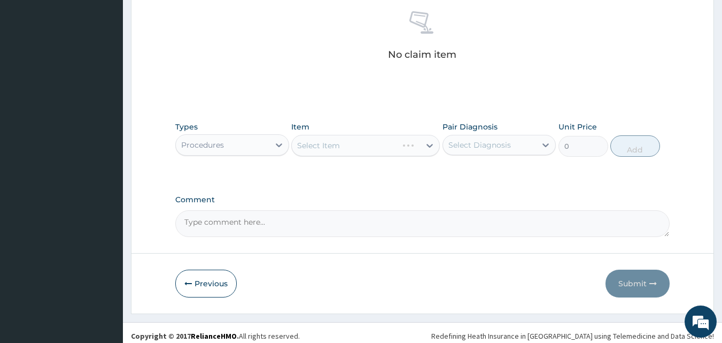
click at [367, 145] on div "Select Item" at bounding box center [365, 145] width 149 height 21
click at [366, 145] on div "Select Item" at bounding box center [356, 145] width 128 height 17
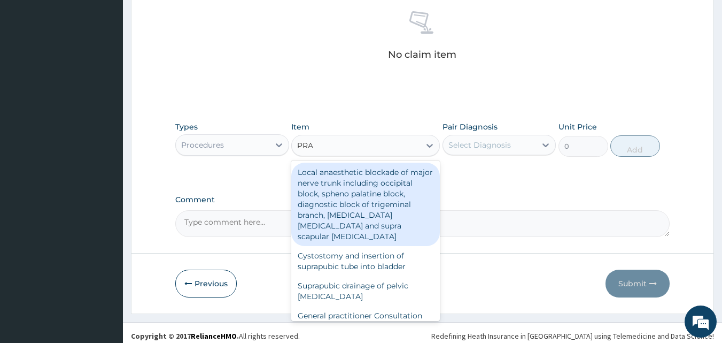
type input "PRAC"
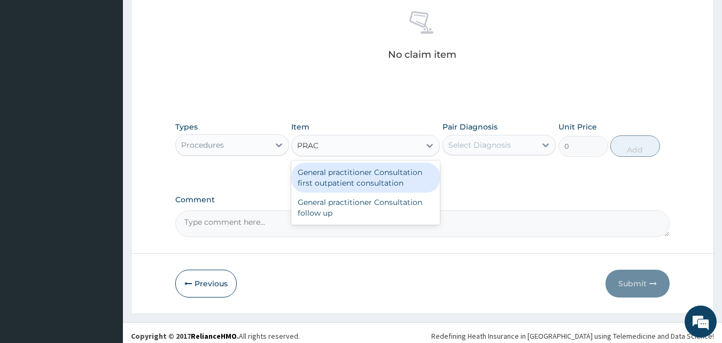
click at [374, 172] on div "General practitioner Consultation first outpatient consultation" at bounding box center [365, 177] width 149 height 30
type input "3000"
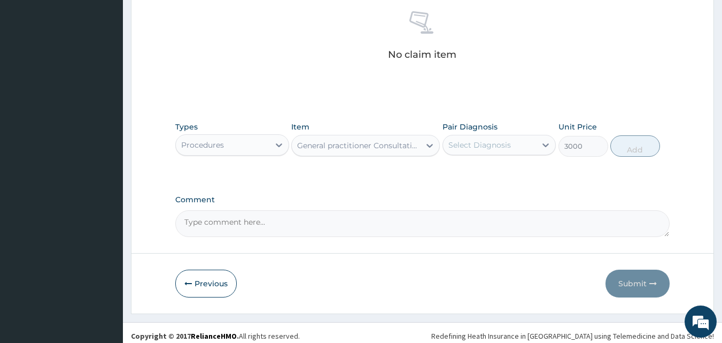
click at [479, 146] on div "Select Diagnosis" at bounding box center [479, 144] width 63 height 11
click at [489, 174] on div "Malaria" at bounding box center [500, 172] width 114 height 22
checkbox input "true"
click at [653, 151] on button "Add" at bounding box center [635, 145] width 50 height 21
type input "0"
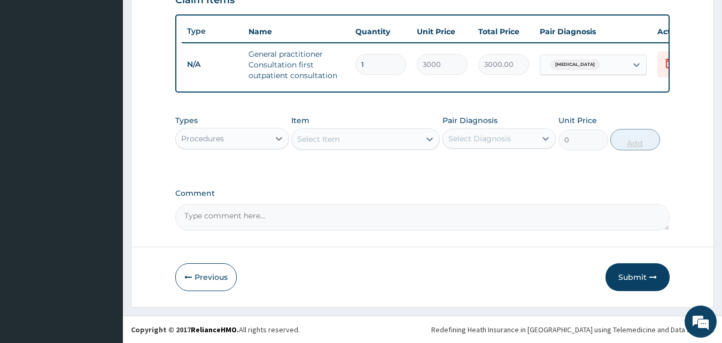
scroll to position [391, 0]
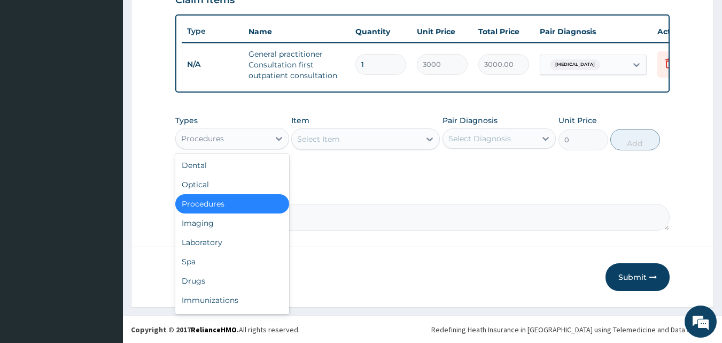
click at [239, 141] on div "Procedures" at bounding box center [223, 138] width 94 height 17
click at [238, 242] on div "Laboratory" at bounding box center [232, 241] width 114 height 19
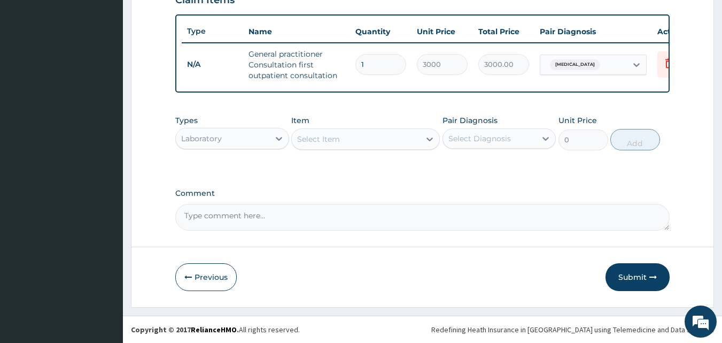
click at [358, 143] on div "Select Item" at bounding box center [356, 138] width 128 height 17
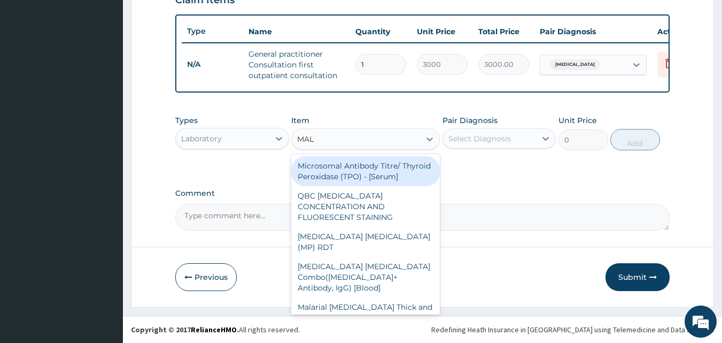
type input "MALA"
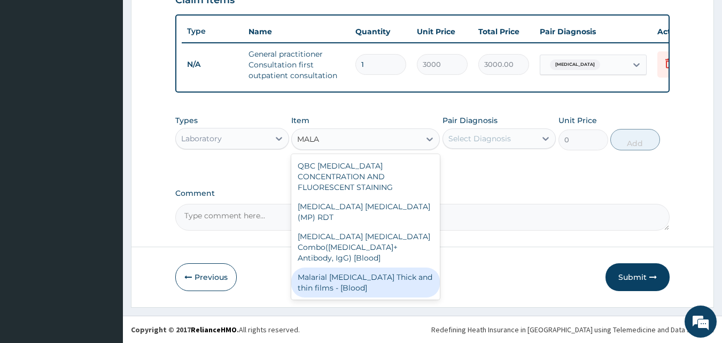
click at [363, 267] on div "Malarial Parasite Thick and thin films - [Blood]" at bounding box center [365, 282] width 149 height 30
type input "1500"
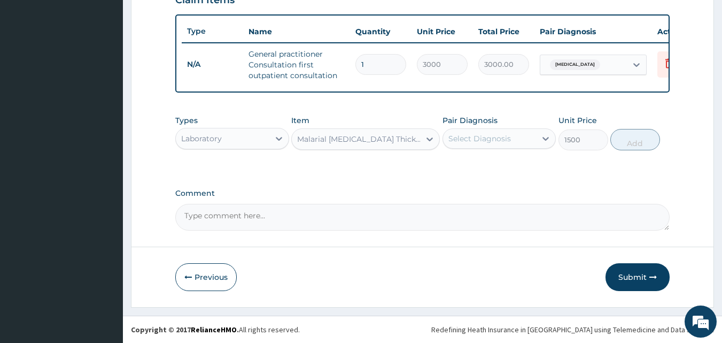
click at [458, 137] on div "Select Diagnosis" at bounding box center [479, 138] width 63 height 11
click at [471, 168] on label "Malaria" at bounding box center [493, 164] width 66 height 11
checkbox input "true"
click at [617, 144] on button "Add" at bounding box center [635, 139] width 50 height 21
type input "0"
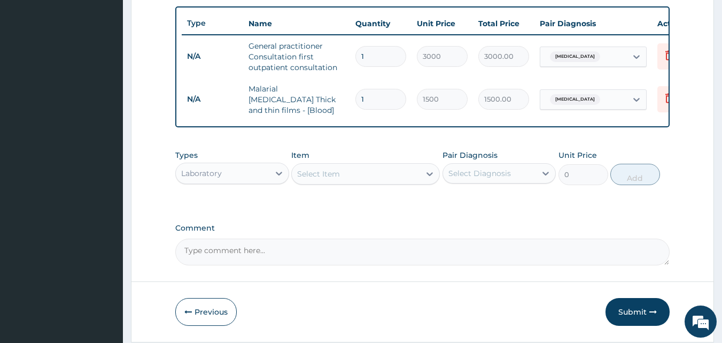
click at [264, 174] on div "Laboratory" at bounding box center [223, 173] width 94 height 17
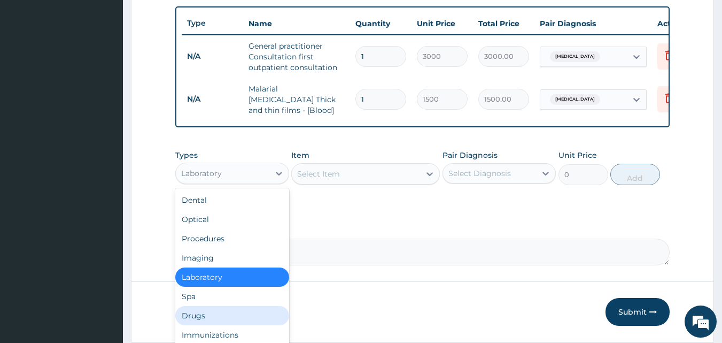
click at [245, 316] on div "Drugs" at bounding box center [232, 315] width 114 height 19
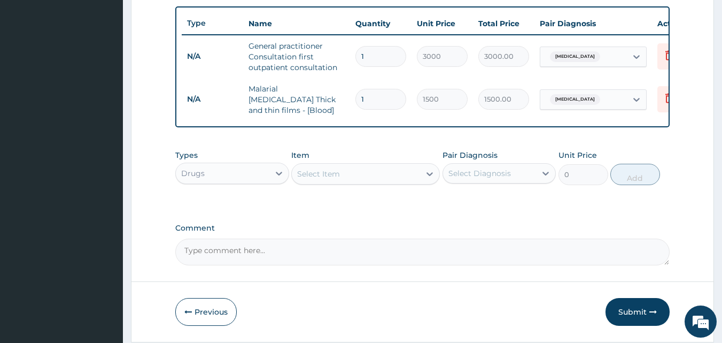
click at [328, 179] on div "Select Item" at bounding box center [318, 173] width 43 height 11
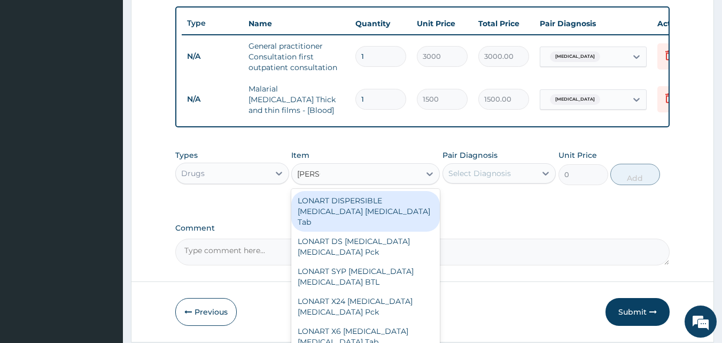
type input "LONAR"
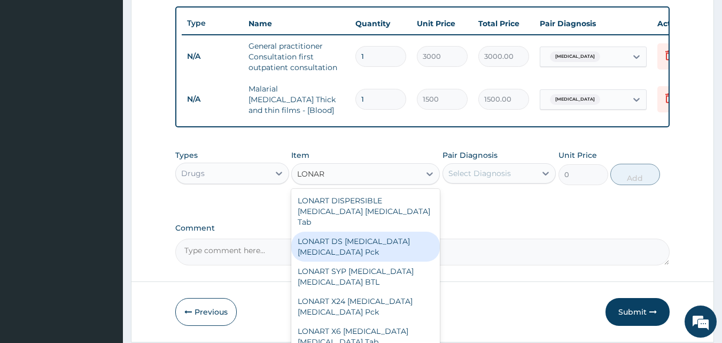
click at [334, 235] on div "LONART DS Artemether Lumefantrine Pck" at bounding box center [365, 246] width 149 height 30
type input "1550"
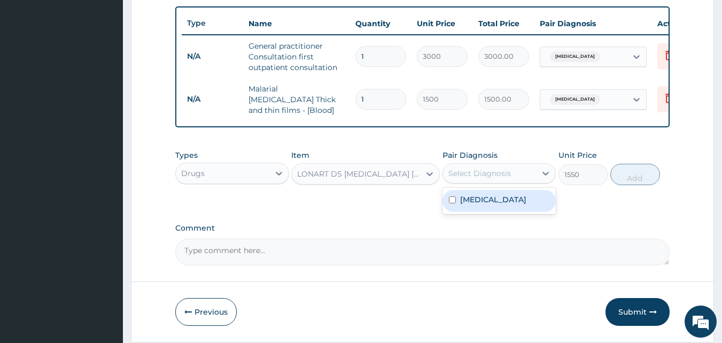
click at [493, 170] on div "Select Diagnosis" at bounding box center [479, 173] width 63 height 11
click at [497, 204] on div "Malaria" at bounding box center [500, 201] width 114 height 22
checkbox input "true"
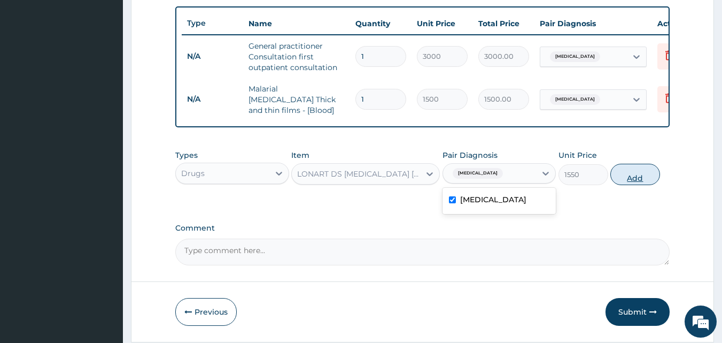
click at [632, 183] on button "Add" at bounding box center [635, 174] width 50 height 21
type input "0"
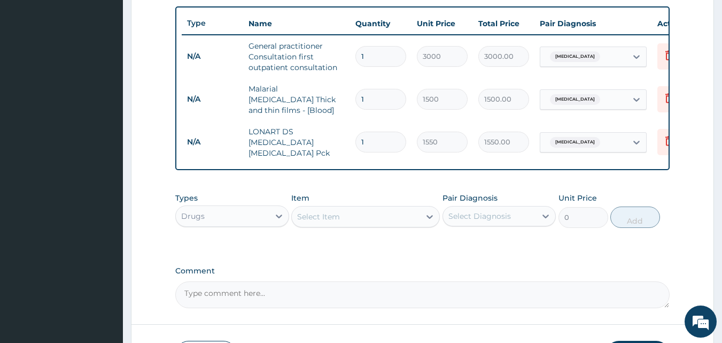
click at [370, 209] on div "Select Item" at bounding box center [356, 216] width 128 height 17
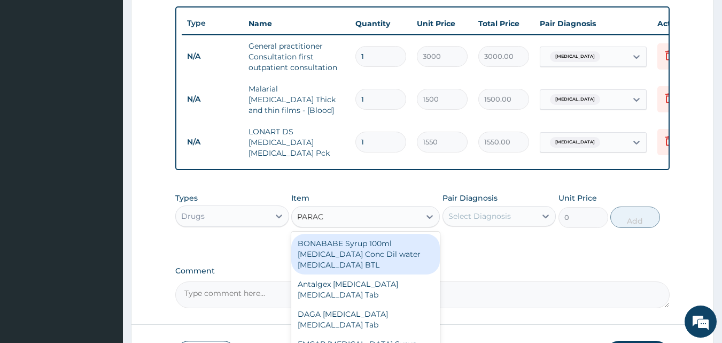
type input "PARACE"
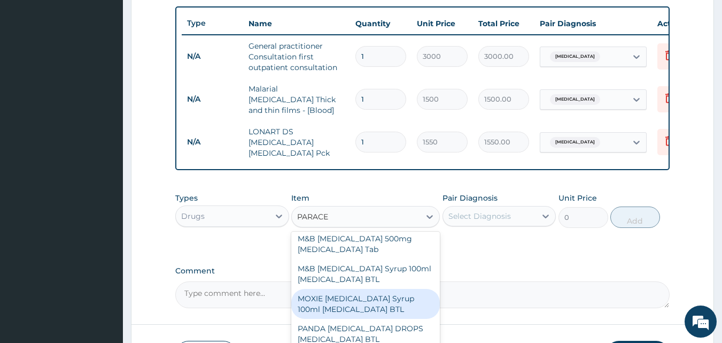
scroll to position [287, 0]
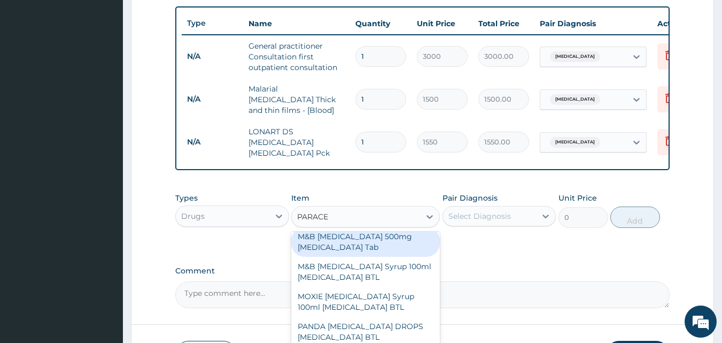
click at [388, 244] on div "M&B PARACETAMOL 500mg Acetaminophen Tab" at bounding box center [365, 242] width 149 height 30
type input "10"
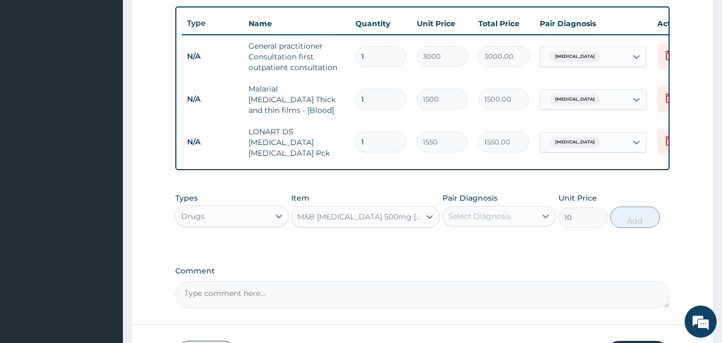
click at [474, 214] on div "Select Diagnosis" at bounding box center [479, 216] width 63 height 11
click at [483, 241] on label "Malaria" at bounding box center [493, 242] width 66 height 11
checkbox input "true"
click at [626, 216] on button "Add" at bounding box center [635, 216] width 50 height 21
type input "0"
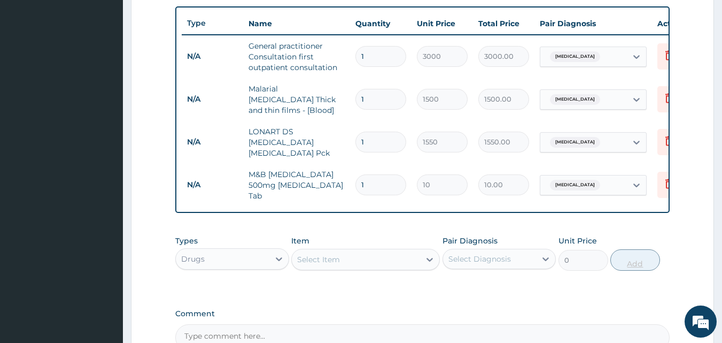
type input "18"
type input "180.00"
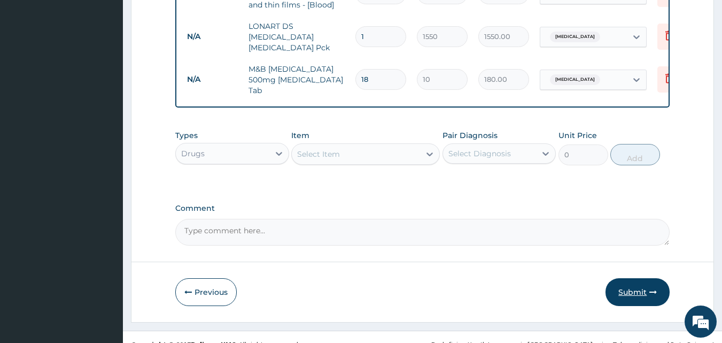
scroll to position [508, 0]
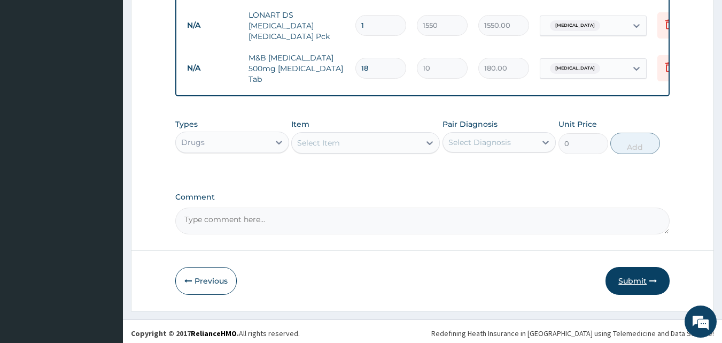
type input "18"
click at [630, 275] on button "Submit" at bounding box center [638, 281] width 64 height 28
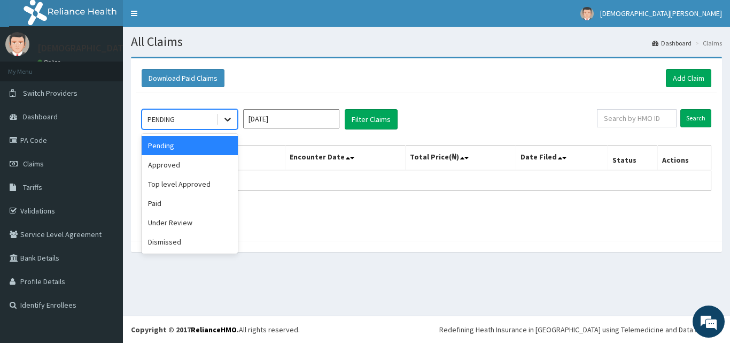
click at [223, 121] on icon at bounding box center [227, 119] width 11 height 11
click at [185, 167] on div "Approved" at bounding box center [190, 164] width 96 height 19
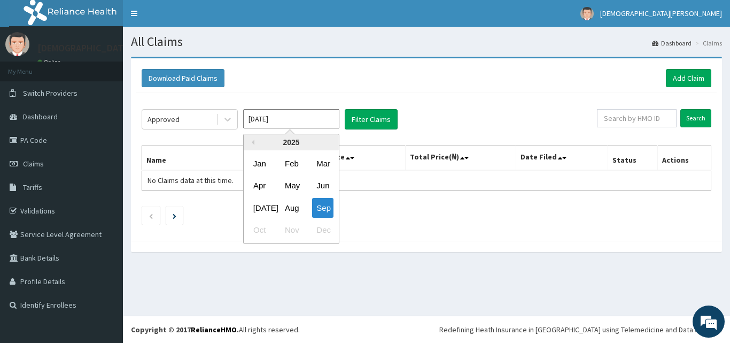
click at [296, 121] on input "[DATE]" at bounding box center [291, 118] width 96 height 19
click at [294, 211] on div "Aug" at bounding box center [291, 208] width 21 height 20
type input "[DATE]"
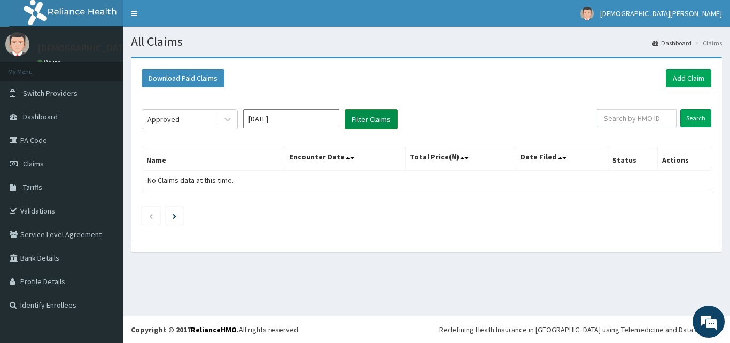
click at [384, 114] on button "Filter Claims" at bounding box center [371, 119] width 53 height 20
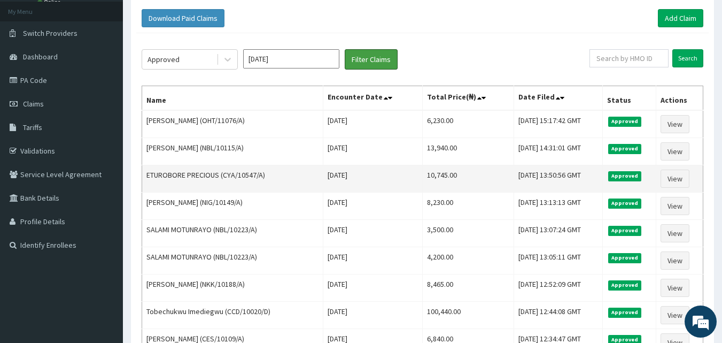
scroll to position [63, 0]
